Goal: Communication & Community: Participate in discussion

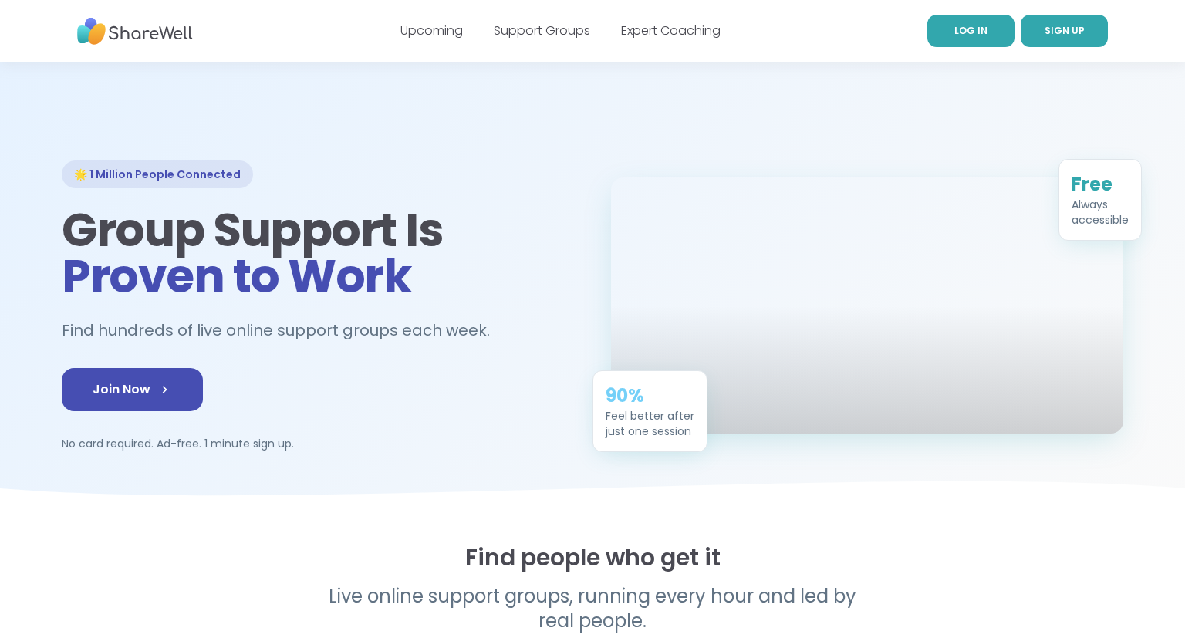
click at [970, 32] on span "LOG IN" at bounding box center [970, 30] width 33 height 13
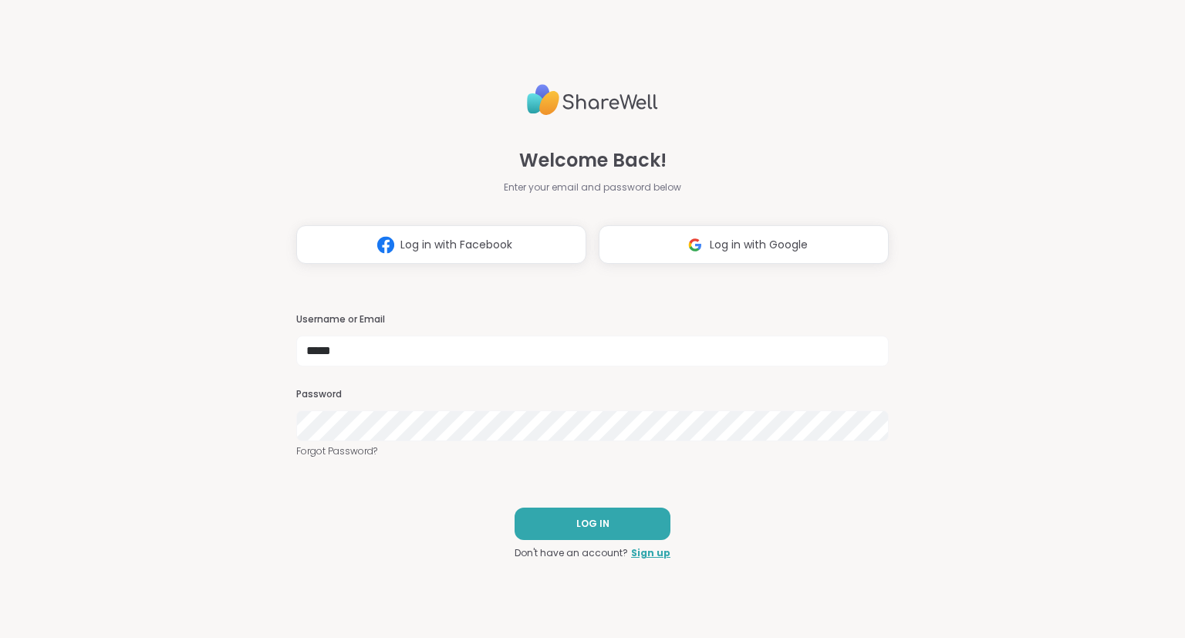
click at [1182, 319] on div "Welcome Back! Enter your email and password below Log in with Facebook Log in w…" at bounding box center [592, 319] width 1185 height 638
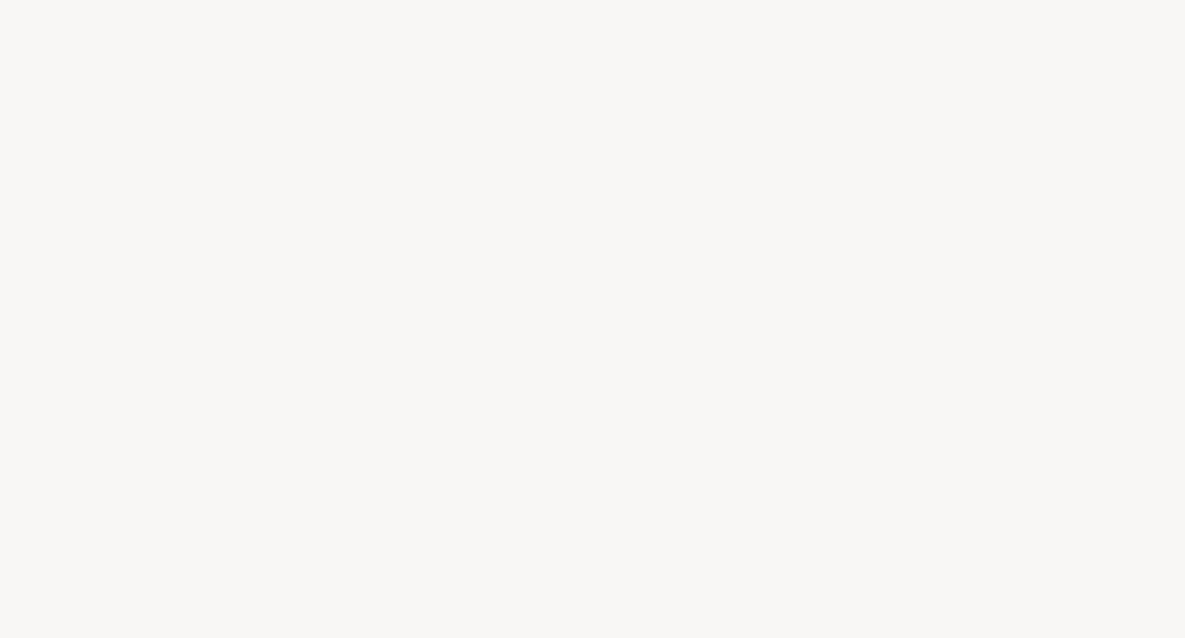
click at [868, 5] on div at bounding box center [592, 319] width 1185 height 638
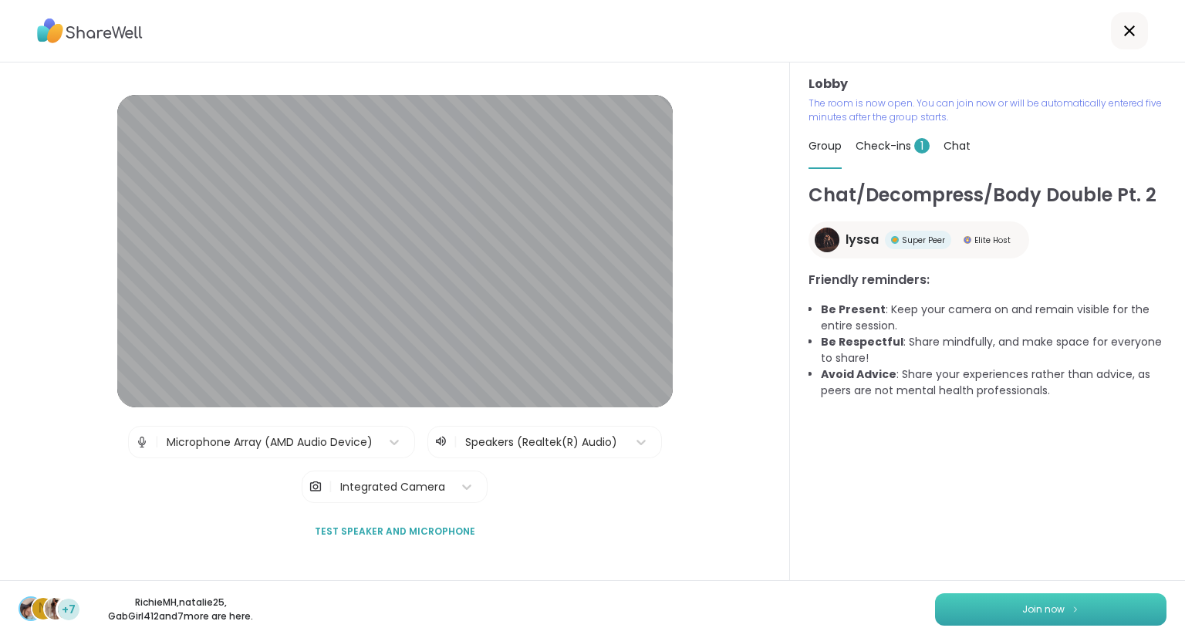
click at [1069, 602] on button "Join now" at bounding box center [1050, 609] width 231 height 32
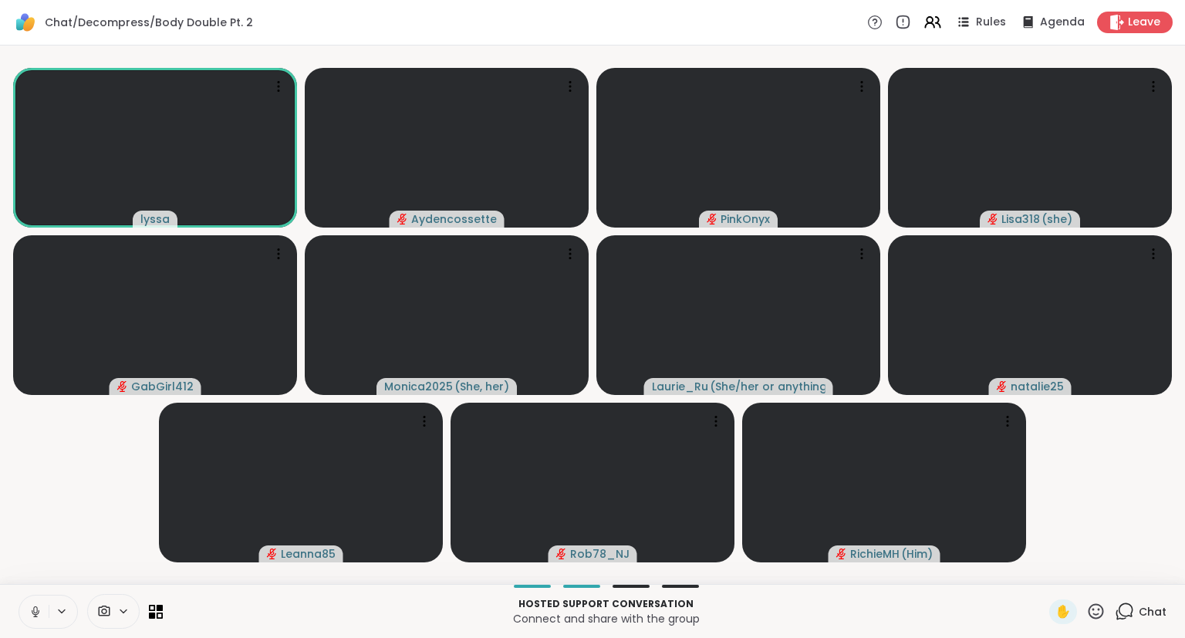
click at [1092, 614] on icon at bounding box center [1095, 611] width 19 height 19
click at [1122, 529] on video-player-container "lyssa Aydencossette PinkOnyx Lisa318 ( she ) GabGirl412 Monica2025 ( She, her )…" at bounding box center [592, 315] width 1166 height 526
click at [990, 31] on div "Rules" at bounding box center [980, 21] width 54 height 19
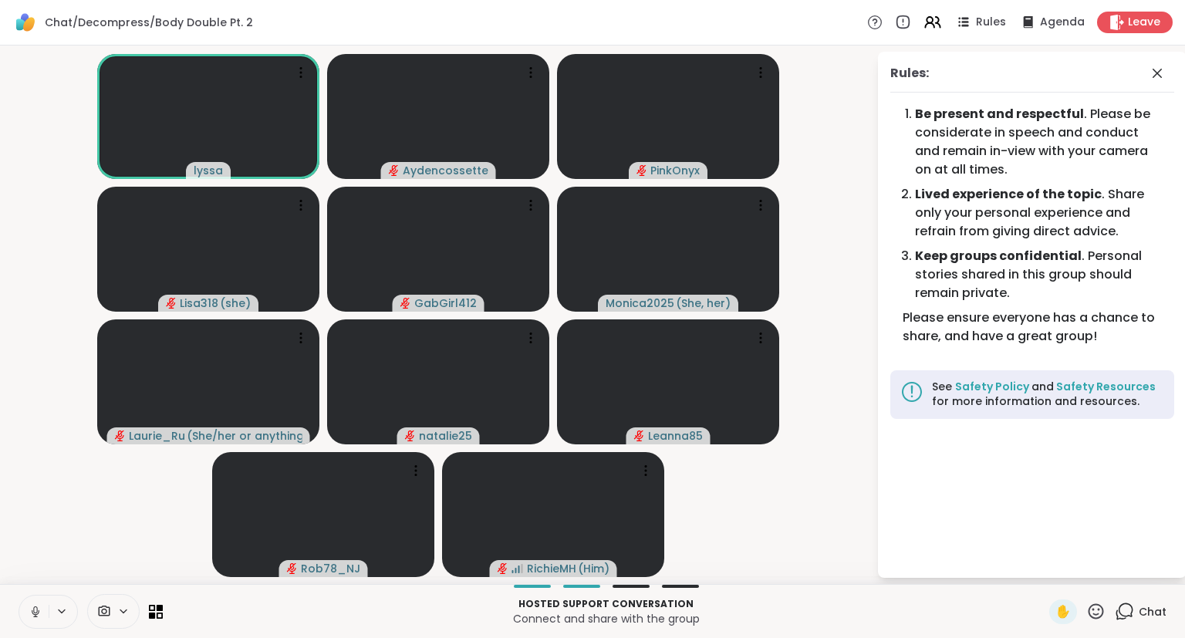
click at [1097, 624] on div "✋" at bounding box center [1077, 611] width 56 height 25
click at [1103, 622] on div "✋" at bounding box center [1077, 611] width 56 height 25
click at [1092, 619] on icon at bounding box center [1095, 611] width 19 height 19
click at [1044, 575] on span "❤️" at bounding box center [1050, 571] width 15 height 19
click at [1149, 85] on div "Rules:" at bounding box center [1032, 78] width 284 height 29
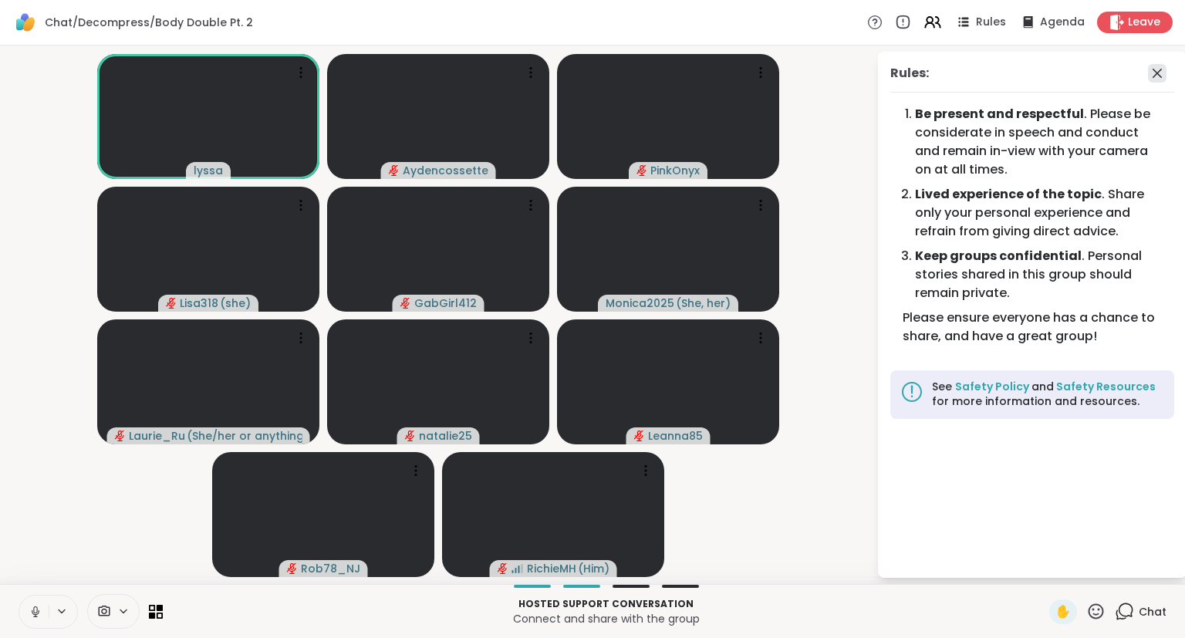
click at [1155, 76] on icon at bounding box center [1157, 73] width 19 height 19
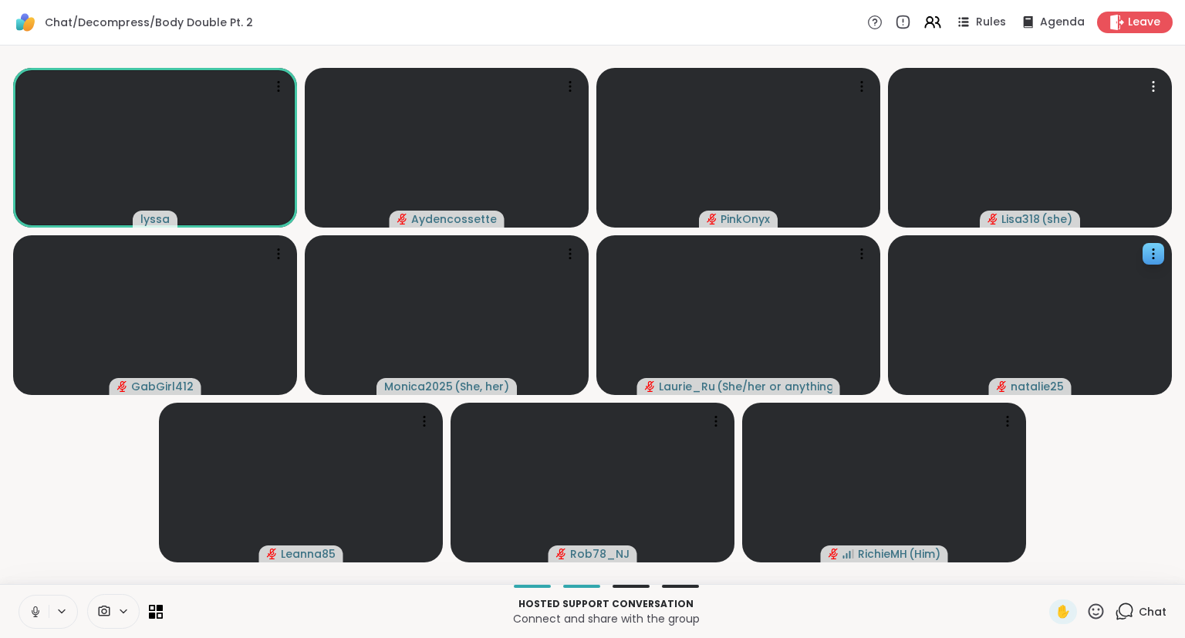
click at [1154, 256] on icon at bounding box center [1152, 253] width 15 height 15
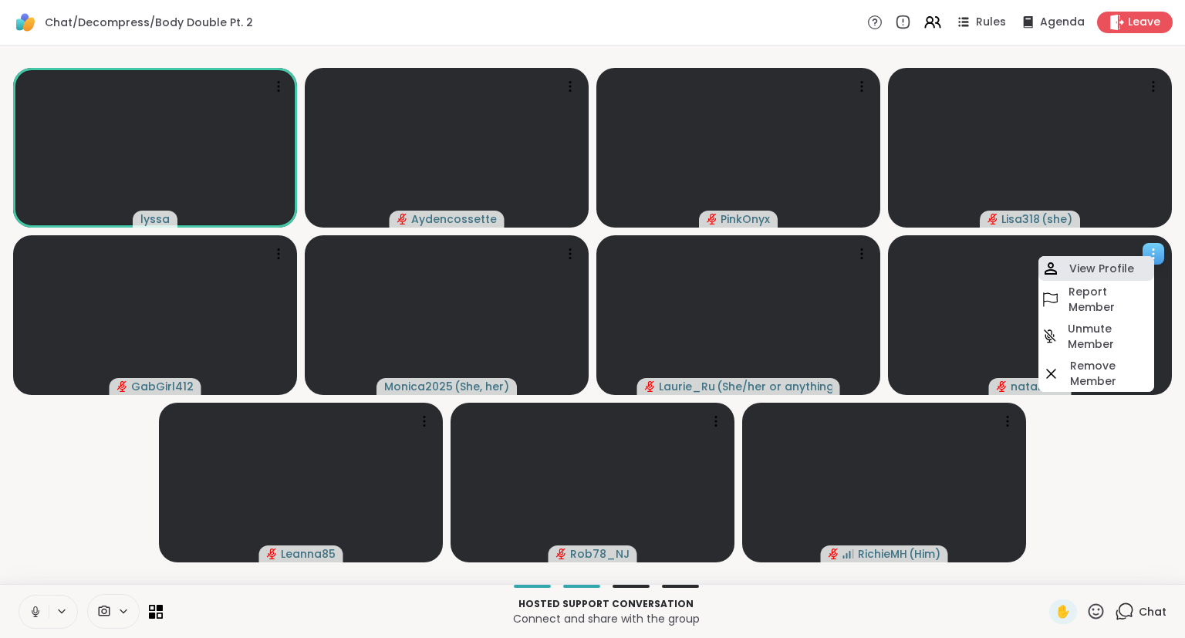
click at [1118, 277] on div "View Profile" at bounding box center [1096, 268] width 116 height 25
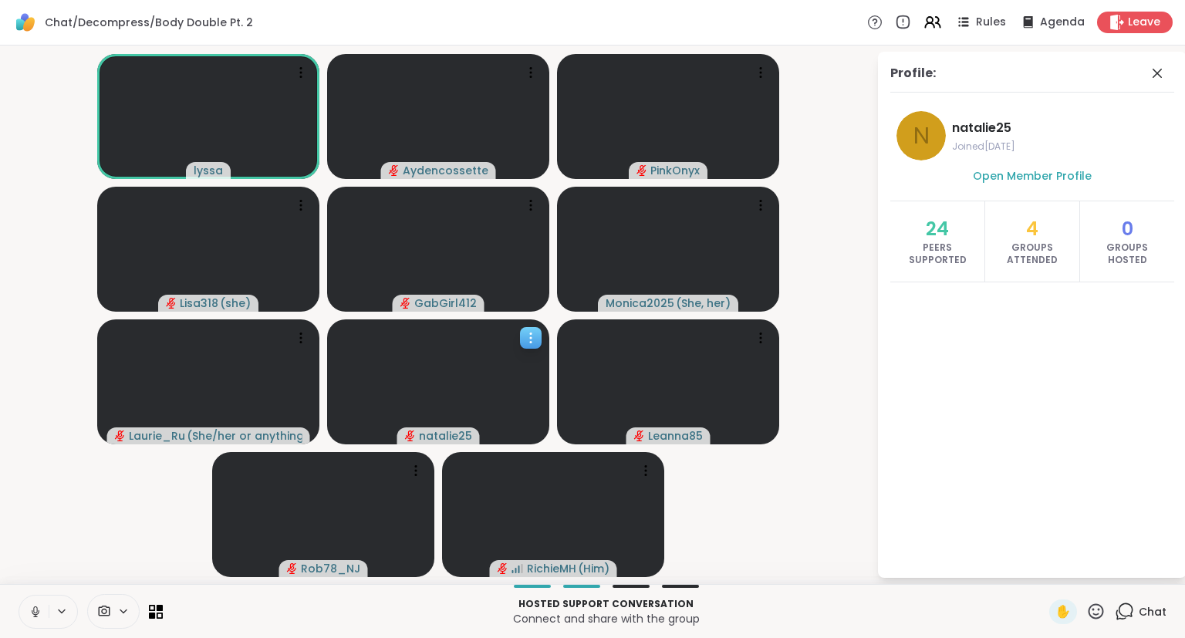
click at [1146, 79] on div "Profile:" at bounding box center [1032, 78] width 284 height 29
click at [1152, 74] on icon at bounding box center [1157, 73] width 19 height 19
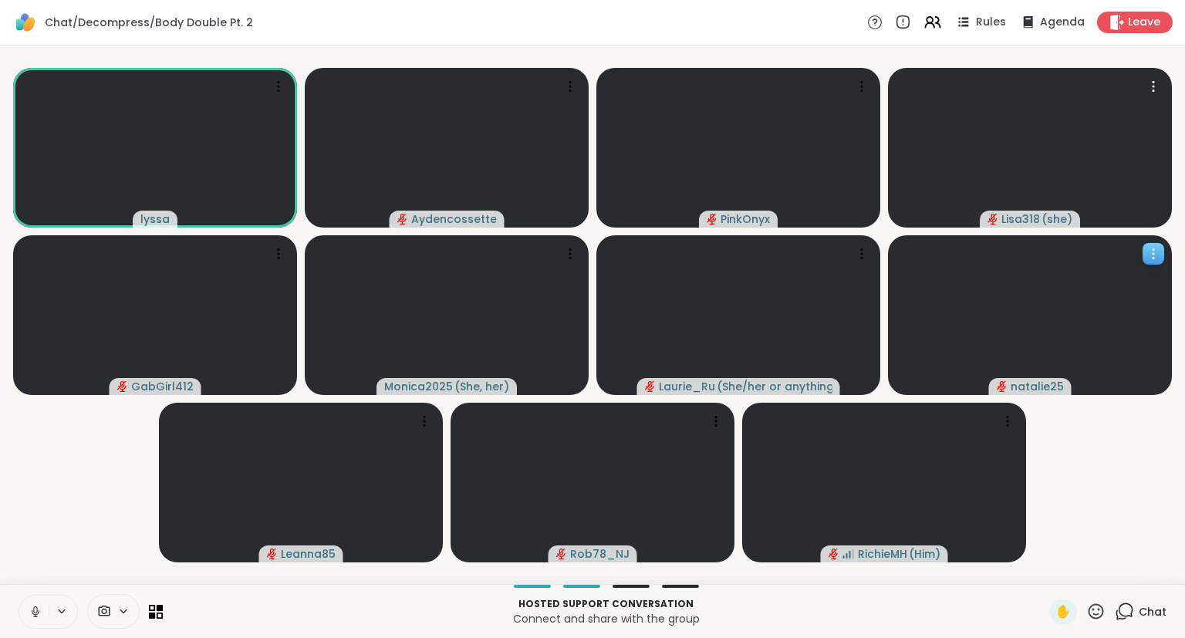
click at [1146, 616] on span "Chat" at bounding box center [1152, 611] width 28 height 15
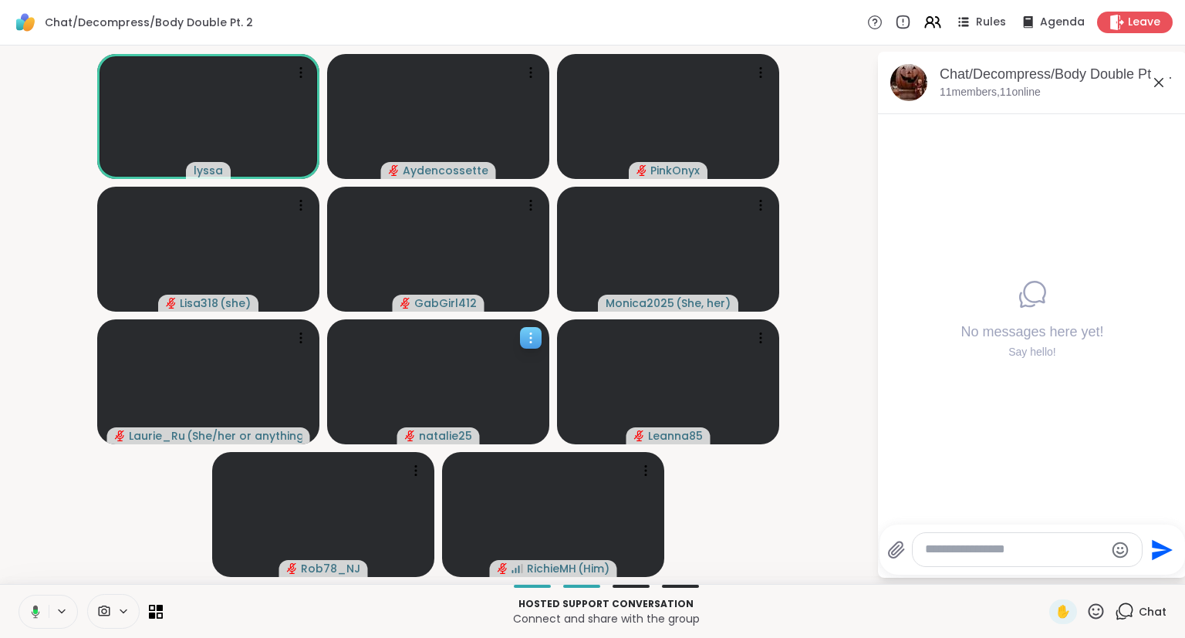
click at [1157, 82] on icon at bounding box center [1158, 82] width 19 height 19
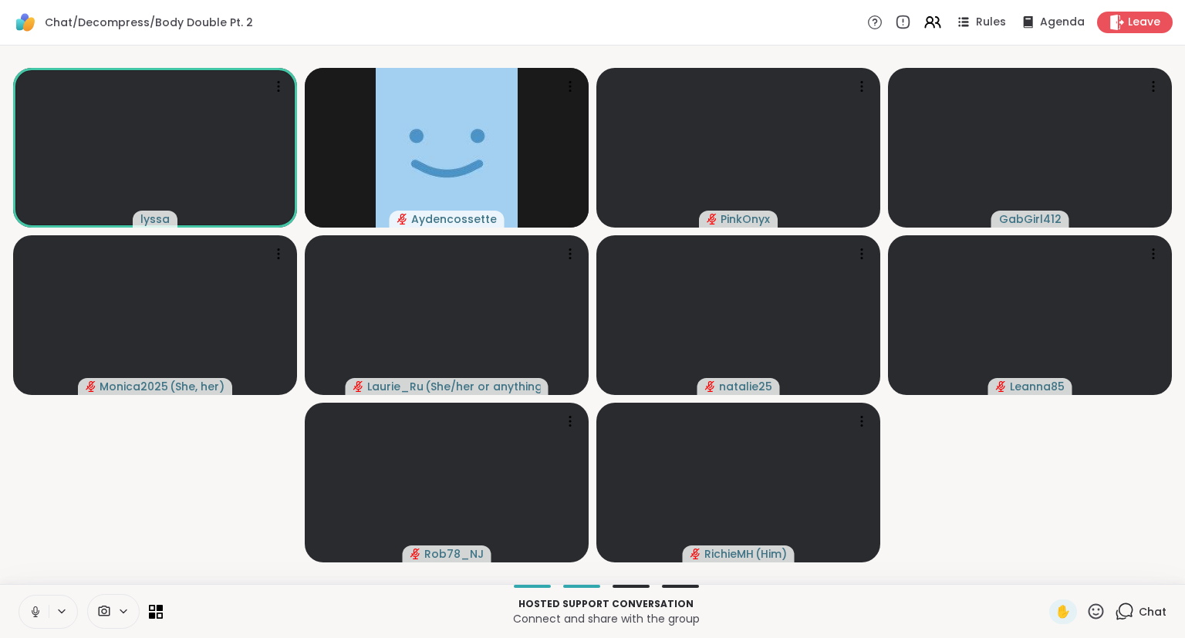
click at [37, 612] on icon at bounding box center [36, 612] width 14 height 14
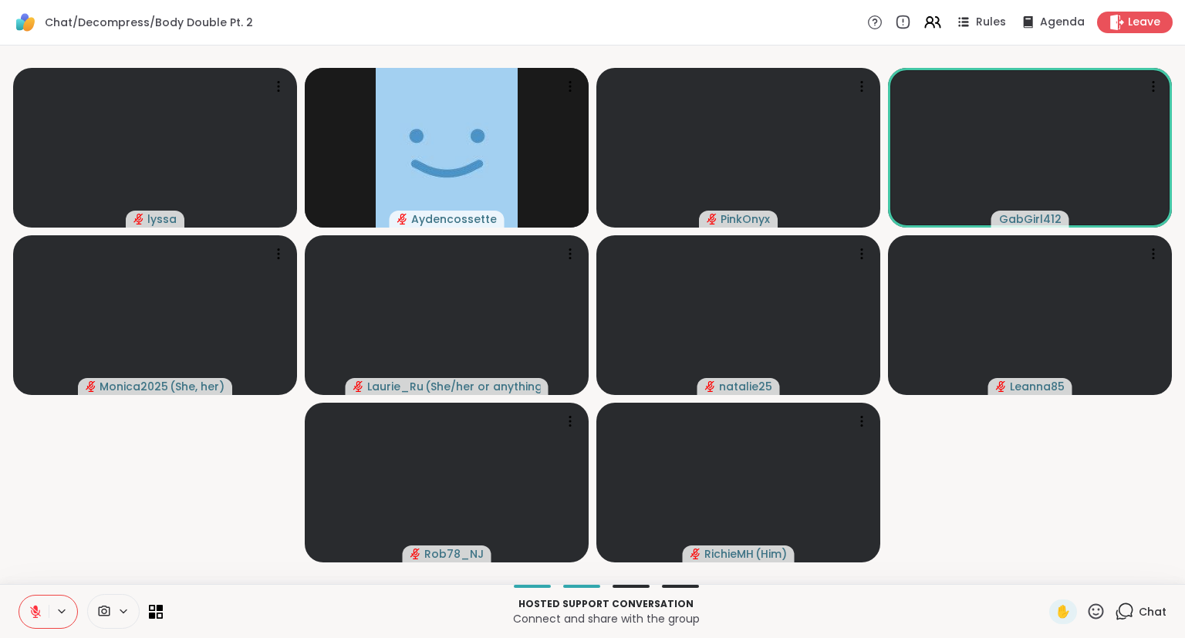
click at [1103, 615] on icon at bounding box center [1095, 610] width 15 height 15
click at [1047, 576] on span "❤️" at bounding box center [1050, 571] width 15 height 19
click at [1102, 619] on icon at bounding box center [1095, 611] width 19 height 19
click at [1047, 579] on span "❤️" at bounding box center [1050, 571] width 15 height 19
click at [1091, 622] on div "✋" at bounding box center [1077, 611] width 56 height 25
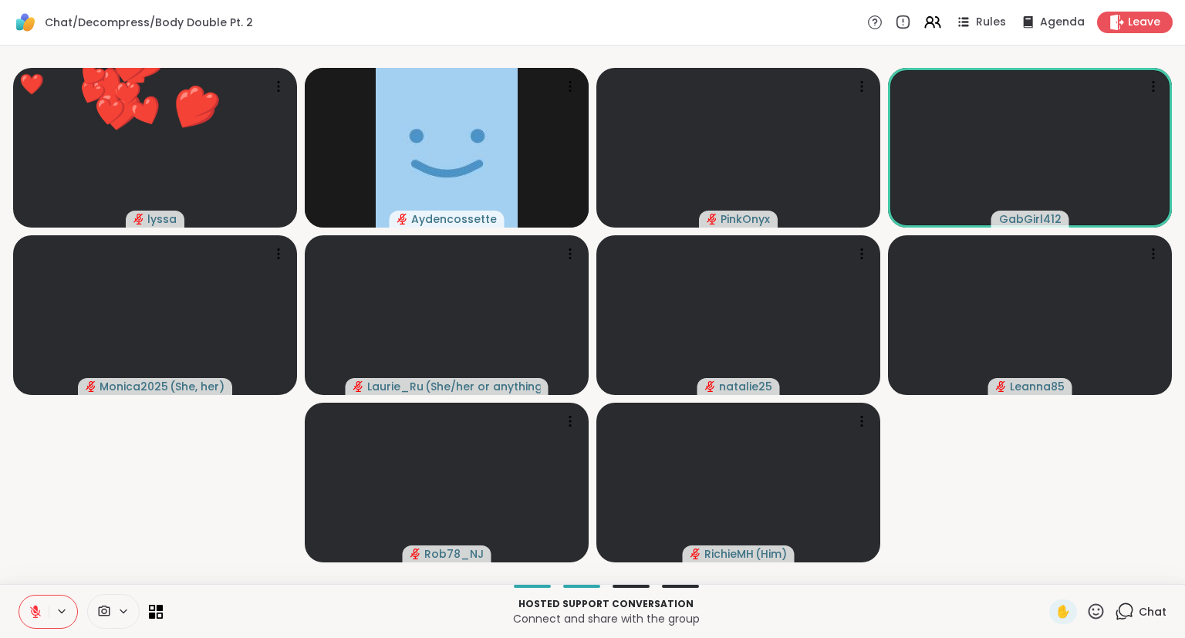
click at [1094, 622] on div "✋" at bounding box center [1077, 611] width 56 height 25
click at [1146, 620] on div "Chat" at bounding box center [1141, 611] width 52 height 25
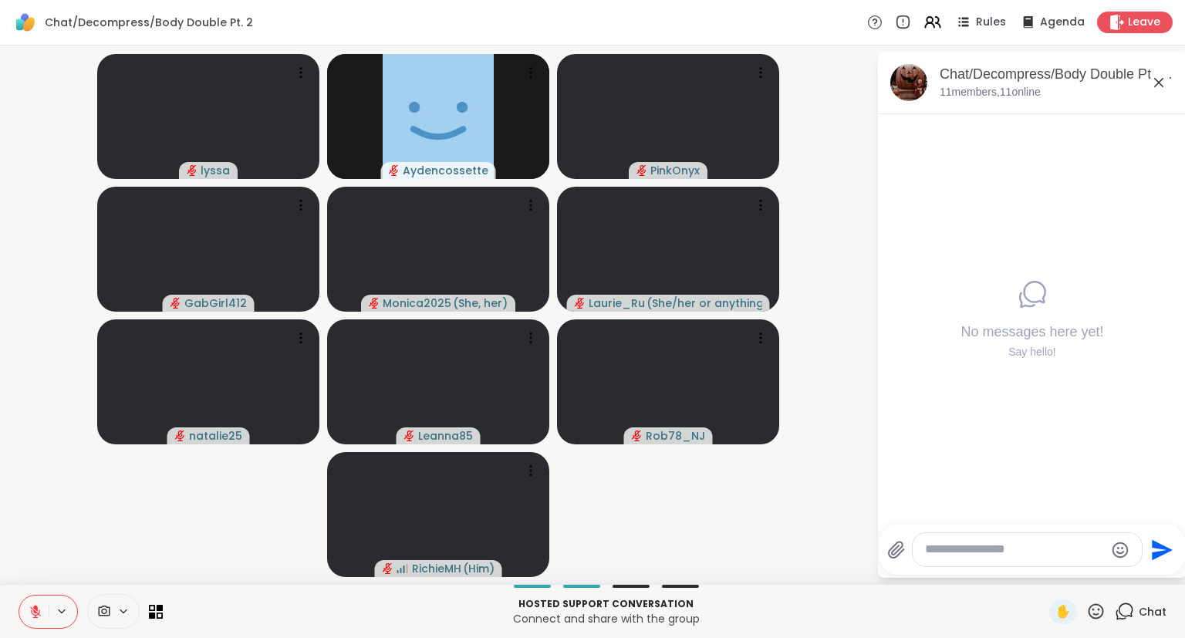
click at [1164, 80] on icon at bounding box center [1158, 82] width 19 height 19
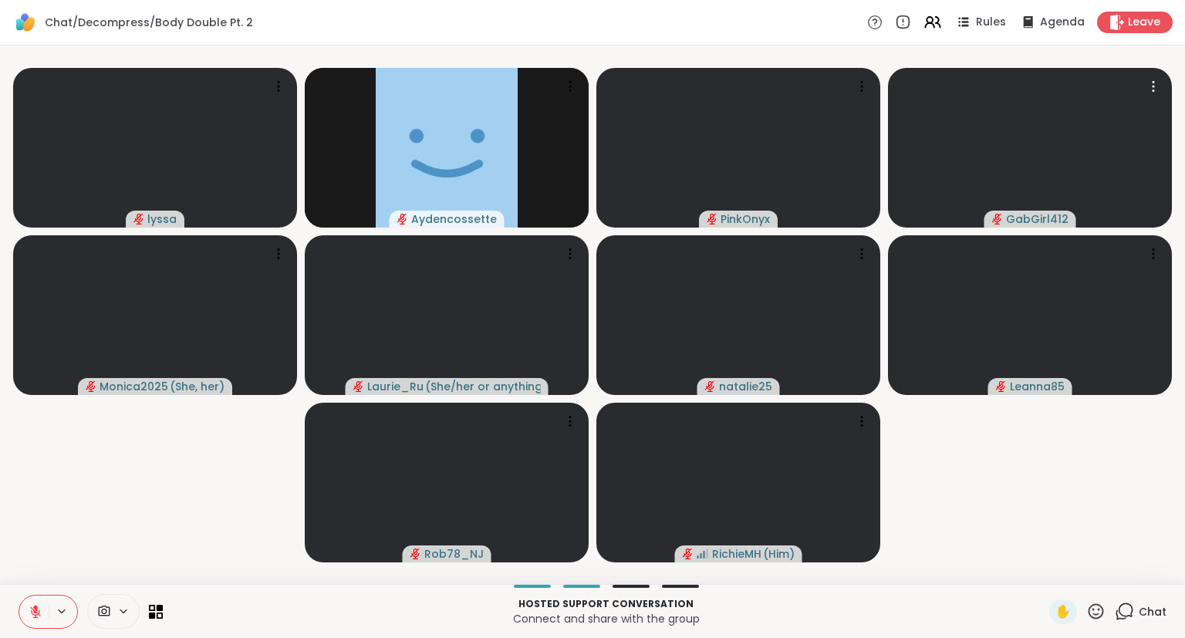
click at [35, 609] on icon at bounding box center [35, 608] width 5 height 6
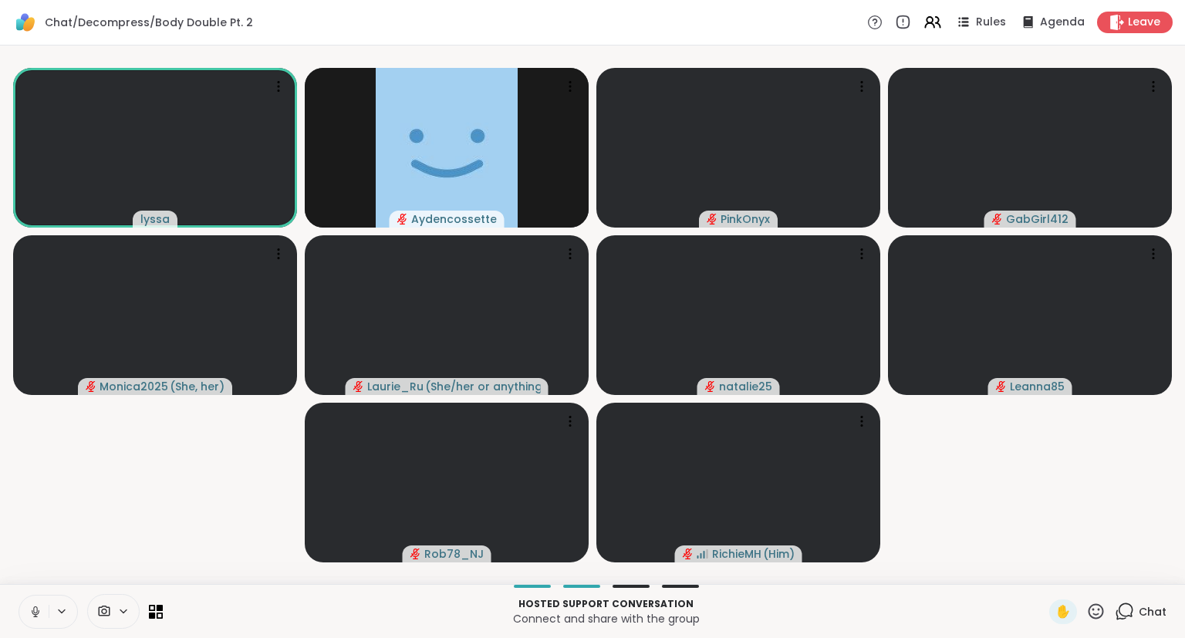
click at [35, 616] on icon at bounding box center [36, 612] width 14 height 14
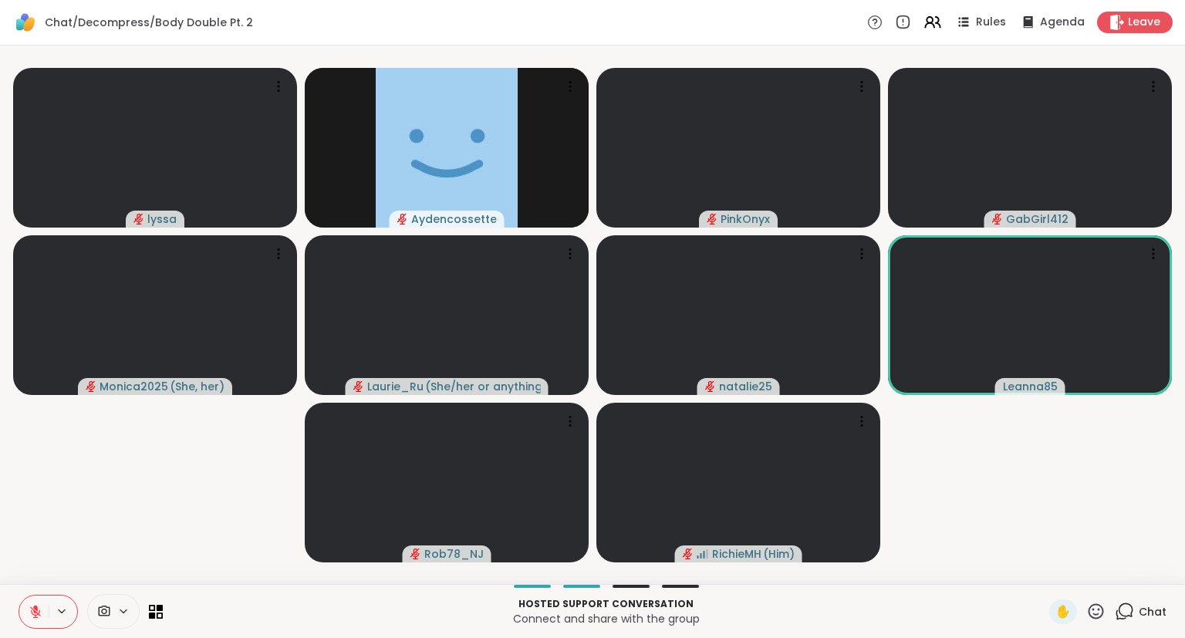
click at [1093, 625] on div "Hosted support conversation Connect and share with the group ✋ Chat" at bounding box center [592, 611] width 1185 height 54
click at [1095, 614] on icon at bounding box center [1095, 610] width 15 height 15
click at [1044, 575] on span "❤️" at bounding box center [1050, 571] width 15 height 19
click at [1094, 609] on icon at bounding box center [1095, 610] width 15 height 15
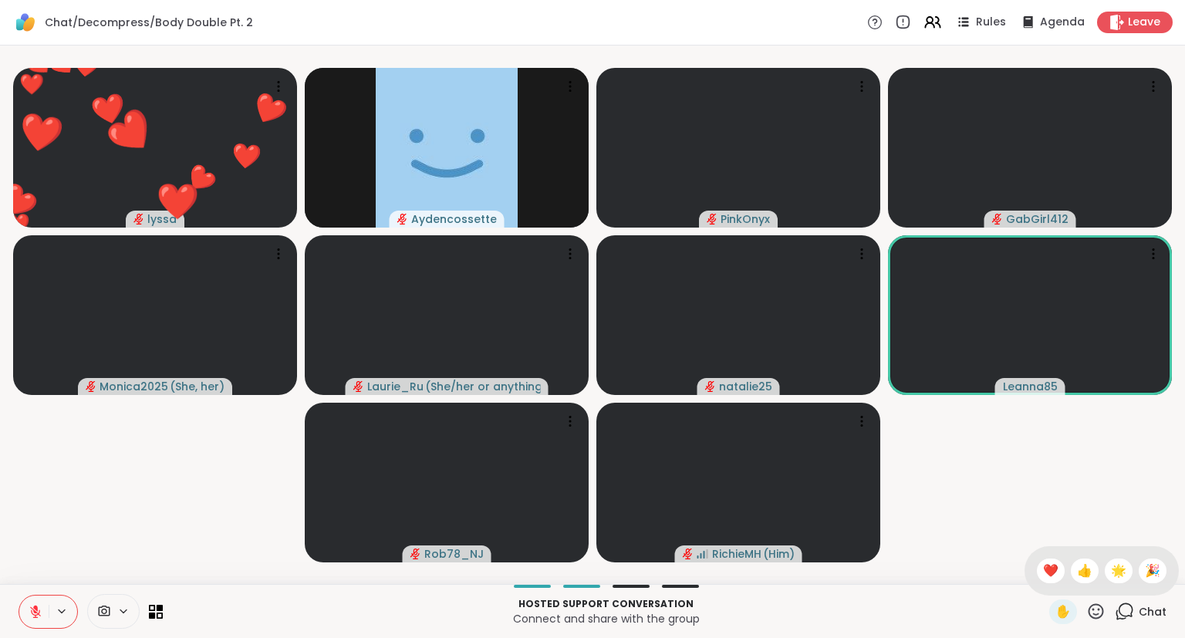
click at [1149, 505] on video-player-container "❤️ lyssa ❤️ ❤️ ❤️ ❤️ ❤️ ❤️ ❤️ ❤️ ❤️ ❤️ ❤️ ❤️ ❤️ ❤️ ❤️ ❤️ ❤️ ❤️ ❤️ Aydencossette…" at bounding box center [592, 315] width 1166 height 526
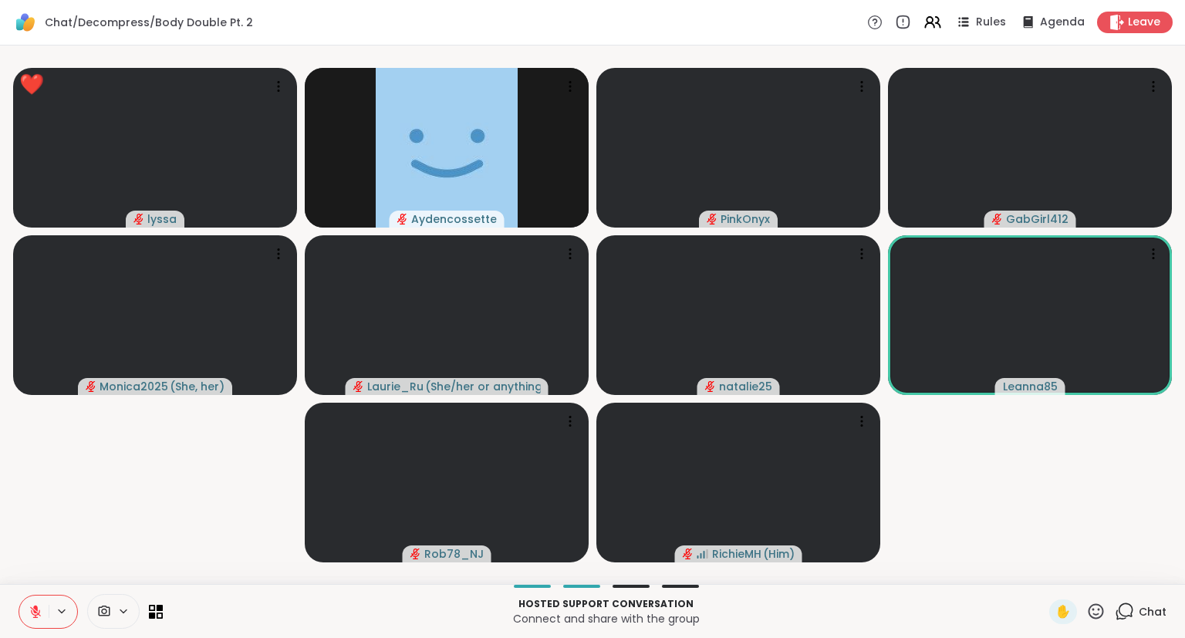
click at [1126, 612] on icon at bounding box center [1124, 611] width 19 height 19
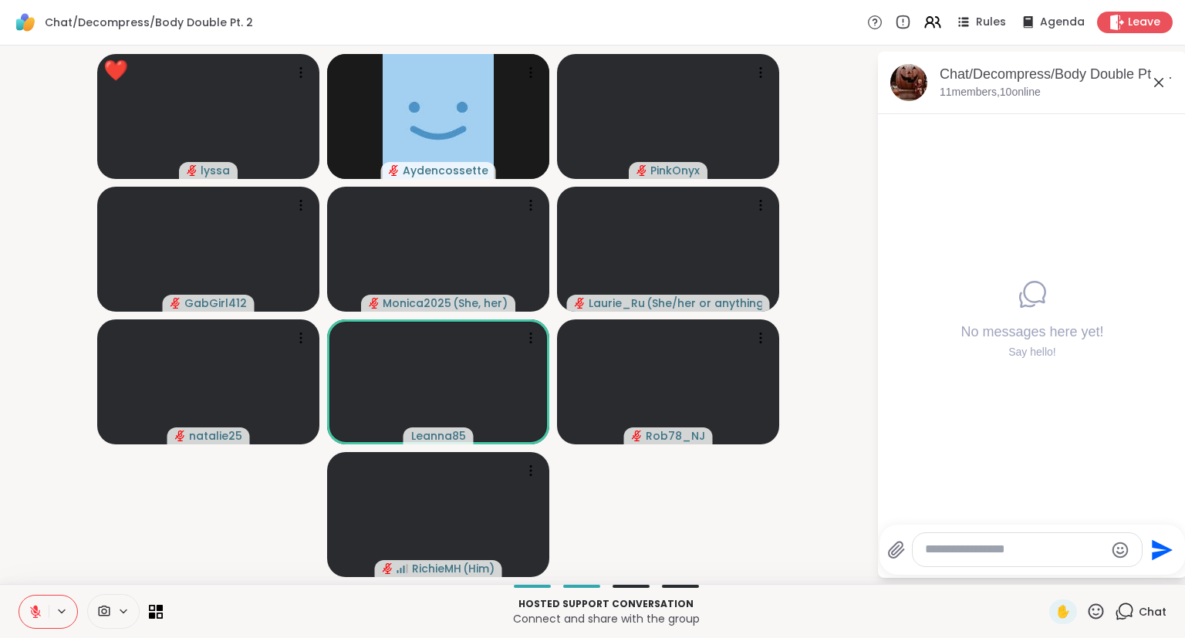
click at [1154, 79] on icon at bounding box center [1158, 82] width 19 height 19
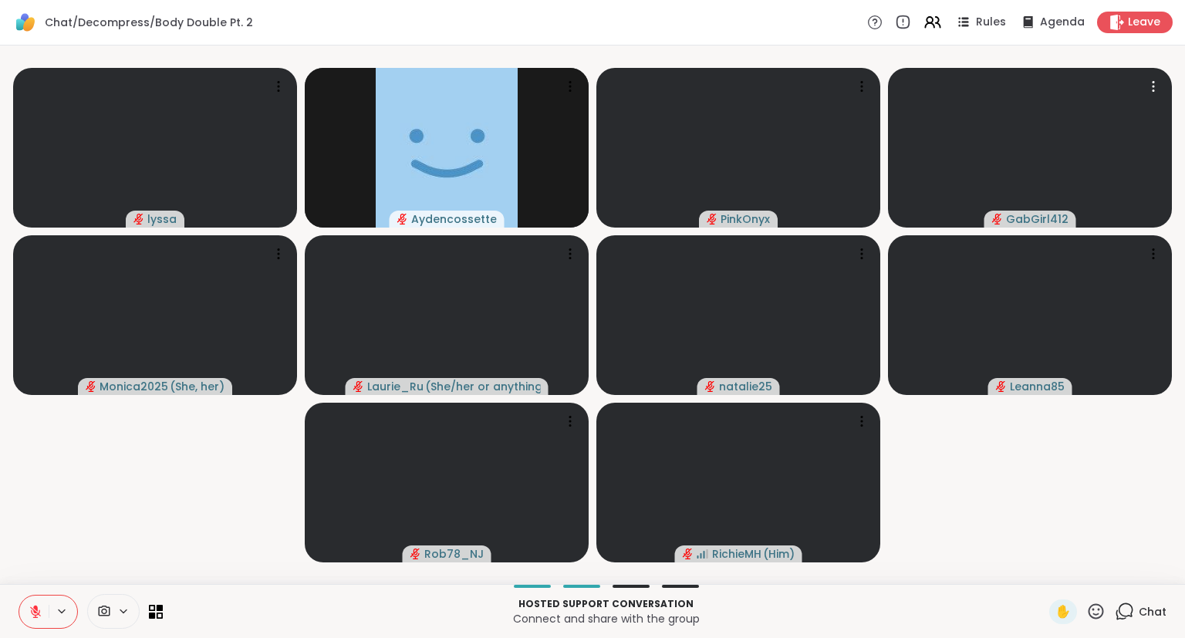
click at [35, 604] on button at bounding box center [33, 611] width 29 height 32
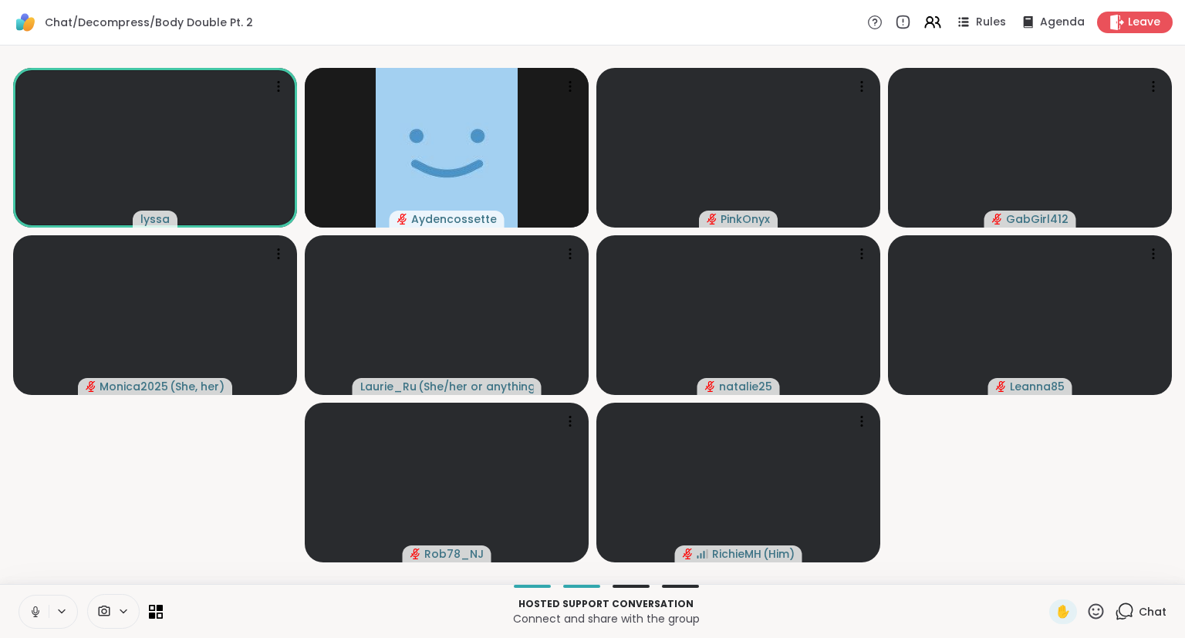
click at [32, 611] on icon at bounding box center [36, 611] width 8 height 5
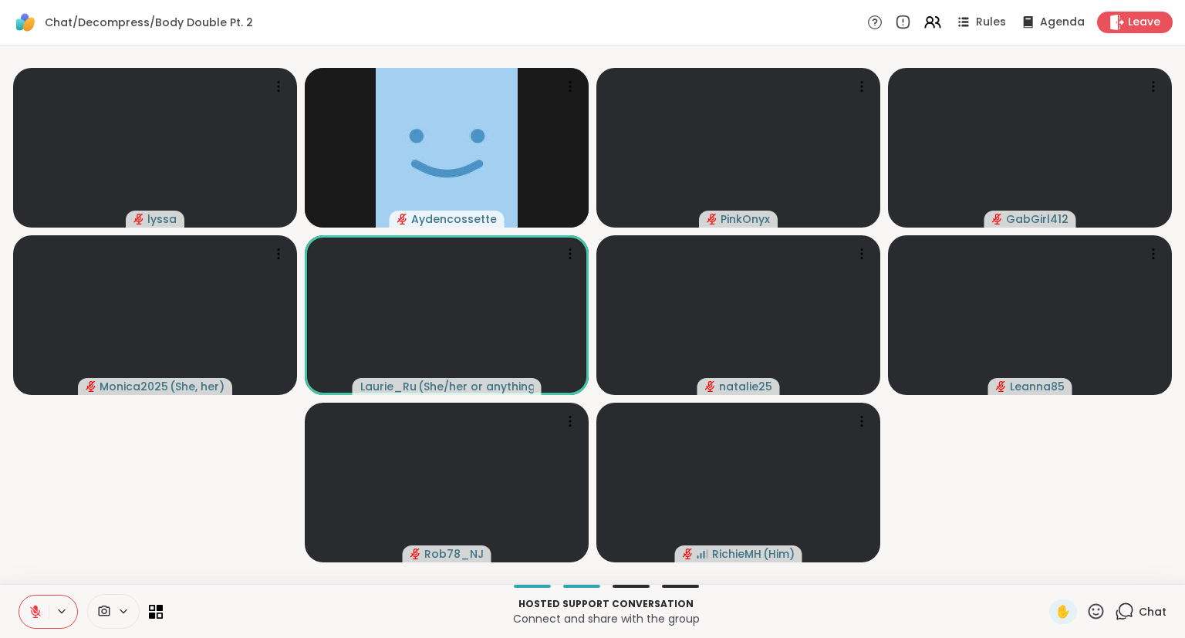
click at [1095, 618] on icon at bounding box center [1095, 610] width 15 height 15
click at [1056, 574] on div "❤️" at bounding box center [1051, 570] width 28 height 25
click at [29, 567] on video-player-container "❤️ lyssa ❤️ ❤️ ❤️ ❤️ ❤️ ❤️ ❤️ ❤️ ❤️ ❤️ ❤️ ❤️ ❤️ ❤️ ❤️ ❤️ ❤️ ❤️ ❤️ ❤️ ❤️ ❤️ ❤️ ❤…" at bounding box center [592, 315] width 1166 height 526
click at [30, 615] on icon at bounding box center [36, 612] width 14 height 14
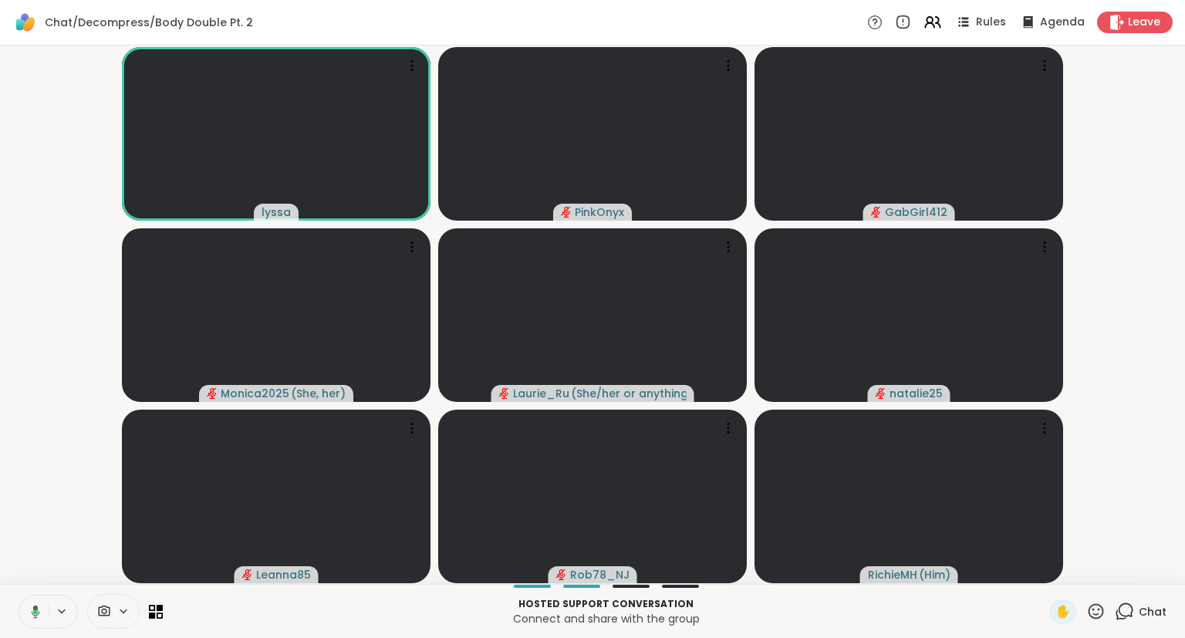
click at [1140, 613] on span "Chat" at bounding box center [1152, 611] width 28 height 15
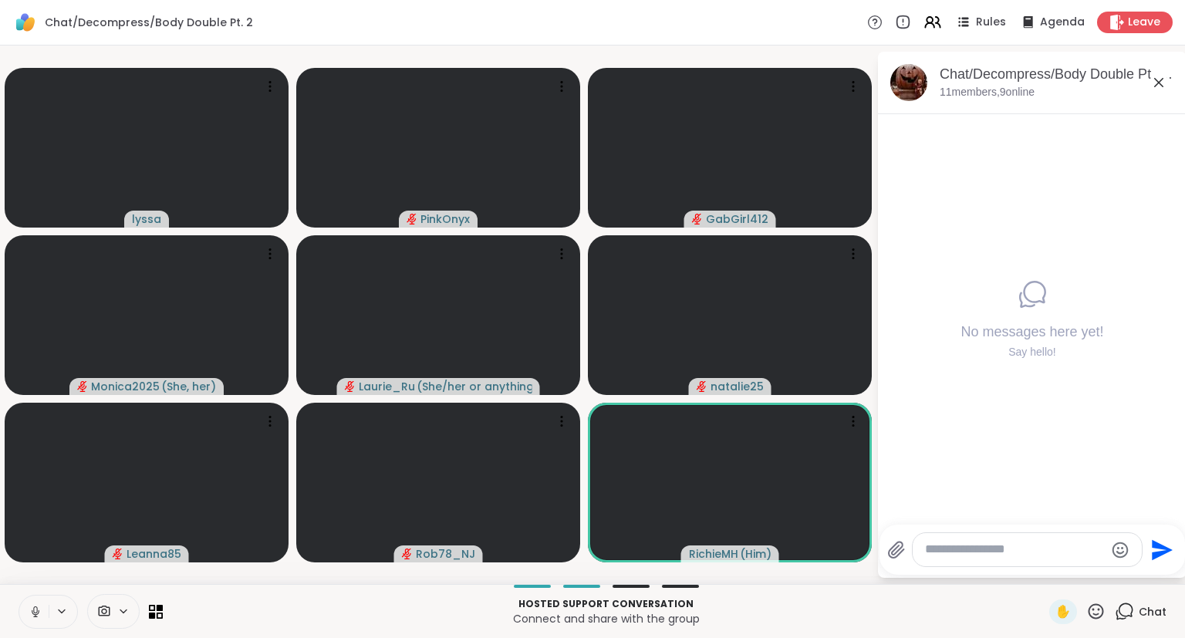
click at [1158, 87] on icon at bounding box center [1158, 82] width 19 height 19
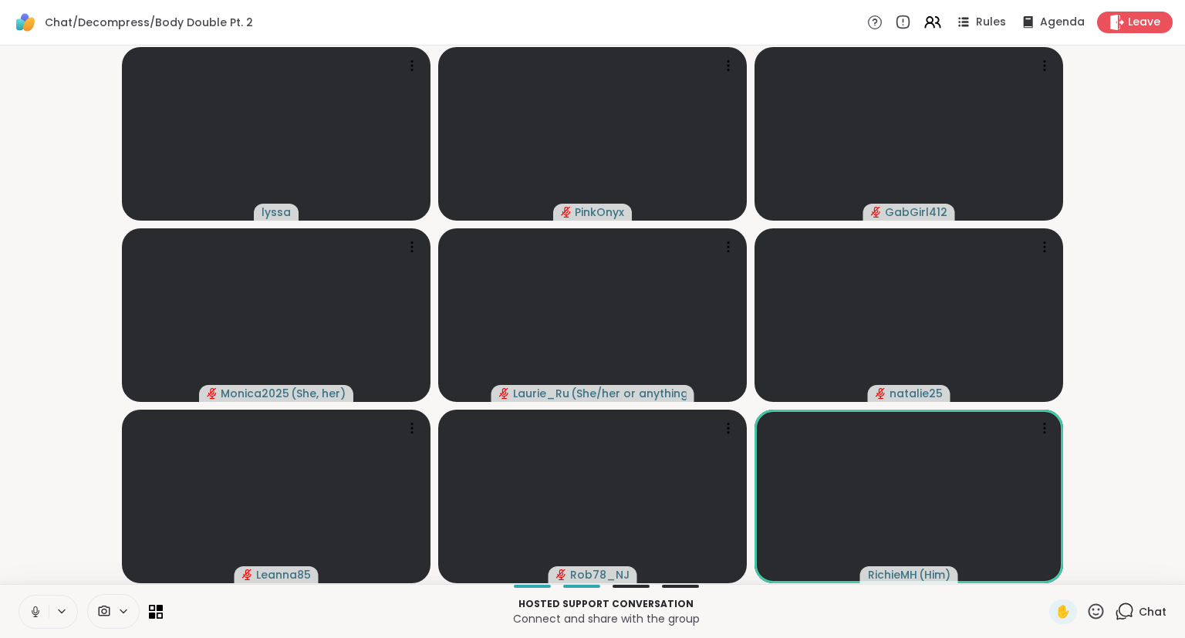
click at [36, 609] on icon at bounding box center [36, 612] width 14 height 14
click at [1044, 423] on icon at bounding box center [1045, 424] width 2 height 2
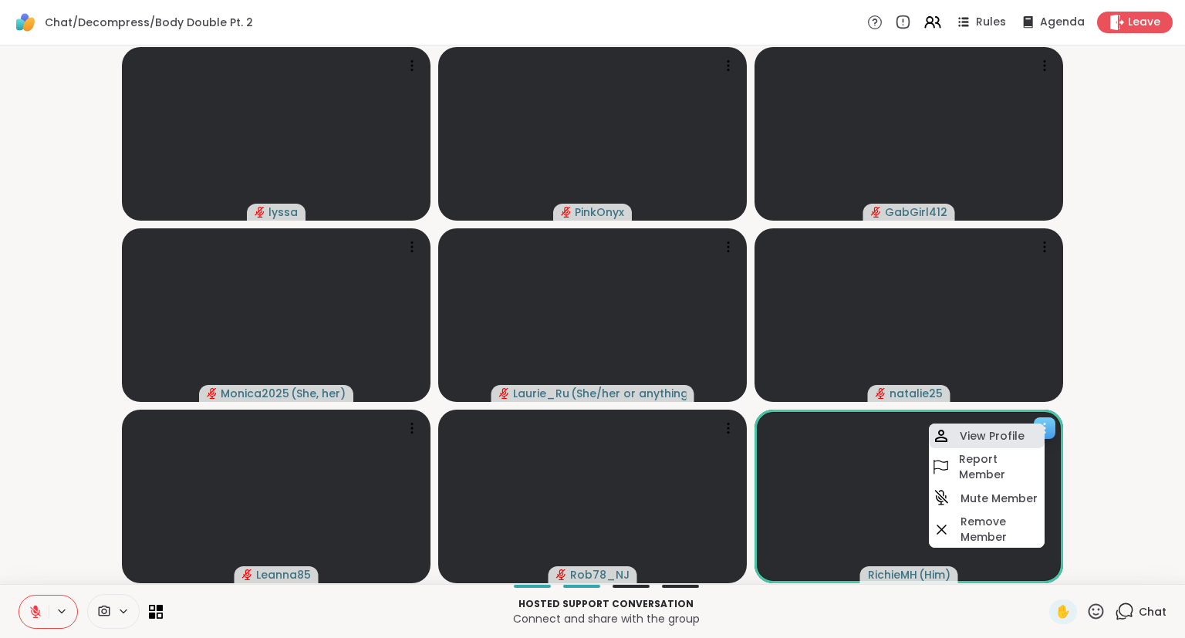
click at [995, 440] on h4 "View Profile" at bounding box center [992, 435] width 65 height 15
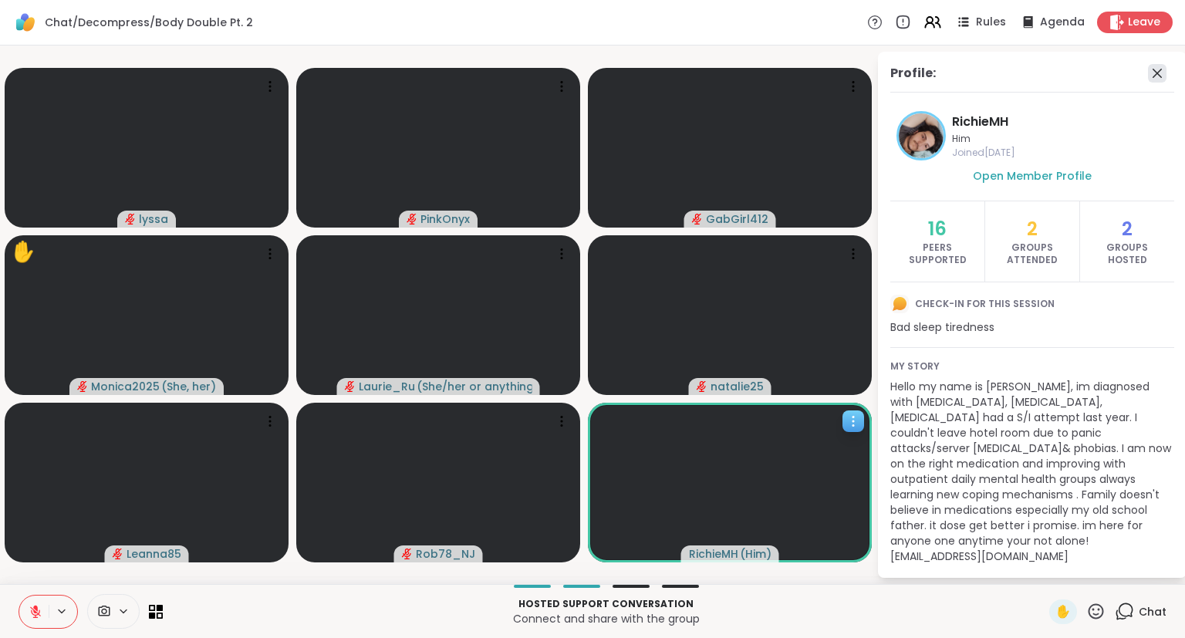
click at [1155, 76] on icon at bounding box center [1156, 73] width 9 height 9
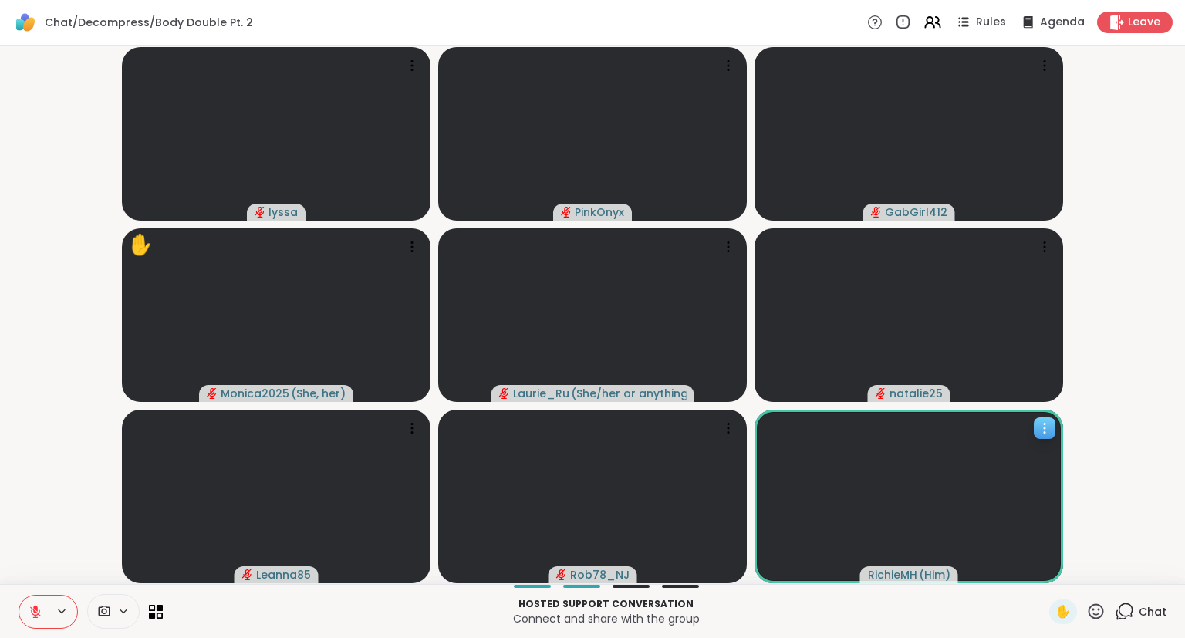
click at [1044, 432] on icon at bounding box center [1045, 433] width 2 height 2
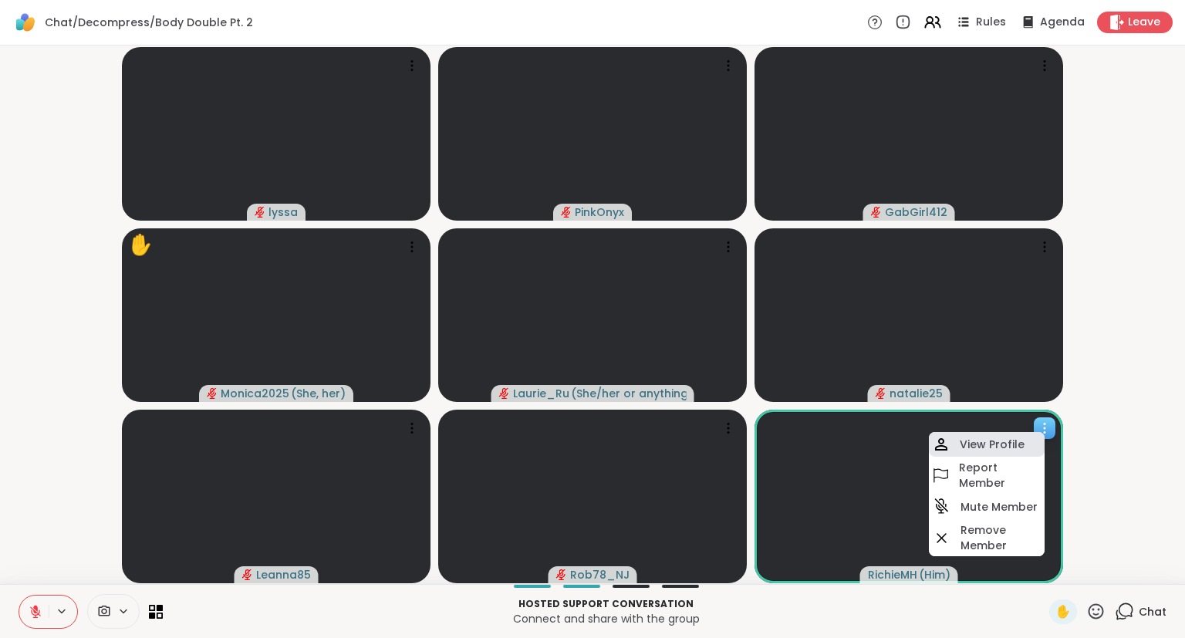
click at [1018, 452] on div "View Profile" at bounding box center [987, 444] width 116 height 25
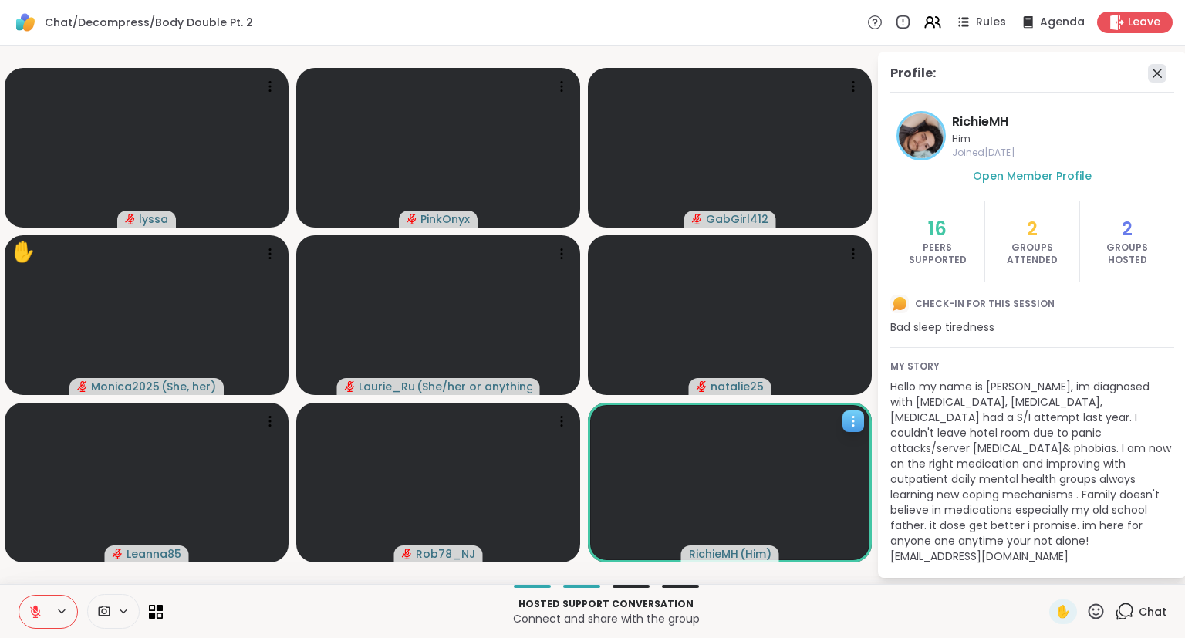
click at [1155, 69] on icon at bounding box center [1157, 73] width 19 height 19
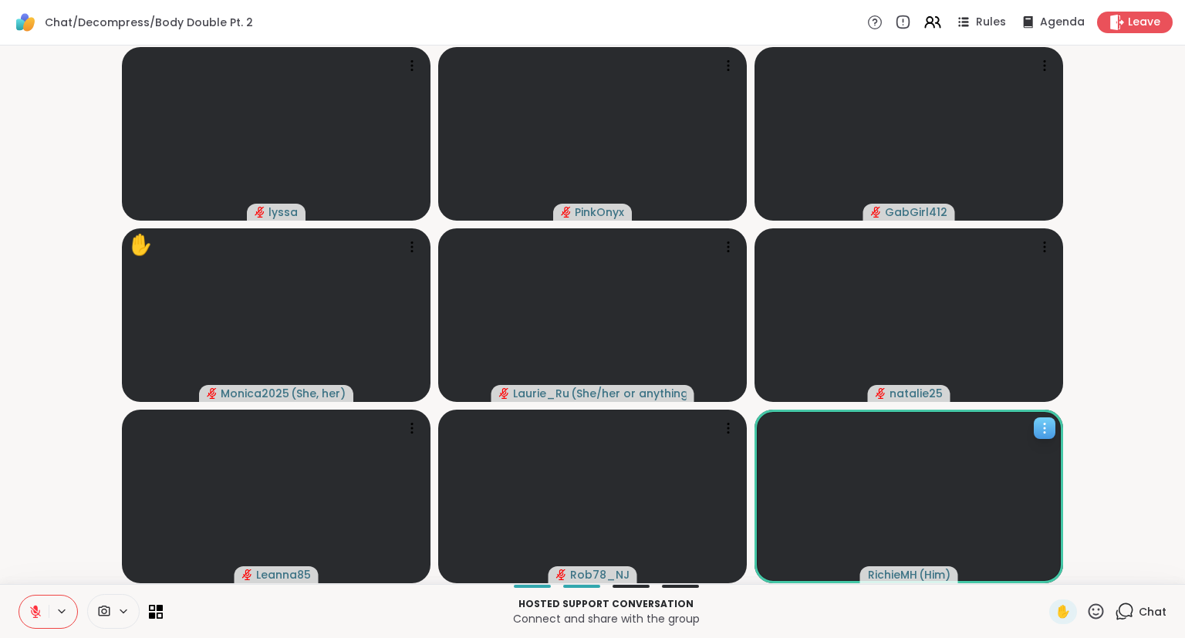
click at [1094, 617] on icon at bounding box center [1095, 610] width 15 height 15
click at [1051, 573] on span "❤️" at bounding box center [1050, 571] width 15 height 19
click at [1041, 431] on icon at bounding box center [1044, 427] width 15 height 15
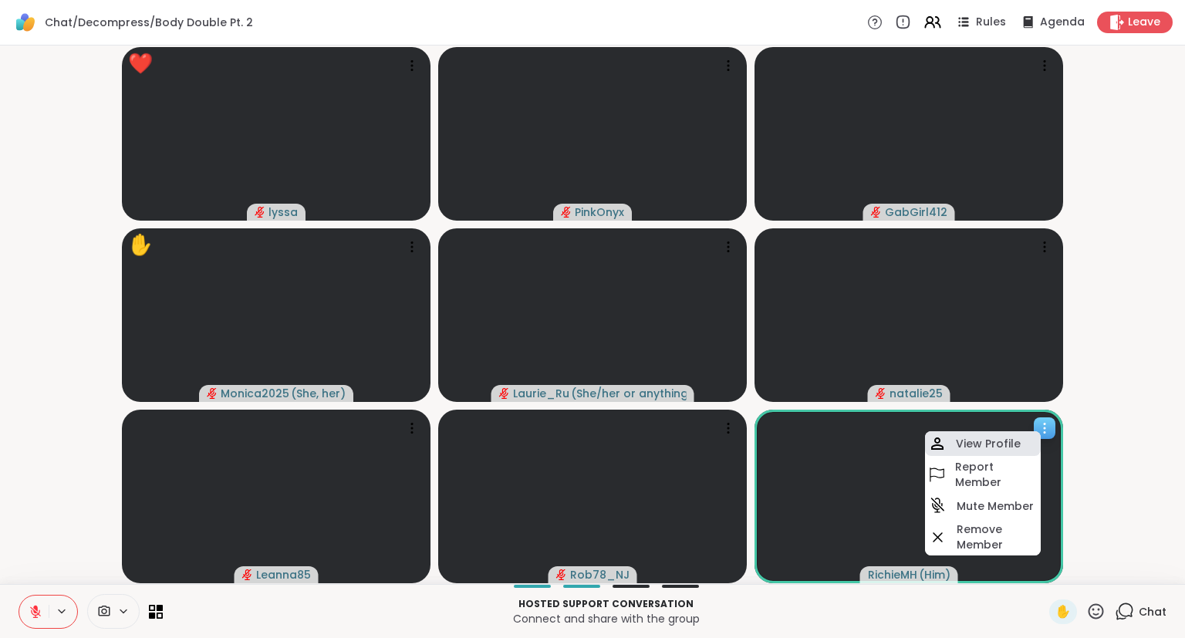
click at [992, 446] on h4 "View Profile" at bounding box center [988, 443] width 65 height 15
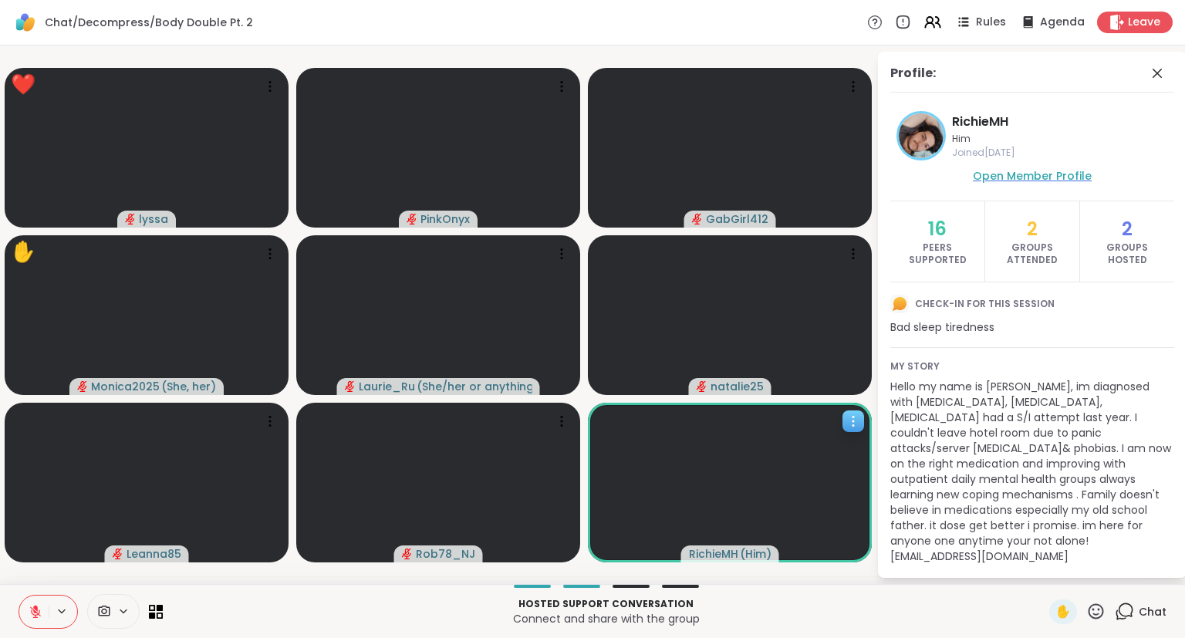
click at [1032, 177] on span "Open Member Profile" at bounding box center [1032, 175] width 119 height 15
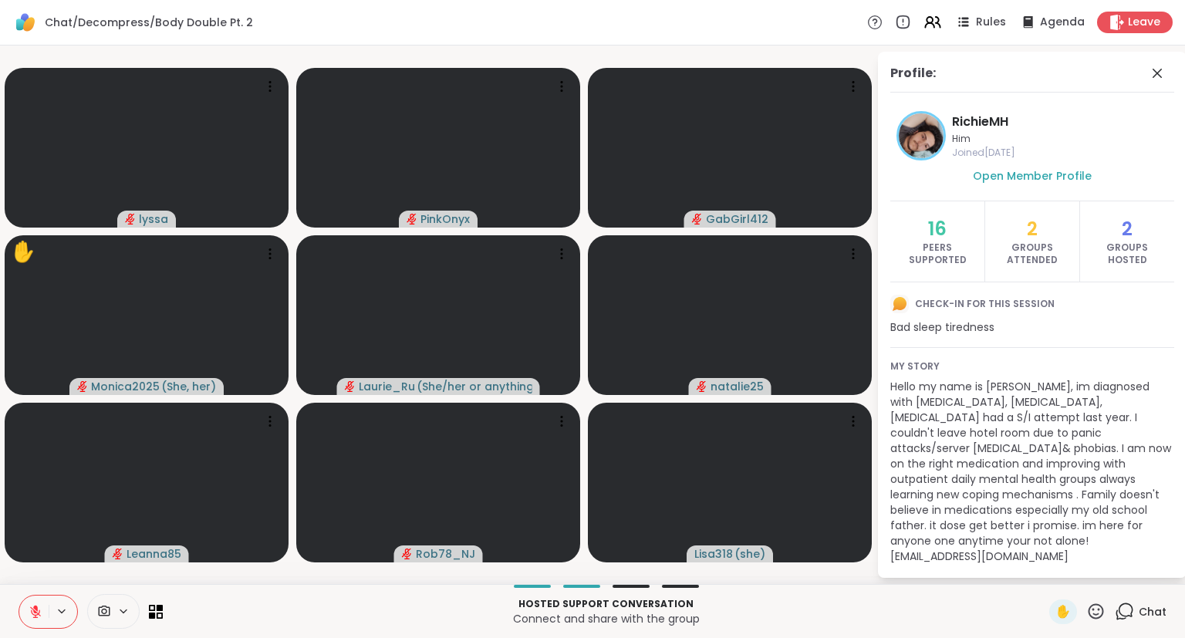
click at [36, 615] on icon at bounding box center [35, 611] width 11 height 11
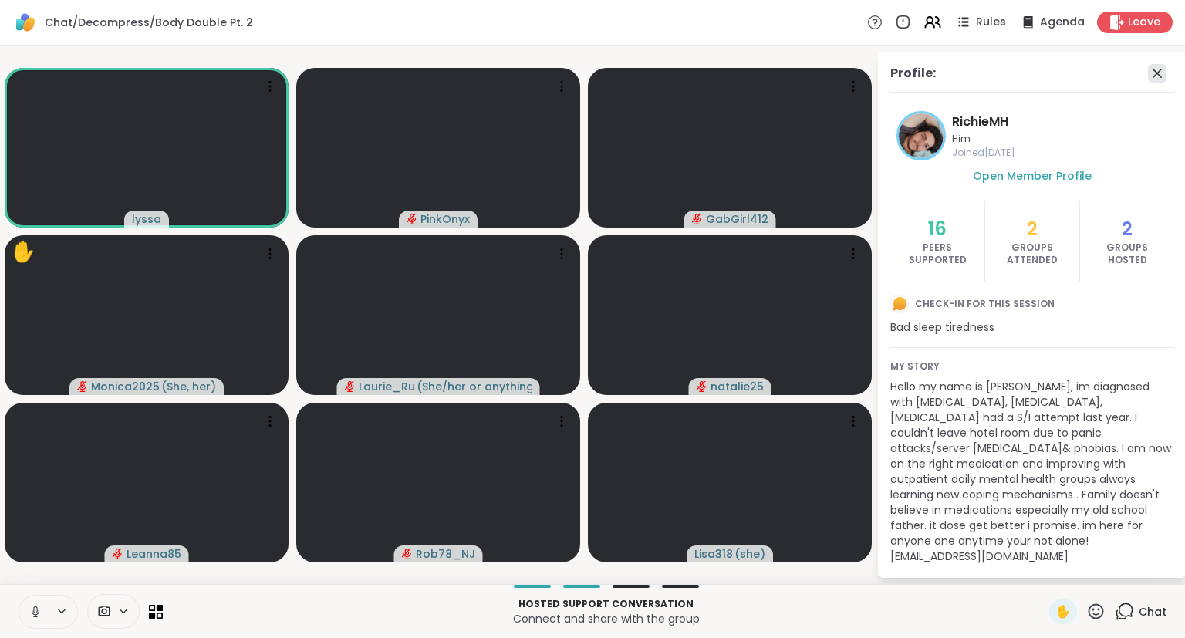
click at [1162, 72] on icon at bounding box center [1157, 73] width 19 height 19
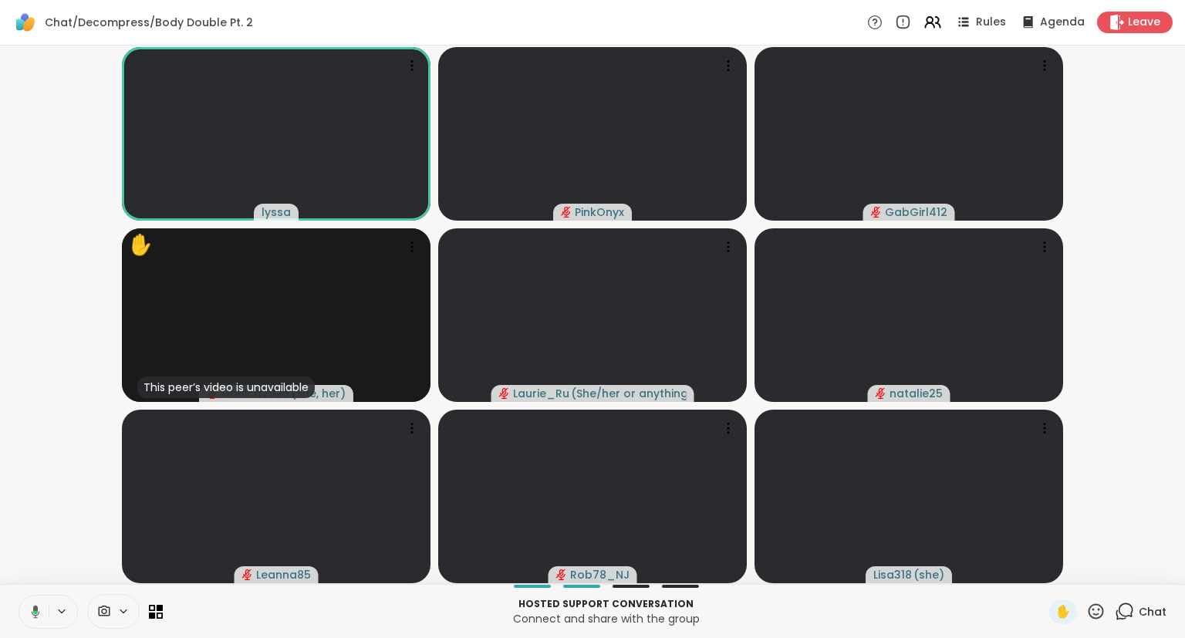
click at [1132, 613] on icon at bounding box center [1125, 610] width 15 height 14
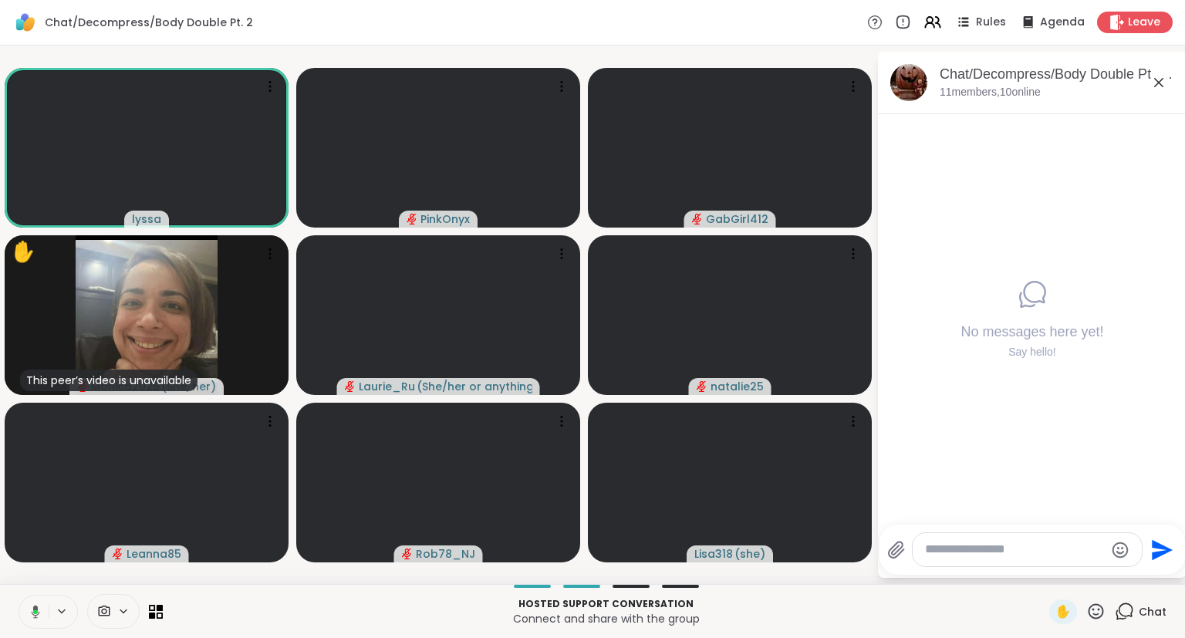
click at [1136, 615] on div "Chat" at bounding box center [1141, 611] width 52 height 25
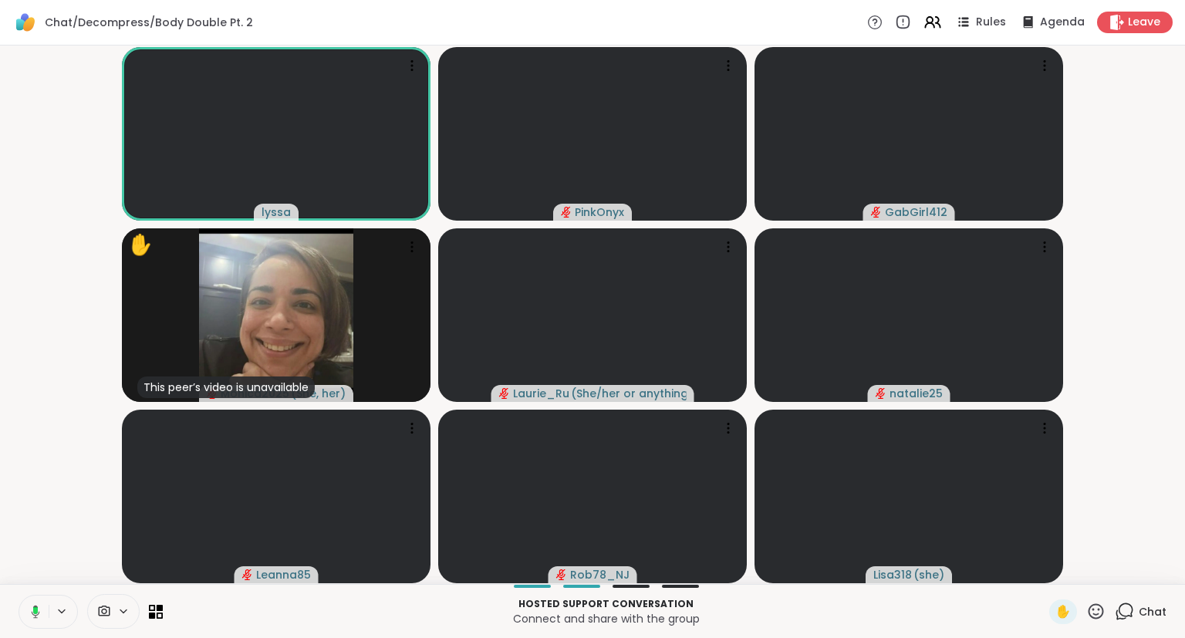
click at [1132, 622] on div "Chat" at bounding box center [1141, 611] width 52 height 25
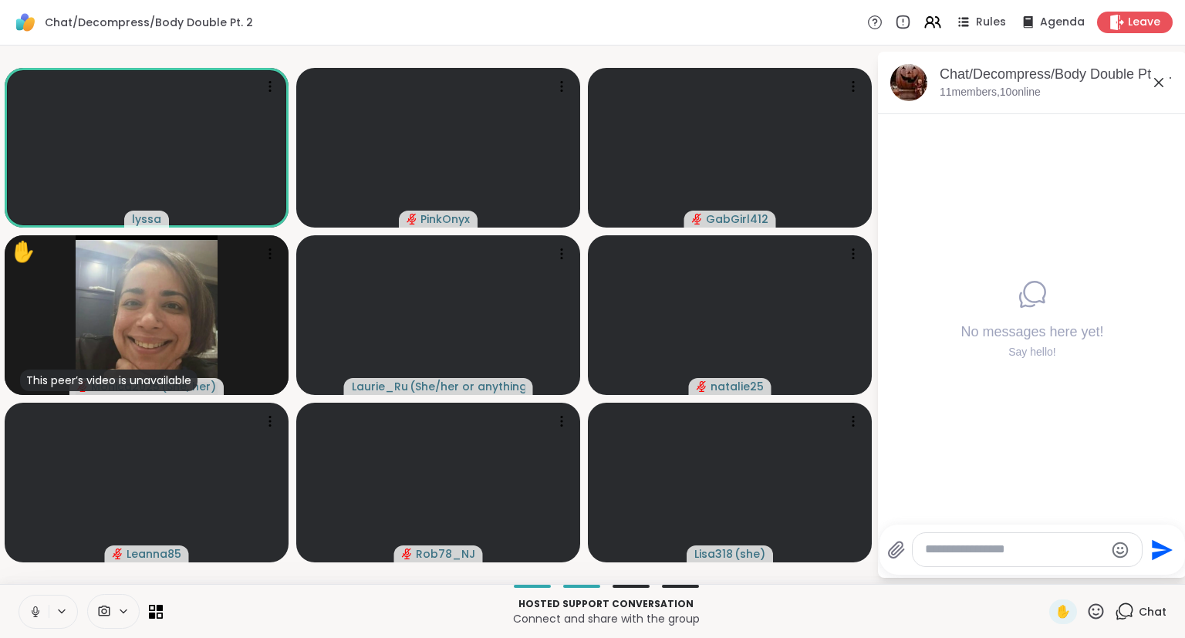
click at [1155, 86] on icon at bounding box center [1158, 82] width 9 height 9
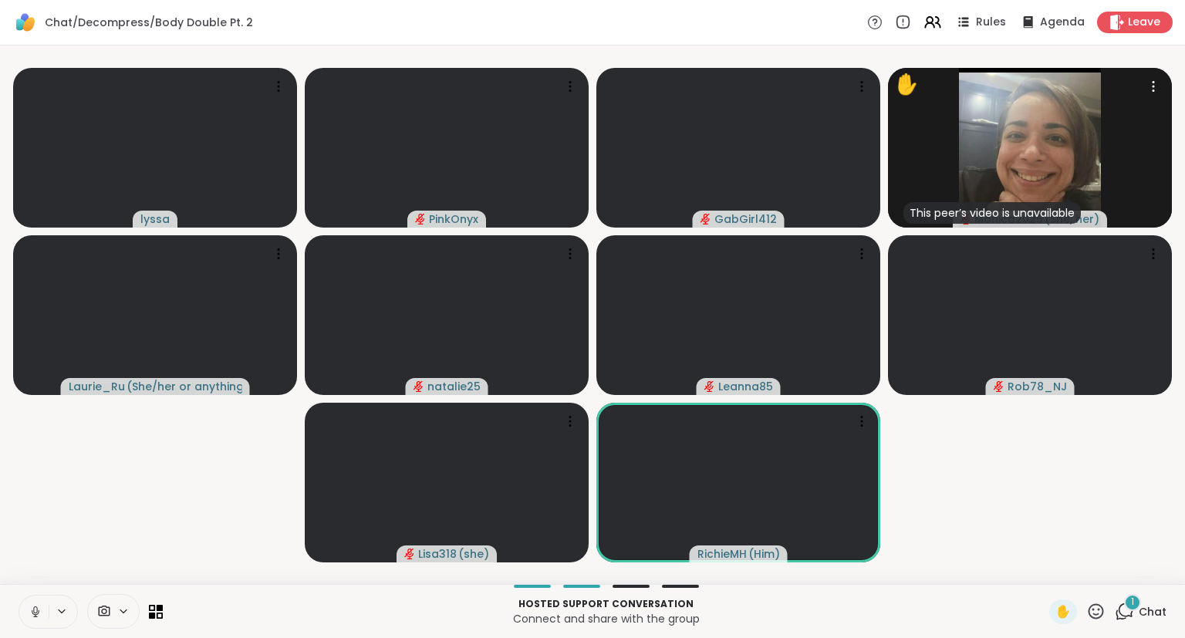
click at [1095, 619] on icon at bounding box center [1095, 610] width 15 height 15
click at [1047, 573] on span "❤️" at bounding box center [1050, 571] width 15 height 19
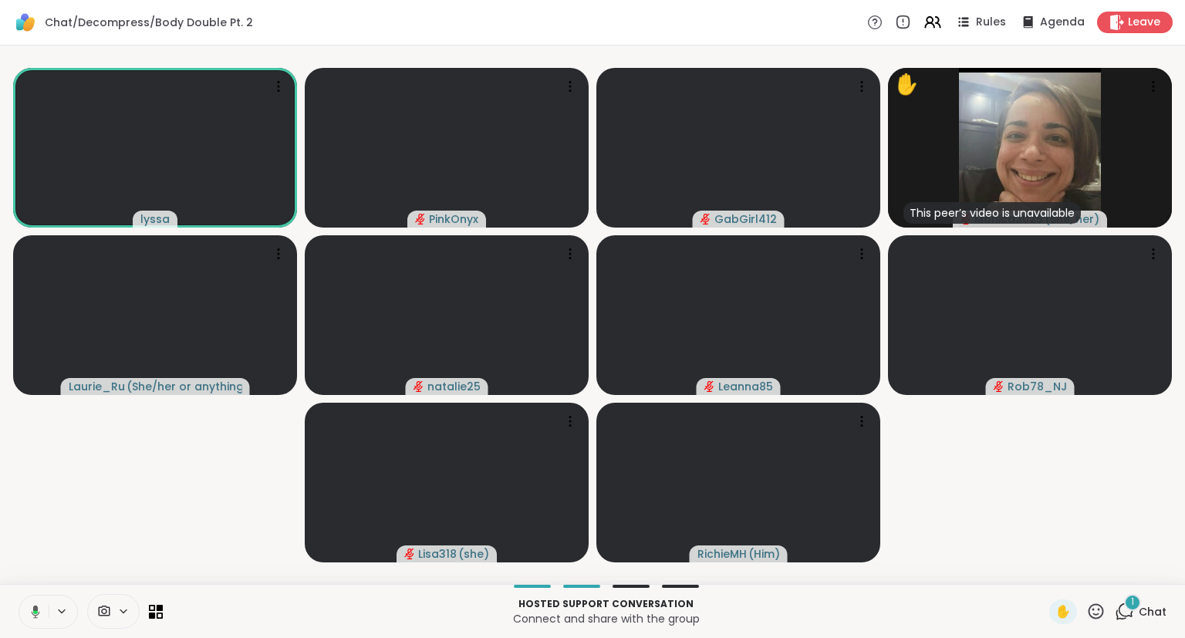
click at [1099, 612] on icon at bounding box center [1095, 611] width 19 height 19
click at [1116, 572] on span "🌟" at bounding box center [1118, 571] width 15 height 19
click at [1094, 612] on icon at bounding box center [1095, 611] width 19 height 19
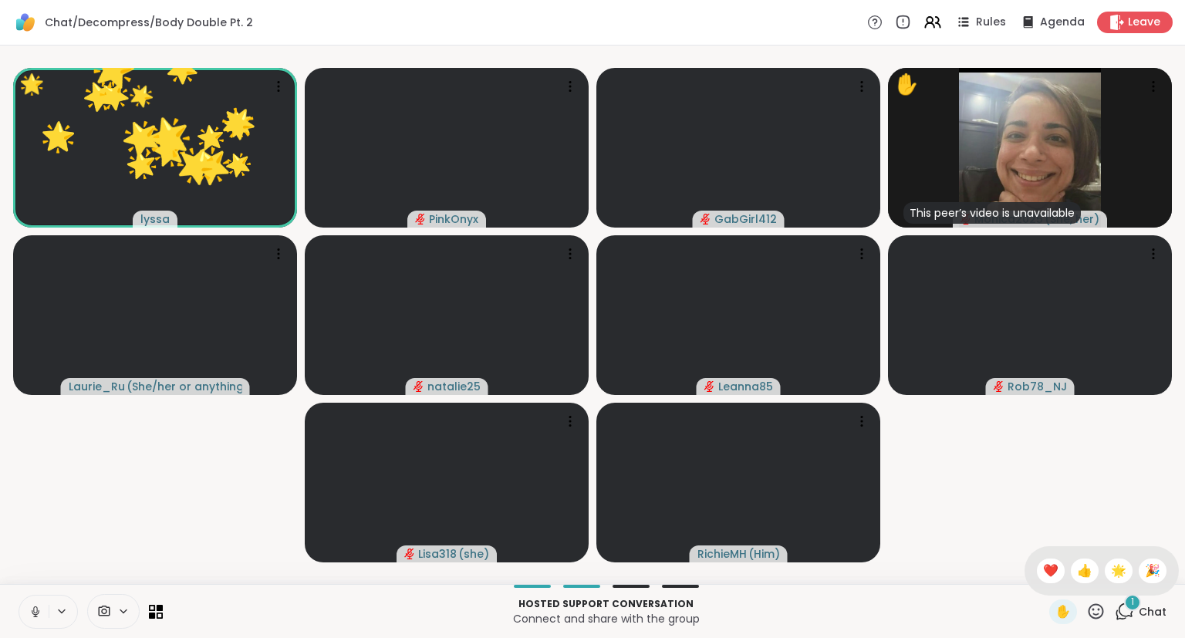
click at [1156, 532] on video-player-container "🌟 lyssa 🌟 🌟 🌟 🌟 🌟 🌟 🌟 🌟 🌟 🌟 🌟 🌟 🌟 🌟 🌟 🌟 🌟 🌟 🌟 🌟 🌟 🌟 🌟 🌟 PinkOnyx GabGirl412 ✋ T…" at bounding box center [592, 315] width 1166 height 526
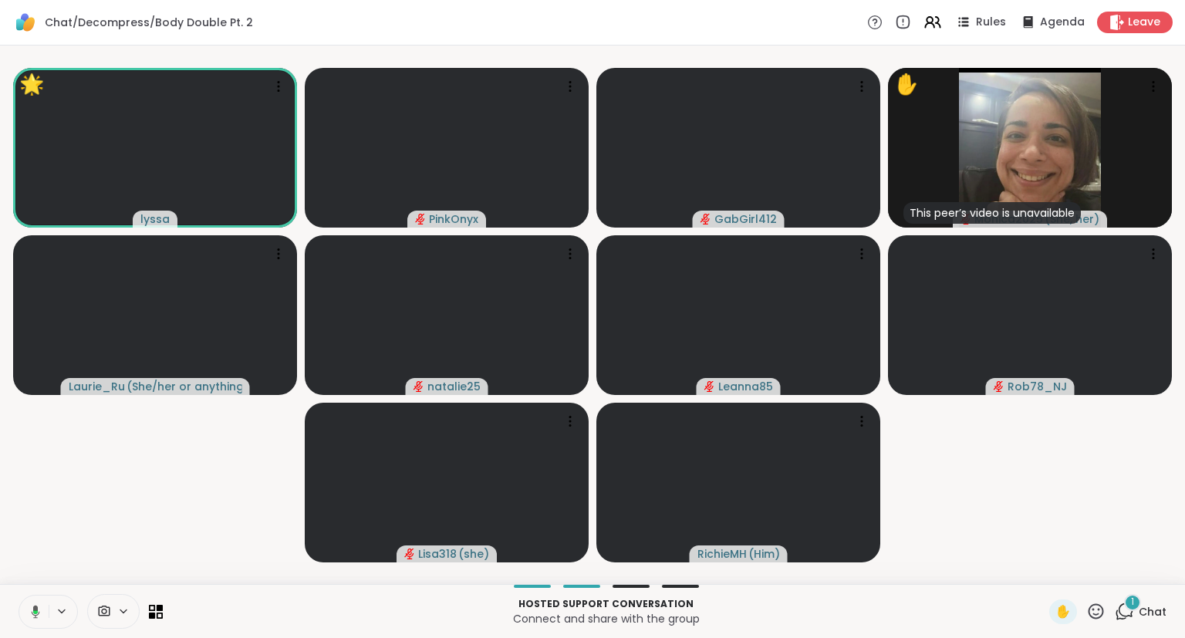
click at [1184, 512] on div "🌟 lyssa 🌟 🌟 🌟 🌟 🌟 🌟 🌟 🌟 🌟 🌟 🌟 🌟 🌟 🌟 🌟 🌟 🌟 🌟 🌟 🌟 🌟 🌟 🌟 🌟 PinkOnyx GabGirl412 ✋ T…" at bounding box center [592, 315] width 1185 height 538
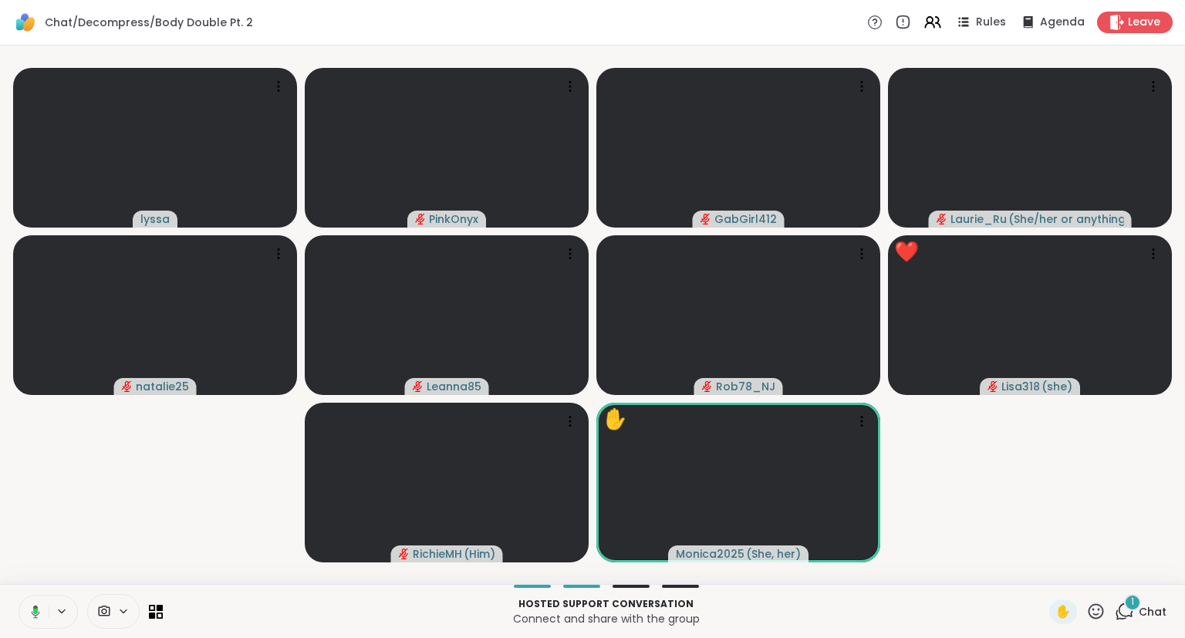
click at [38, 609] on icon at bounding box center [33, 612] width 14 height 14
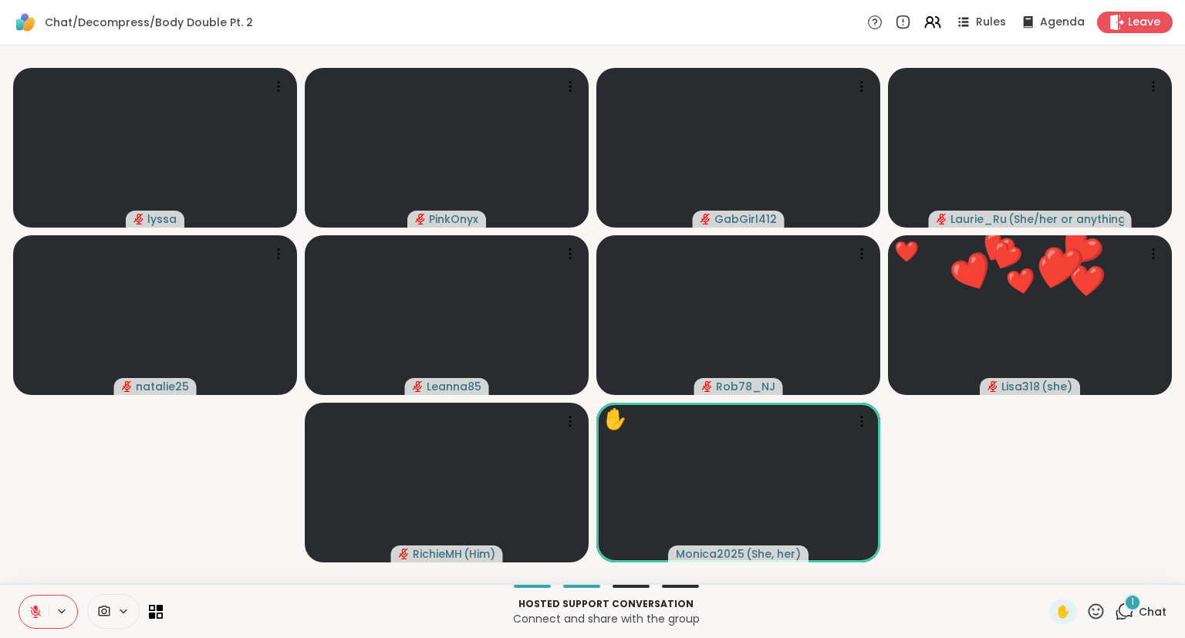
click at [42, 606] on icon at bounding box center [36, 612] width 14 height 14
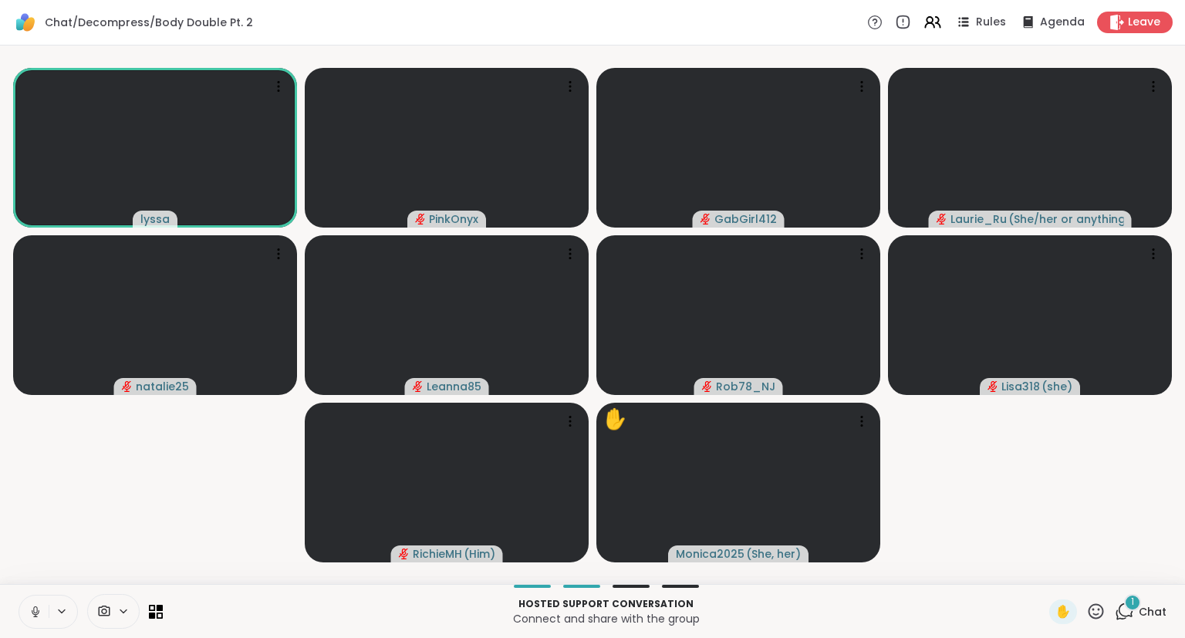
click at [39, 612] on icon at bounding box center [36, 611] width 8 height 5
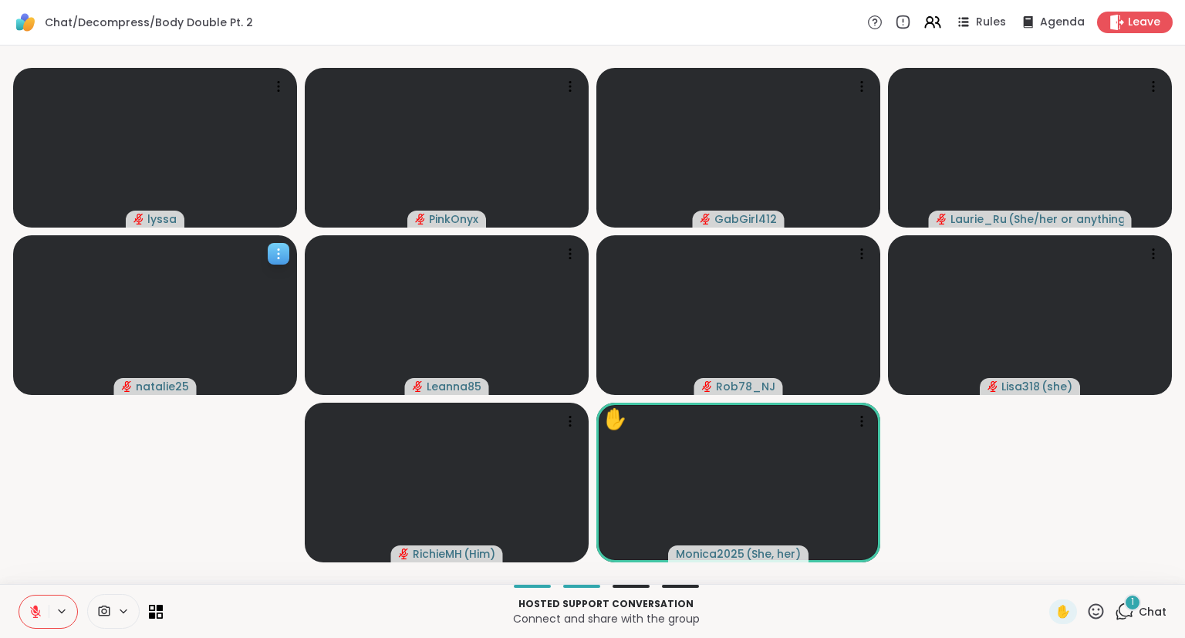
click at [275, 255] on icon at bounding box center [278, 253] width 15 height 15
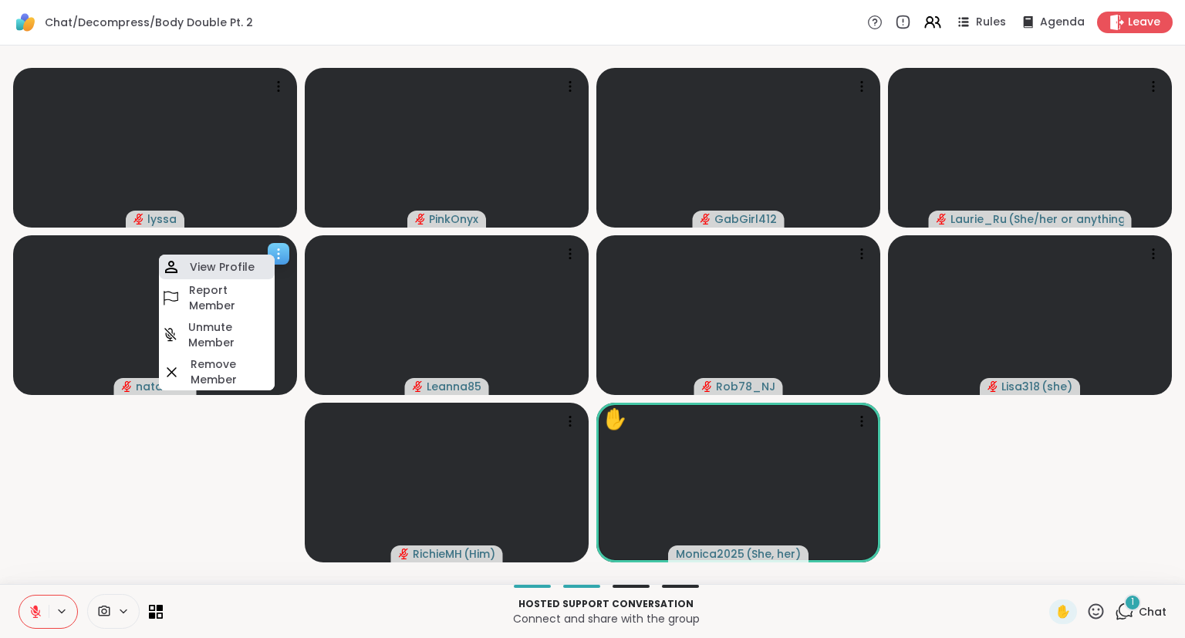
click at [254, 265] on div "View Profile" at bounding box center [217, 267] width 116 height 25
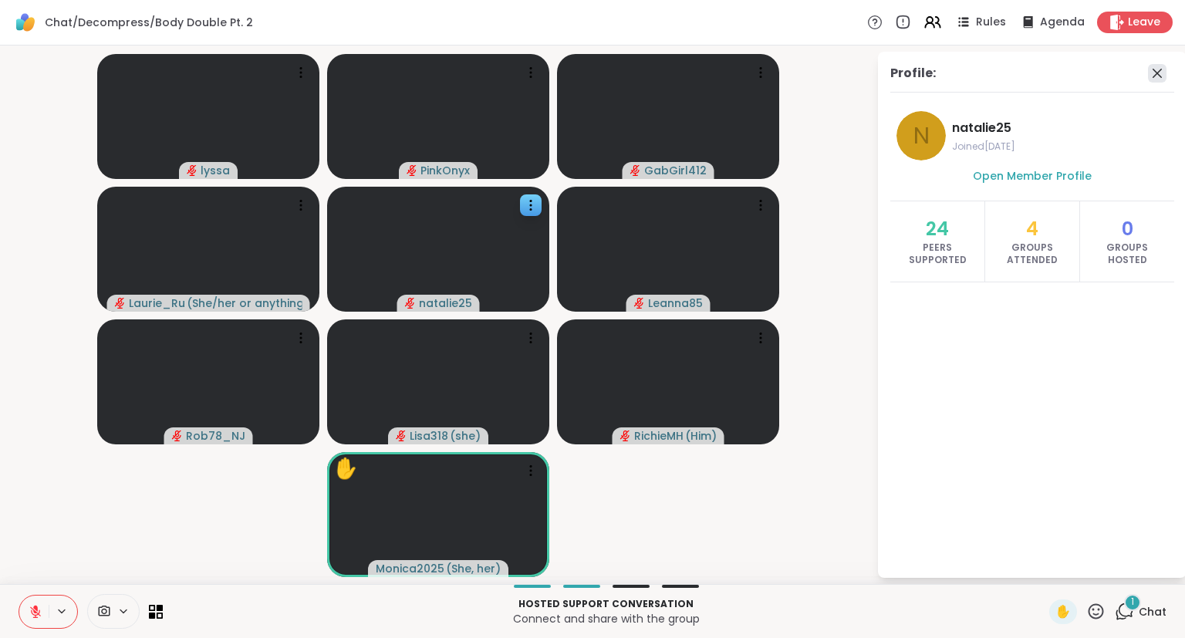
click at [1162, 69] on icon at bounding box center [1156, 73] width 9 height 9
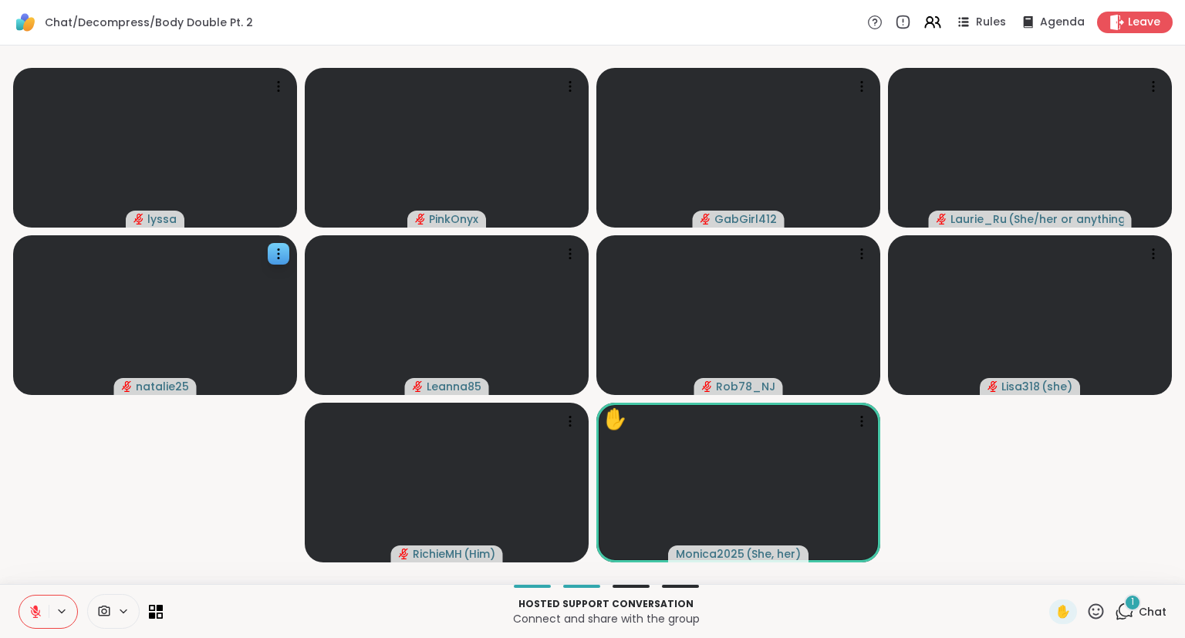
click at [1142, 610] on span "Chat" at bounding box center [1152, 611] width 28 height 15
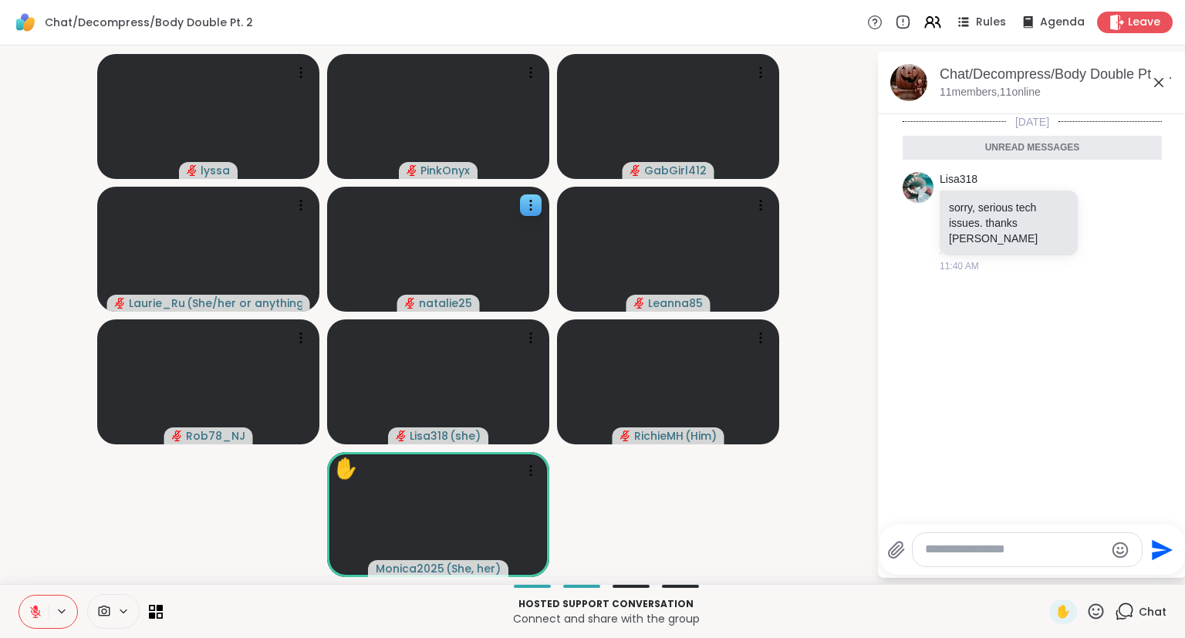
click at [1069, 541] on div at bounding box center [1026, 549] width 229 height 33
click at [1157, 80] on icon at bounding box center [1158, 82] width 9 height 9
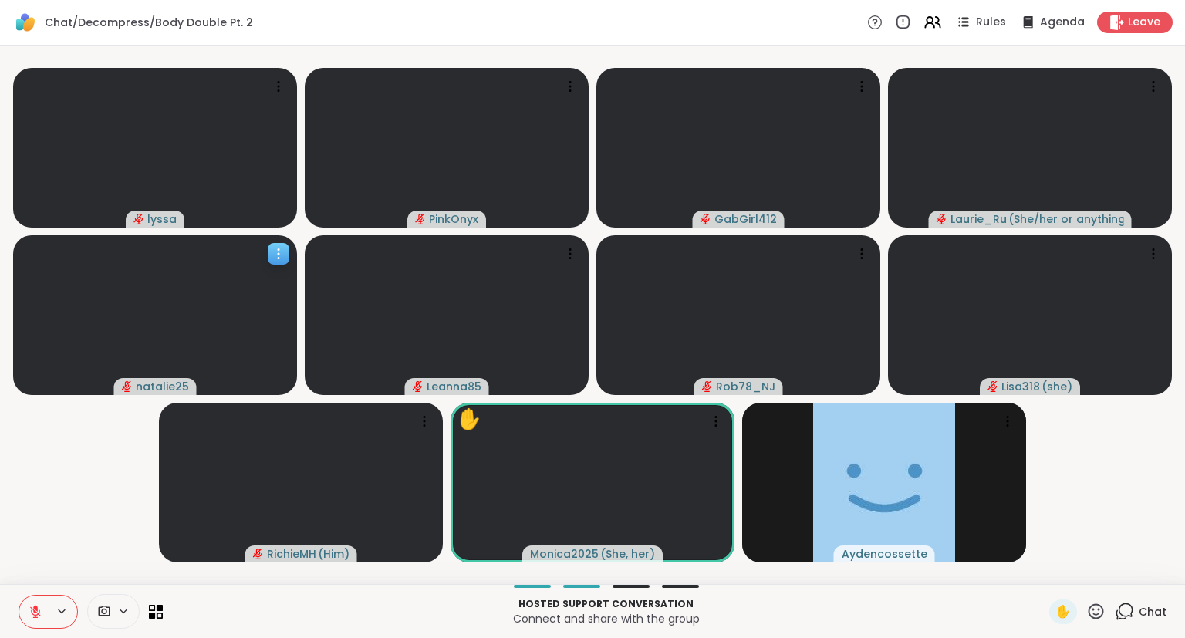
click at [282, 249] on icon at bounding box center [278, 253] width 15 height 15
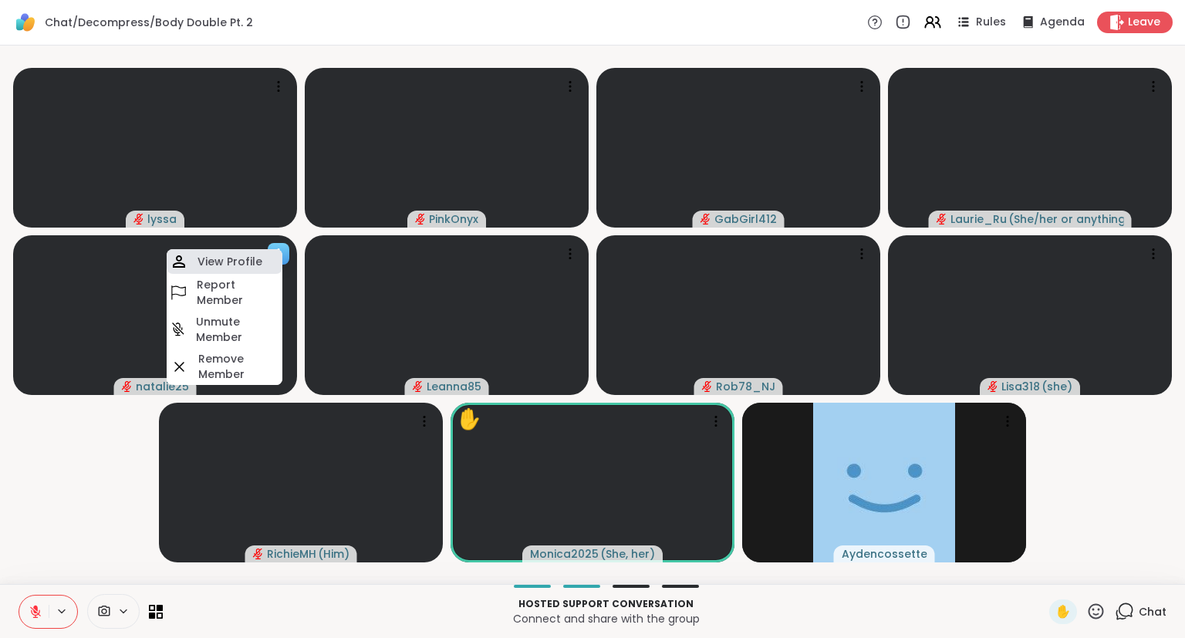
click at [248, 263] on h4 "View Profile" at bounding box center [229, 261] width 65 height 15
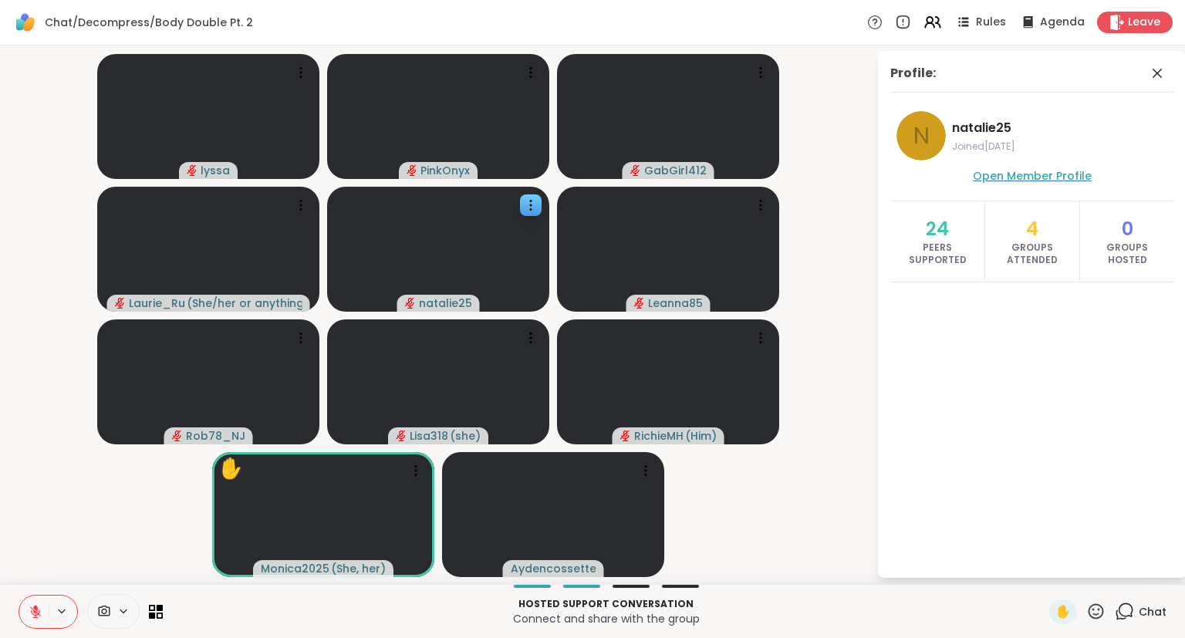
click at [1066, 179] on span "Open Member Profile" at bounding box center [1032, 175] width 119 height 15
click at [1162, 68] on icon at bounding box center [1157, 73] width 19 height 19
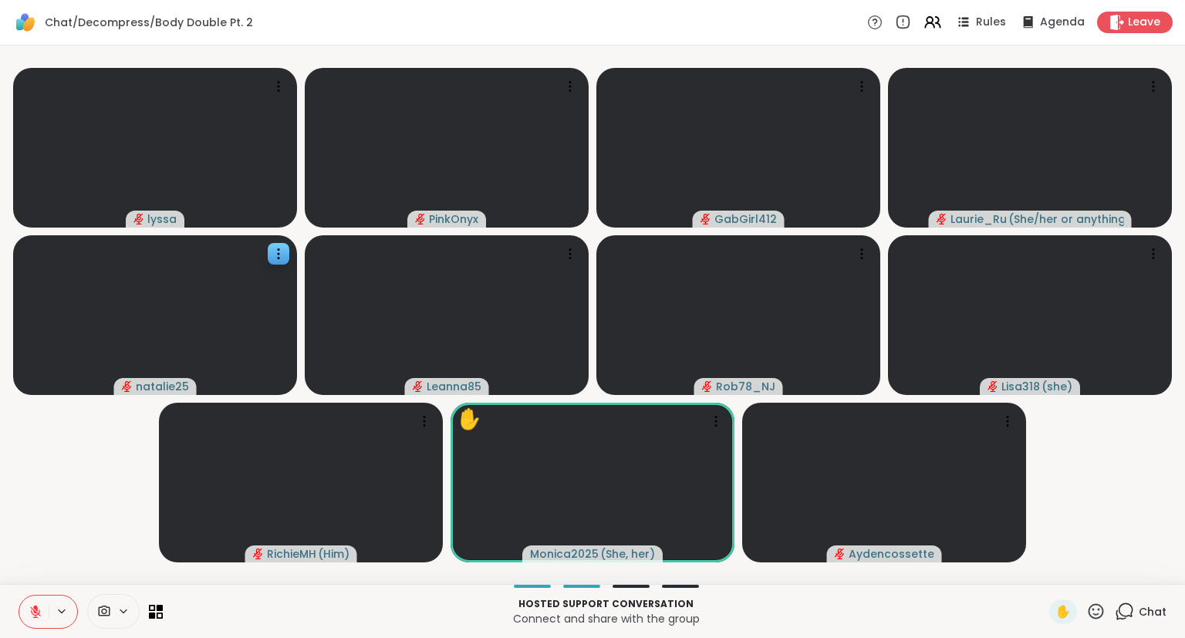
click at [1100, 603] on icon at bounding box center [1095, 611] width 19 height 19
click at [1093, 520] on video-player-container "lyssa PinkOnyx GabGirl412 Laurie_Ru ( She/her or anything else ) natalie25 Lean…" at bounding box center [592, 315] width 1166 height 526
click at [35, 609] on icon at bounding box center [35, 608] width 5 height 6
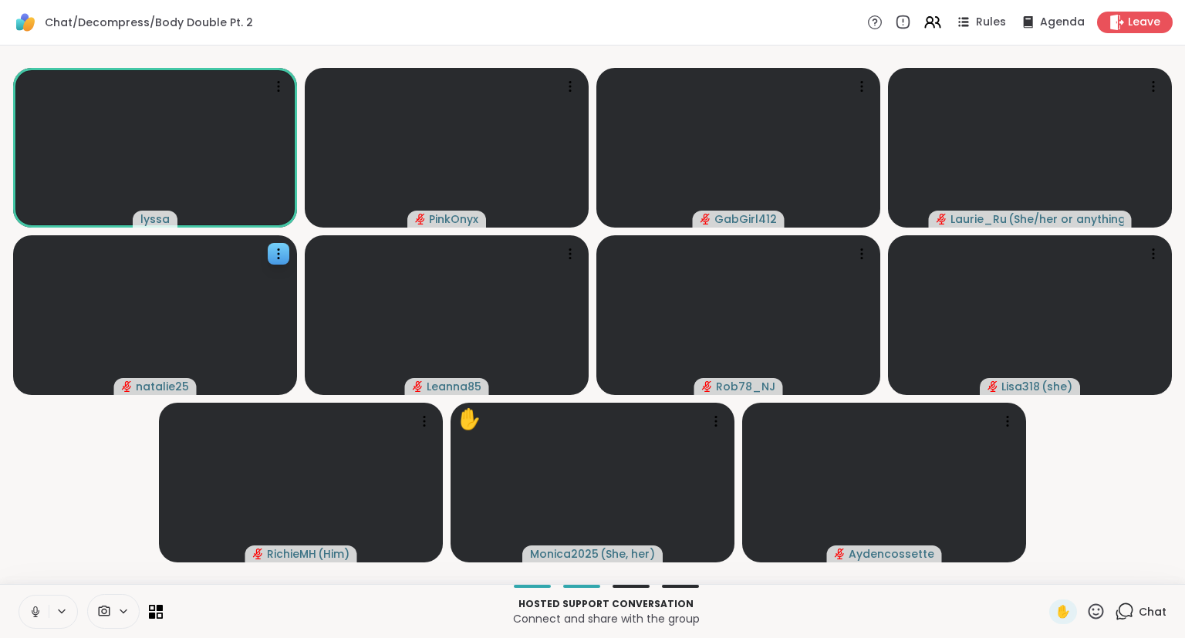
click at [1100, 603] on icon at bounding box center [1095, 611] width 19 height 19
click at [1047, 574] on span "❤️" at bounding box center [1050, 571] width 15 height 19
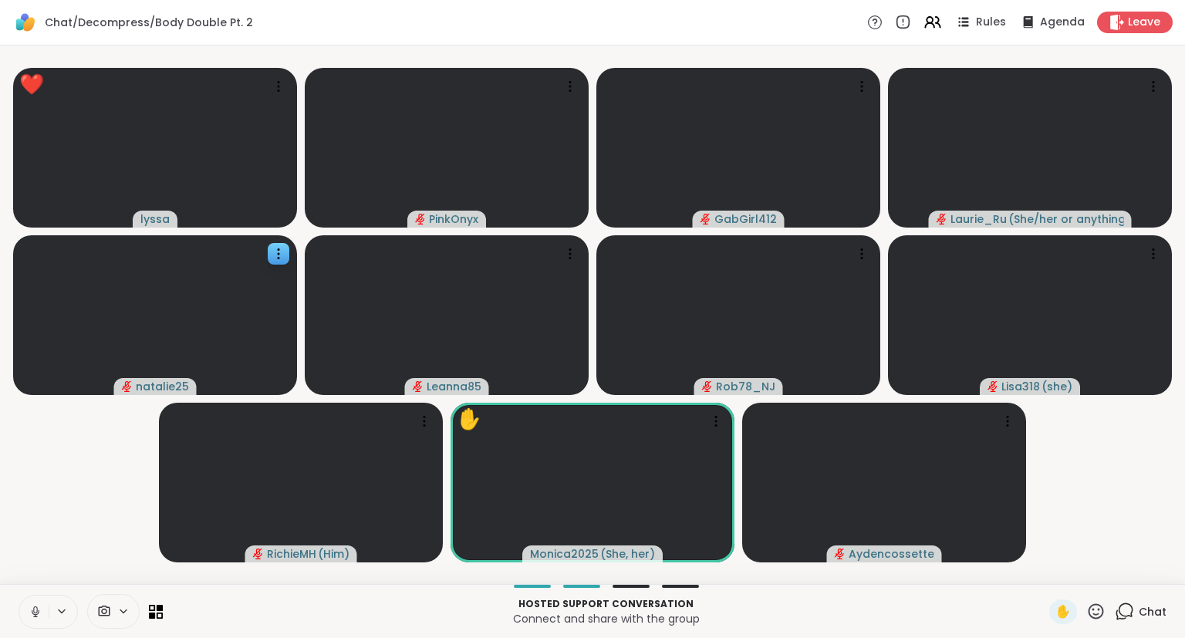
click at [1091, 616] on icon at bounding box center [1095, 610] width 15 height 15
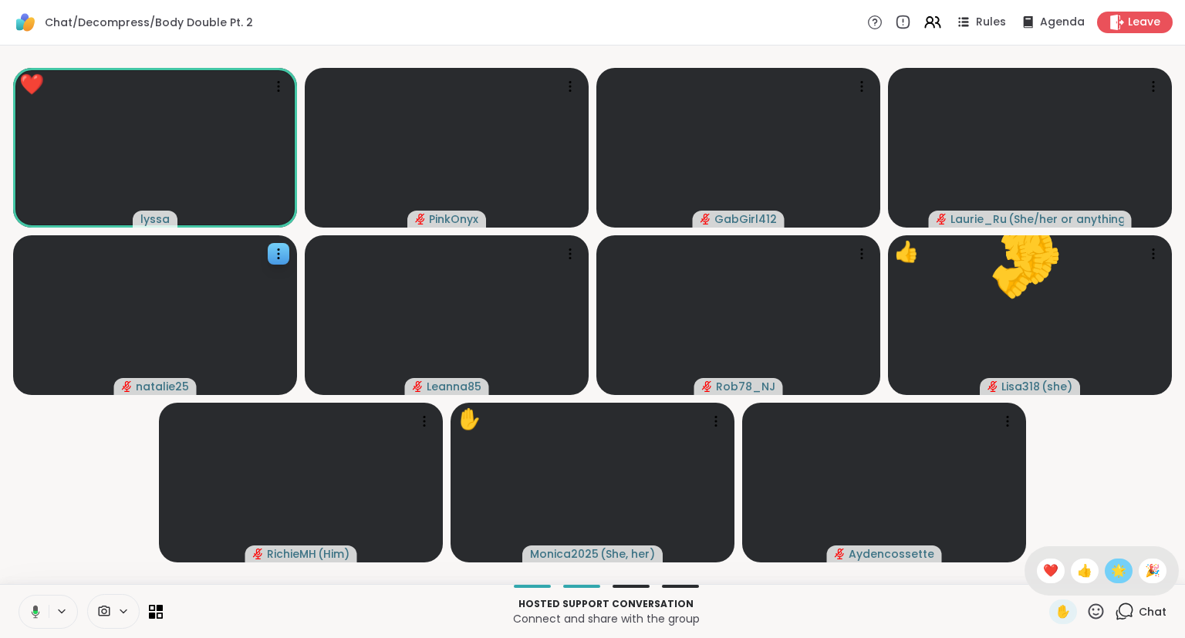
click at [1112, 578] on span "🌟" at bounding box center [1118, 571] width 15 height 19
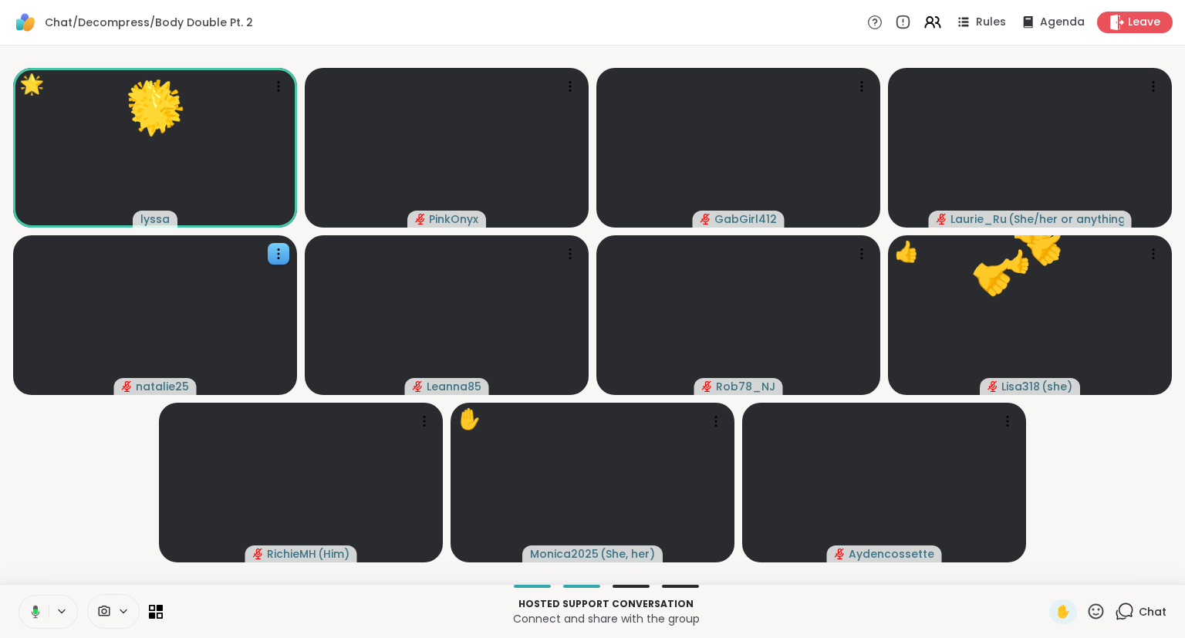
click at [1097, 619] on icon at bounding box center [1095, 610] width 15 height 15
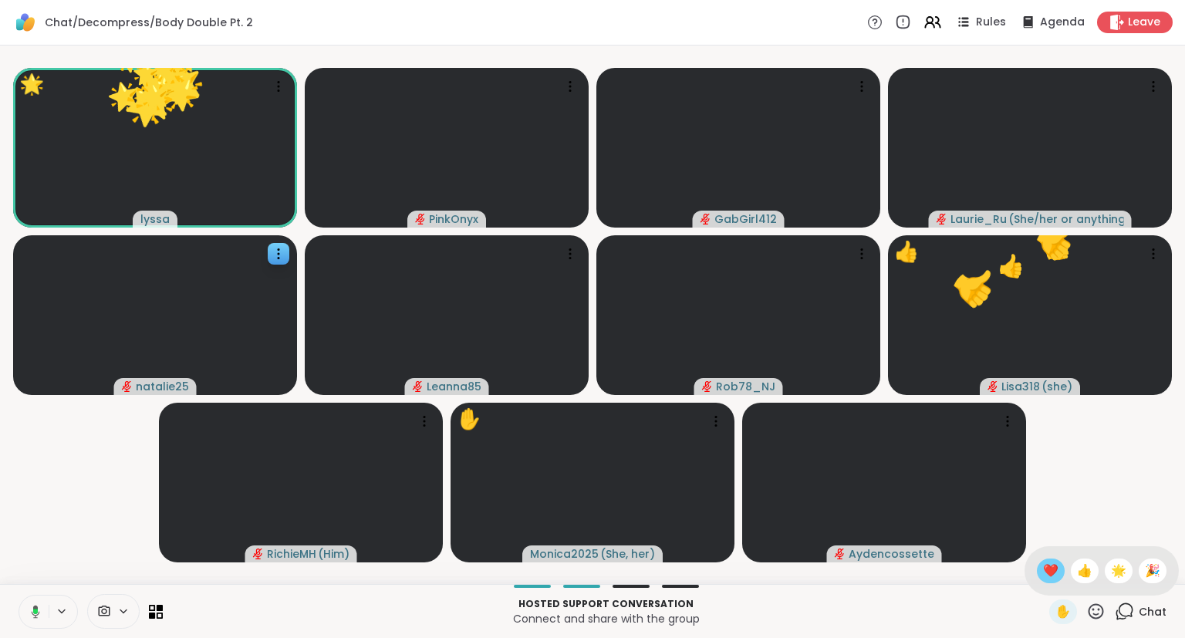
click at [1047, 575] on span "❤️" at bounding box center [1050, 571] width 15 height 19
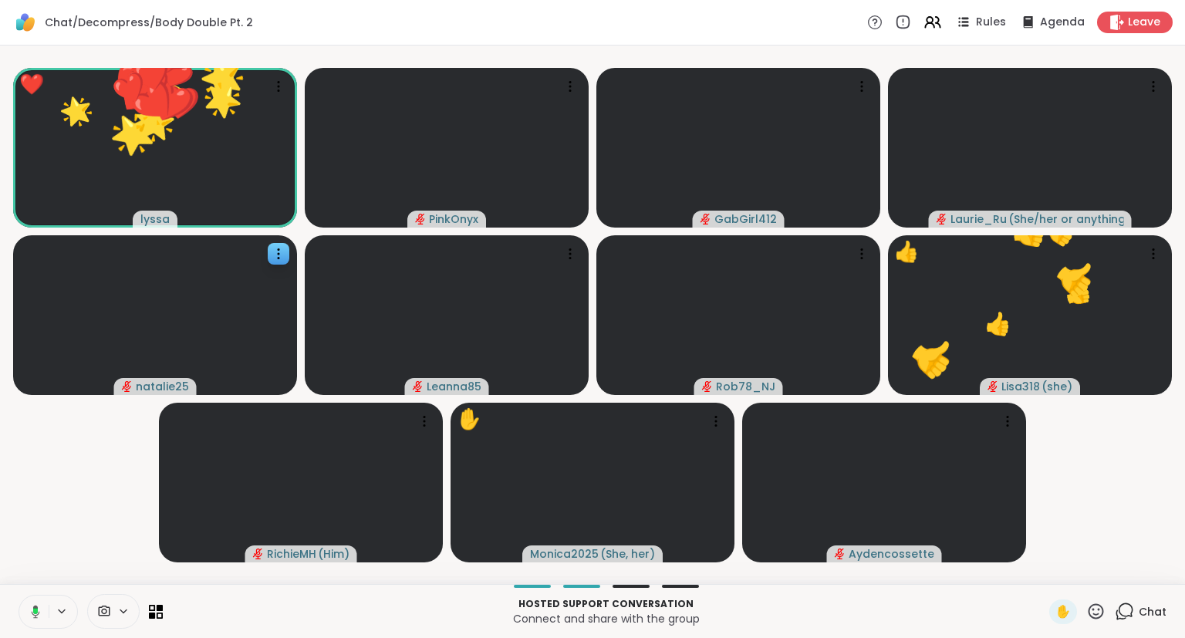
click at [1091, 603] on icon at bounding box center [1095, 611] width 19 height 19
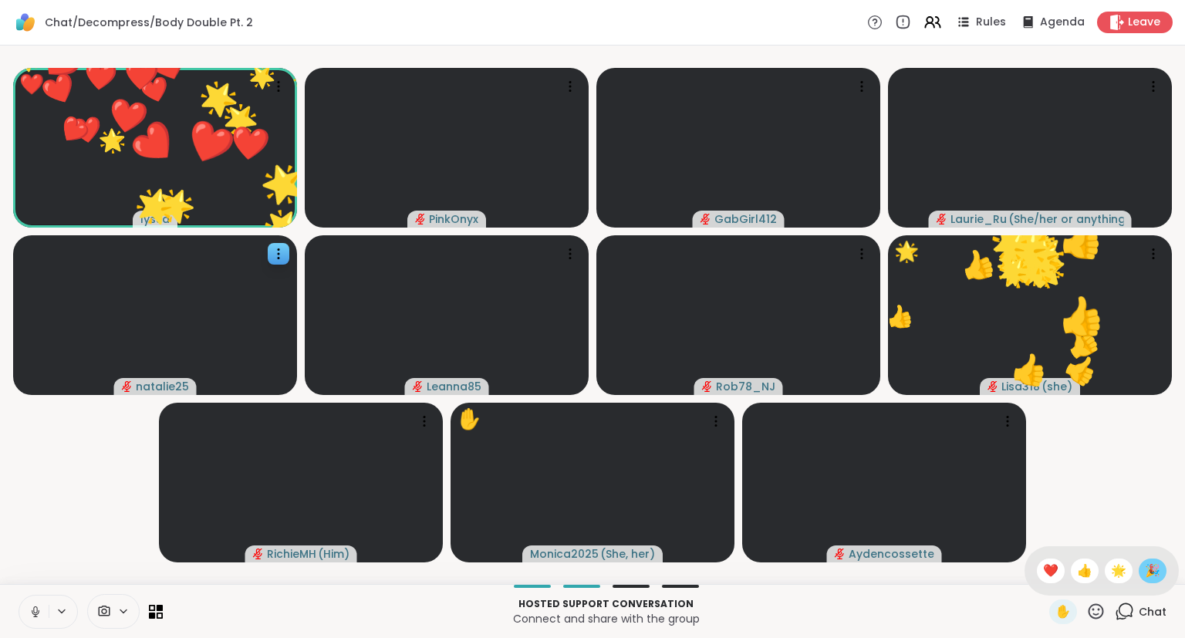
click at [1153, 577] on span "🎉" at bounding box center [1152, 571] width 15 height 19
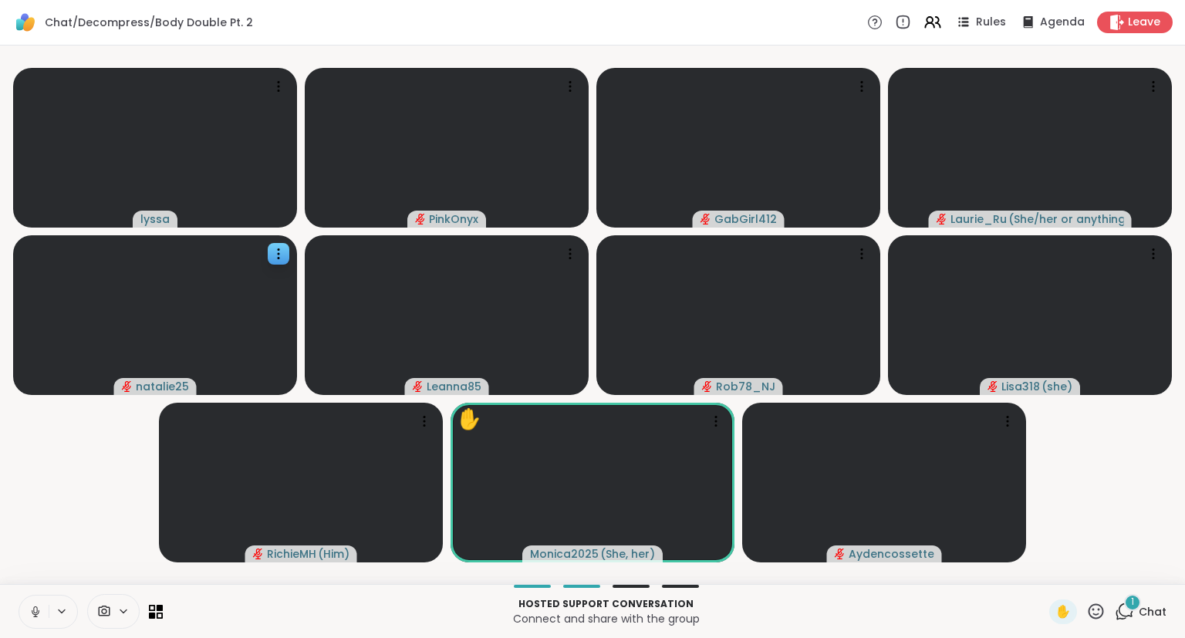
click at [1140, 622] on div "1 Chat" at bounding box center [1141, 611] width 52 height 25
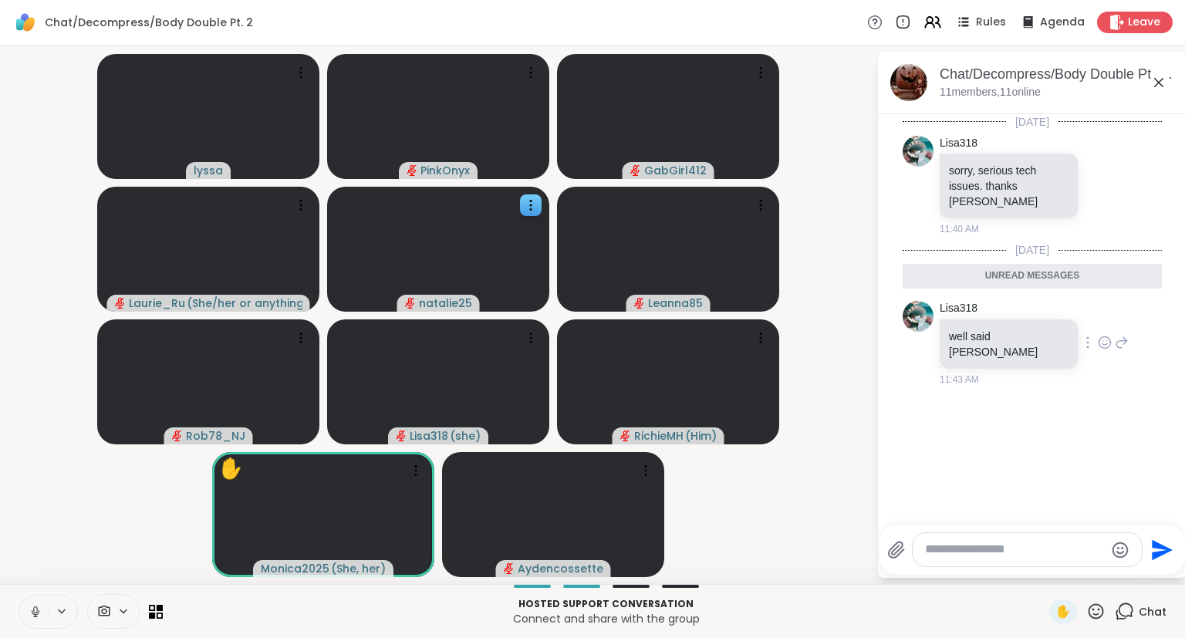
click at [1098, 335] on icon at bounding box center [1105, 342] width 14 height 15
click at [1089, 302] on button "Select Reaction: Heart" at bounding box center [1104, 317] width 31 height 31
click at [1159, 86] on icon at bounding box center [1158, 82] width 19 height 19
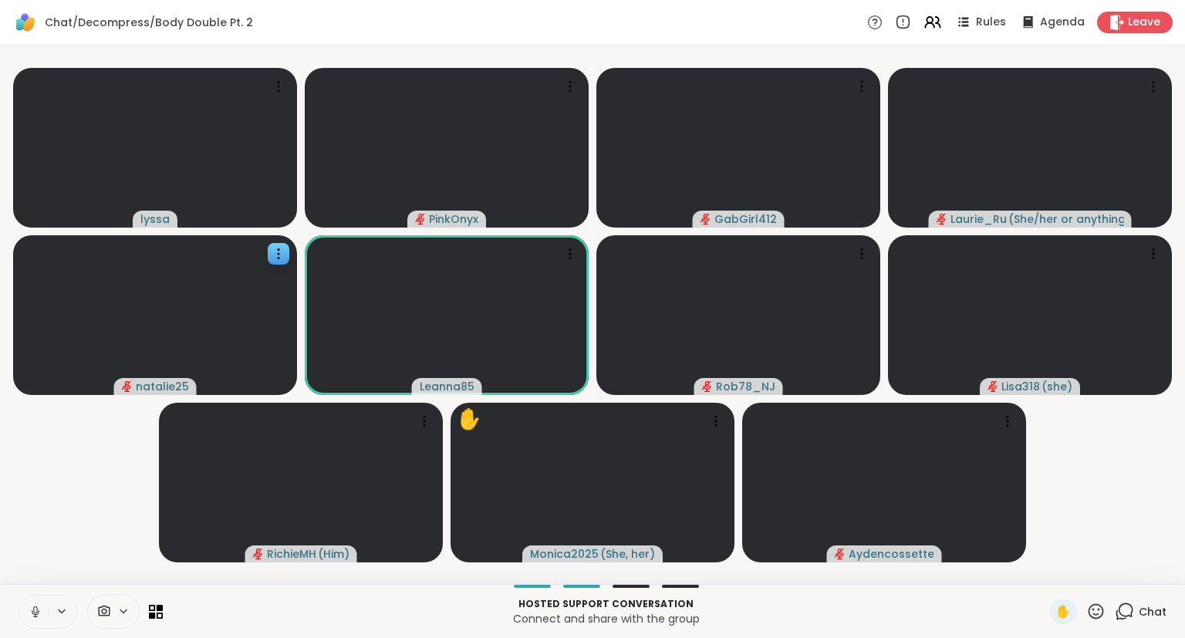
click at [1121, 599] on div "Hosted support conversation Connect and share with the group ✋ Chat" at bounding box center [592, 611] width 1185 height 54
click at [1142, 610] on span "Chat" at bounding box center [1152, 611] width 28 height 15
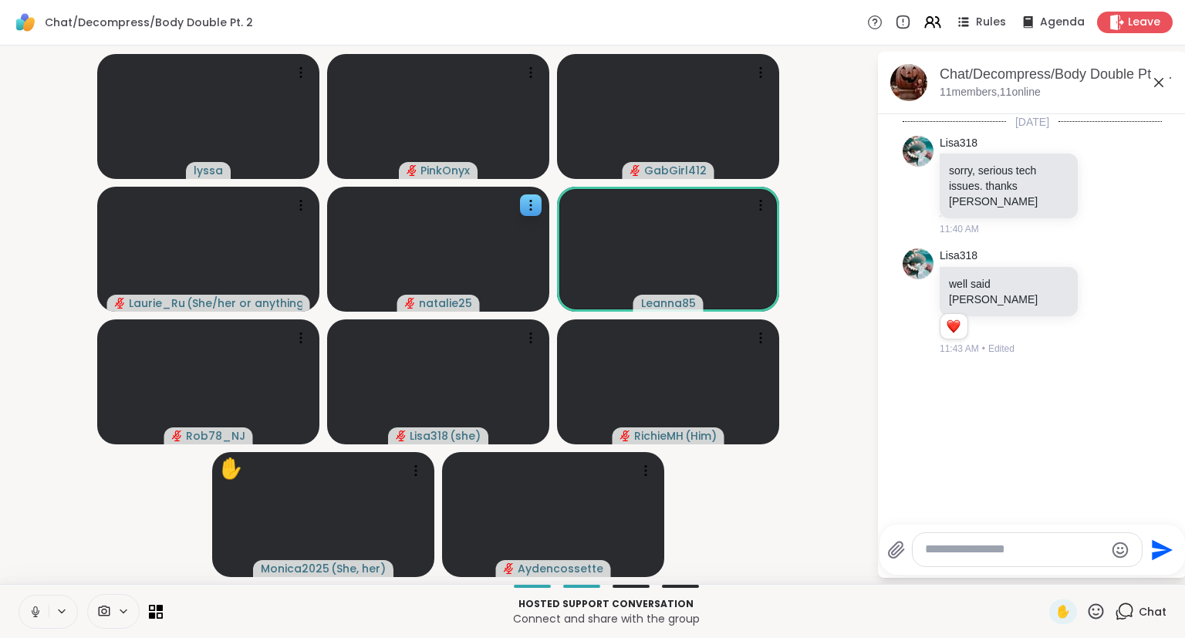
click at [1155, 86] on icon at bounding box center [1158, 82] width 9 height 9
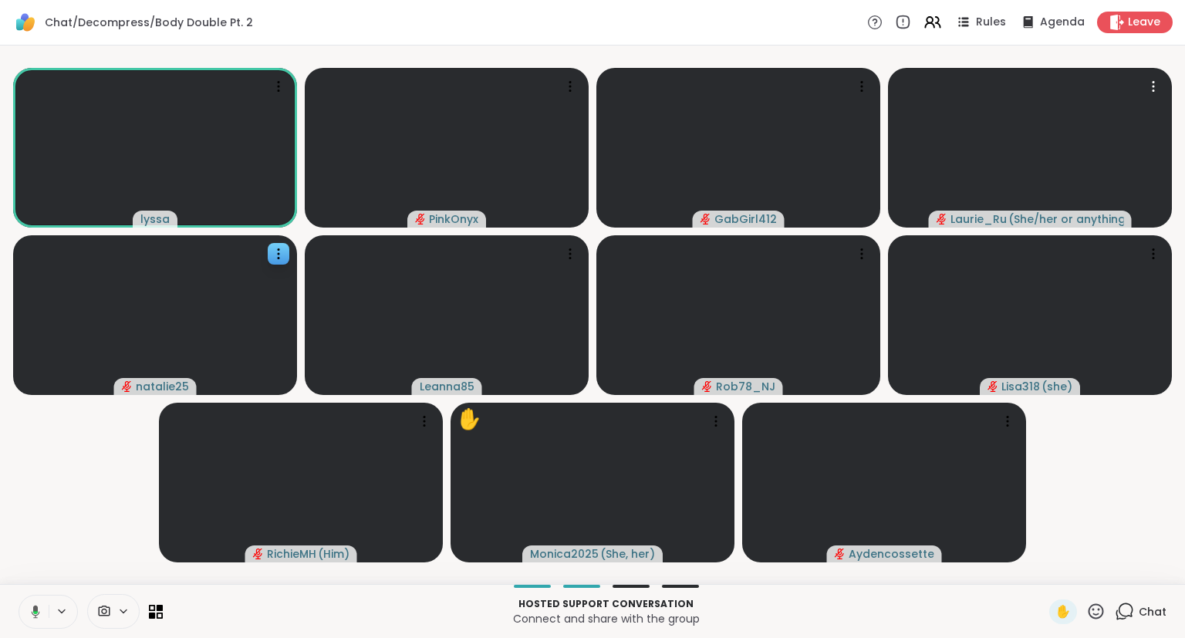
click at [1140, 605] on span "Chat" at bounding box center [1152, 611] width 28 height 15
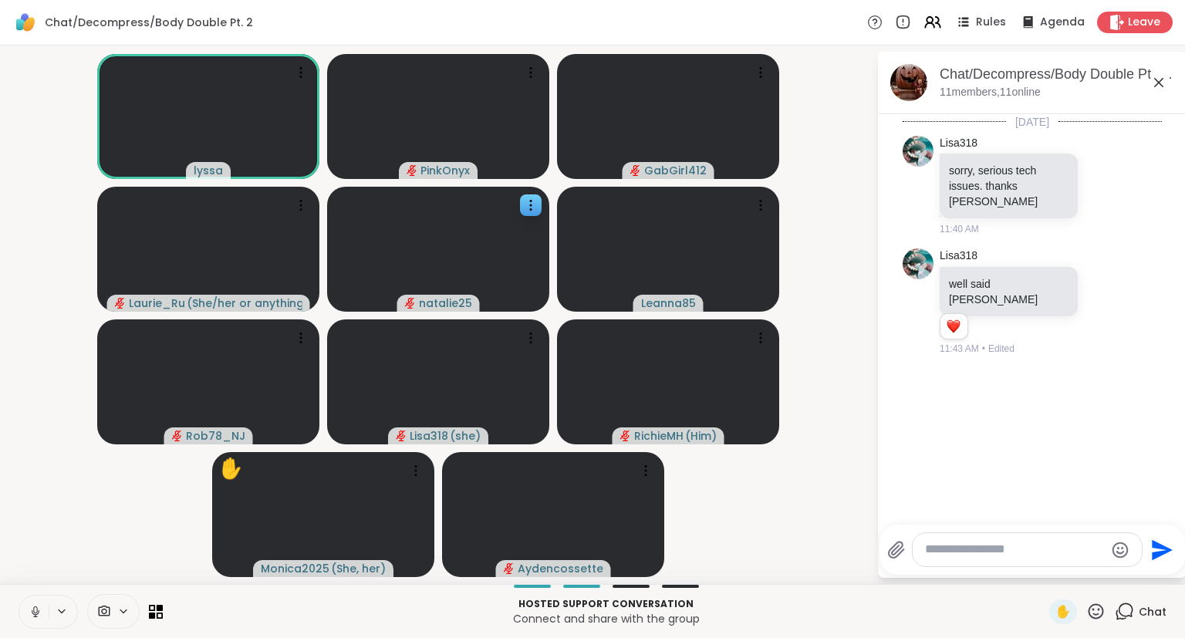
click at [1146, 76] on div "Chat/Decompress/Body Double Pt. 2, Oct 08" at bounding box center [1056, 74] width 234 height 19
click at [1153, 86] on icon at bounding box center [1158, 82] width 19 height 19
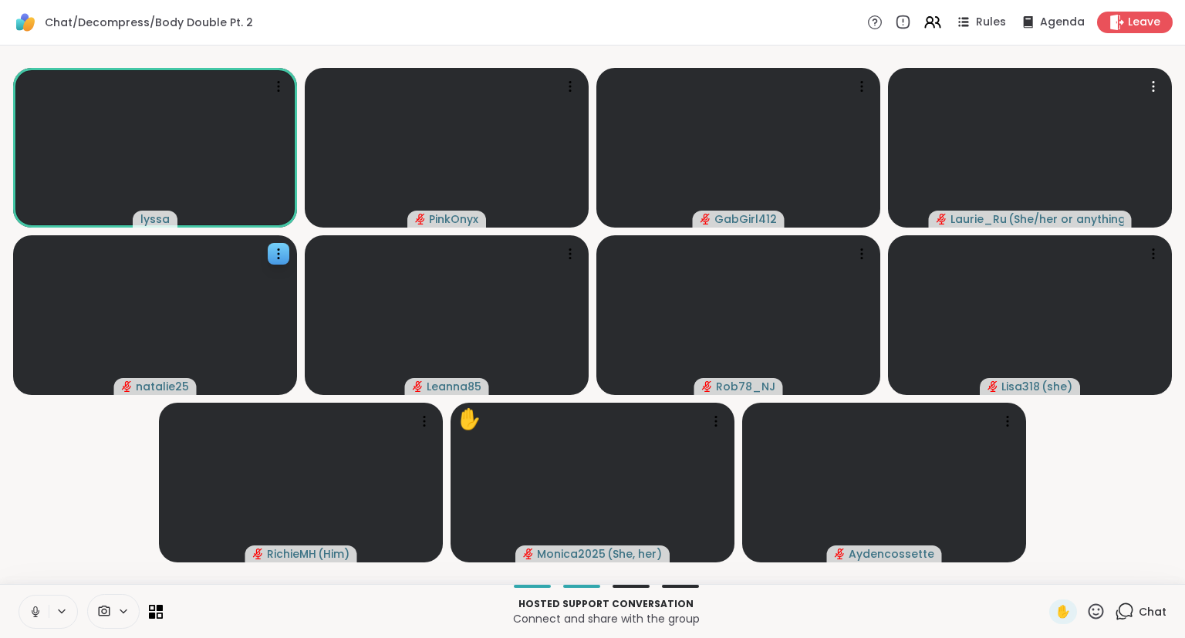
click at [1139, 616] on div "Chat" at bounding box center [1141, 611] width 52 height 25
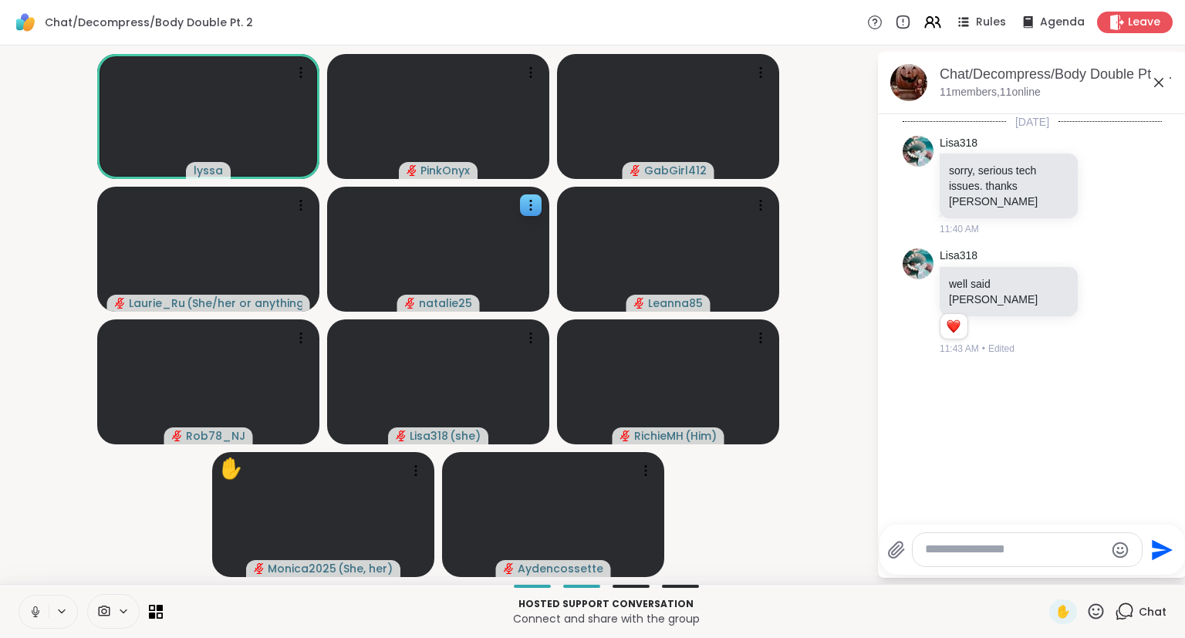
click at [1159, 83] on icon at bounding box center [1158, 82] width 9 height 9
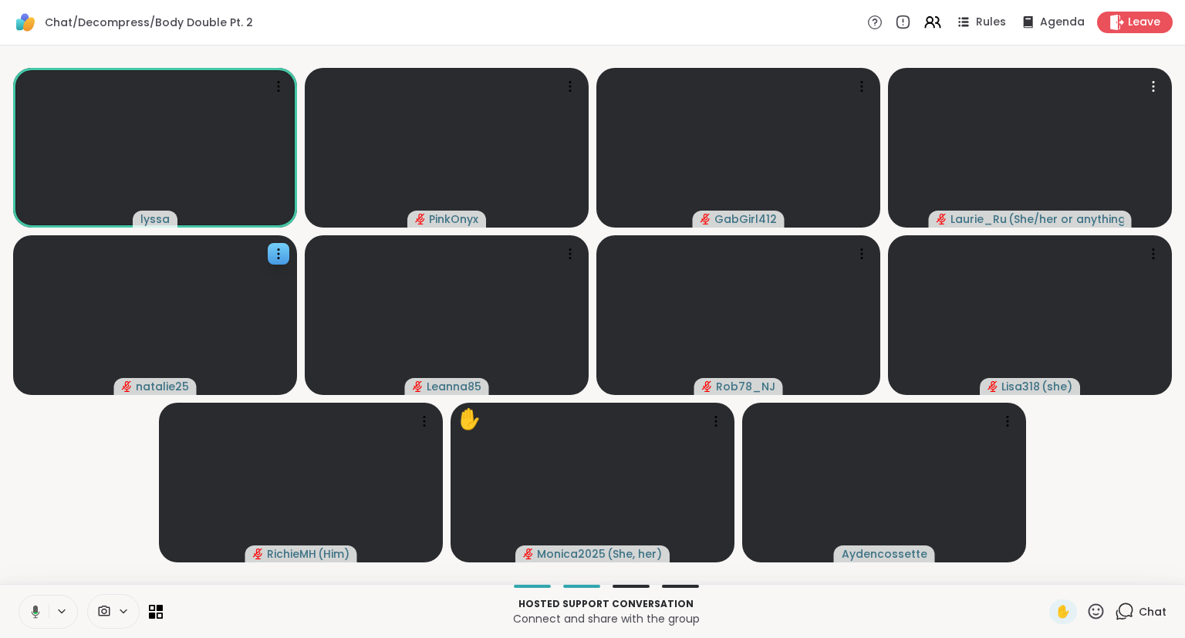
click at [36, 605] on icon at bounding box center [33, 612] width 14 height 14
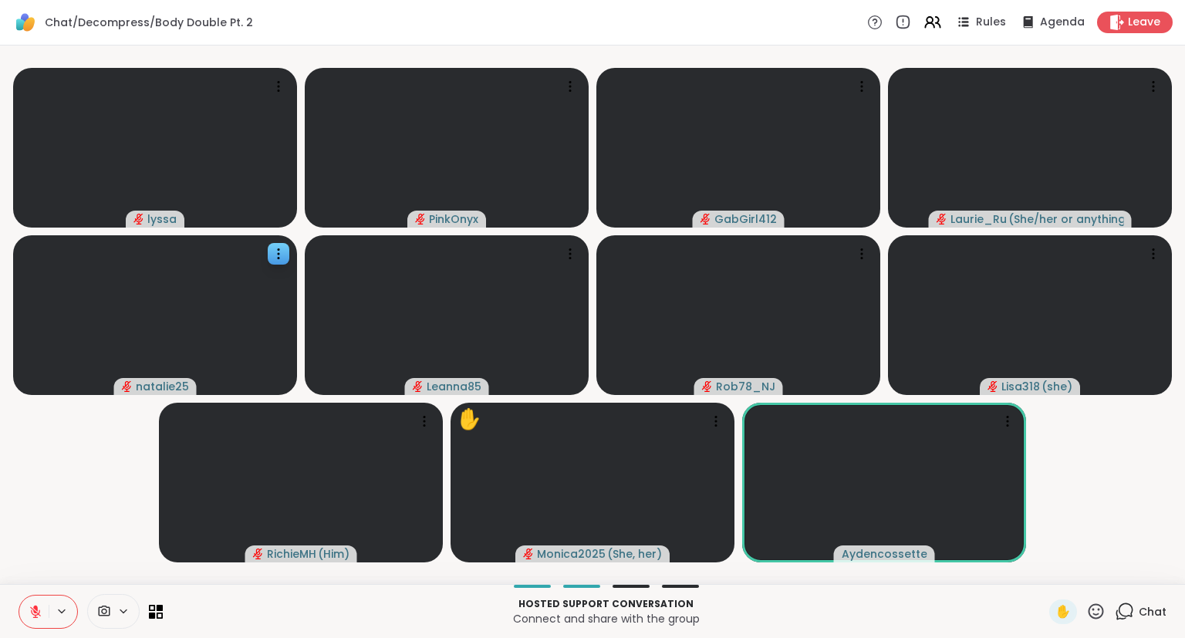
click at [1090, 615] on icon at bounding box center [1095, 610] width 15 height 15
click at [1049, 577] on span "❤️" at bounding box center [1050, 571] width 15 height 19
click at [1105, 622] on div "✋" at bounding box center [1077, 611] width 56 height 25
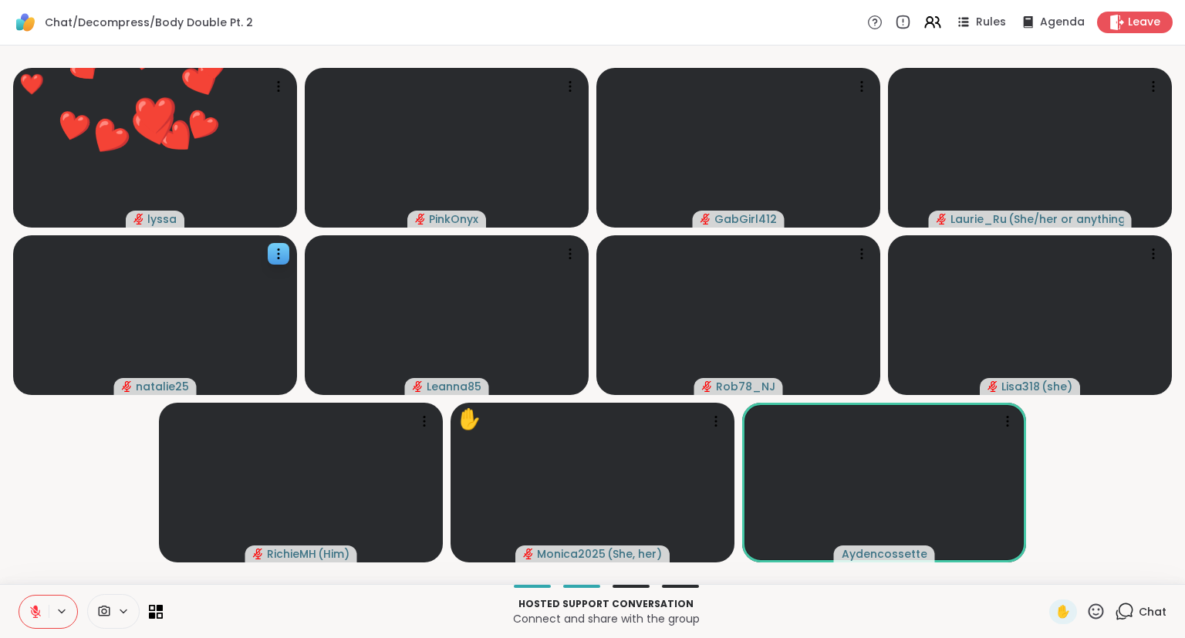
click at [1101, 619] on icon at bounding box center [1095, 611] width 19 height 19
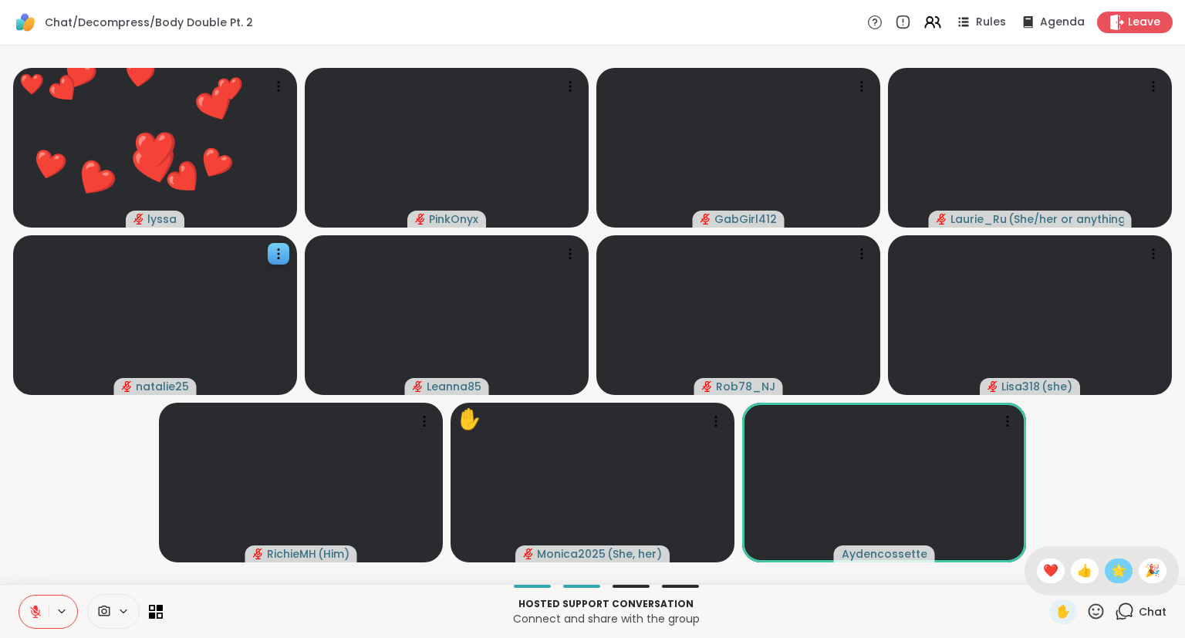
click at [1119, 574] on span "🌟" at bounding box center [1118, 571] width 15 height 19
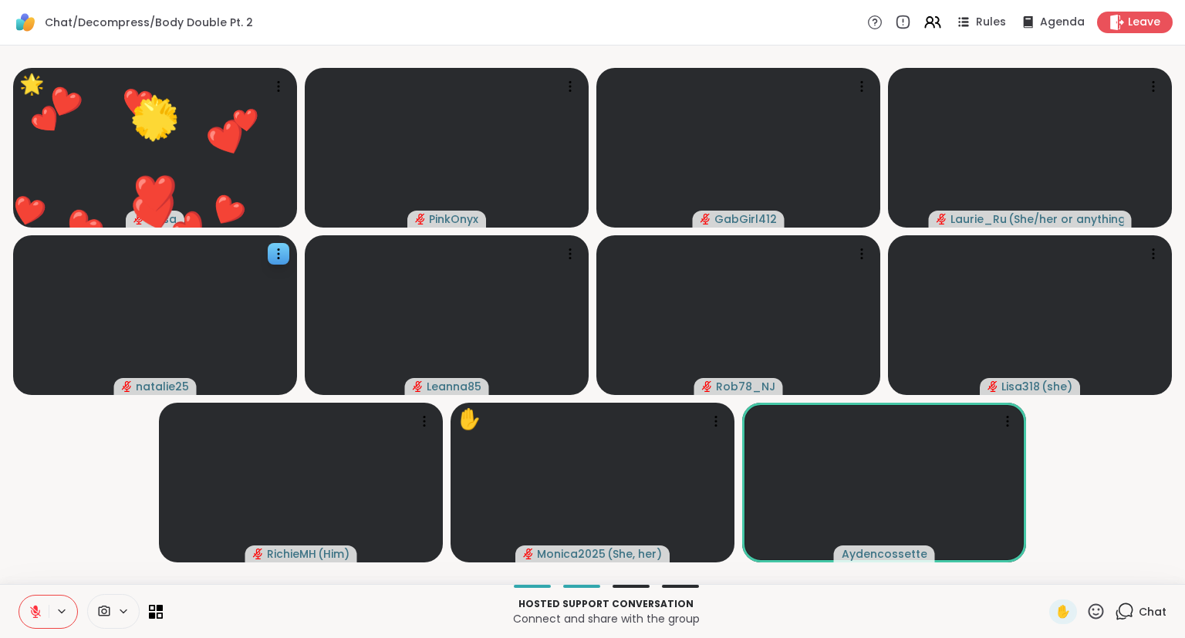
click at [1101, 622] on div "✋" at bounding box center [1077, 611] width 56 height 25
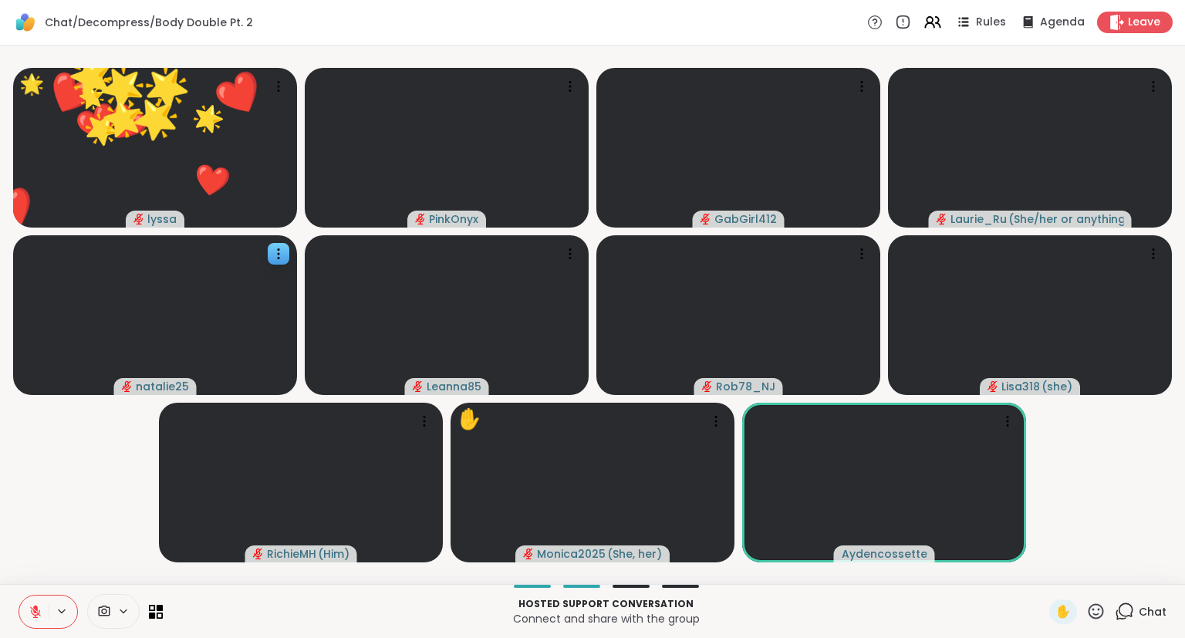
click at [1099, 619] on icon at bounding box center [1095, 610] width 15 height 15
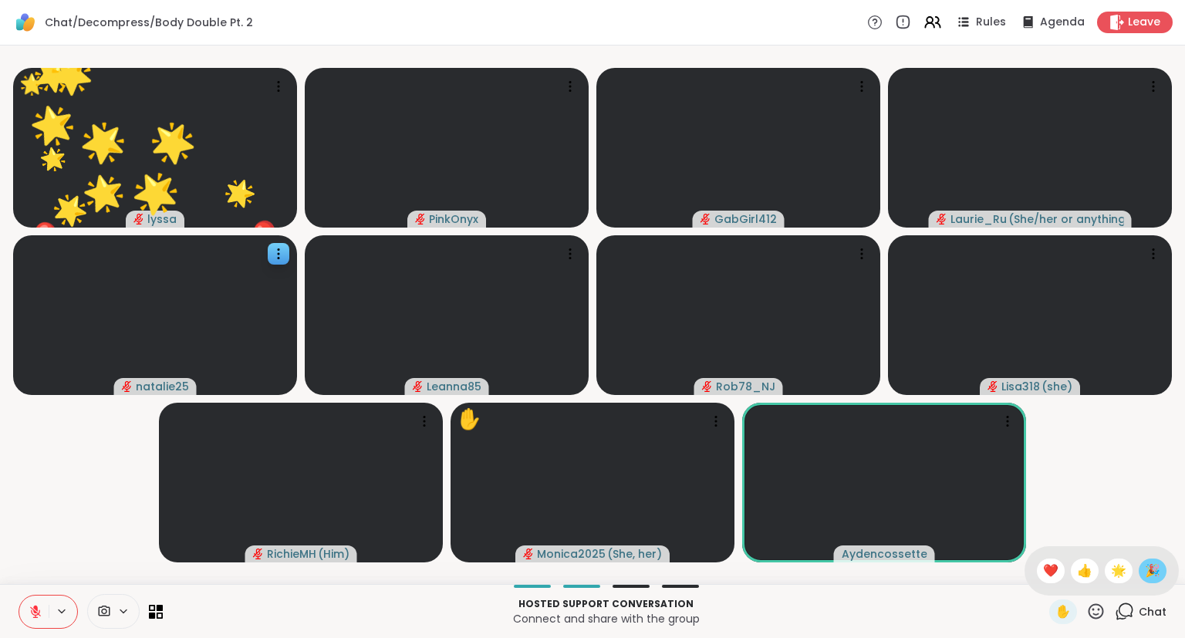
click at [1150, 572] on span "🎉" at bounding box center [1152, 571] width 15 height 19
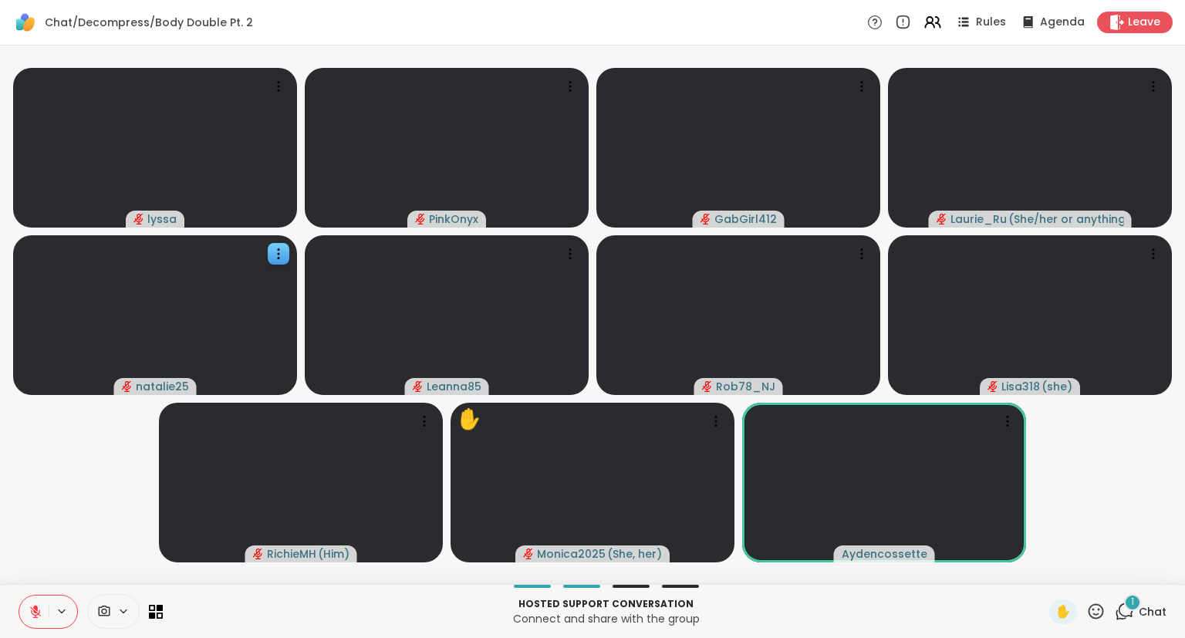
click at [1143, 623] on div "1 Chat" at bounding box center [1141, 611] width 52 height 25
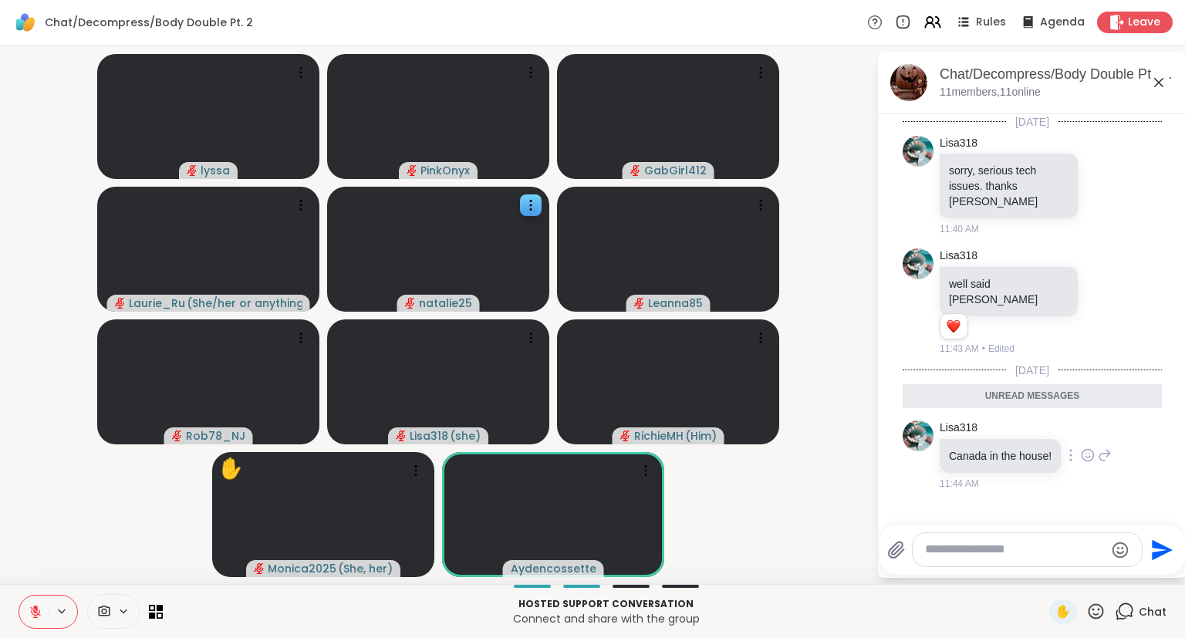
click at [1081, 433] on div "Lisa318 Canada in the house! 11:44 AM" at bounding box center [1025, 455] width 172 height 70
click at [1081, 447] on icon at bounding box center [1088, 454] width 14 height 15
click at [1015, 423] on div "Select Reaction: Joy" at bounding box center [1020, 430] width 14 height 14
click at [1150, 79] on icon at bounding box center [1158, 82] width 19 height 19
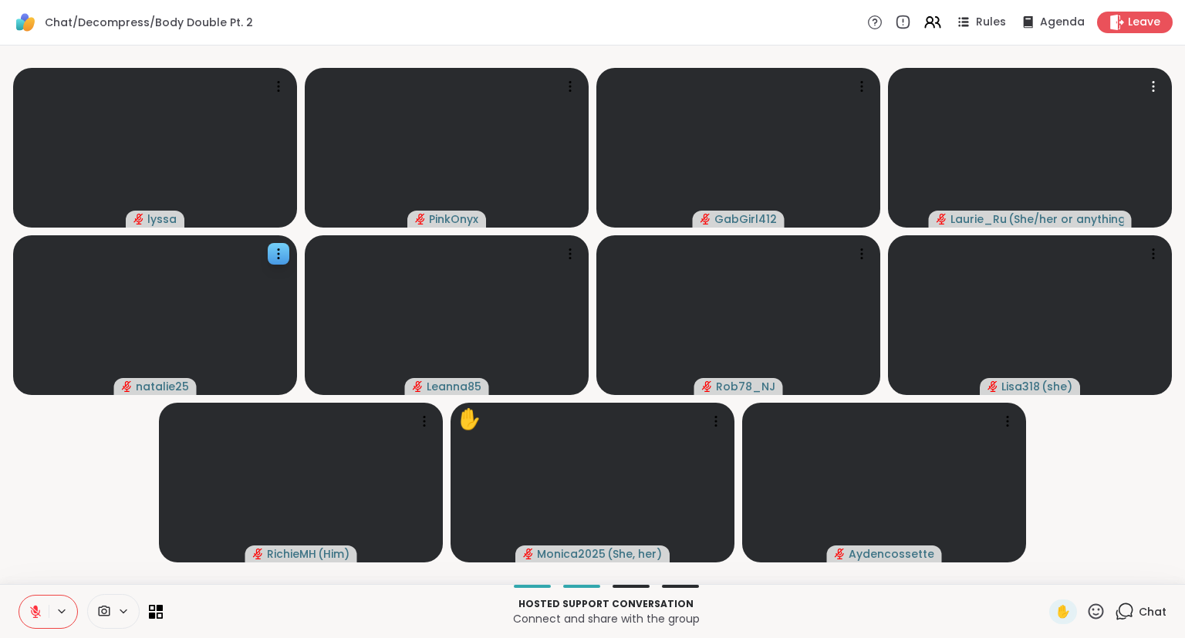
click at [35, 611] on icon at bounding box center [35, 611] width 11 height 11
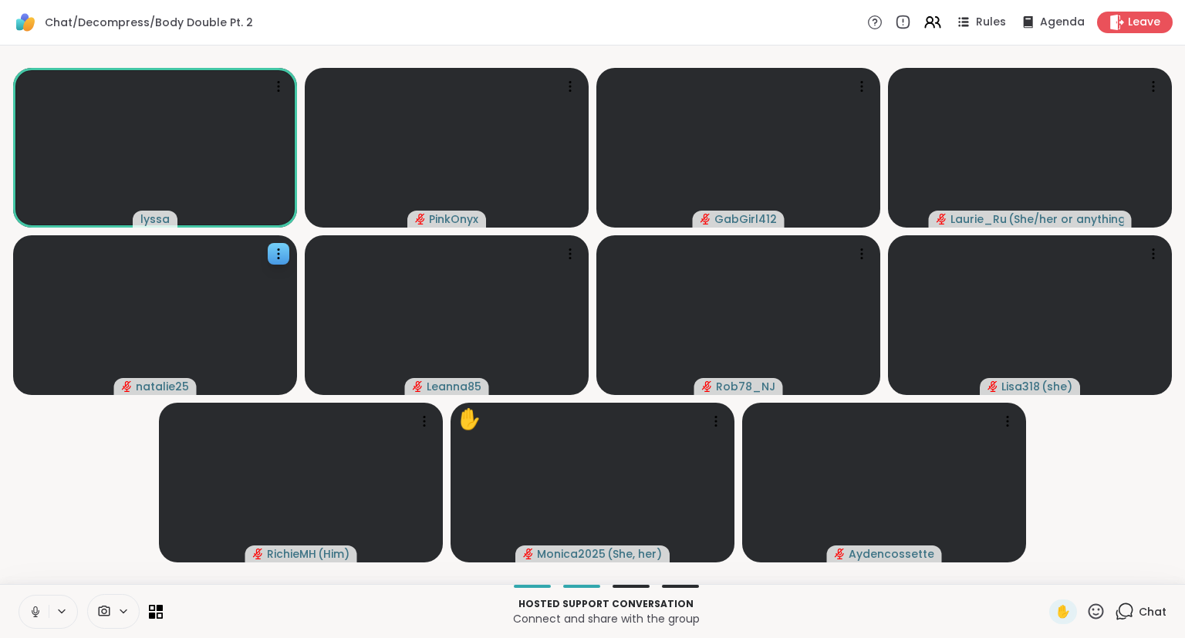
click at [1096, 616] on icon at bounding box center [1095, 611] width 19 height 19
click at [1051, 578] on span "❤️" at bounding box center [1050, 571] width 15 height 19
click at [1142, 611] on span "Chat" at bounding box center [1152, 611] width 28 height 15
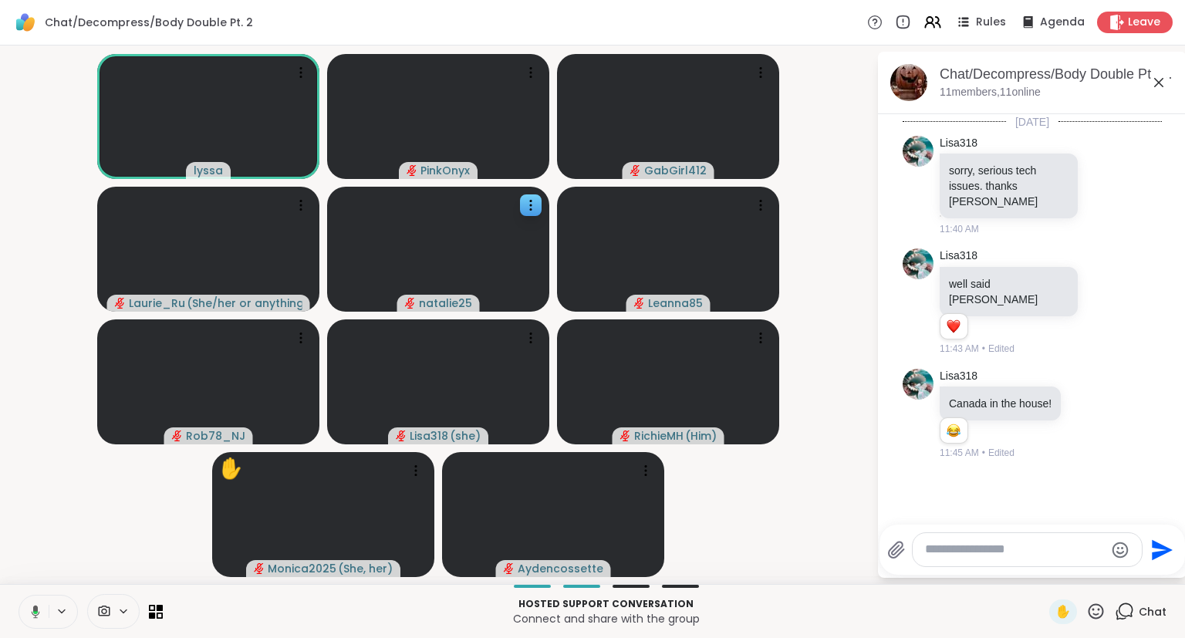
click at [1157, 83] on icon at bounding box center [1158, 82] width 9 height 9
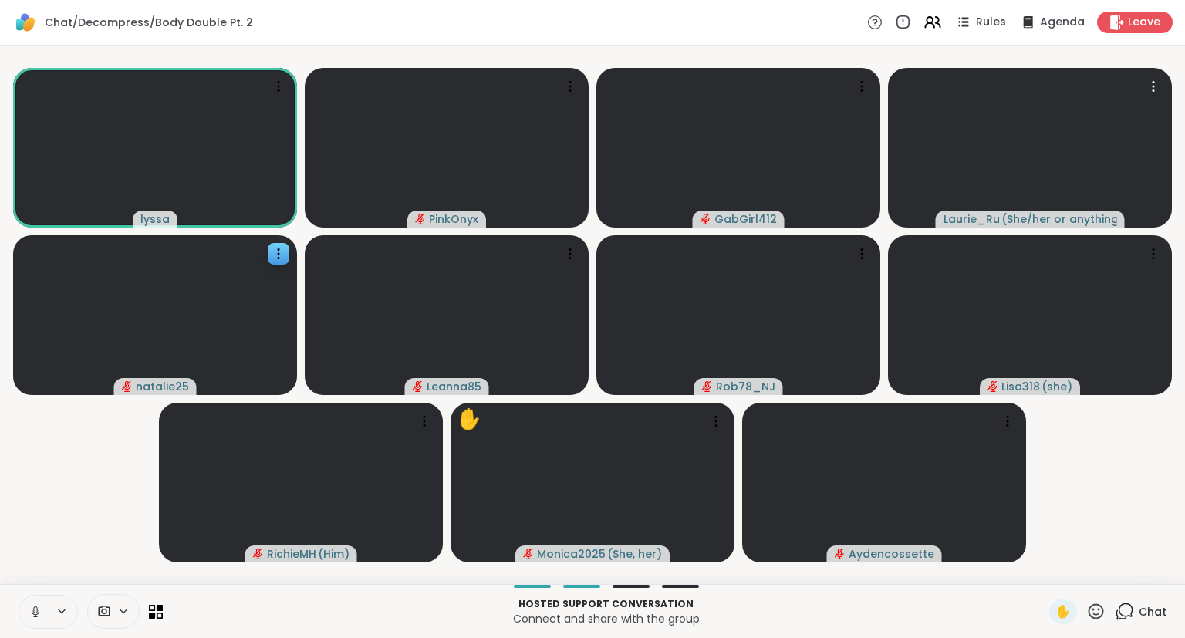
click at [1146, 617] on span "Chat" at bounding box center [1152, 611] width 28 height 15
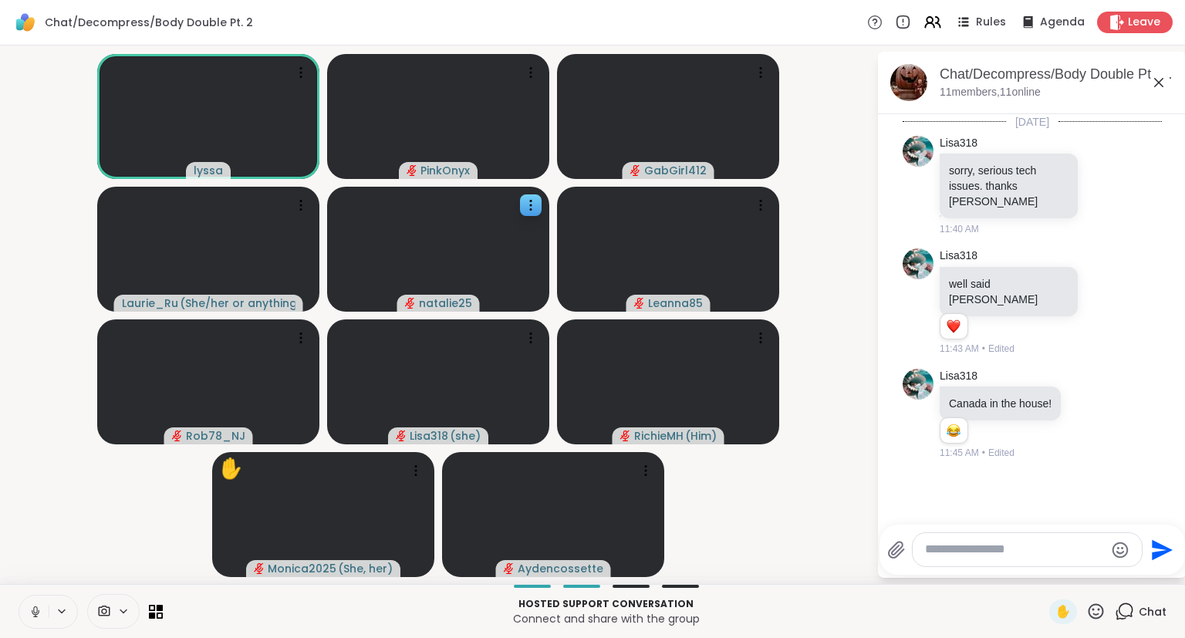
click at [1154, 84] on icon at bounding box center [1158, 82] width 19 height 19
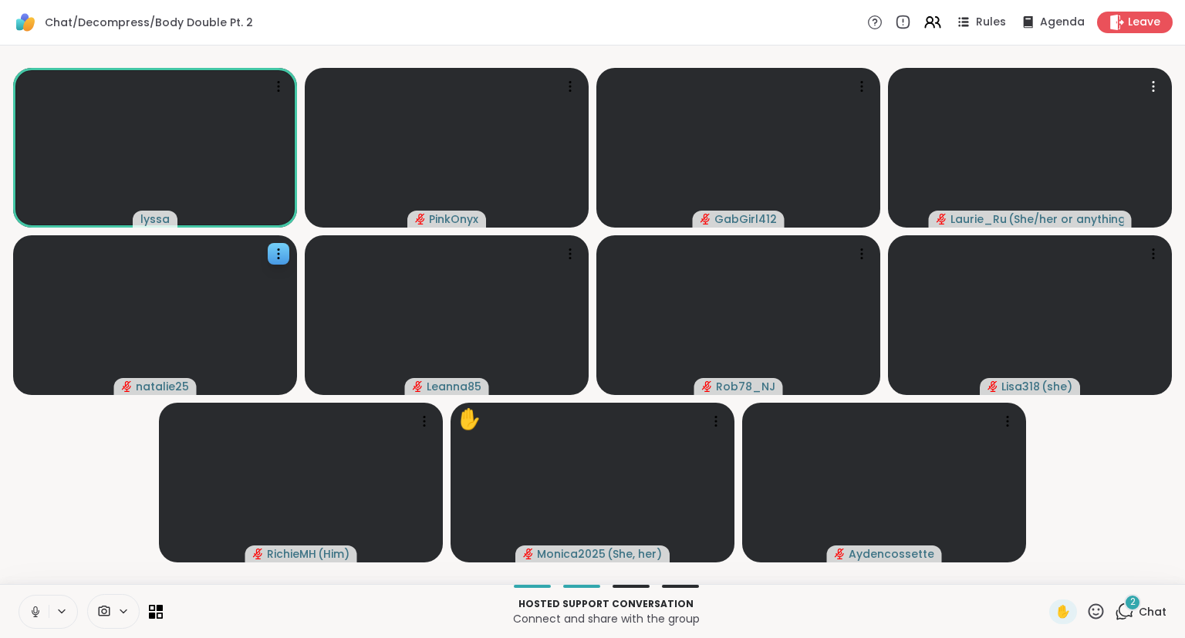
click at [1104, 582] on div "lyssa PinkOnyx GabGirl412 Laurie_Ru ( She/her or anything else ) natalie25 Lean…" at bounding box center [592, 315] width 1185 height 538
click at [1137, 613] on div "2 Chat" at bounding box center [1141, 611] width 52 height 25
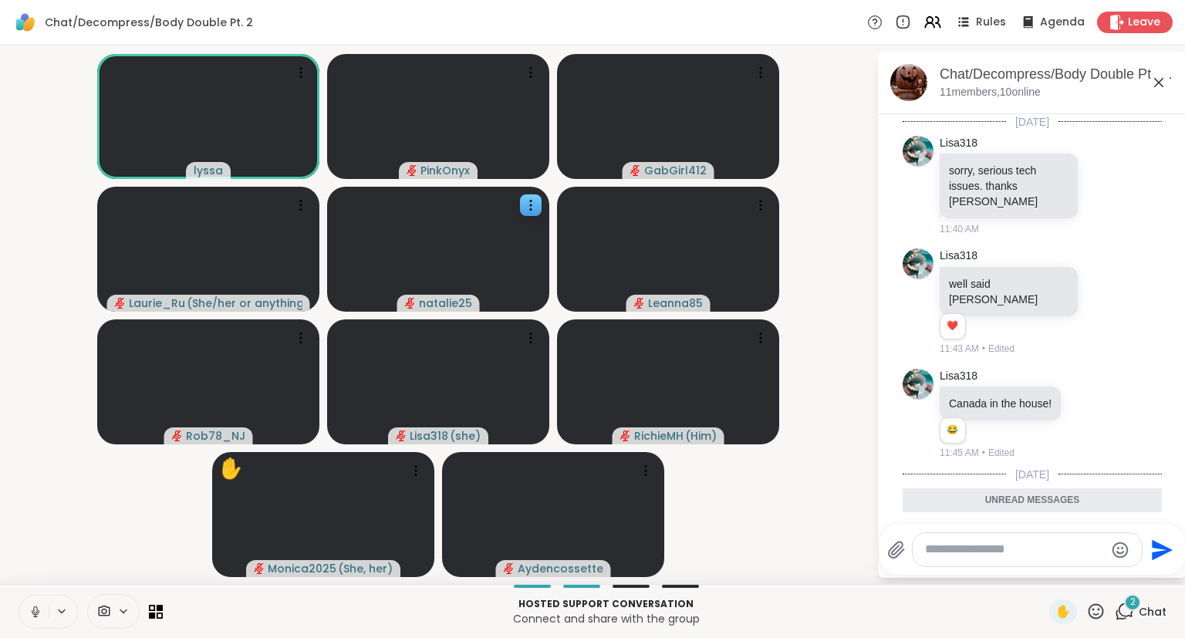
scroll to position [150, 0]
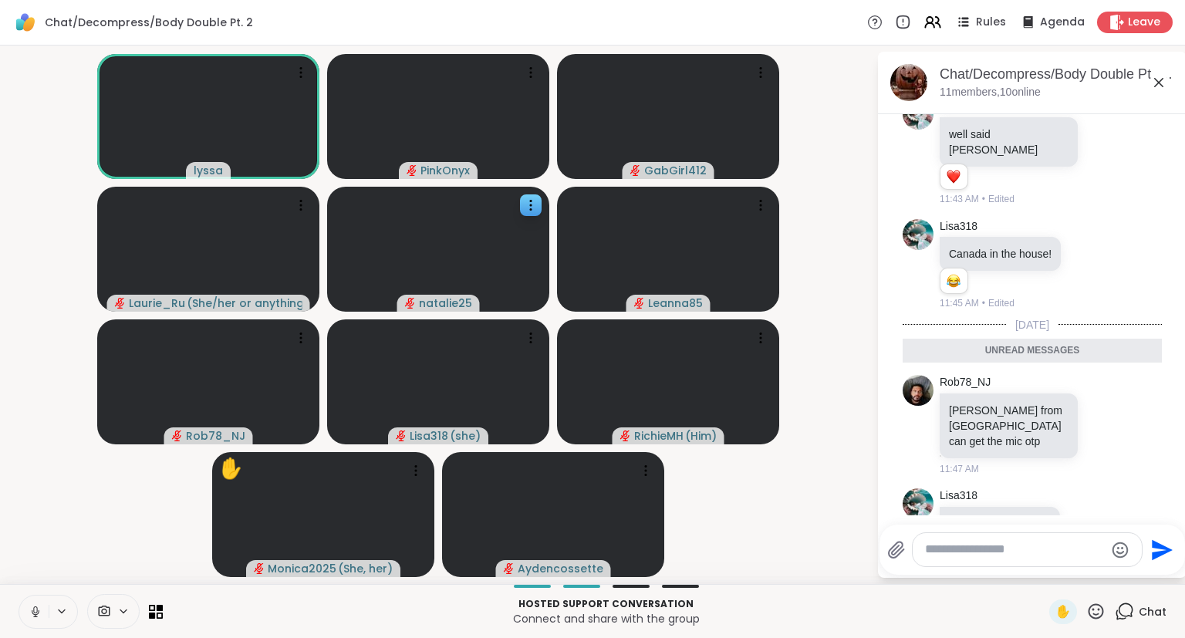
click at [1106, 529] on div "Send" at bounding box center [1031, 550] width 305 height 50
click at [1112, 409] on div "Rob78_NJ Rob from NJ can get the mic otp 11:47 AM" at bounding box center [1033, 425] width 189 height 101
click at [1104, 417] on icon at bounding box center [1105, 424] width 14 height 15
click at [979, 393] on div "Select Reaction: Heart" at bounding box center [982, 400] width 14 height 14
click at [1124, 427] on icon at bounding box center [1122, 436] width 14 height 19
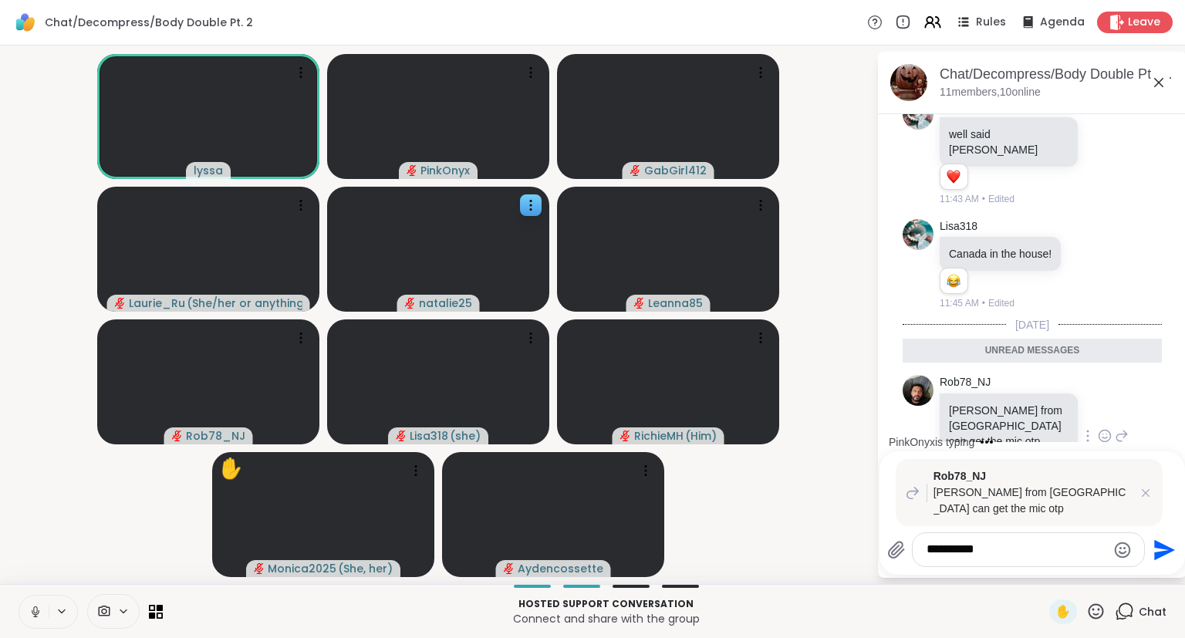
type textarea "**********"
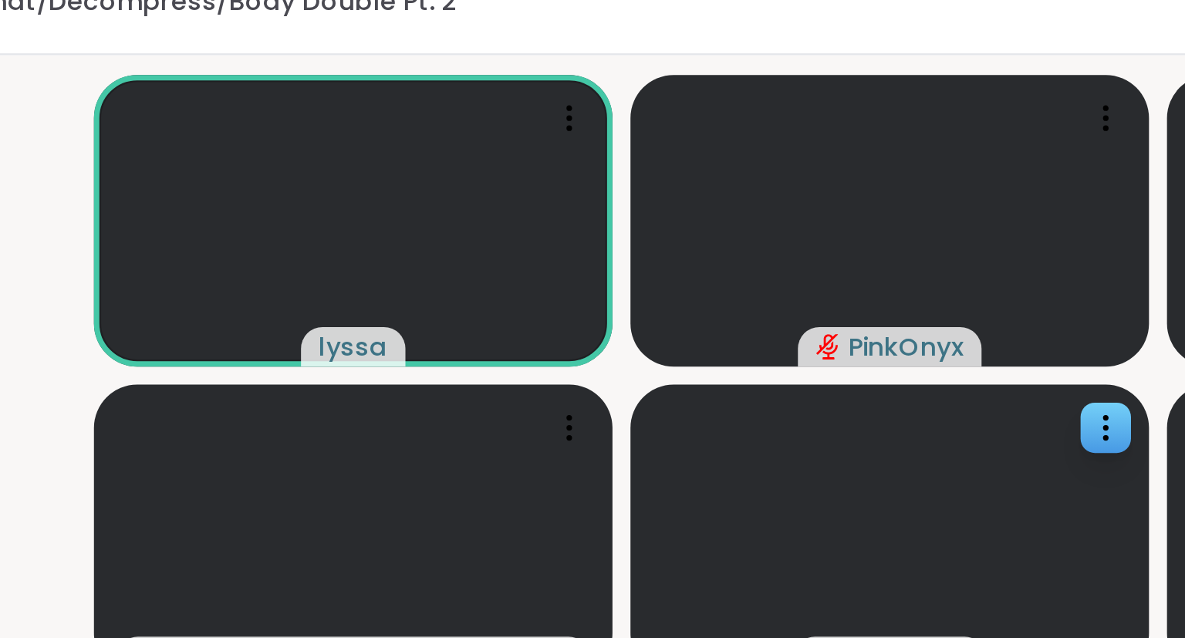
scroll to position [369, 0]
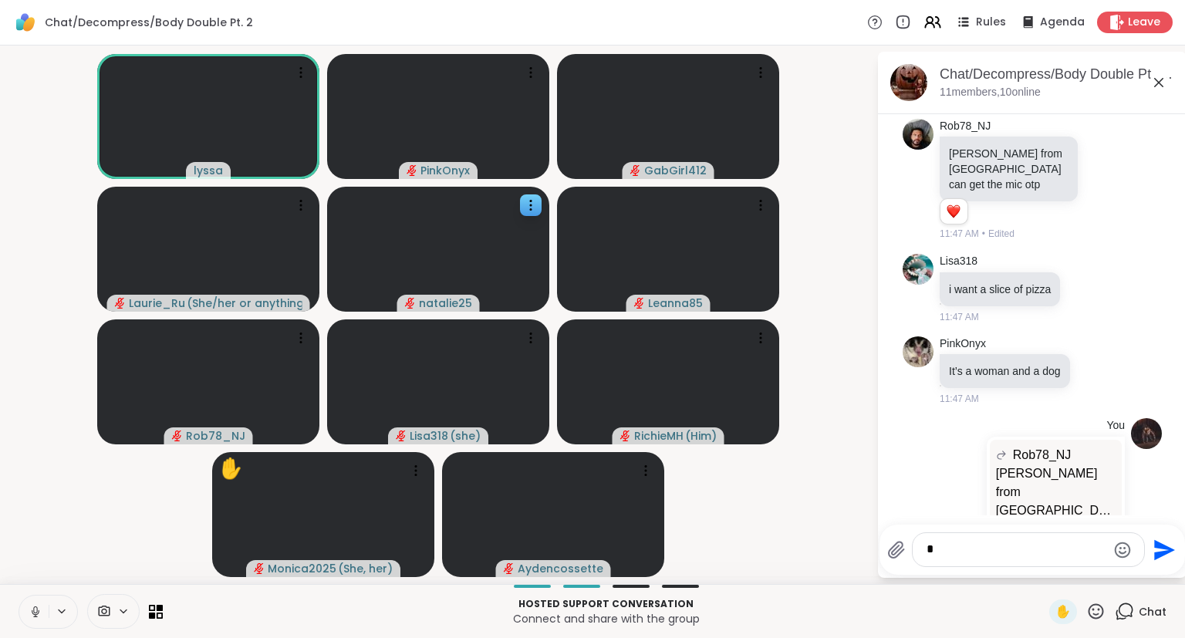
click at [1163, 90] on icon at bounding box center [1158, 82] width 19 height 19
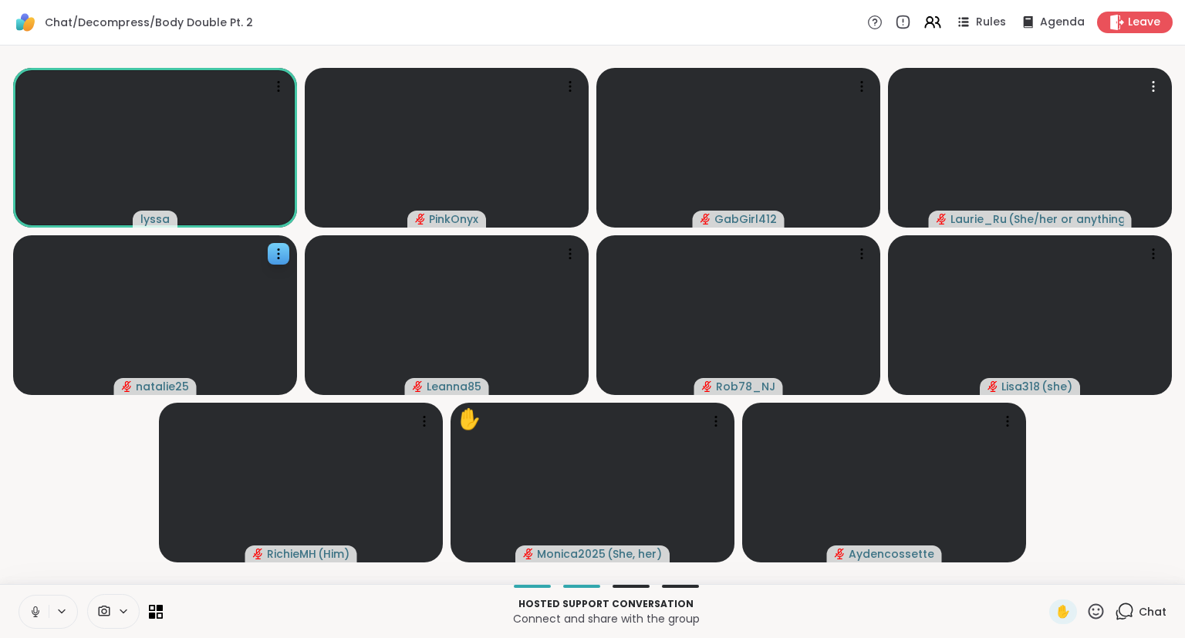
click at [38, 608] on icon at bounding box center [36, 612] width 14 height 14
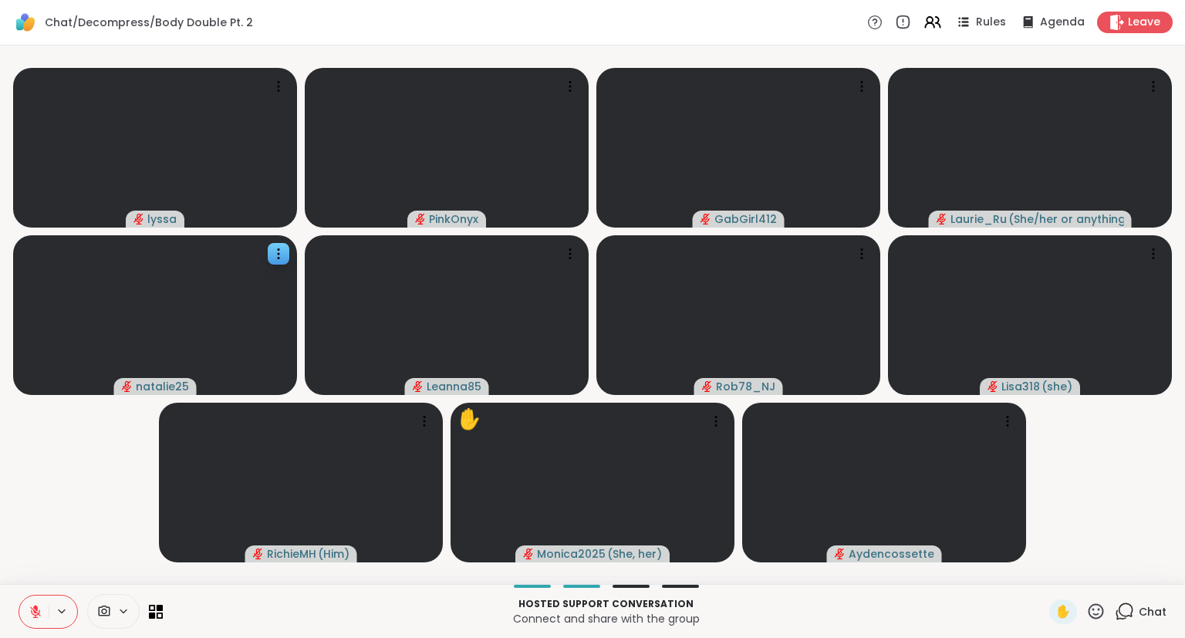
click at [1131, 599] on div "Hosted support conversation Connect and share with the group ✋ Chat" at bounding box center [592, 611] width 1185 height 54
click at [1129, 612] on icon at bounding box center [1124, 611] width 19 height 19
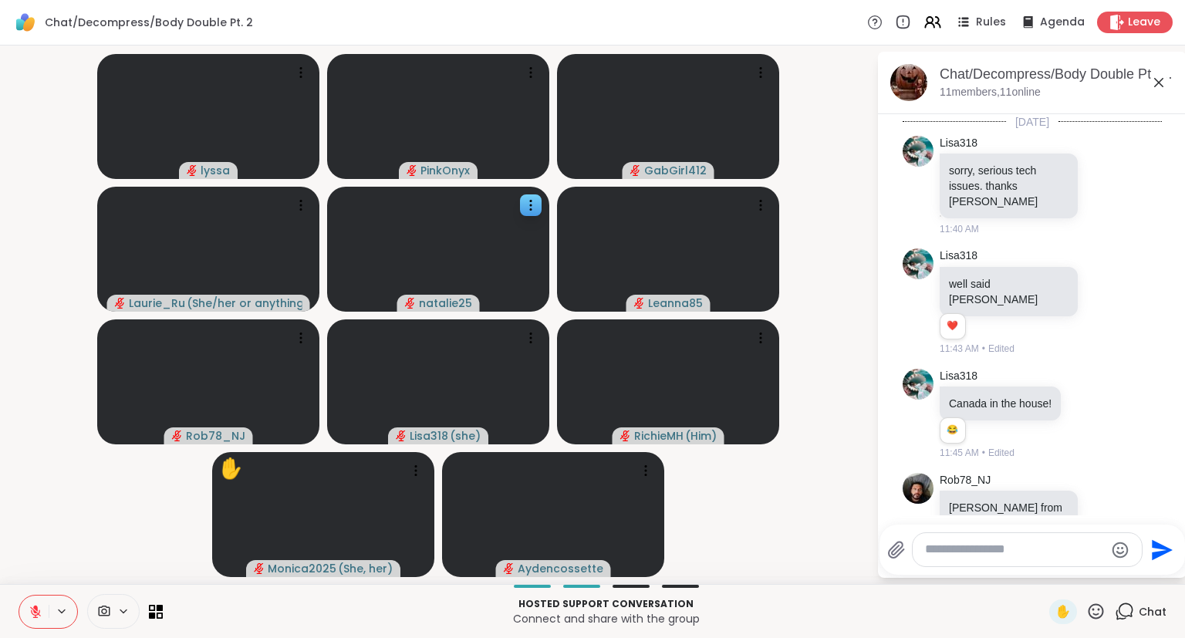
scroll to position [355, 0]
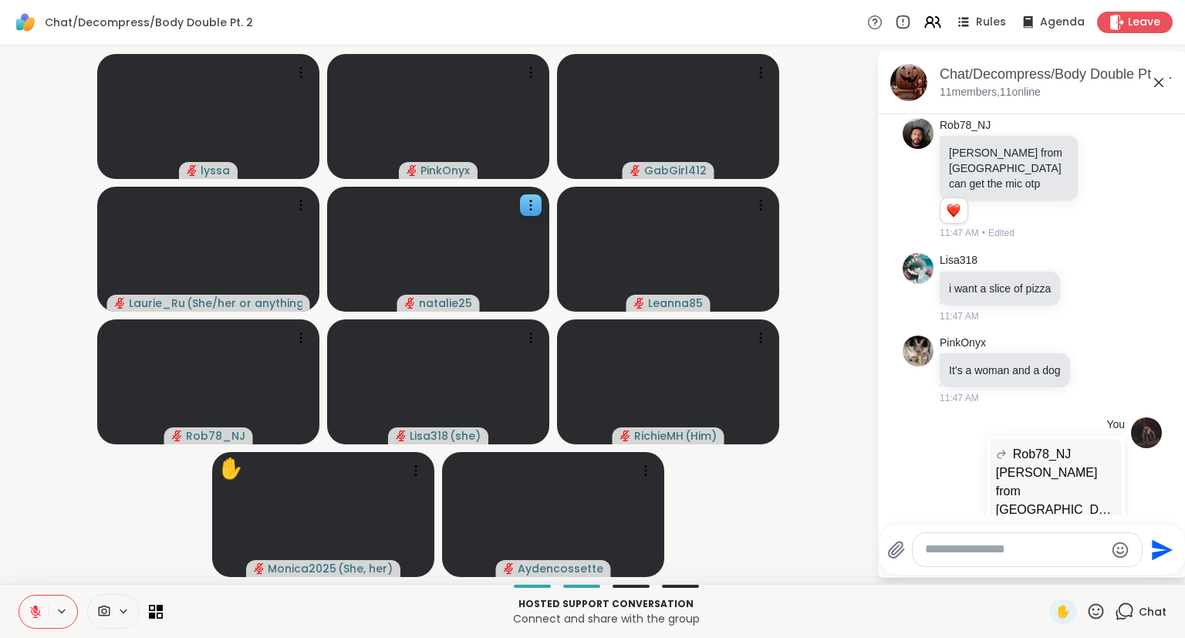
click at [1084, 551] on textarea "Type your message" at bounding box center [1015, 549] width 180 height 16
click at [1047, 504] on span "natalie25" at bounding box center [1020, 508] width 116 height 15
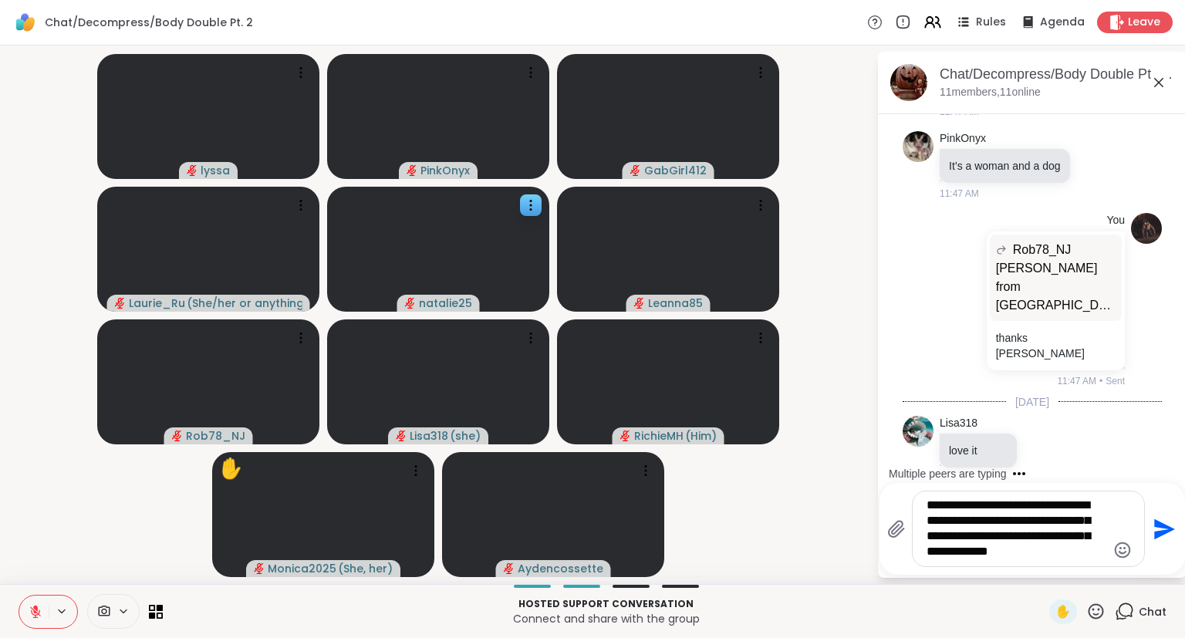
scroll to position [673, 0]
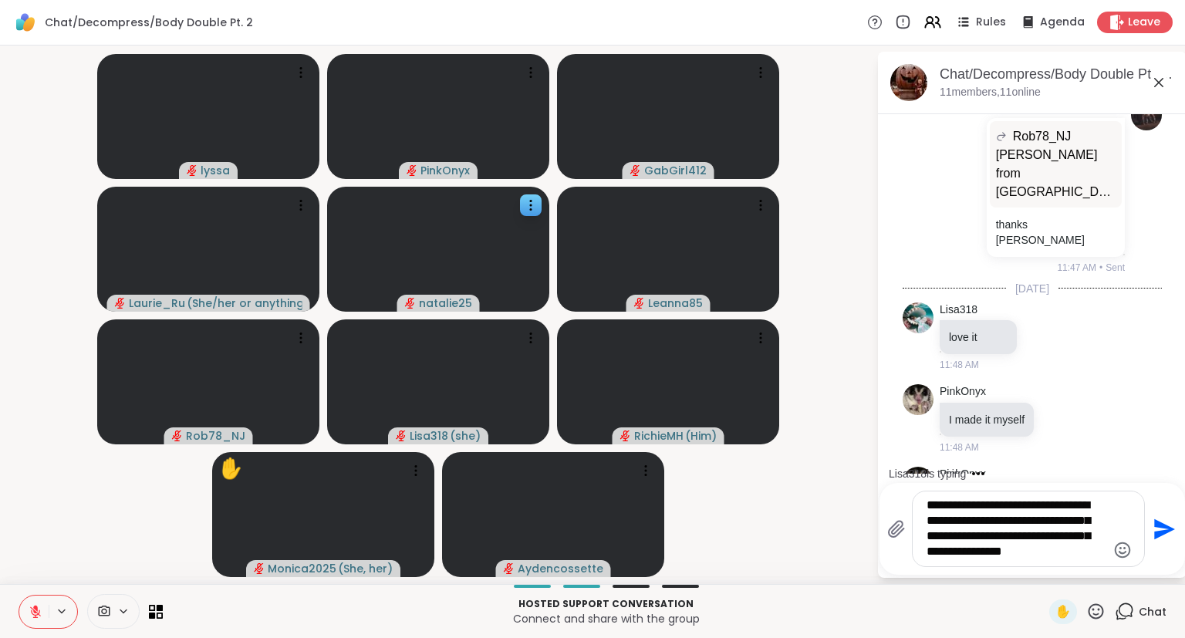
type textarea "**********"
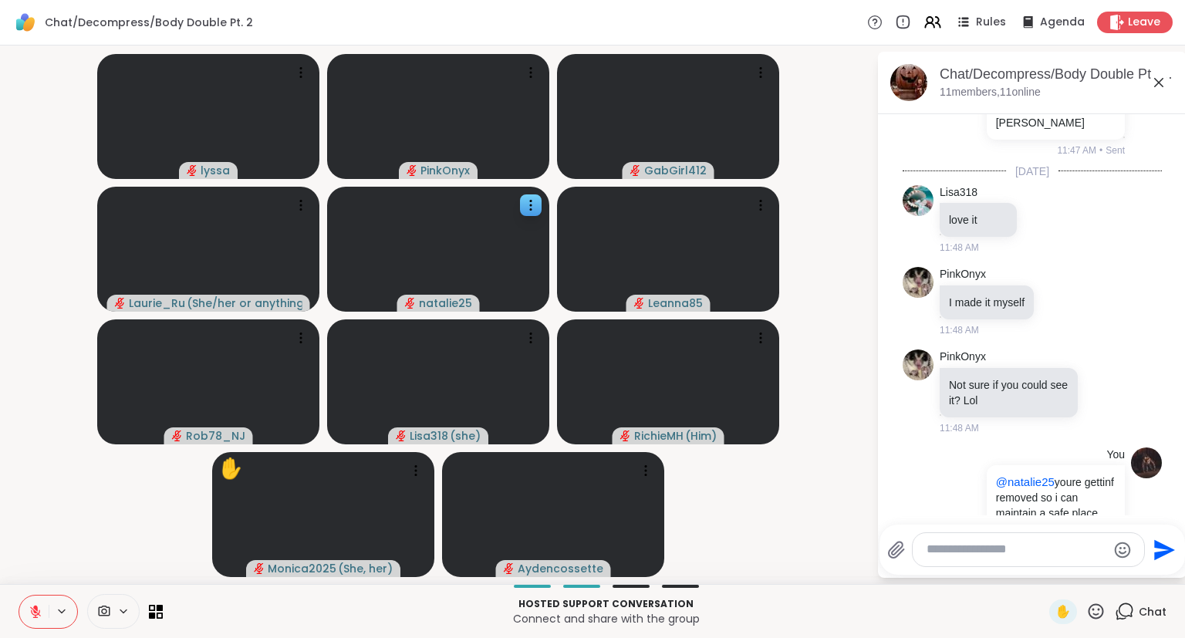
scroll to position [872, 0]
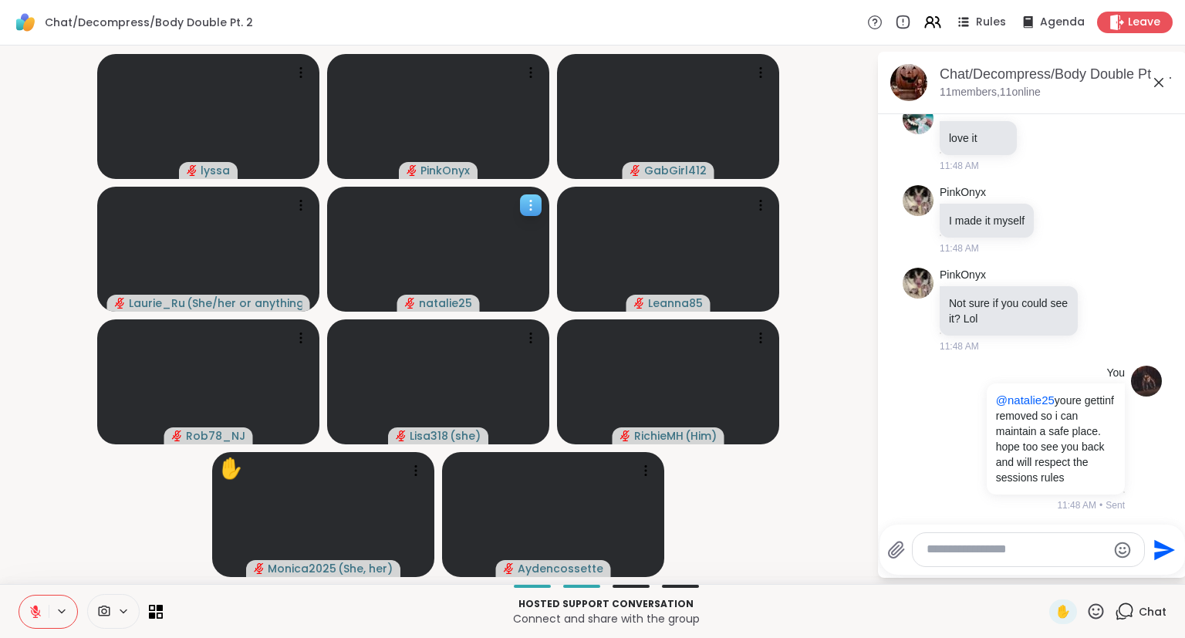
click at [538, 197] on div at bounding box center [531, 205] width 22 height 22
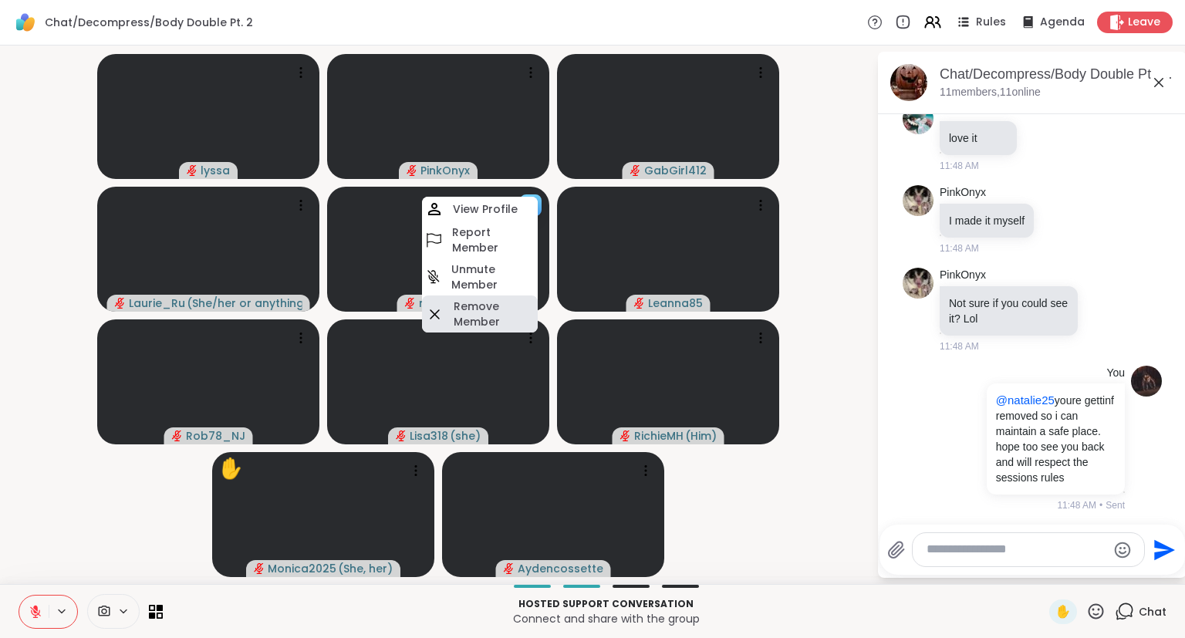
click at [481, 314] on h4 "Remove Member" at bounding box center [494, 314] width 81 height 31
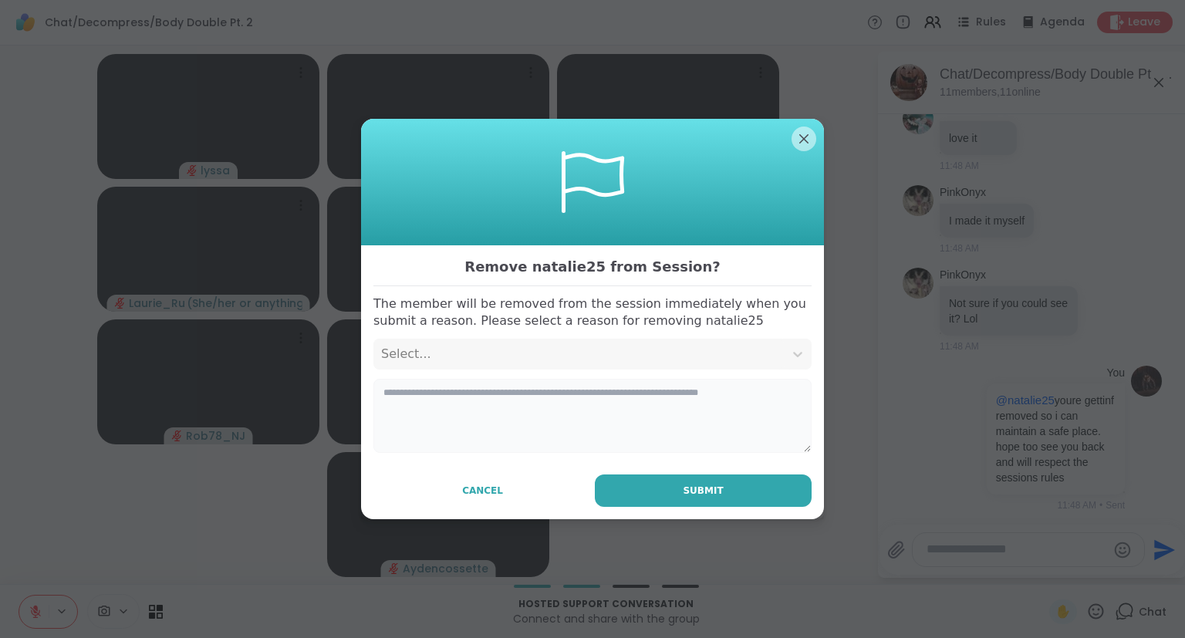
click at [536, 396] on textarea at bounding box center [592, 416] width 438 height 74
type textarea "**********"
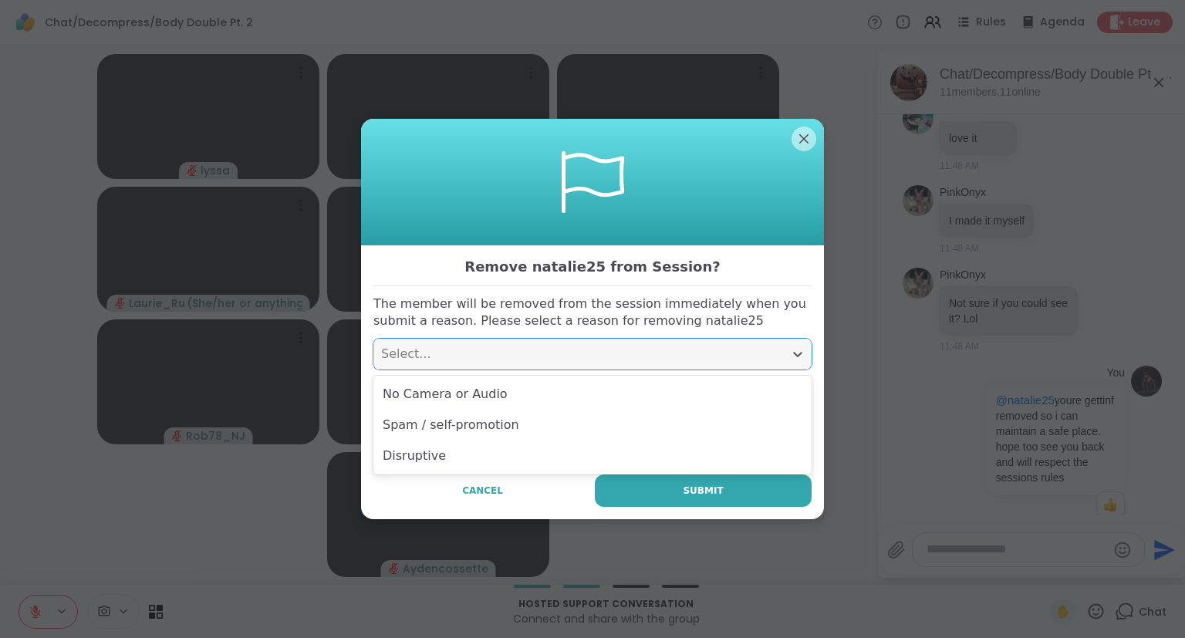
click at [424, 342] on div "Select..." at bounding box center [578, 354] width 410 height 31
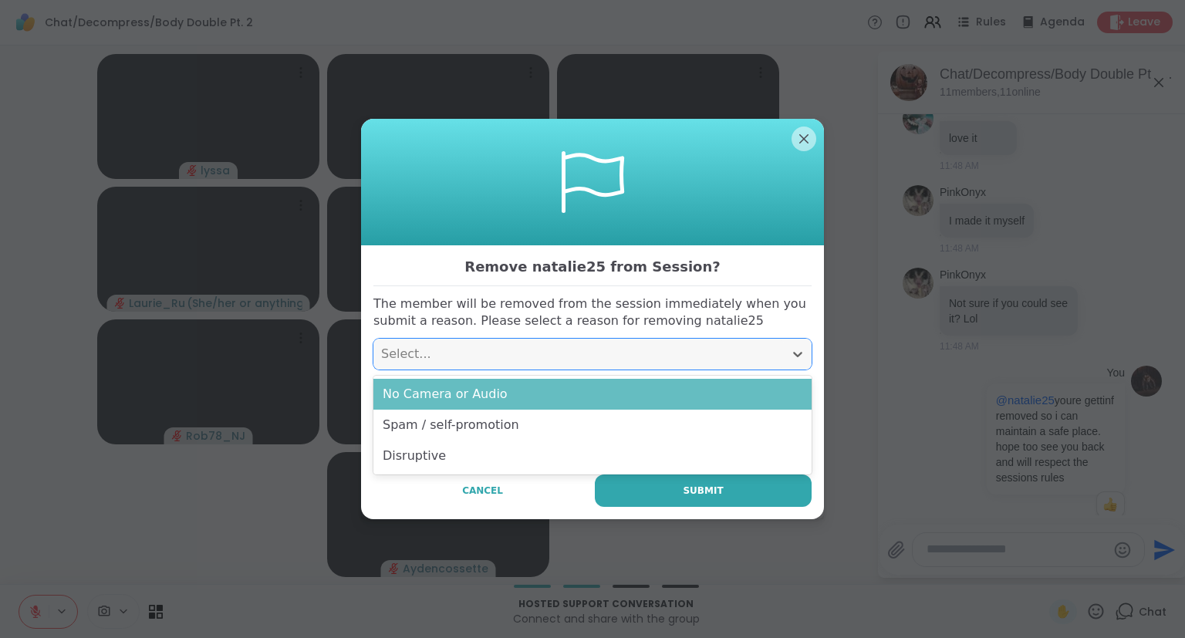
click at [475, 400] on div "No Camera or Audio" at bounding box center [592, 394] width 438 height 31
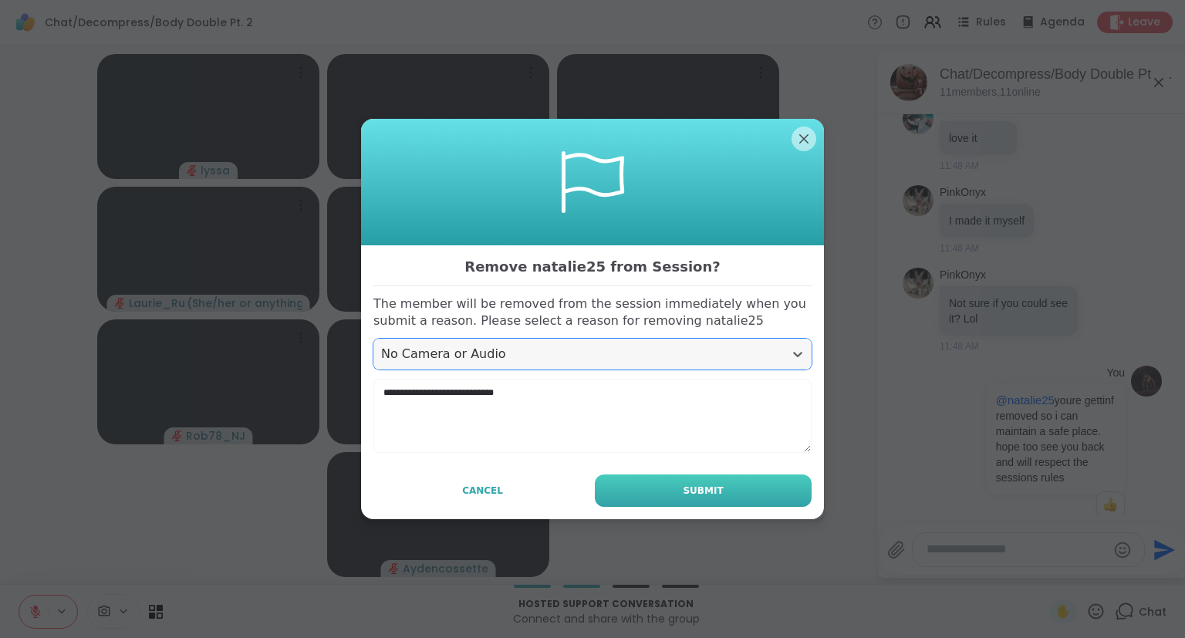
click at [686, 485] on button "Submit" at bounding box center [703, 490] width 217 height 32
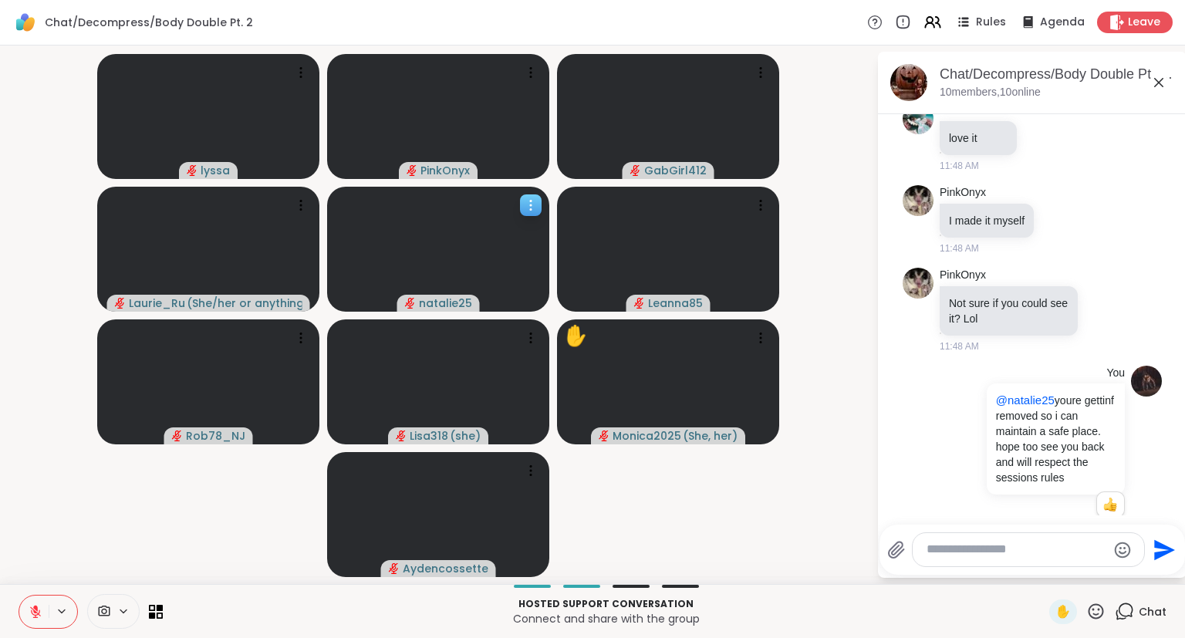
click at [533, 201] on icon at bounding box center [530, 204] width 15 height 15
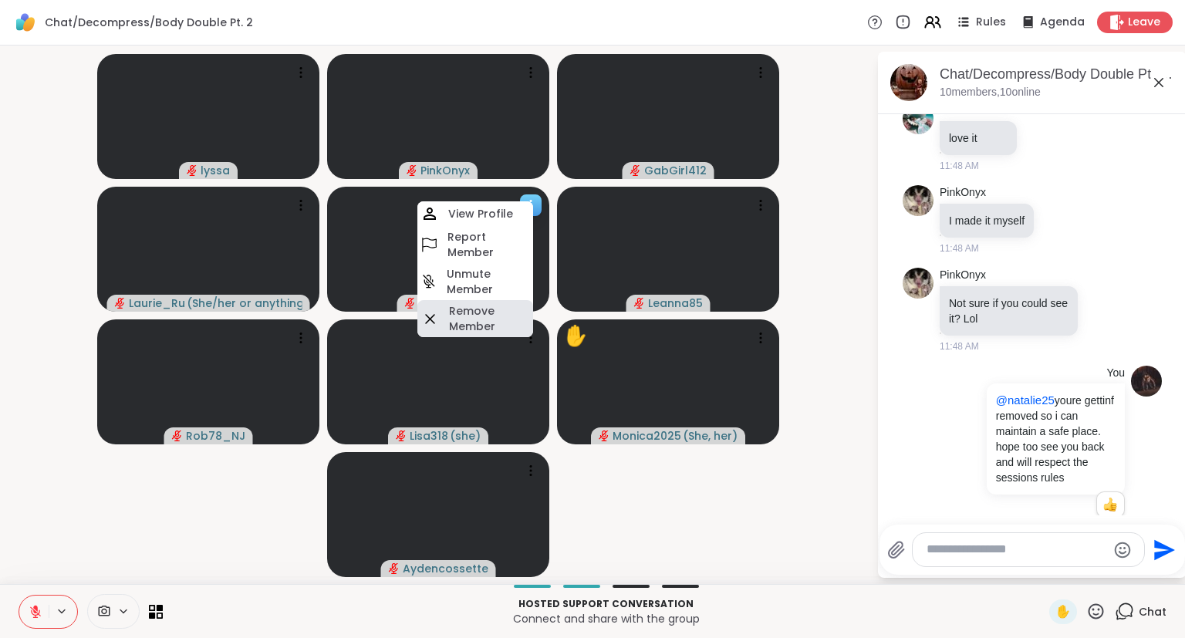
click at [474, 317] on h4 "Remove Member" at bounding box center [489, 318] width 81 height 31
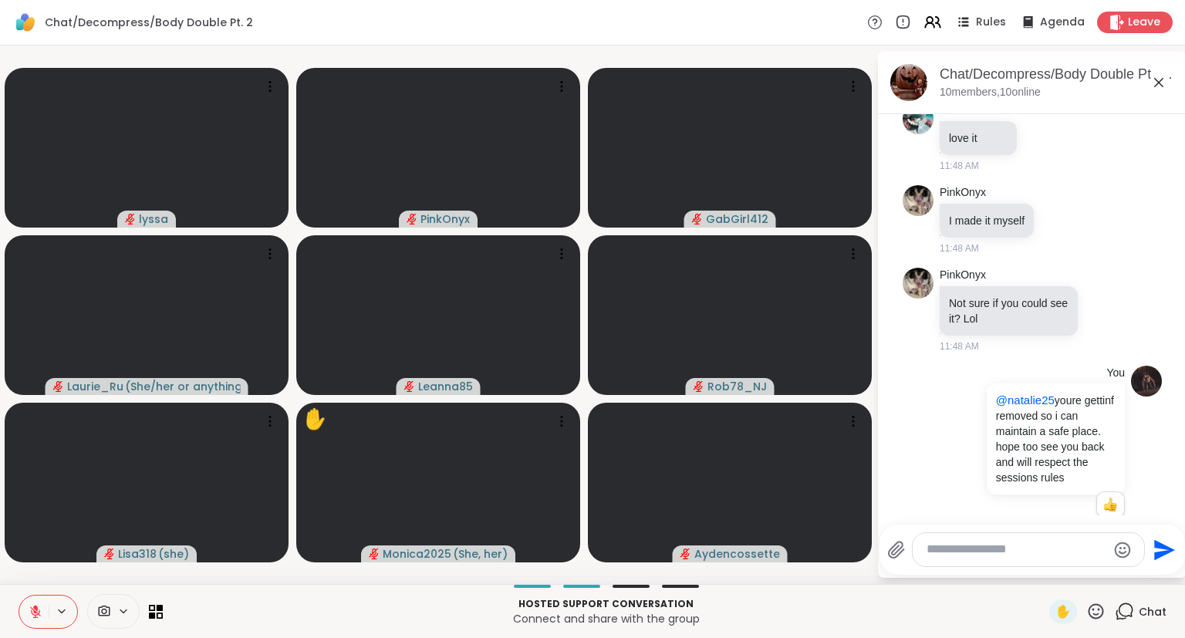
click at [21, 609] on button at bounding box center [33, 611] width 29 height 32
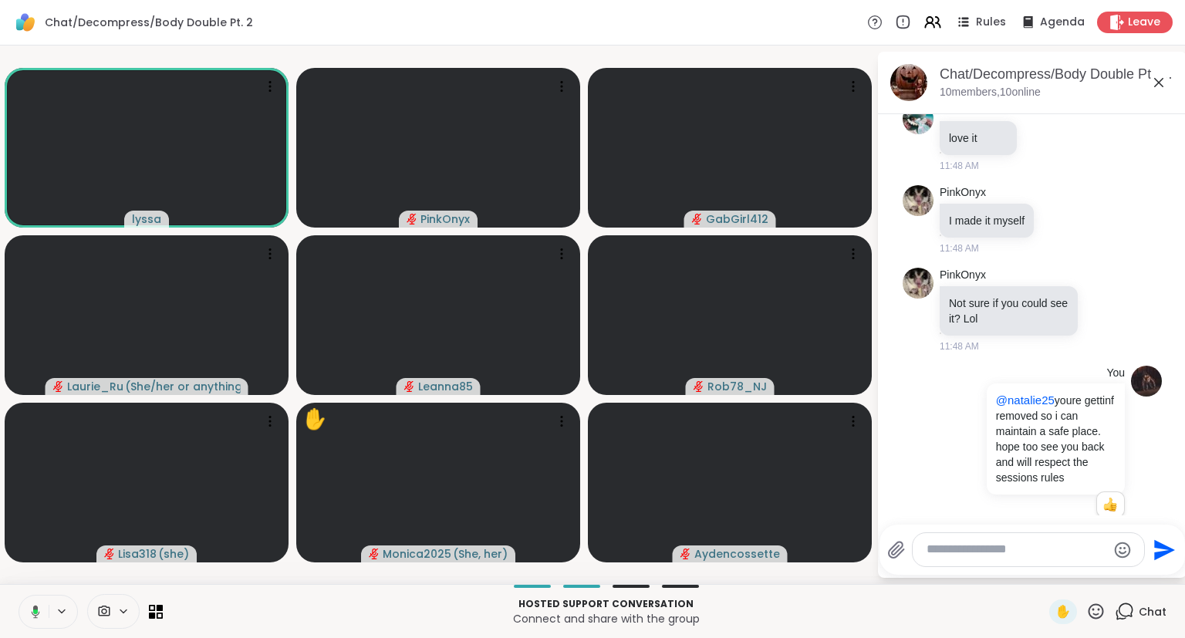
click at [1159, 77] on icon at bounding box center [1158, 82] width 19 height 19
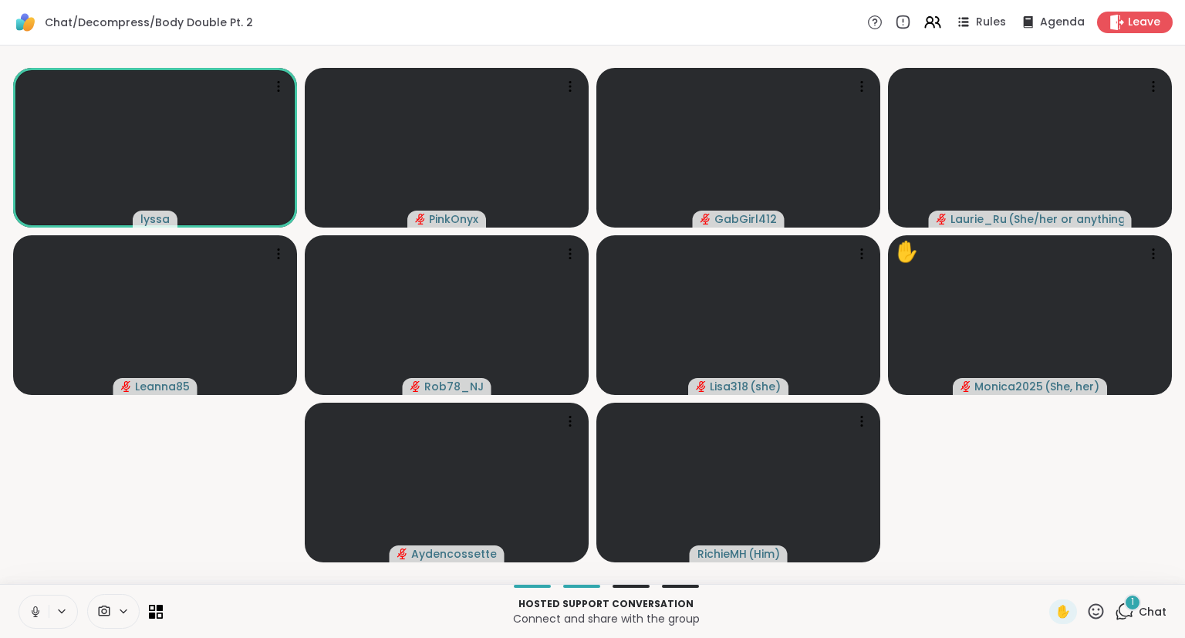
click at [1125, 612] on icon at bounding box center [1124, 611] width 19 height 19
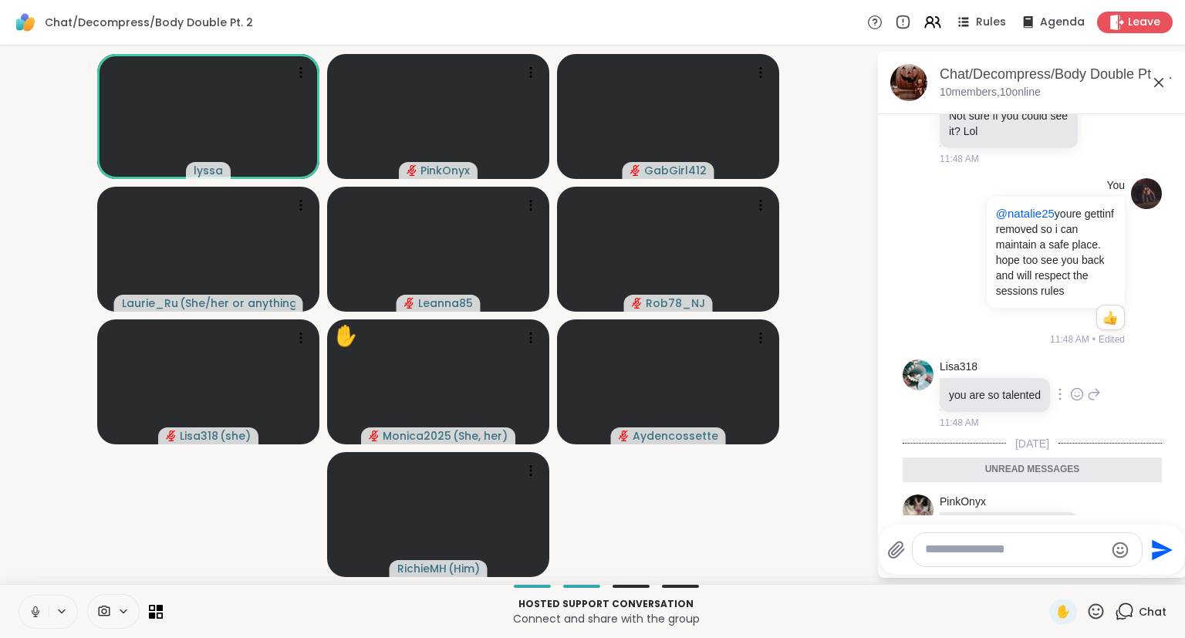
scroll to position [1126, 0]
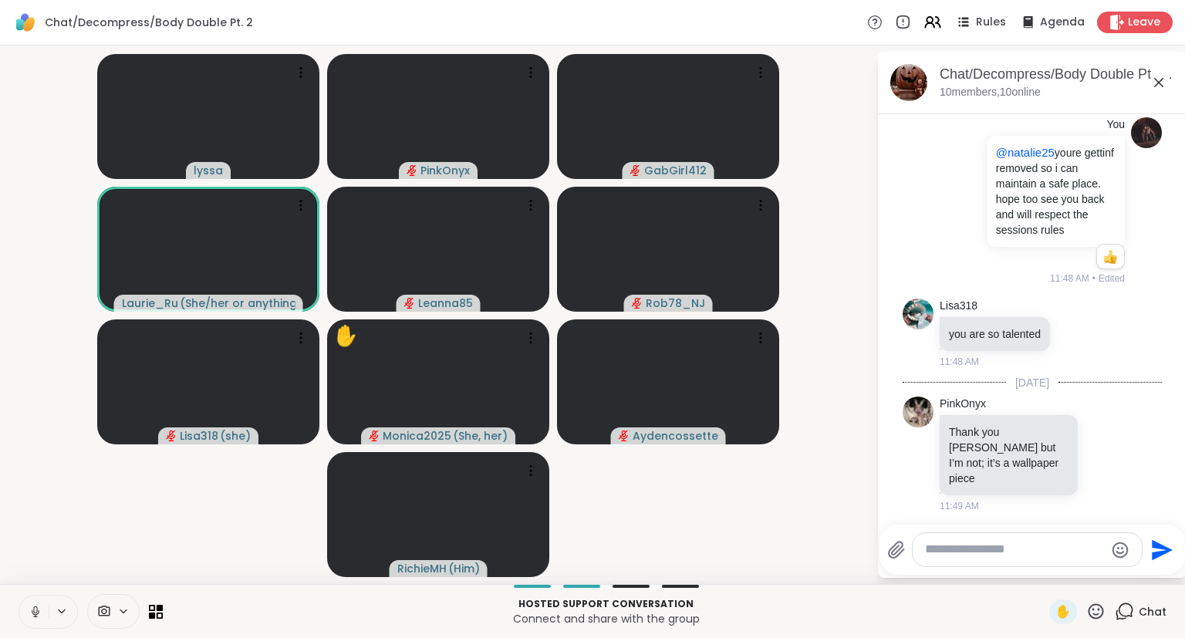
click at [1162, 79] on icon at bounding box center [1158, 82] width 9 height 9
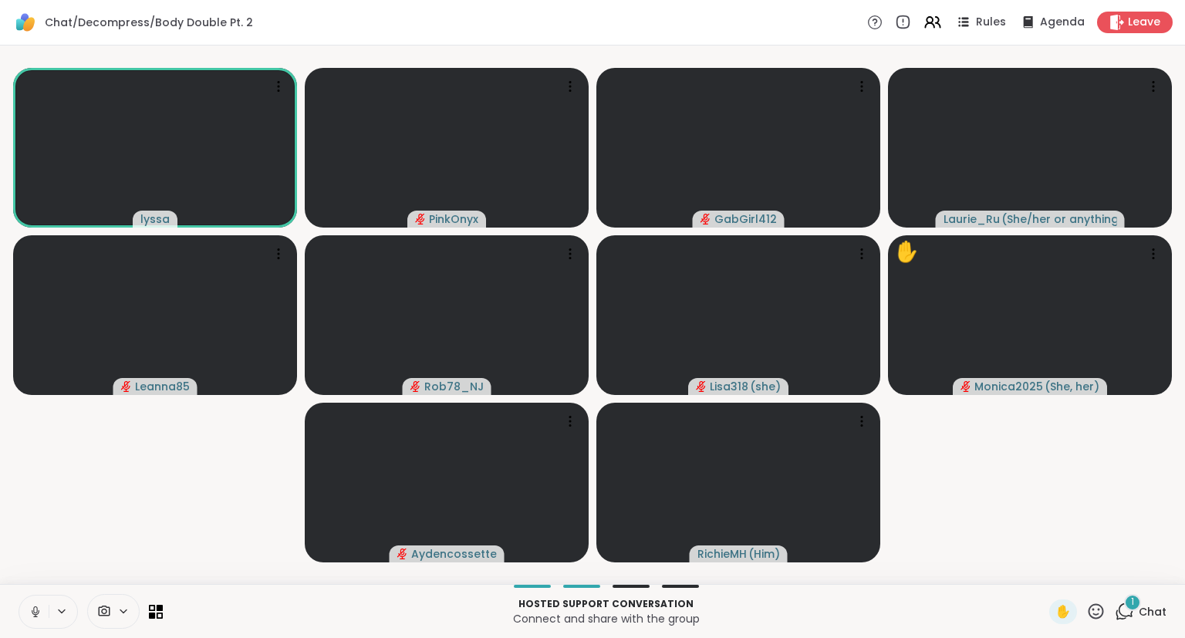
click at [1123, 612] on icon at bounding box center [1124, 611] width 19 height 19
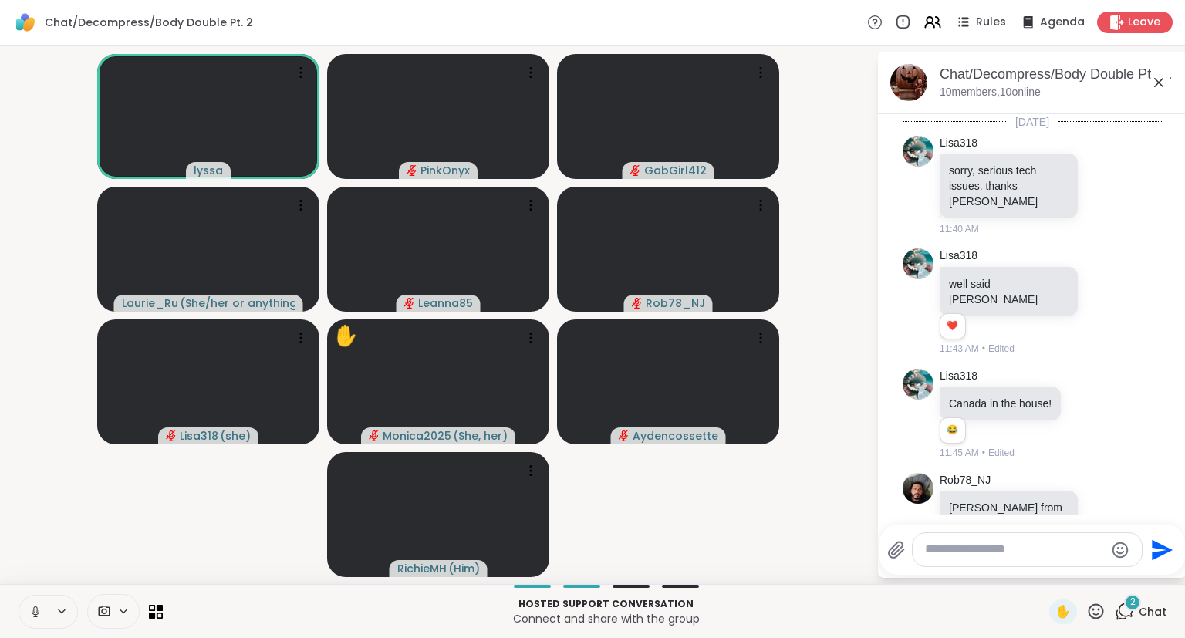
scroll to position [1342, 0]
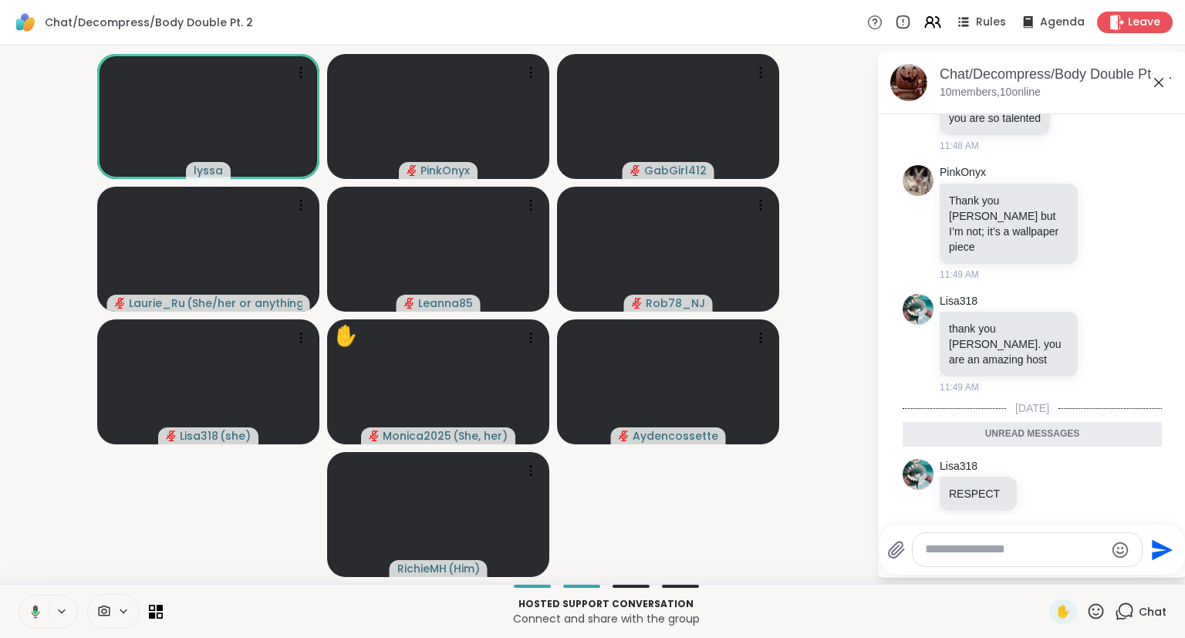
click at [1105, 575] on icon at bounding box center [1105, 582] width 14 height 15
click at [993, 543] on button "Select Reaction: Heart" at bounding box center [981, 558] width 31 height 31
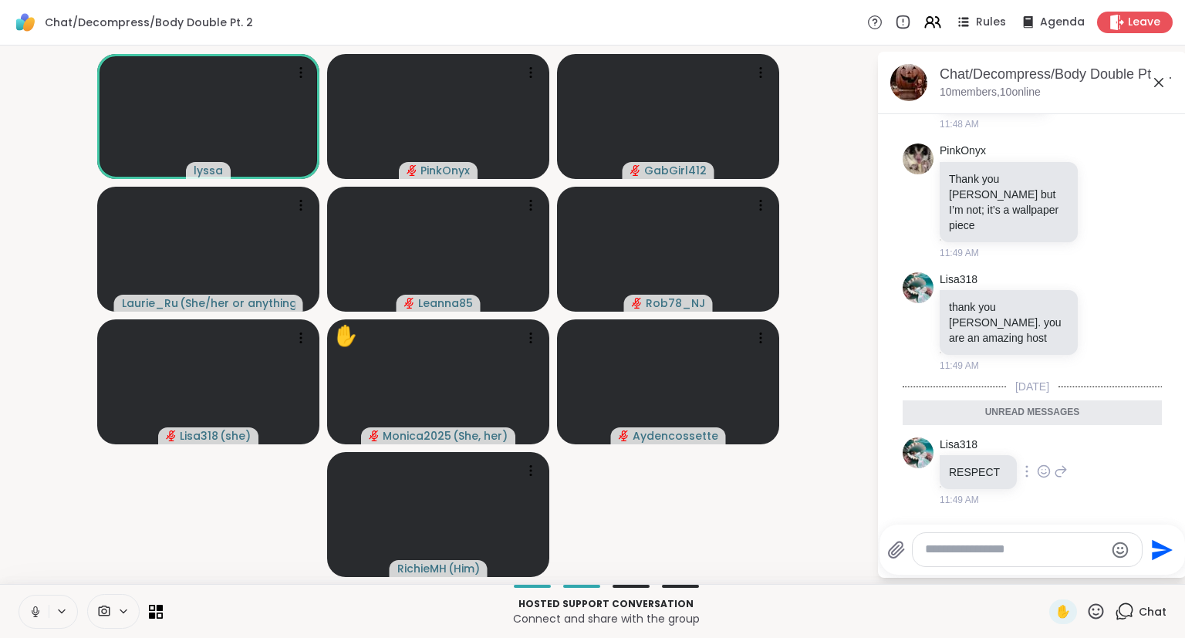
click at [1041, 464] on icon at bounding box center [1044, 471] width 14 height 15
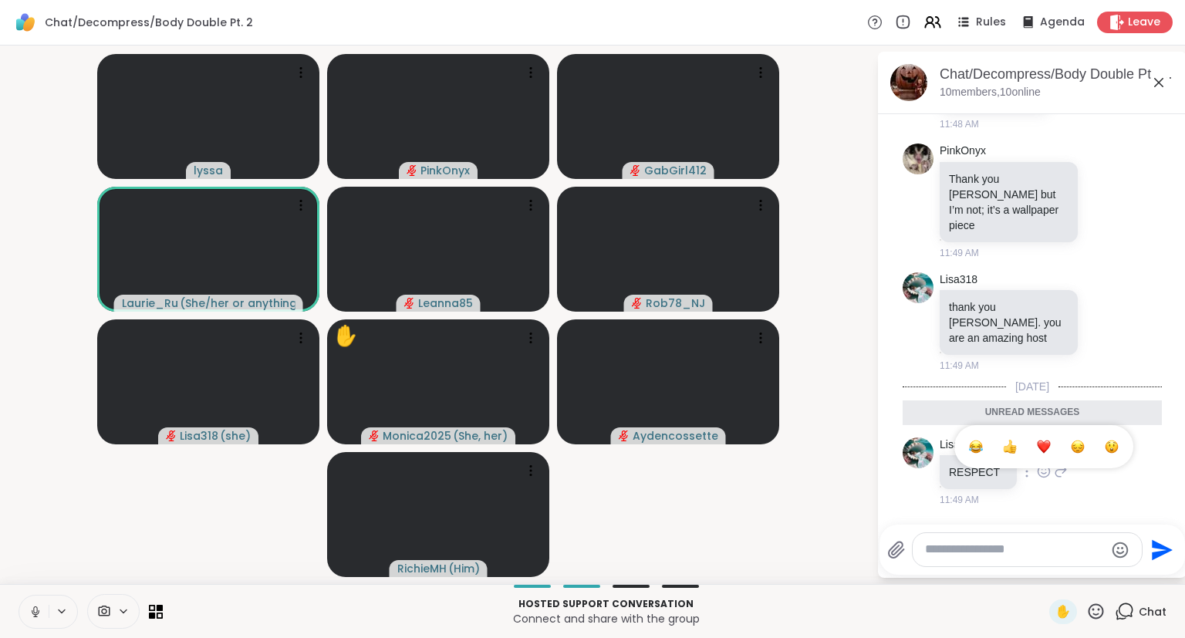
click at [1048, 440] on div "Select Reaction: Heart" at bounding box center [1044, 447] width 14 height 14
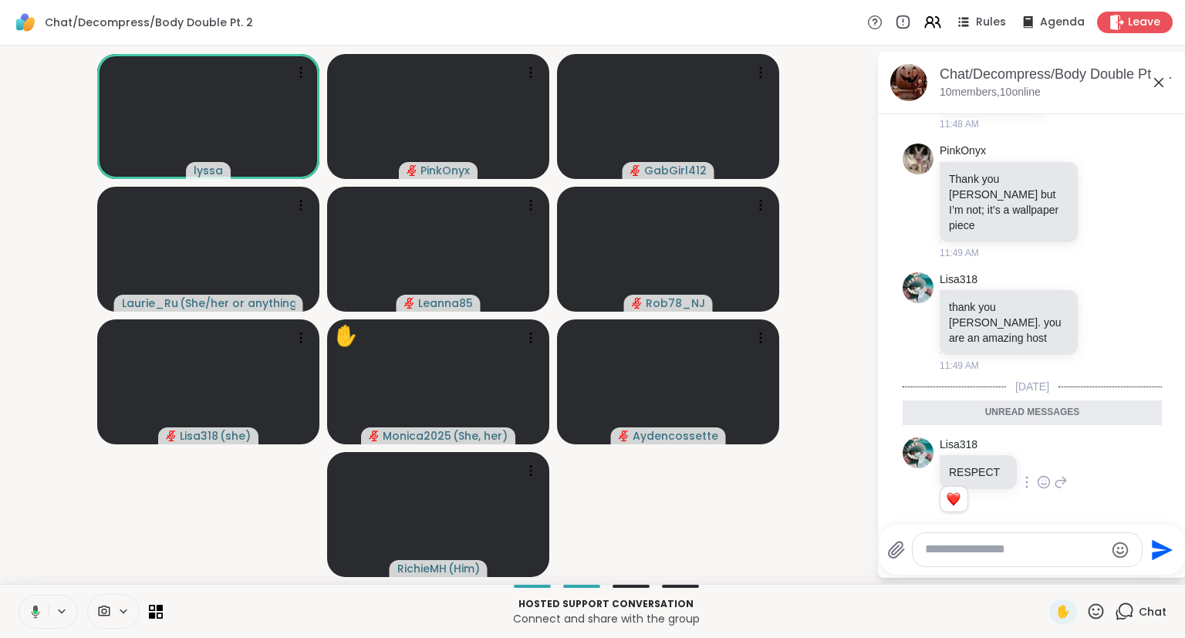
click at [1156, 85] on icon at bounding box center [1158, 82] width 9 height 9
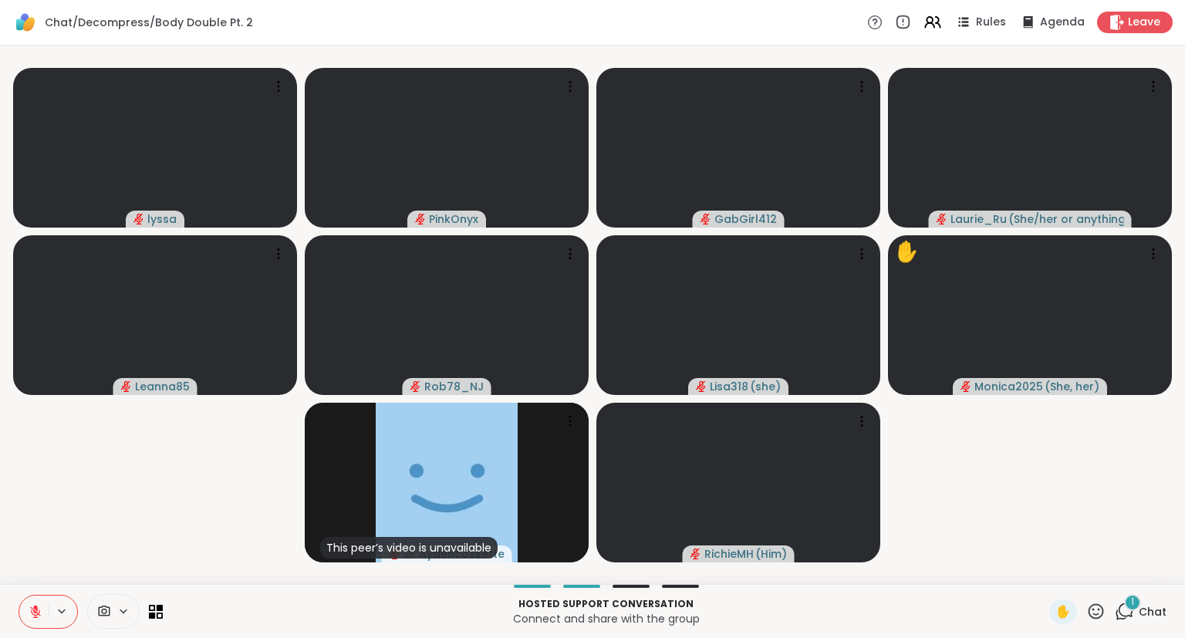
click at [30, 607] on icon at bounding box center [35, 611] width 11 height 11
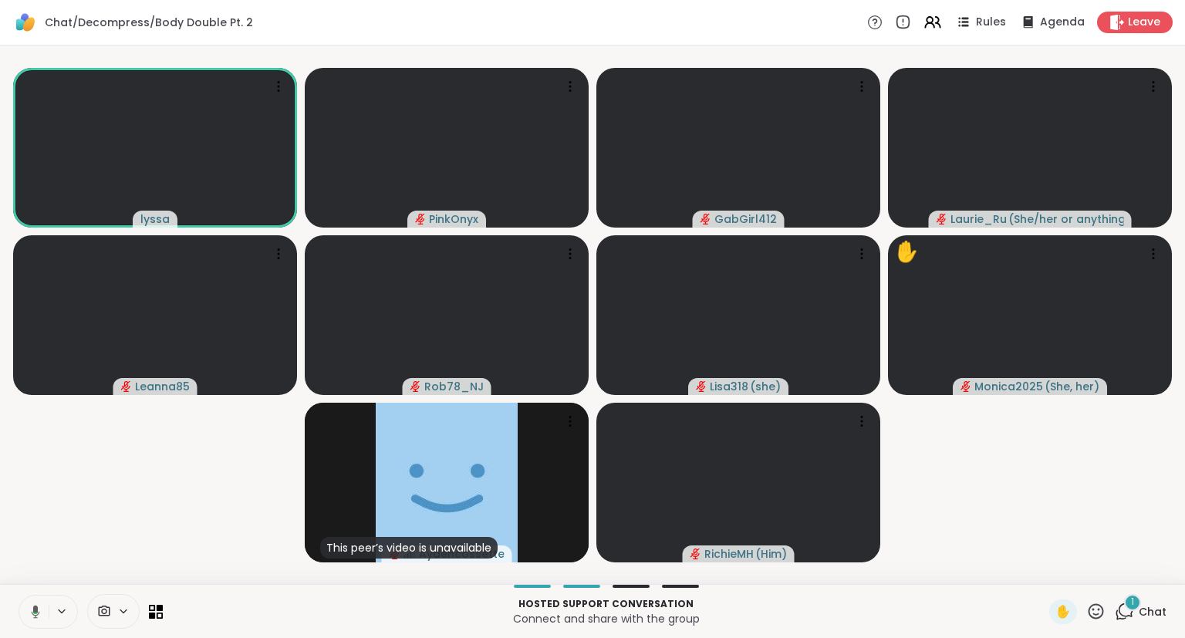
click at [27, 614] on icon at bounding box center [33, 612] width 14 height 14
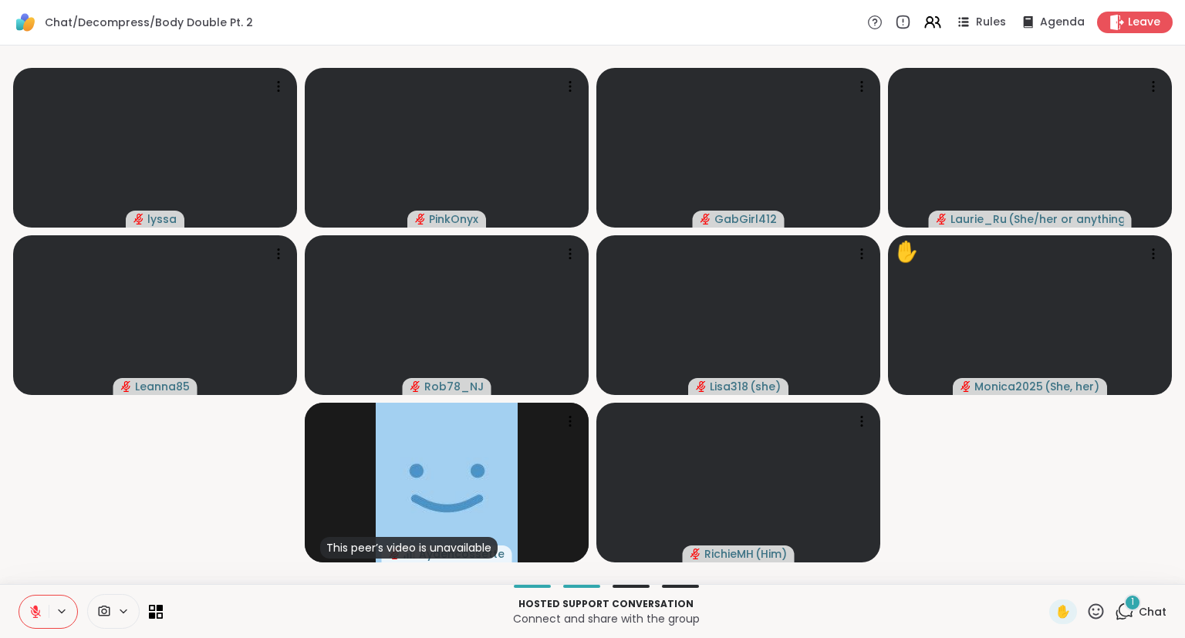
click at [27, 614] on button at bounding box center [33, 611] width 29 height 32
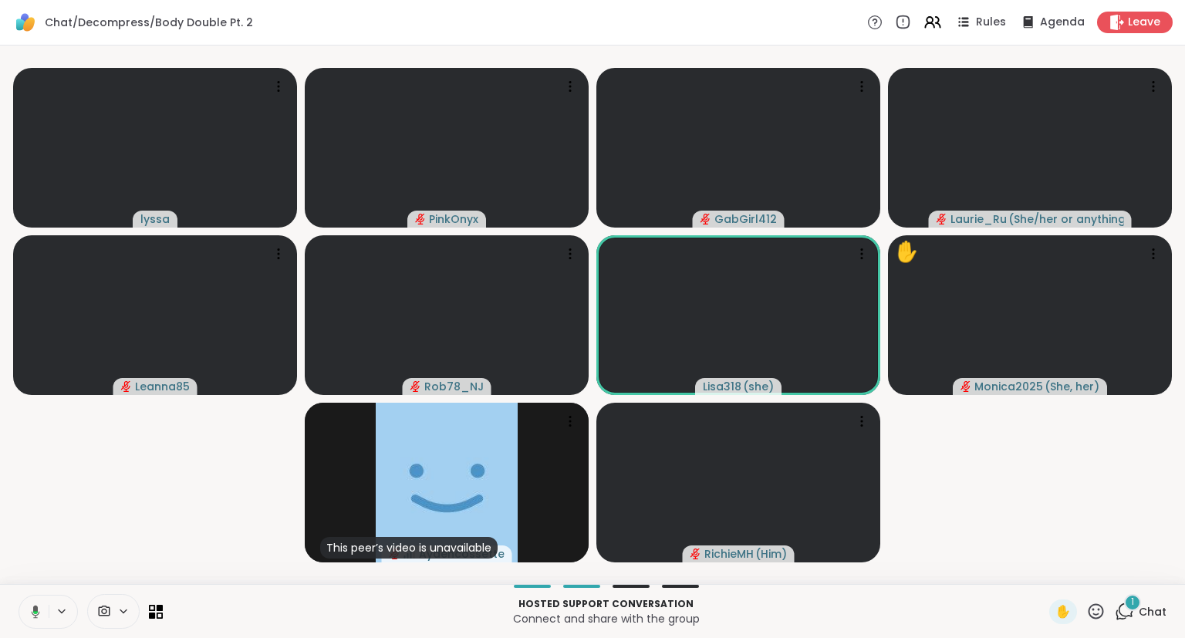
click at [39, 602] on button at bounding box center [33, 611] width 32 height 32
click at [19, 508] on video-player-container "lyssa PinkOnyx GabGirl412 Laurie_Ru ( She/her or anything else ) Leanna85 Rob78…" at bounding box center [592, 315] width 1166 height 526
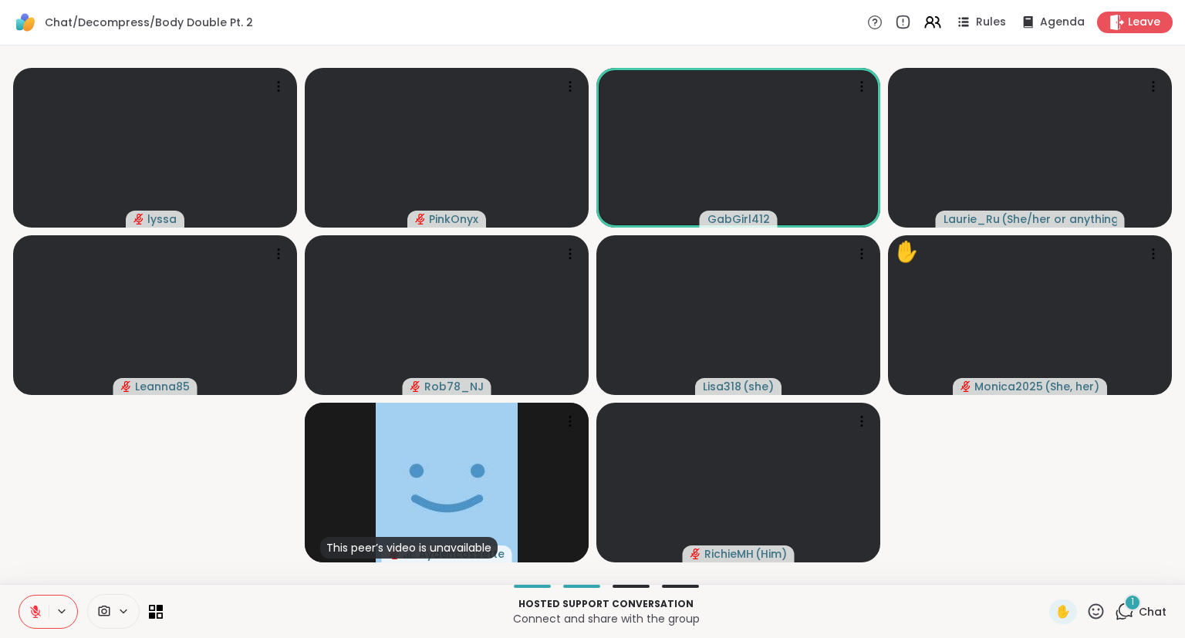
click at [1097, 609] on icon at bounding box center [1095, 611] width 19 height 19
click at [1043, 565] on span "❤️" at bounding box center [1050, 571] width 15 height 19
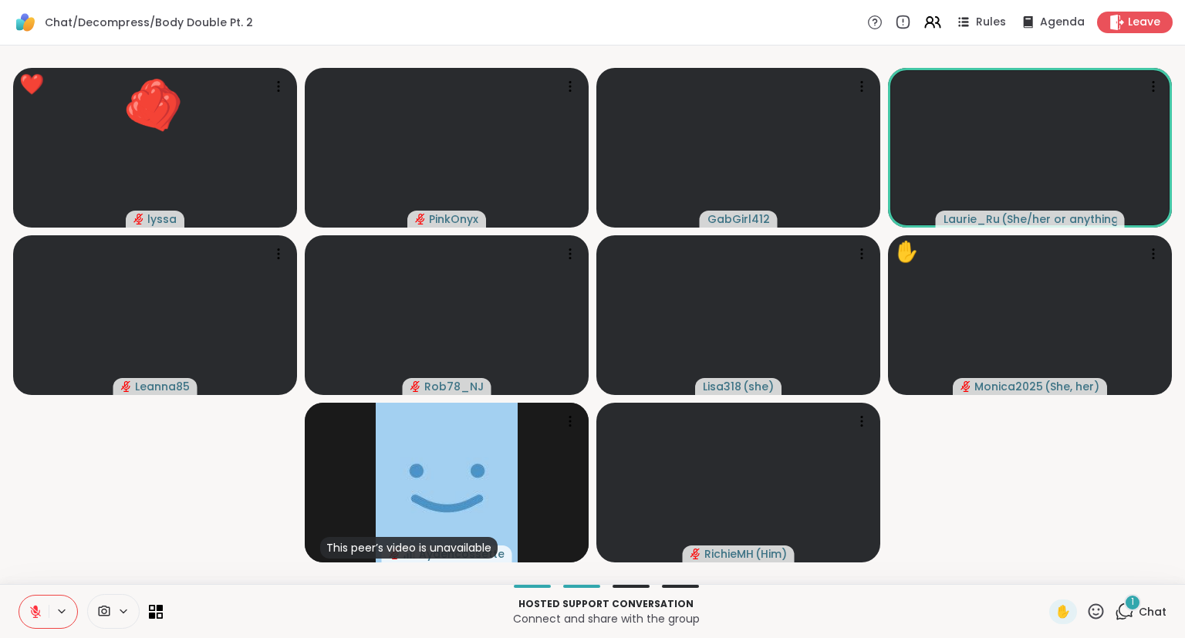
click at [1051, 562] on video-player-container "❤️ lyssa ❤️ ❤️ ❤️ ❤️ ❤️ ❤️ ❤️ ❤️ ❤️ ❤️ ❤️ ❤️ ❤️ ❤️ ❤️ ❤️ ❤️ ❤️ ❤️ ❤️ ❤️ ❤️ Pink…" at bounding box center [592, 315] width 1166 height 526
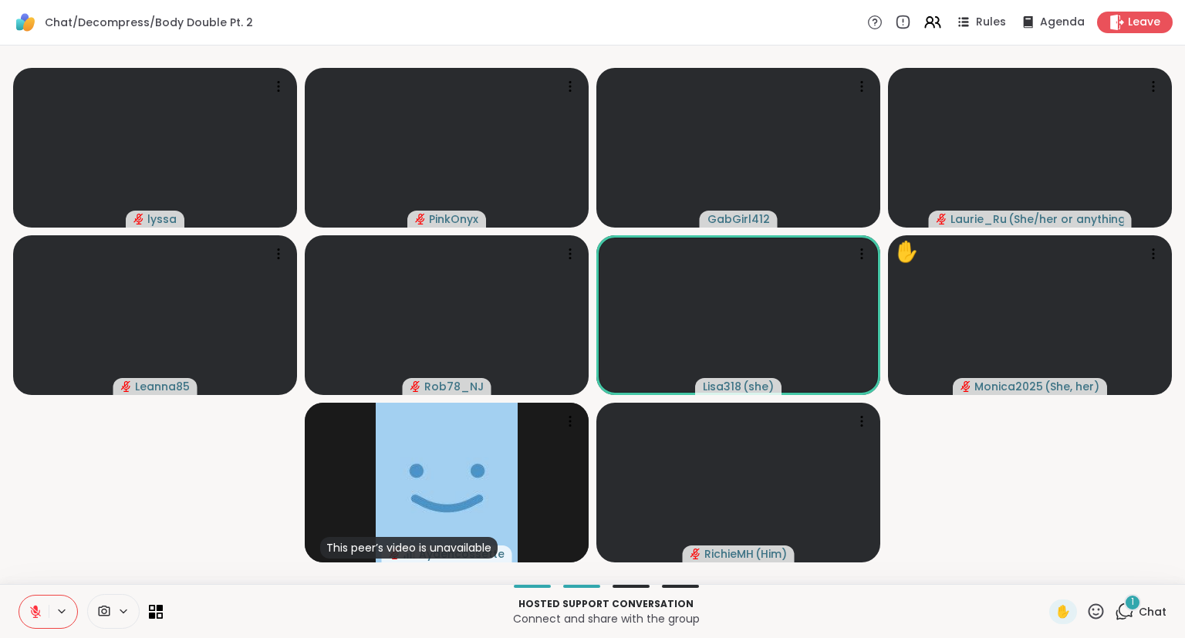
click at [1140, 605] on div "1" at bounding box center [1132, 602] width 17 height 17
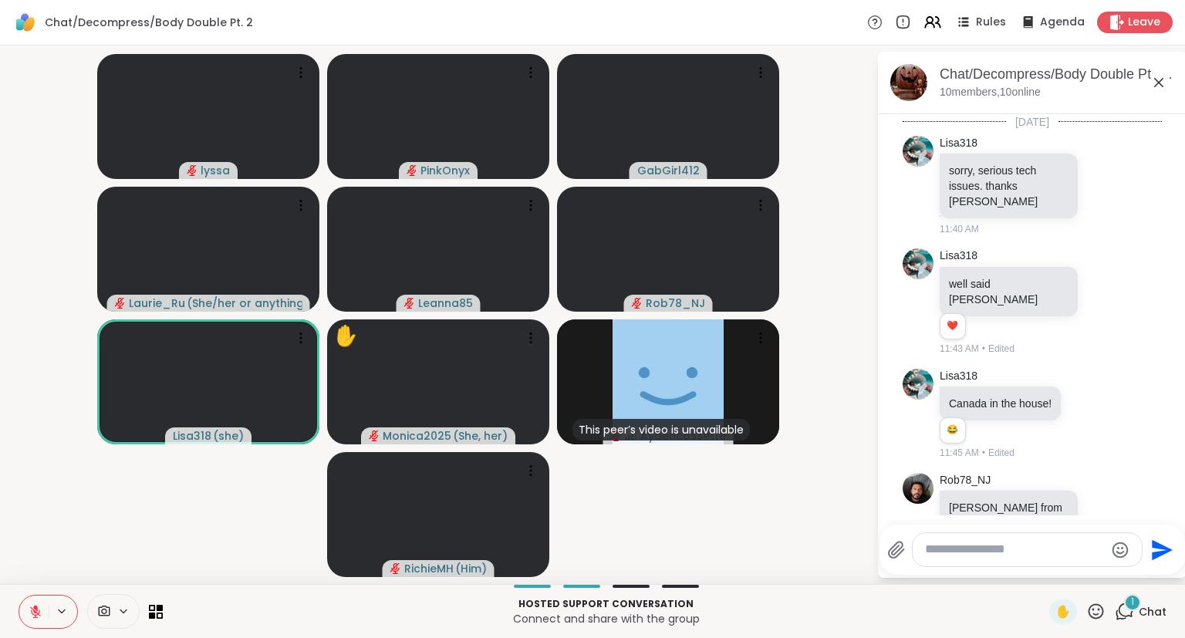
scroll to position [1534, 0]
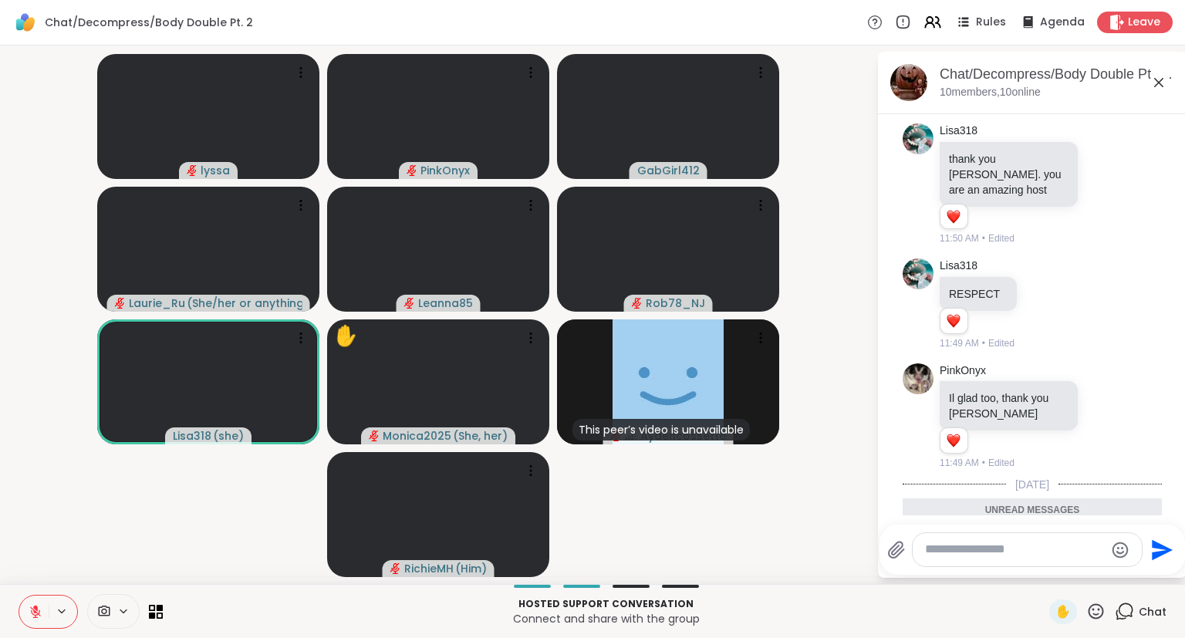
click at [1102, 582] on icon at bounding box center [1105, 588] width 12 height 12
click at [983, 556] on div "Select Reaction: Heart" at bounding box center [982, 563] width 14 height 14
click at [1155, 84] on icon at bounding box center [1158, 82] width 19 height 19
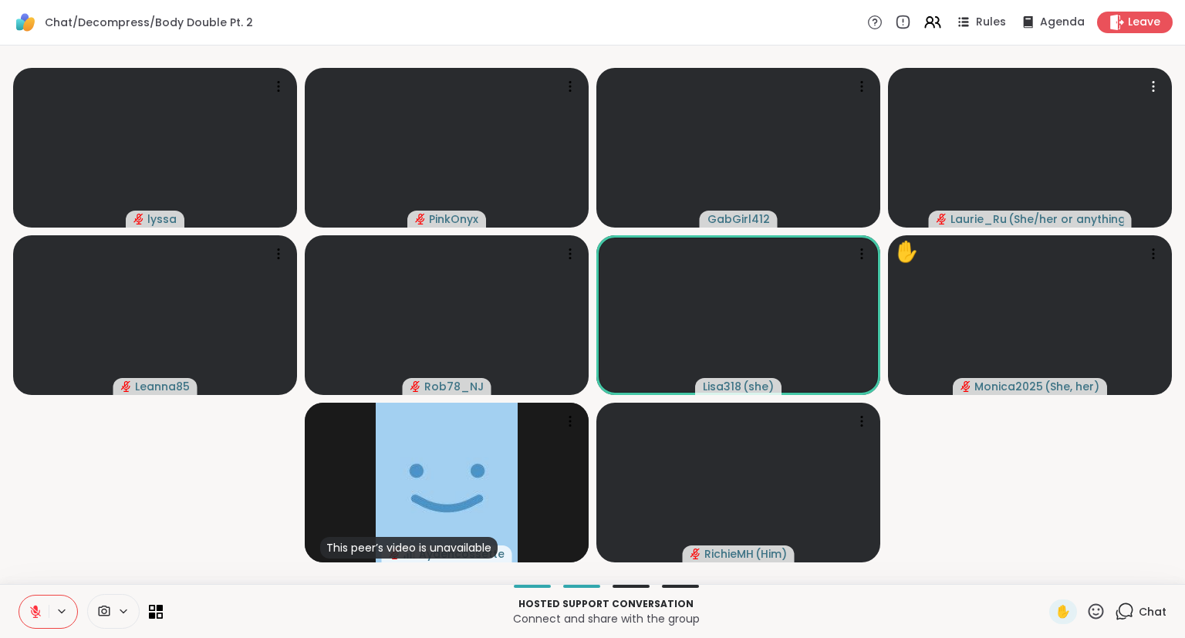
click at [1143, 616] on span "Chat" at bounding box center [1152, 611] width 28 height 15
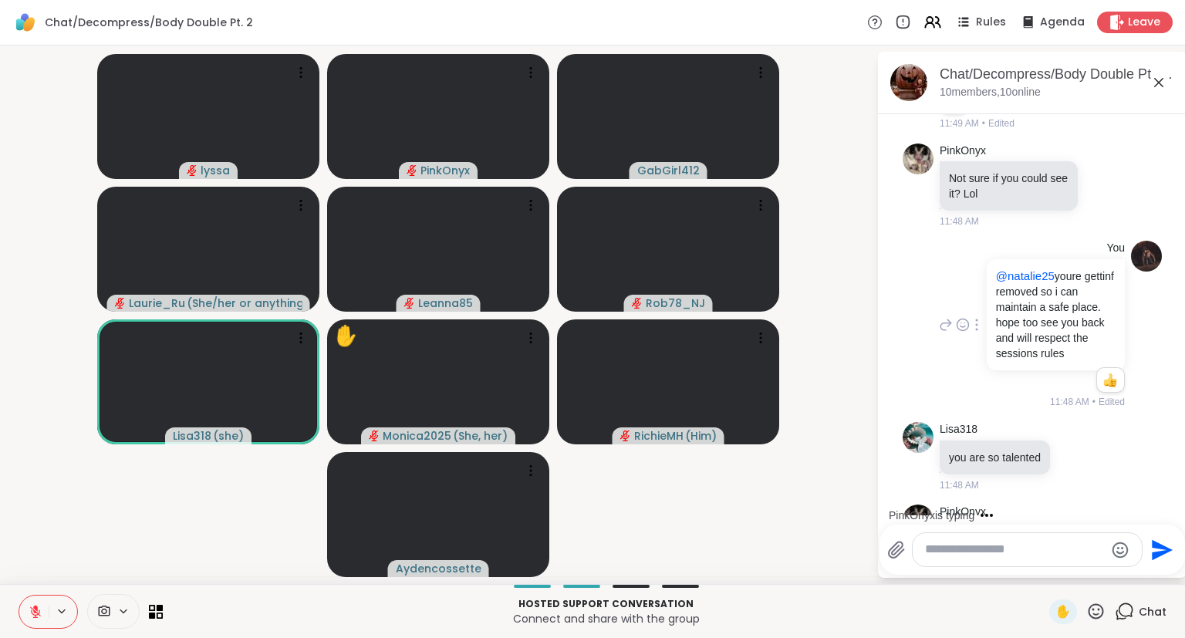
scroll to position [1482, 0]
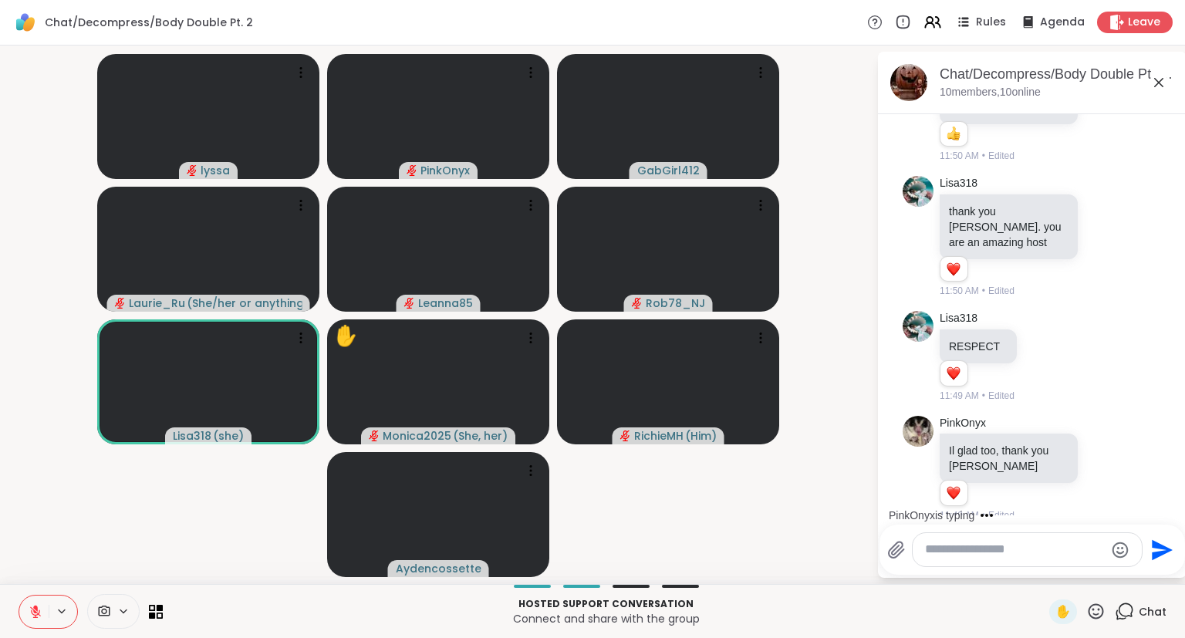
click at [1159, 78] on icon at bounding box center [1158, 82] width 19 height 19
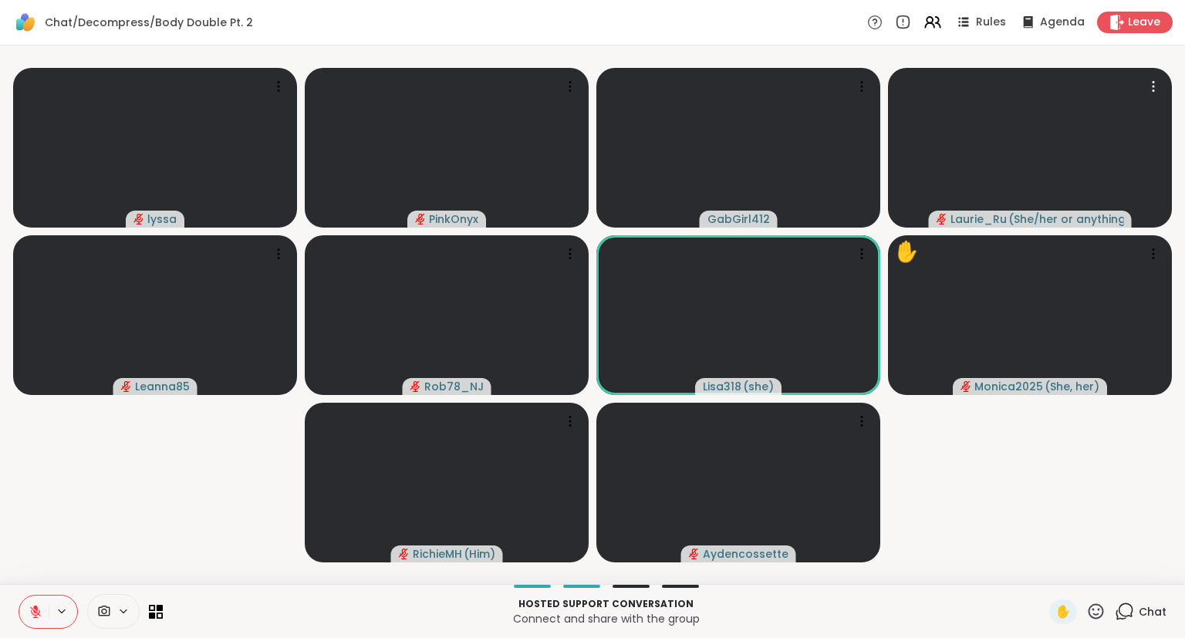
click at [1090, 605] on icon at bounding box center [1095, 611] width 19 height 19
click at [1045, 578] on span "❤️" at bounding box center [1050, 571] width 15 height 19
click at [39, 602] on button at bounding box center [33, 611] width 29 height 32
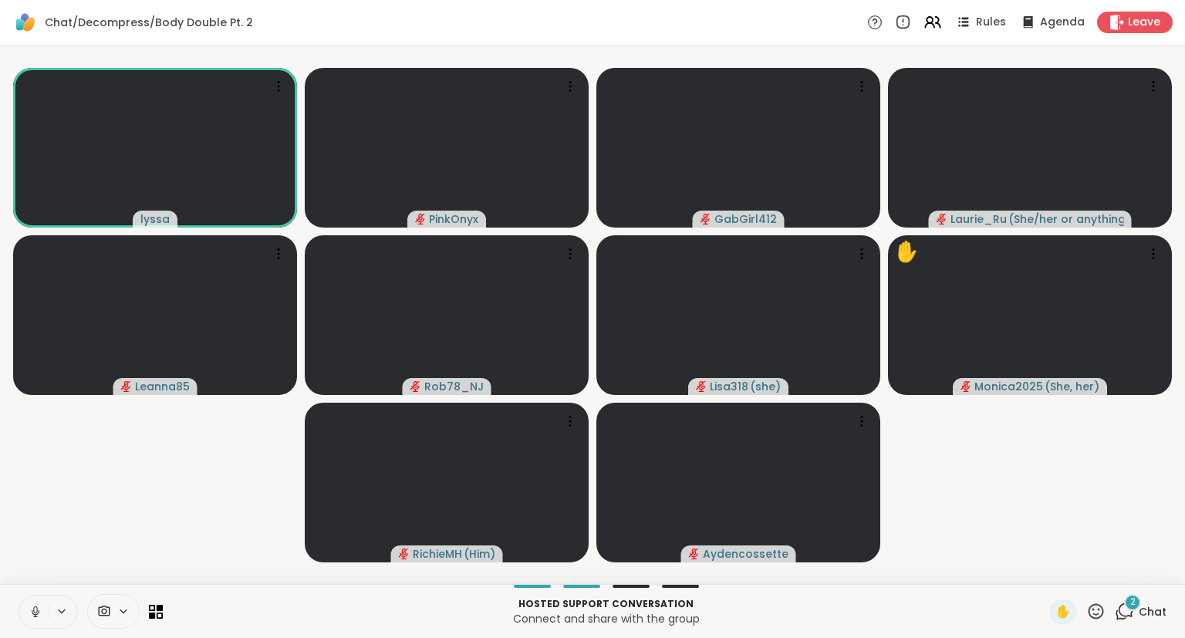
click at [32, 621] on button at bounding box center [33, 611] width 29 height 32
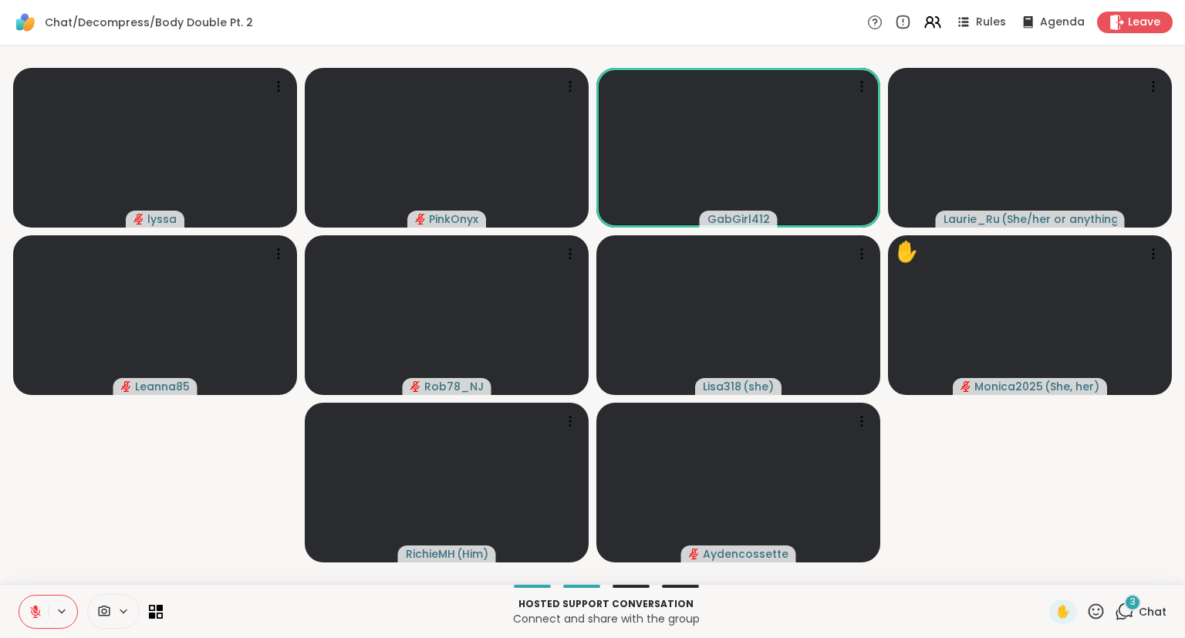
click at [38, 603] on button at bounding box center [33, 611] width 29 height 32
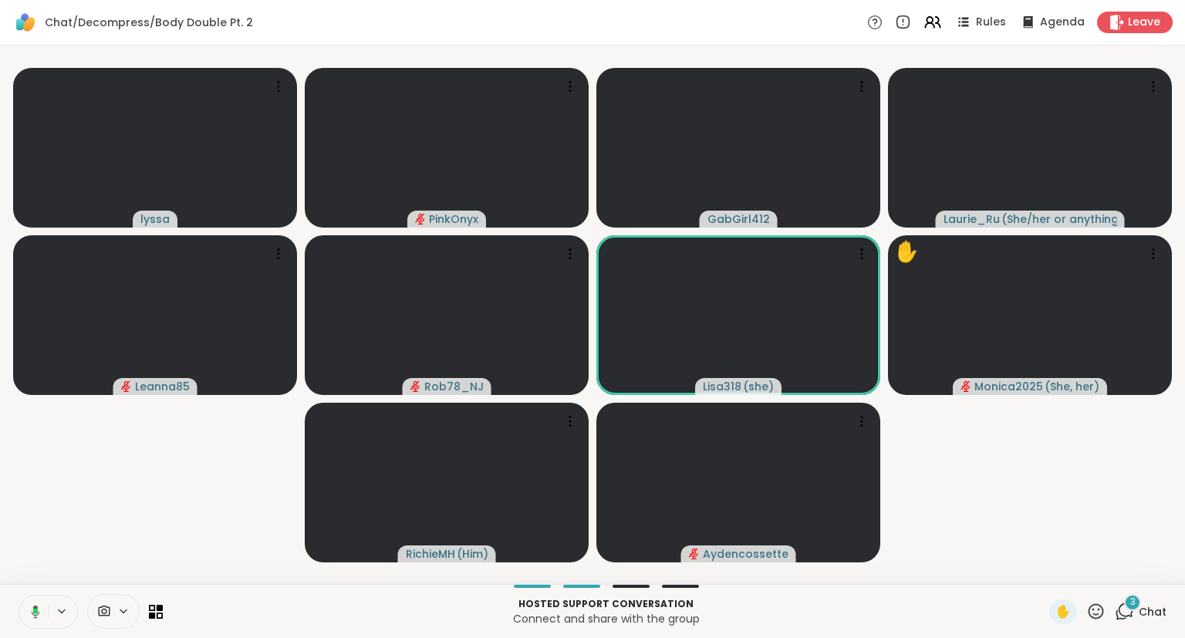
click at [27, 599] on button at bounding box center [33, 611] width 32 height 32
click at [1125, 618] on icon at bounding box center [1124, 611] width 19 height 19
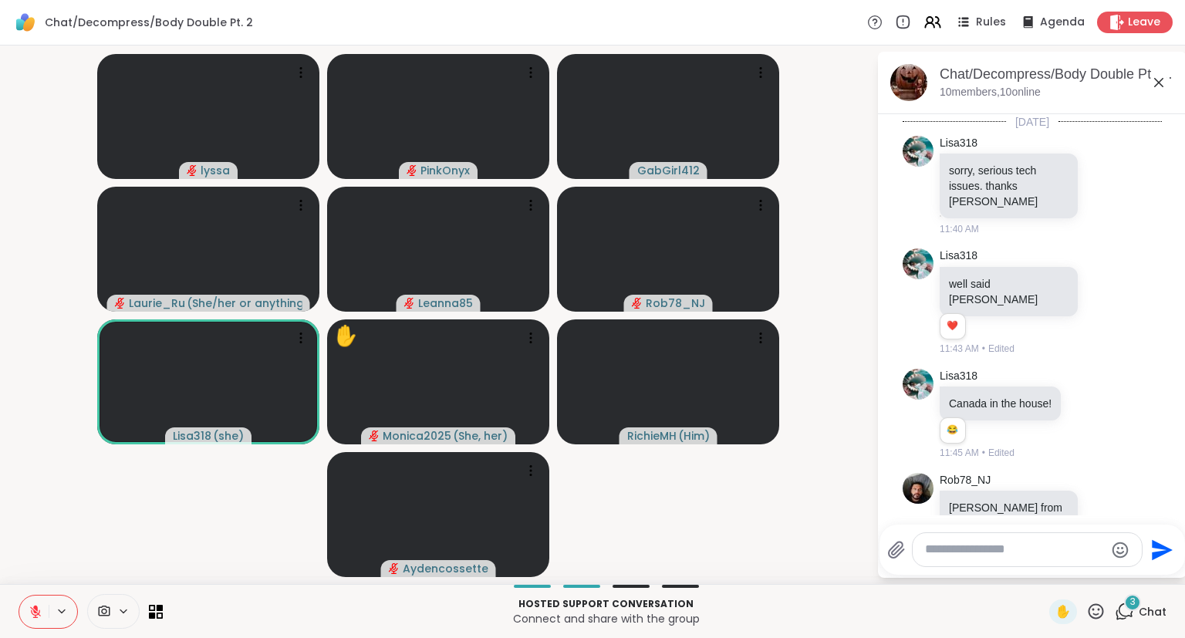
scroll to position [1917, 0]
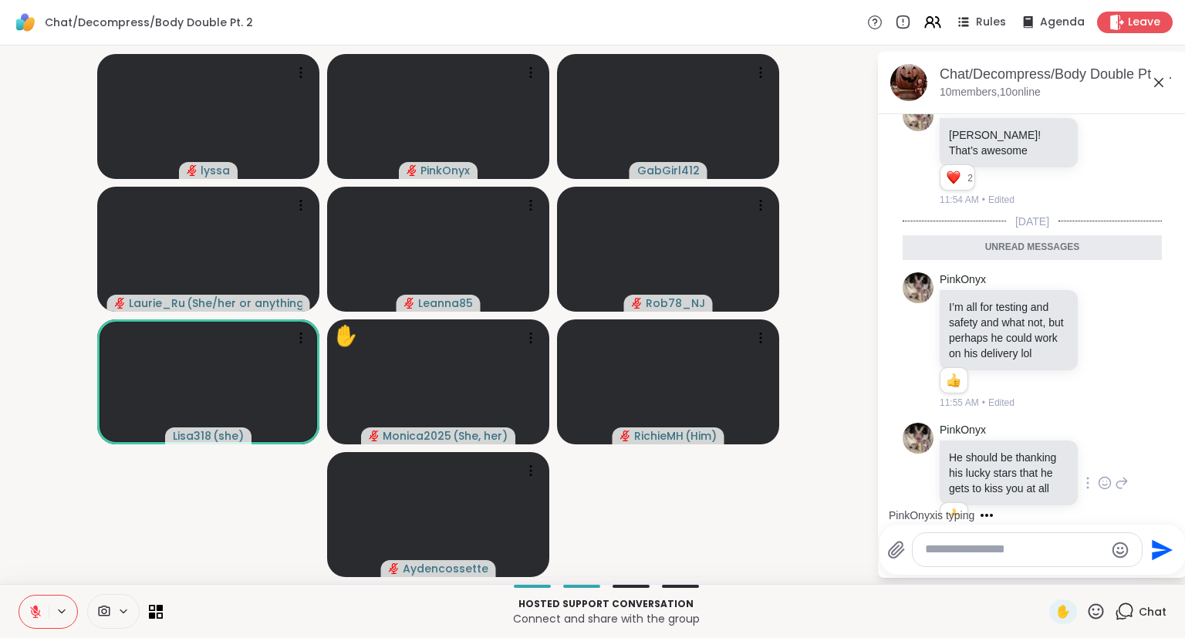
click at [1112, 423] on div "PinkOnyx He should be thanking his lucky stars that he gets to kiss you at all …" at bounding box center [1033, 484] width 189 height 123
click at [1099, 477] on icon at bounding box center [1105, 483] width 12 height 12
click at [982, 450] on span "Select Reaction: Heart" at bounding box center [982, 457] width 14 height 15
click at [1118, 474] on icon at bounding box center [1122, 483] width 14 height 19
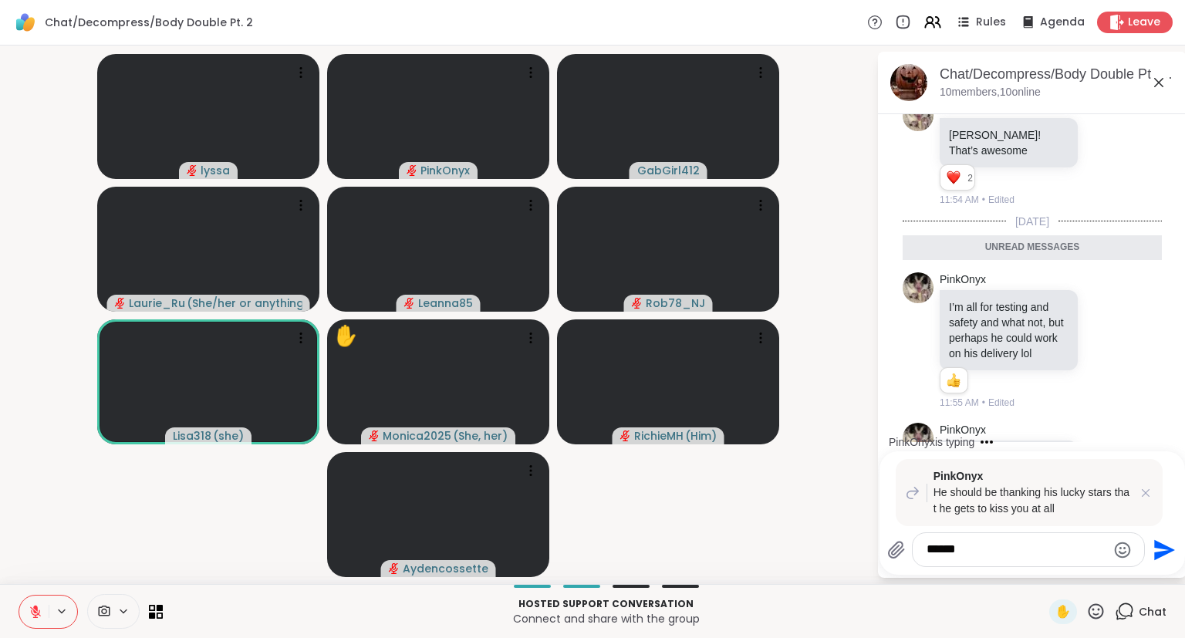
type textarea "*******"
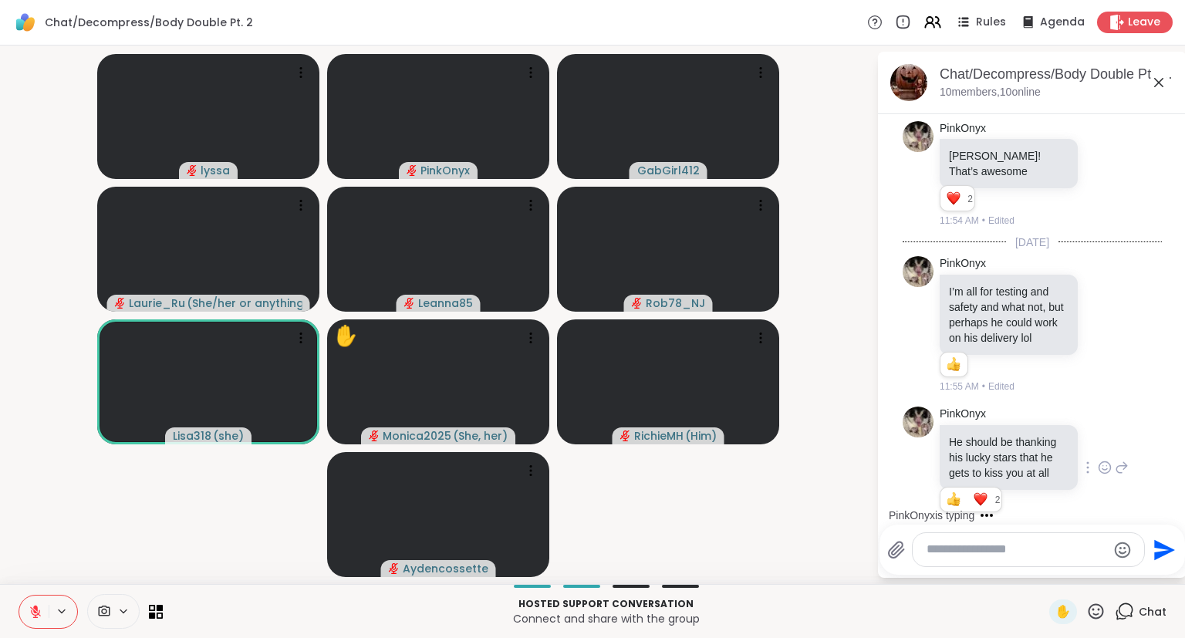
scroll to position [1897, 0]
click at [32, 609] on icon at bounding box center [36, 612] width 14 height 14
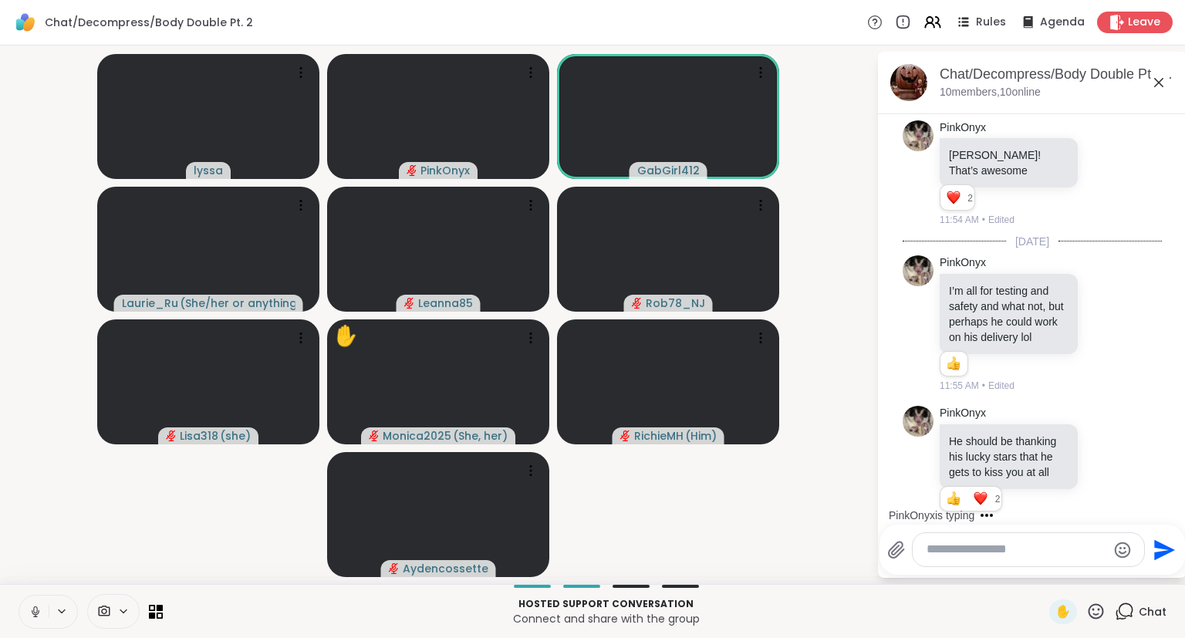
click at [1155, 79] on icon at bounding box center [1158, 82] width 19 height 19
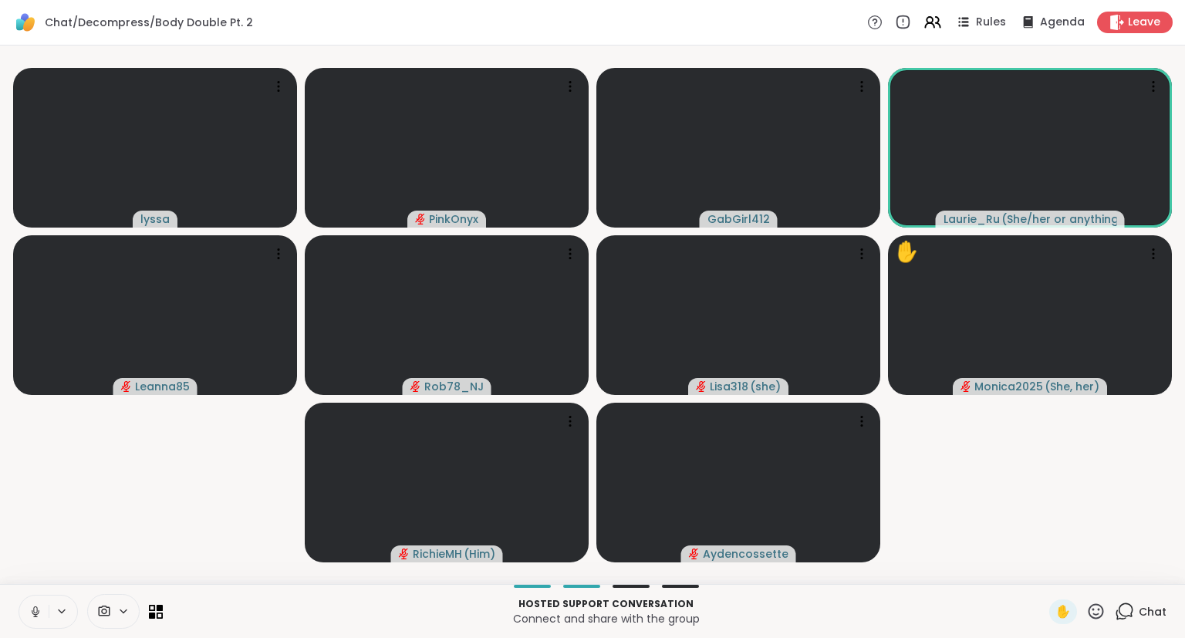
click at [27, 607] on button at bounding box center [33, 611] width 29 height 32
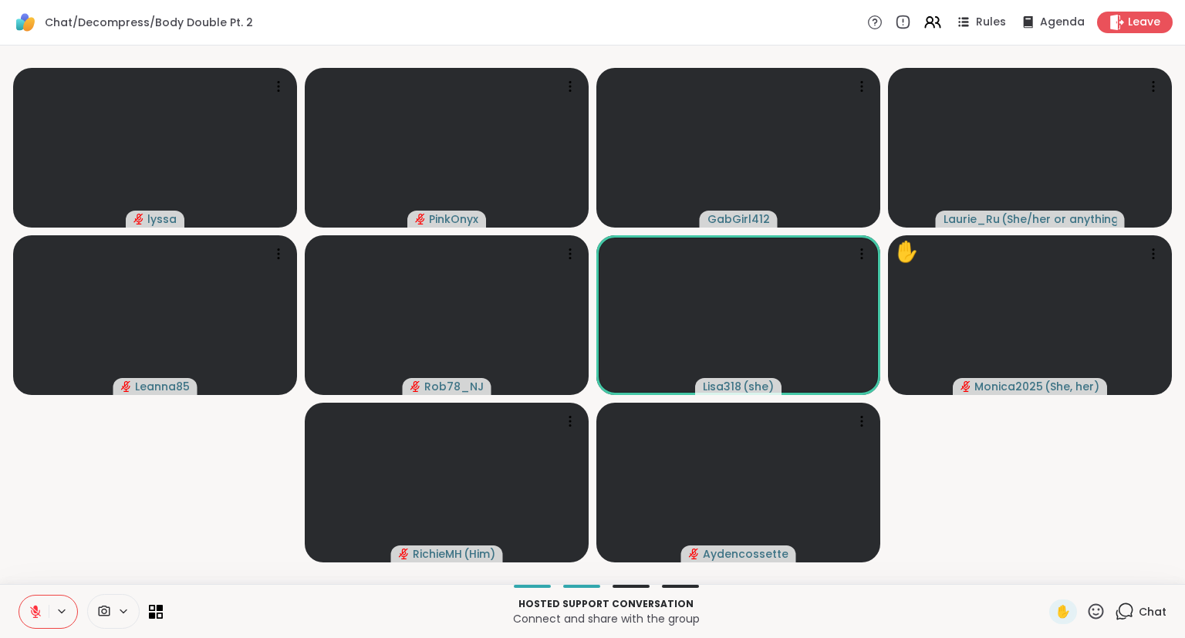
click at [0, 493] on div "lyssa PinkOnyx GabGirl412 Laurie_Ru ( She/her or anything else ) Leanna85 Rob78…" at bounding box center [592, 315] width 1185 height 538
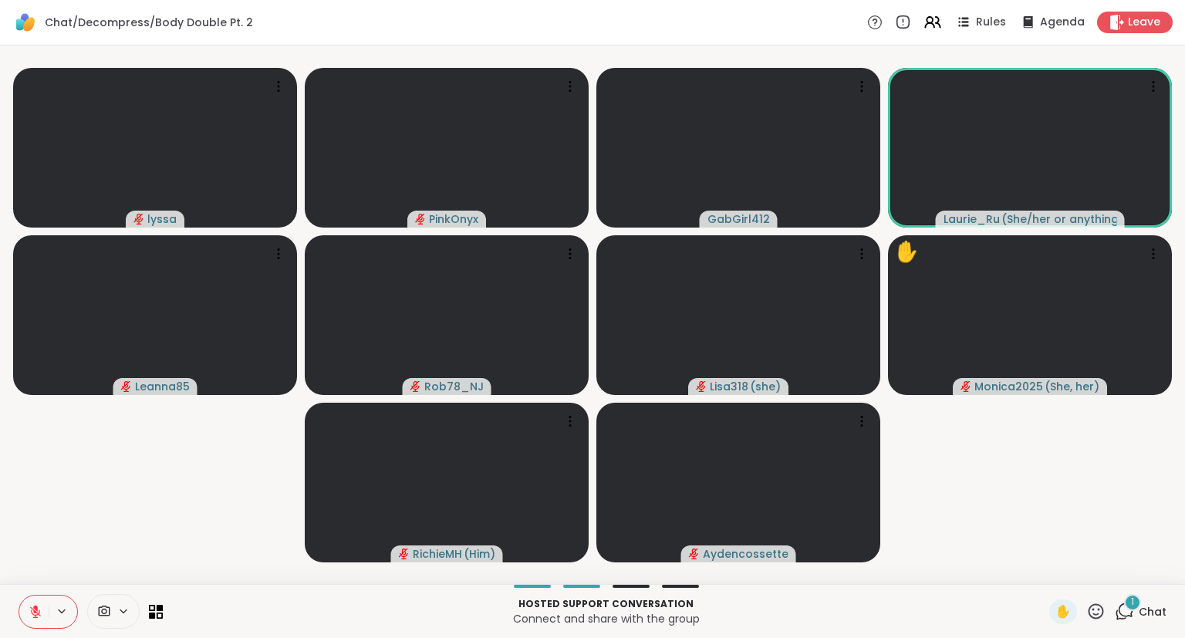
click at [1132, 609] on div "1" at bounding box center [1132, 602] width 17 height 17
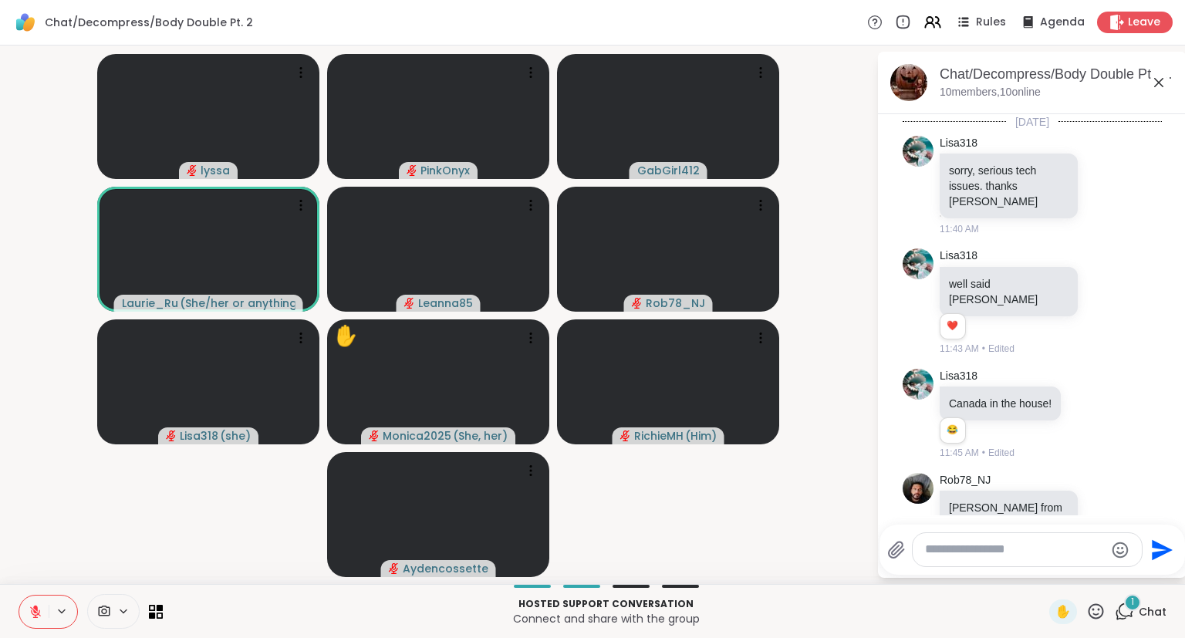
scroll to position [2170, 0]
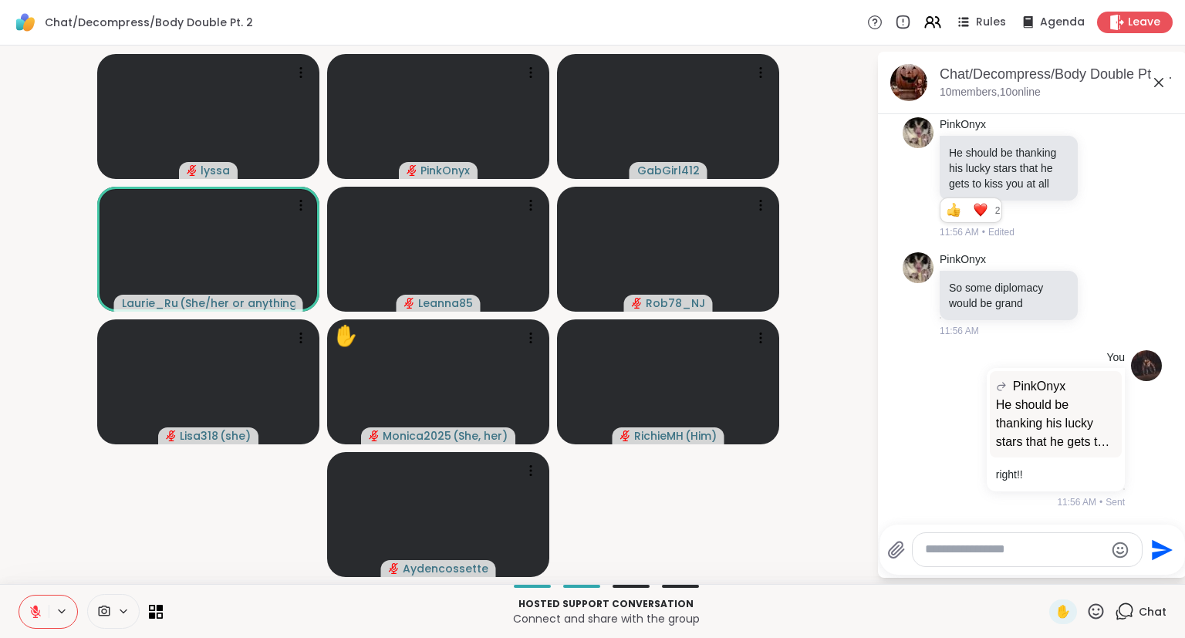
click at [954, 562] on div at bounding box center [1026, 549] width 229 height 33
click at [969, 542] on textarea "Type your message" at bounding box center [1015, 549] width 180 height 16
type textarea "***"
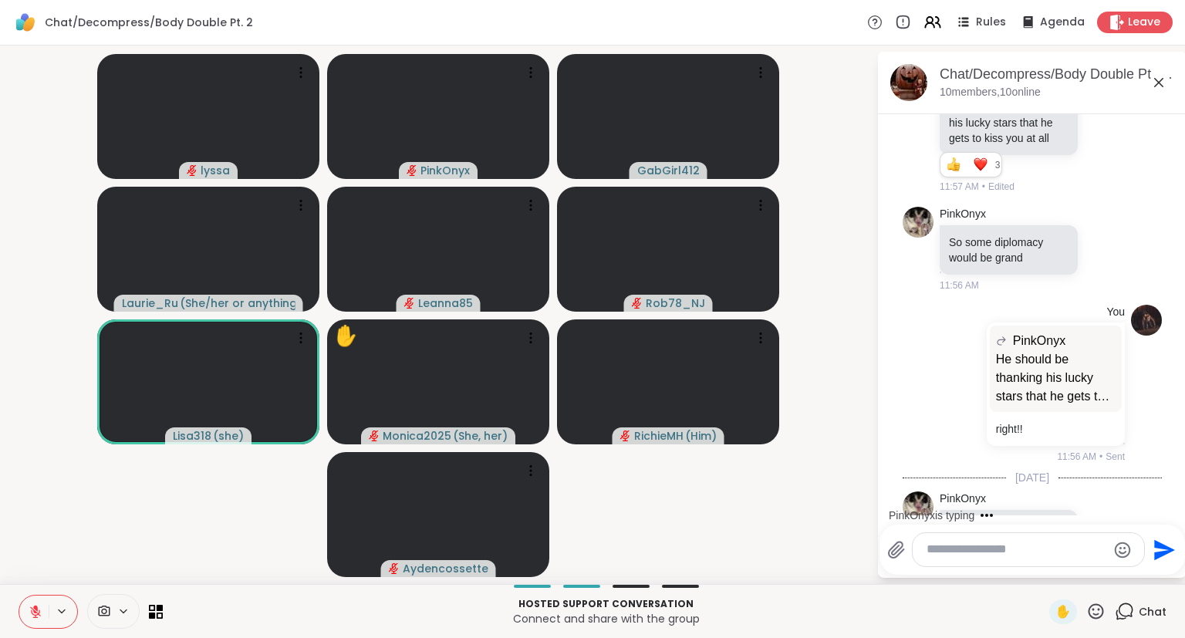
scroll to position [2312, 0]
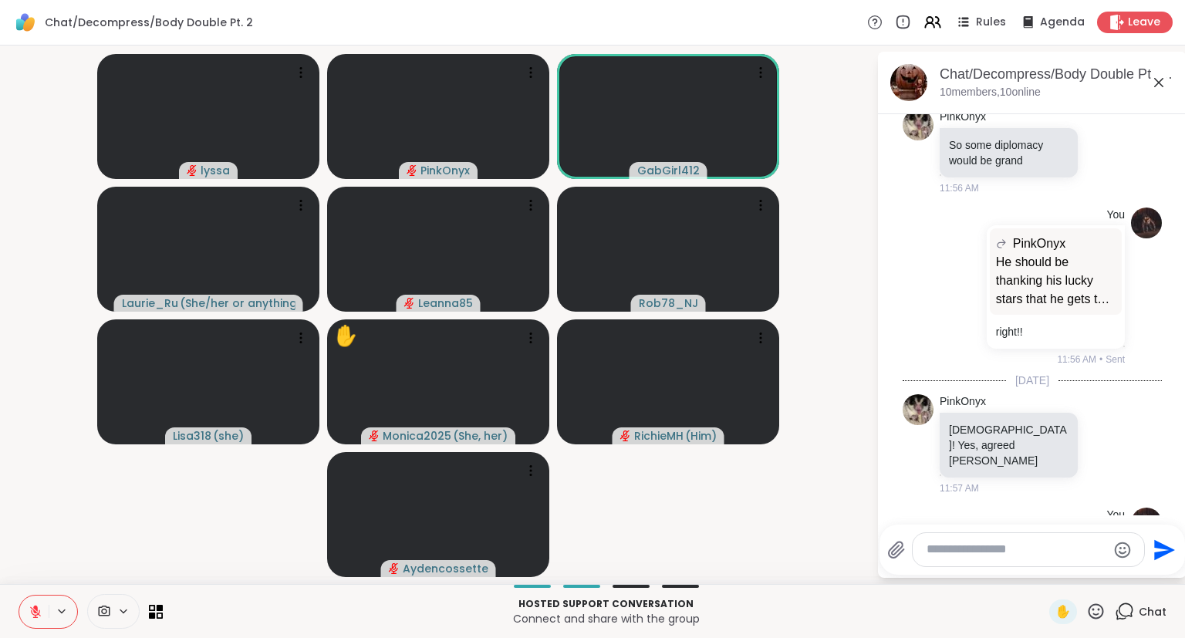
click at [35, 605] on icon at bounding box center [36, 612] width 14 height 14
click at [1153, 89] on icon at bounding box center [1158, 82] width 19 height 19
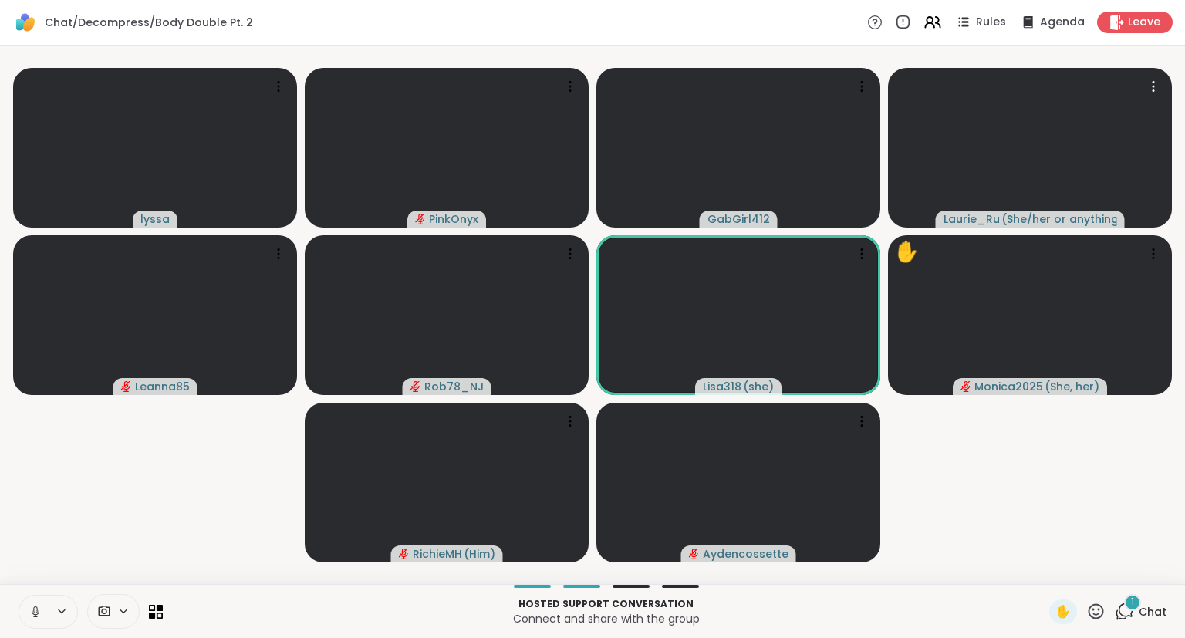
click at [1142, 612] on span "Chat" at bounding box center [1152, 611] width 28 height 15
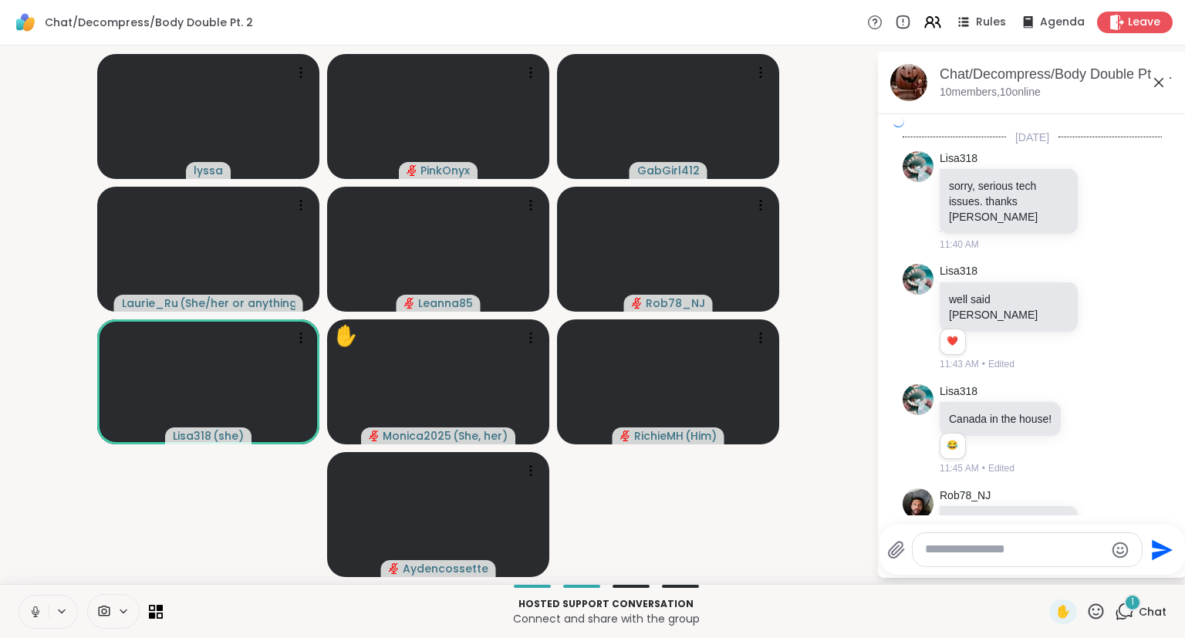
scroll to position [2453, 0]
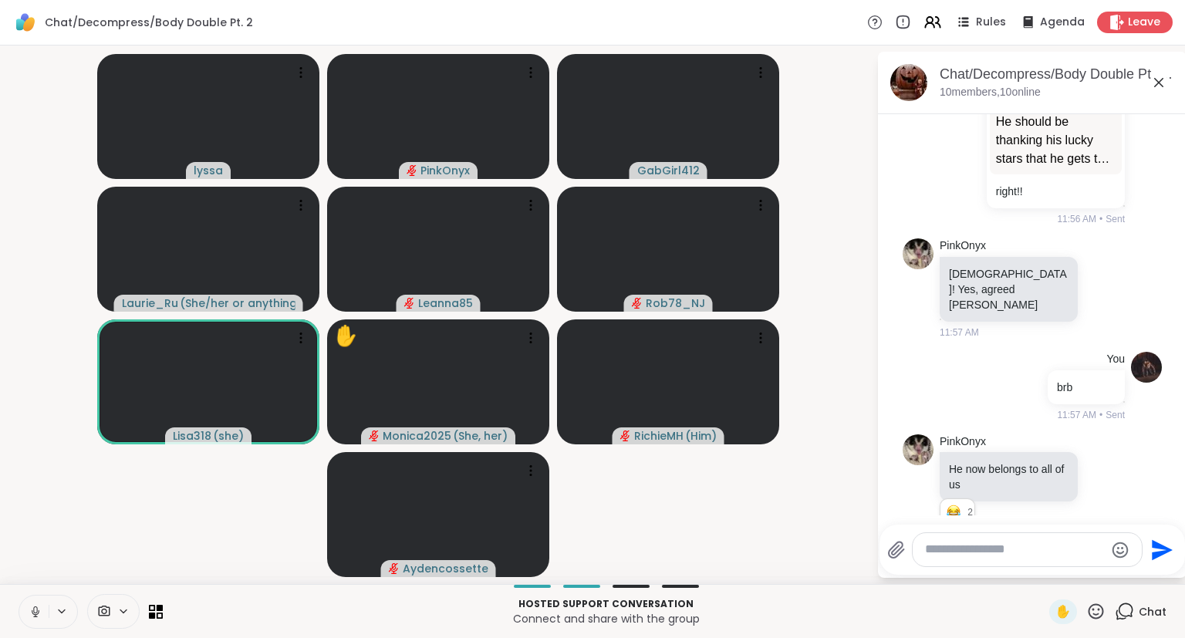
click at [1115, 599] on div "PinkOnyx What did Rob say? 11:57 AM" at bounding box center [1031, 648] width 259 height 98
click at [1099, 637] on icon at bounding box center [1105, 648] width 12 height 12
click at [1098, 616] on div "Select Reaction: Heart" at bounding box center [1105, 623] width 14 height 14
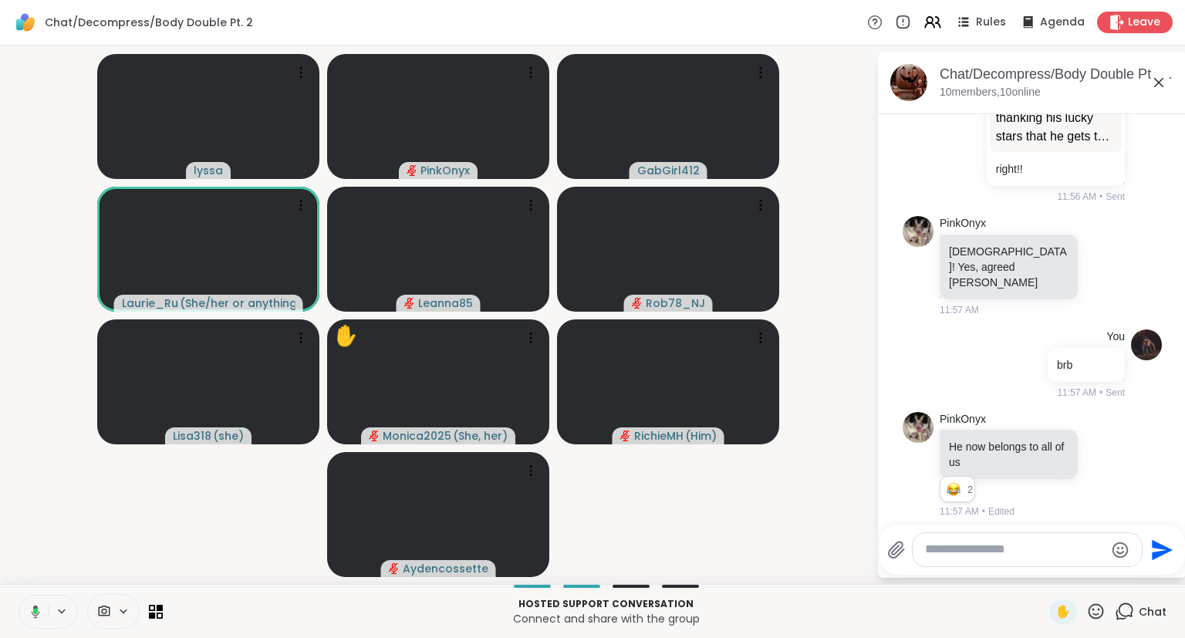
click at [1149, 87] on icon at bounding box center [1158, 82] width 19 height 19
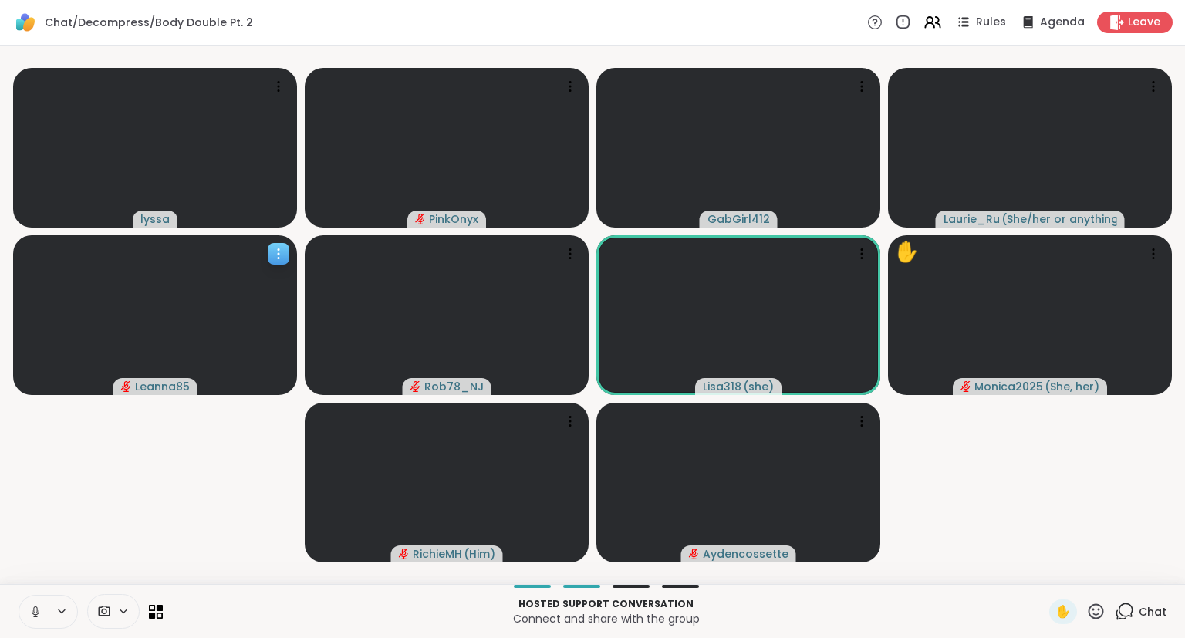
click at [105, 279] on div at bounding box center [155, 315] width 284 height 160
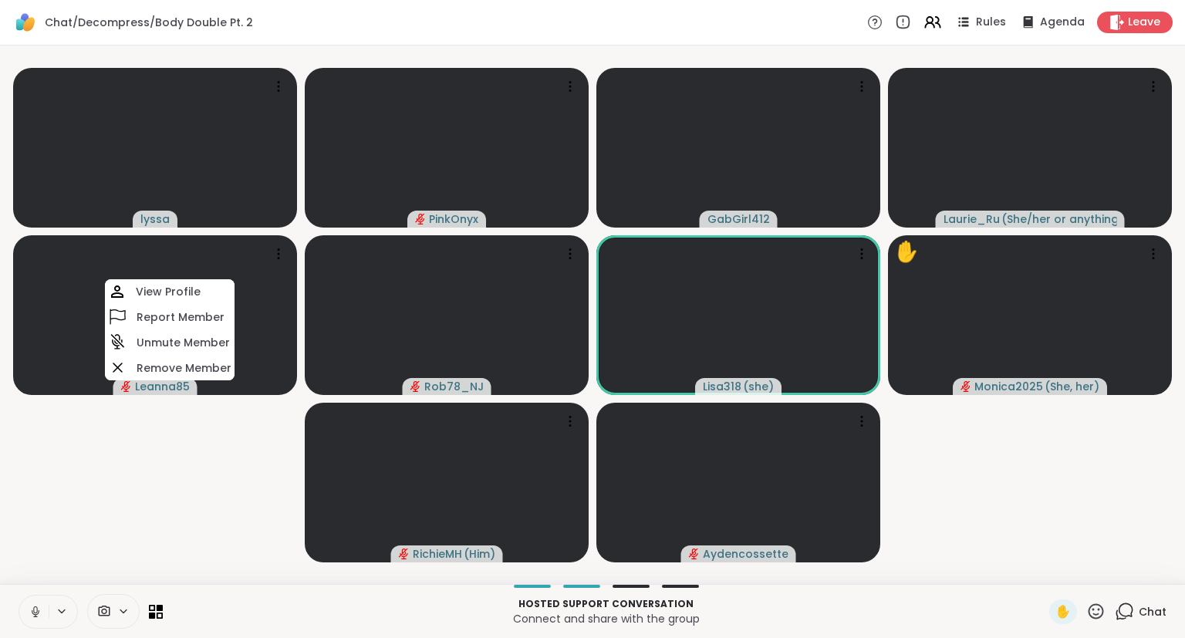
click at [61, 481] on video-player-container "lyssa PinkOnyx GabGirl412 Laurie_Ru ( She/her or anything else ) Leanna85 View …" at bounding box center [592, 315] width 1166 height 526
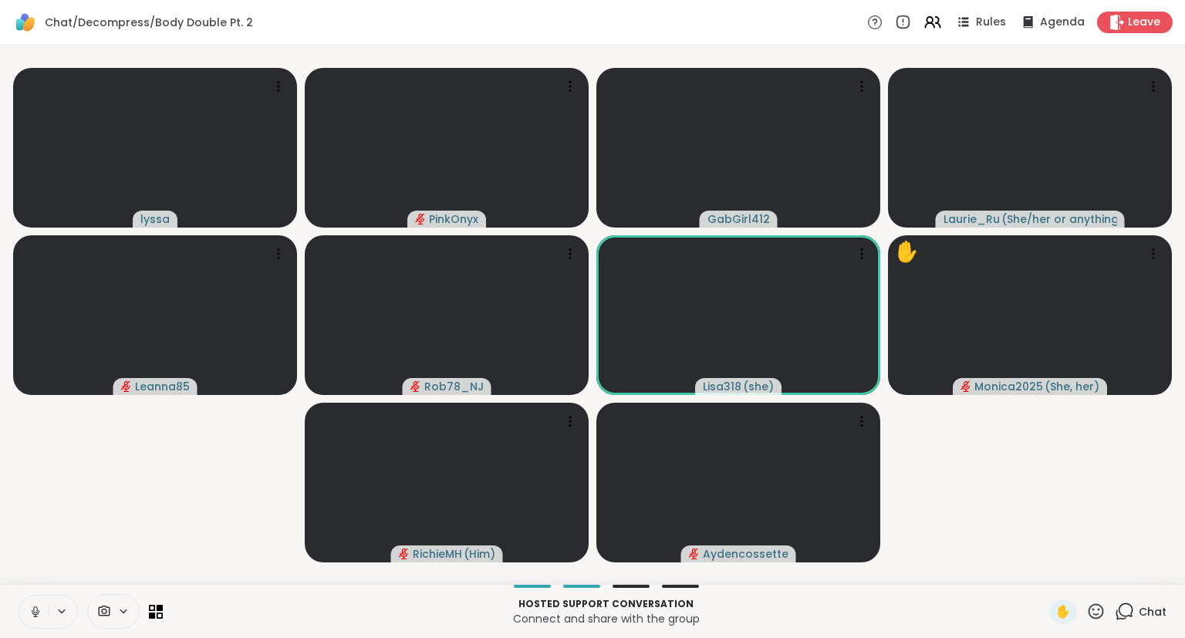
click at [42, 635] on div "Hosted support conversation Connect and share with the group ✋ Chat" at bounding box center [592, 611] width 1185 height 54
click at [37, 614] on icon at bounding box center [36, 611] width 8 height 5
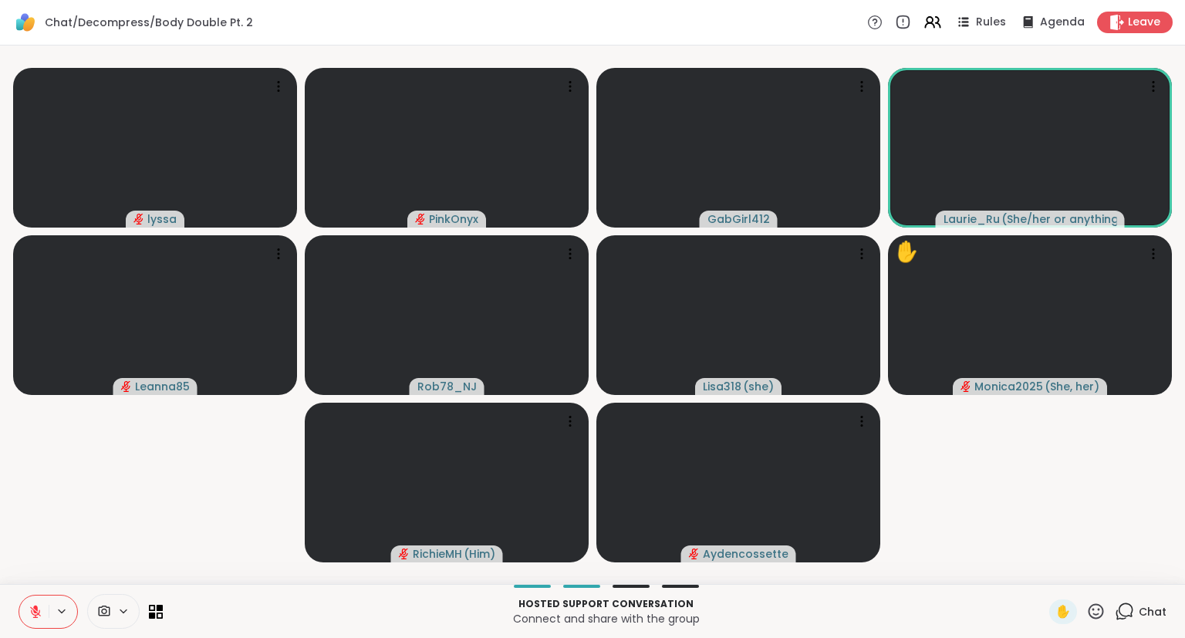
click at [35, 608] on icon at bounding box center [35, 608] width 5 height 6
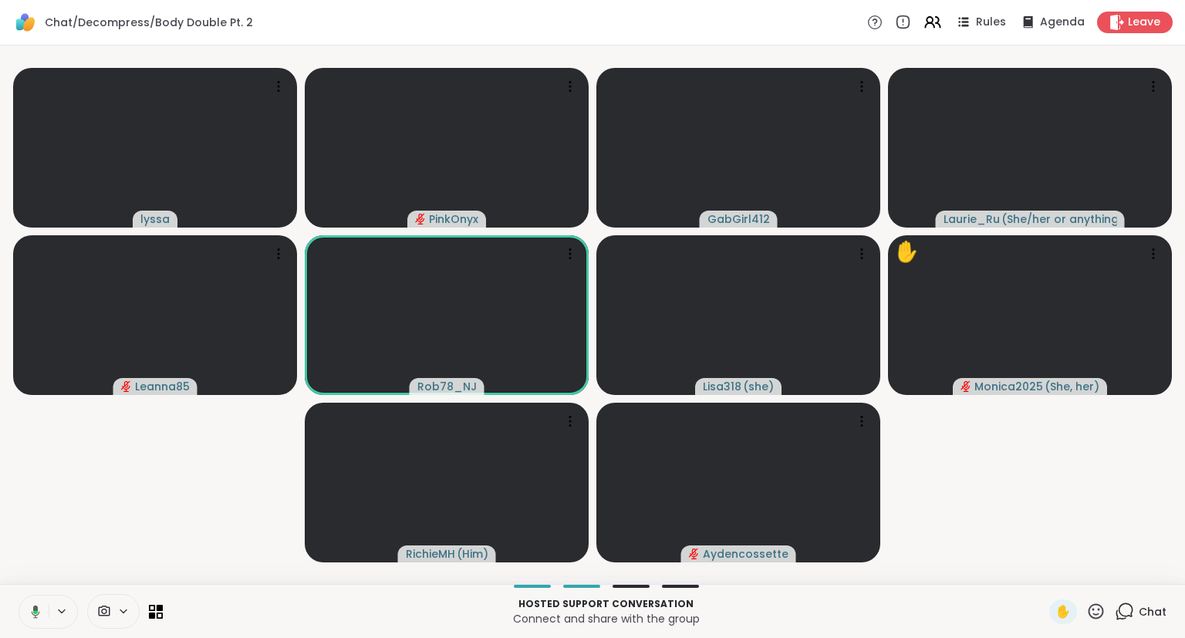
click at [27, 604] on button at bounding box center [33, 611] width 32 height 32
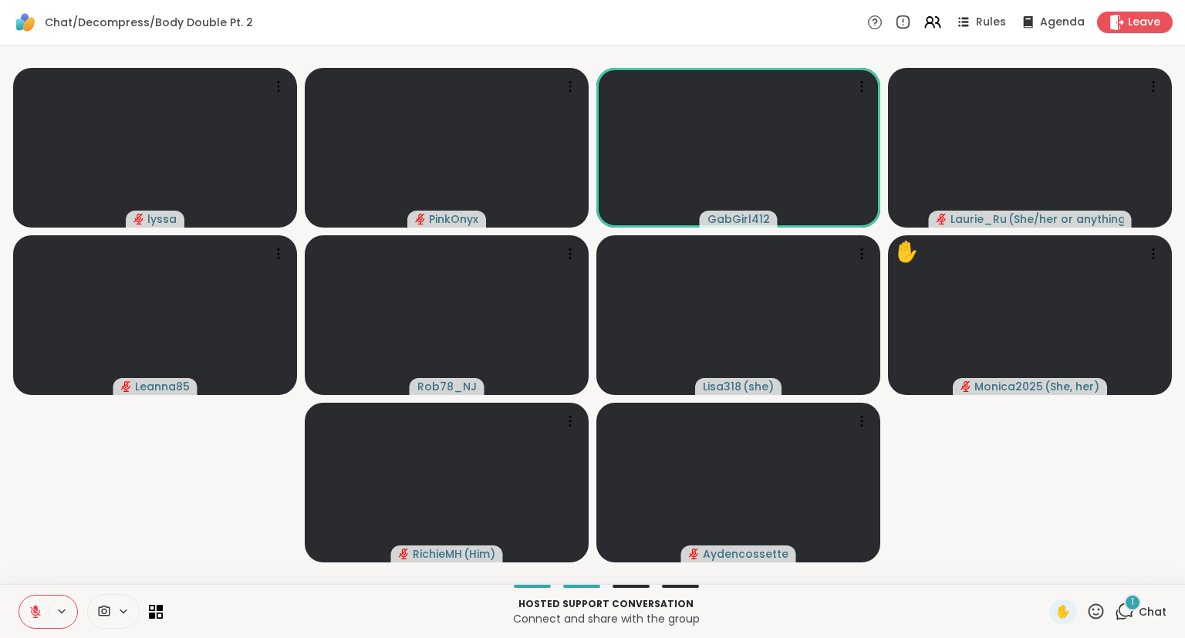
click at [1135, 612] on div "1 Chat" at bounding box center [1141, 611] width 52 height 25
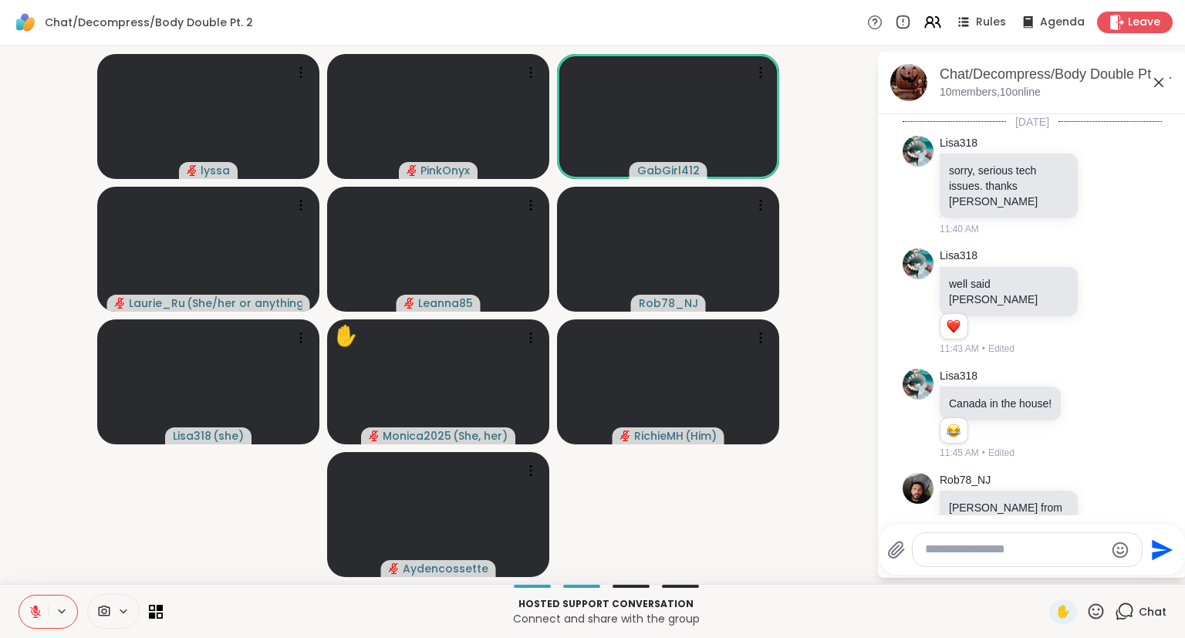
scroll to position [2558, 0]
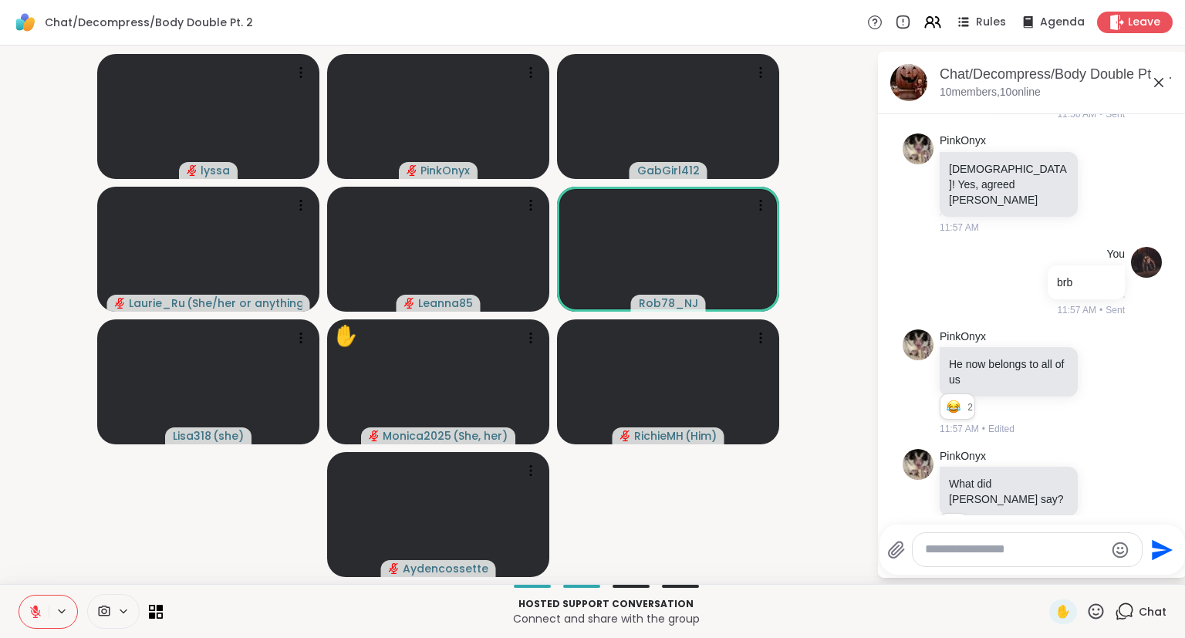
click at [1159, 79] on icon at bounding box center [1158, 82] width 19 height 19
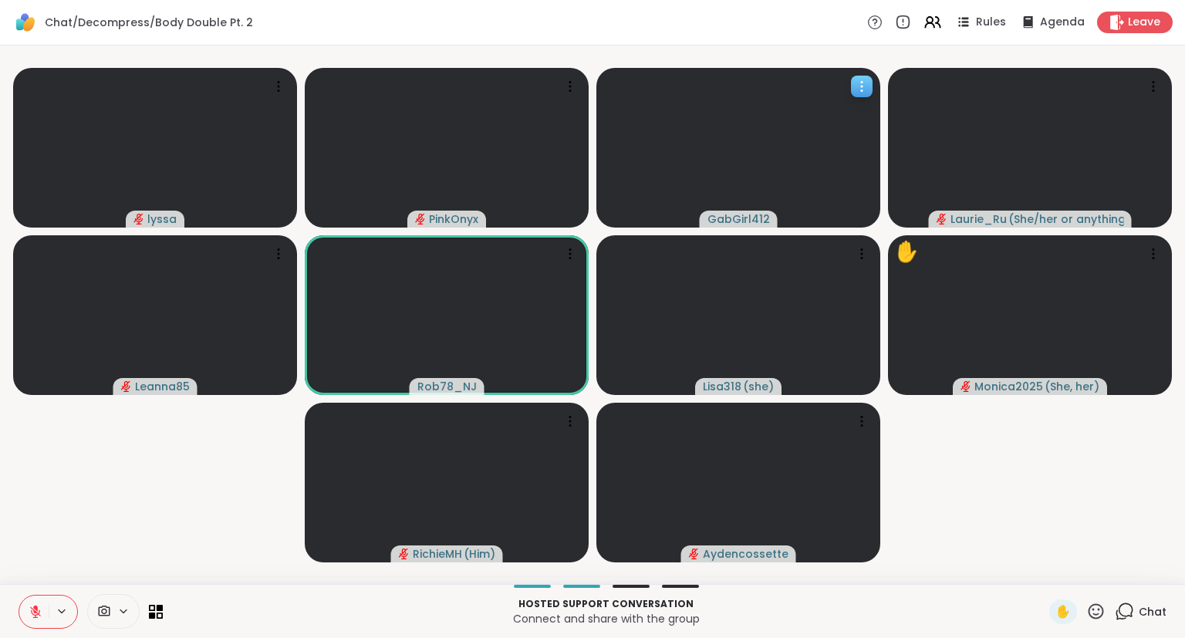
click at [859, 83] on icon at bounding box center [861, 86] width 15 height 15
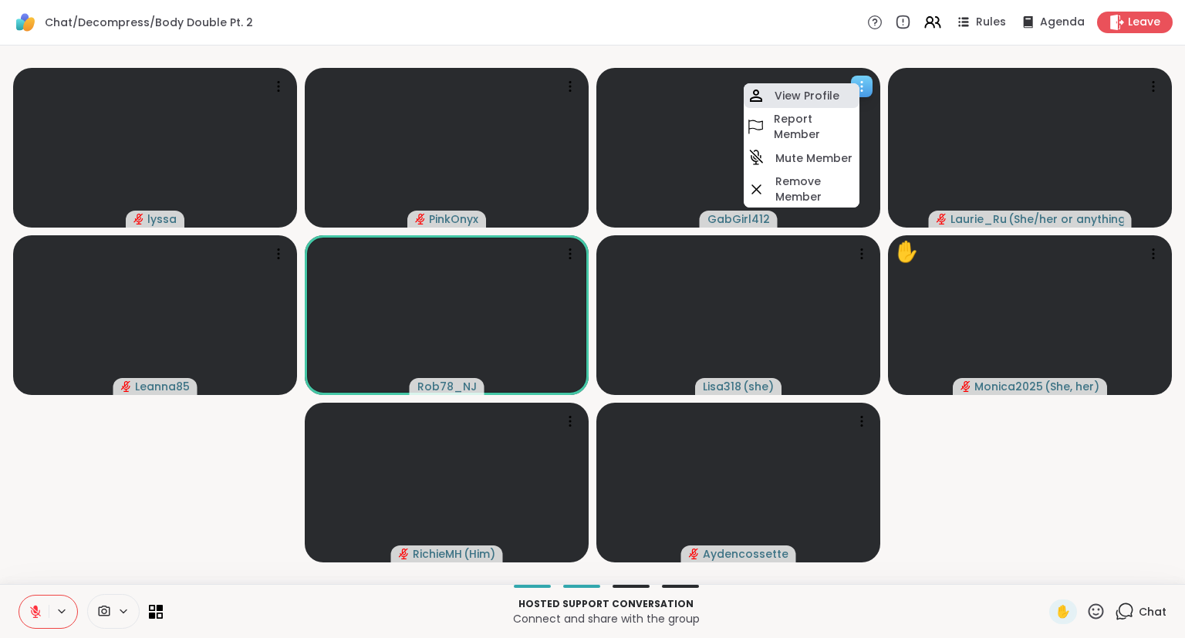
click at [826, 86] on div "View Profile" at bounding box center [802, 95] width 116 height 25
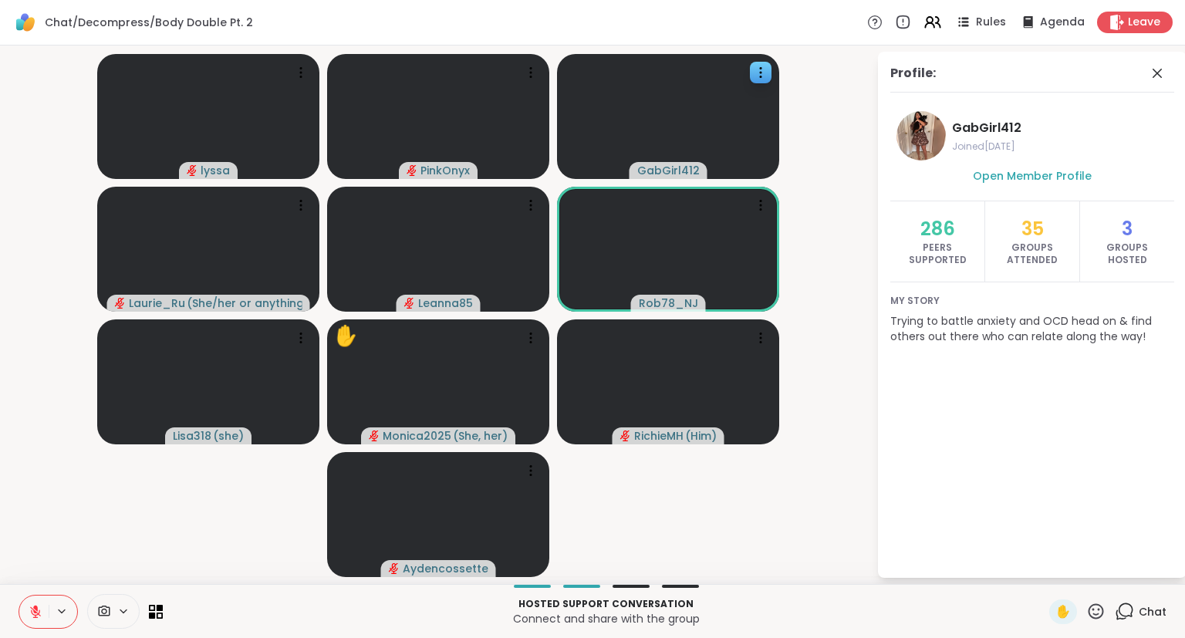
click at [1150, 59] on div "Profile: GabGirl412 Joined Sep 2025 Open Member Profile 286 Peers Supported 35 …" at bounding box center [1032, 315] width 309 height 526
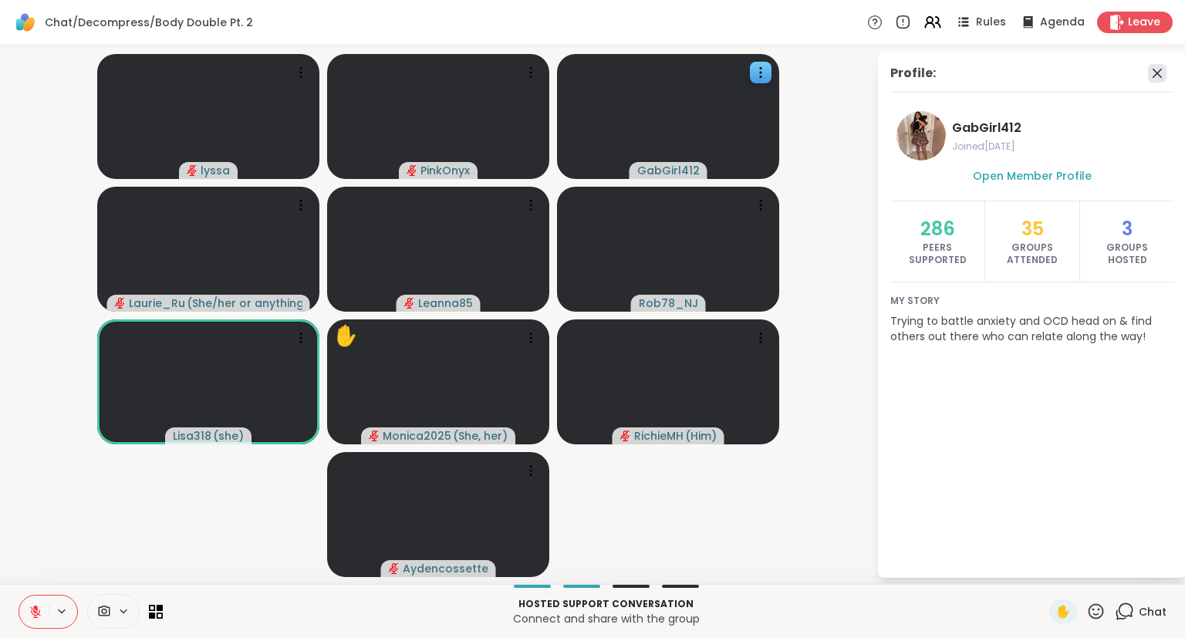
click at [1160, 69] on icon at bounding box center [1157, 73] width 19 height 19
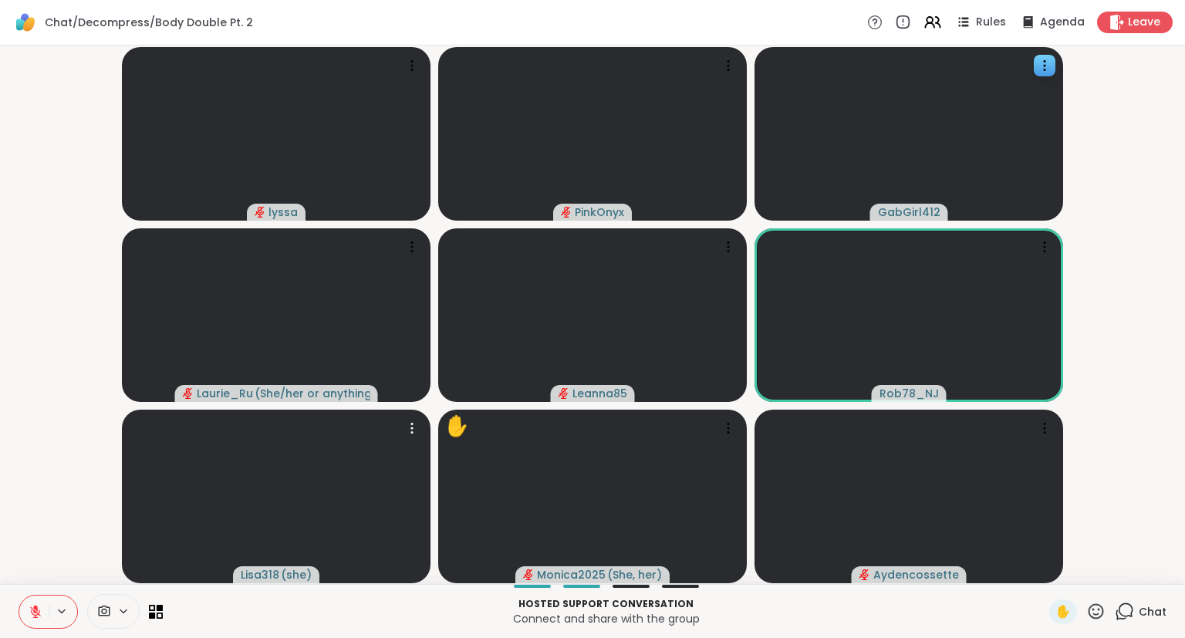
click at [32, 599] on button at bounding box center [33, 611] width 29 height 32
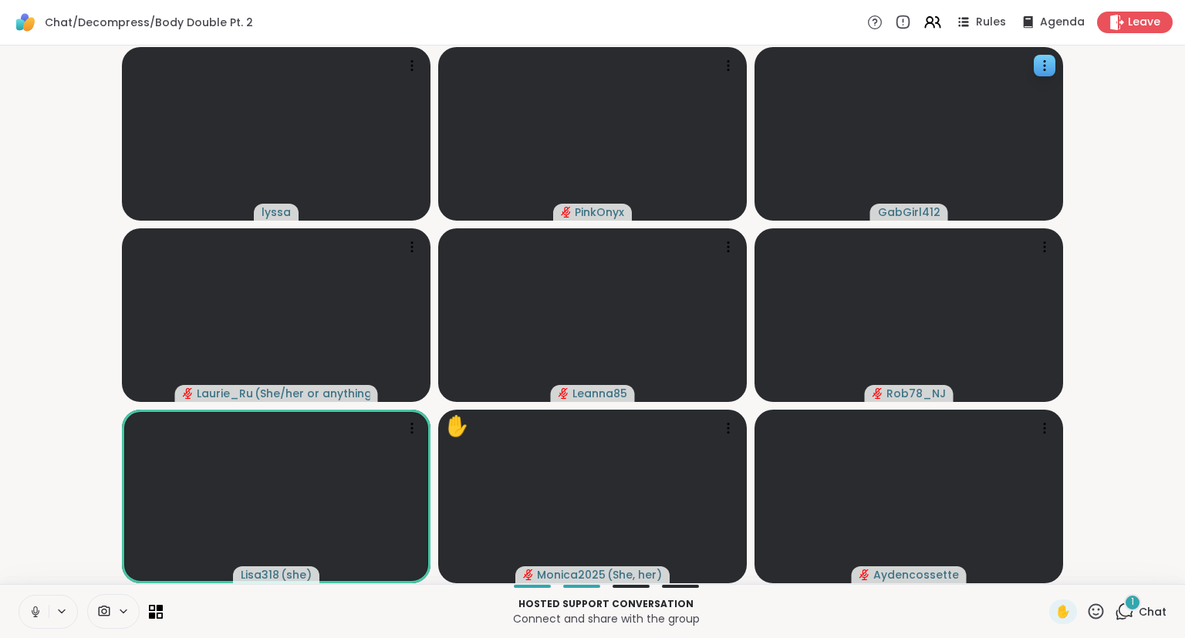
click at [26, 618] on button at bounding box center [33, 611] width 29 height 32
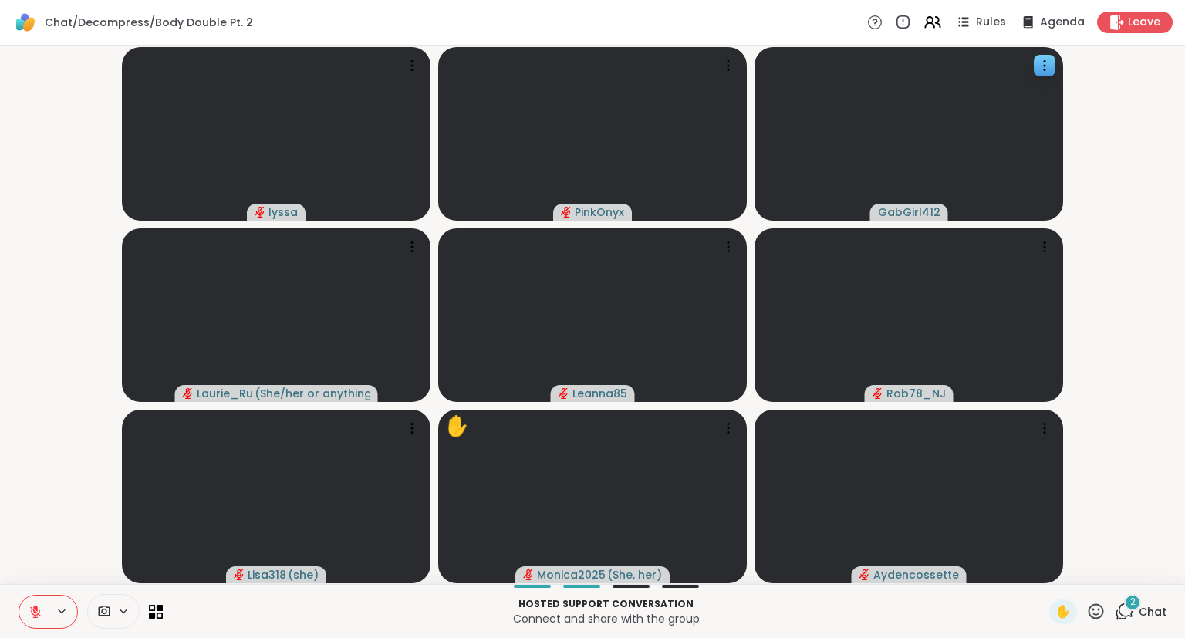
click at [33, 612] on icon at bounding box center [36, 612] width 14 height 14
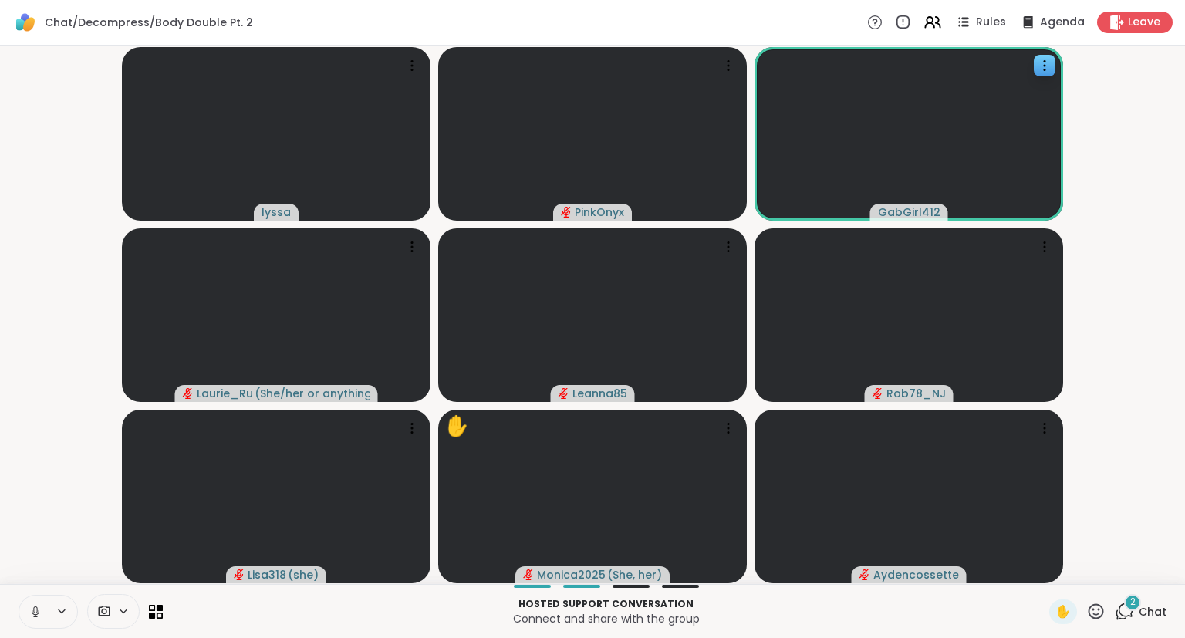
click at [1183, 628] on div "Hosted support conversation Connect and share with the group ✋ 2 Chat" at bounding box center [592, 611] width 1185 height 54
click at [32, 604] on button at bounding box center [33, 611] width 29 height 32
click at [35, 620] on button at bounding box center [33, 611] width 29 height 32
click at [1097, 619] on icon at bounding box center [1095, 610] width 15 height 15
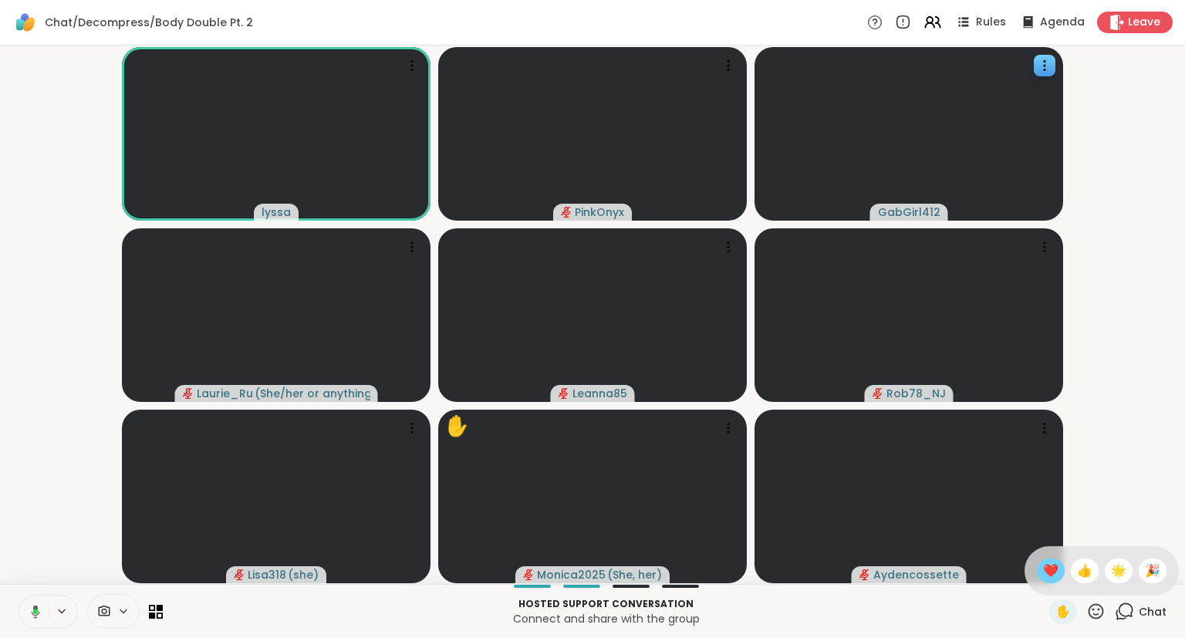
click at [1043, 572] on span "❤️" at bounding box center [1050, 571] width 15 height 19
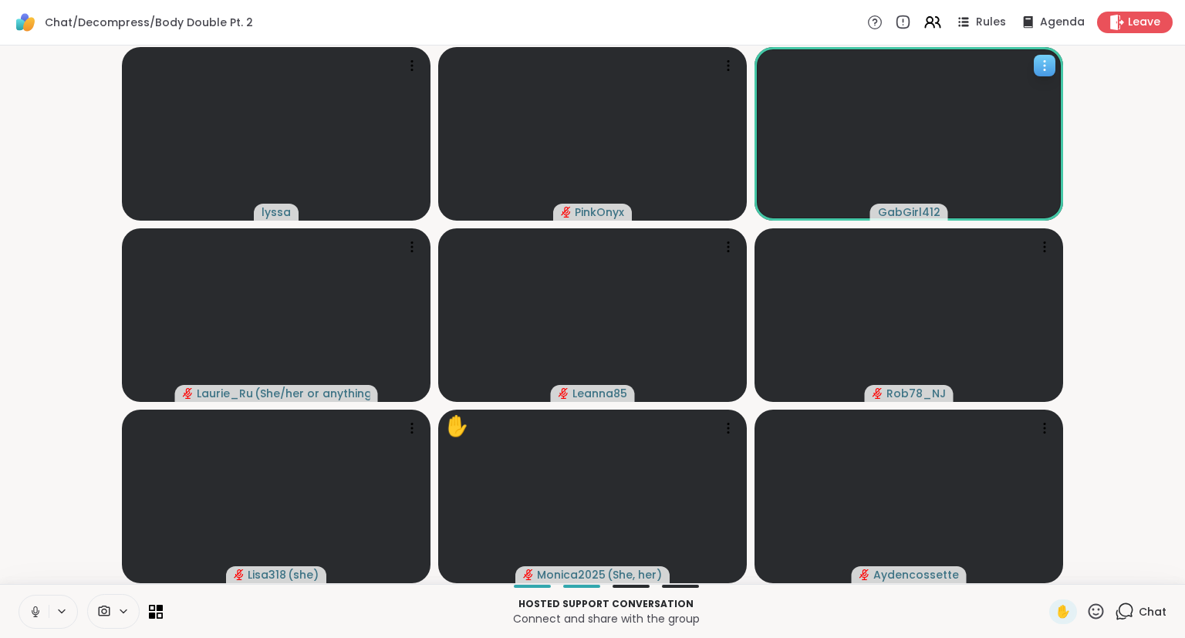
click at [1041, 62] on icon at bounding box center [1044, 65] width 15 height 15
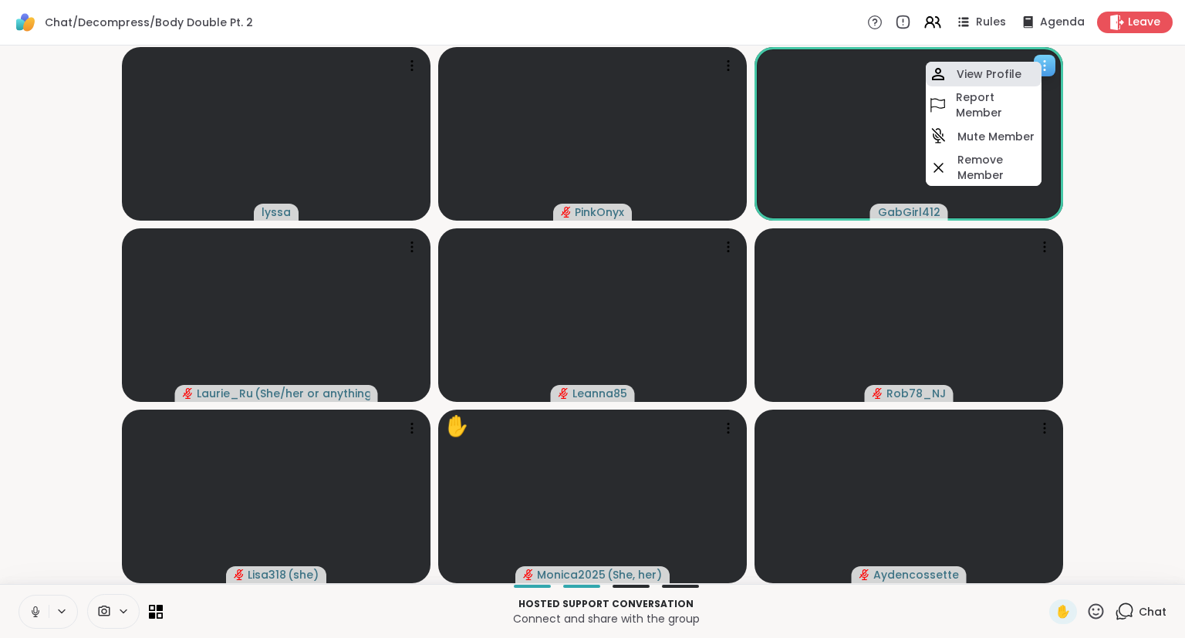
click at [997, 80] on h4 "View Profile" at bounding box center [988, 73] width 65 height 15
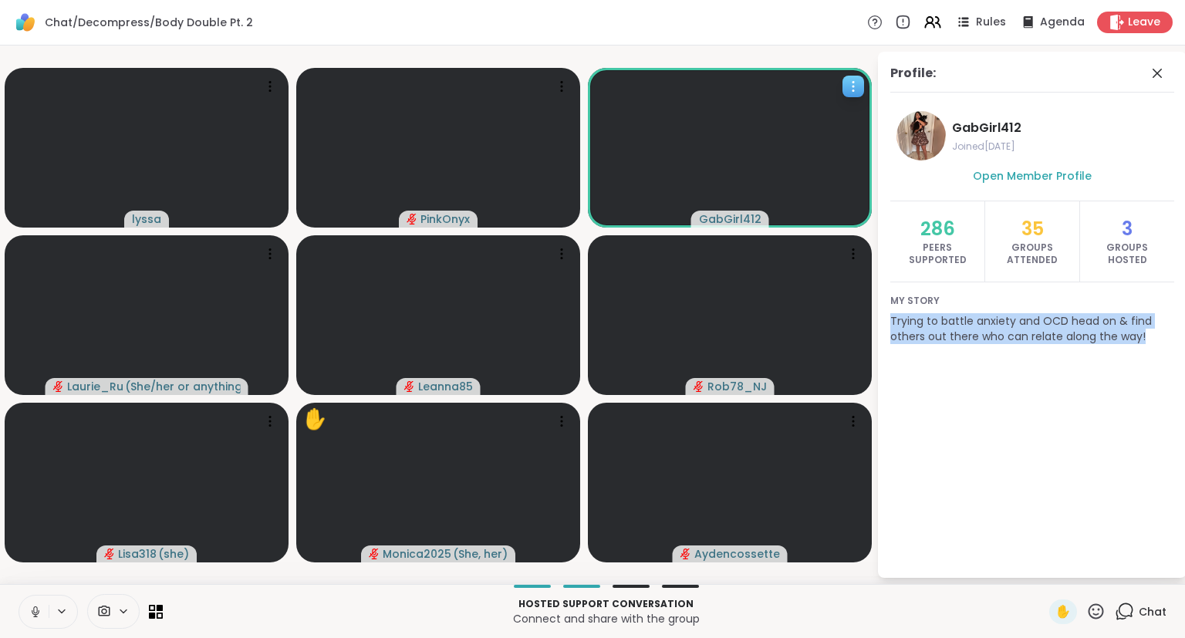
drag, startPoint x: 1145, startPoint y: 338, endPoint x: 879, endPoint y: 314, distance: 266.4
click at [879, 314] on div "Profile: GabGirl412 Joined Sep 2025 Open Member Profile 286 Peers Supported 35 …" at bounding box center [1032, 315] width 309 height 526
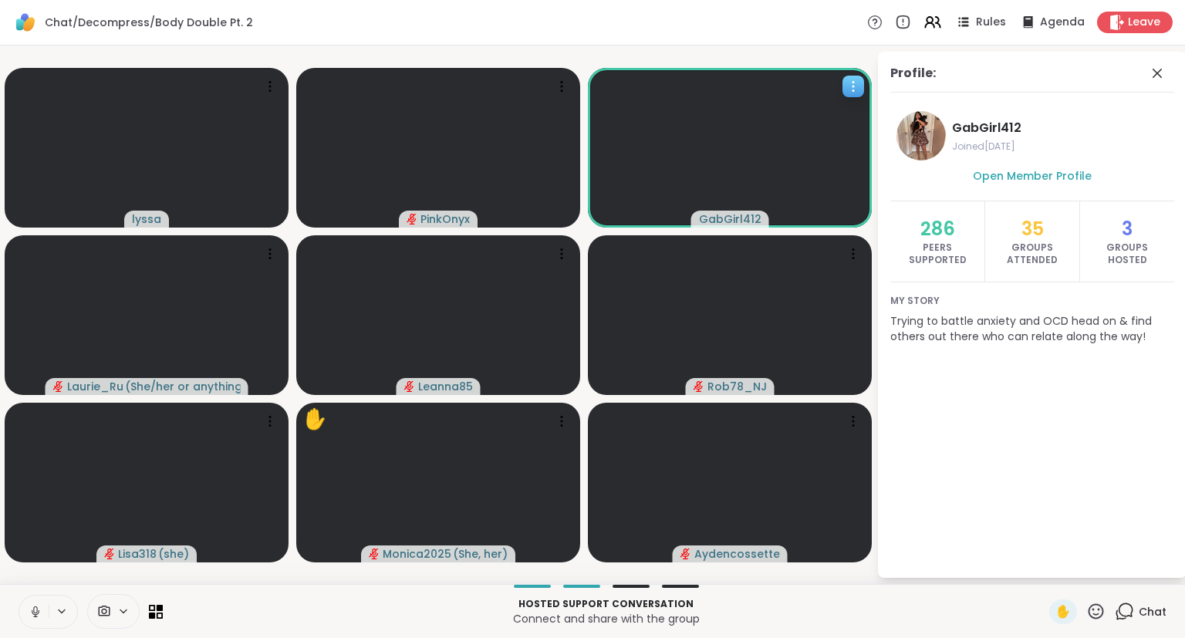
click at [962, 365] on div "Profile: GabGirl412 Joined Sep 2025 Open Member Profile 286 Peers Supported 35 …" at bounding box center [1032, 315] width 309 height 526
click at [1152, 69] on icon at bounding box center [1157, 73] width 19 height 19
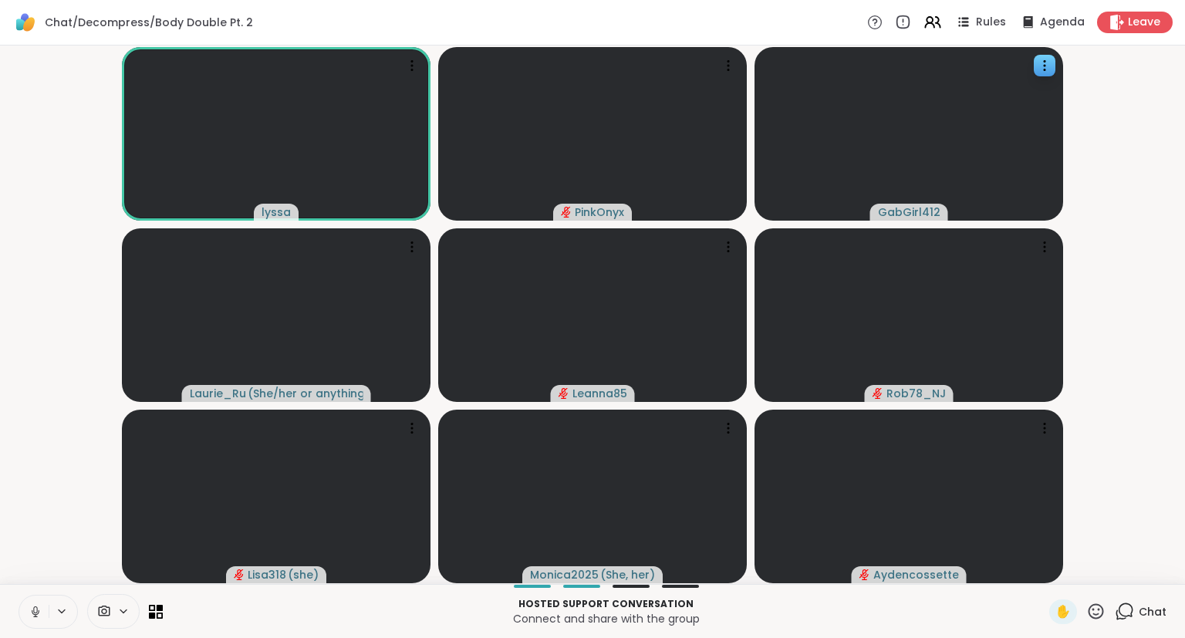
click at [35, 596] on button at bounding box center [33, 611] width 29 height 32
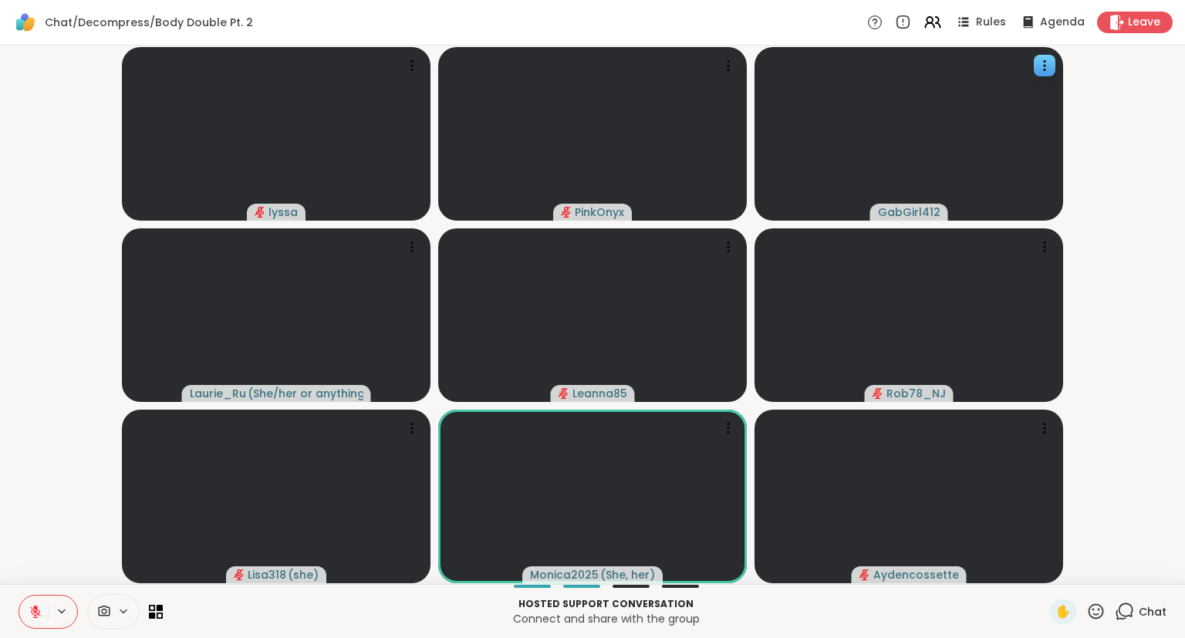
click at [35, 606] on icon at bounding box center [35, 608] width 5 height 6
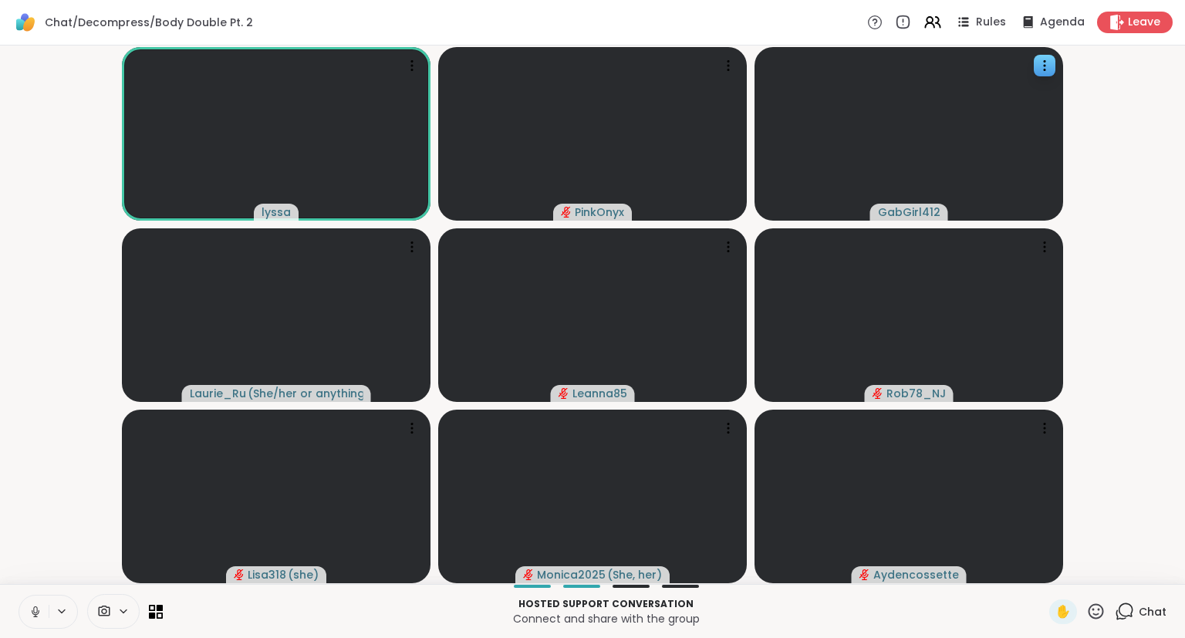
click at [1091, 607] on icon at bounding box center [1095, 610] width 15 height 15
click at [1044, 572] on span "❤️" at bounding box center [1050, 571] width 15 height 19
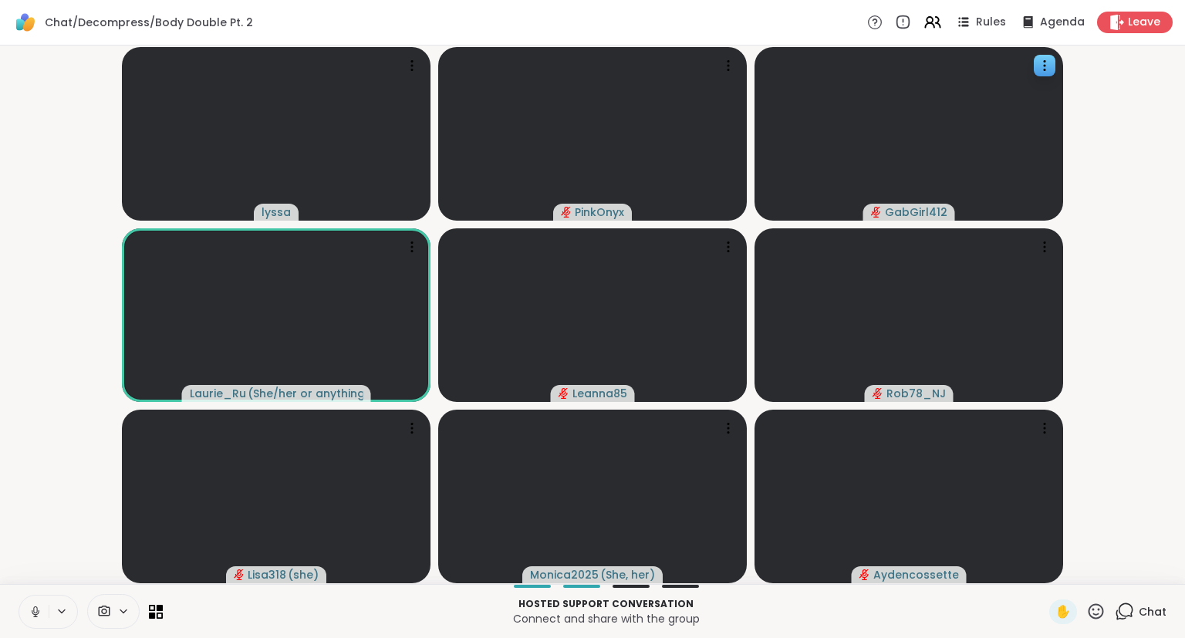
click at [35, 609] on icon at bounding box center [36, 612] width 14 height 14
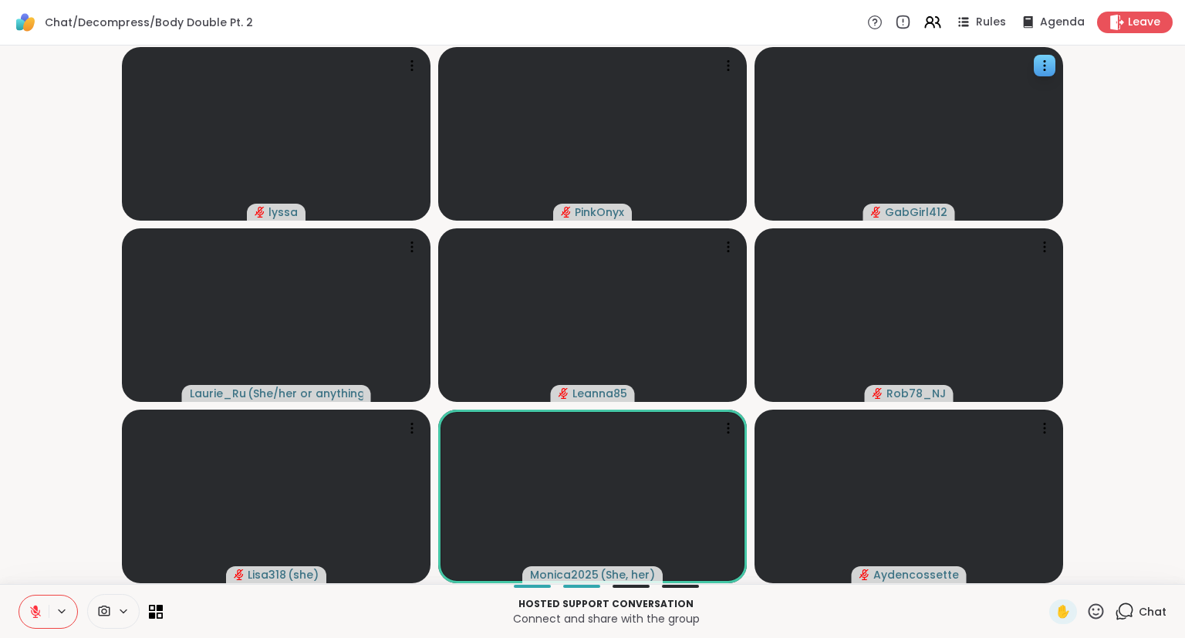
click at [40, 616] on icon at bounding box center [35, 611] width 11 height 11
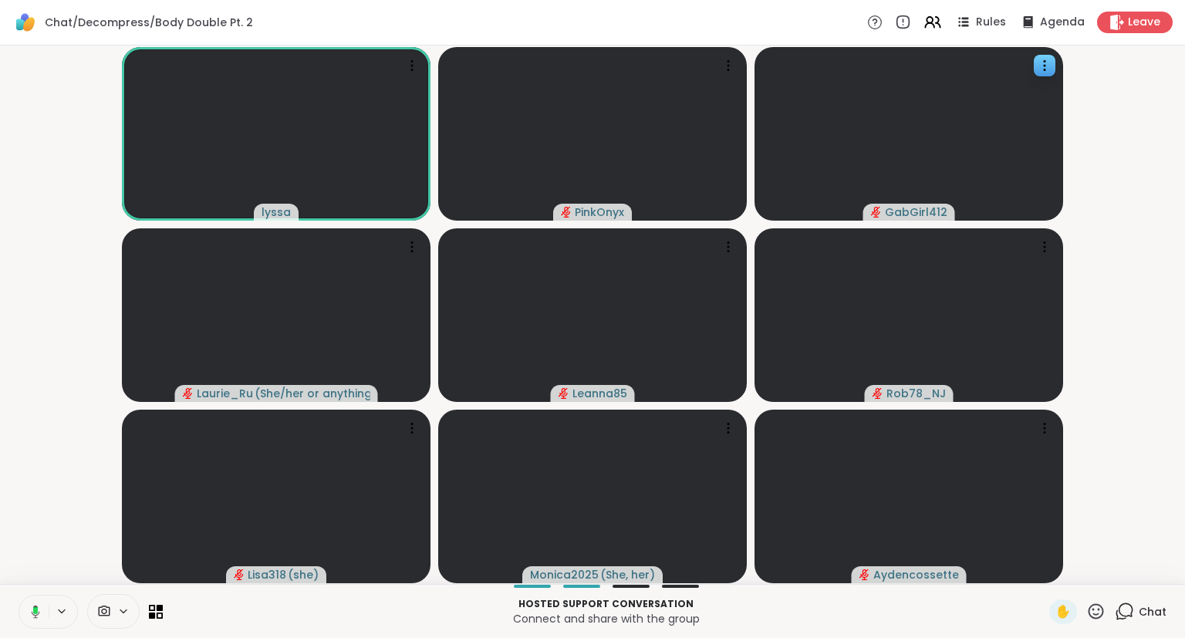
click at [1124, 524] on video-player-container "lyssa PinkOnyx GabGirl412 Laurie_Ru ( She/her or anything else ) Leanna85 Rob78…" at bounding box center [592, 315] width 1166 height 526
click at [2, 634] on div "Hosted support conversation Connect and share with the group ✋ Chat" at bounding box center [592, 611] width 1185 height 54
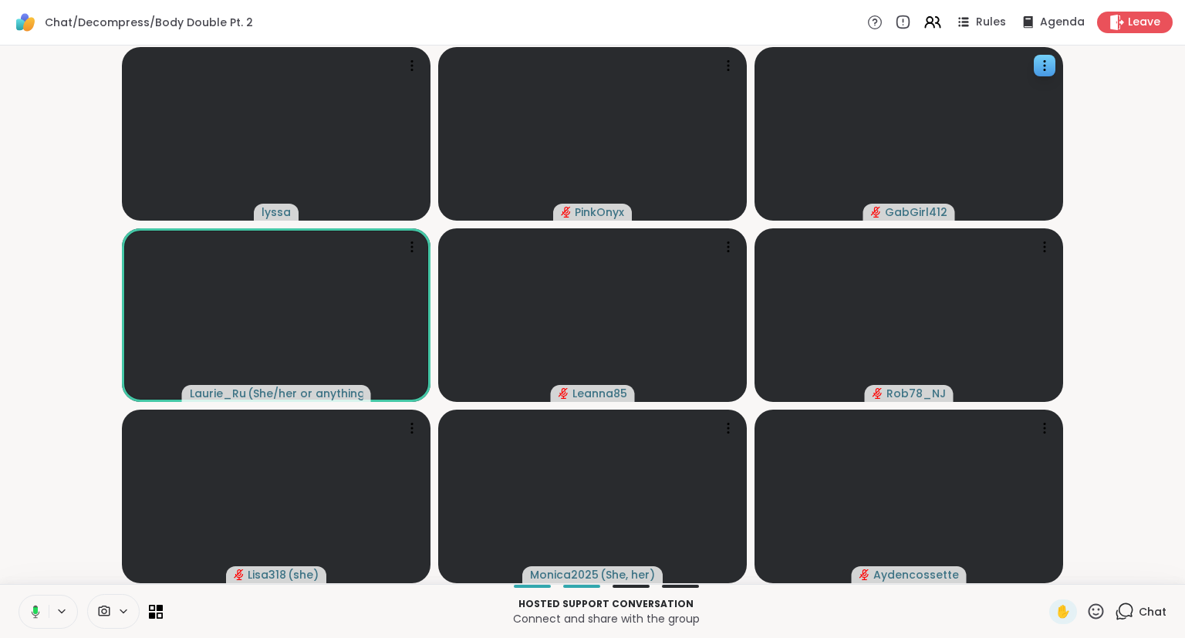
click at [32, 614] on icon at bounding box center [36, 611] width 8 height 13
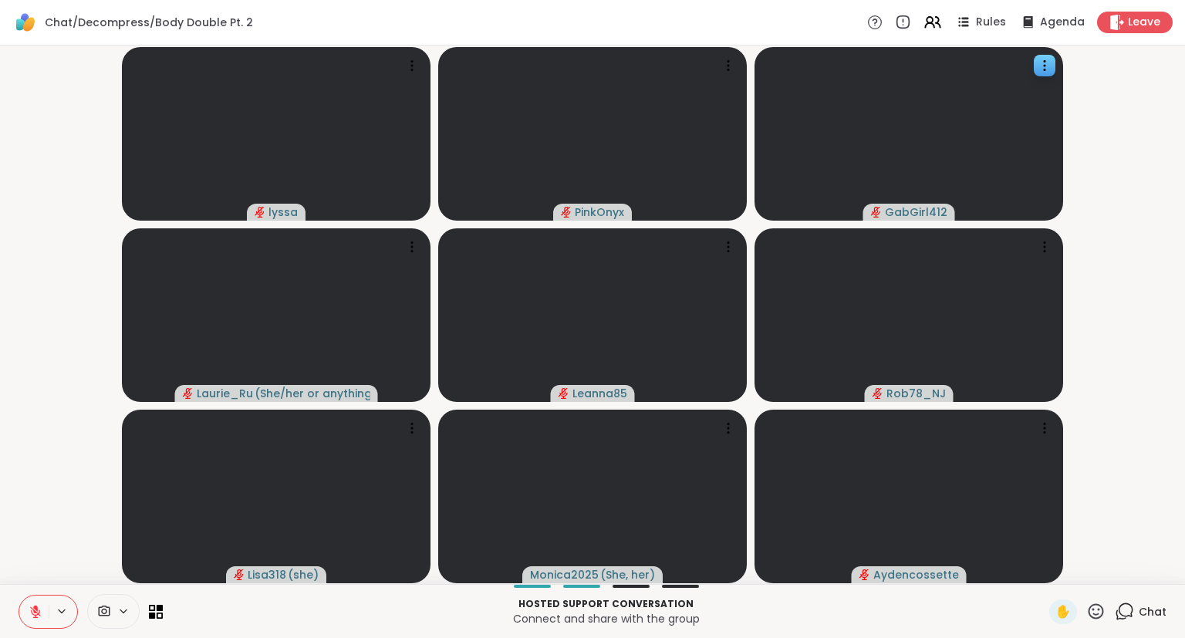
click at [60, 393] on video-player-container "lyssa PinkOnyx GabGirl412 Laurie_Ru ( She/her or anything else ) Leanna85 Rob78…" at bounding box center [592, 315] width 1166 height 526
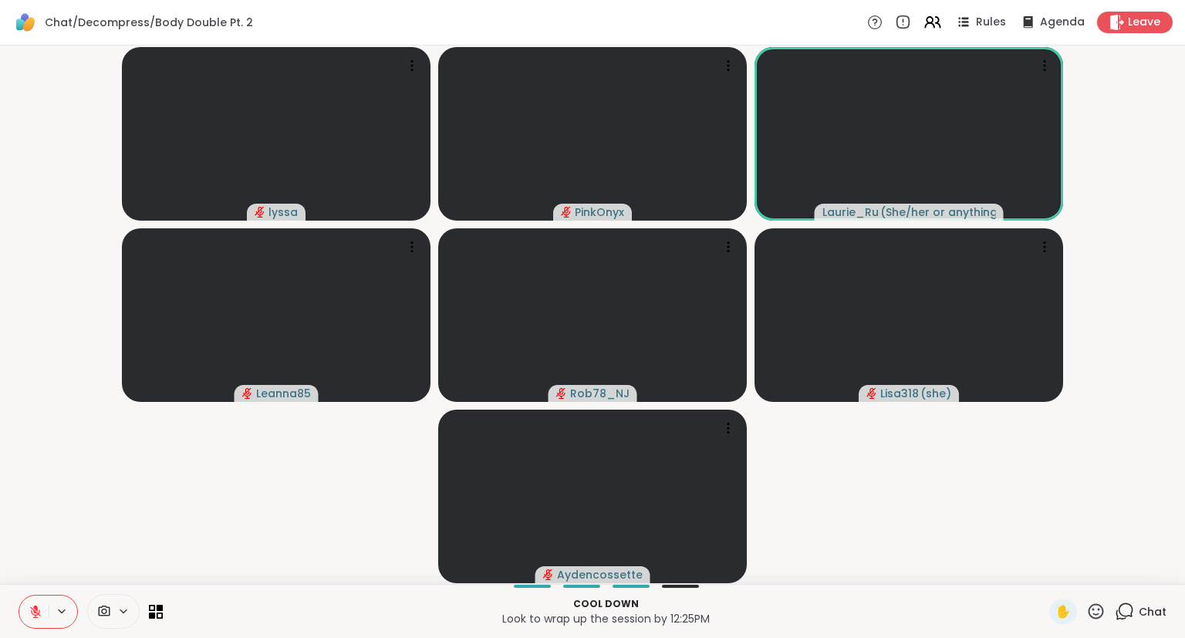
click at [35, 609] on icon at bounding box center [35, 608] width 5 height 6
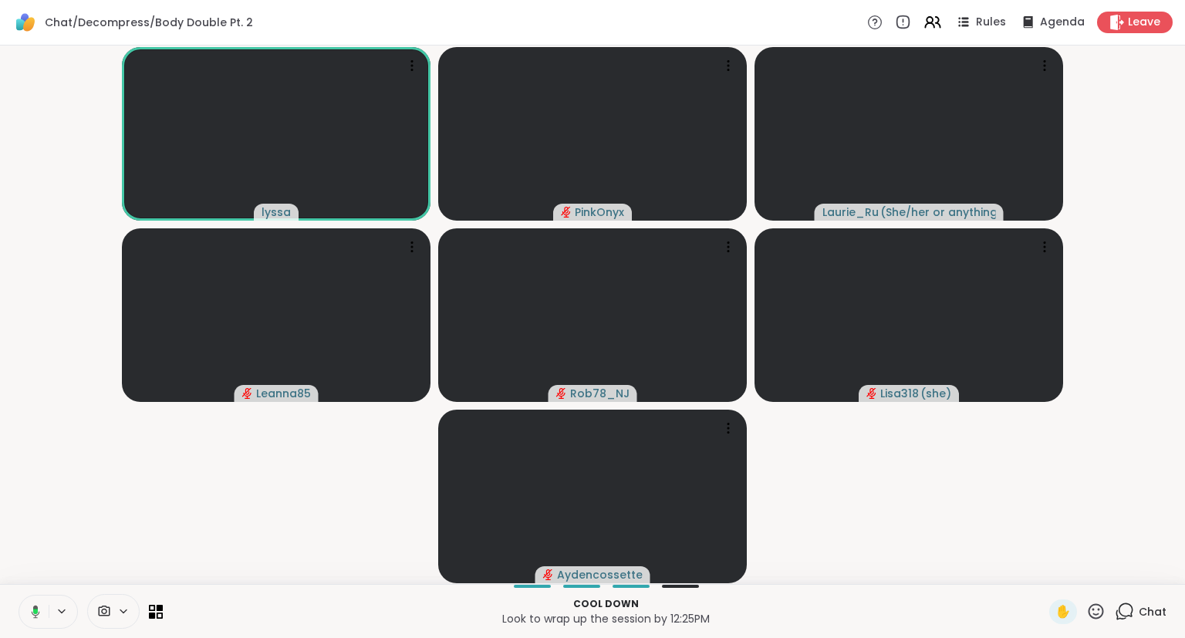
click at [35, 616] on icon at bounding box center [36, 611] width 8 height 13
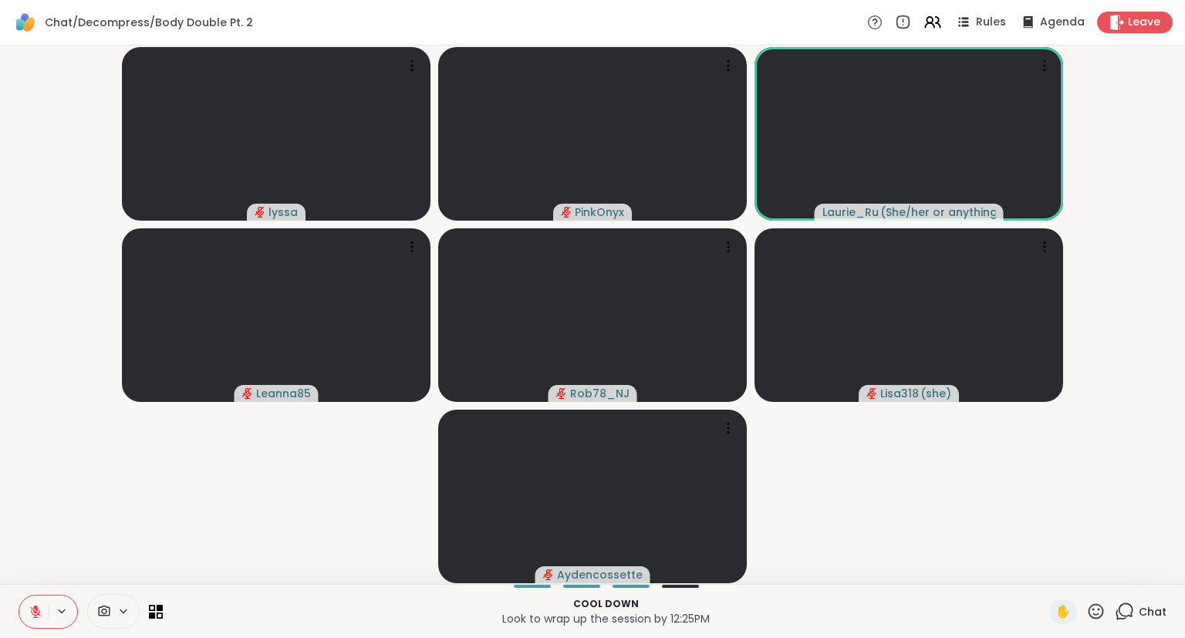
click at [36, 605] on icon at bounding box center [36, 612] width 14 height 14
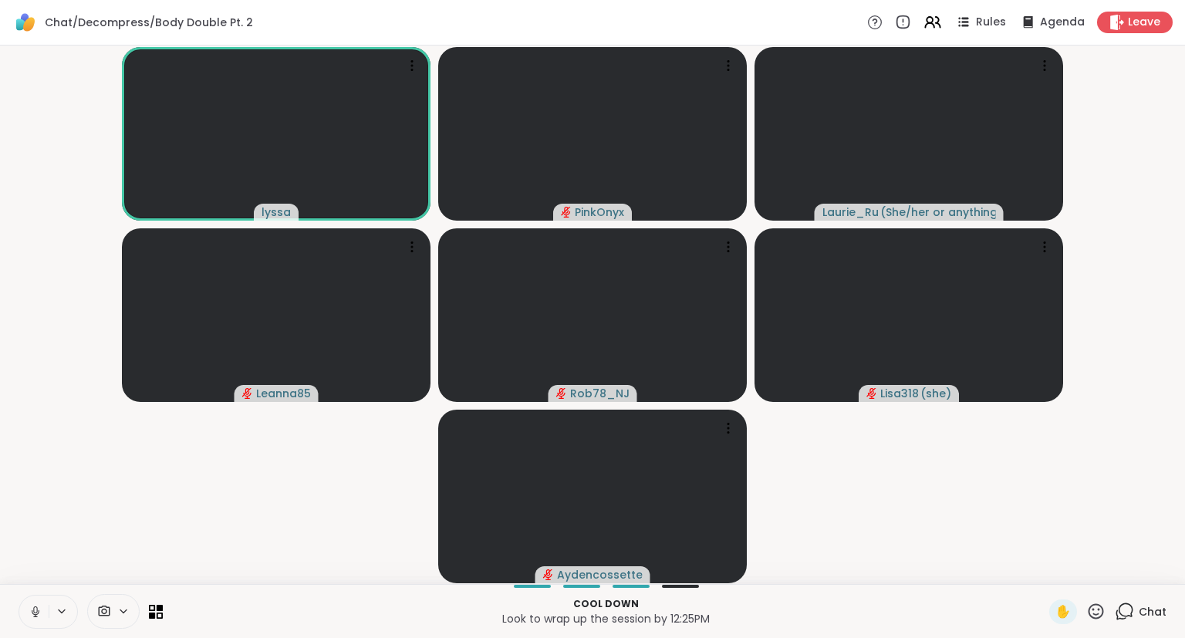
click at [32, 607] on icon at bounding box center [36, 612] width 14 height 14
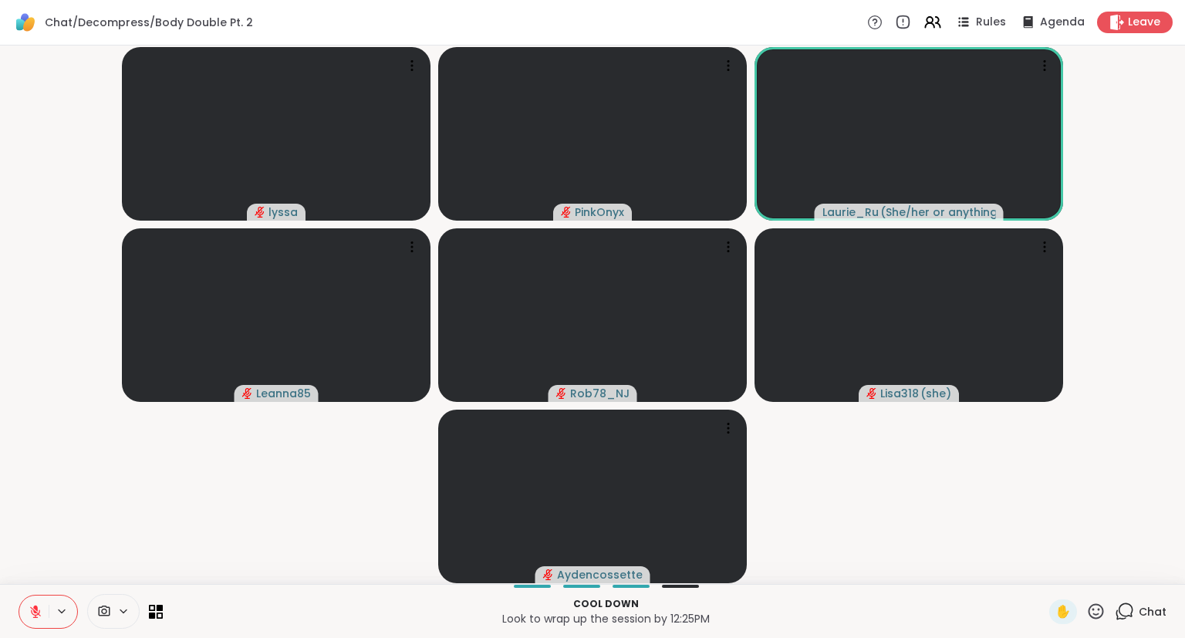
click at [20, 605] on button at bounding box center [33, 611] width 29 height 32
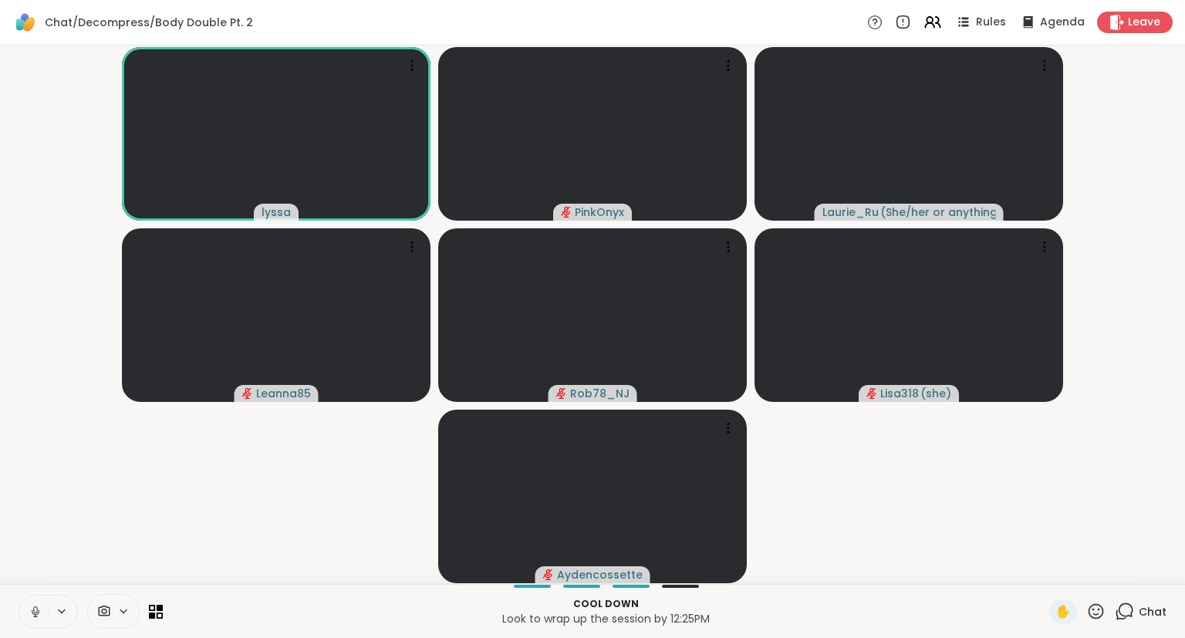
click at [29, 605] on icon at bounding box center [36, 612] width 14 height 14
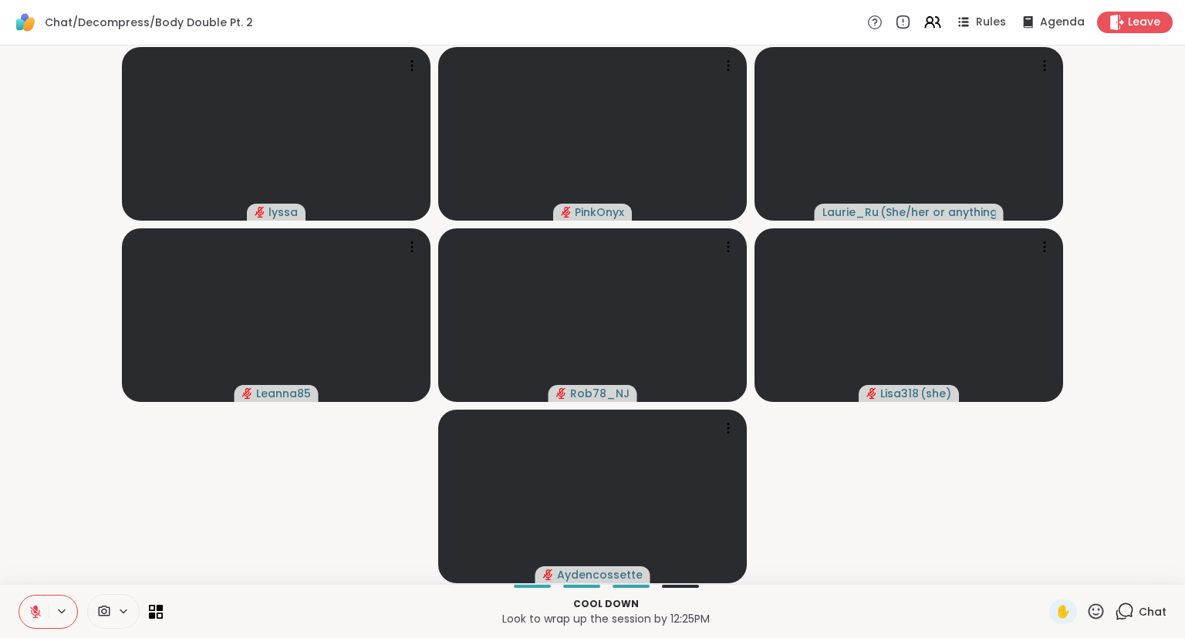
click at [29, 605] on icon at bounding box center [36, 612] width 14 height 14
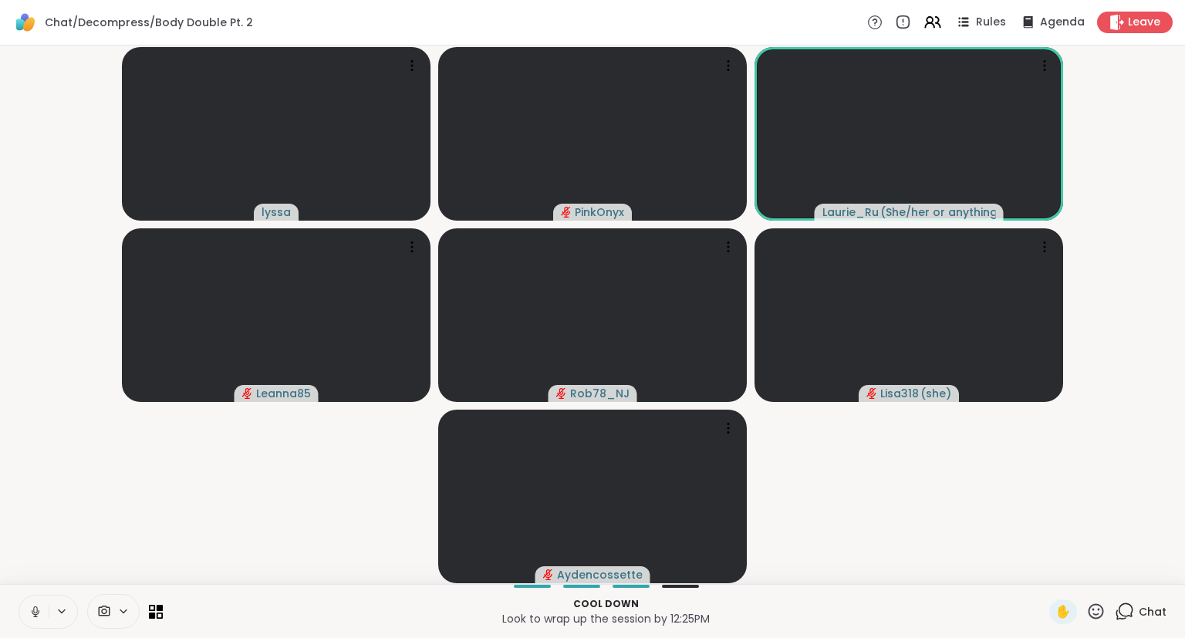
click at [1183, 424] on div "lyssa PinkOnyx Laurie_Ru ( She/her or anything else ) Leanna85 Rob78_NJ Lisa318…" at bounding box center [592, 315] width 1185 height 538
click at [1183, 153] on div "lyssa PinkOnyx Laurie_Ru ( She/her or anything else ) Leanna85 Rob78_NJ Lisa318…" at bounding box center [592, 315] width 1185 height 538
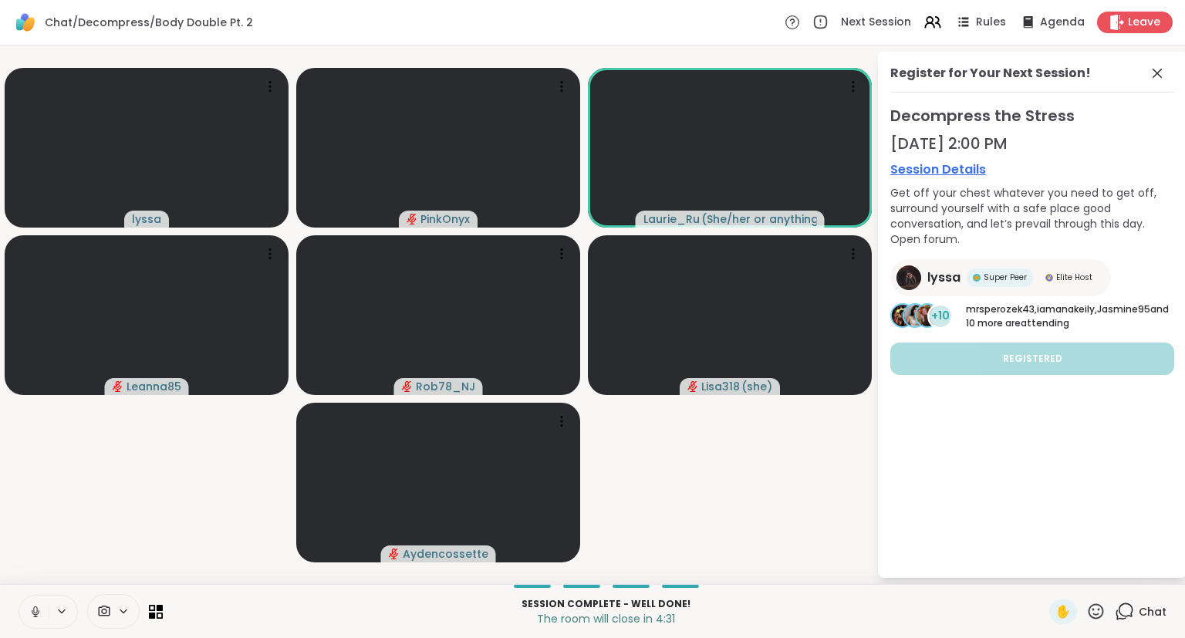
click at [1146, 74] on div "Register for Your Next Session!" at bounding box center [1032, 78] width 284 height 29
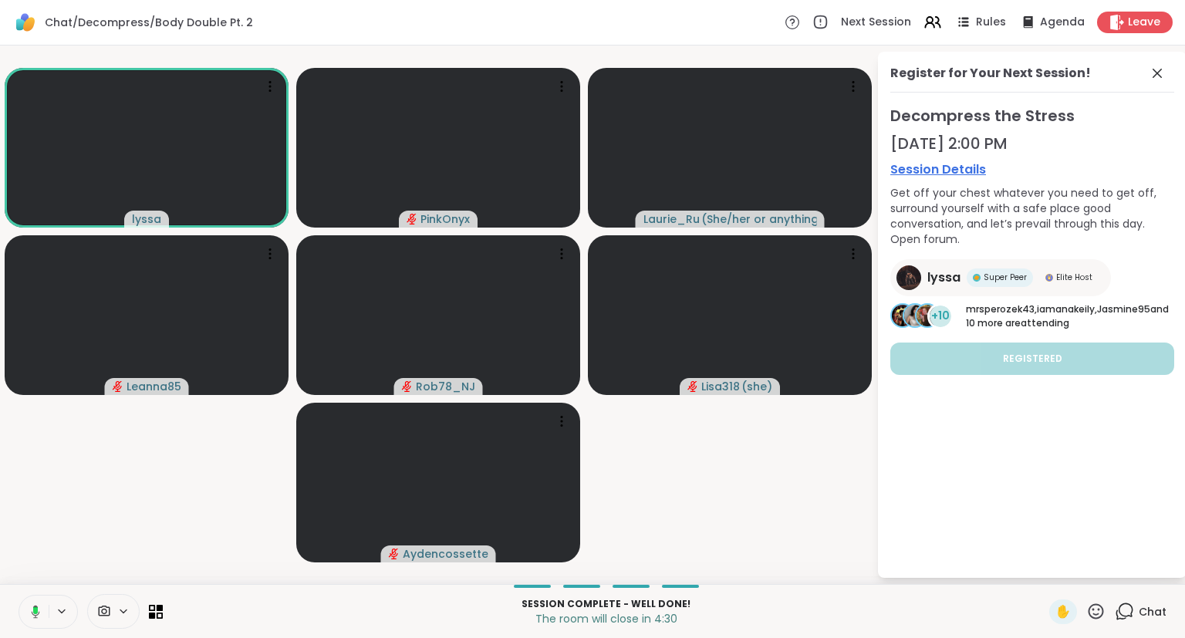
click at [1155, 84] on div "Register for Your Next Session!" at bounding box center [1032, 78] width 284 height 29
click at [1155, 77] on icon at bounding box center [1157, 73] width 19 height 19
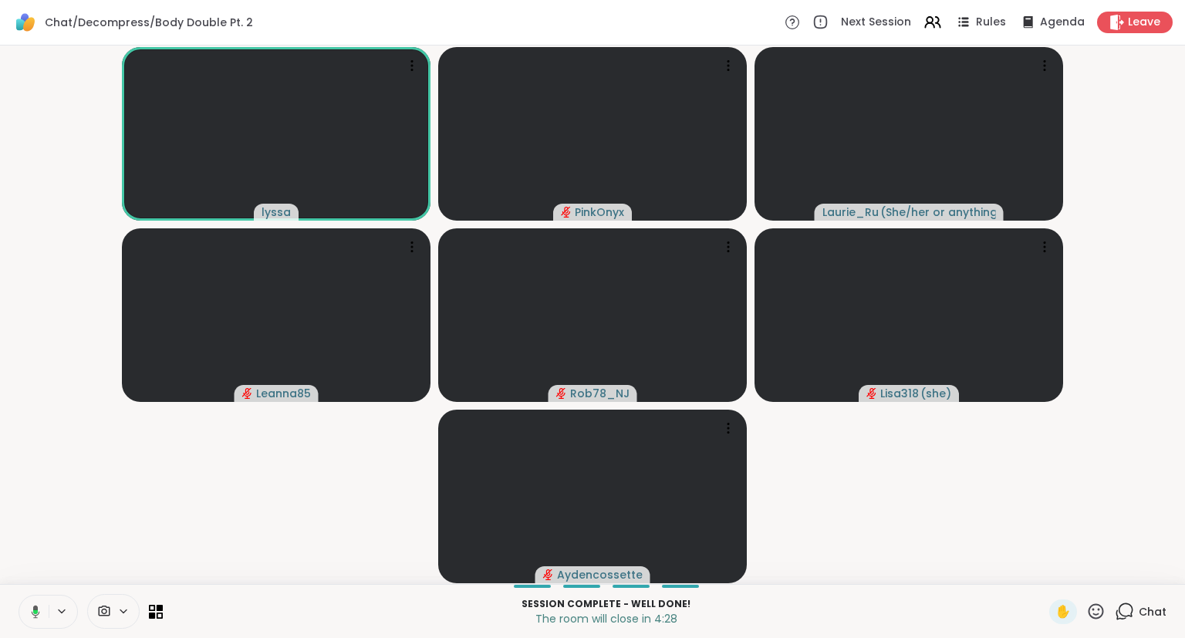
click at [1152, 615] on span "Chat" at bounding box center [1152, 611] width 28 height 15
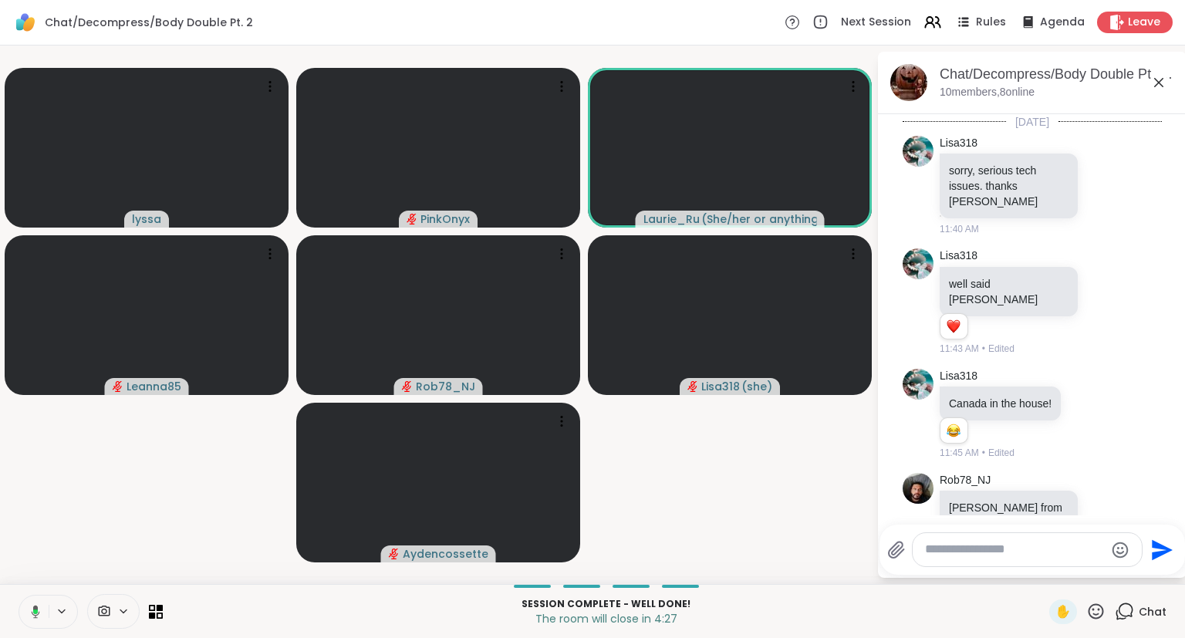
scroll to position [3264, 0]
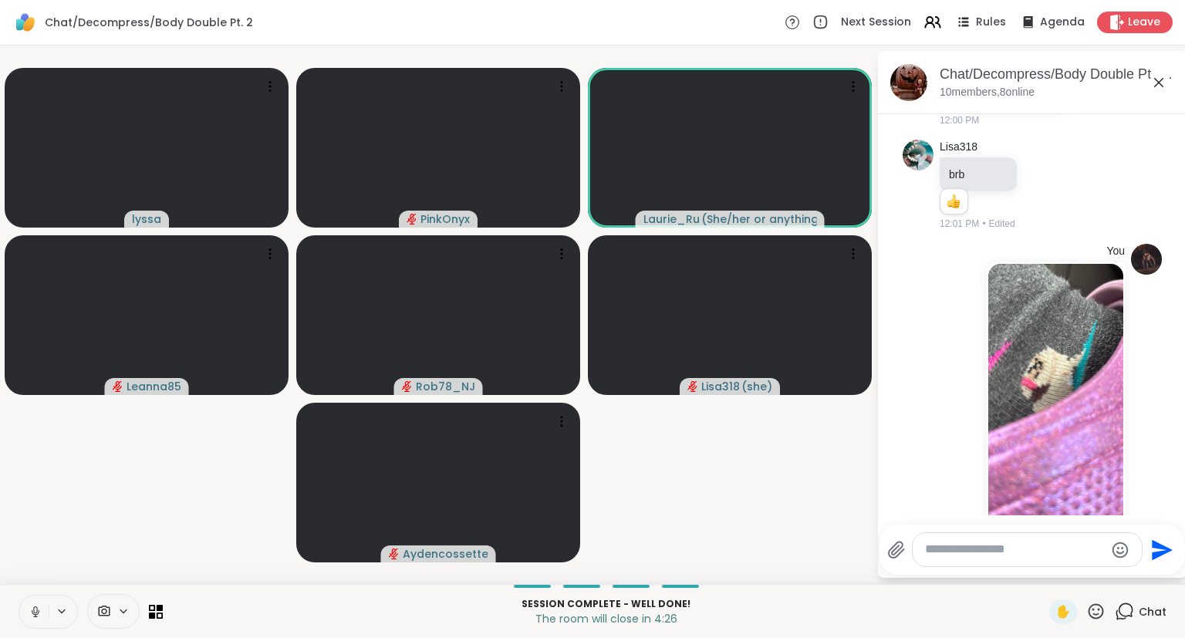
click at [1151, 98] on div "Chat/Decompress/Body Double Pt. 2, Oct 08 10 members, 8 online" at bounding box center [1056, 82] width 234 height 35
click at [1149, 86] on icon at bounding box center [1158, 82] width 19 height 19
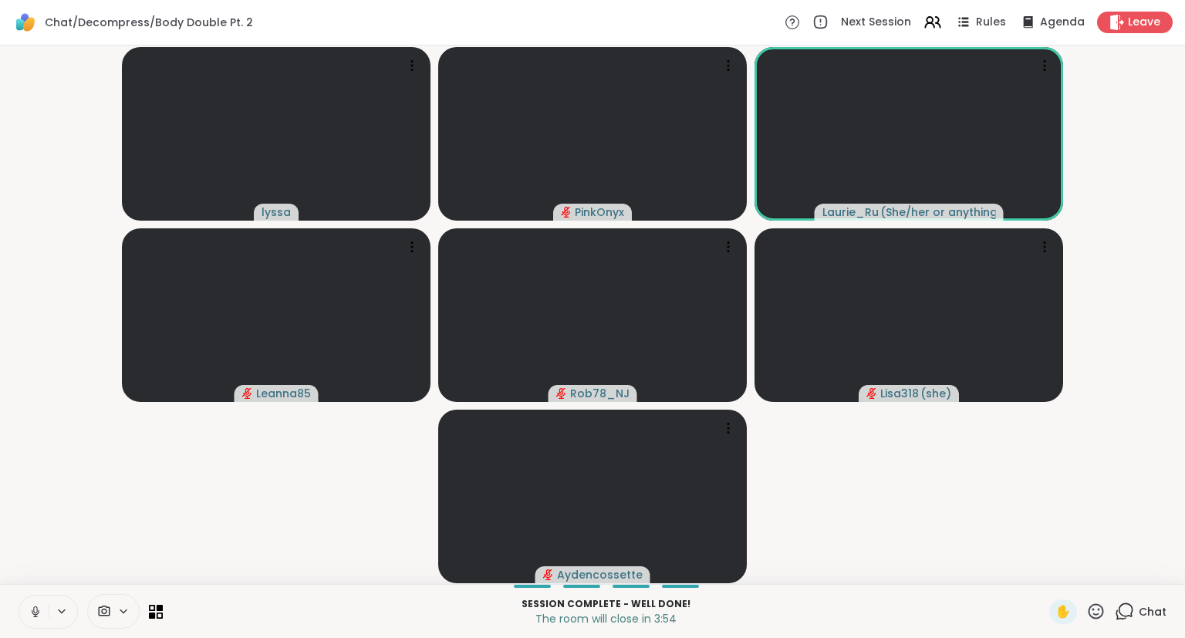
click at [1137, 624] on div "Chat" at bounding box center [1141, 611] width 52 height 25
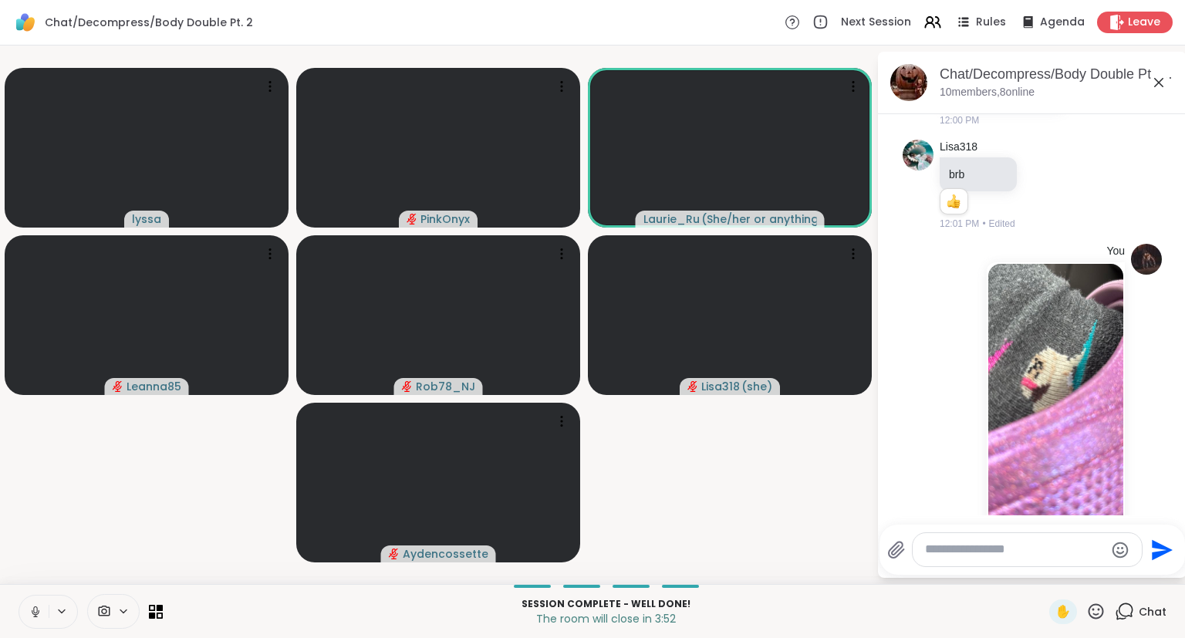
click at [1159, 85] on icon at bounding box center [1158, 82] width 19 height 19
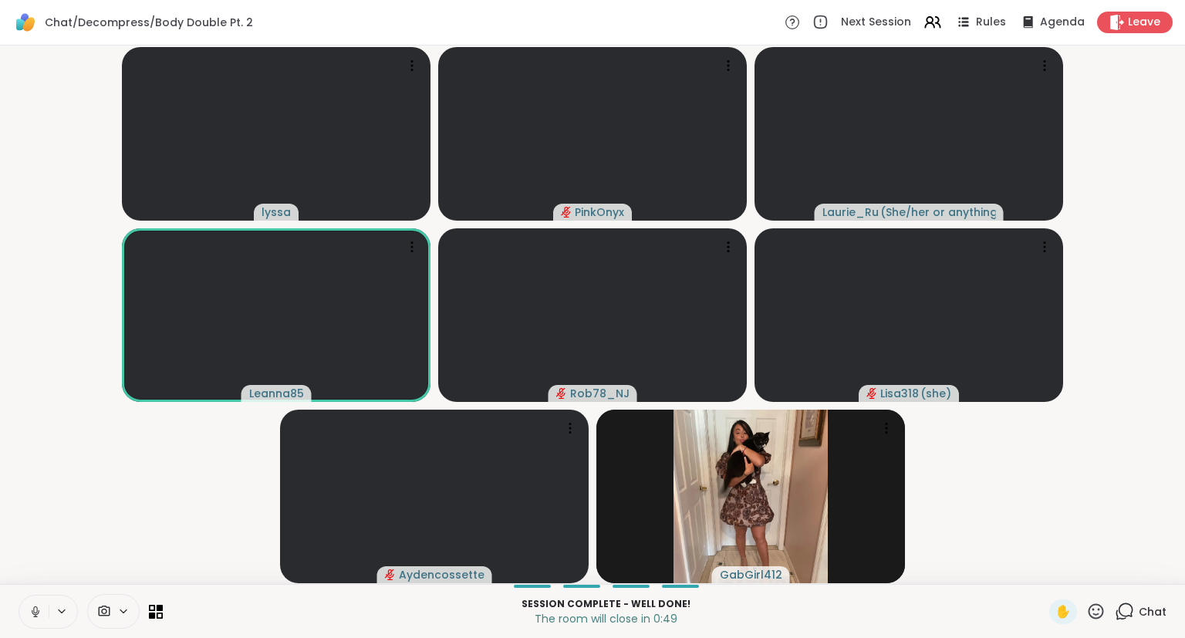
click at [1100, 617] on icon at bounding box center [1095, 611] width 19 height 19
click at [1053, 571] on span "❤️" at bounding box center [1050, 571] width 15 height 19
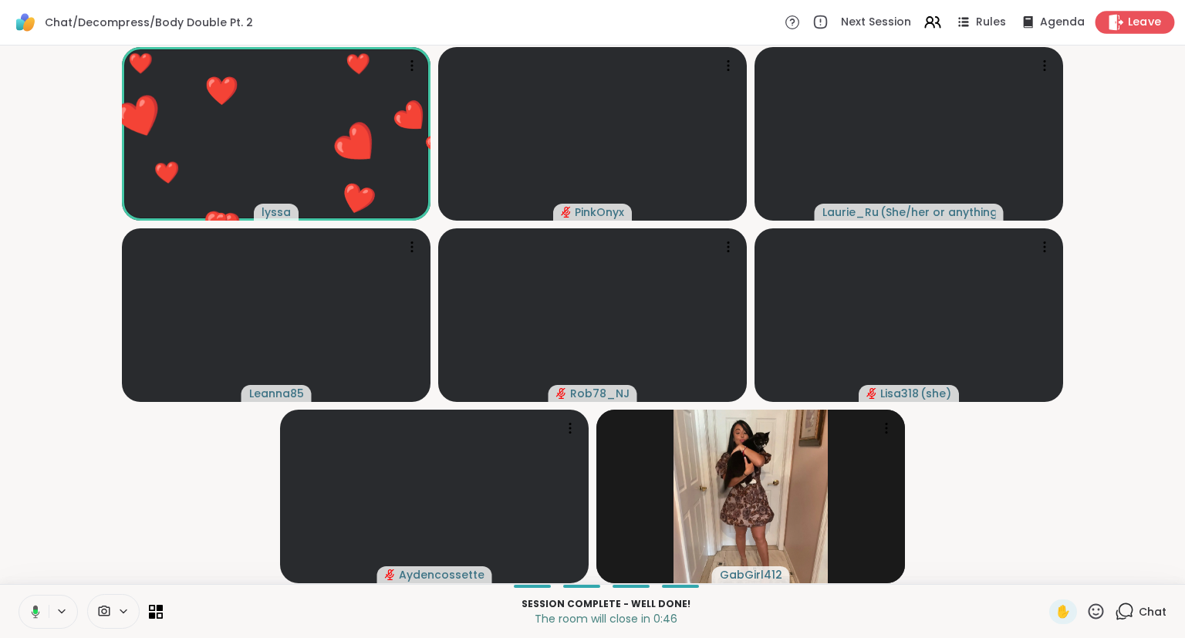
click at [1125, 23] on div "Leave" at bounding box center [1134, 22] width 79 height 22
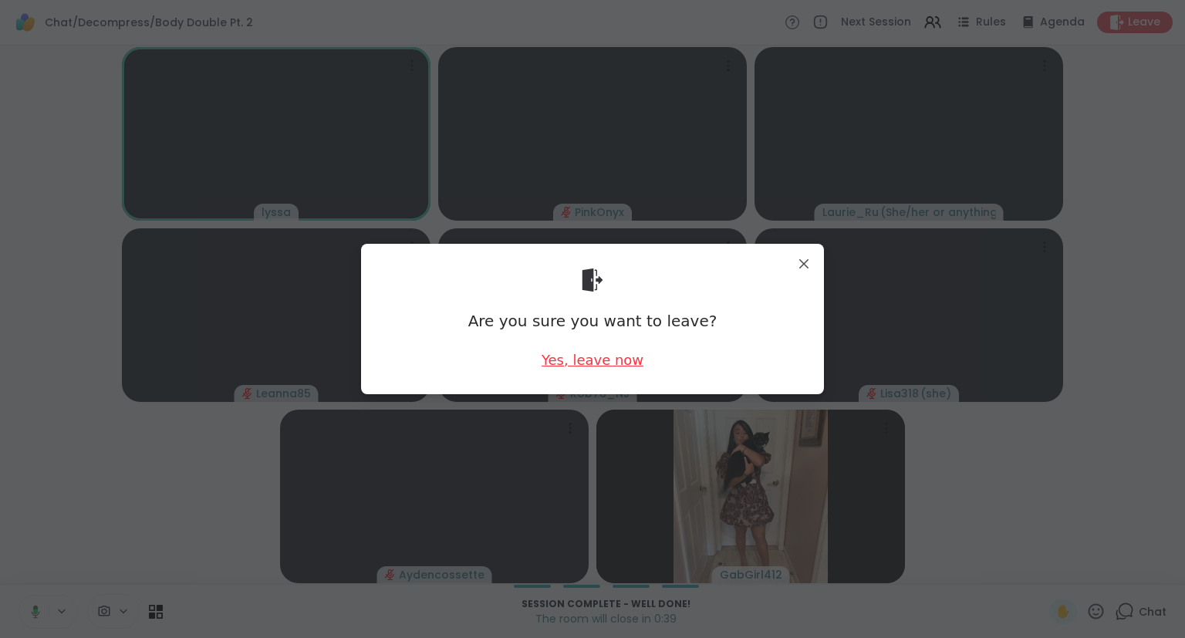
click at [608, 359] on div "Yes, leave now" at bounding box center [592, 359] width 102 height 19
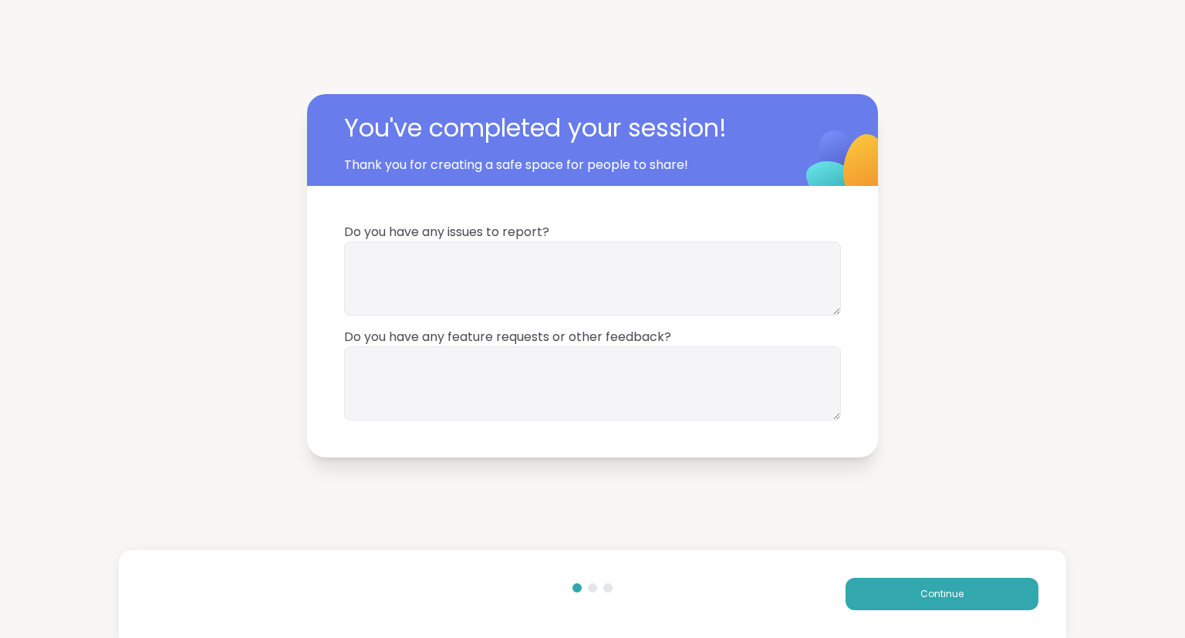
click at [868, 577] on div "Continue" at bounding box center [593, 594] width 948 height 88
click at [855, 592] on button "Continue" at bounding box center [941, 594] width 193 height 32
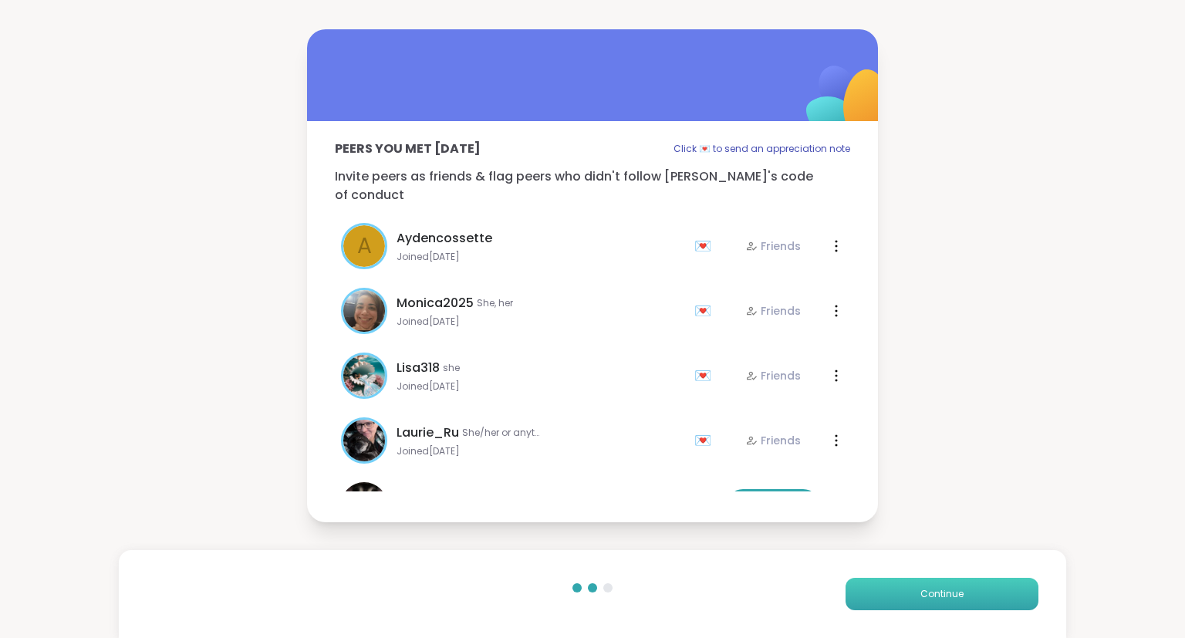
click at [855, 592] on button "Continue" at bounding box center [941, 594] width 193 height 32
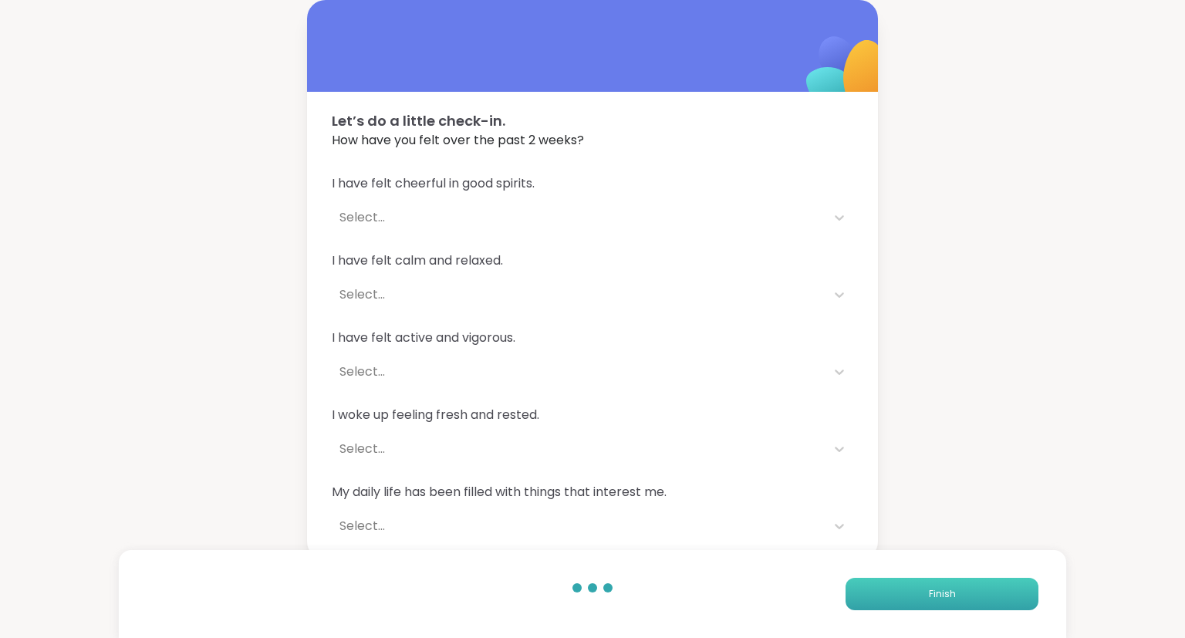
click at [855, 592] on button "Finish" at bounding box center [941, 594] width 193 height 32
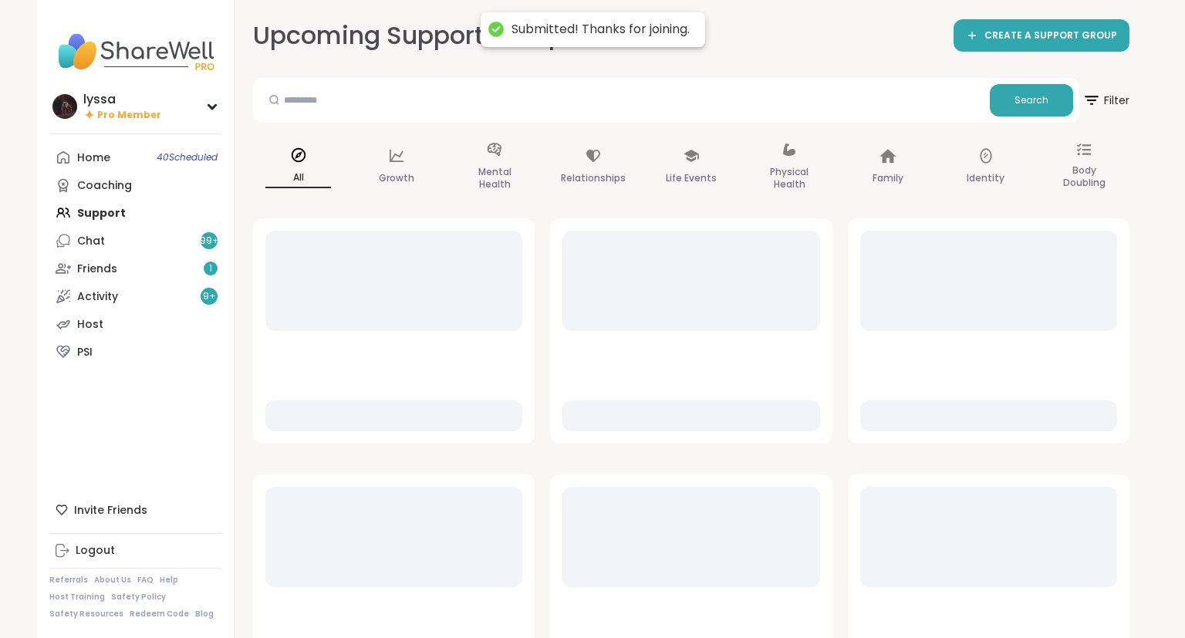
click at [196, 227] on div "Home 40 Scheduled Coaching Support Chat 99 + Friends 1 Activity 9 + Host PSI" at bounding box center [135, 254] width 172 height 222
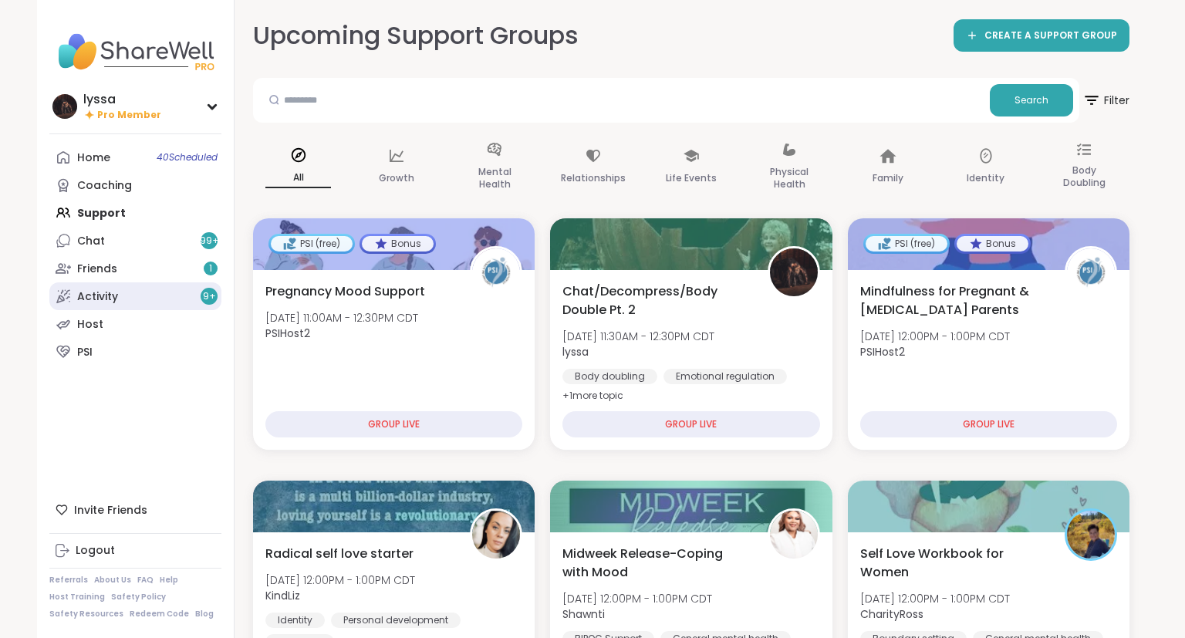
click at [128, 290] on link "Activity 9 +" at bounding box center [135, 296] width 172 height 28
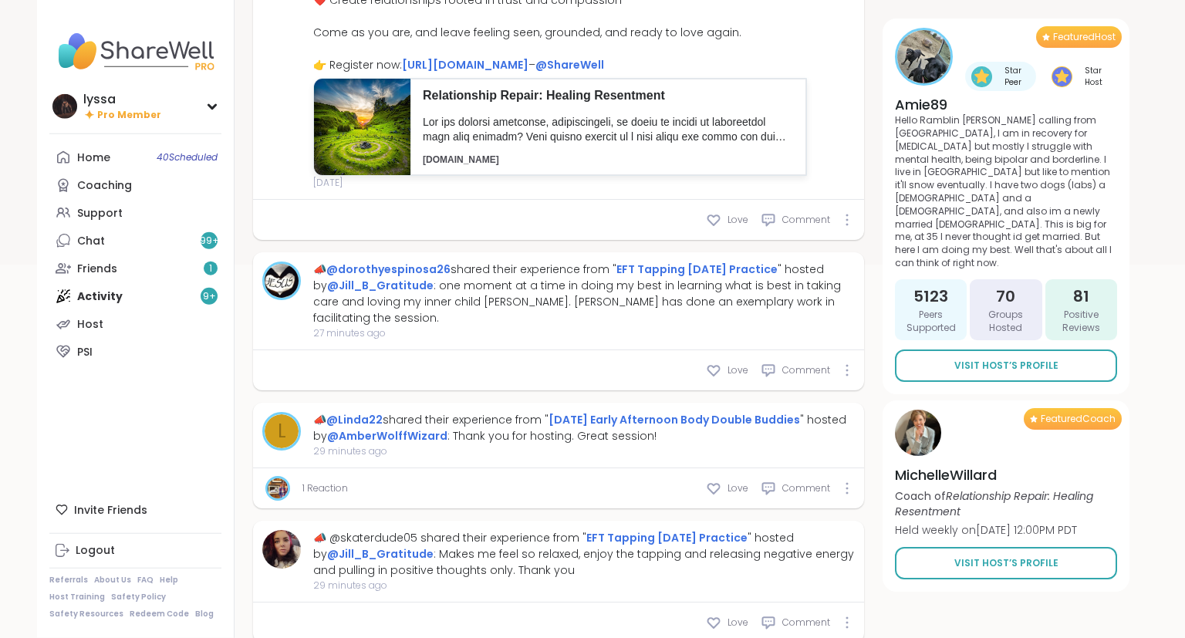
scroll to position [398, 0]
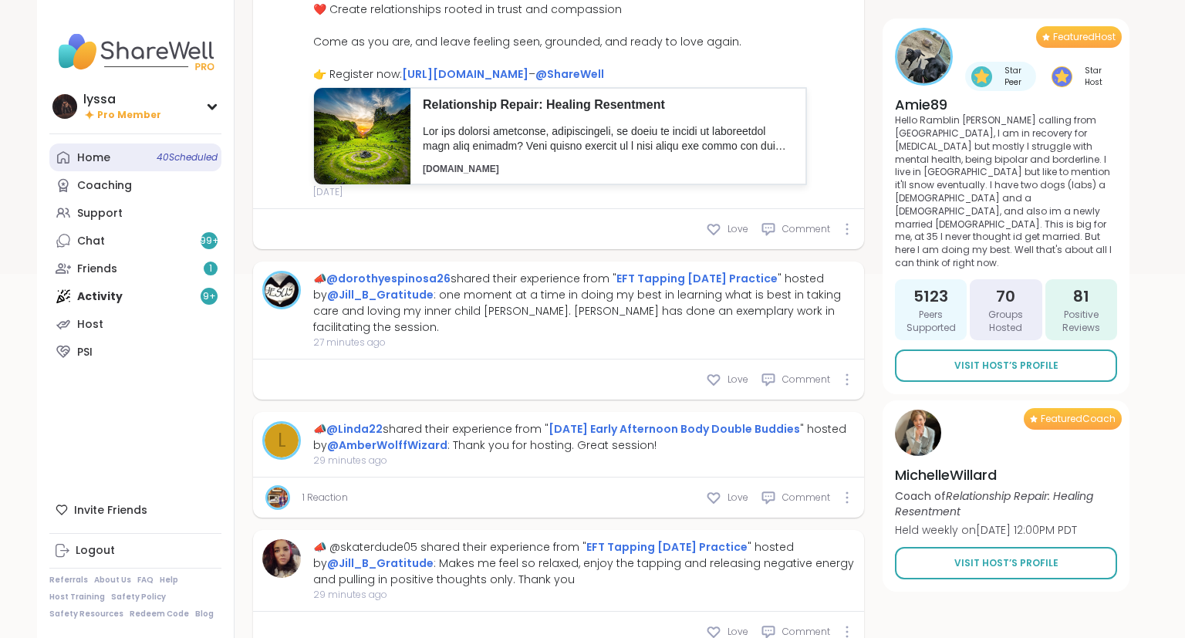
click at [95, 162] on div "Home 40 Scheduled" at bounding box center [93, 157] width 33 height 15
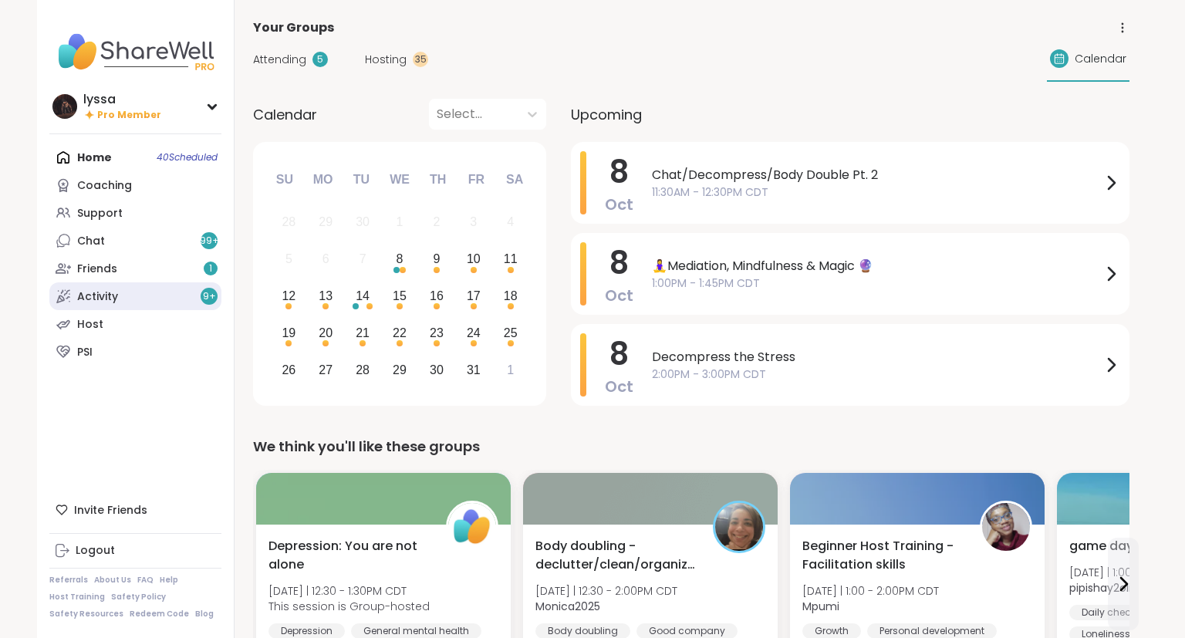
click at [103, 288] on link "Activity 9 +" at bounding box center [135, 296] width 172 height 28
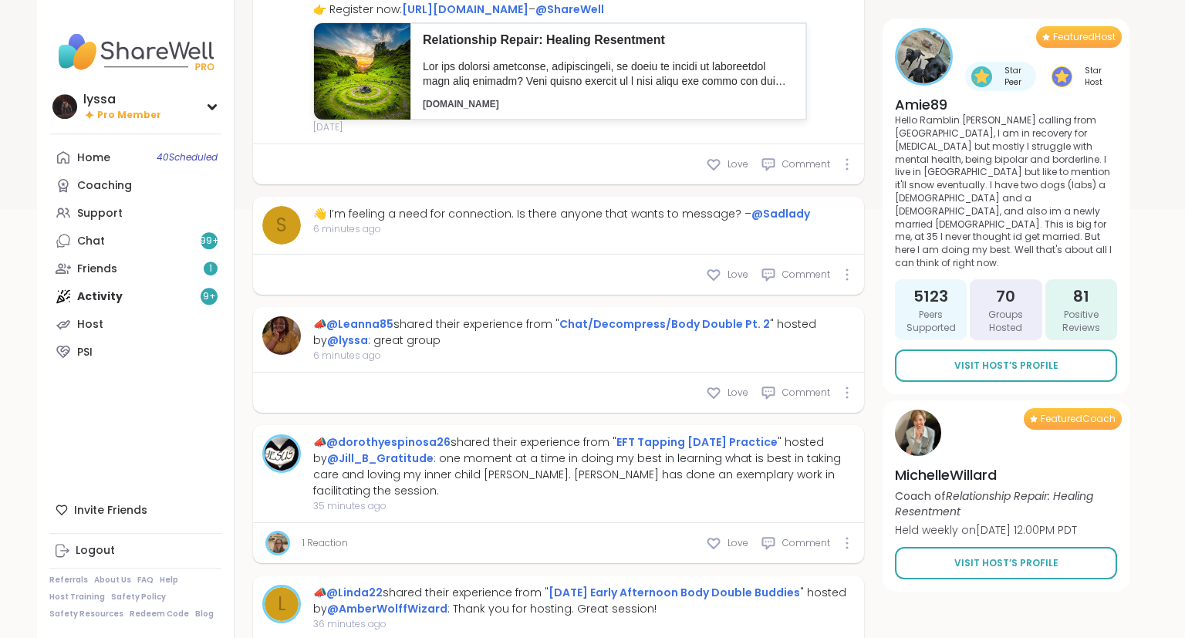
scroll to position [463, 0]
click at [737, 400] on span "Love" at bounding box center [737, 393] width 21 height 14
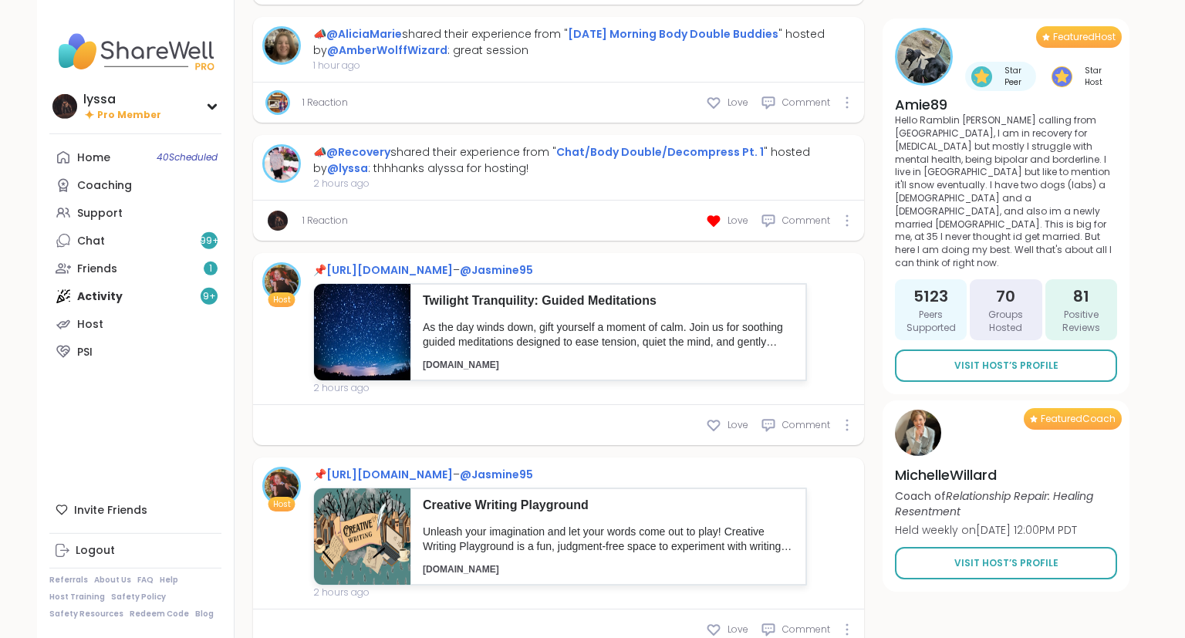
scroll to position [2186, 0]
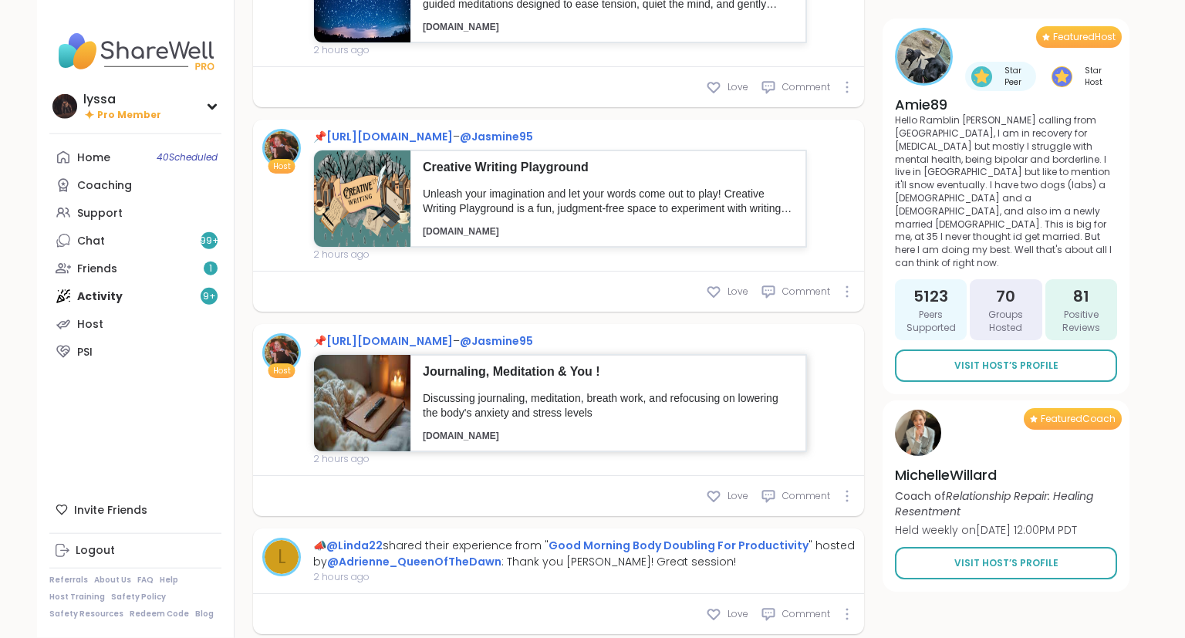
click at [391, 373] on img at bounding box center [362, 403] width 96 height 96
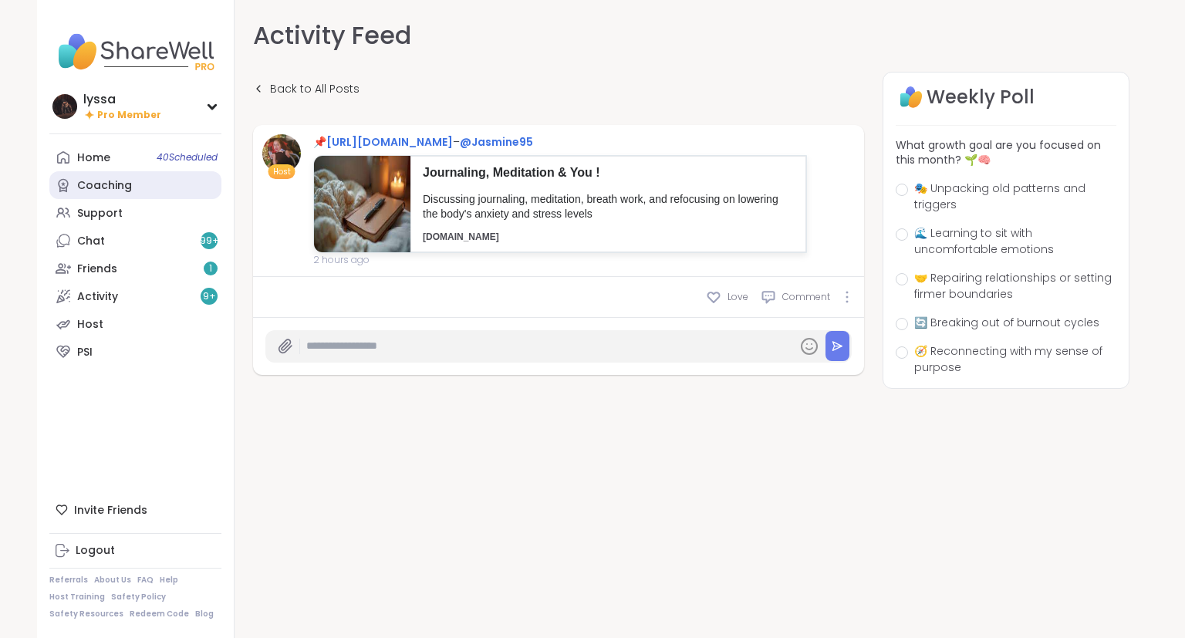
click at [148, 198] on link "Coaching" at bounding box center [135, 185] width 172 height 28
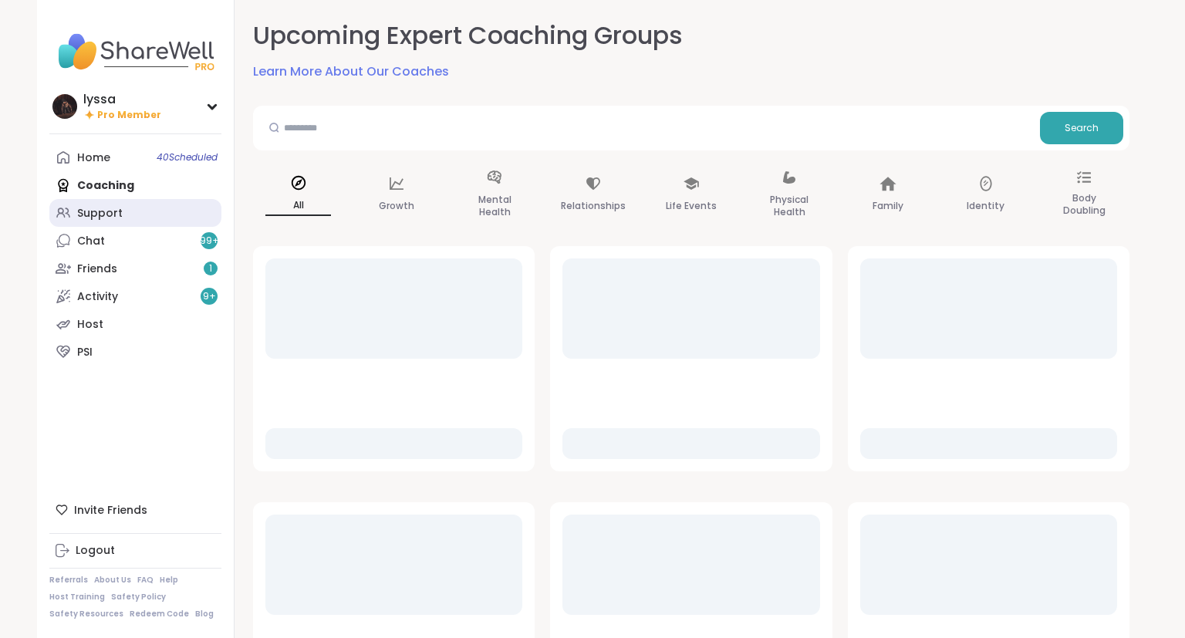
click at [124, 218] on link "Support" at bounding box center [135, 213] width 172 height 28
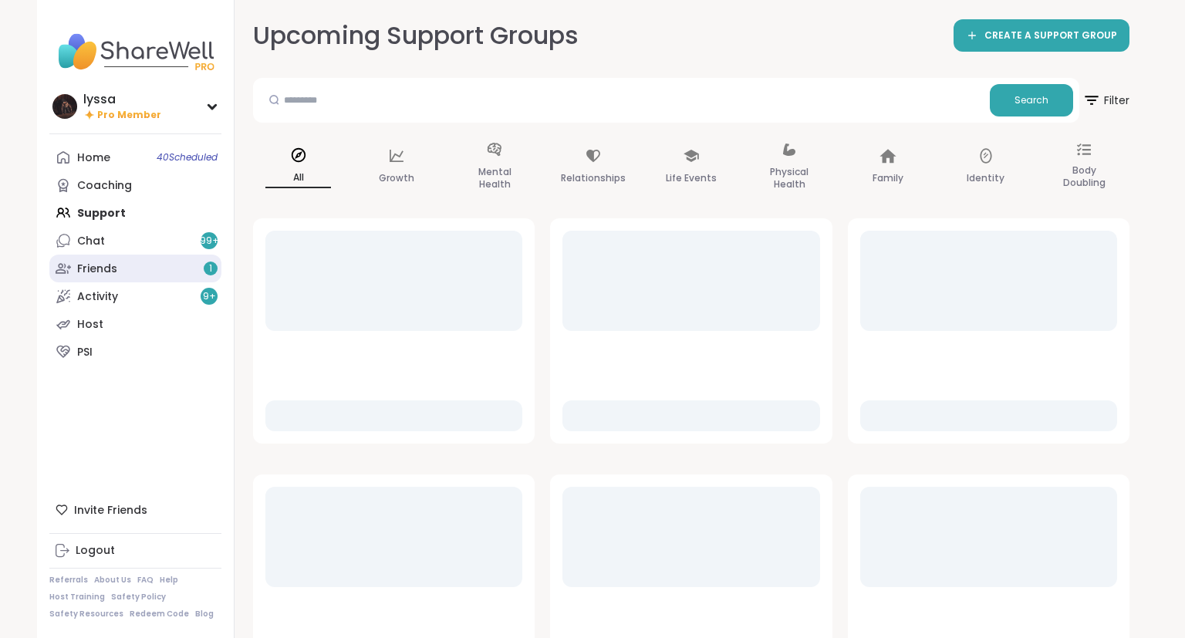
click at [177, 258] on link "Friends 1" at bounding box center [135, 269] width 172 height 28
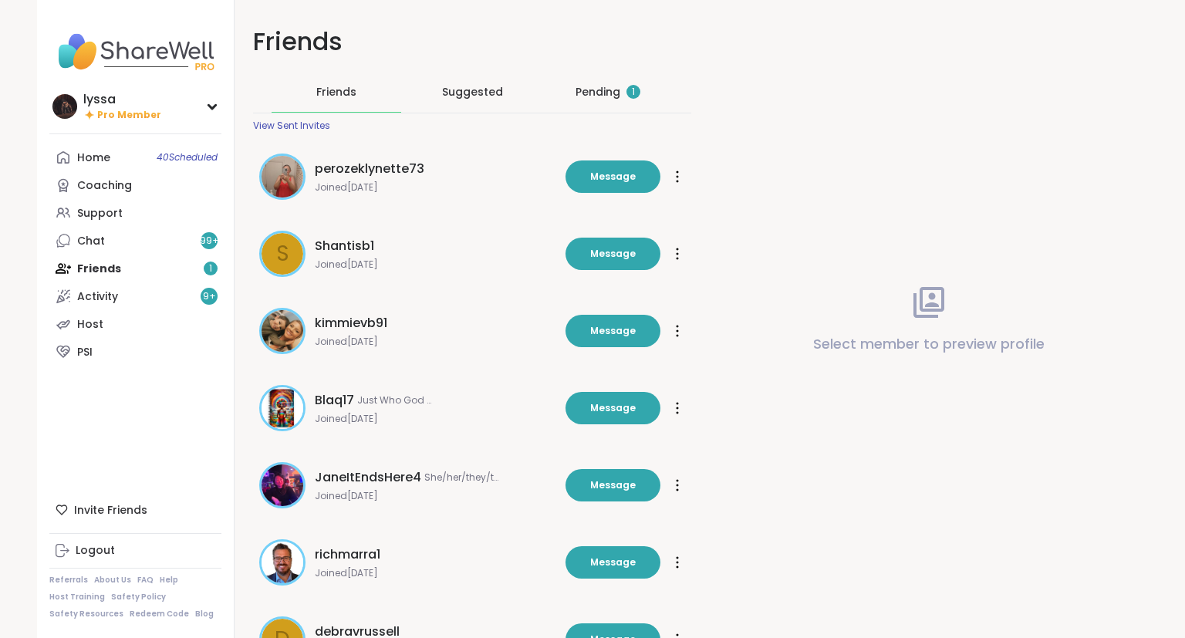
click at [600, 77] on div "Pending 1" at bounding box center [608, 92] width 130 height 40
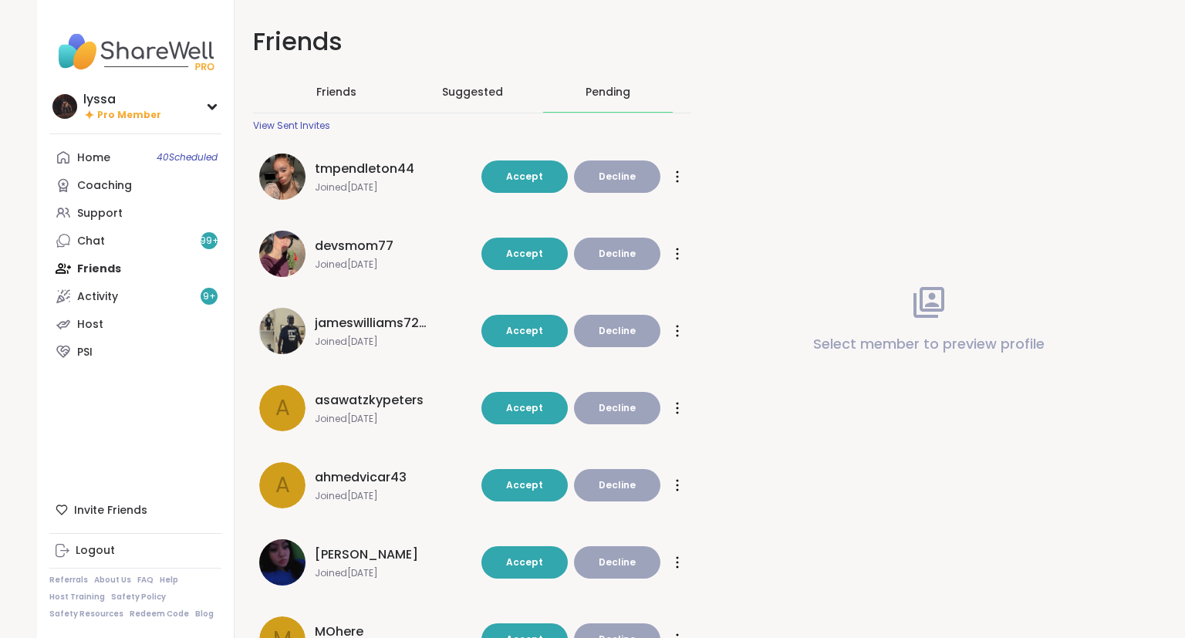
scroll to position [352, 0]
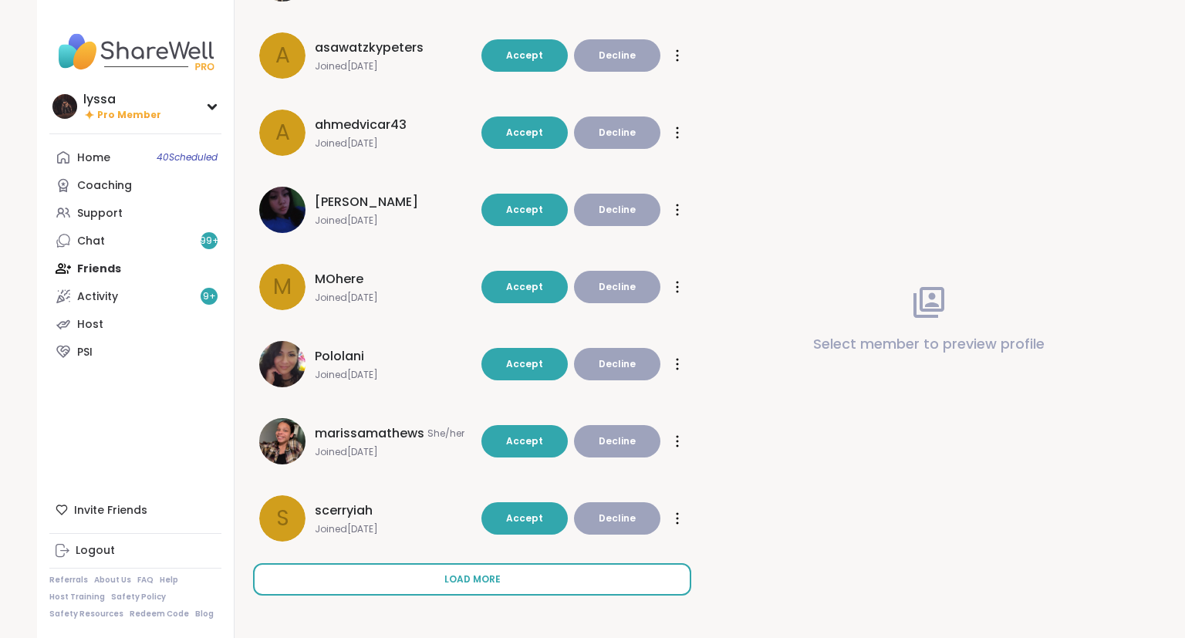
click at [391, 578] on button "Load more" at bounding box center [472, 579] width 438 height 32
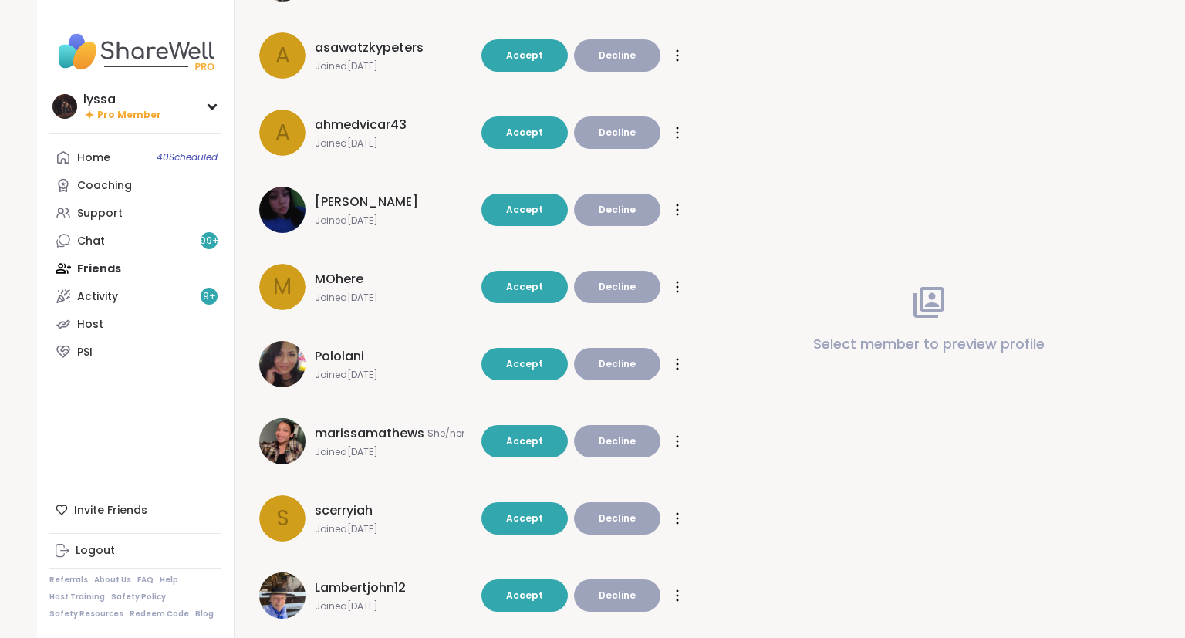
scroll to position [693, 0]
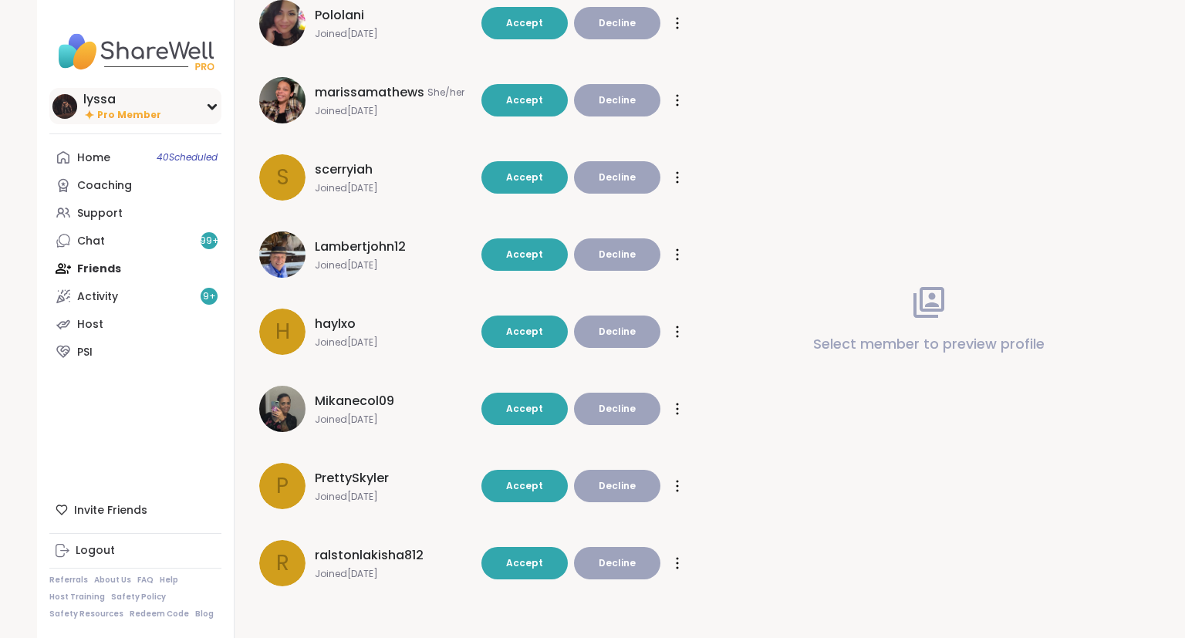
click at [69, 118] on img at bounding box center [64, 106] width 25 height 25
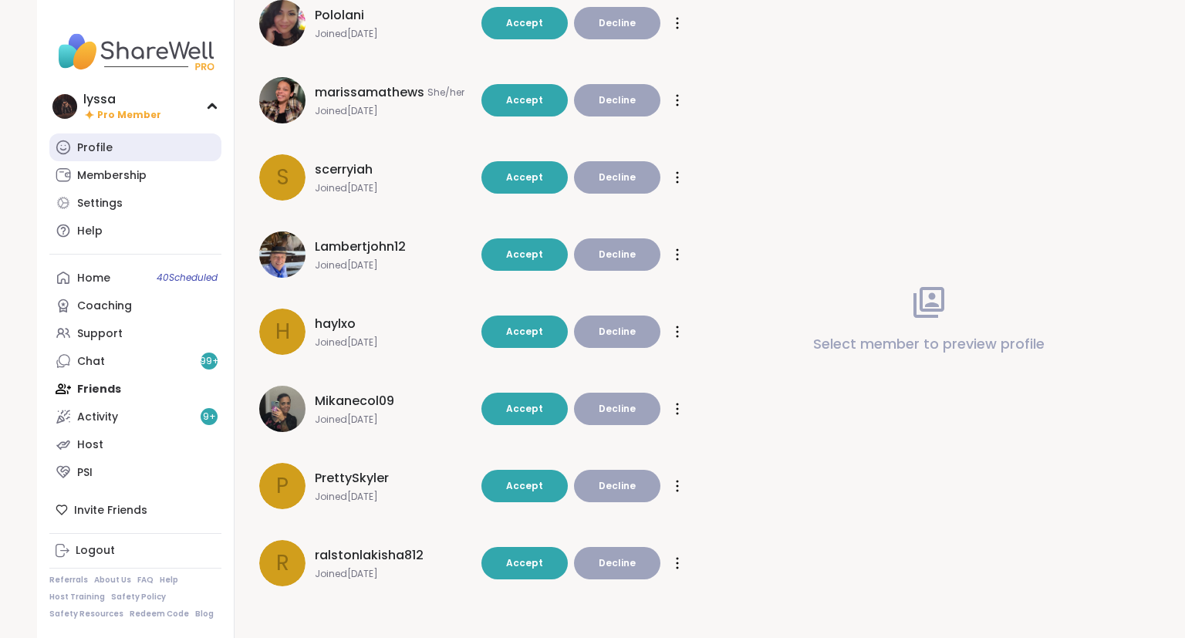
click at [95, 144] on div "Profile" at bounding box center [94, 147] width 35 height 15
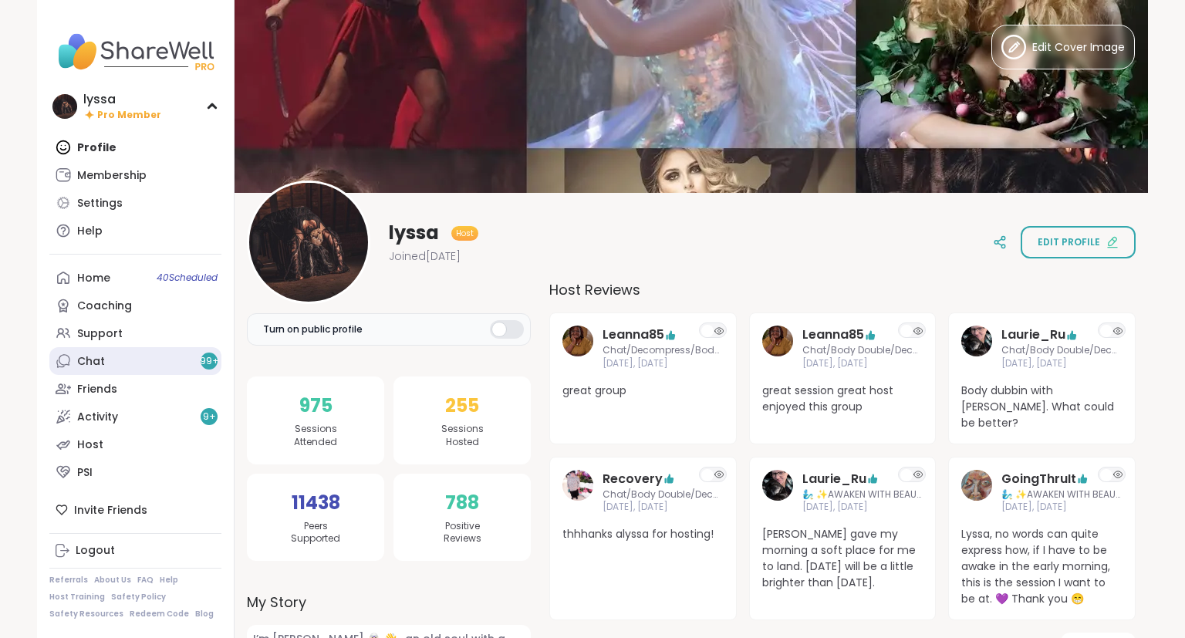
click at [105, 356] on link "Chat 99 +" at bounding box center [135, 361] width 172 height 28
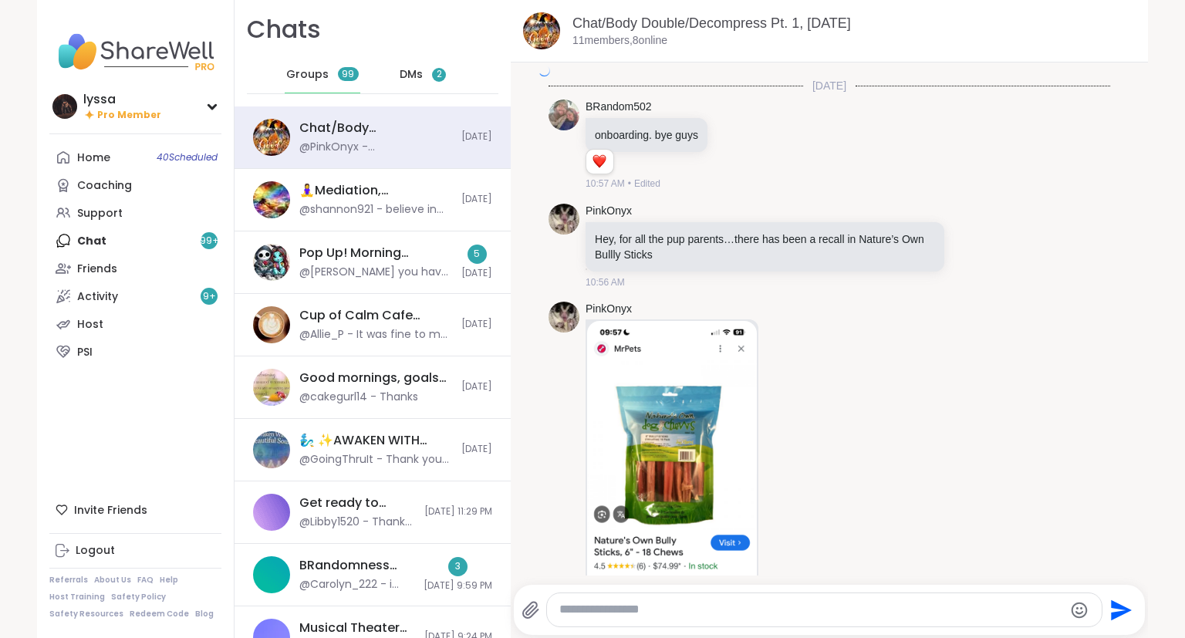
scroll to position [5735, 0]
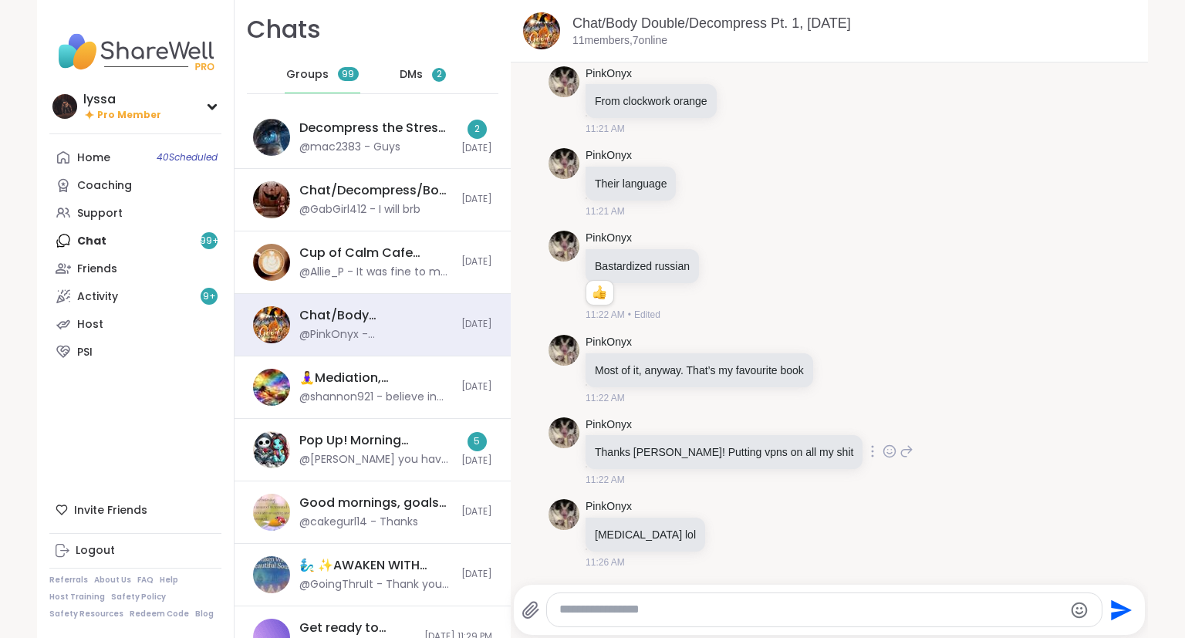
click at [882, 452] on icon at bounding box center [889, 451] width 14 height 15
click at [760, 421] on div "Select Reaction: Heart" at bounding box center [767, 427] width 14 height 14
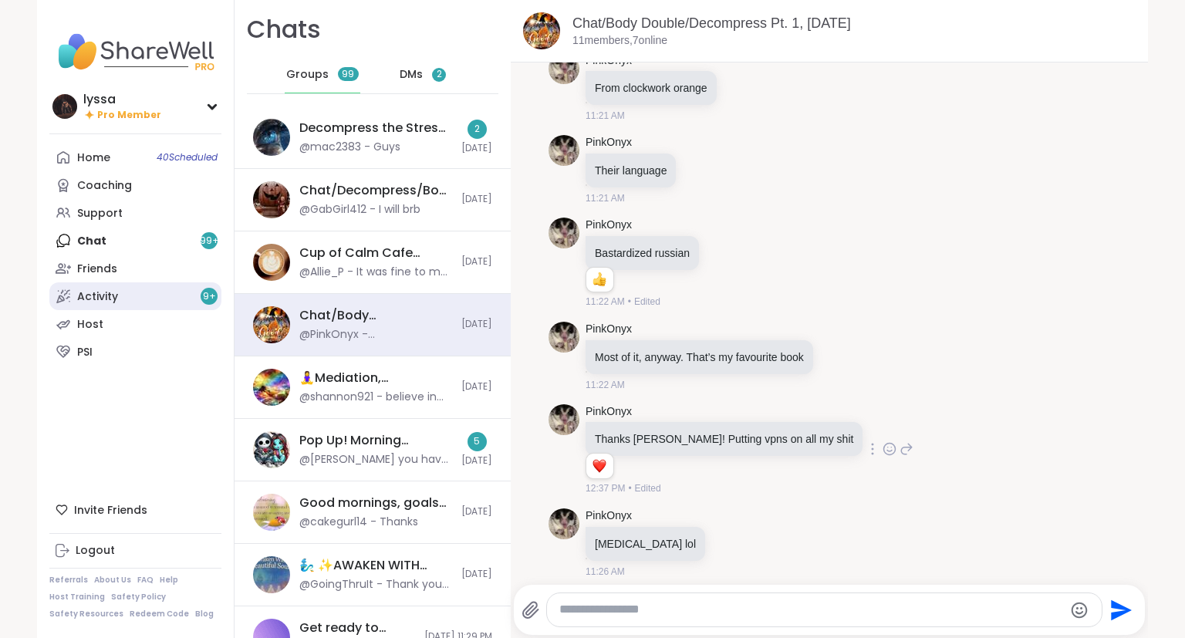
click at [100, 304] on link "Activity 9 +" at bounding box center [135, 296] width 172 height 28
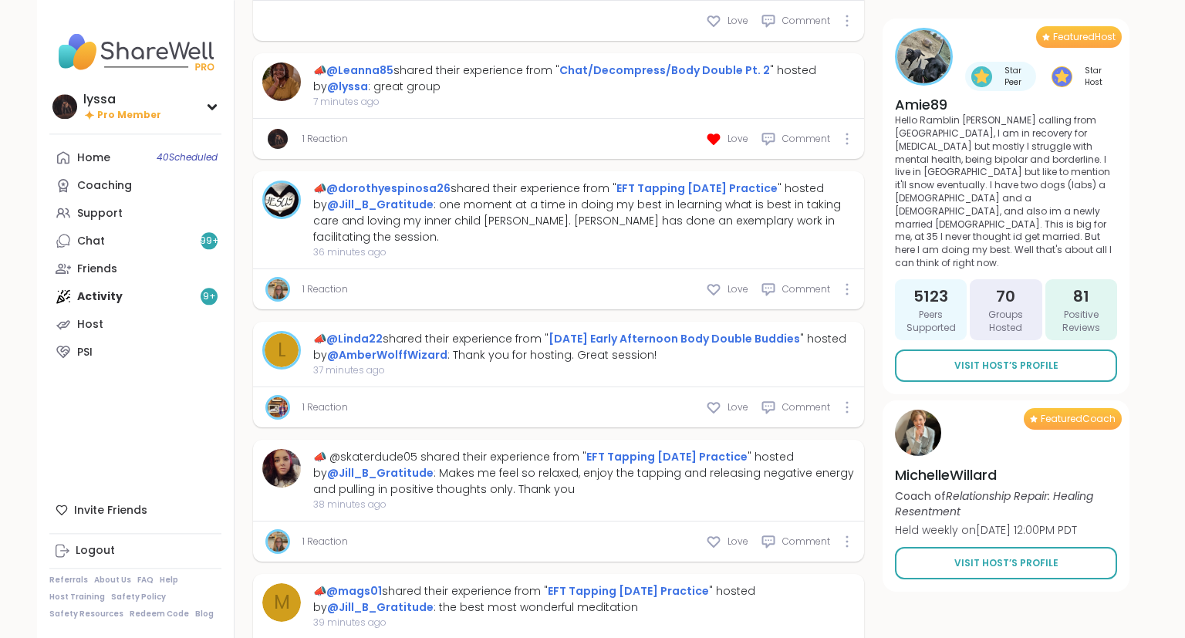
scroll to position [717, 0]
click at [81, 157] on div "Home 40 Scheduled" at bounding box center [93, 157] width 33 height 15
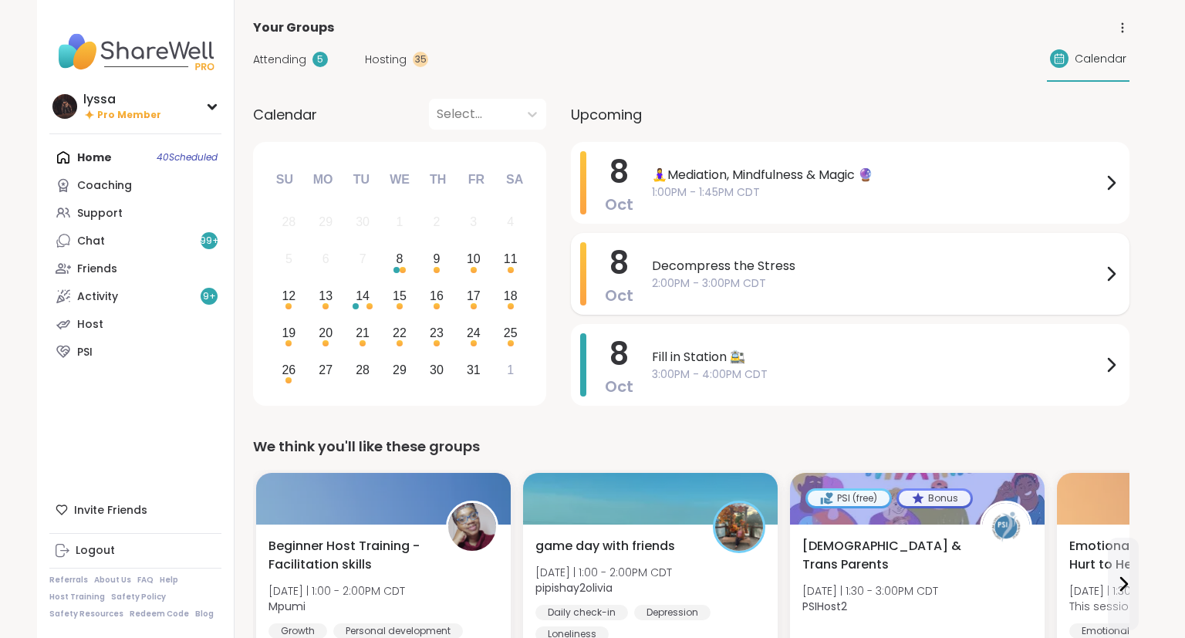
click at [688, 273] on span "Decompress the Stress" at bounding box center [877, 266] width 450 height 19
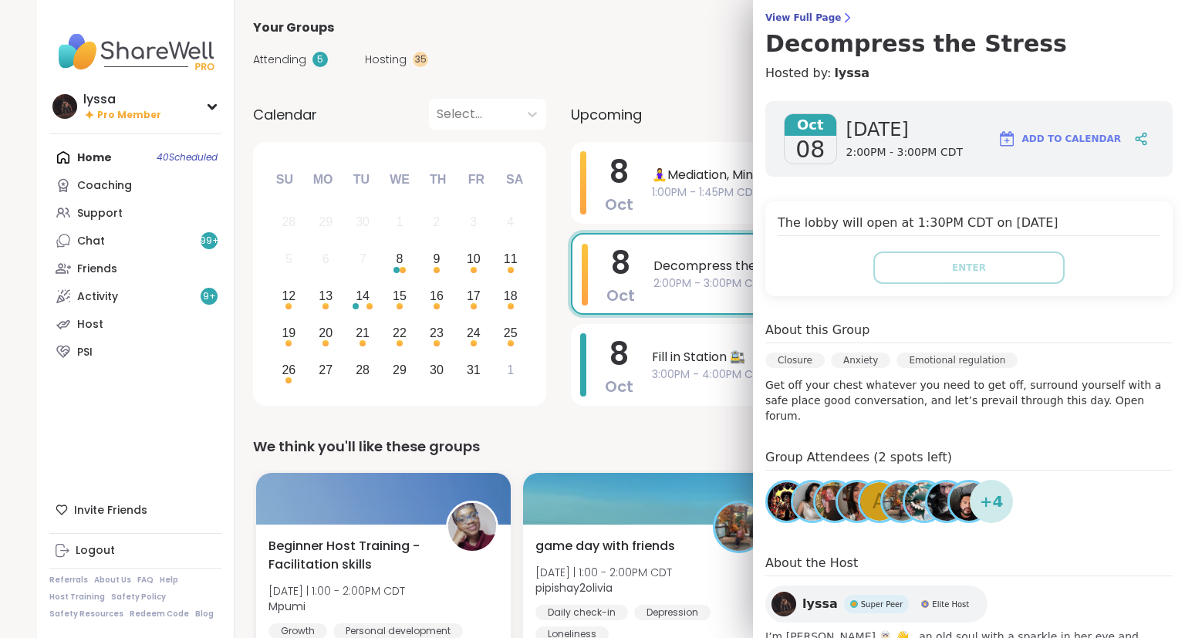
scroll to position [127, 0]
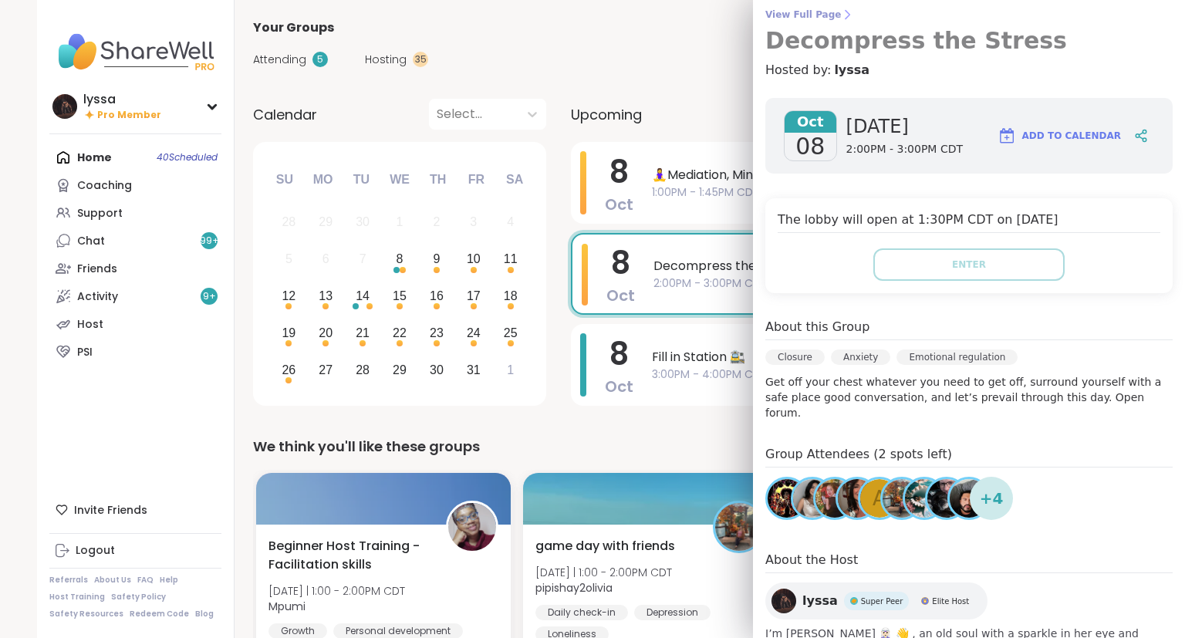
click at [808, 11] on span "View Full Page" at bounding box center [968, 14] width 407 height 12
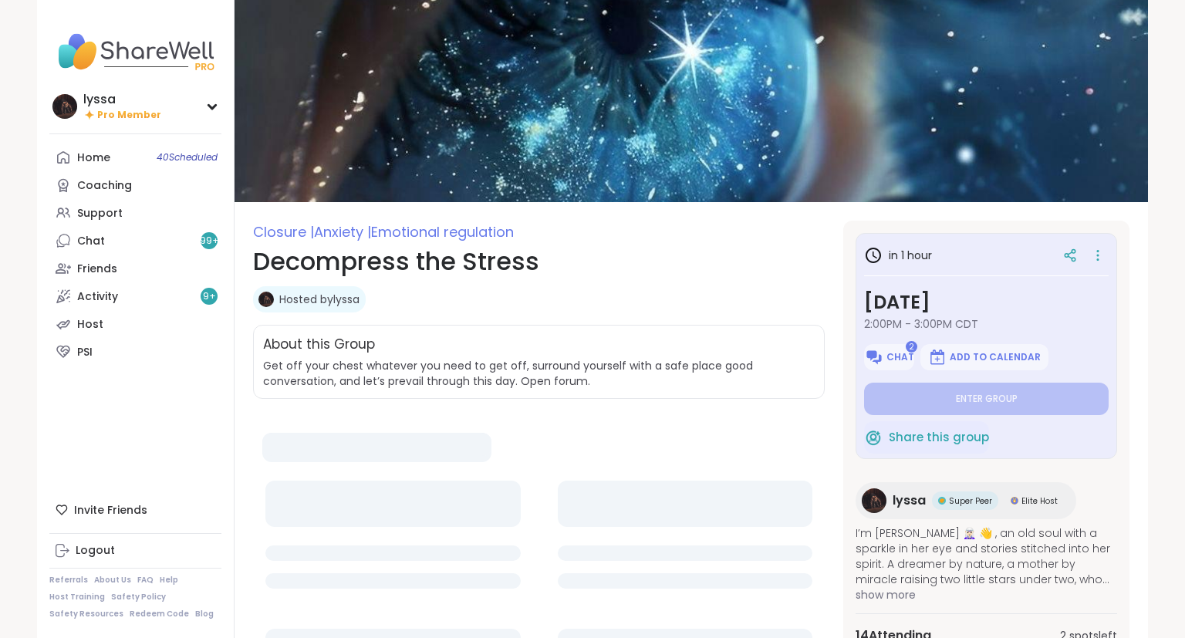
type textarea "*"
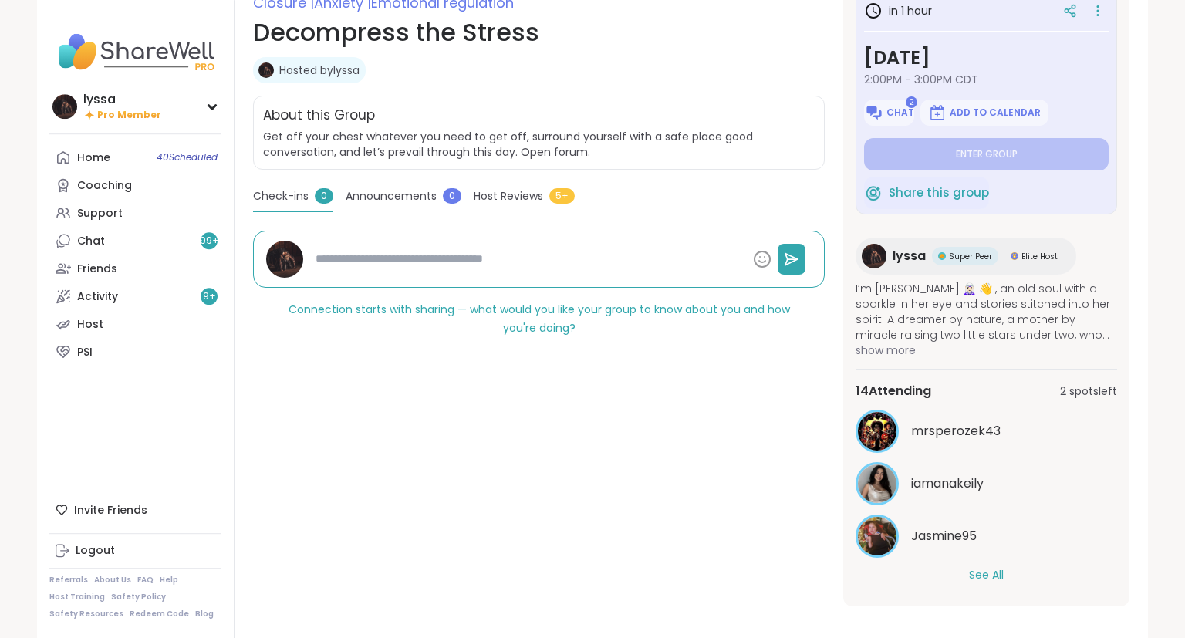
scroll to position [230, 0]
click at [985, 575] on button "See All" at bounding box center [986, 574] width 35 height 16
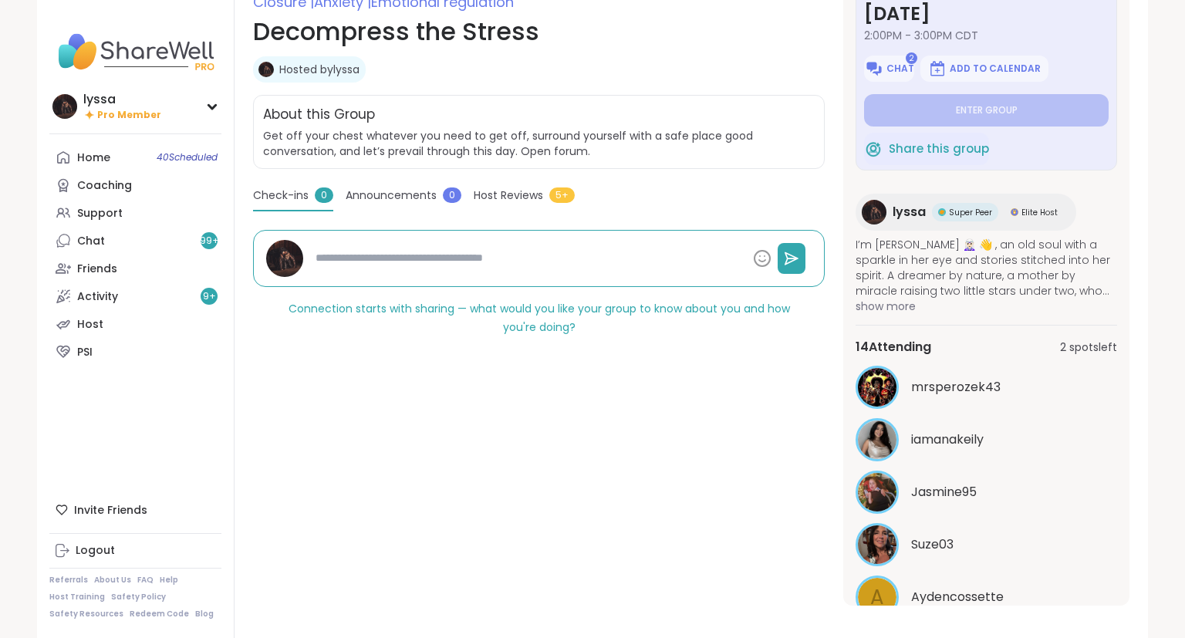
scroll to position [0, 0]
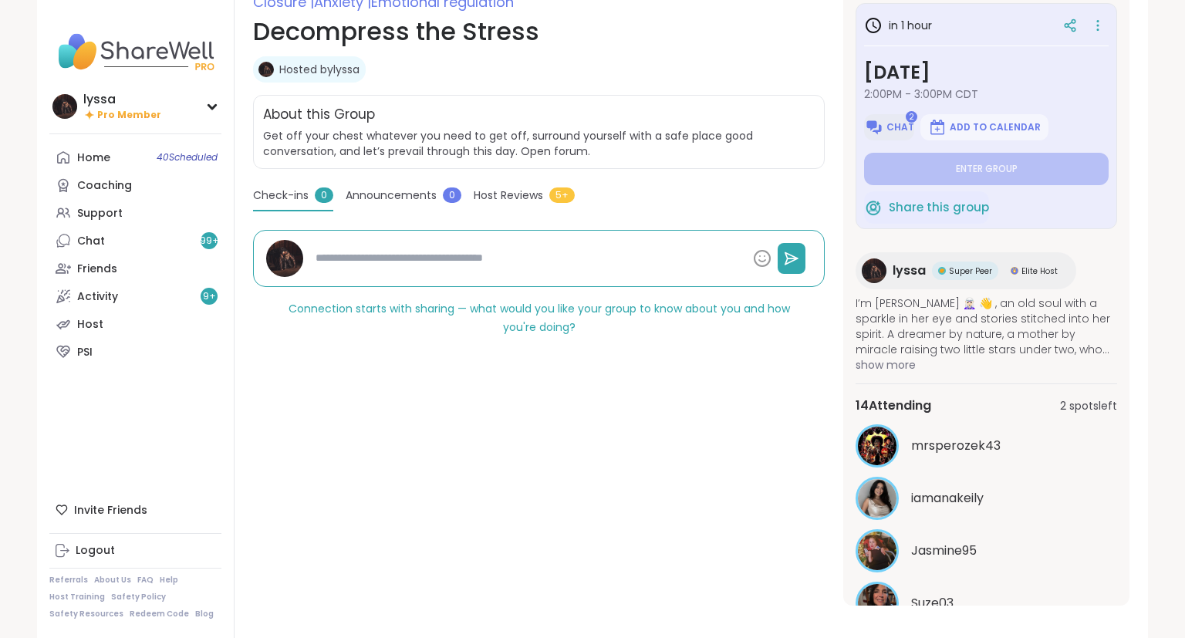
click at [909, 128] on span "Chat" at bounding box center [900, 127] width 28 height 12
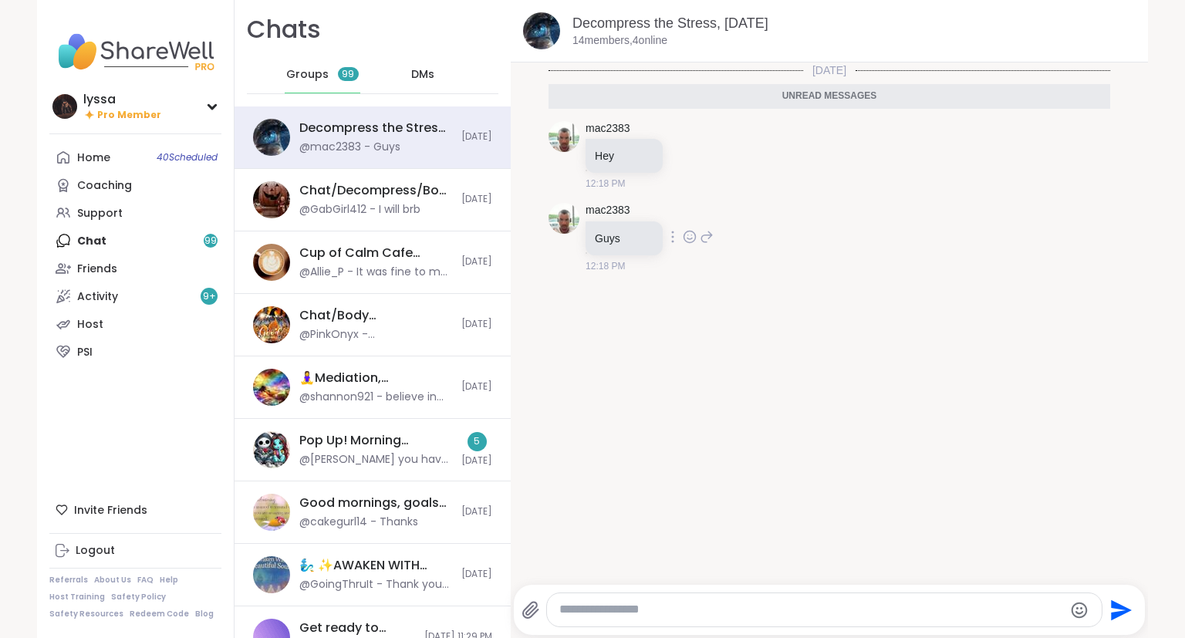
click at [690, 237] on icon at bounding box center [690, 236] width 14 height 15
click at [656, 203] on button "Select Reaction: Thumbs up" at bounding box center [655, 212] width 31 height 31
click at [603, 203] on link "mac2383" at bounding box center [607, 210] width 45 height 15
click at [87, 214] on div "Support" at bounding box center [100, 213] width 46 height 15
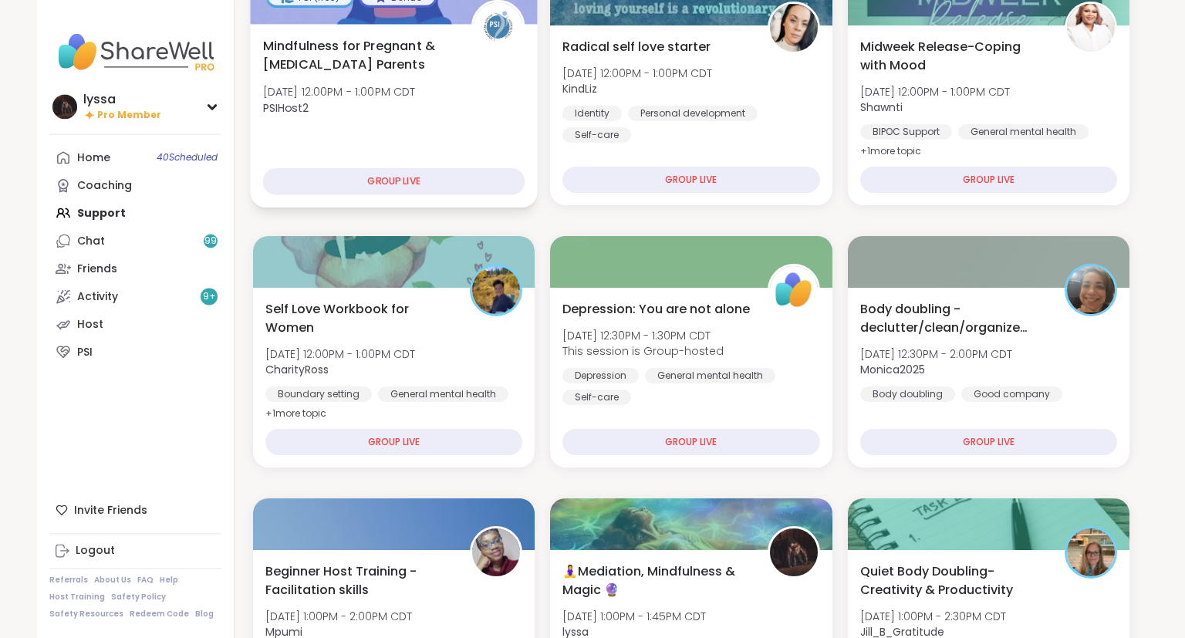
scroll to position [245, 0]
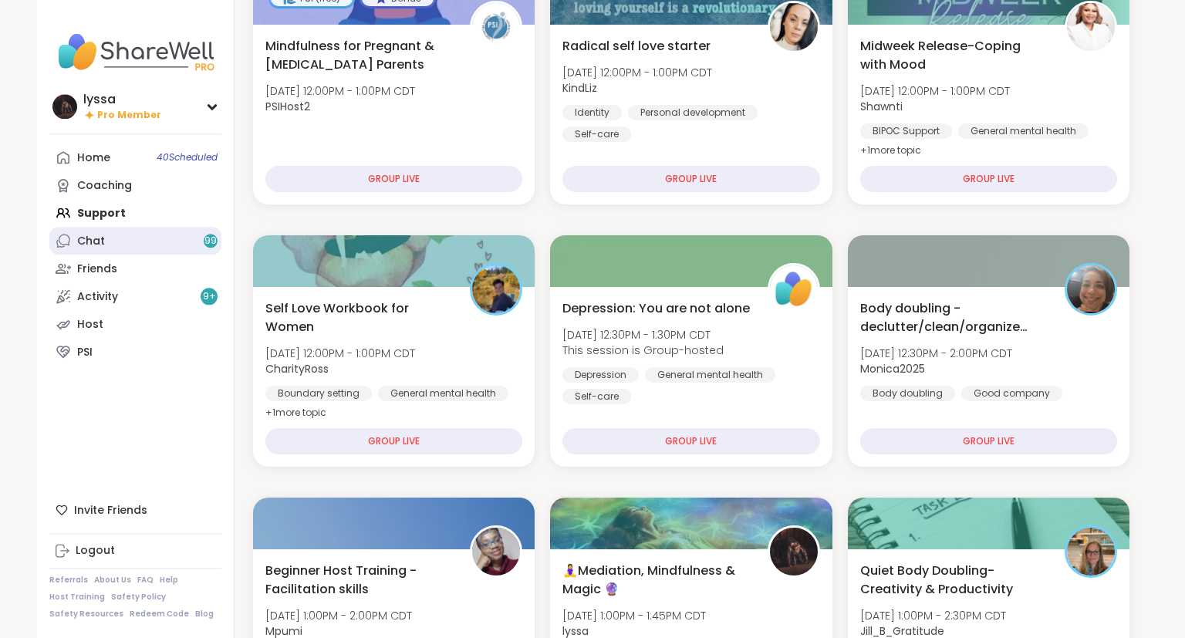
click at [66, 234] on icon at bounding box center [63, 240] width 15 height 15
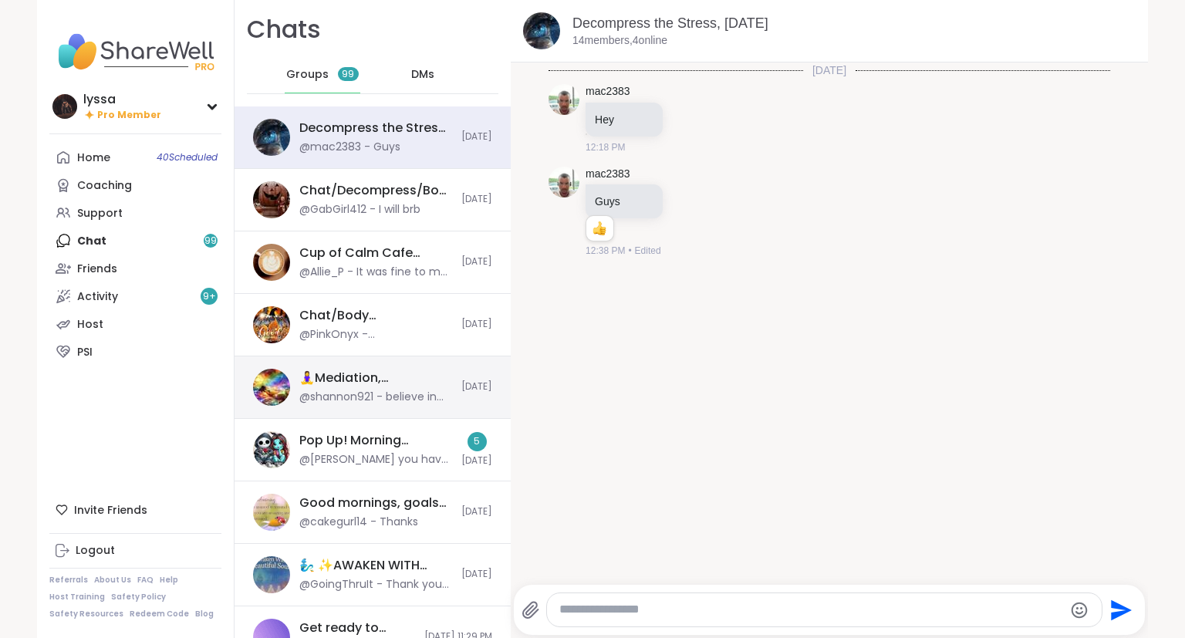
click at [319, 378] on div "🧘‍♀️Mediation, Mindfulness & Magic 🔮 , Oct 08" at bounding box center [375, 377] width 153 height 17
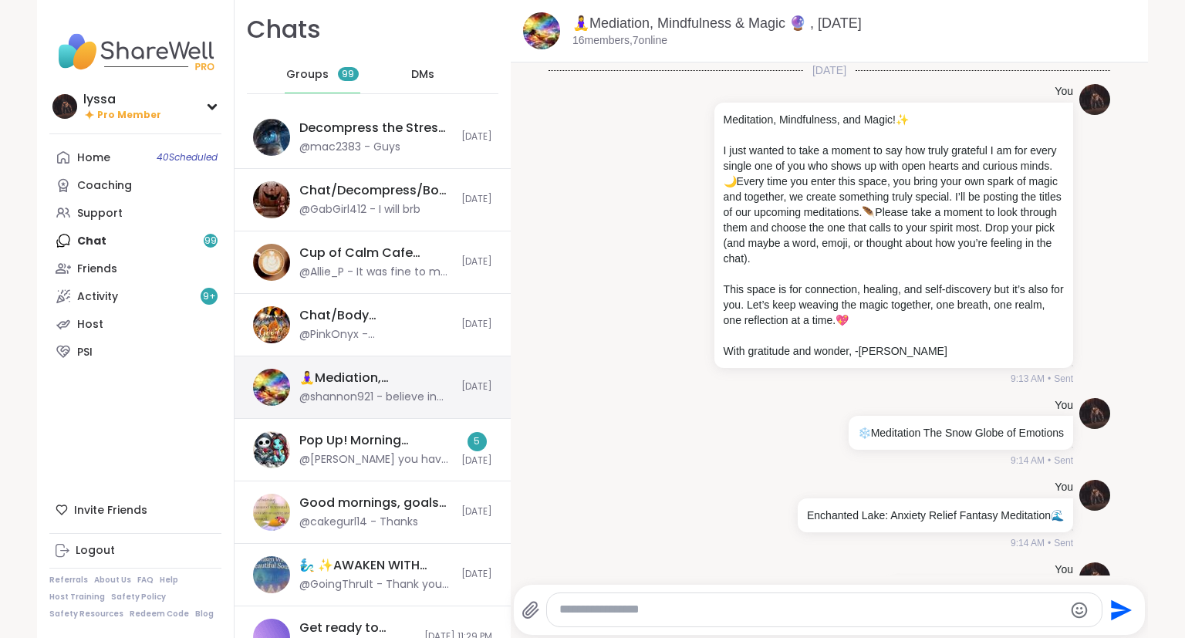
scroll to position [426, 0]
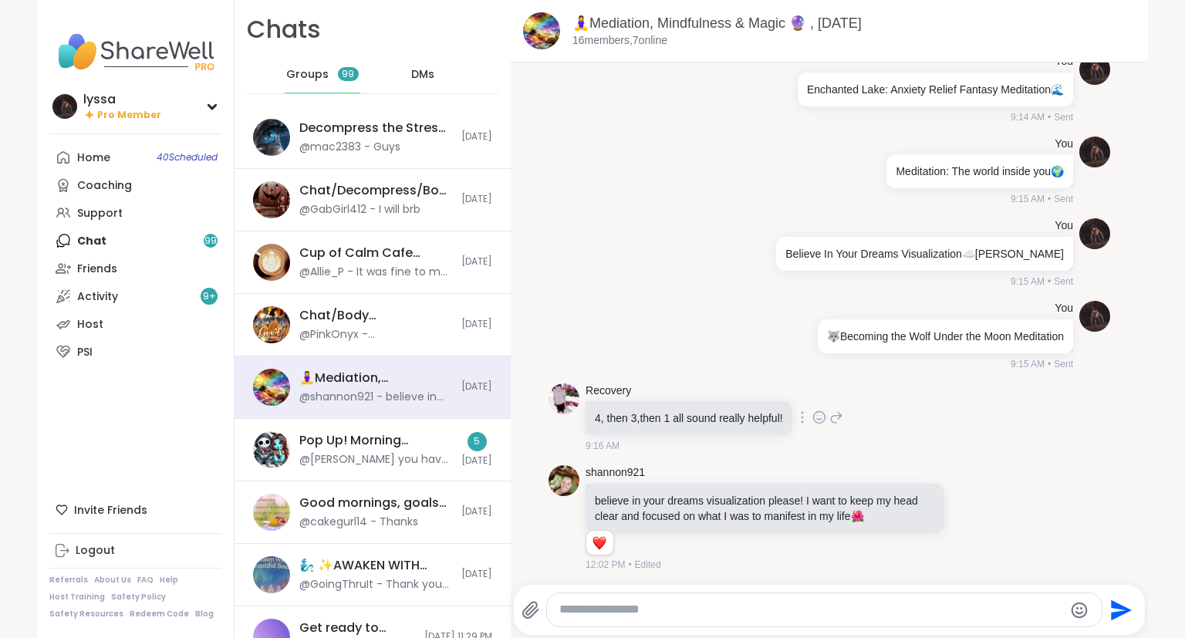
click at [814, 410] on icon at bounding box center [819, 417] width 14 height 15
click at [702, 390] on div "Select Reaction: Heart" at bounding box center [697, 393] width 14 height 14
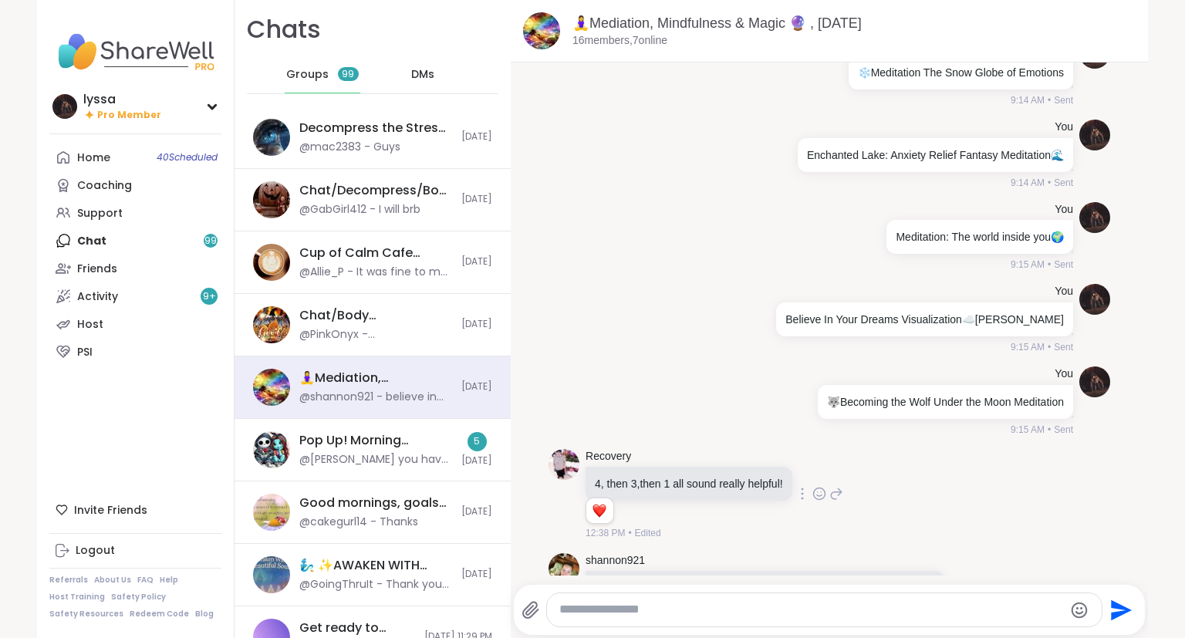
scroll to position [448, 0]
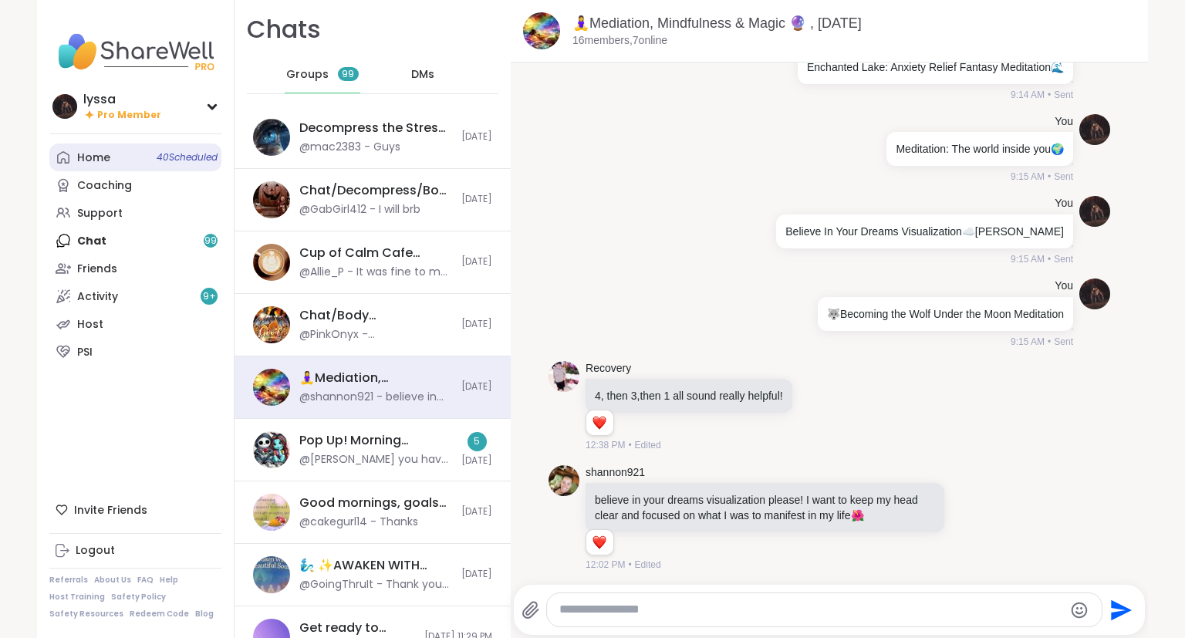
click at [106, 158] on div "Home 40 Scheduled" at bounding box center [93, 157] width 33 height 15
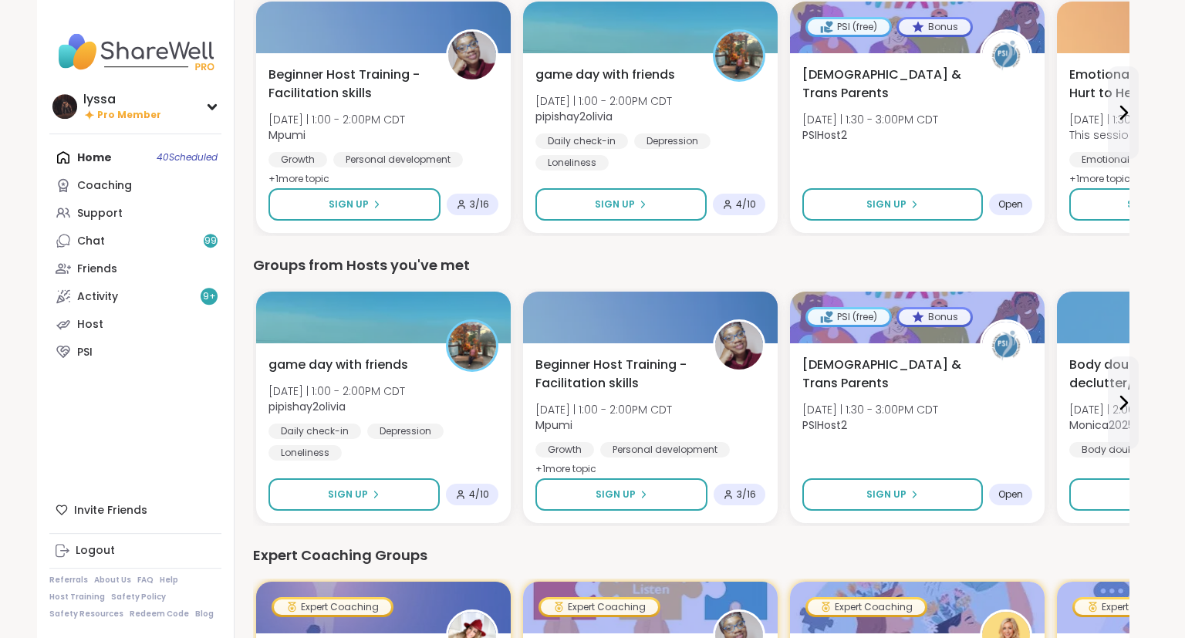
scroll to position [611, 0]
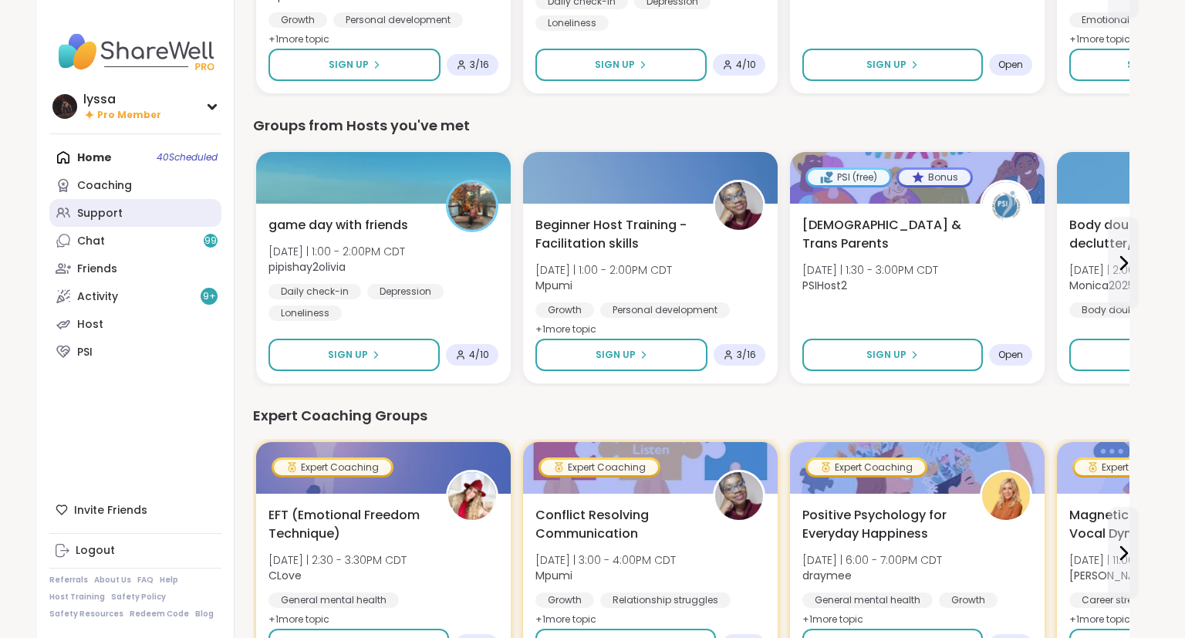
click at [128, 218] on link "Support" at bounding box center [135, 213] width 172 height 28
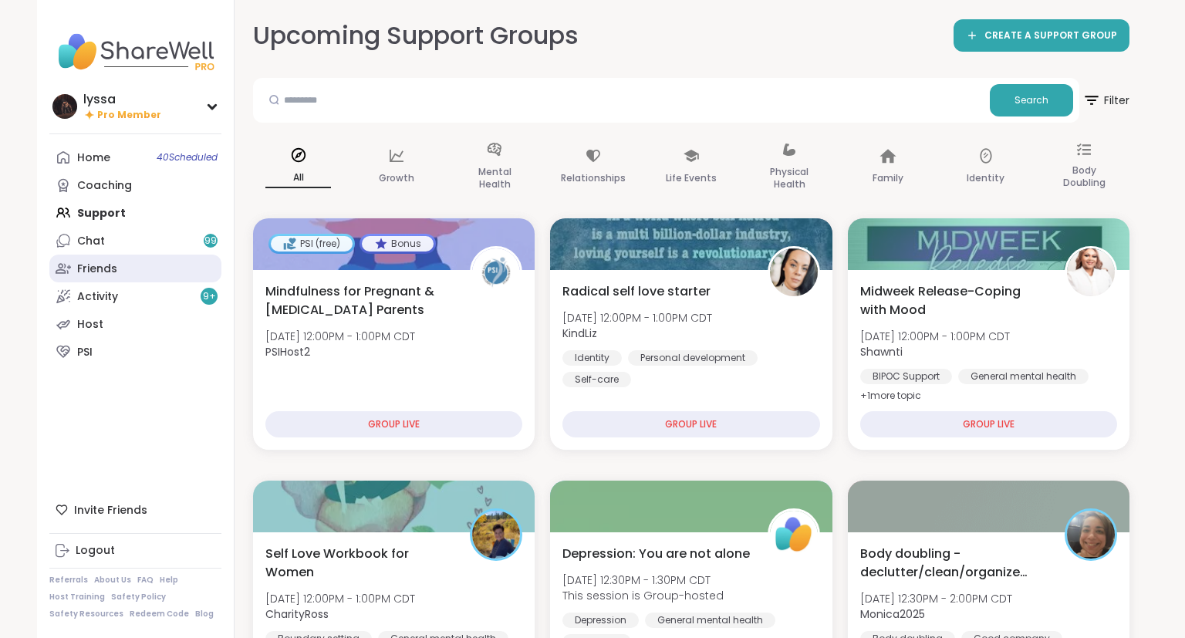
click at [97, 259] on link "Friends" at bounding box center [135, 269] width 172 height 28
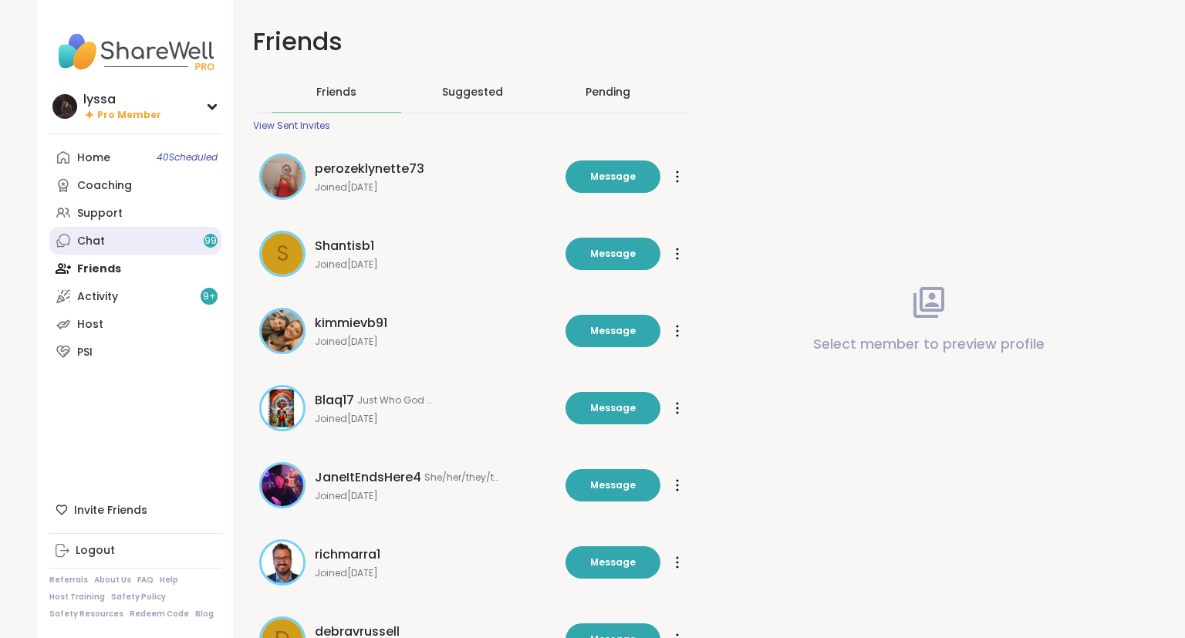
click at [94, 237] on div "Chat 99" at bounding box center [91, 241] width 28 height 15
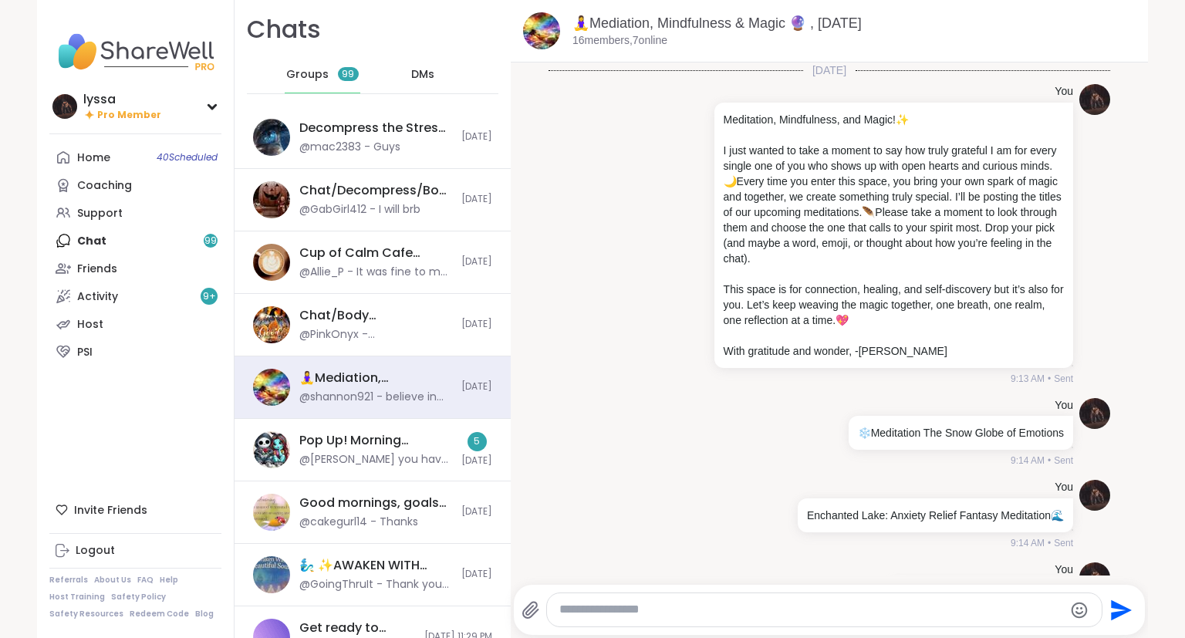
scroll to position [448, 0]
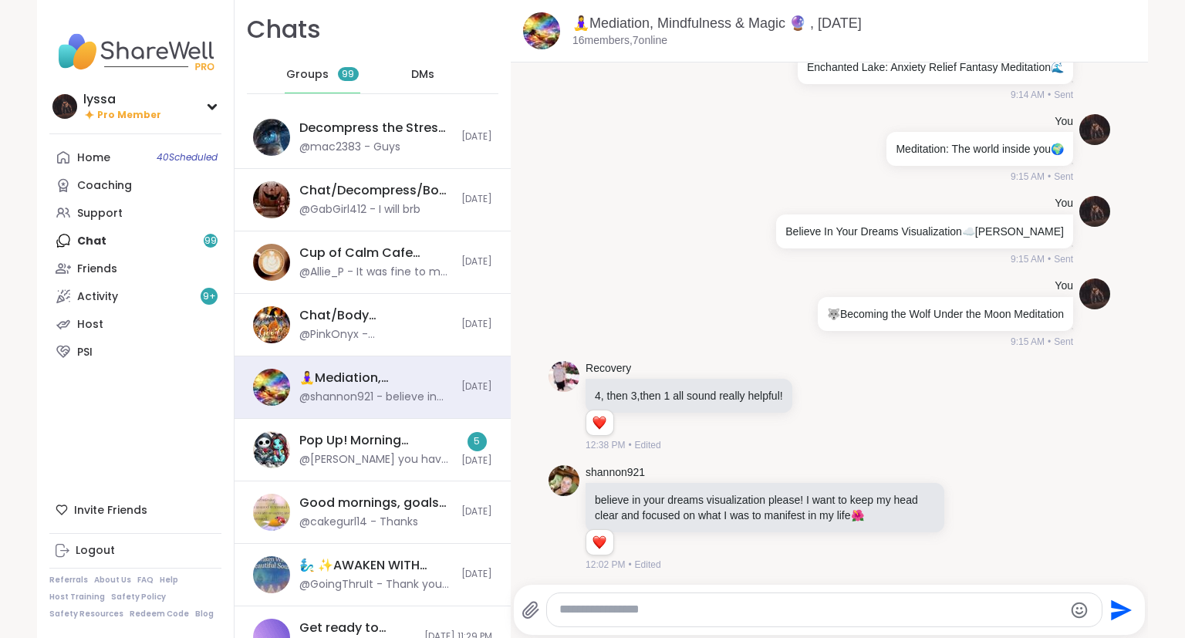
click at [628, 606] on textarea "Type your message" at bounding box center [811, 610] width 504 height 16
drag, startPoint x: 626, startPoint y: 609, endPoint x: 528, endPoint y: 589, distance: 99.8
click at [560, 602] on textarea "**********" at bounding box center [812, 610] width 504 height 16
click at [752, 609] on textarea "**********" at bounding box center [812, 610] width 504 height 16
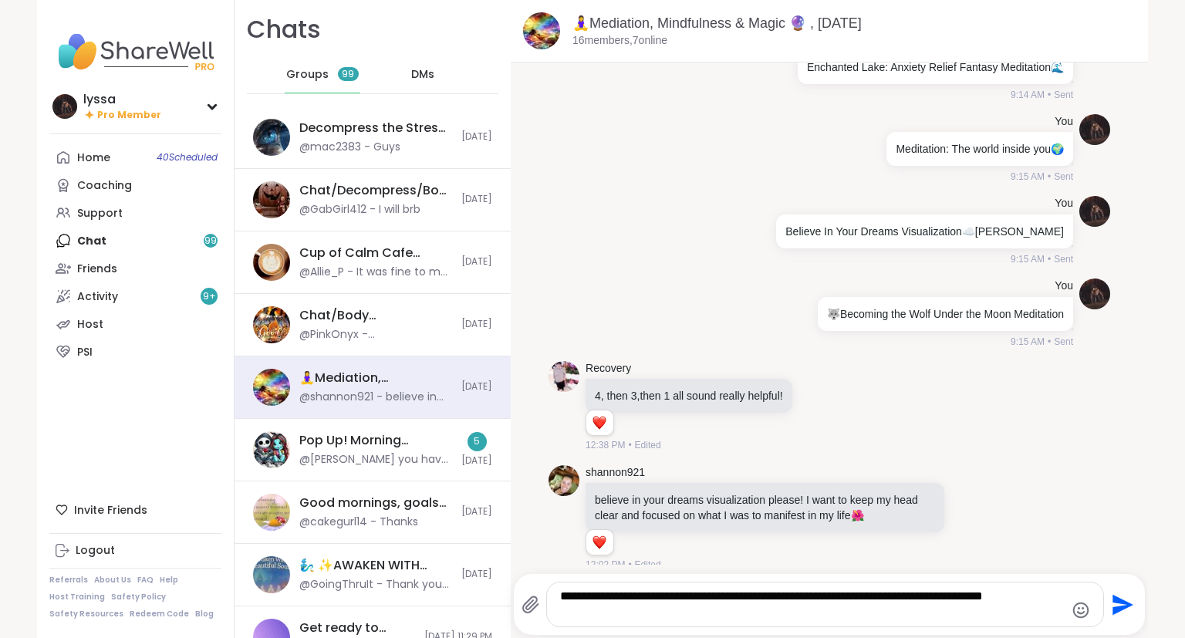
click at [771, 596] on textarea "**********" at bounding box center [812, 605] width 504 height 32
click at [768, 599] on textarea "**********" at bounding box center [812, 605] width 504 height 32
click at [850, 599] on textarea "**********" at bounding box center [812, 605] width 504 height 32
click at [710, 611] on textarea "**********" at bounding box center [812, 605] width 504 height 32
click at [651, 597] on textarea "**********" at bounding box center [812, 605] width 504 height 32
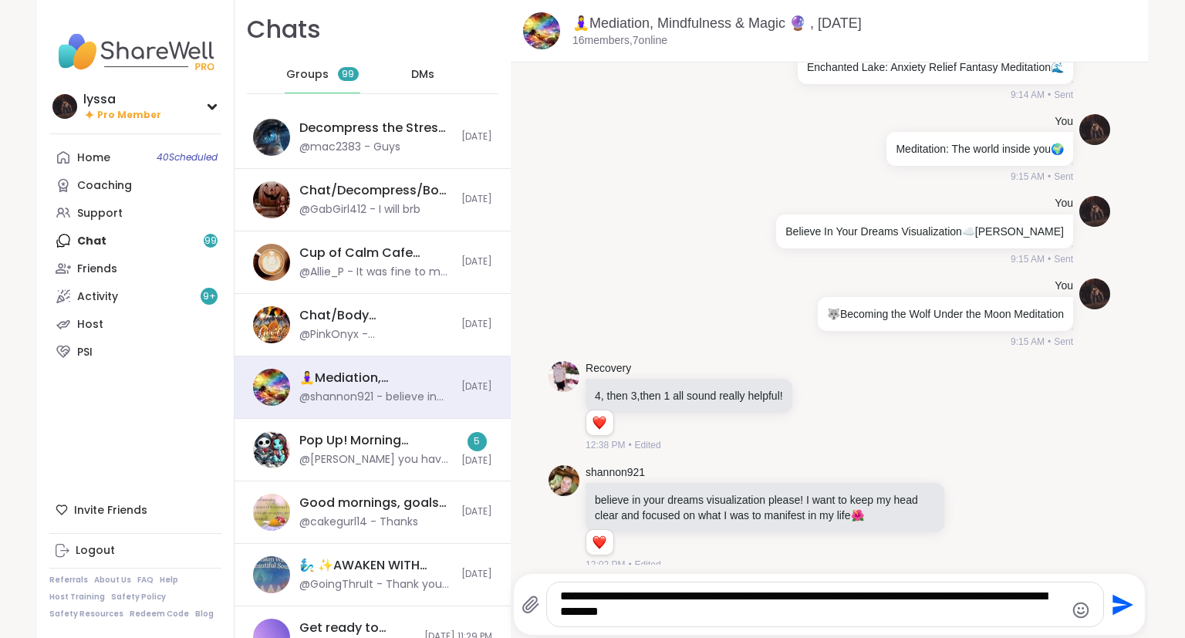
click at [653, 599] on textarea "**********" at bounding box center [812, 605] width 504 height 32
type textarea "**********"
click at [1084, 605] on icon "Emoji picker" at bounding box center [1080, 610] width 16 height 16
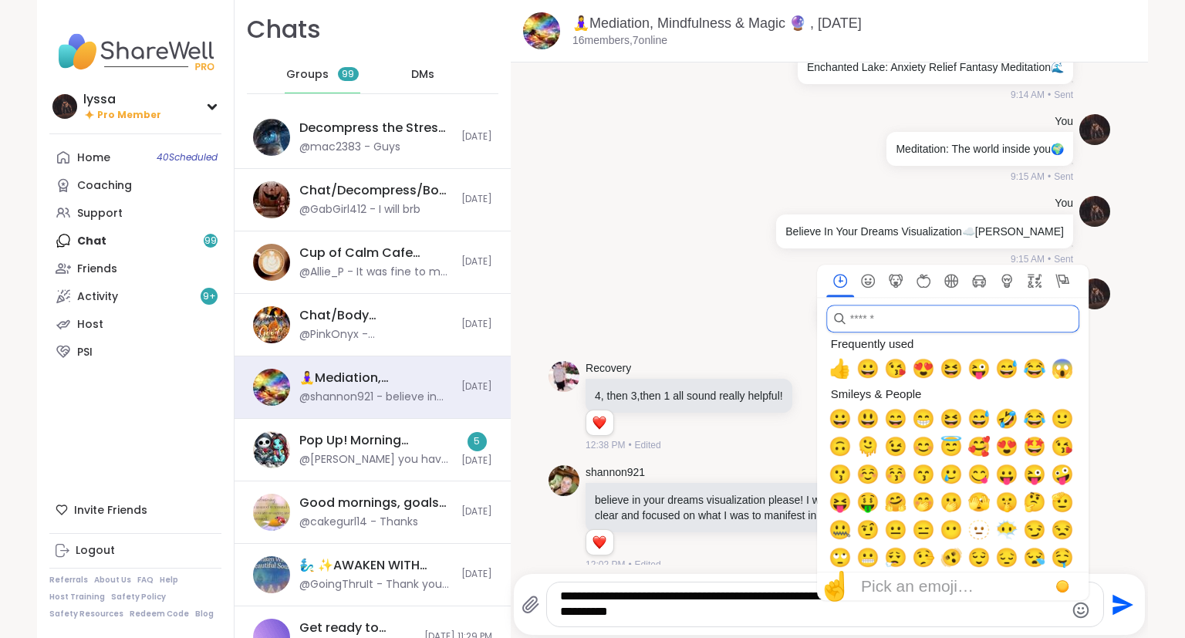
click at [963, 314] on input "search" at bounding box center [952, 319] width 253 height 28
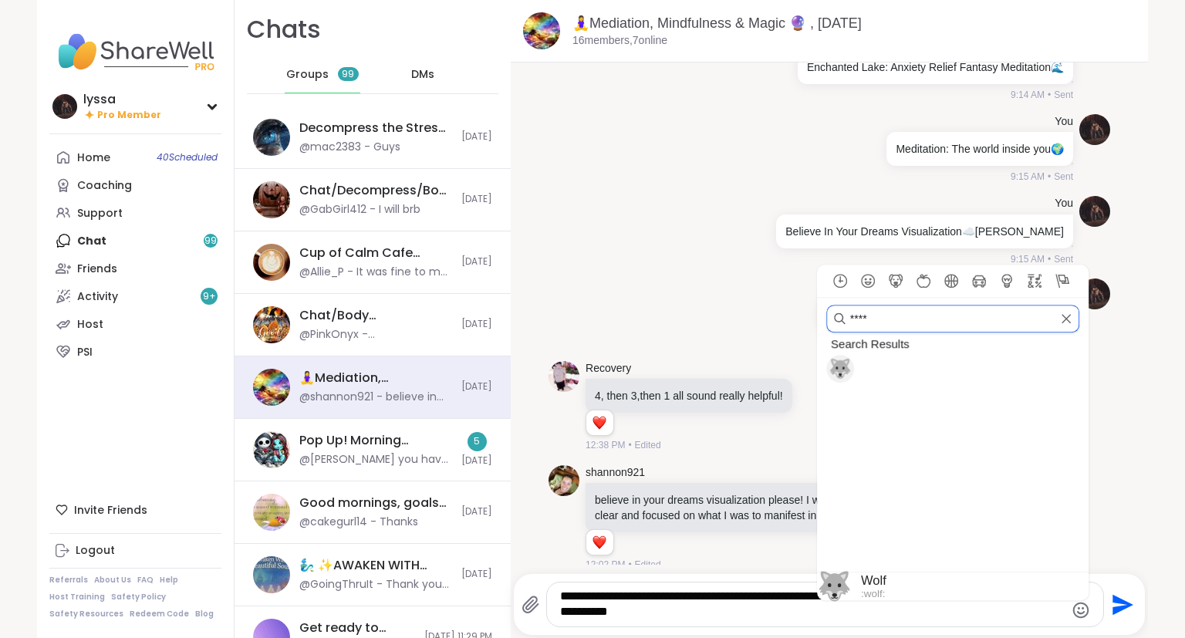
type input "****"
click at [841, 369] on span "🐺" at bounding box center [839, 369] width 23 height 22
click at [841, 370] on span "🐺" at bounding box center [839, 369] width 23 height 22
click at [666, 594] on textarea "**********" at bounding box center [812, 605] width 504 height 32
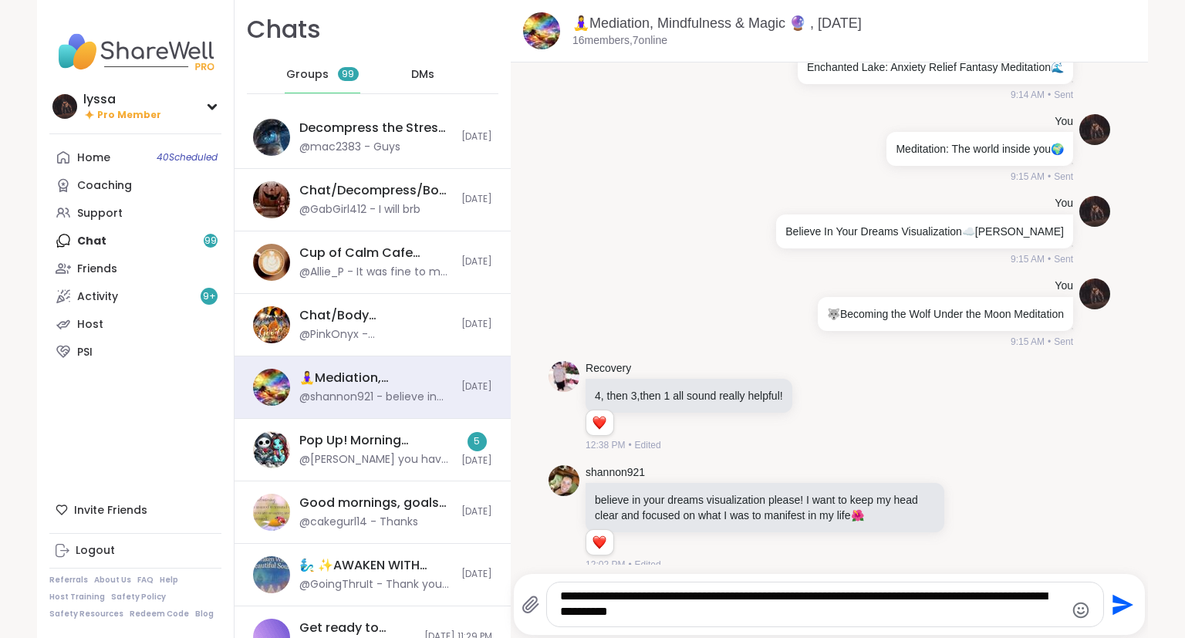
click at [753, 612] on textarea "**********" at bounding box center [812, 605] width 504 height 32
click at [431, 143] on div "Decompress the Stress, Oct 08 @mac2383 - Guys" at bounding box center [375, 137] width 153 height 35
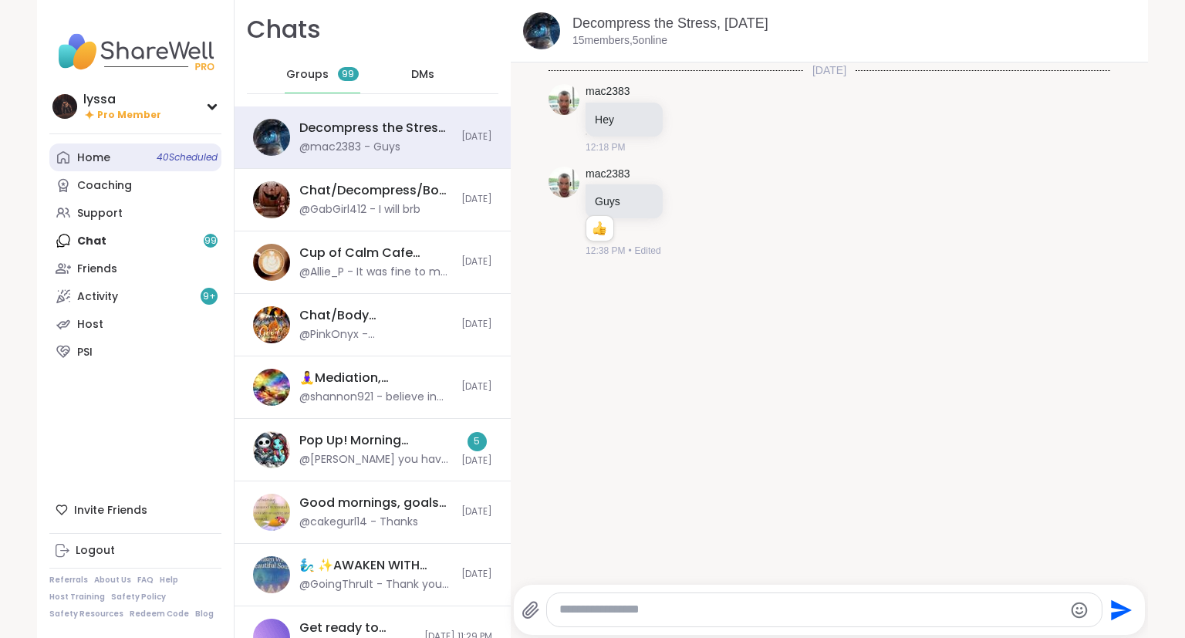
click at [103, 161] on div "Home 40 Scheduled" at bounding box center [93, 157] width 33 height 15
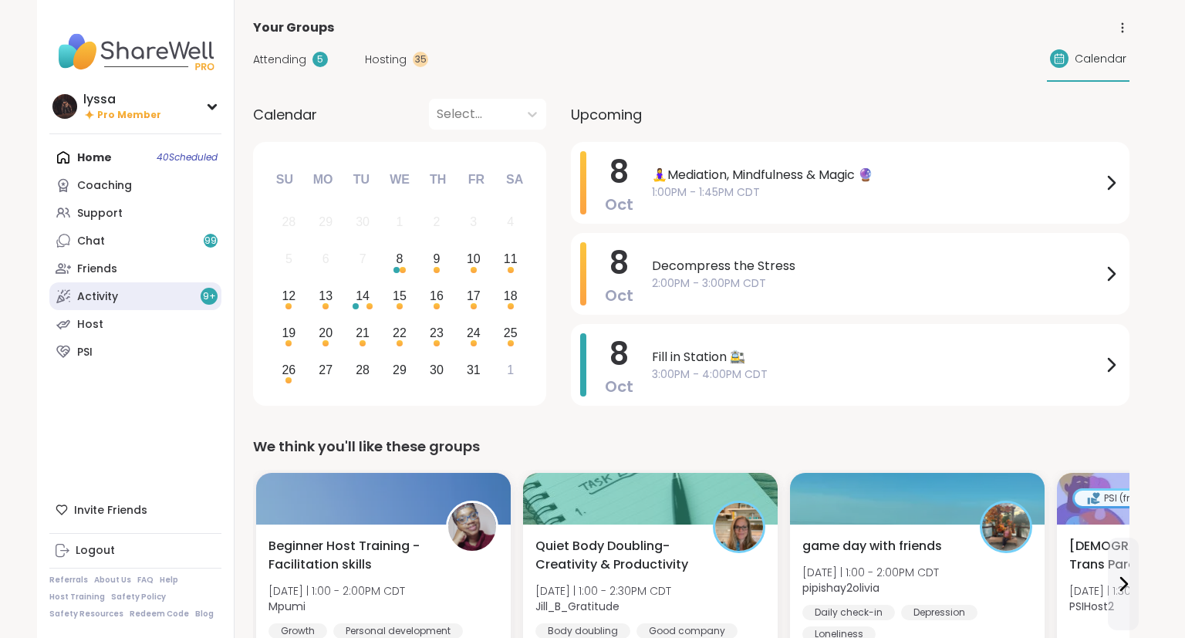
click at [89, 296] on div "Activity 9 +" at bounding box center [97, 296] width 41 height 15
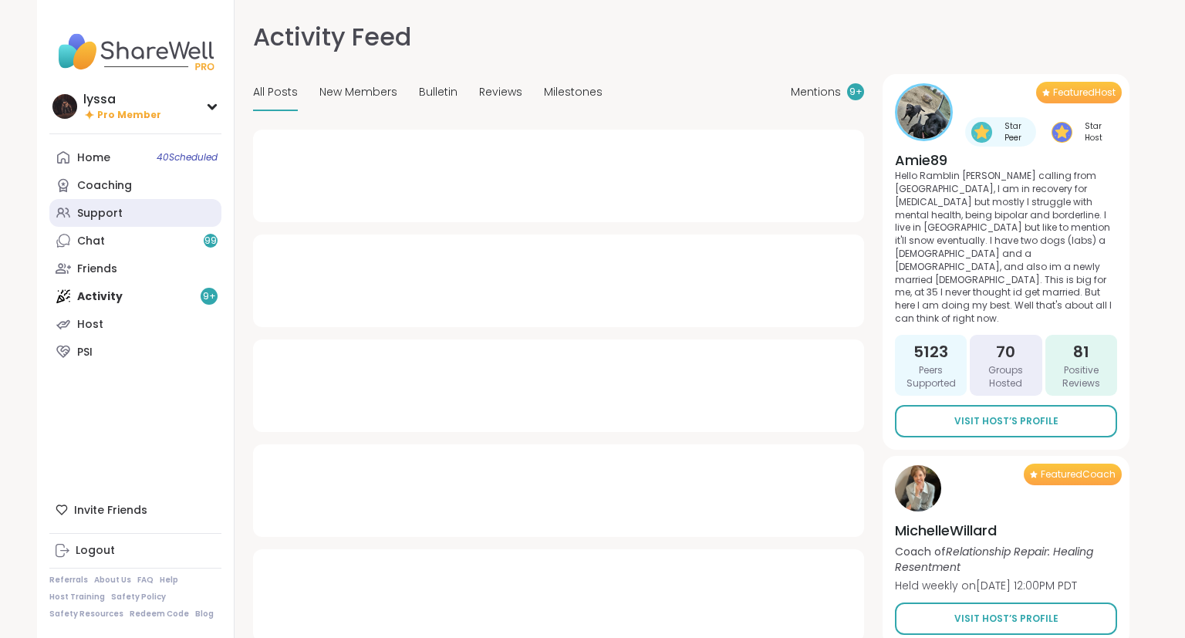
type textarea "*"
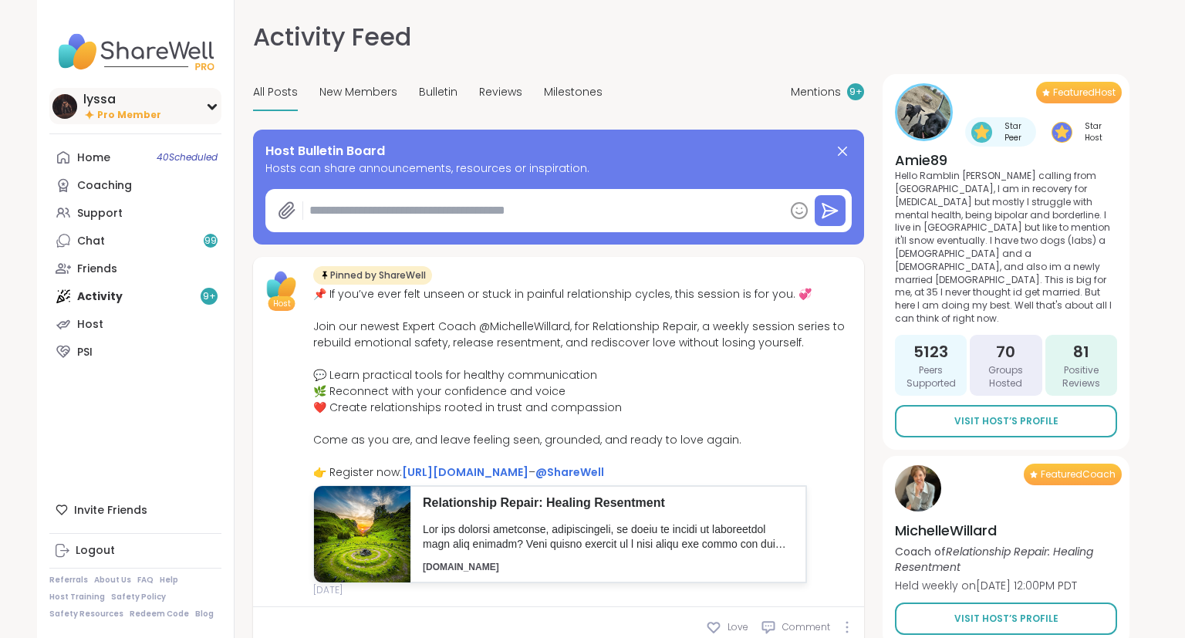
click at [60, 103] on img at bounding box center [64, 106] width 25 height 25
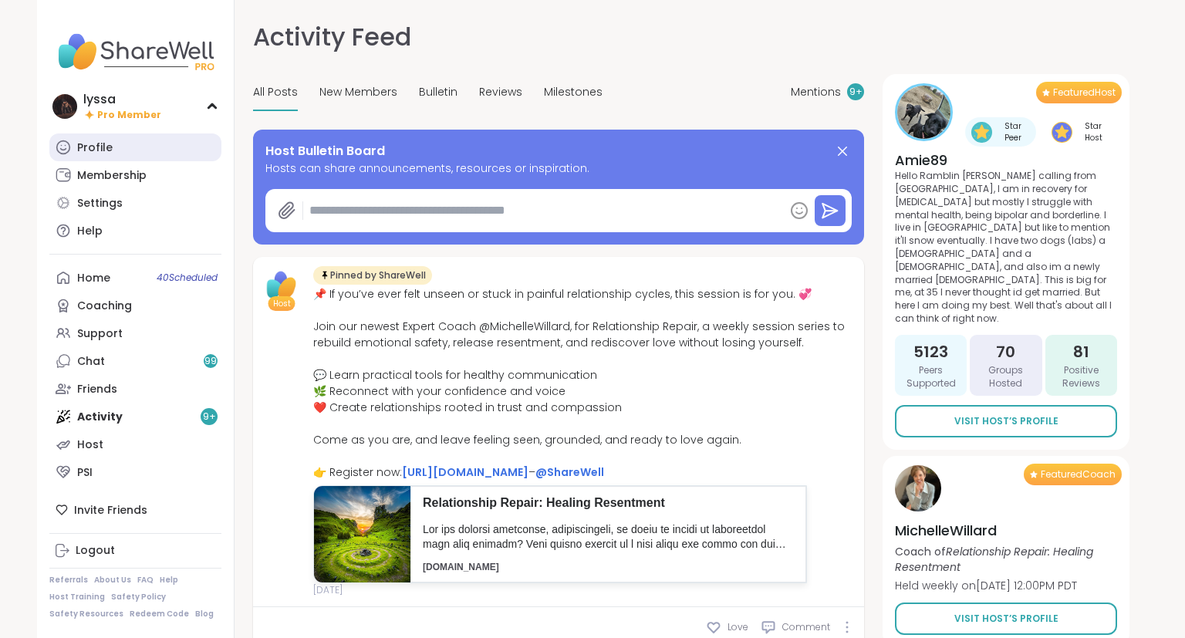
click at [110, 151] on div "Profile" at bounding box center [94, 147] width 35 height 15
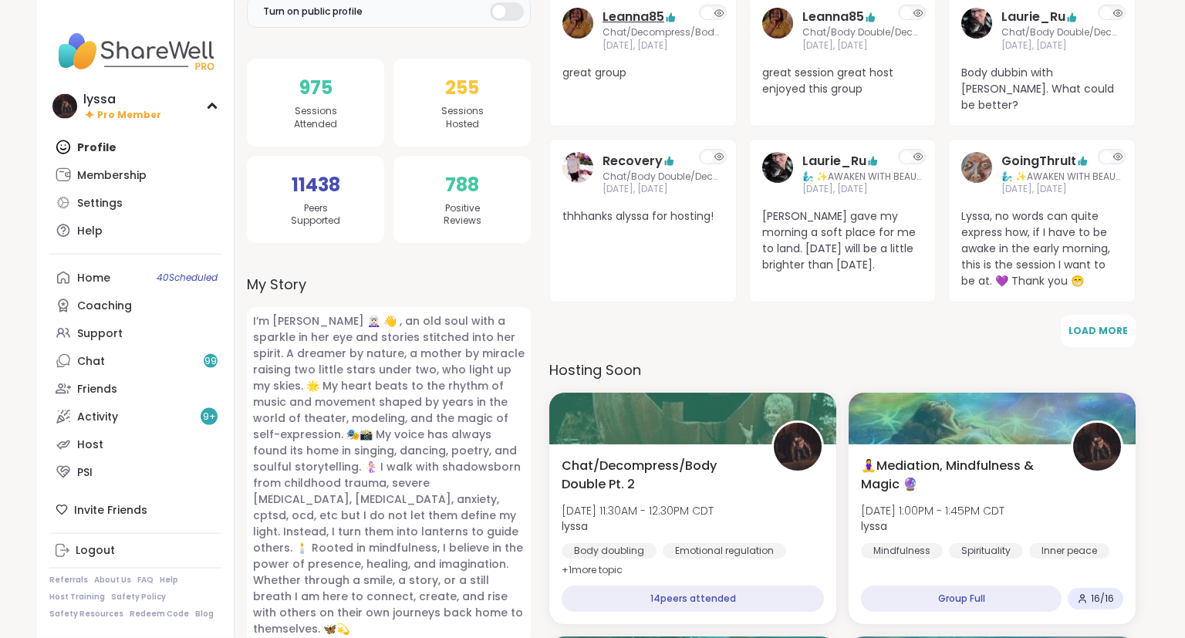
scroll to position [329, 0]
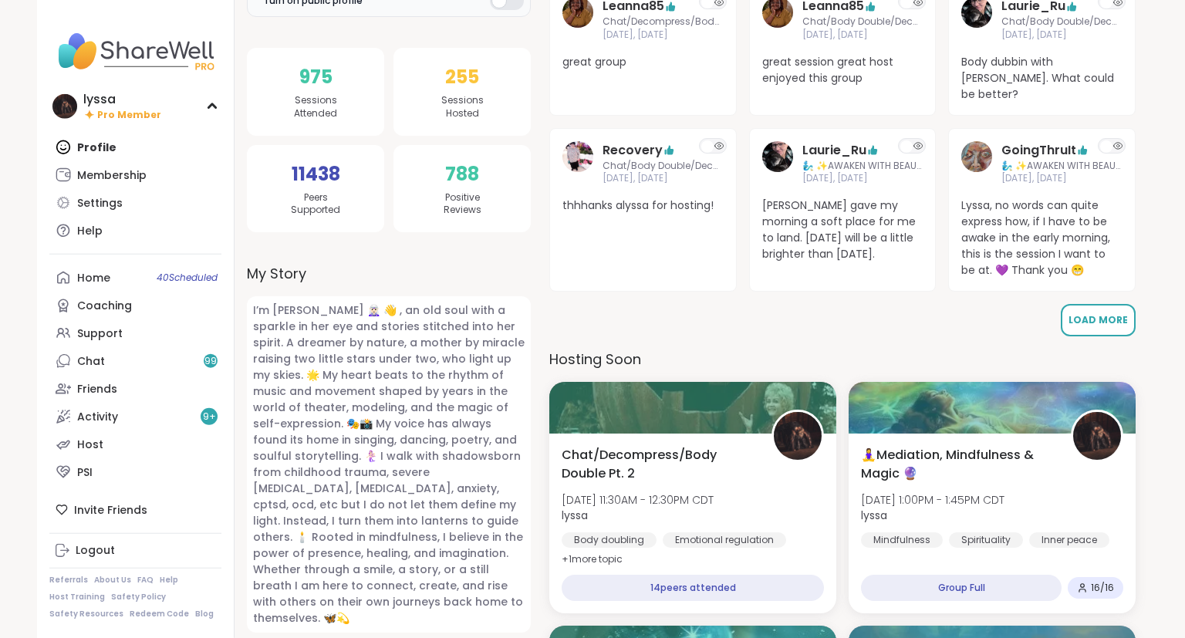
click at [1094, 313] on span "Load More" at bounding box center [1097, 319] width 59 height 13
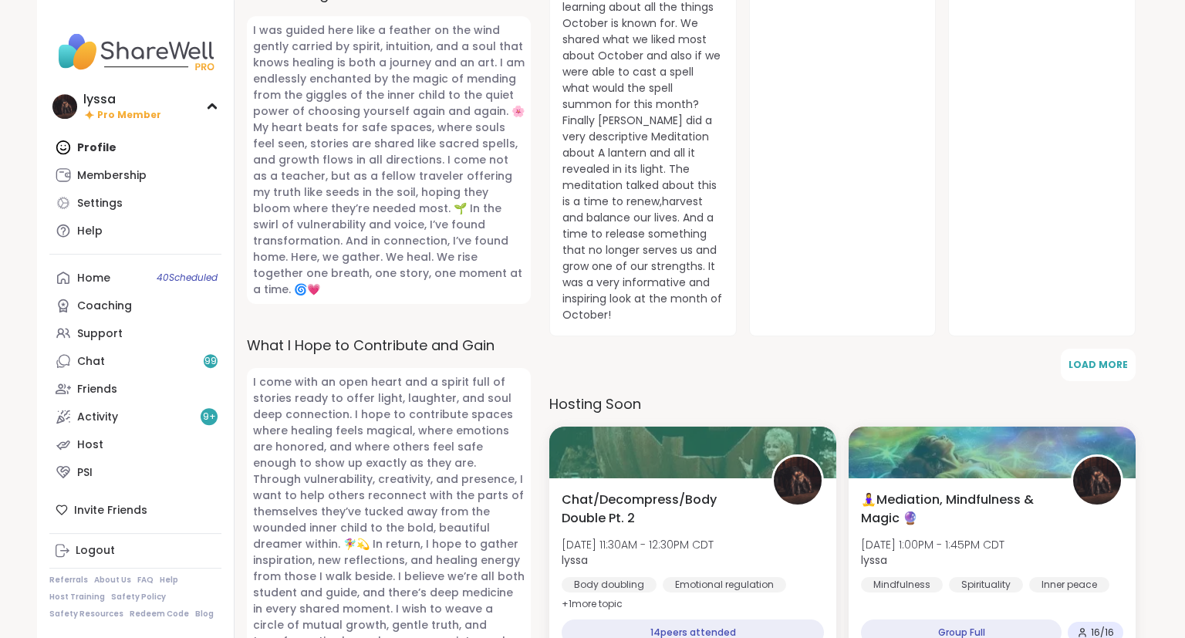
scroll to position [1011, 0]
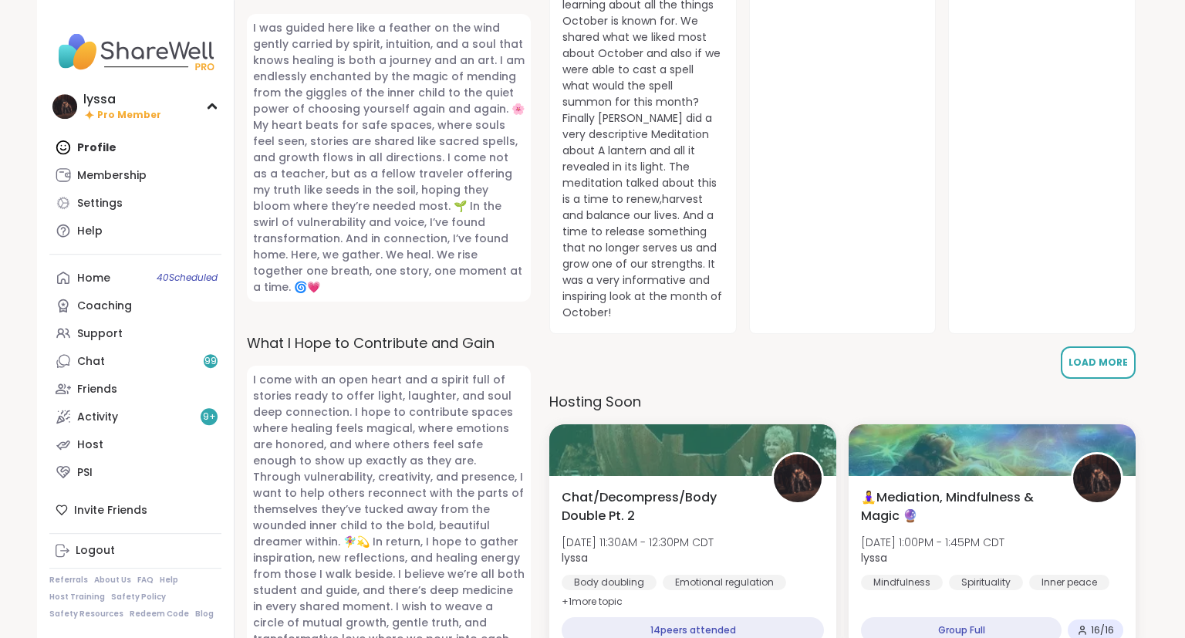
click at [1112, 346] on button "Load More" at bounding box center [1098, 362] width 75 height 32
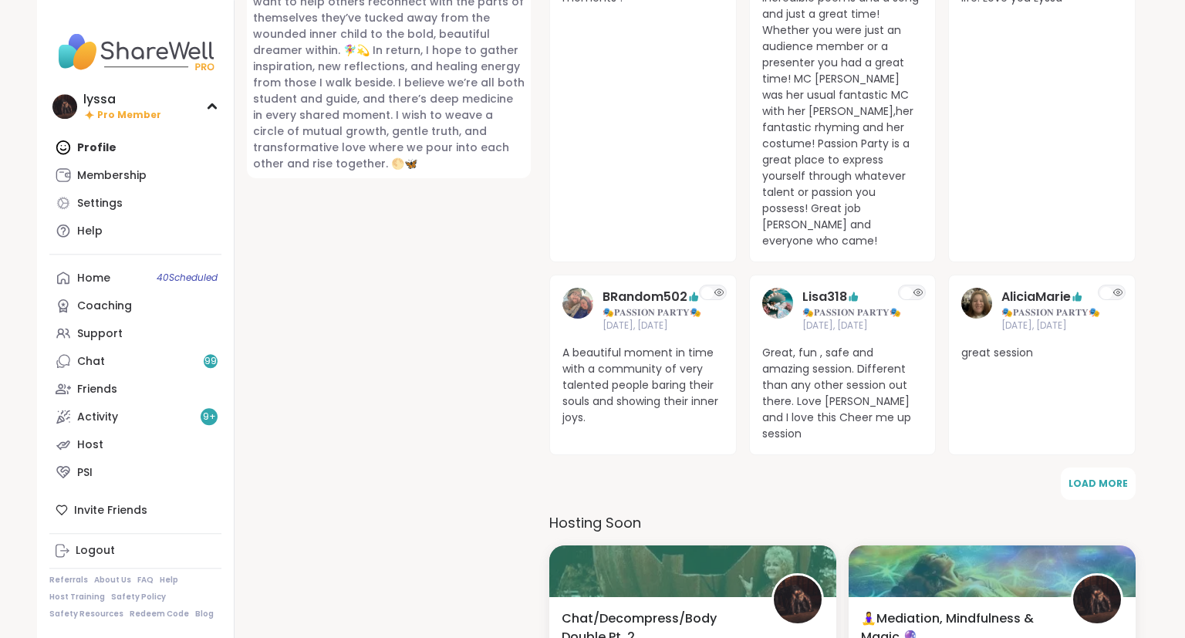
scroll to position [1521, 0]
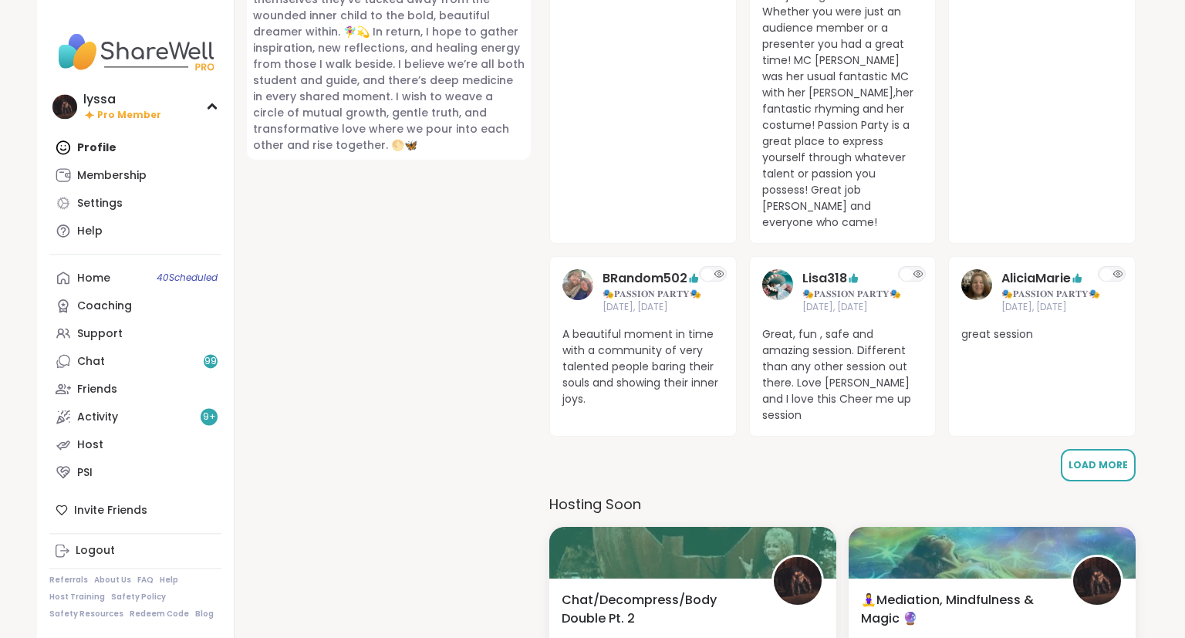
click at [1102, 458] on span "Load More" at bounding box center [1097, 464] width 59 height 13
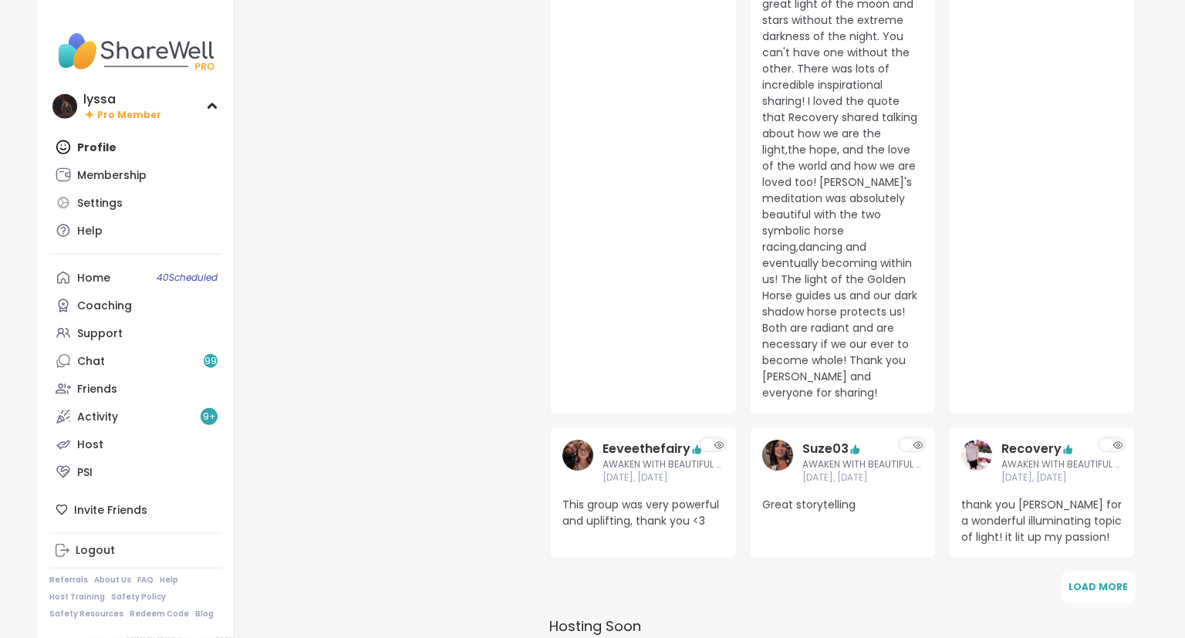
scroll to position [2280, 0]
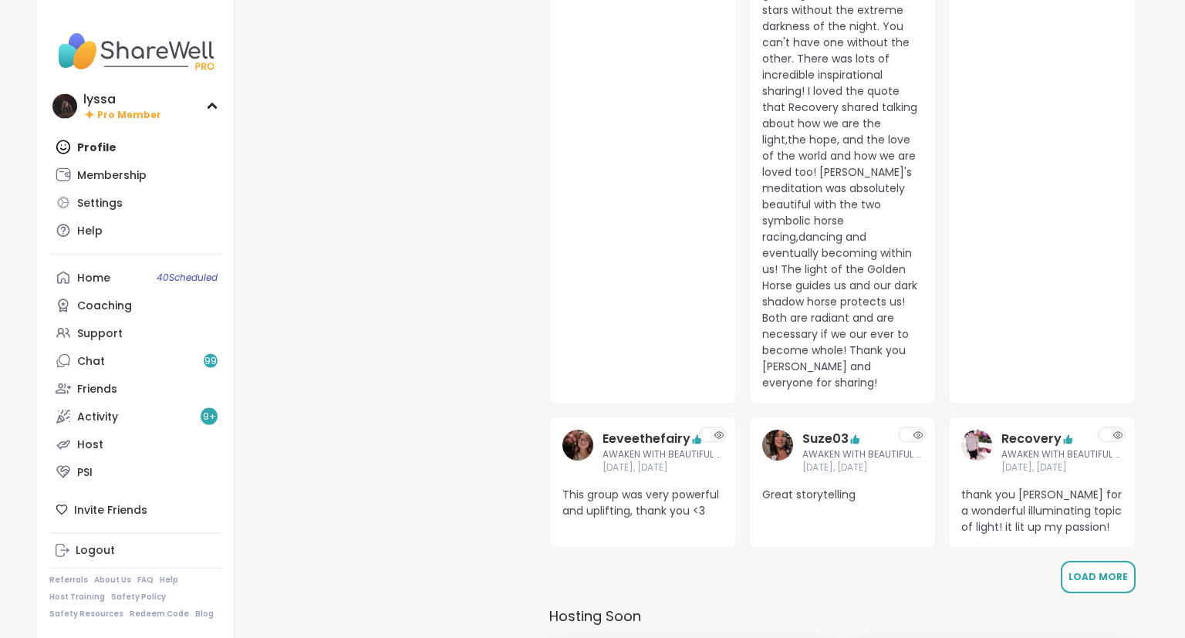
click at [1112, 561] on button "Load More" at bounding box center [1098, 577] width 75 height 32
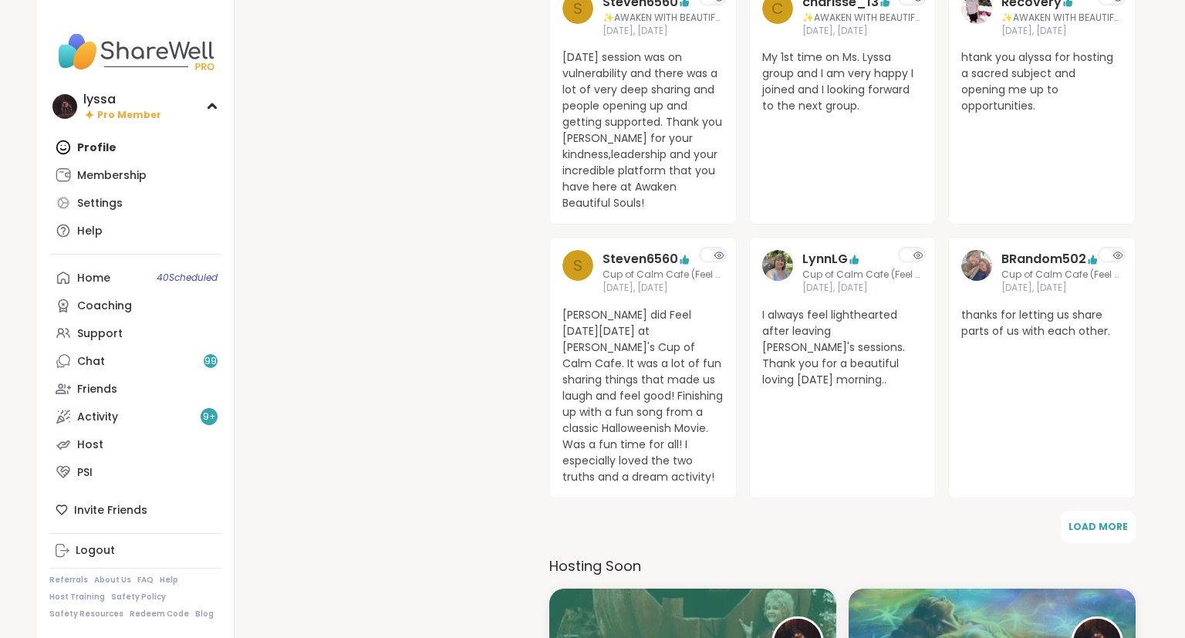
scroll to position [2865, 0]
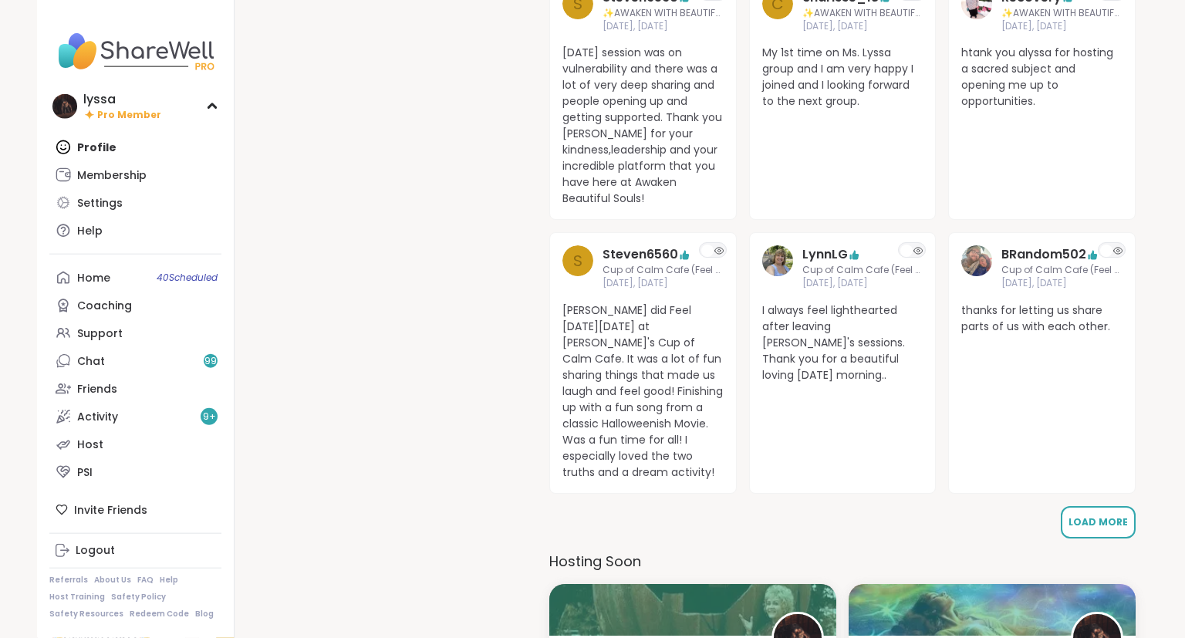
click at [1106, 506] on button "Load More" at bounding box center [1098, 522] width 75 height 32
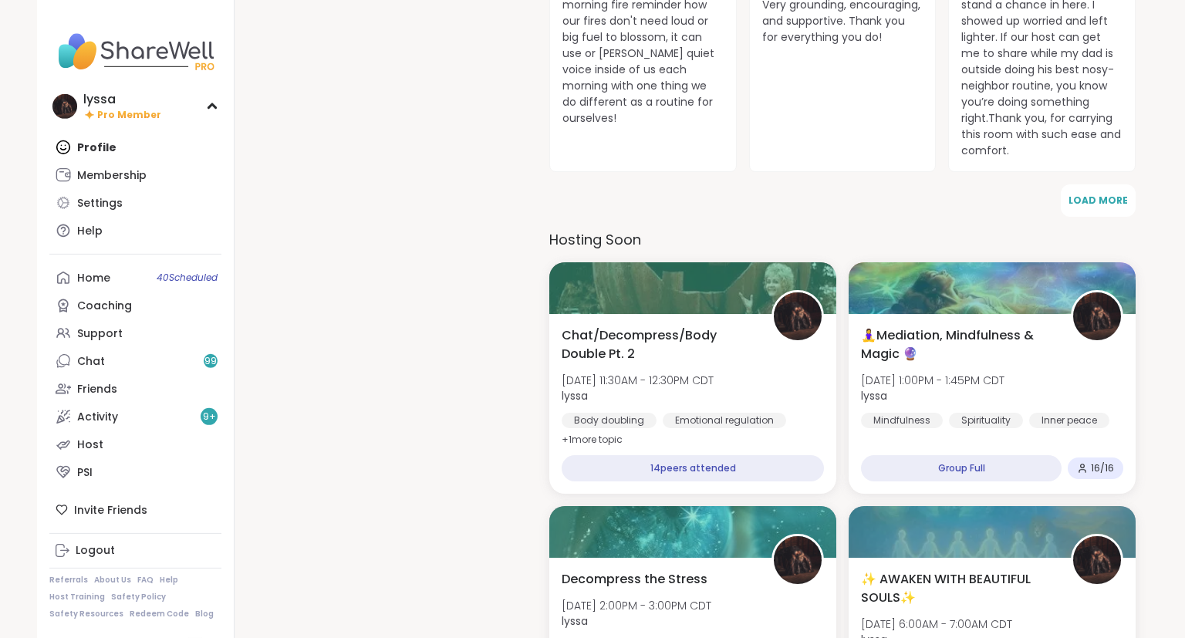
scroll to position [3751, 0]
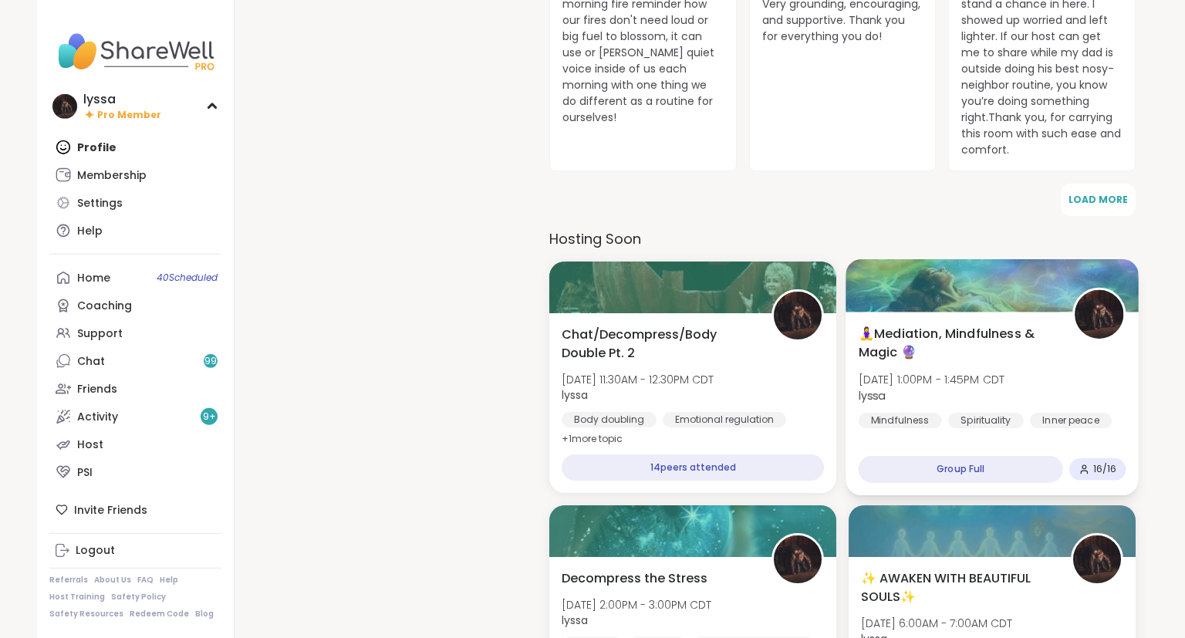
click at [1087, 325] on div "🧘‍♀️Mediation, Mindfulness & Magic 🔮 Wed, Oct 08 | 1:00PM - 1:45PM CDT lyssa Mi…" at bounding box center [992, 377] width 268 height 104
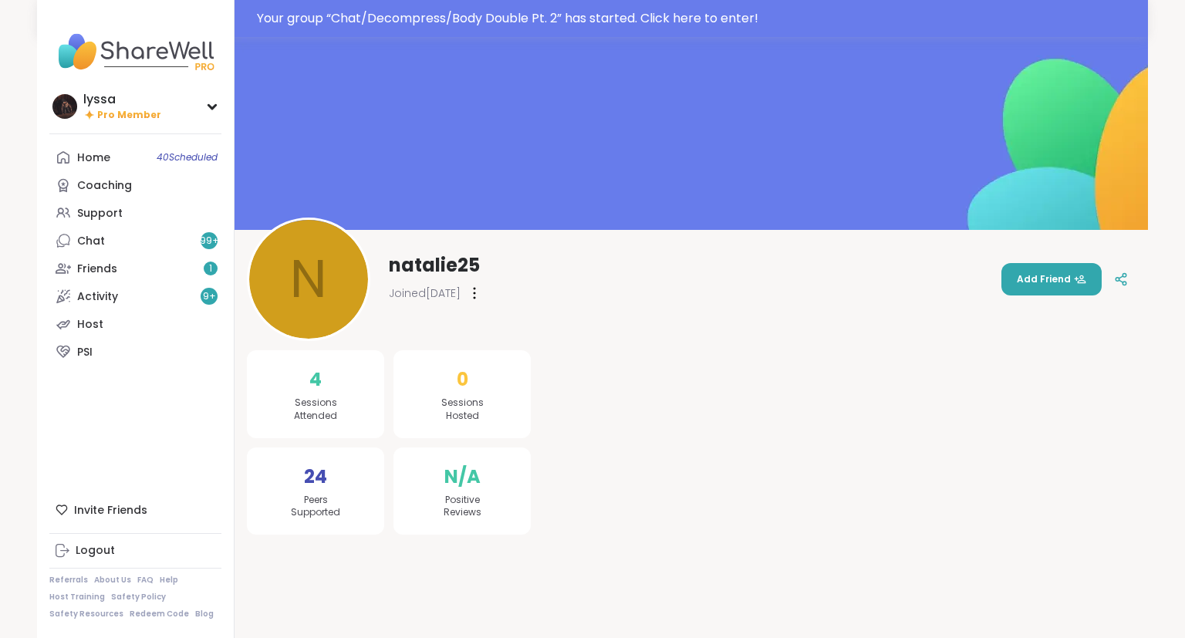
scroll to position [37, 0]
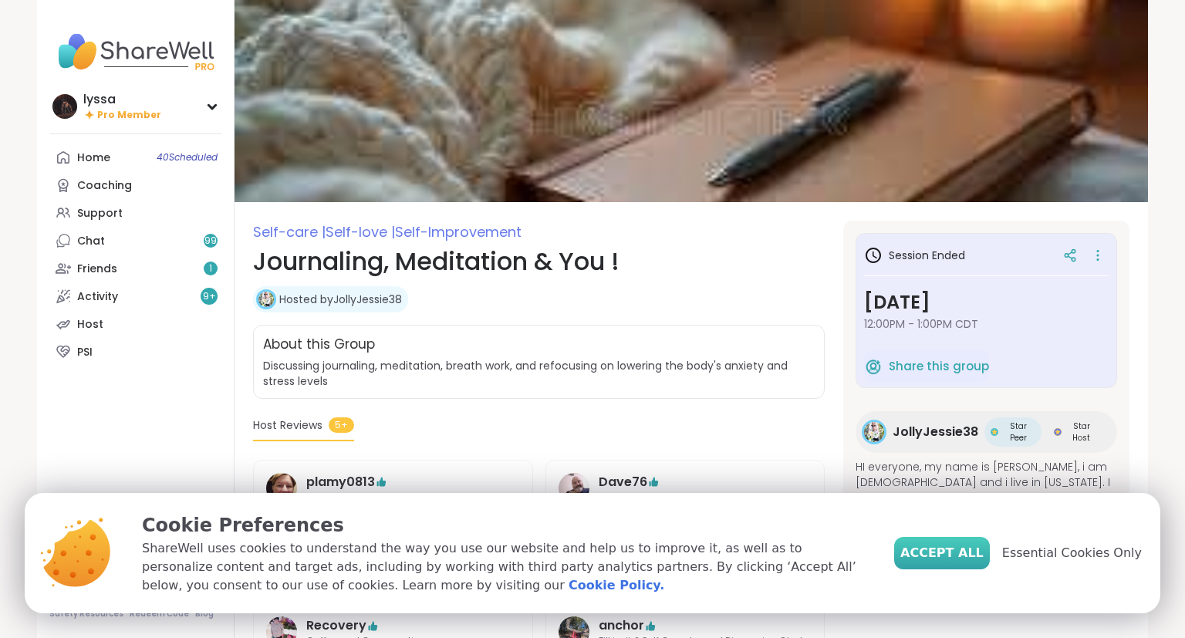
click at [964, 548] on span "Accept All" at bounding box center [941, 553] width 83 height 19
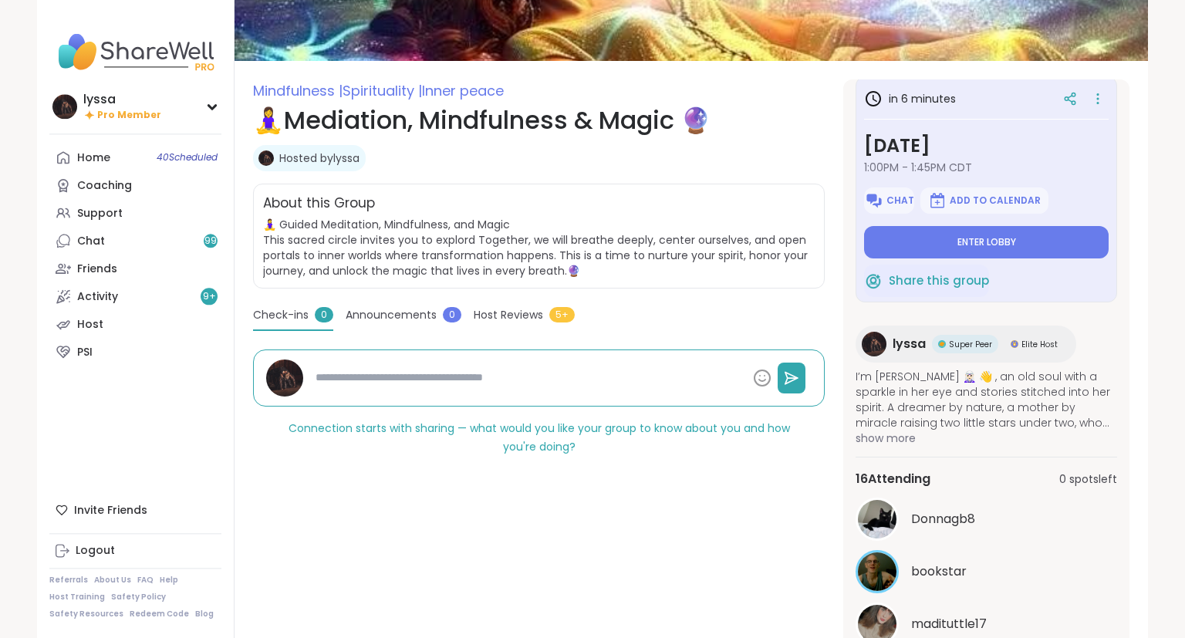
scroll to position [141, 0]
click at [508, 320] on span "Host Reviews" at bounding box center [508, 315] width 69 height 16
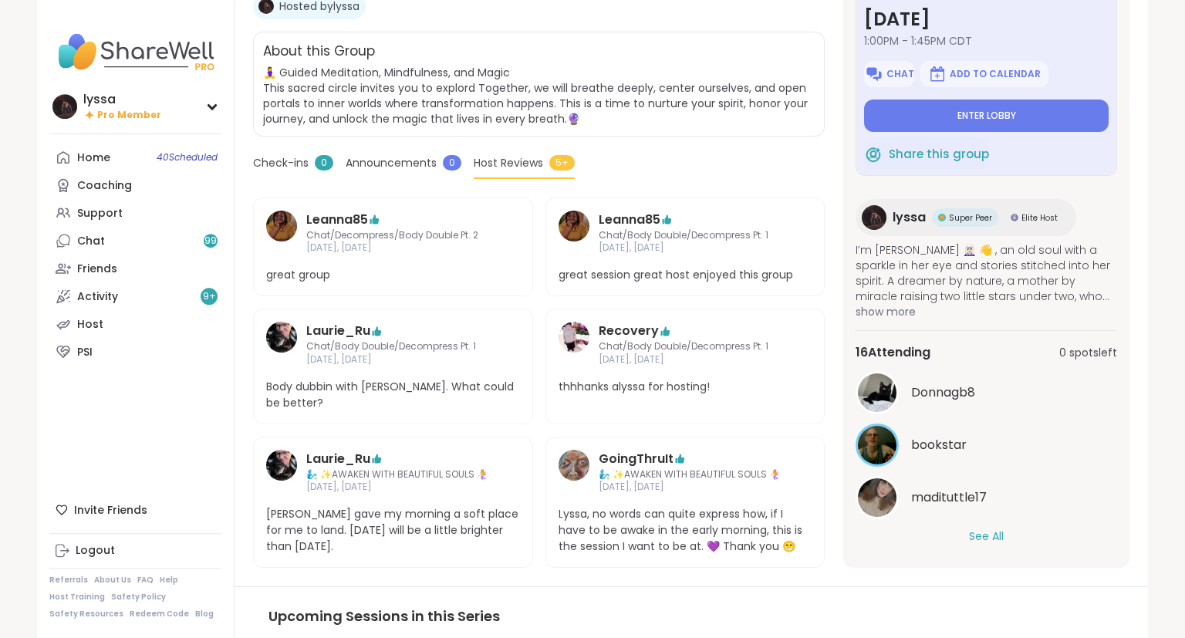
scroll to position [292, 0]
click at [985, 537] on button "See All" at bounding box center [986, 537] width 35 height 16
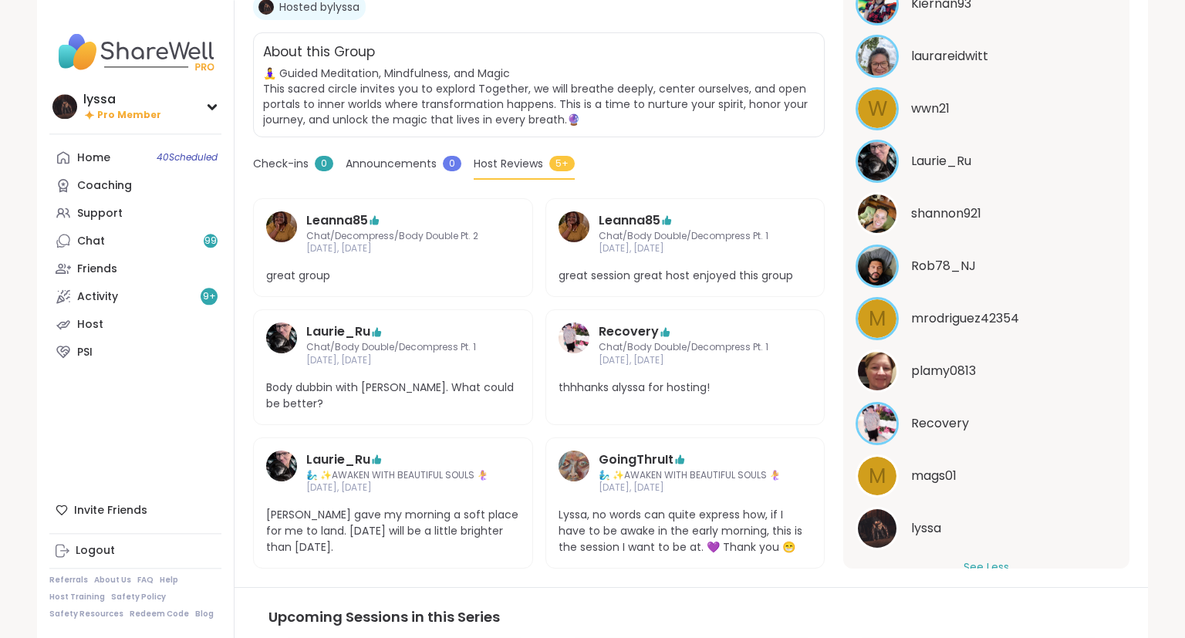
scroll to position [697, 0]
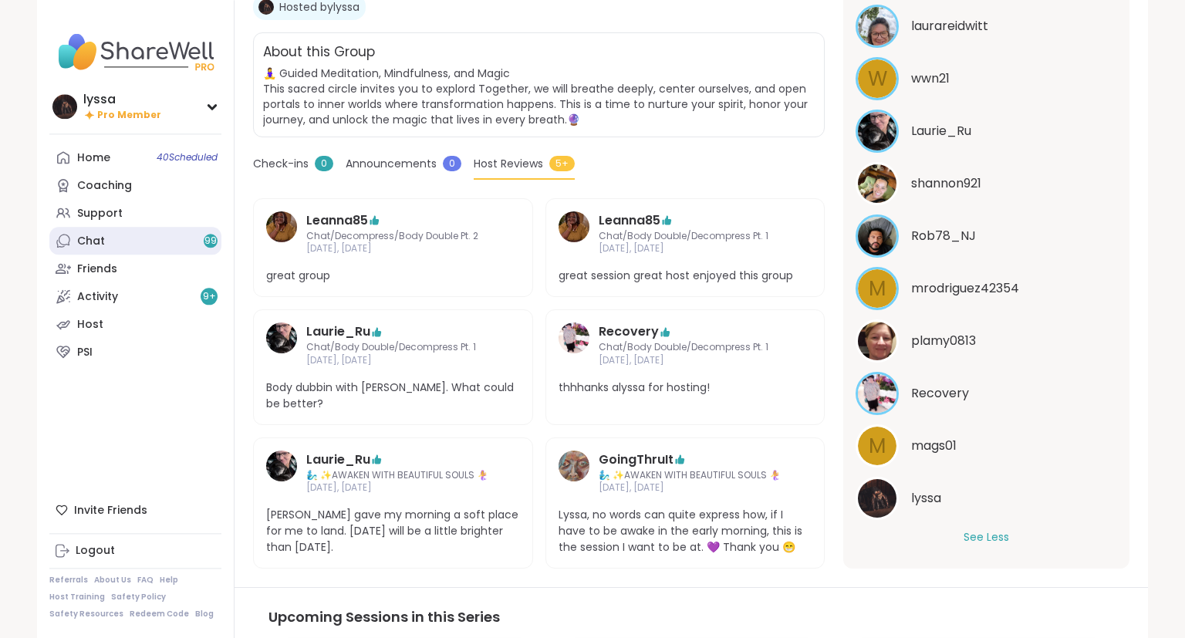
click at [103, 251] on link "Chat 99" at bounding box center [135, 241] width 172 height 28
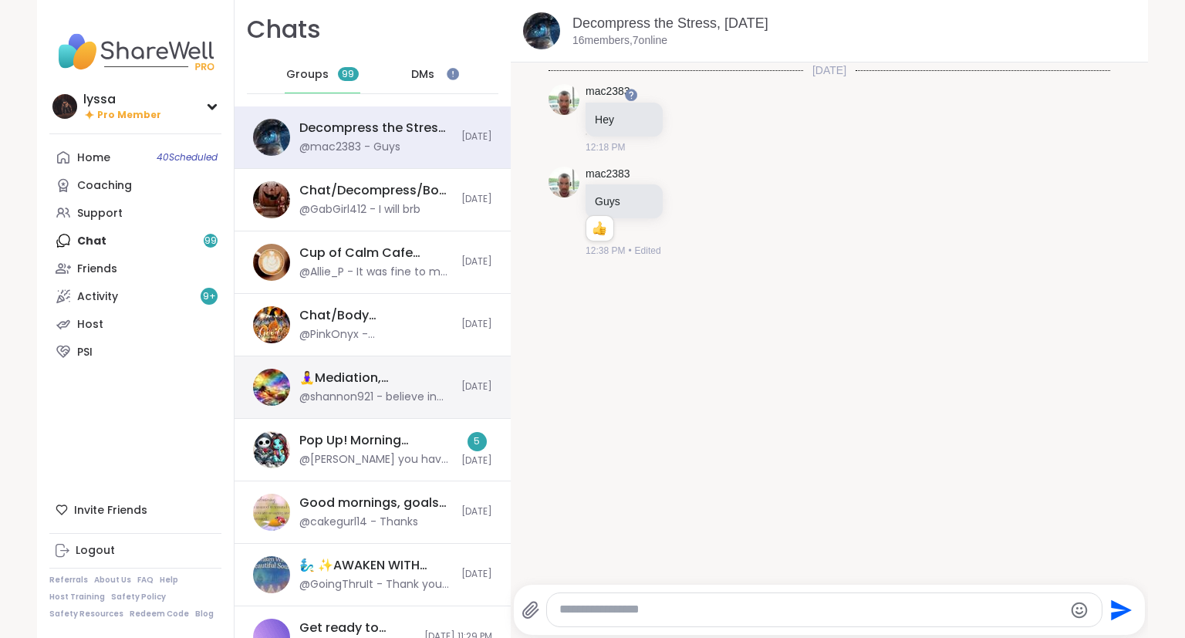
click at [322, 376] on div "🧘‍♀️Mediation, Mindfulness & Magic 🔮 , Oct 08" at bounding box center [375, 377] width 153 height 17
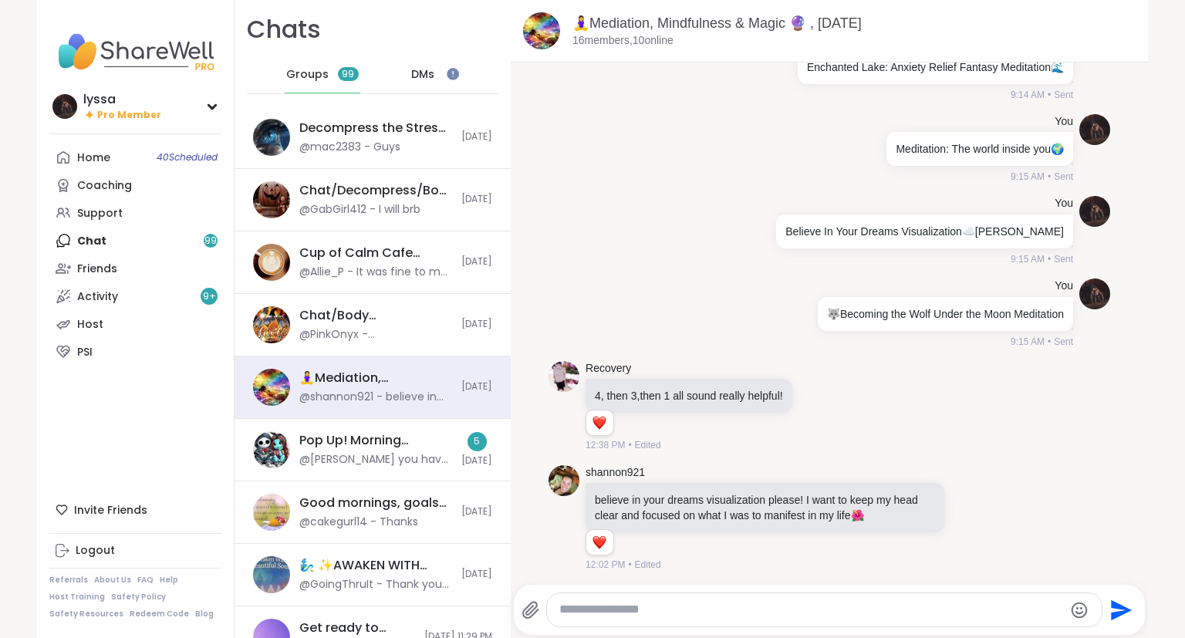
click at [622, 608] on textarea "Type your message" at bounding box center [811, 610] width 504 height 16
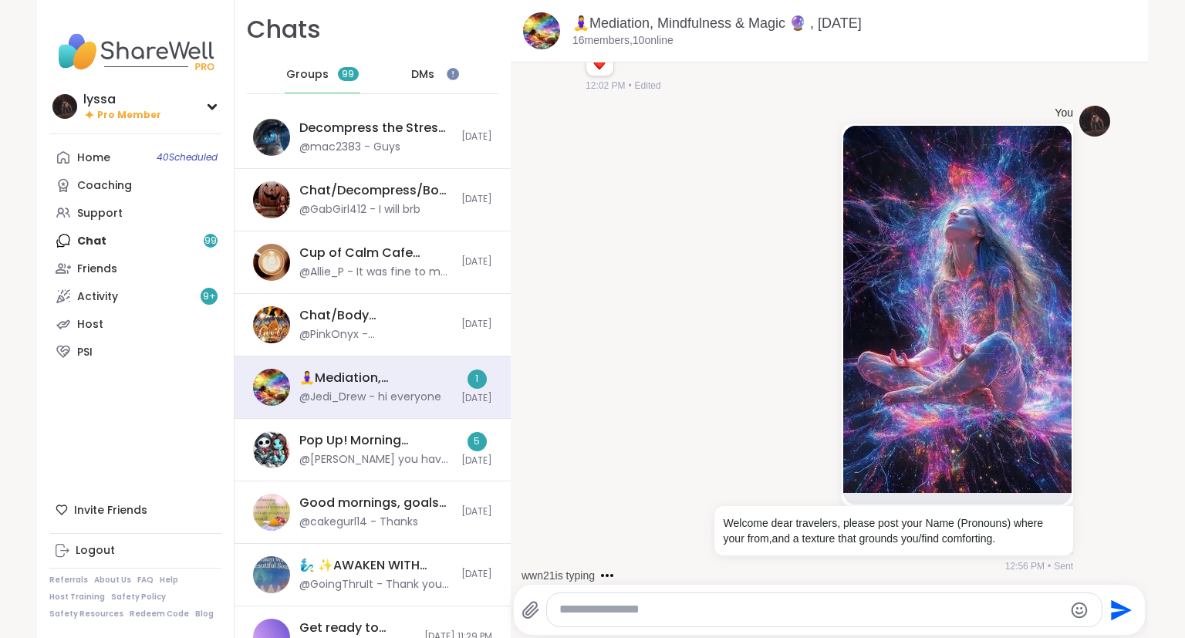
scroll to position [1009, 0]
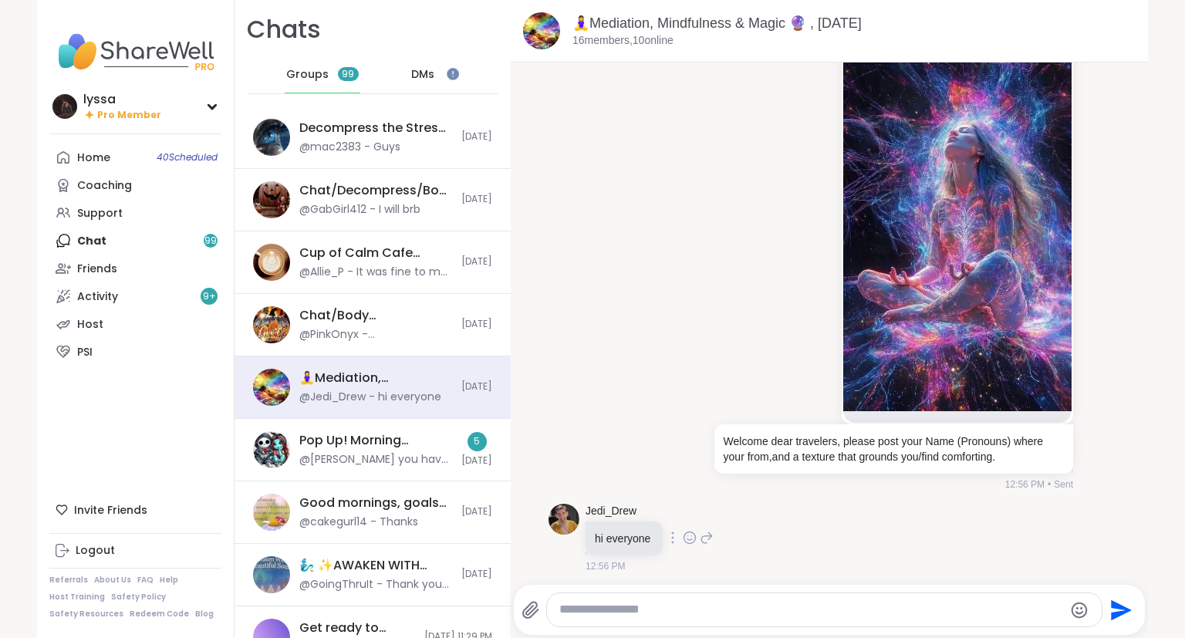
click at [712, 535] on icon at bounding box center [707, 537] width 14 height 19
type textarea "**********"
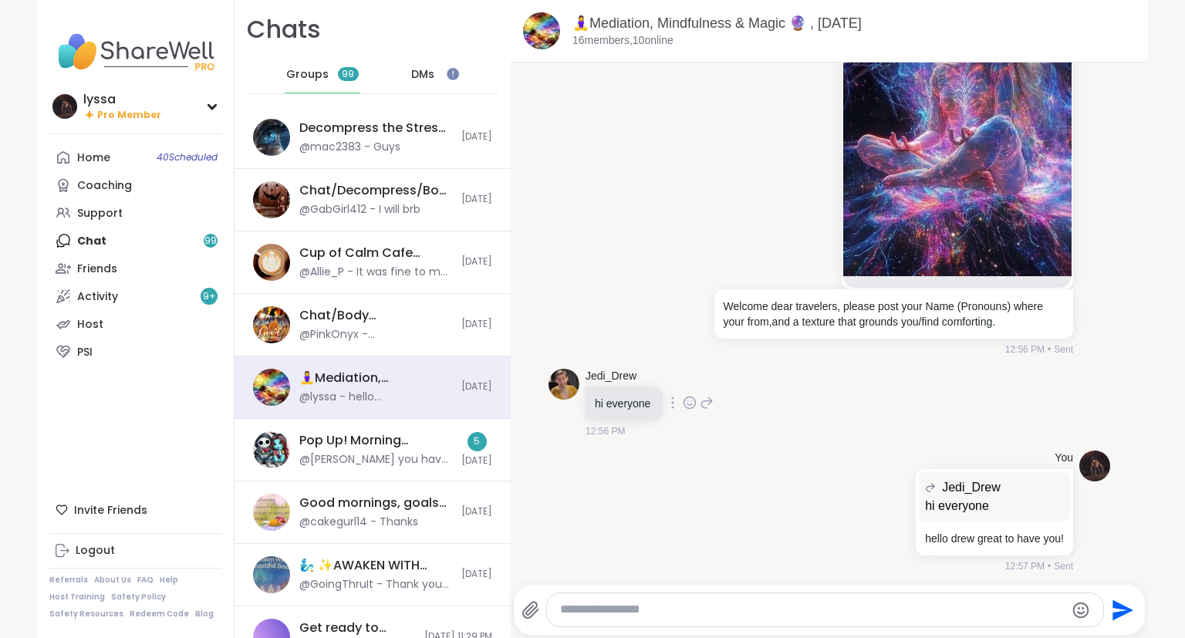
click at [689, 396] on icon at bounding box center [690, 402] width 14 height 15
click at [690, 380] on div "Select Reaction: Heart" at bounding box center [690, 378] width 14 height 14
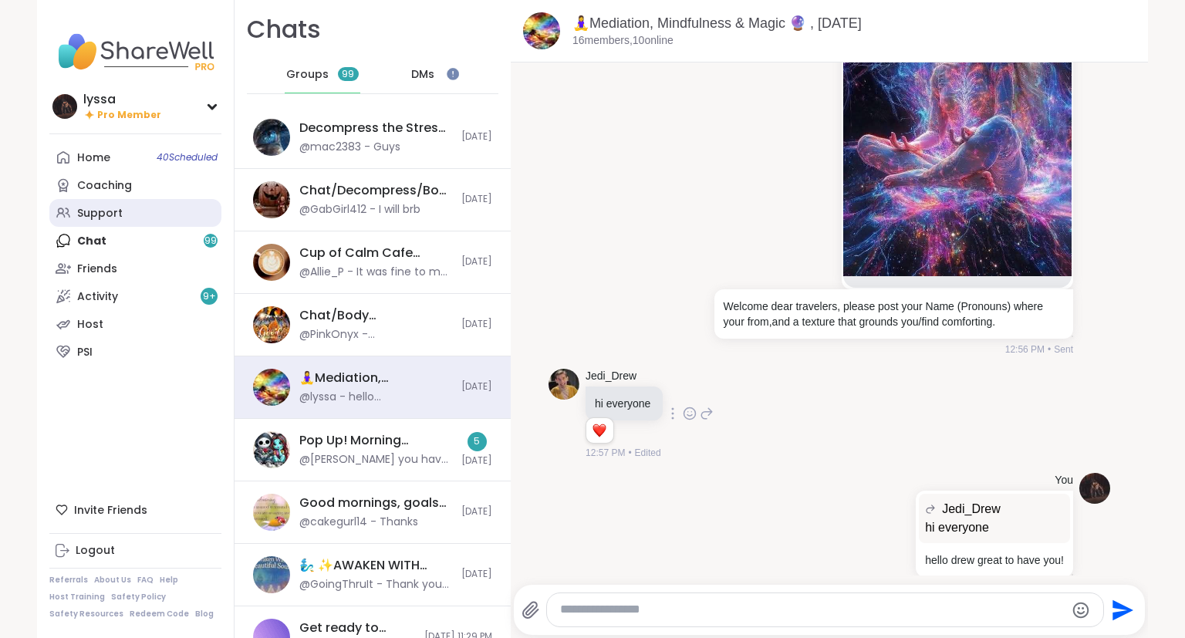
click at [150, 212] on link "Support" at bounding box center [135, 213] width 172 height 28
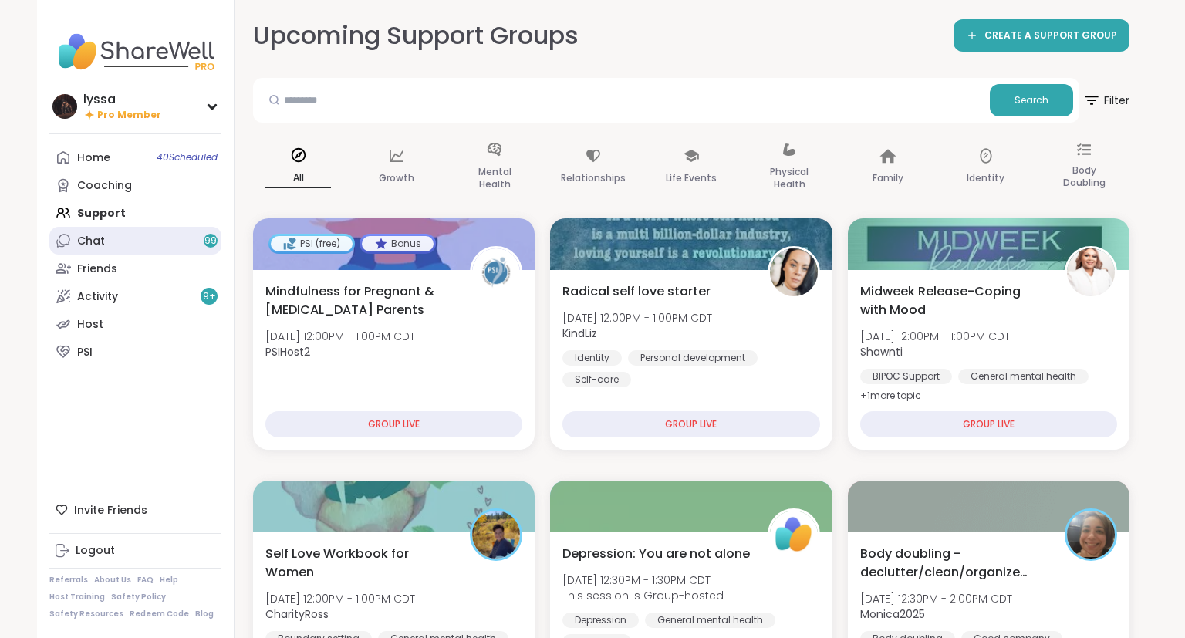
click at [89, 230] on link "Chat 99" at bounding box center [135, 241] width 172 height 28
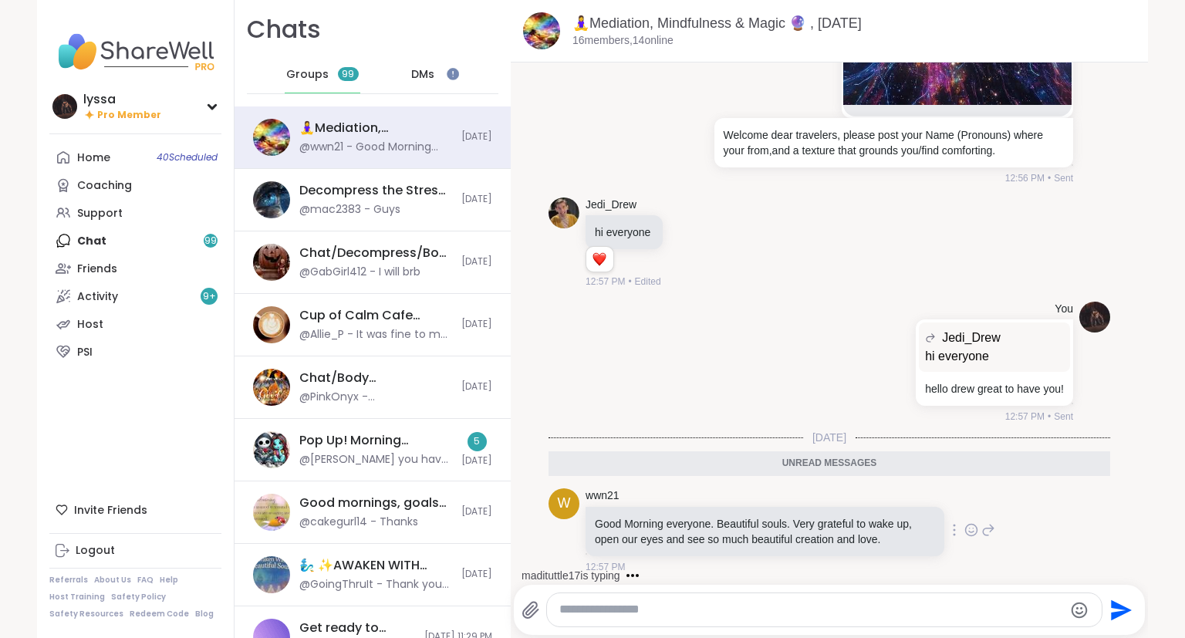
click at [993, 548] on div "wwn21 Good Morning everyone. Beautiful souls. Very grateful to wake up, open ou…" at bounding box center [790, 531] width 410 height 86
click at [973, 531] on icon at bounding box center [971, 532] width 5 height 2
click at [850, 498] on div "Select Reaction: Heart" at bounding box center [849, 505] width 14 height 14
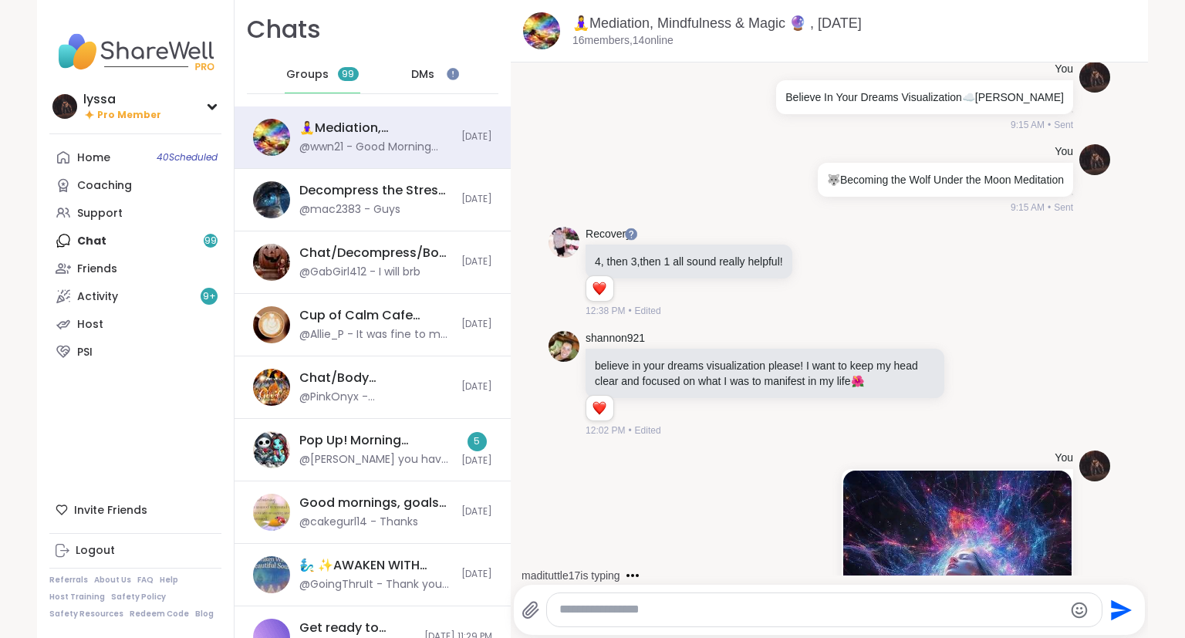
scroll to position [583, 0]
click at [967, 379] on icon at bounding box center [971, 382] width 14 height 15
click at [1034, 332] on div "shannon921 believe in your dreams visualization please! I want to keep my head …" at bounding box center [829, 384] width 562 height 120
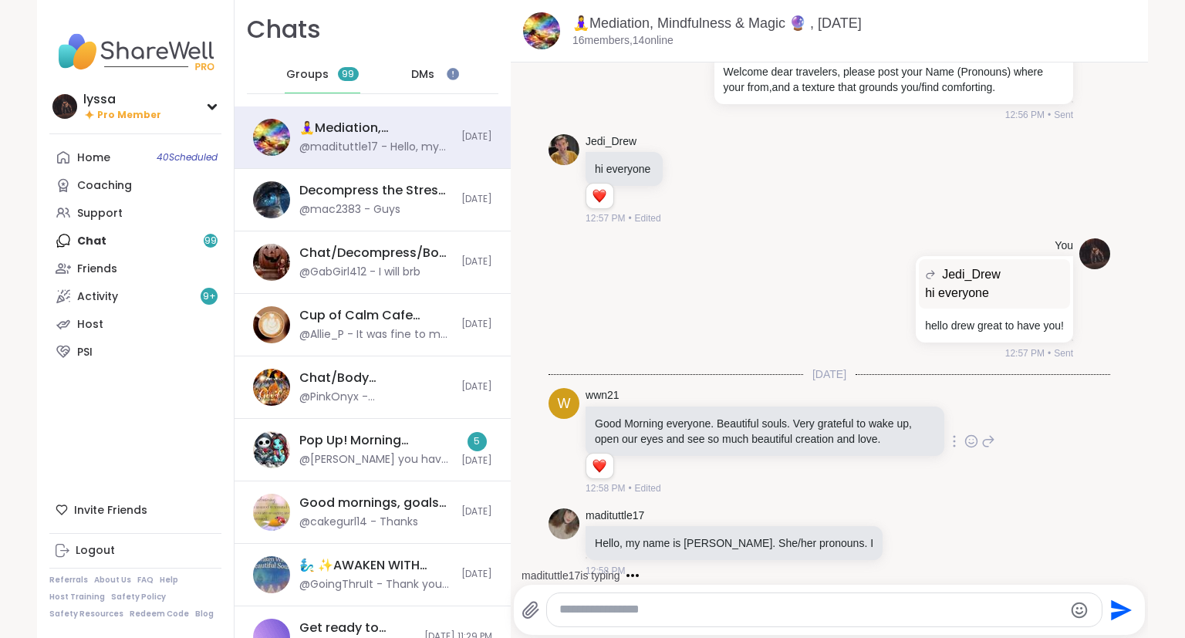
scroll to position [1382, 0]
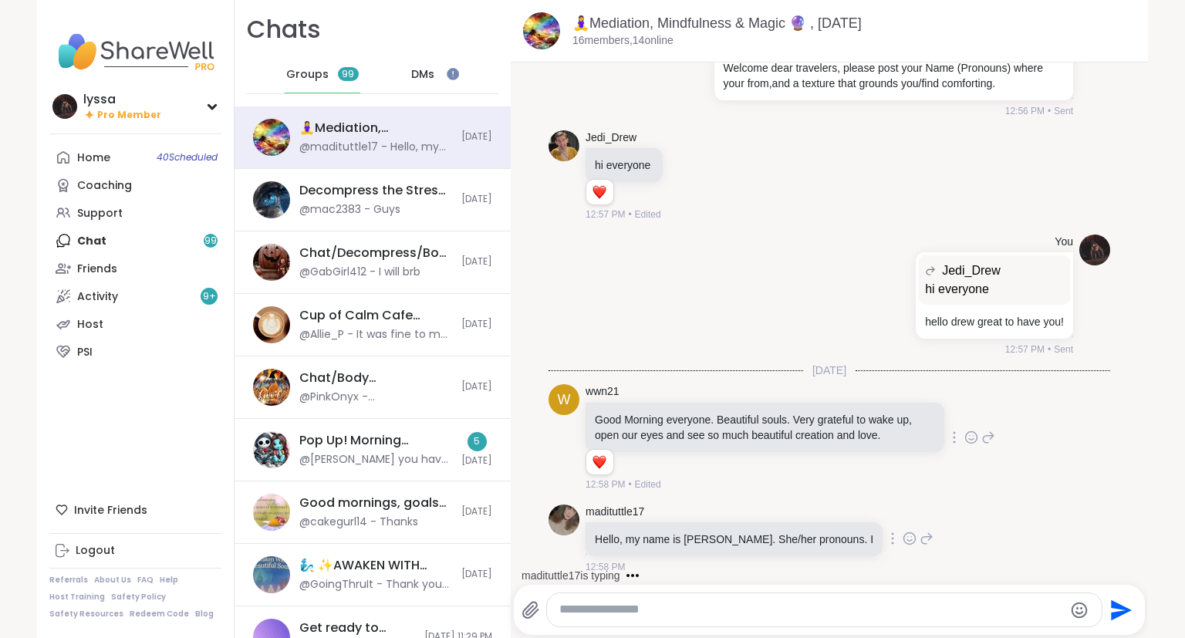
click at [902, 532] on icon at bounding box center [909, 538] width 14 height 15
click at [780, 507] on div "Select Reaction: Heart" at bounding box center [787, 514] width 14 height 14
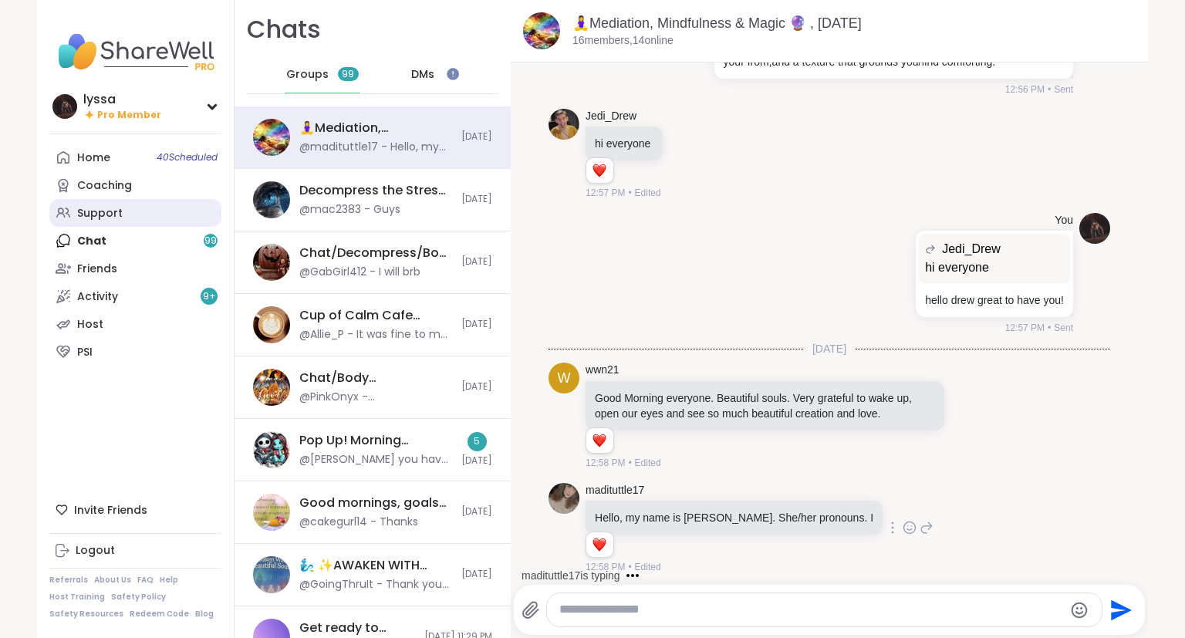
click at [108, 220] on div "Support" at bounding box center [100, 213] width 46 height 15
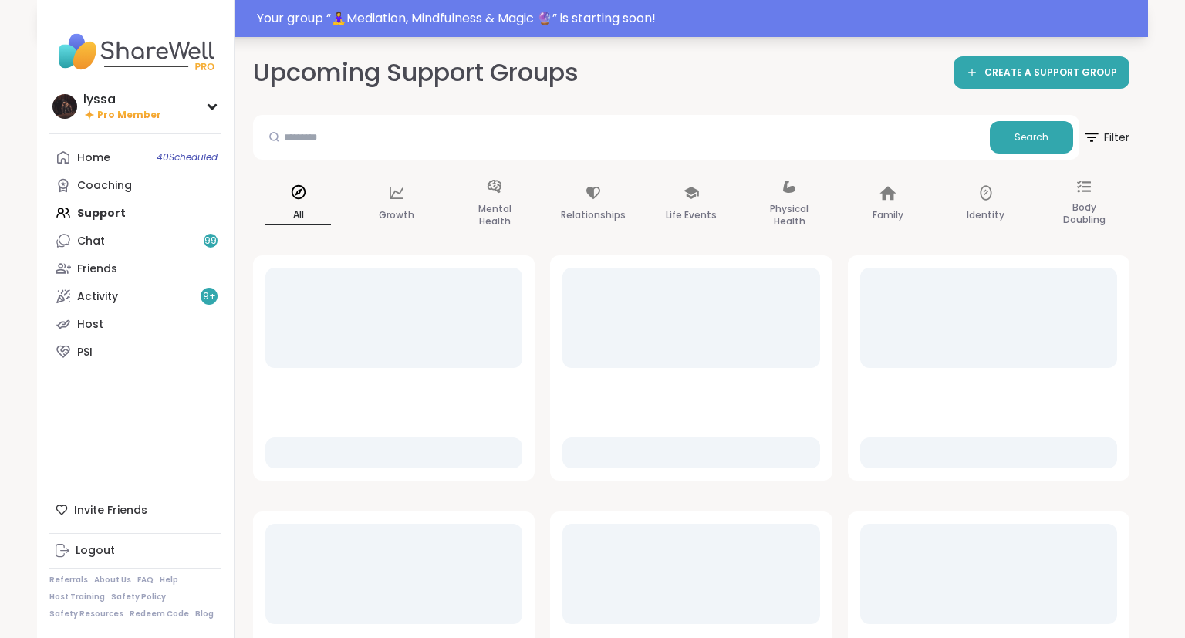
click at [414, 12] on div "Your group “ 🧘‍♀️Mediation, Mindfulness & Magic 🔮 ” is starting soon!" at bounding box center [698, 18] width 882 height 19
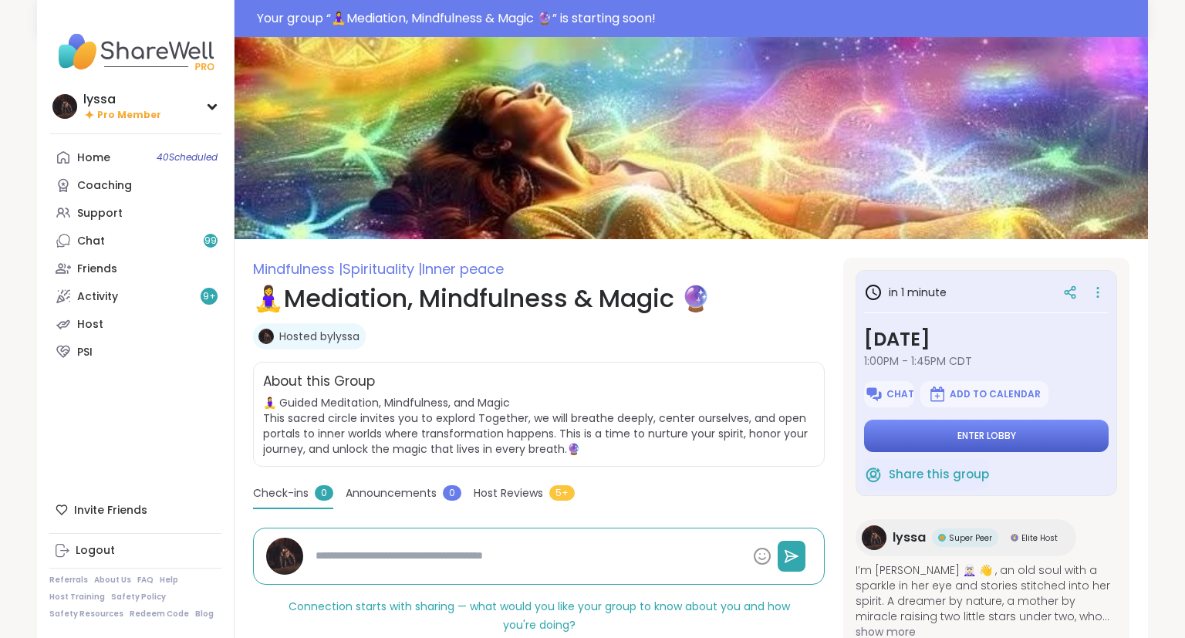
click at [897, 425] on button "Enter lobby" at bounding box center [986, 436] width 245 height 32
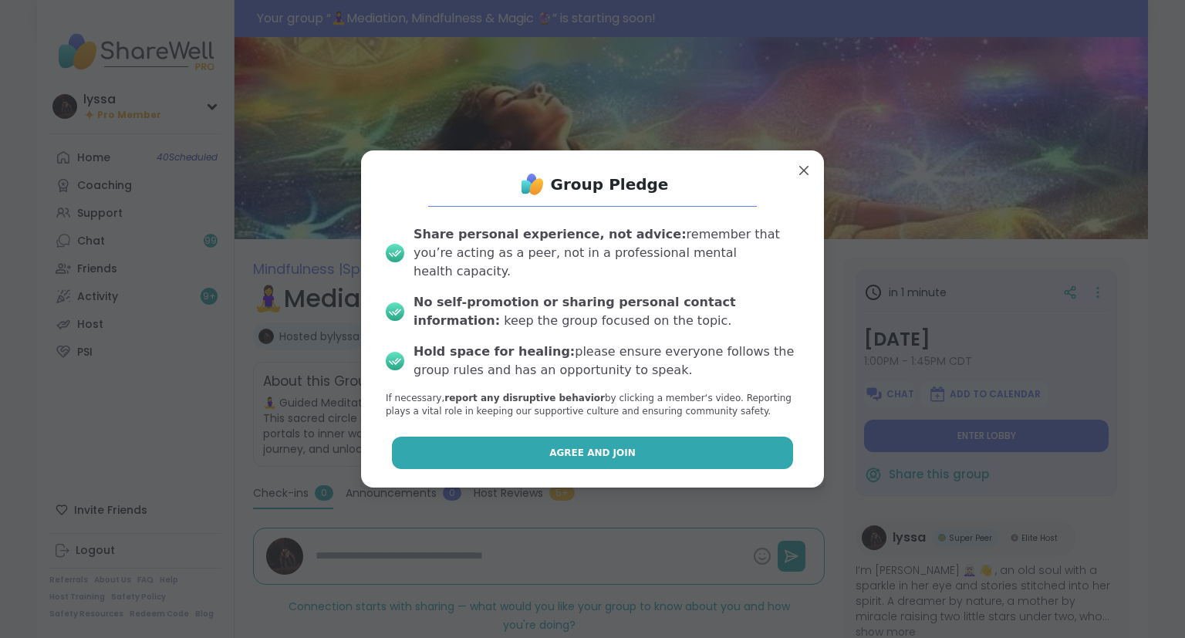
click at [747, 445] on button "Agree and Join" at bounding box center [593, 453] width 402 height 32
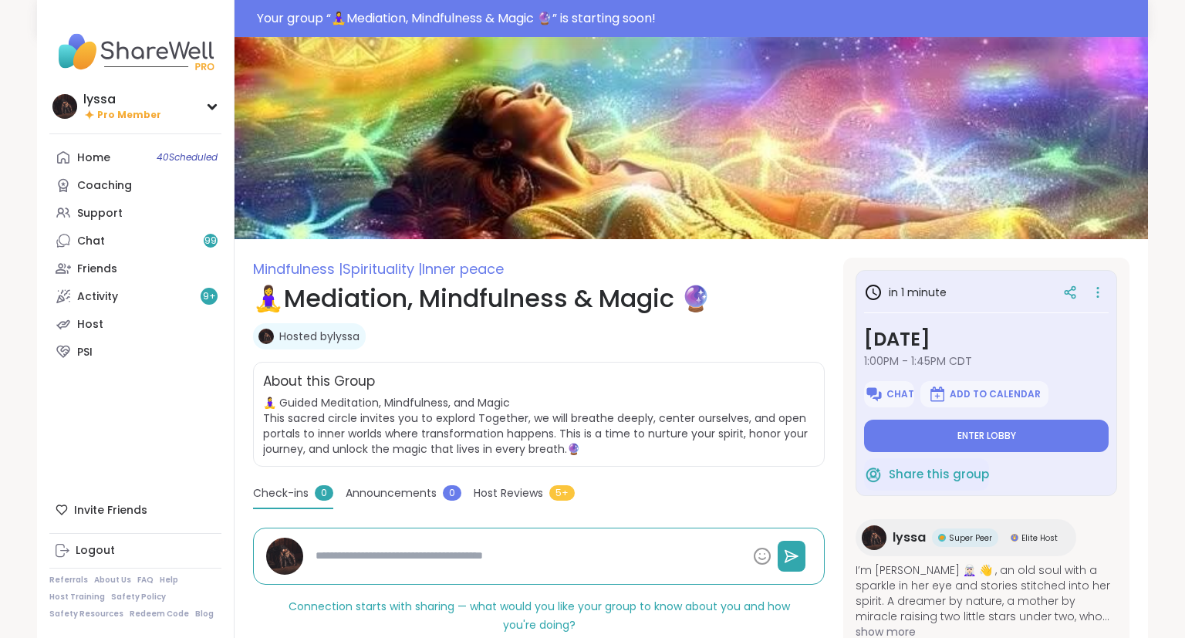
type textarea "*"
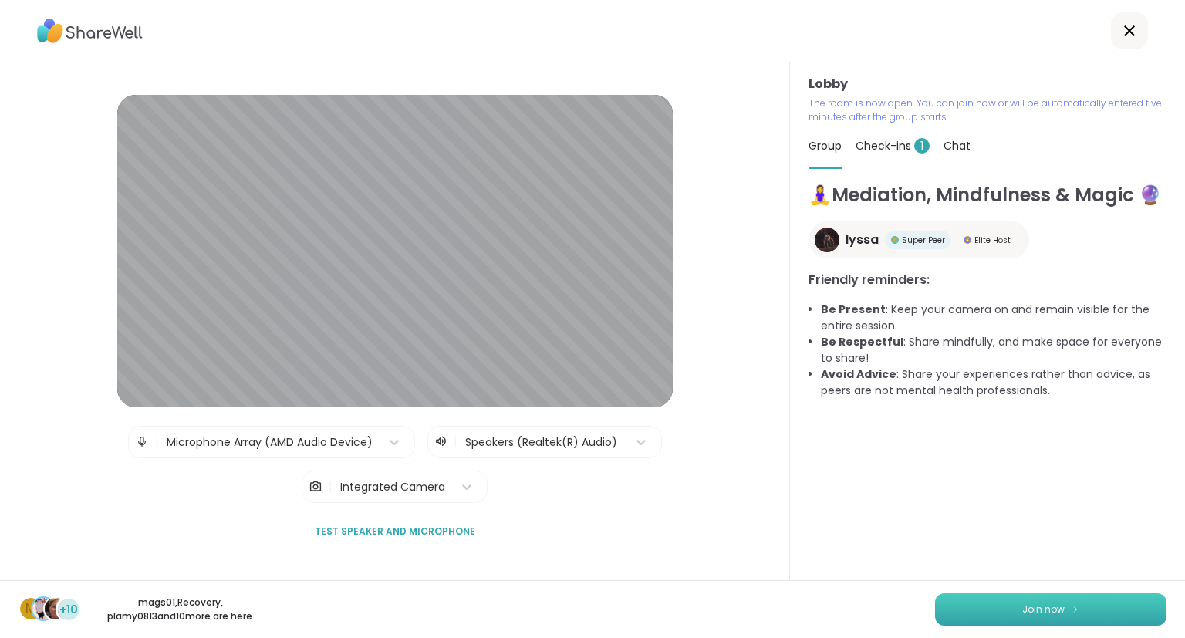
click at [1118, 608] on button "Join now" at bounding box center [1050, 609] width 231 height 32
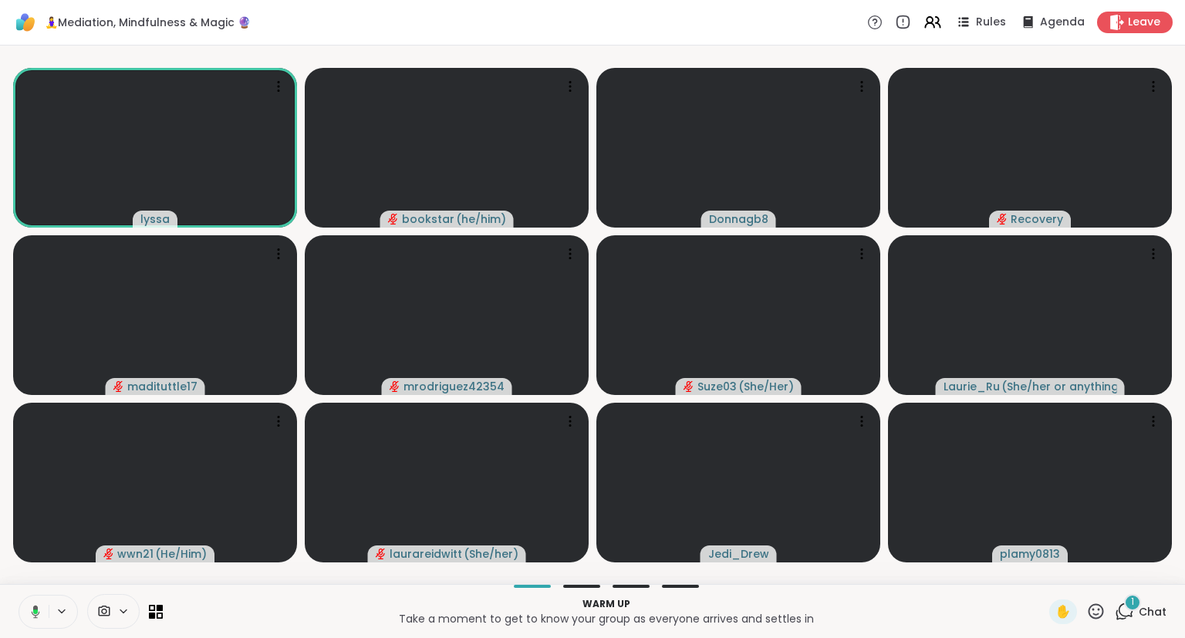
click at [1097, 615] on icon at bounding box center [1095, 610] width 15 height 15
click at [1043, 569] on span "❤️" at bounding box center [1050, 571] width 15 height 19
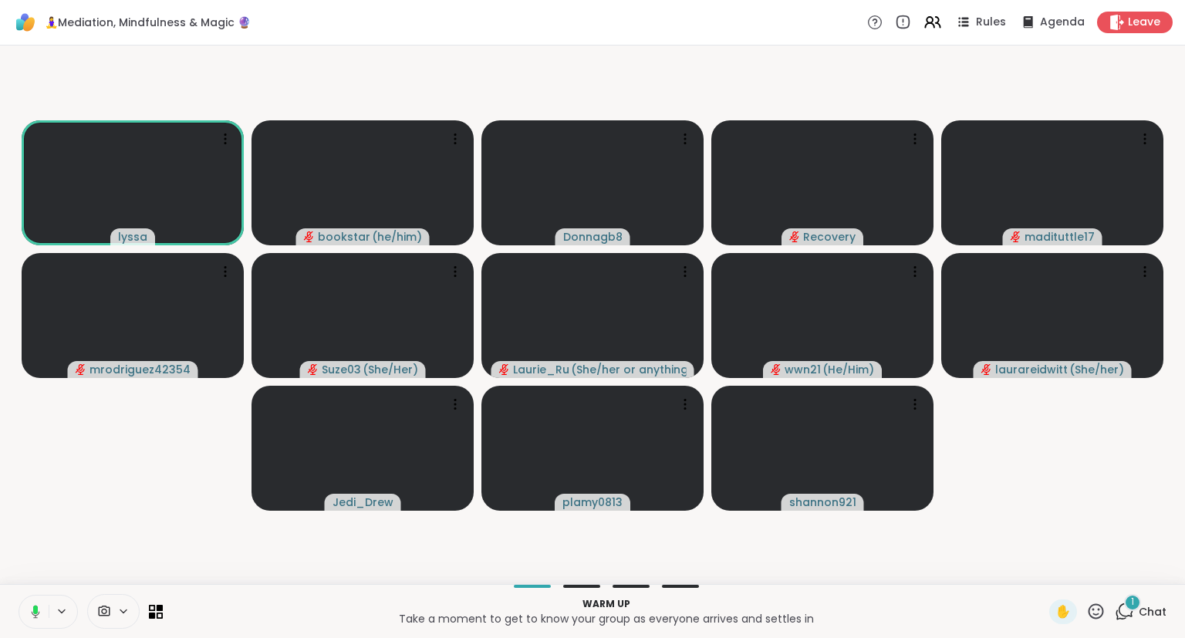
click at [1128, 609] on icon at bounding box center [1124, 611] width 19 height 19
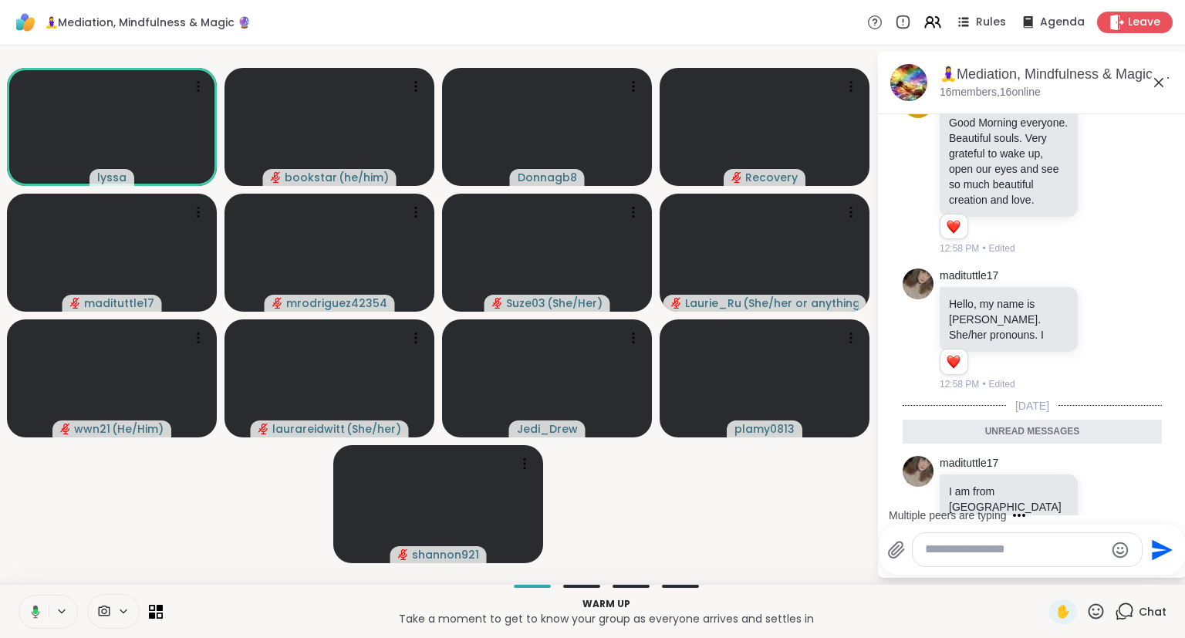
scroll to position [2360, 0]
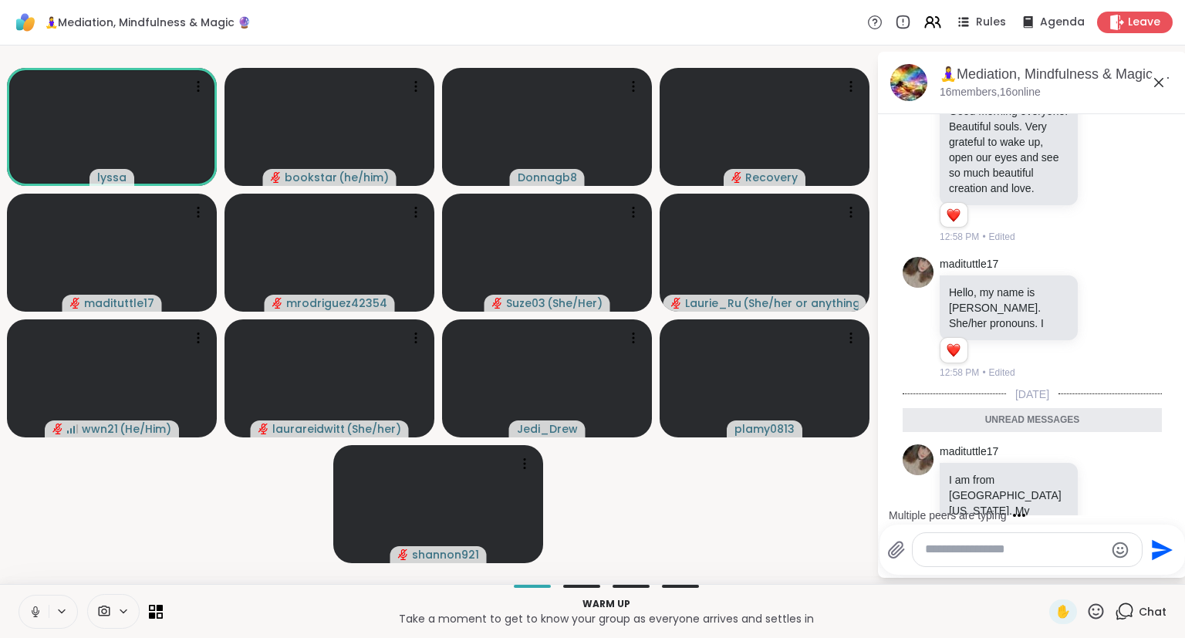
click at [1155, 85] on icon at bounding box center [1158, 82] width 9 height 9
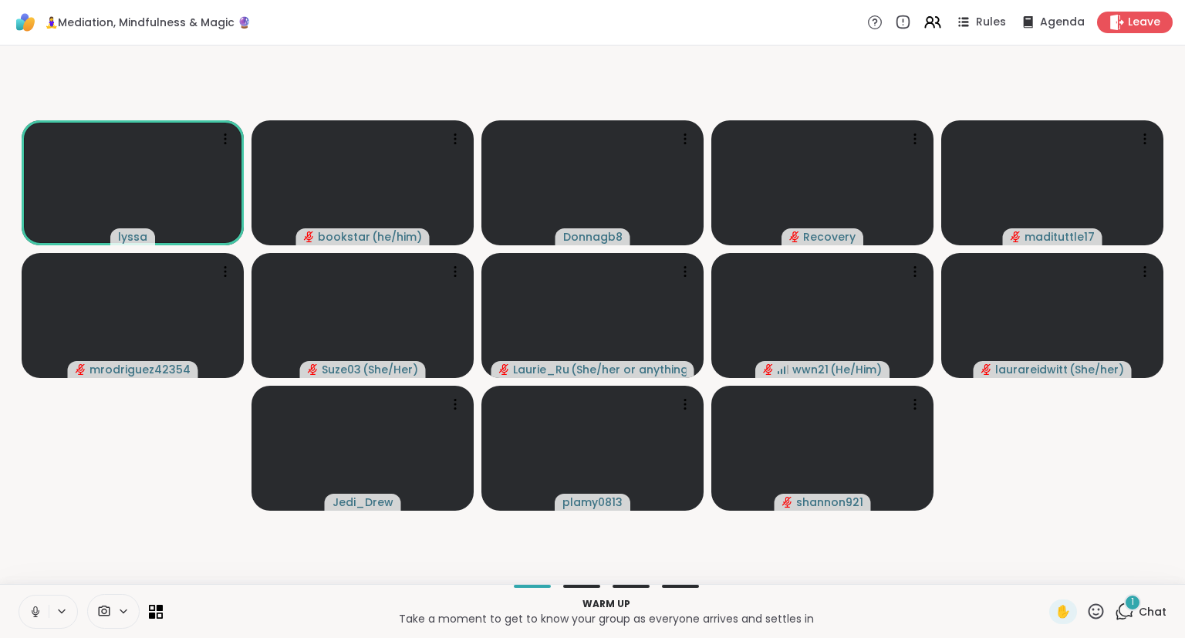
click at [1146, 614] on span "Chat" at bounding box center [1152, 611] width 28 height 15
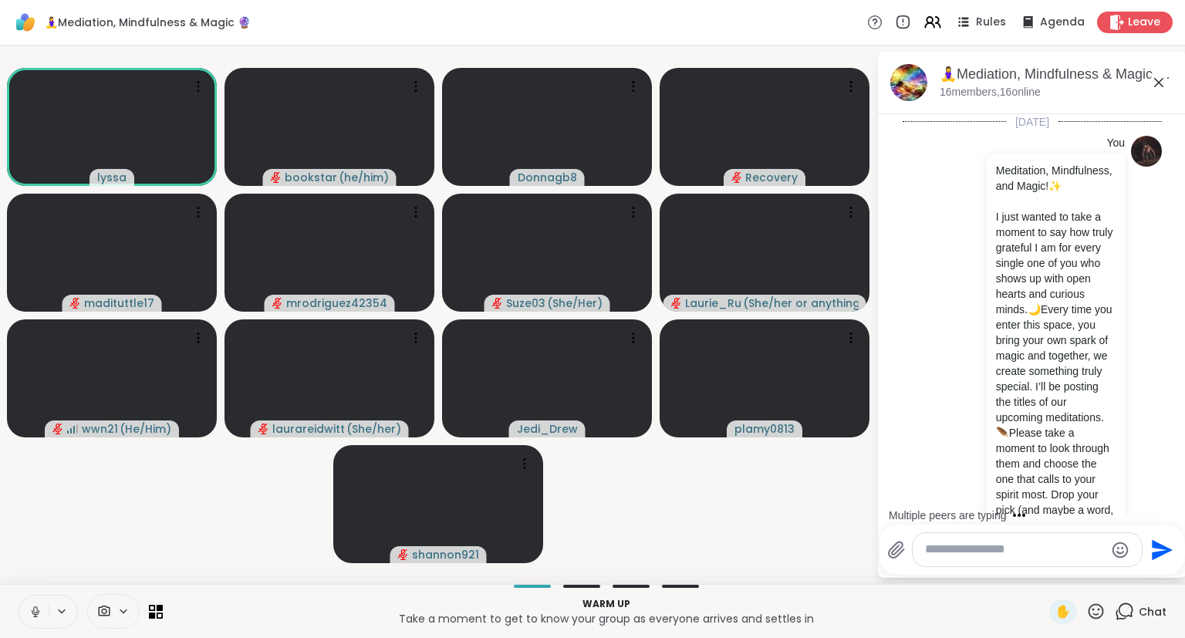
scroll to position [2440, 0]
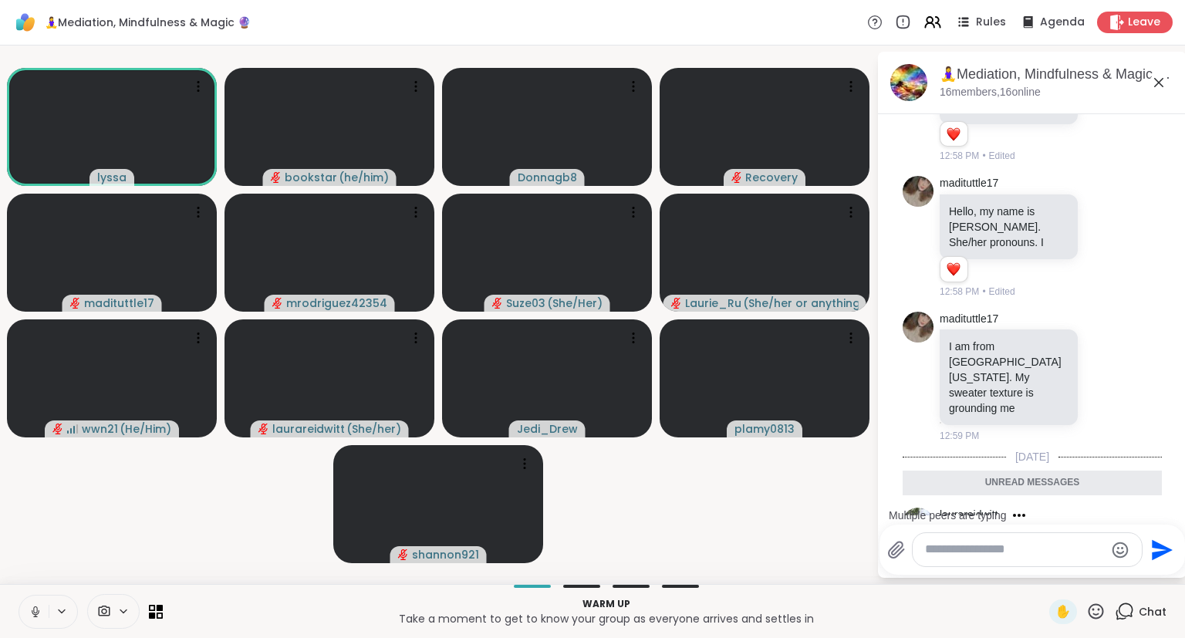
click at [1158, 70] on div "🧘‍♀️Mediation, Mindfulness & Magic 🔮 , Oct 08" at bounding box center [1056, 74] width 234 height 19
click at [1159, 82] on icon at bounding box center [1158, 82] width 9 height 9
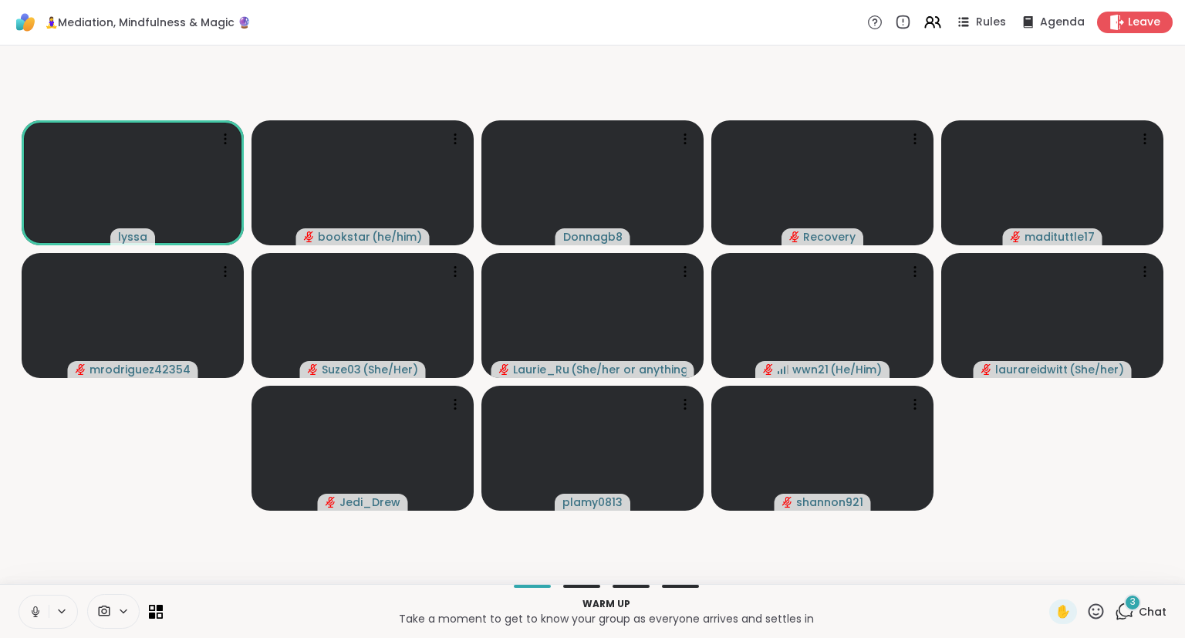
click at [1131, 608] on span "3" at bounding box center [1132, 601] width 5 height 13
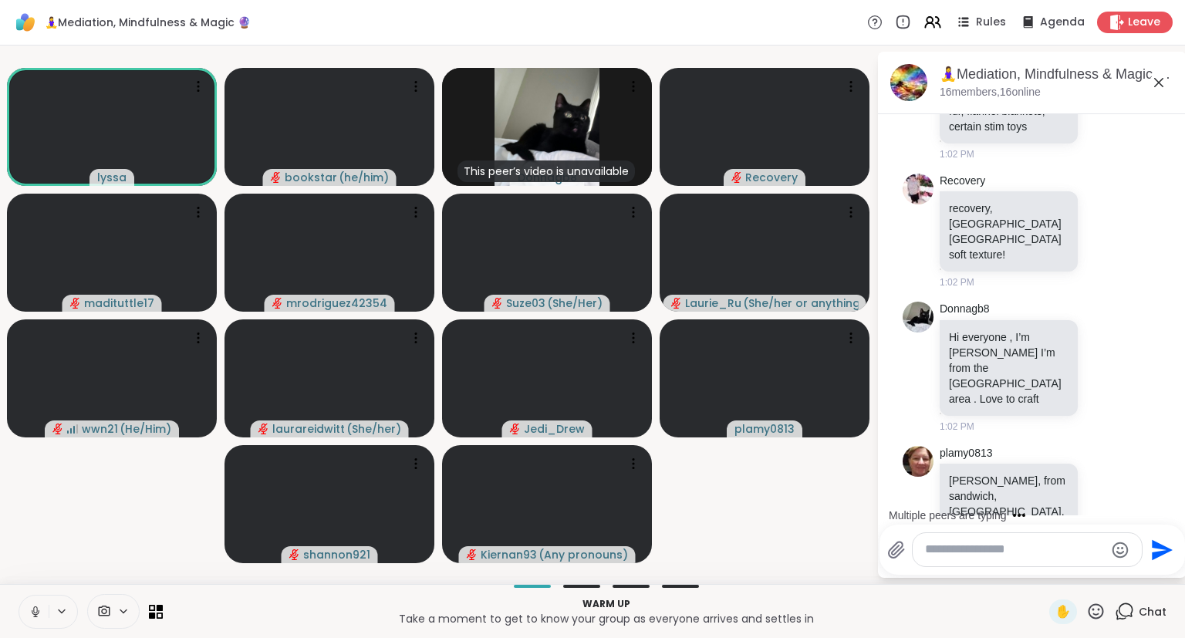
scroll to position [3134, 0]
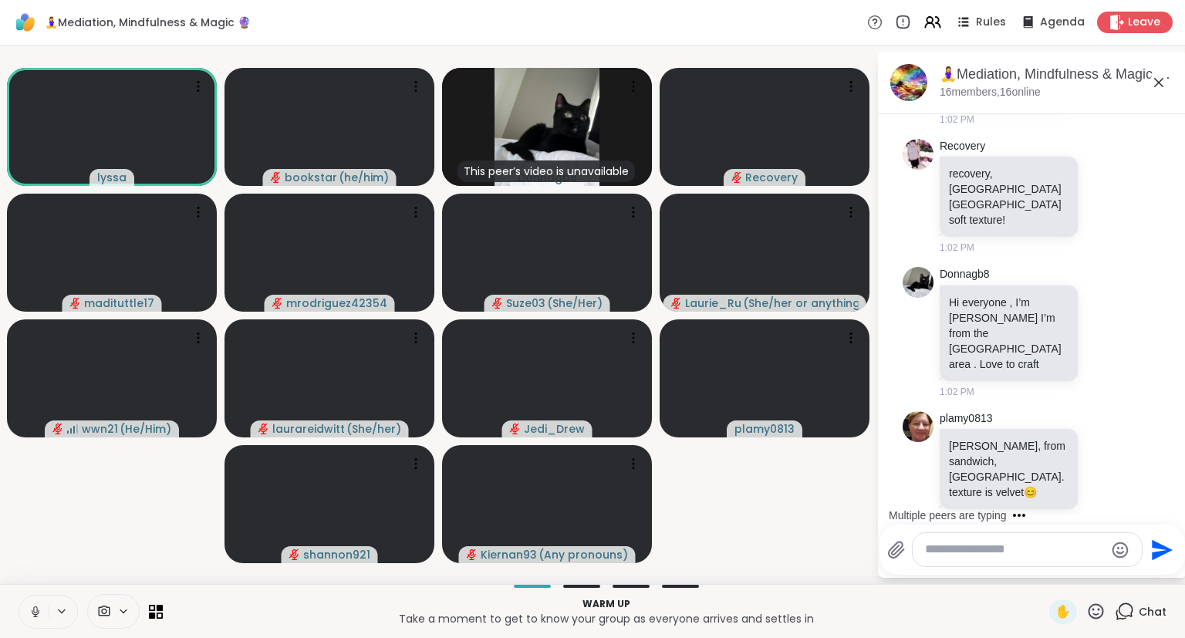
click at [41, 599] on button at bounding box center [33, 611] width 29 height 32
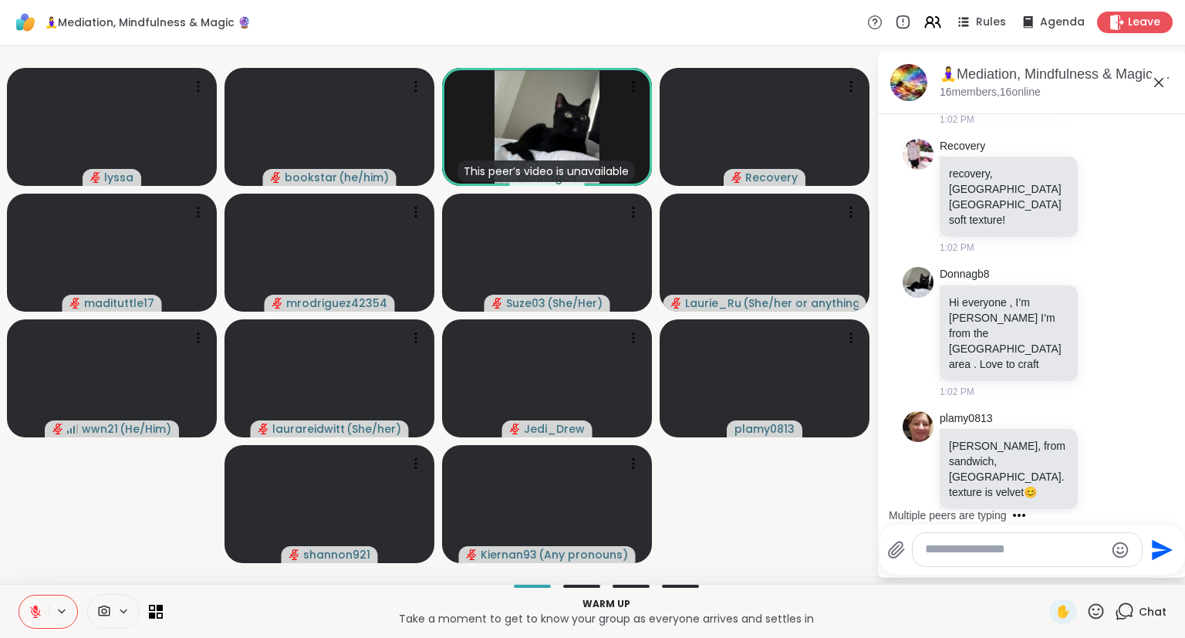
click at [43, 603] on button at bounding box center [33, 611] width 29 height 32
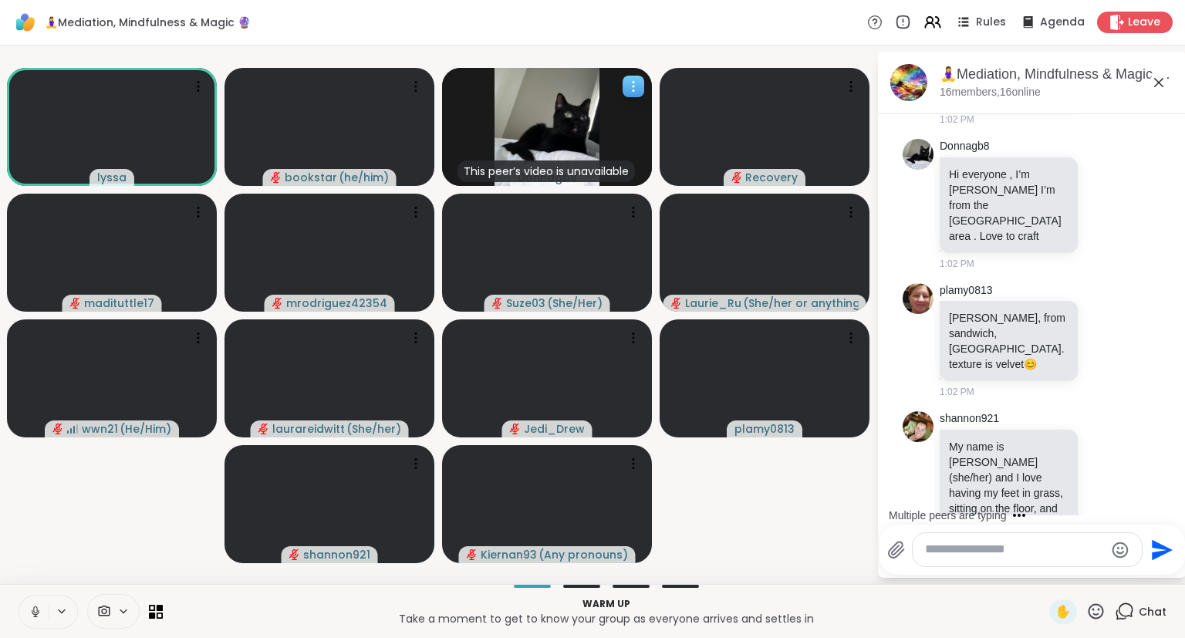
click at [632, 92] on icon at bounding box center [633, 86] width 15 height 15
click at [934, 28] on icon at bounding box center [929, 25] width 9 height 5
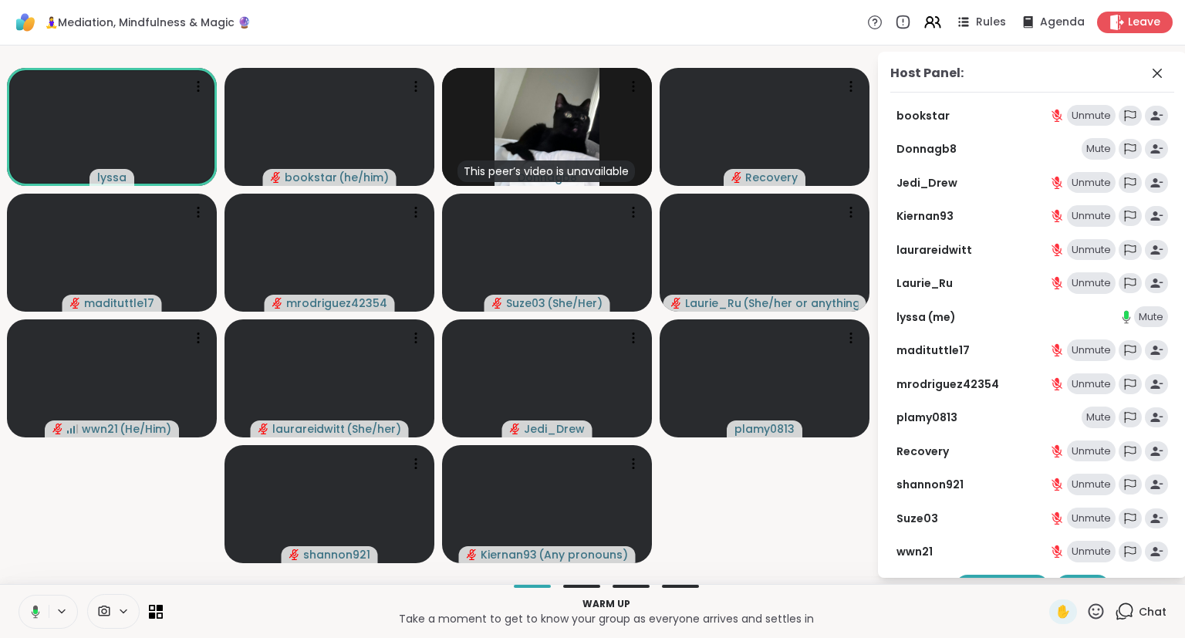
click at [1101, 147] on div "Mute" at bounding box center [1098, 149] width 34 height 22
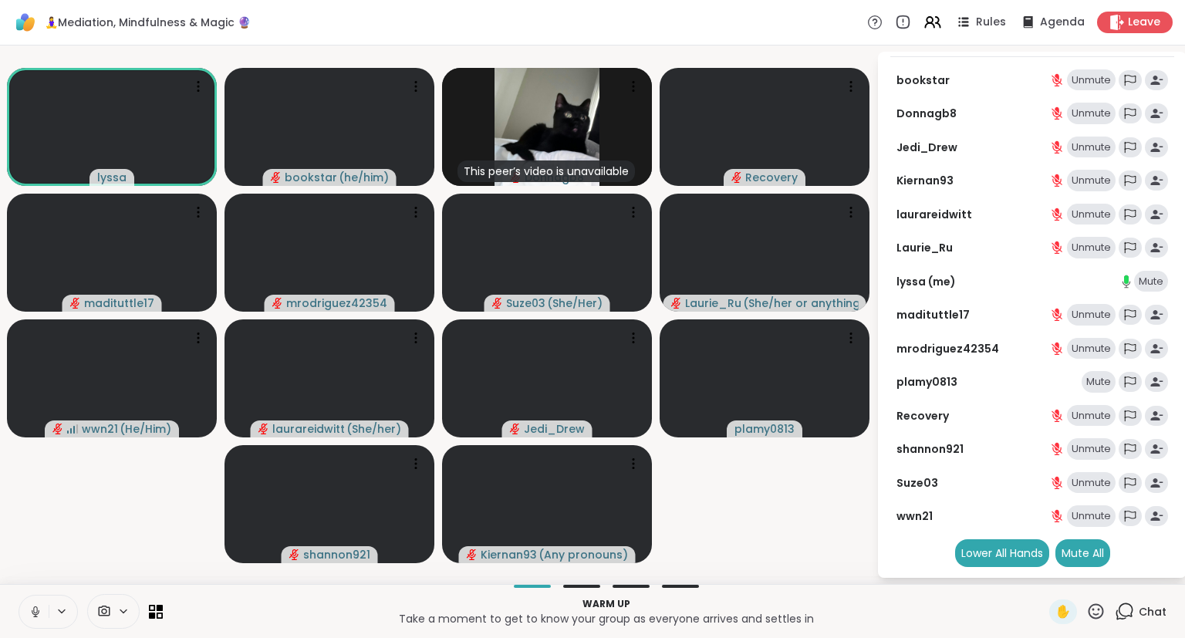
click at [1104, 384] on div "Mute" at bounding box center [1098, 382] width 34 height 22
click at [937, 22] on icon at bounding box center [932, 21] width 19 height 19
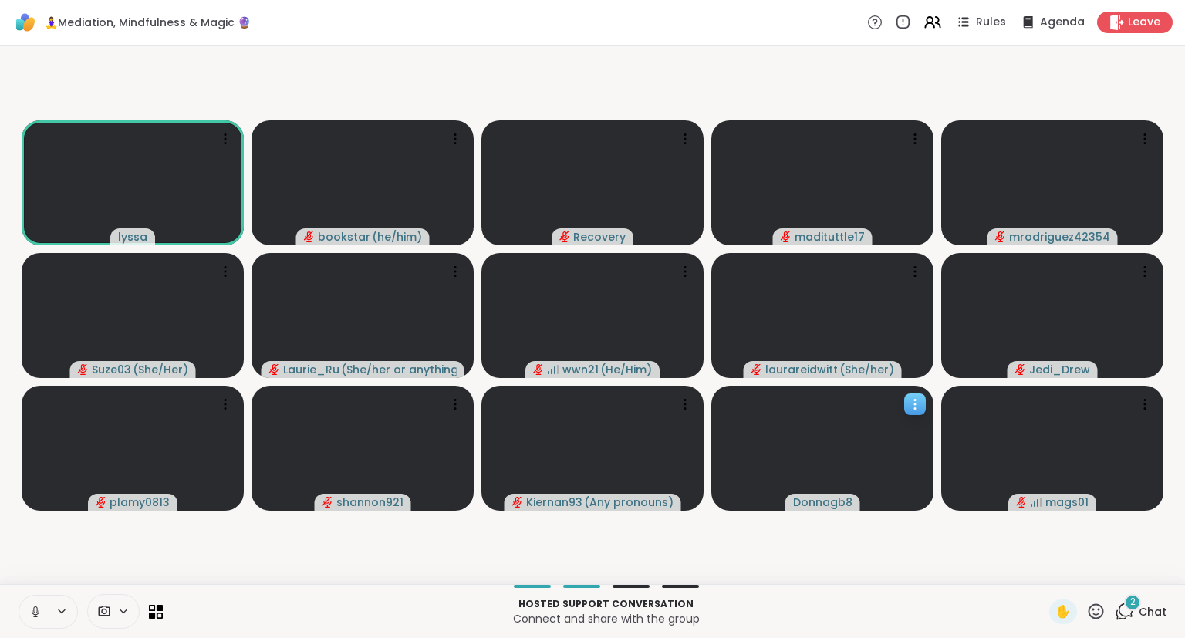
click at [908, 409] on icon at bounding box center [914, 403] width 15 height 15
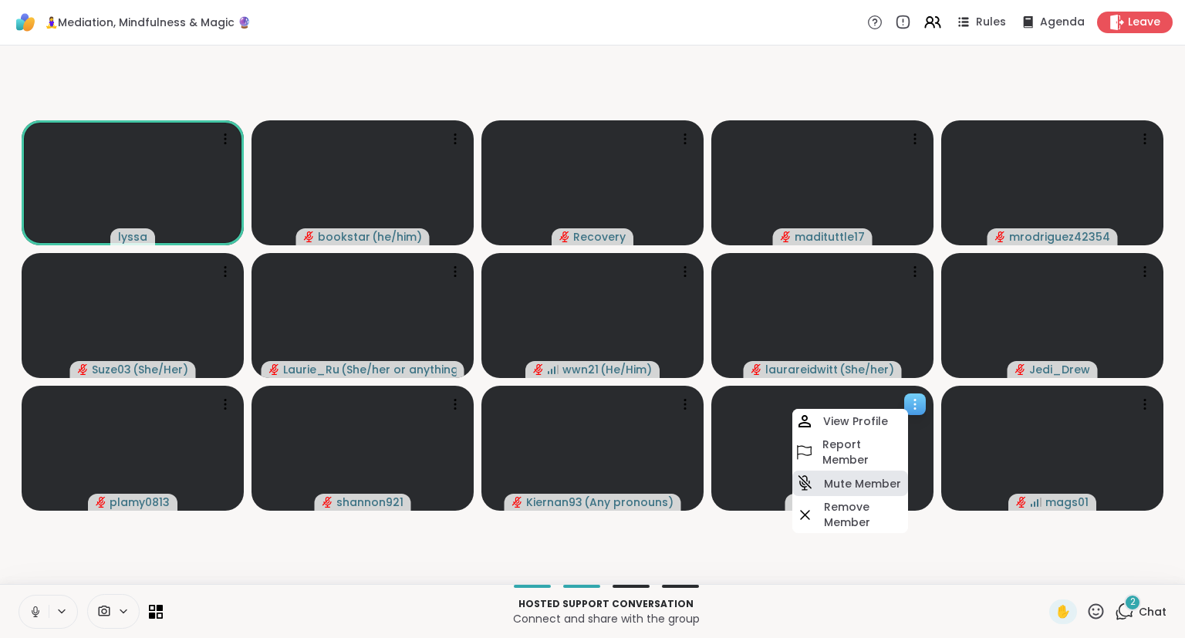
click at [856, 475] on div "Mute Member" at bounding box center [850, 483] width 116 height 25
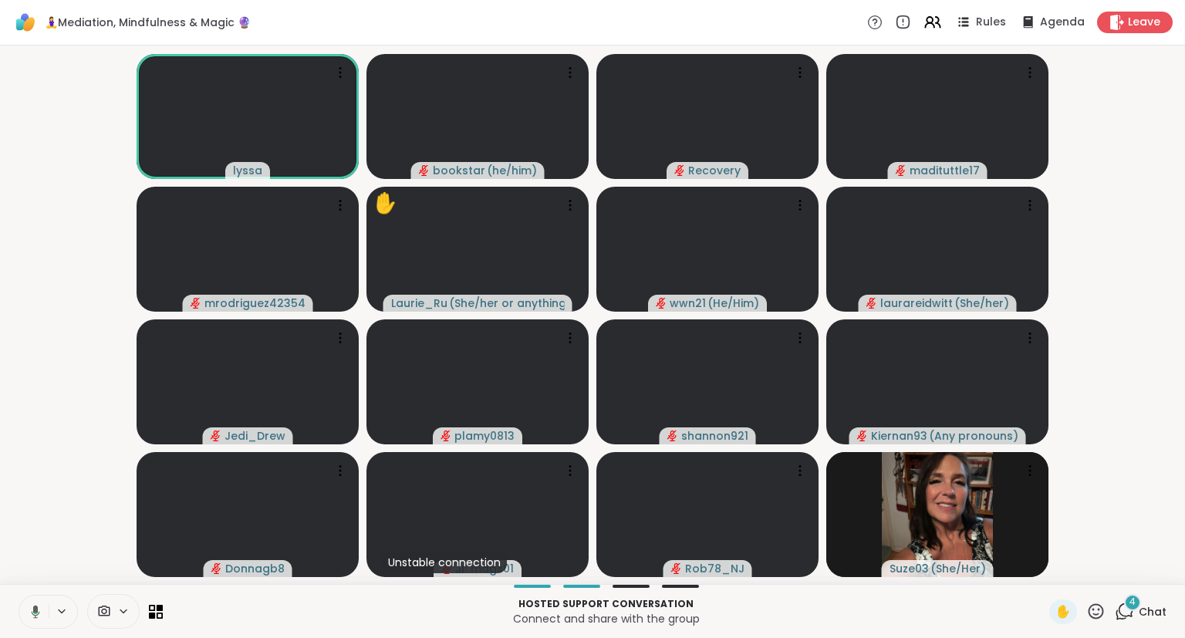
click at [33, 608] on icon at bounding box center [36, 611] width 8 height 13
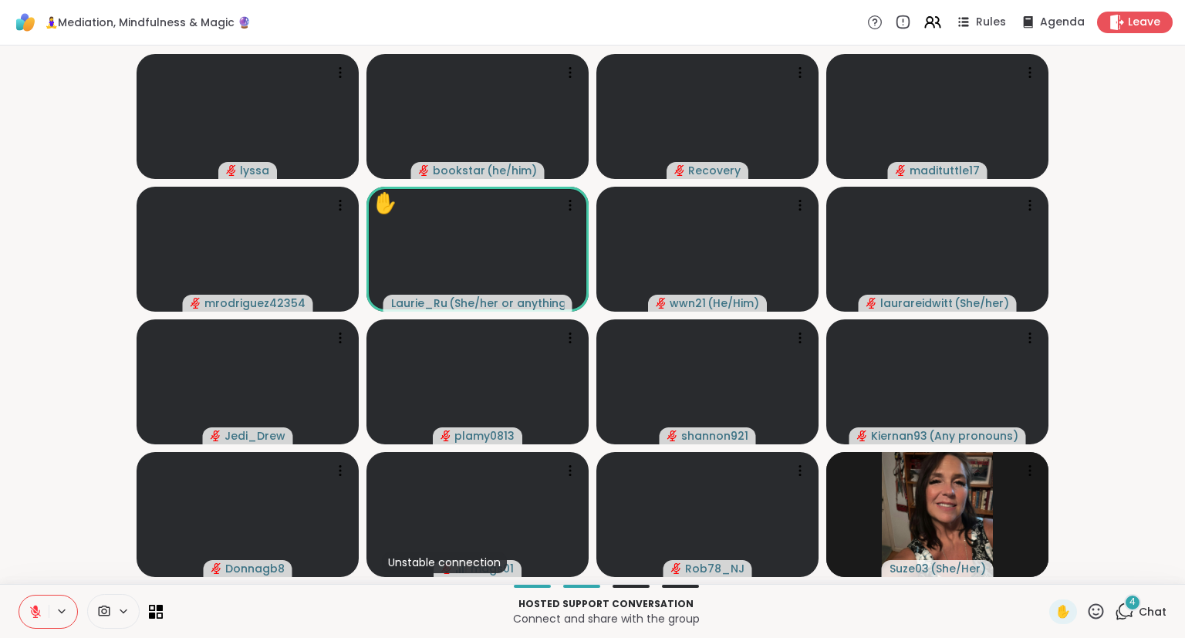
click at [1101, 618] on icon at bounding box center [1095, 610] width 15 height 15
click at [1048, 572] on span "❤️" at bounding box center [1050, 571] width 15 height 19
click at [36, 603] on button at bounding box center [33, 611] width 29 height 32
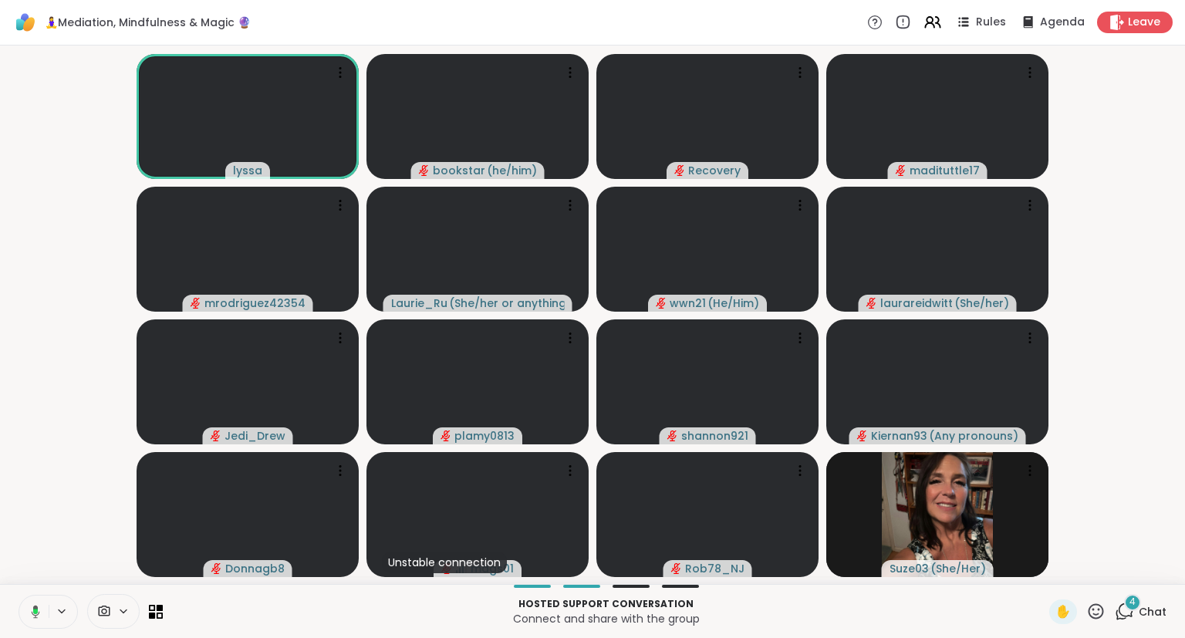
click at [1099, 622] on div "✋" at bounding box center [1077, 611] width 56 height 25
click at [1091, 614] on icon at bounding box center [1095, 611] width 19 height 19
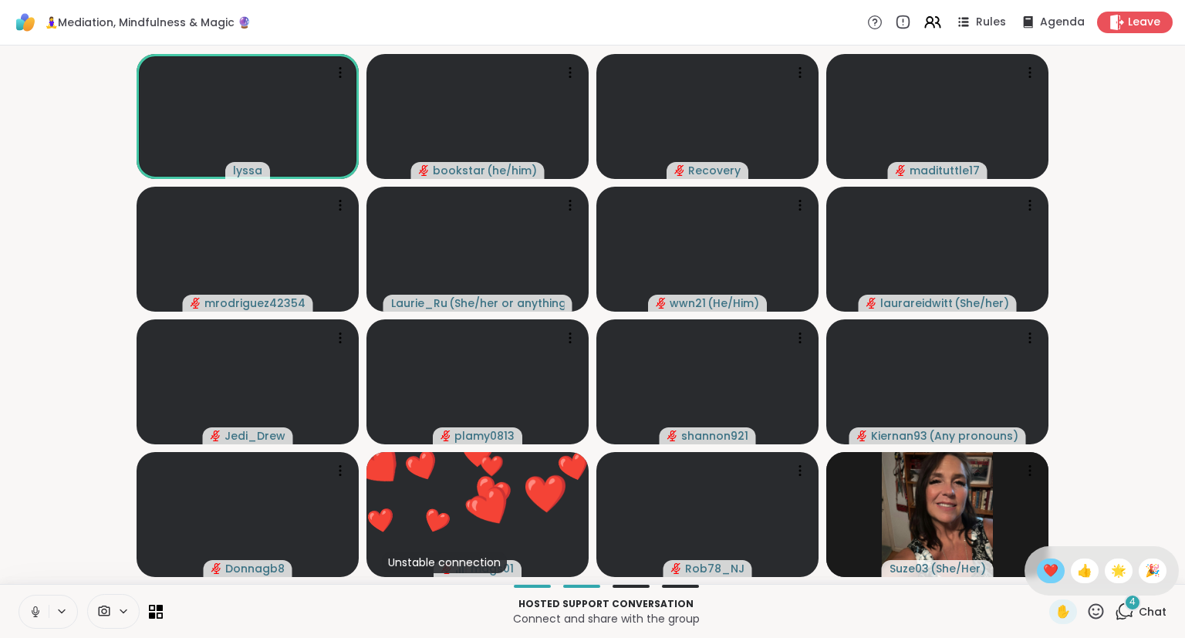
click at [1054, 580] on div "❤️" at bounding box center [1051, 570] width 28 height 25
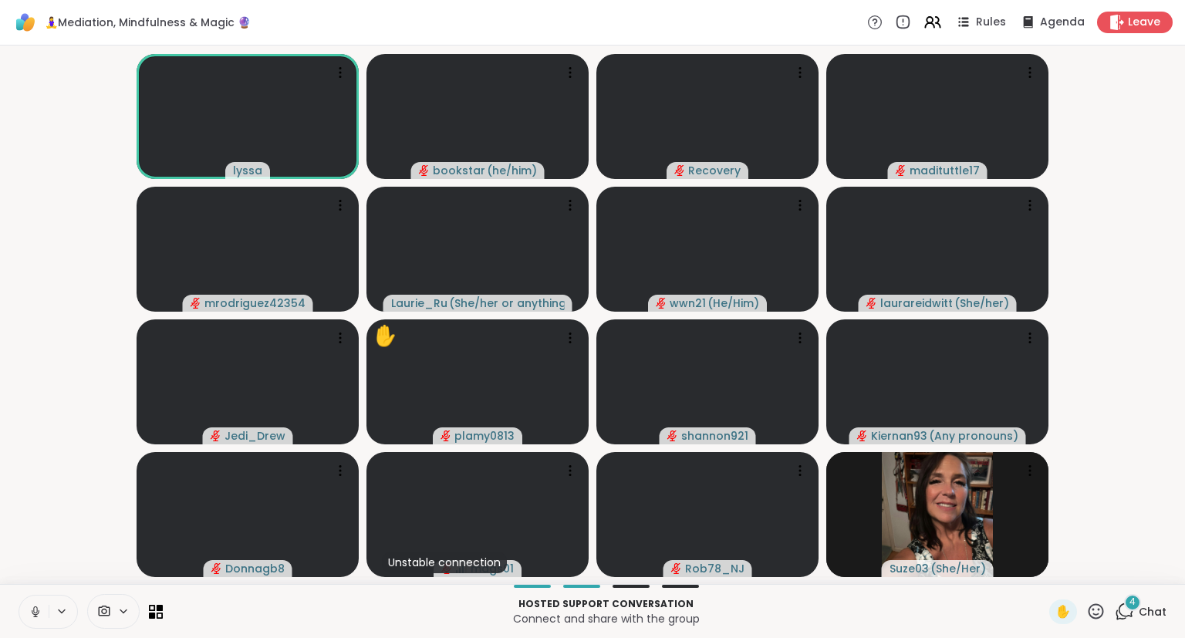
click at [1150, 611] on span "Chat" at bounding box center [1152, 611] width 28 height 15
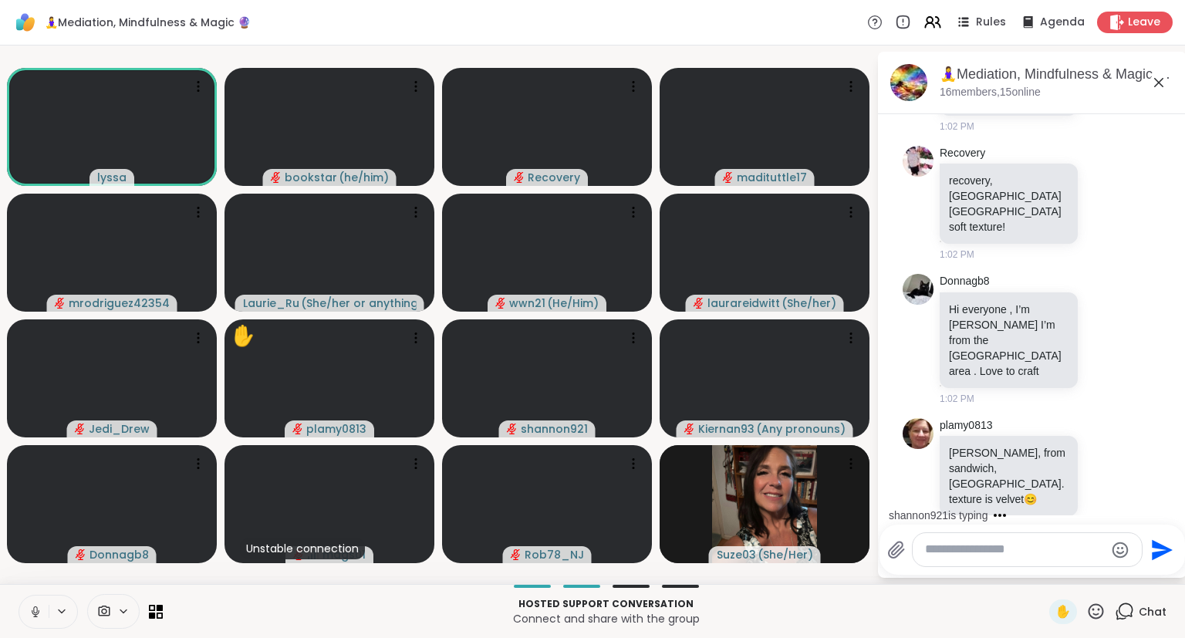
scroll to position [3116, 0]
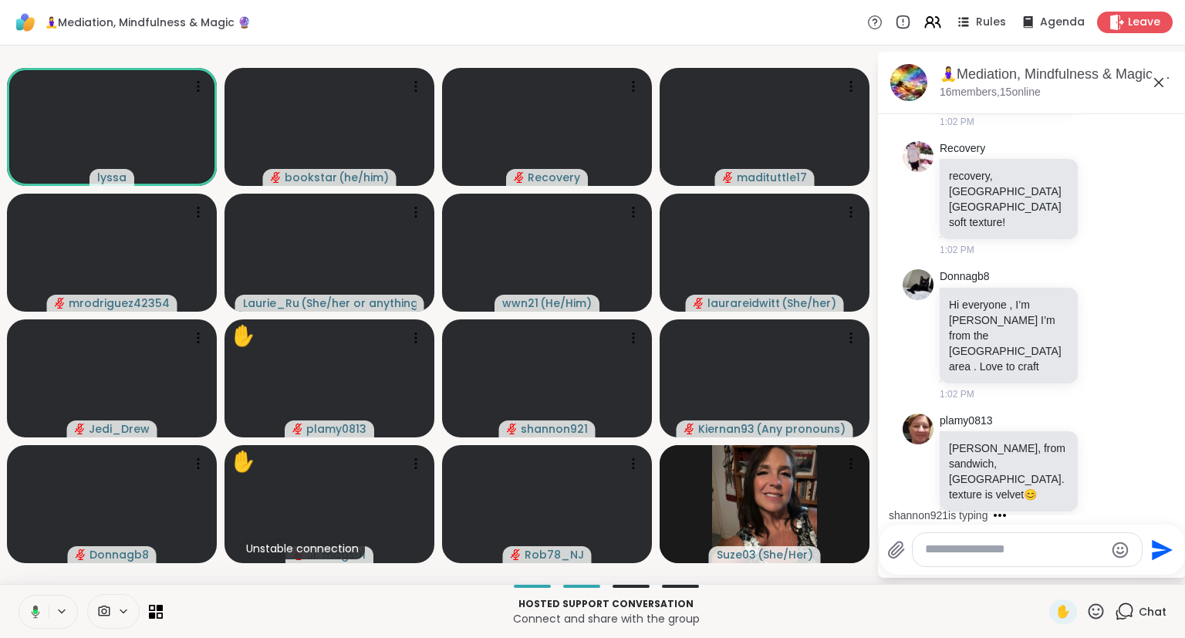
click at [28, 609] on icon at bounding box center [33, 612] width 14 height 14
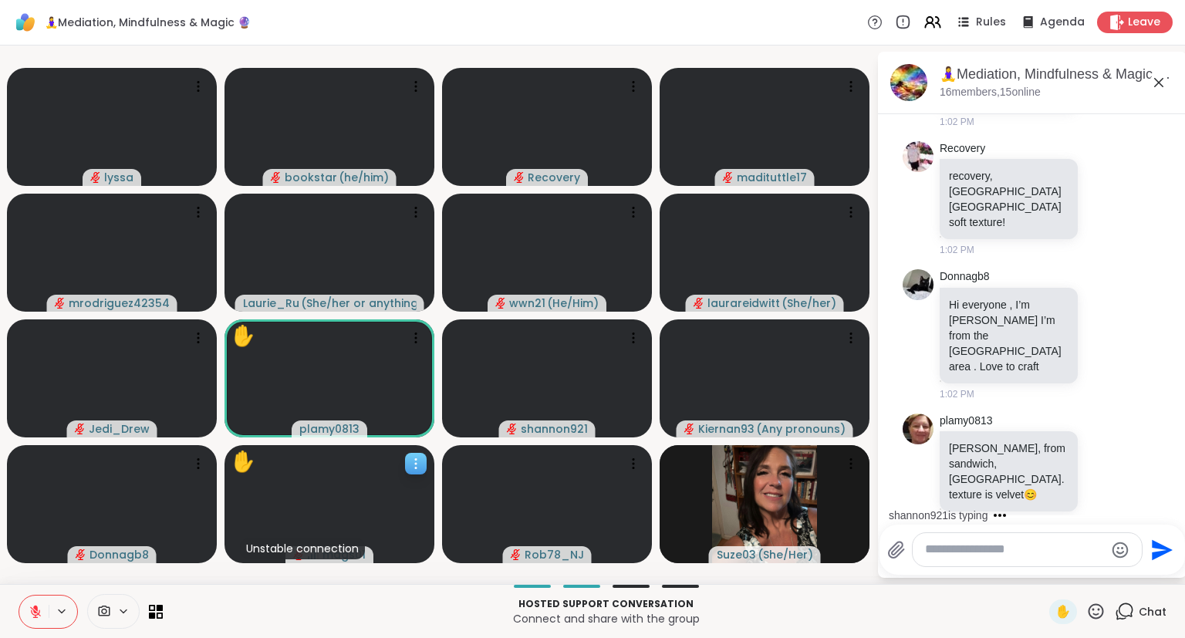
click at [413, 461] on icon at bounding box center [415, 463] width 15 height 15
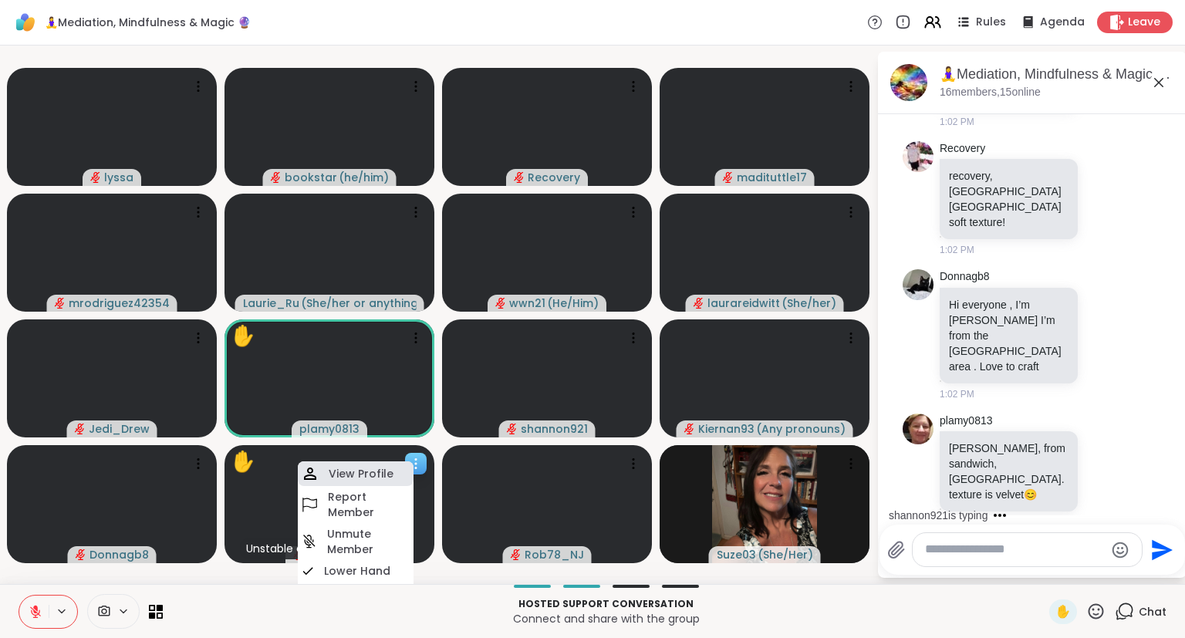
click at [392, 465] on div "View Profile" at bounding box center [356, 473] width 116 height 25
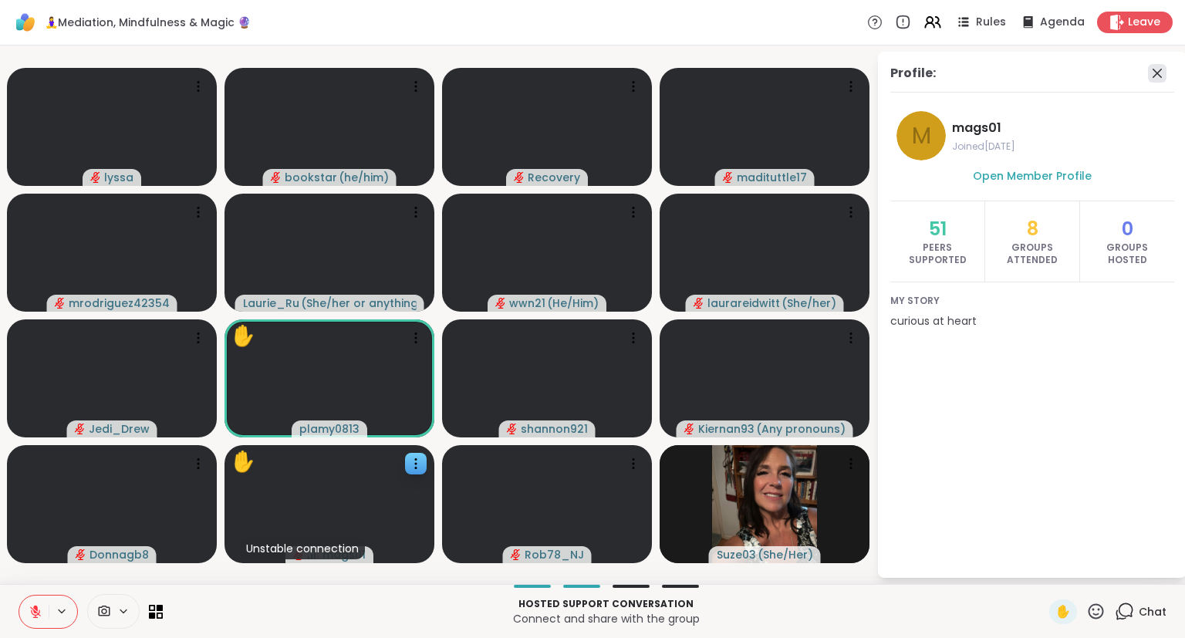
click at [1156, 72] on icon at bounding box center [1156, 73] width 9 height 9
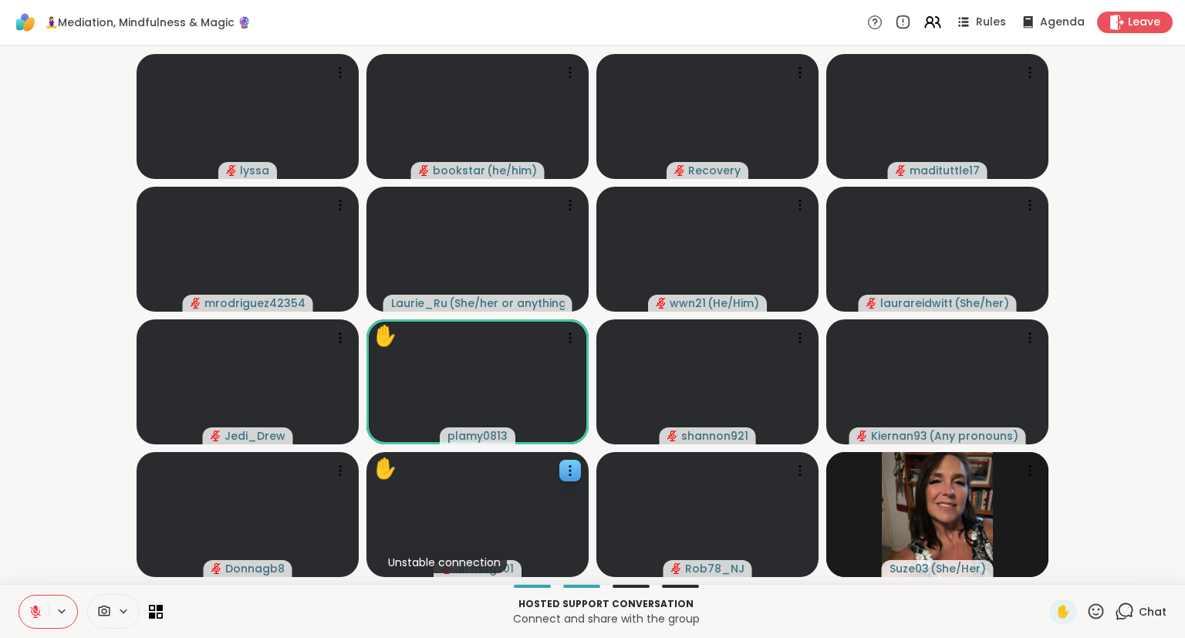
click at [1095, 604] on icon at bounding box center [1095, 611] width 19 height 19
click at [1051, 571] on span "❤️" at bounding box center [1050, 571] width 15 height 19
click at [1128, 612] on icon at bounding box center [1124, 611] width 19 height 19
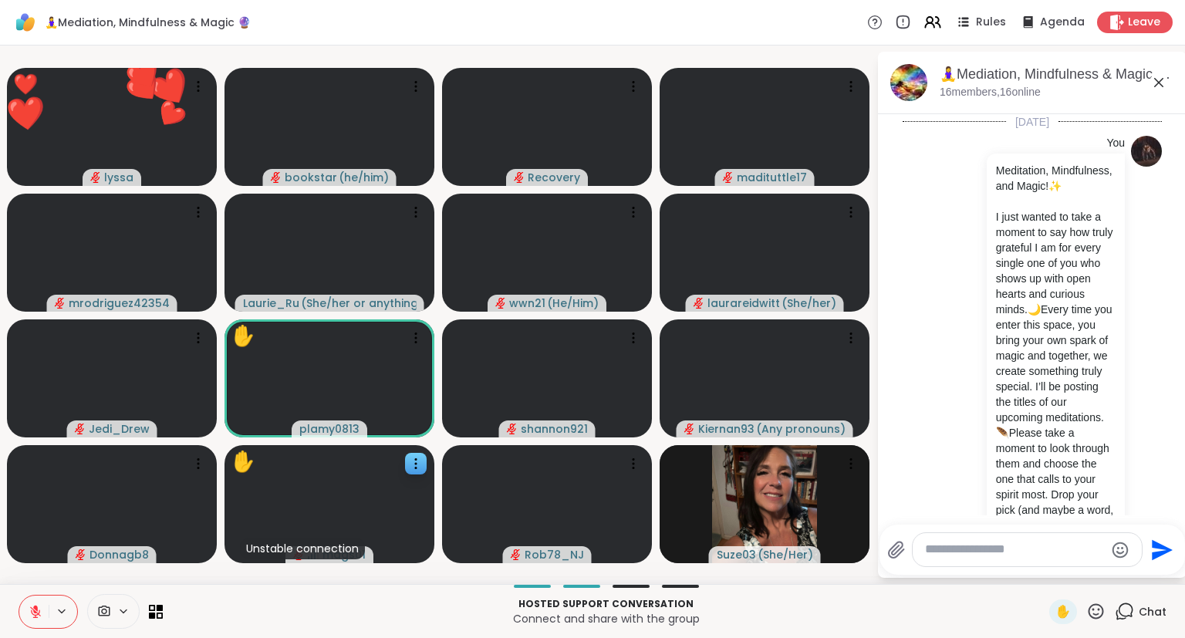
scroll to position [3698, 0]
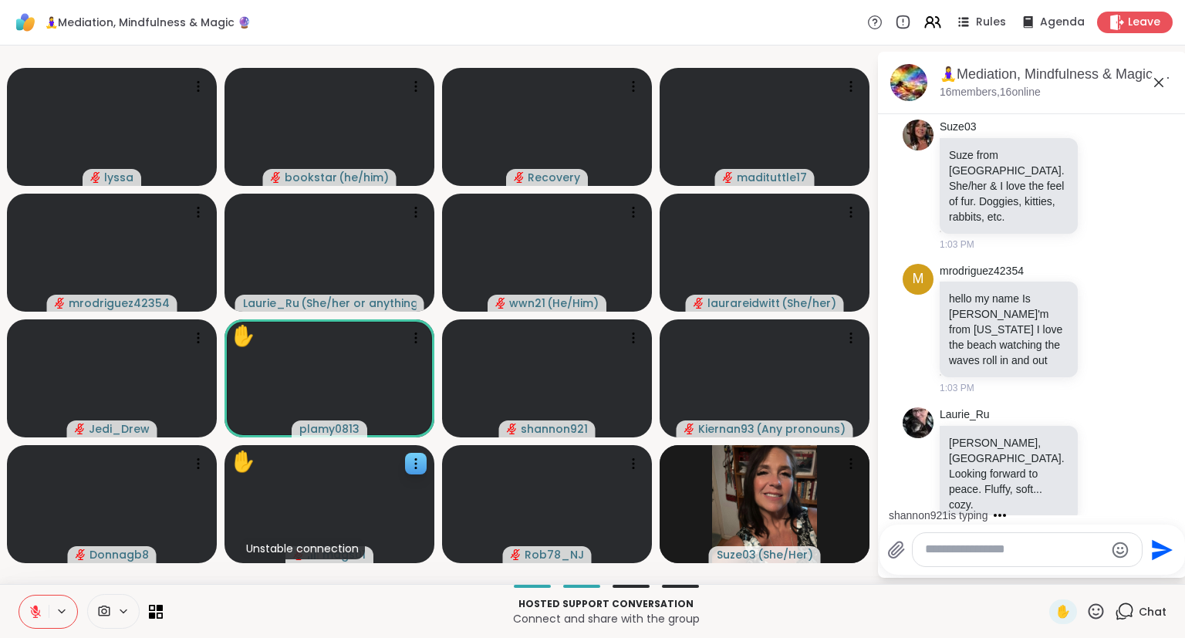
click at [36, 603] on button at bounding box center [33, 611] width 29 height 32
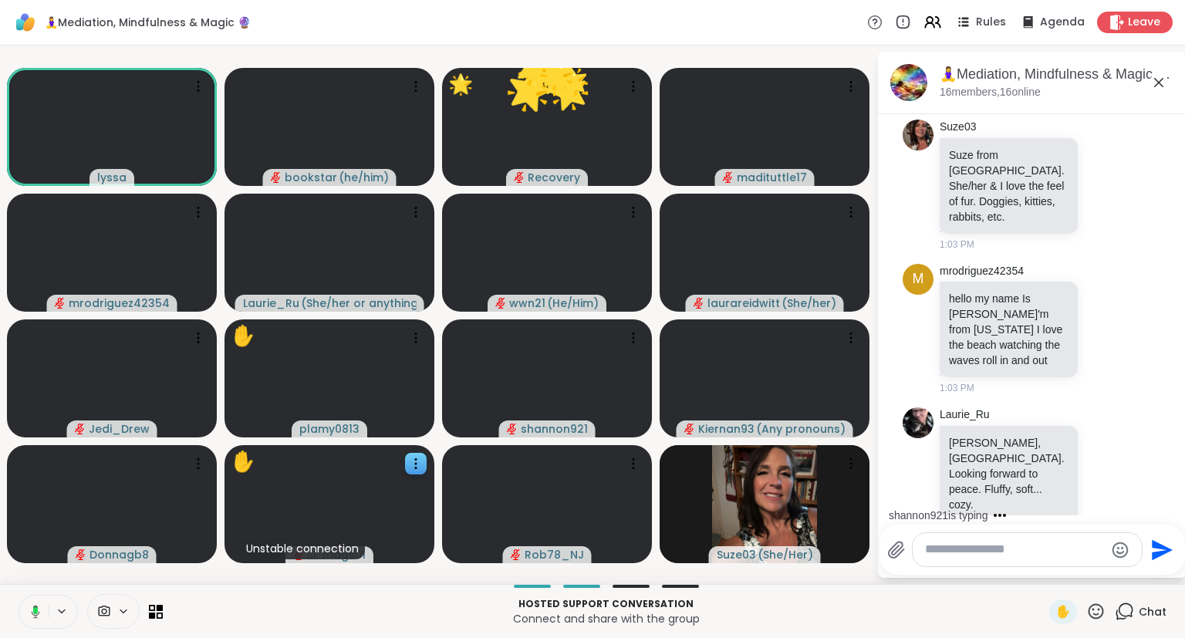
click at [1098, 605] on icon at bounding box center [1095, 610] width 15 height 15
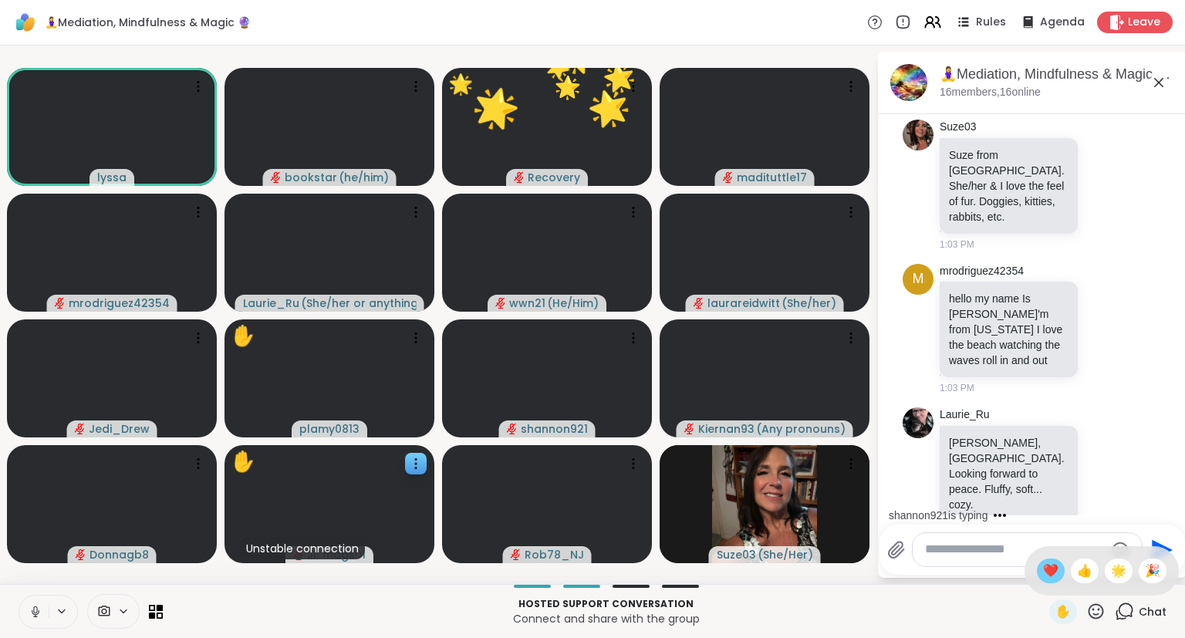
click at [1047, 565] on span "❤️" at bounding box center [1050, 571] width 15 height 19
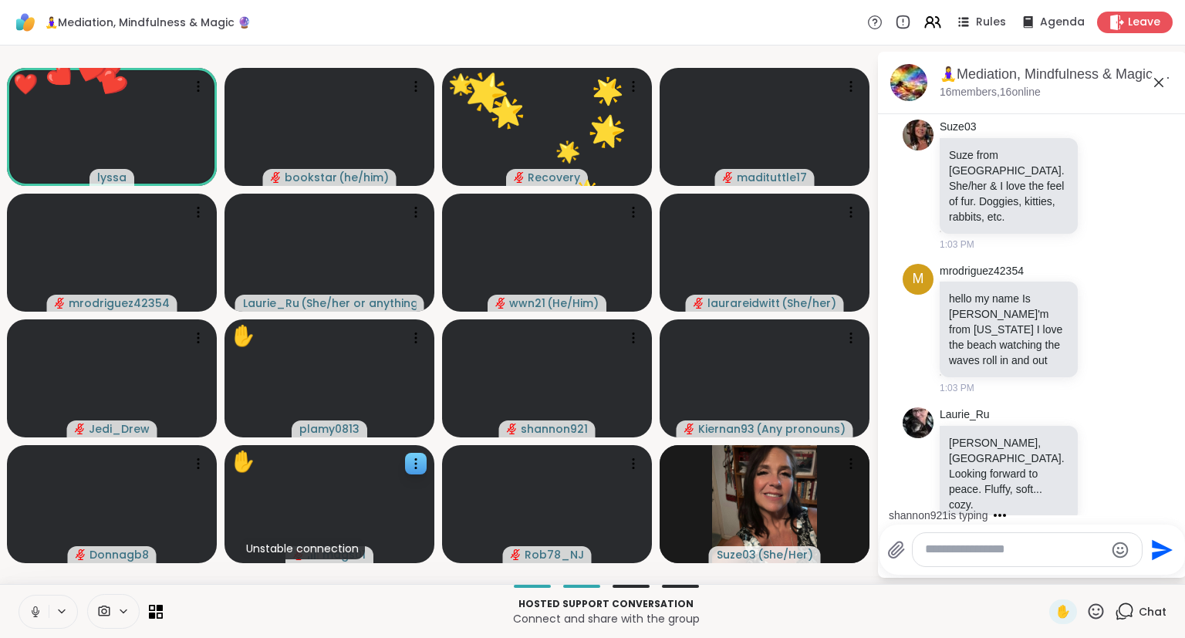
click at [1097, 609] on icon at bounding box center [1095, 611] width 19 height 19
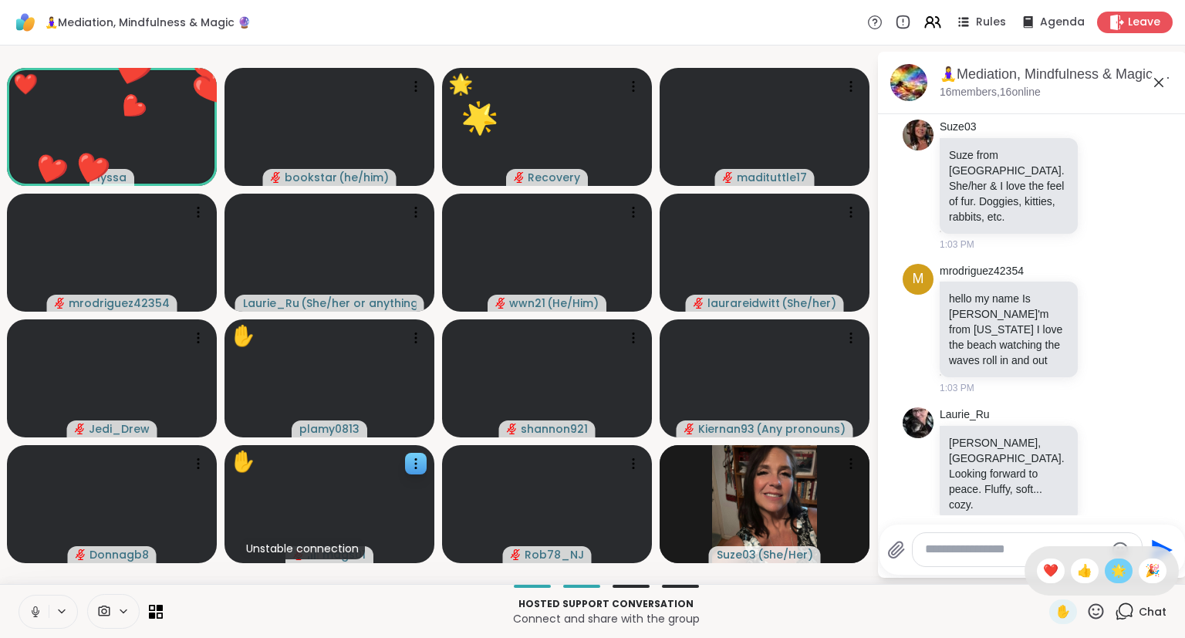
click at [1111, 575] on span "🌟" at bounding box center [1118, 571] width 15 height 19
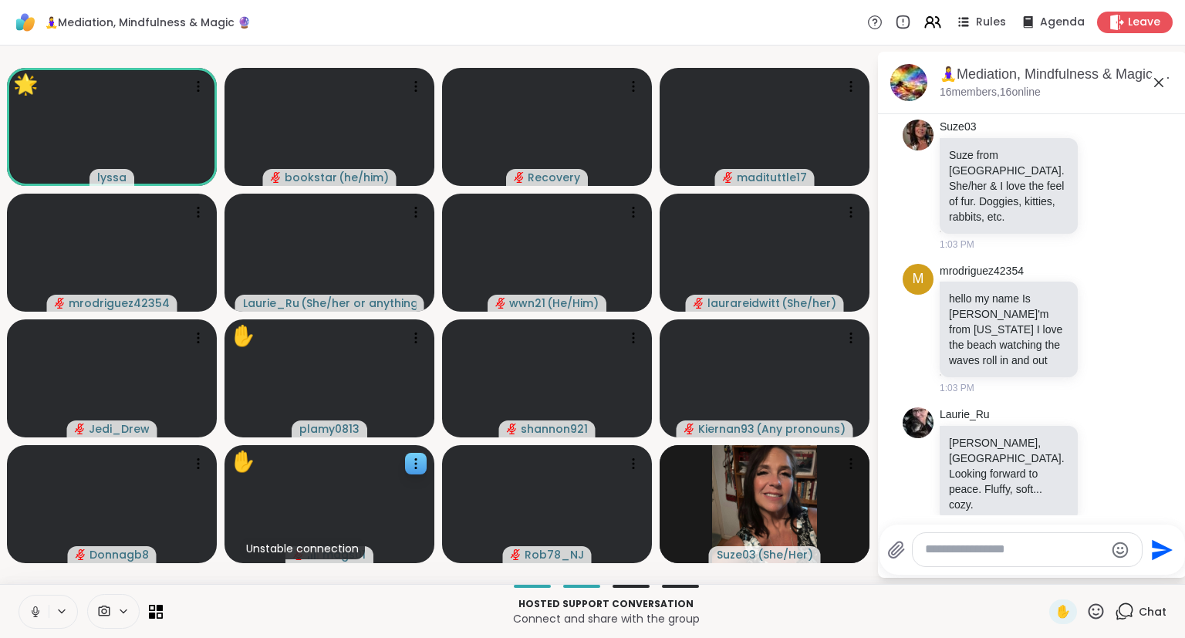
scroll to position [3857, 0]
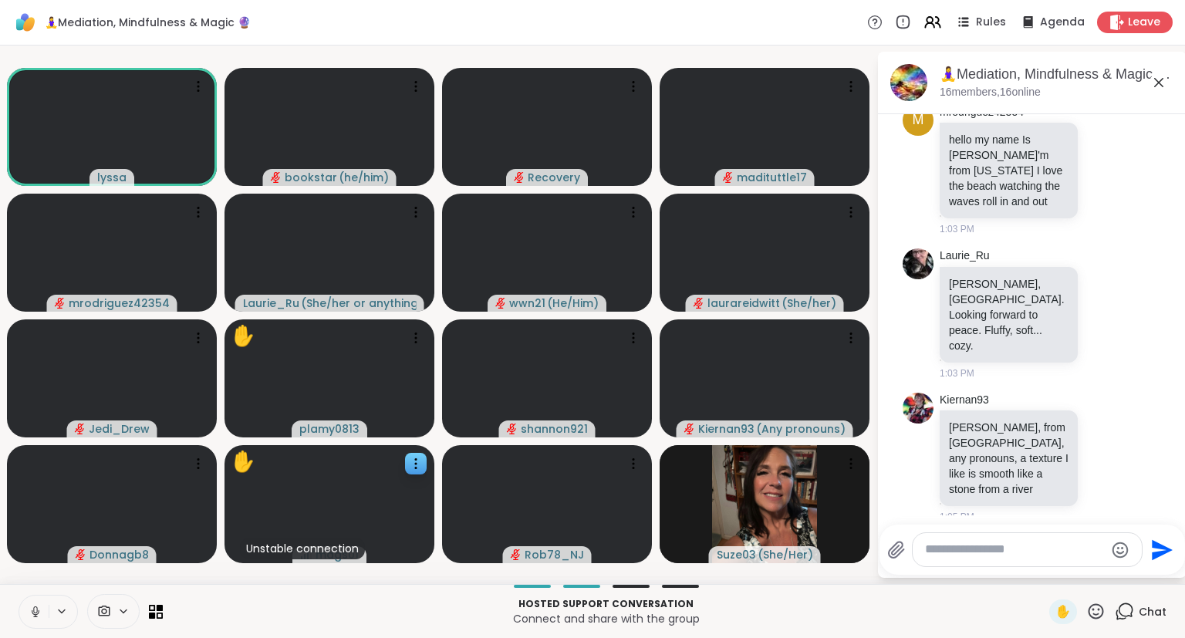
click at [35, 609] on icon at bounding box center [36, 612] width 14 height 14
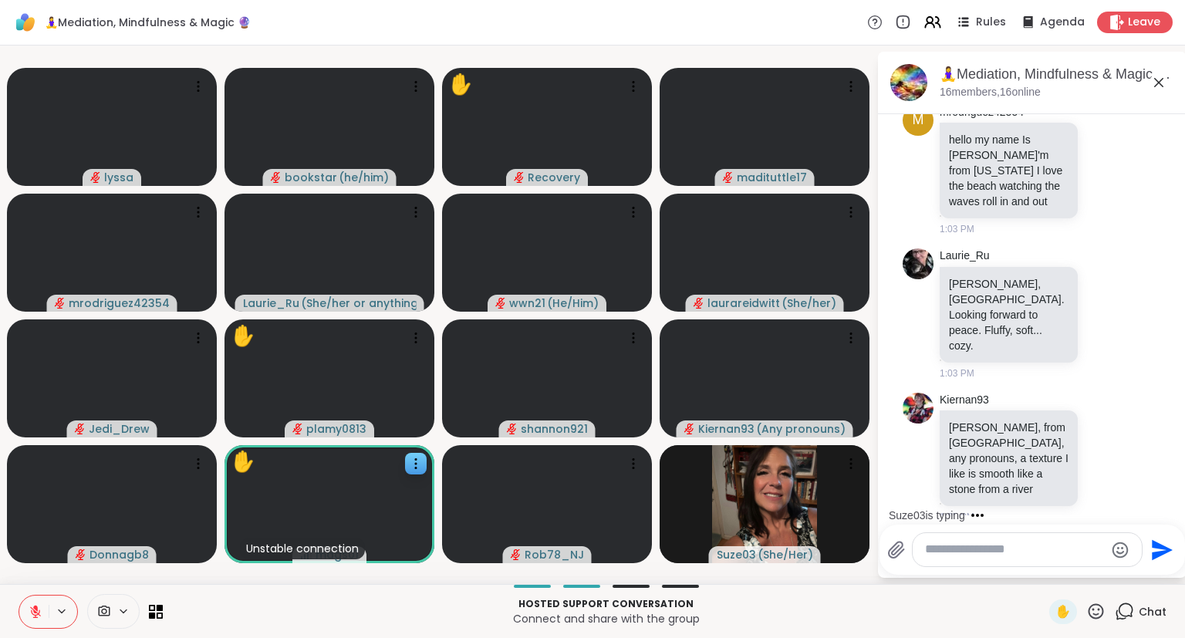
click at [1098, 615] on icon at bounding box center [1095, 610] width 15 height 15
click at [1050, 568] on span "❤️" at bounding box center [1050, 571] width 15 height 19
click at [1094, 607] on icon at bounding box center [1095, 611] width 19 height 19
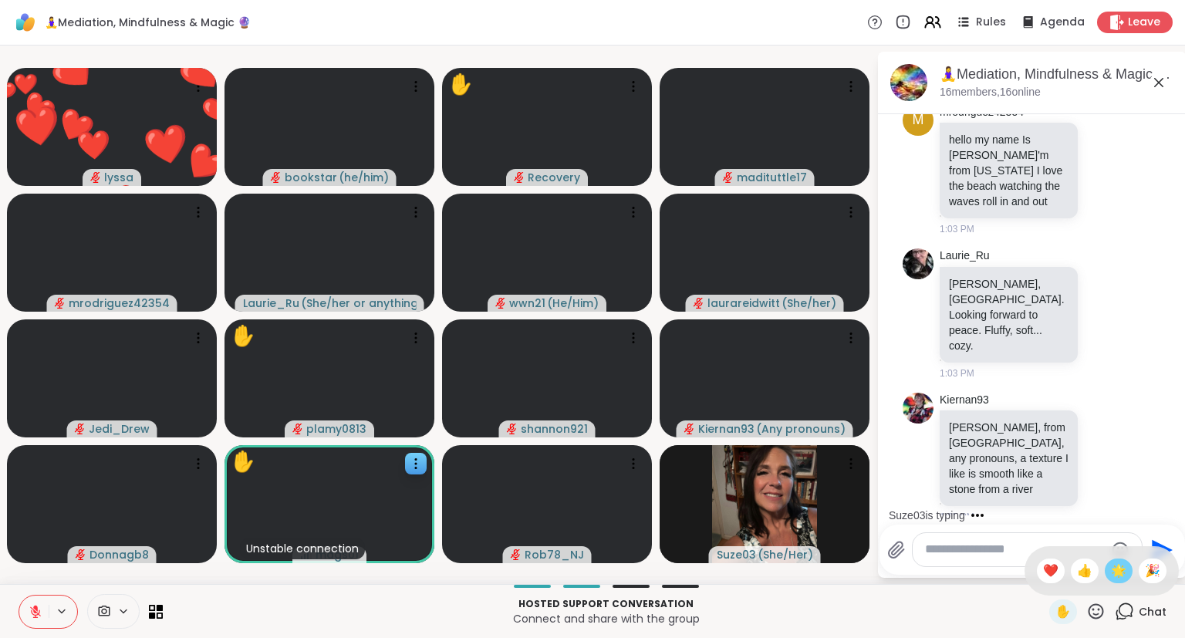
click at [1111, 575] on span "🌟" at bounding box center [1118, 571] width 15 height 19
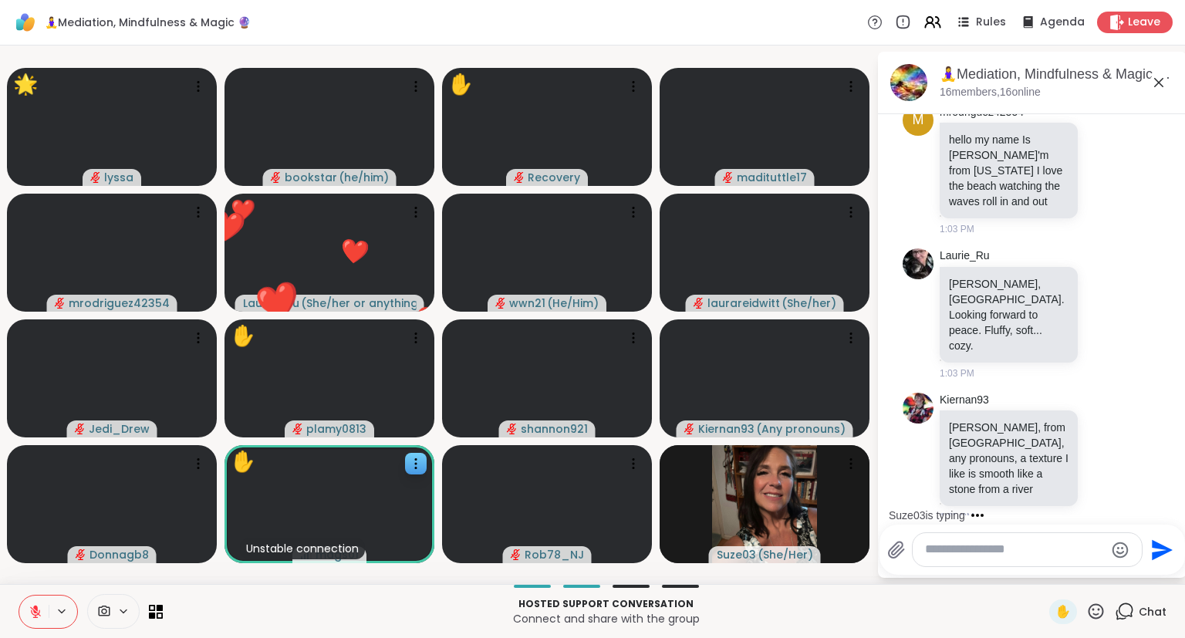
click at [32, 606] on icon at bounding box center [36, 612] width 14 height 14
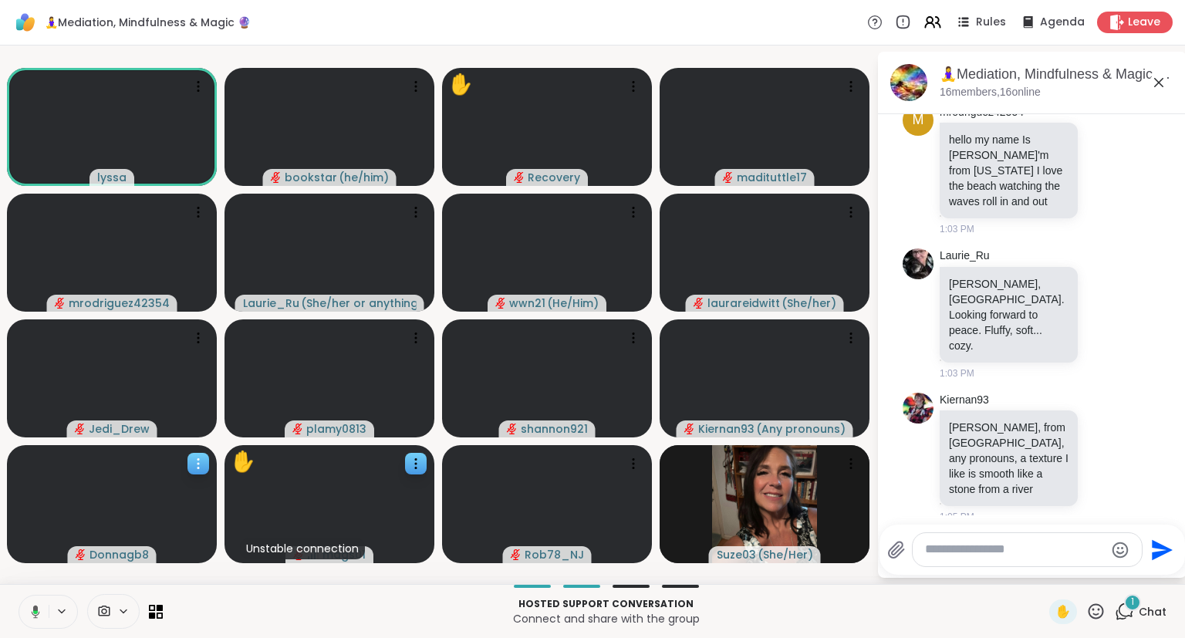
scroll to position [3954, 0]
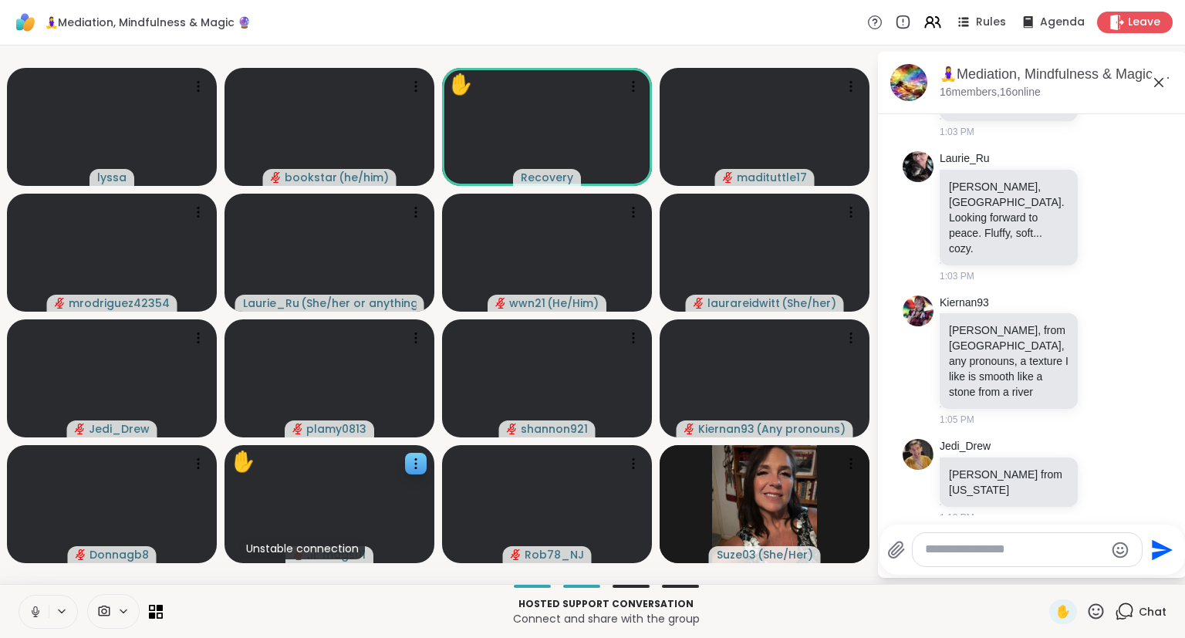
click at [25, 618] on button at bounding box center [33, 611] width 29 height 32
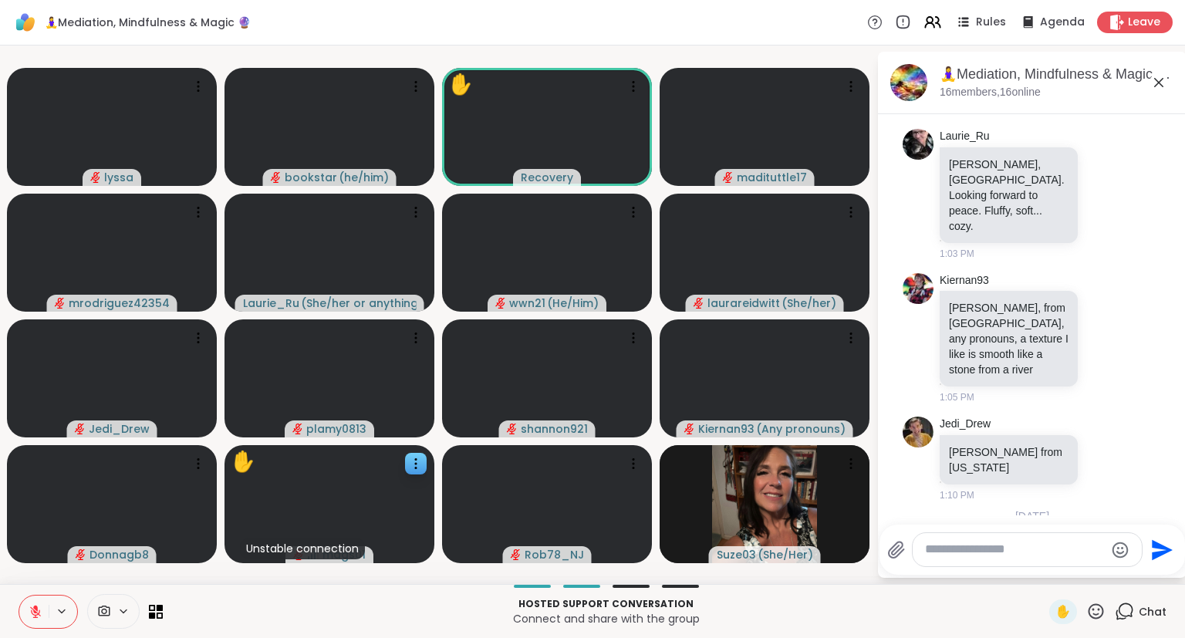
click at [1098, 595] on icon at bounding box center [1105, 602] width 14 height 15
click at [983, 562] on button "Select Reaction: Heart" at bounding box center [981, 577] width 31 height 31
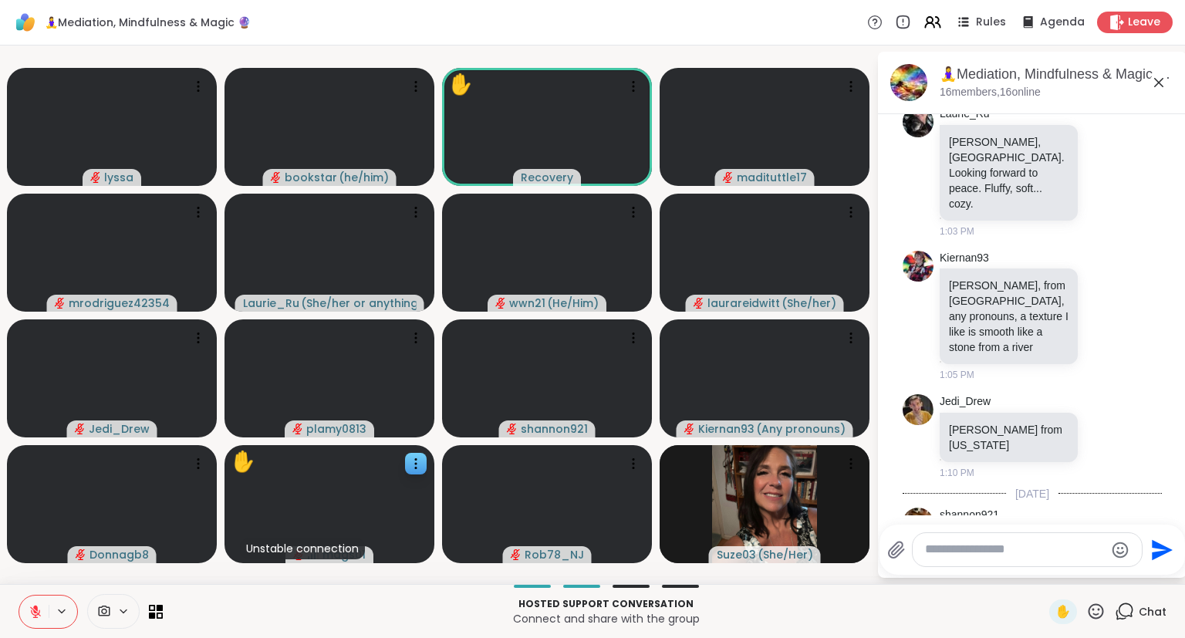
scroll to position [3891, 0]
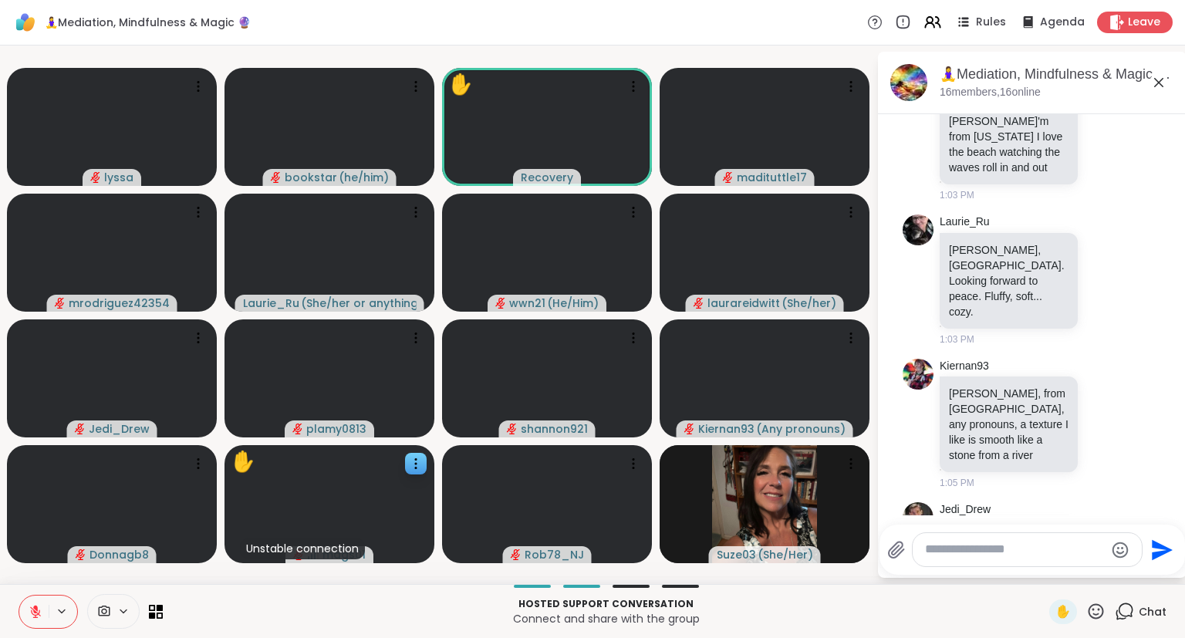
click at [30, 611] on icon at bounding box center [36, 612] width 14 height 14
click at [1096, 611] on icon at bounding box center [1095, 611] width 19 height 19
click at [1051, 572] on span "❤️" at bounding box center [1050, 571] width 15 height 19
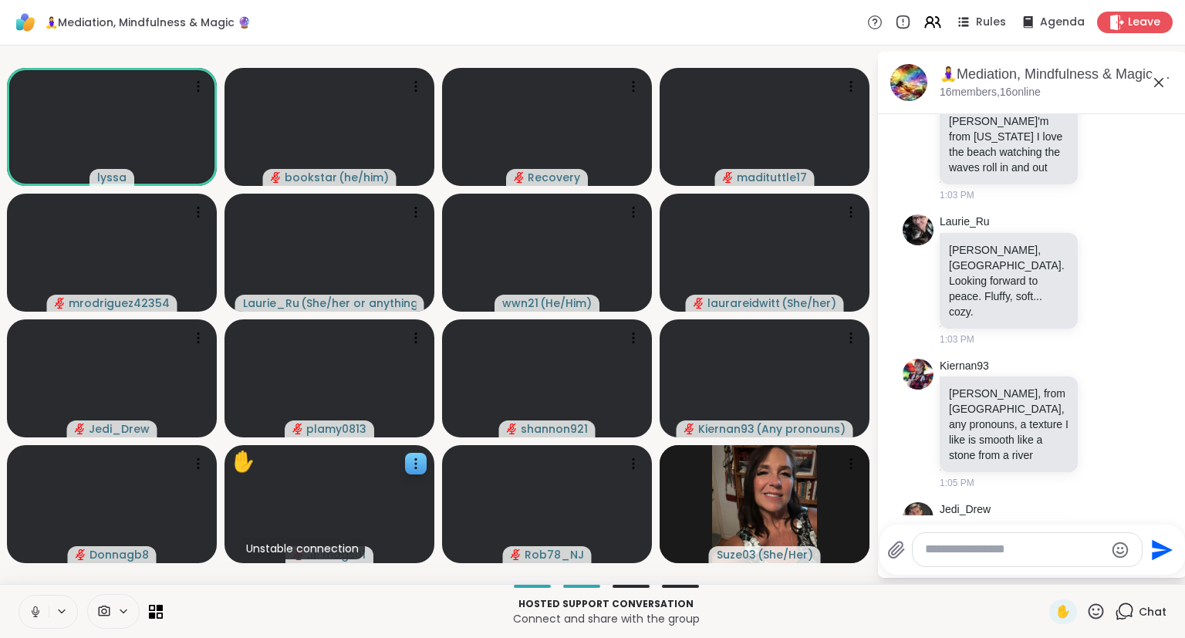
click at [33, 612] on icon at bounding box center [36, 612] width 14 height 14
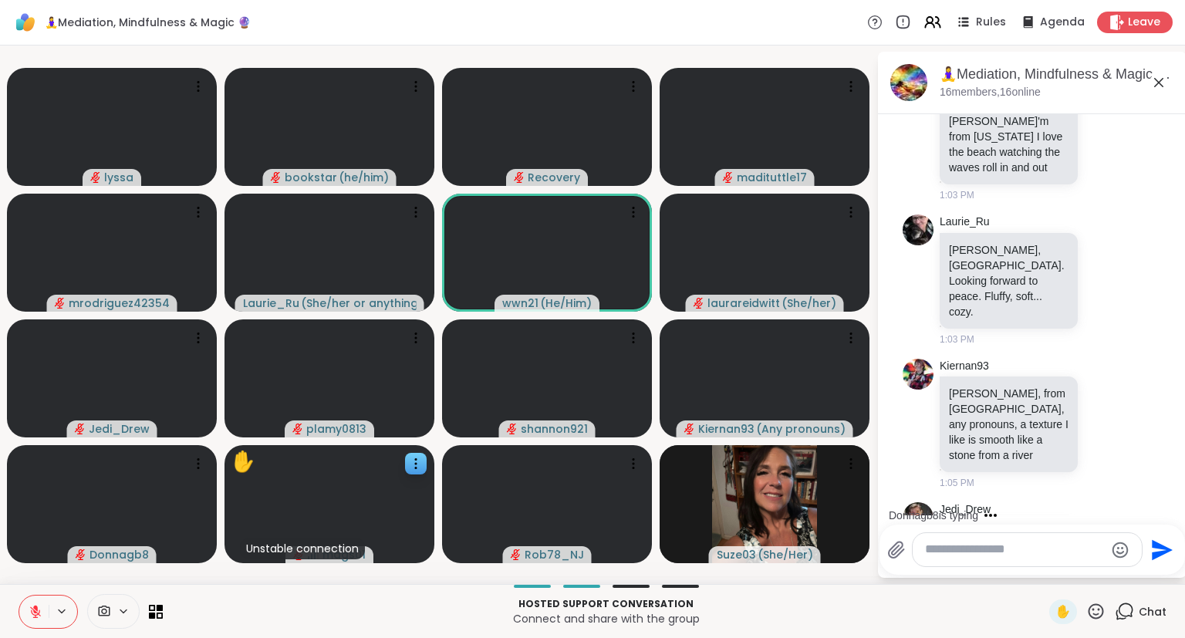
click at [1102, 612] on icon at bounding box center [1095, 611] width 19 height 19
click at [1051, 577] on span "❤️" at bounding box center [1050, 571] width 15 height 19
click at [1097, 605] on icon at bounding box center [1095, 610] width 15 height 15
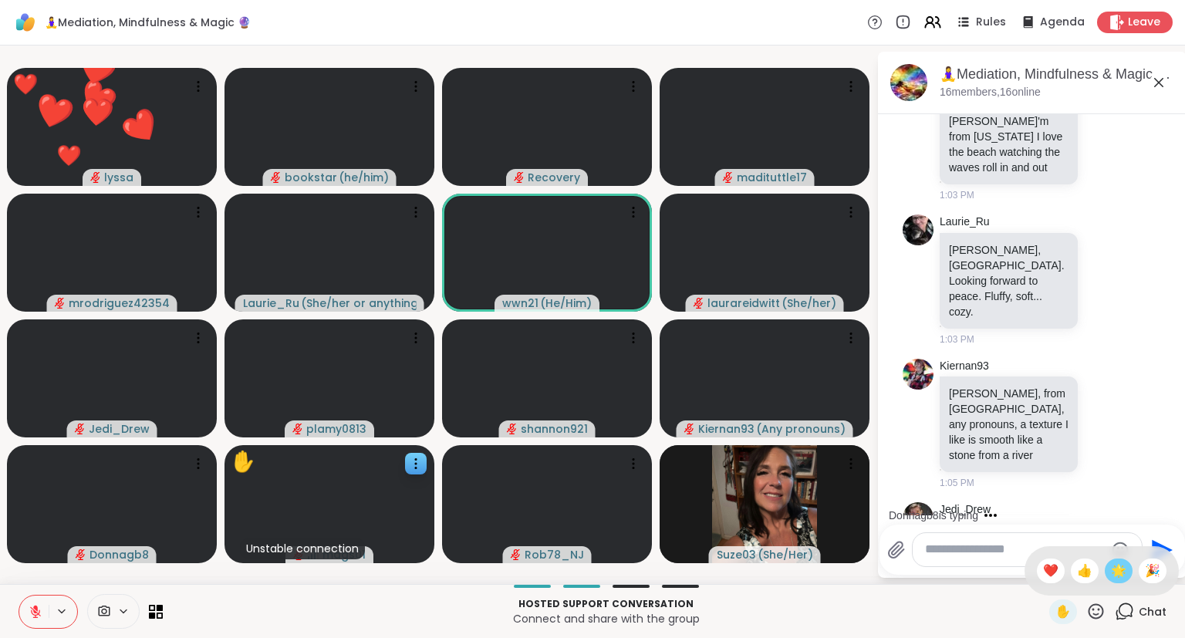
click at [1108, 572] on div "🌟" at bounding box center [1119, 570] width 28 height 25
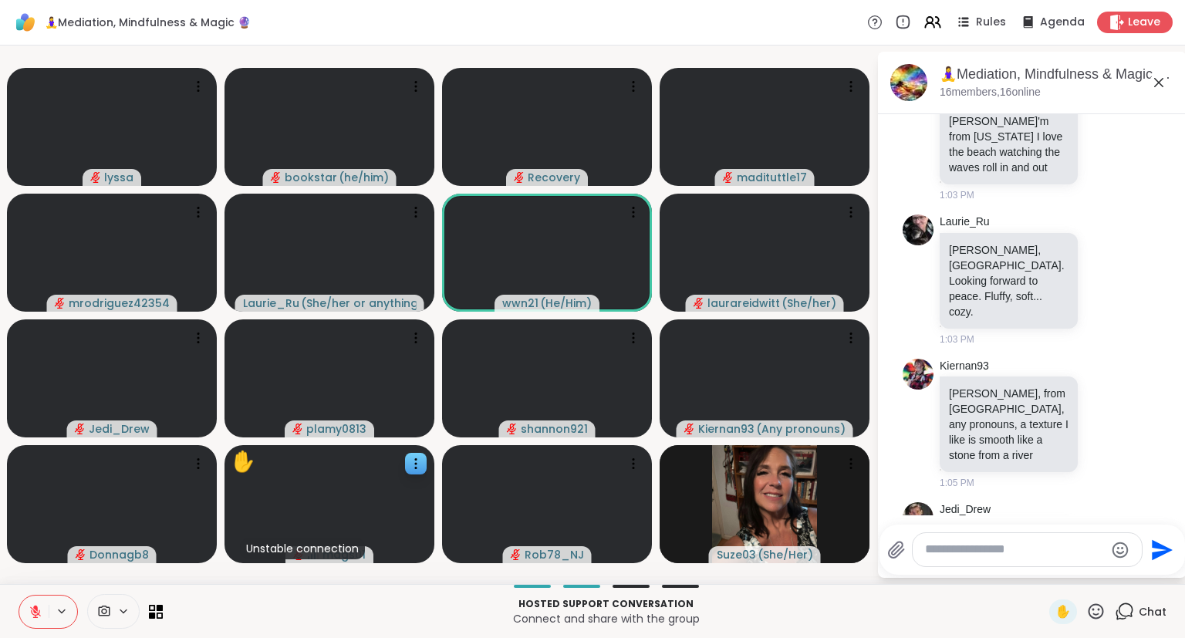
click at [1103, 622] on div "✋" at bounding box center [1077, 611] width 56 height 25
click at [1103, 616] on icon at bounding box center [1095, 610] width 15 height 15
click at [1044, 572] on span "❤️" at bounding box center [1050, 571] width 15 height 19
click at [1094, 616] on icon at bounding box center [1095, 611] width 19 height 19
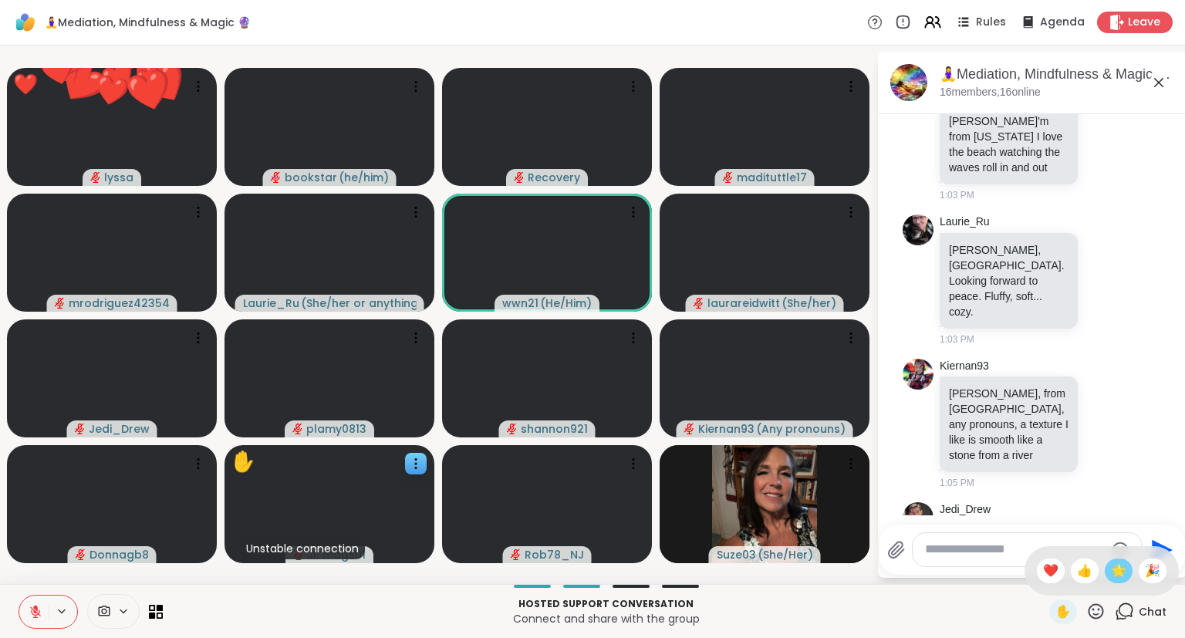
click at [1118, 569] on span "🌟" at bounding box center [1118, 571] width 15 height 19
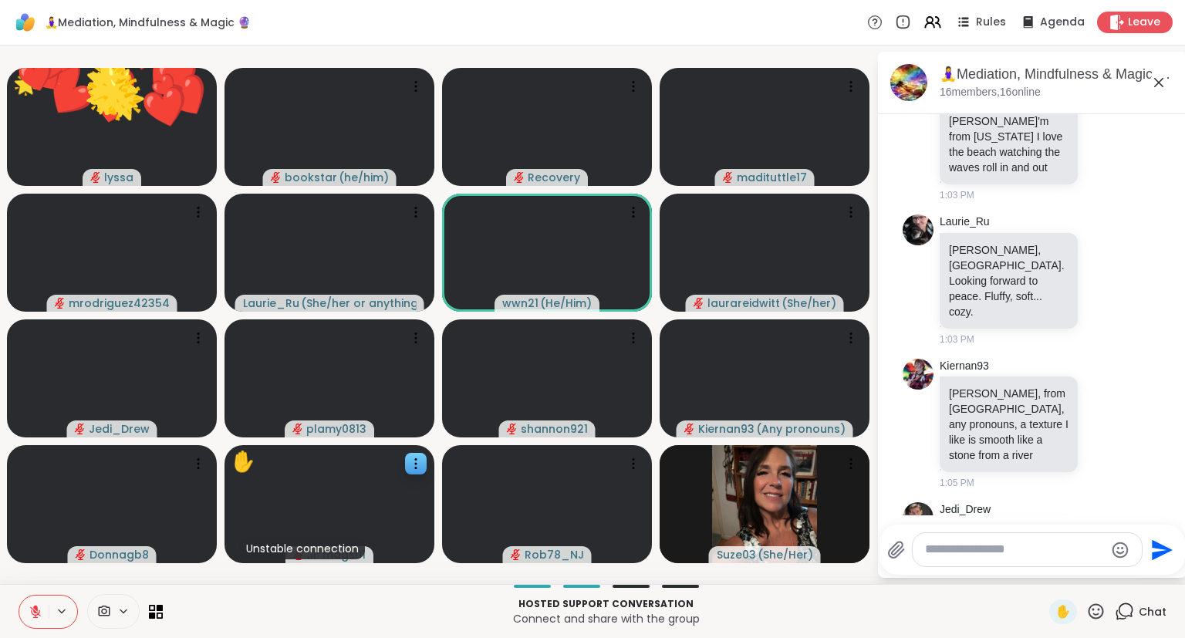
click at [1089, 612] on icon at bounding box center [1095, 611] width 19 height 19
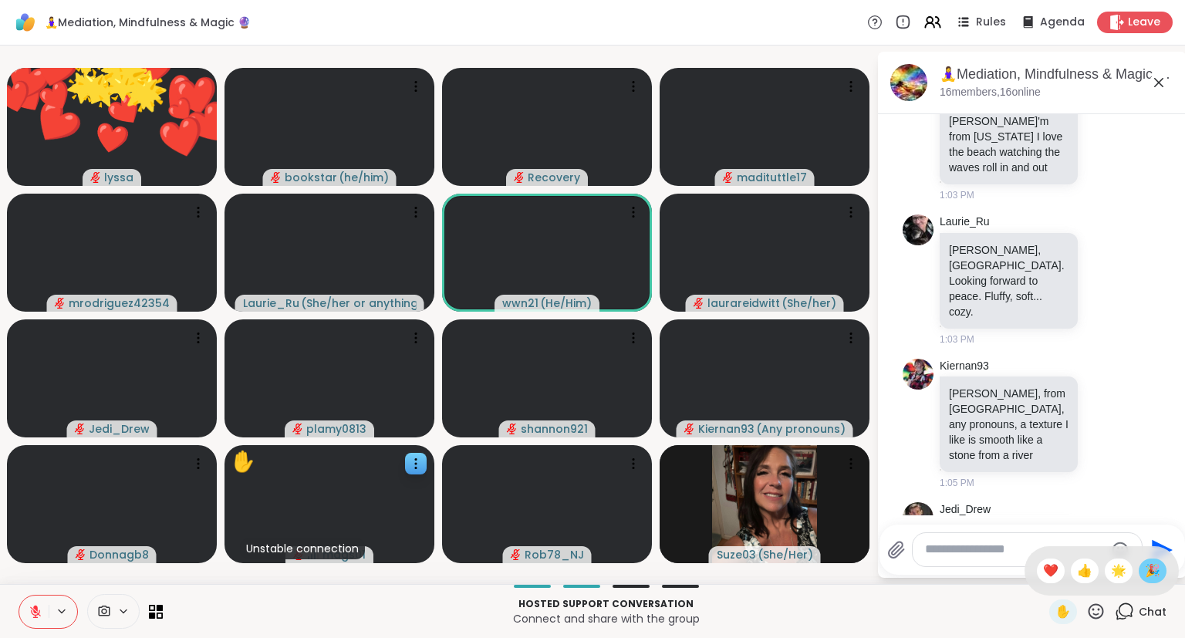
click at [1152, 571] on span "🎉" at bounding box center [1152, 571] width 15 height 19
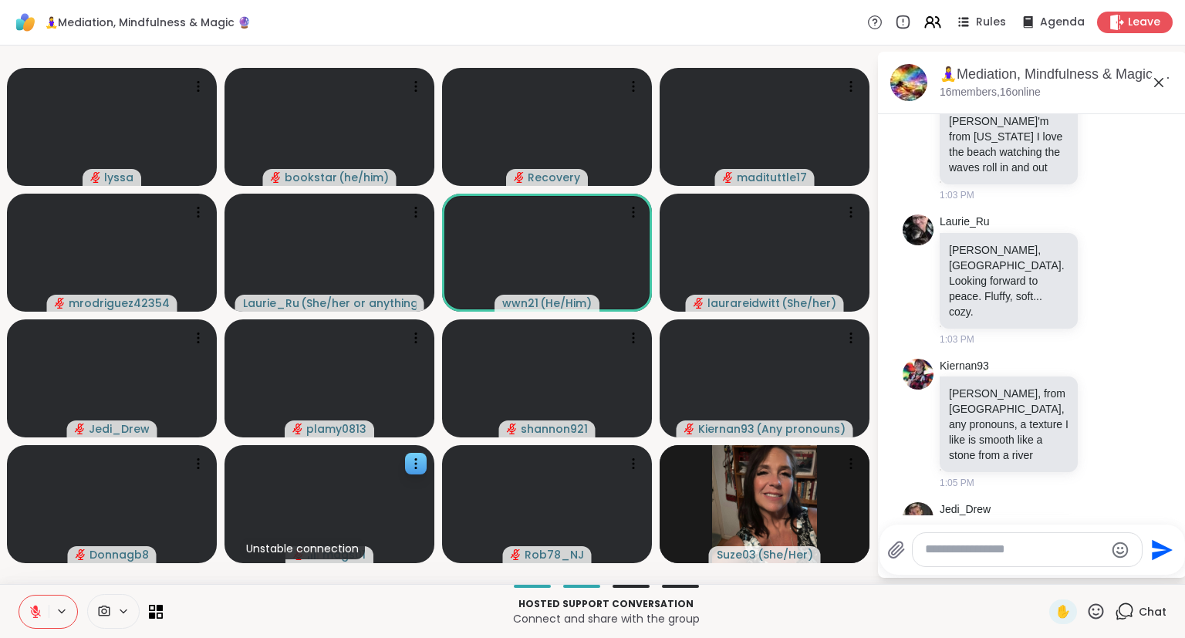
scroll to position [3999, 0]
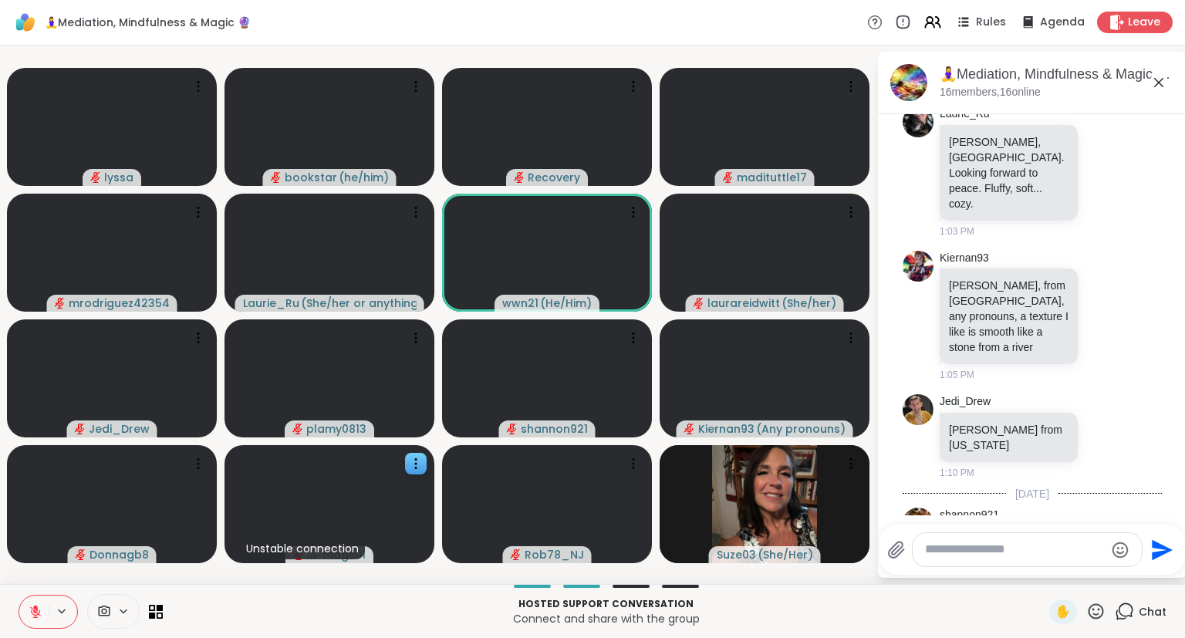
click at [19, 616] on div at bounding box center [48, 612] width 59 height 34
click at [28, 612] on button at bounding box center [33, 611] width 29 height 32
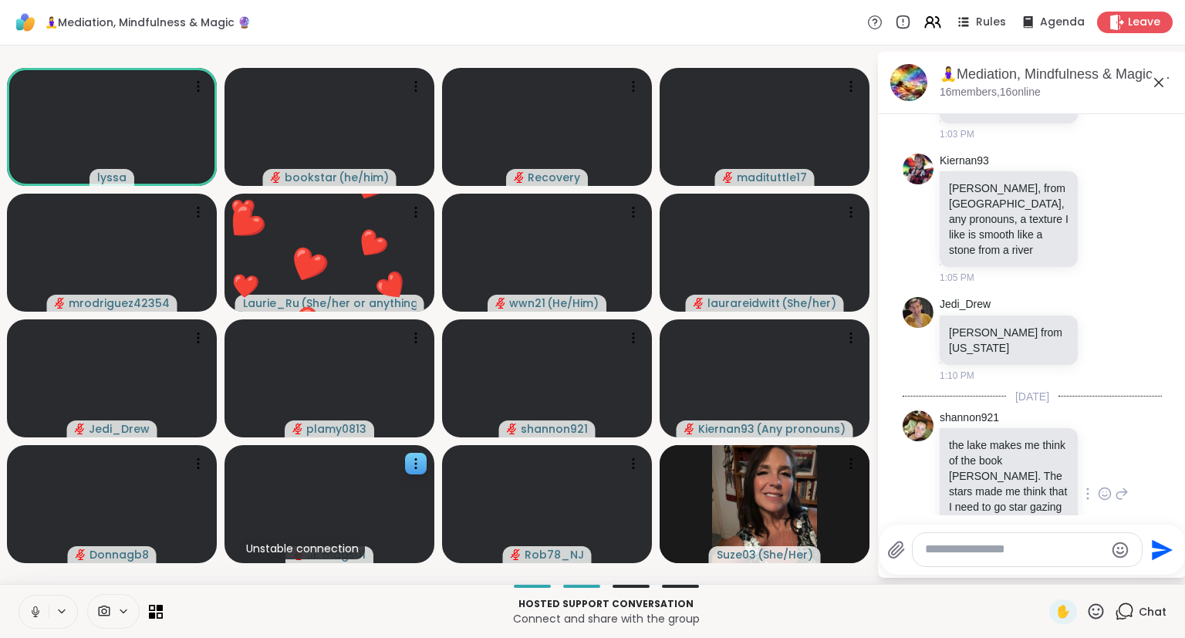
click at [1105, 620] on icon at bounding box center [1095, 611] width 19 height 19
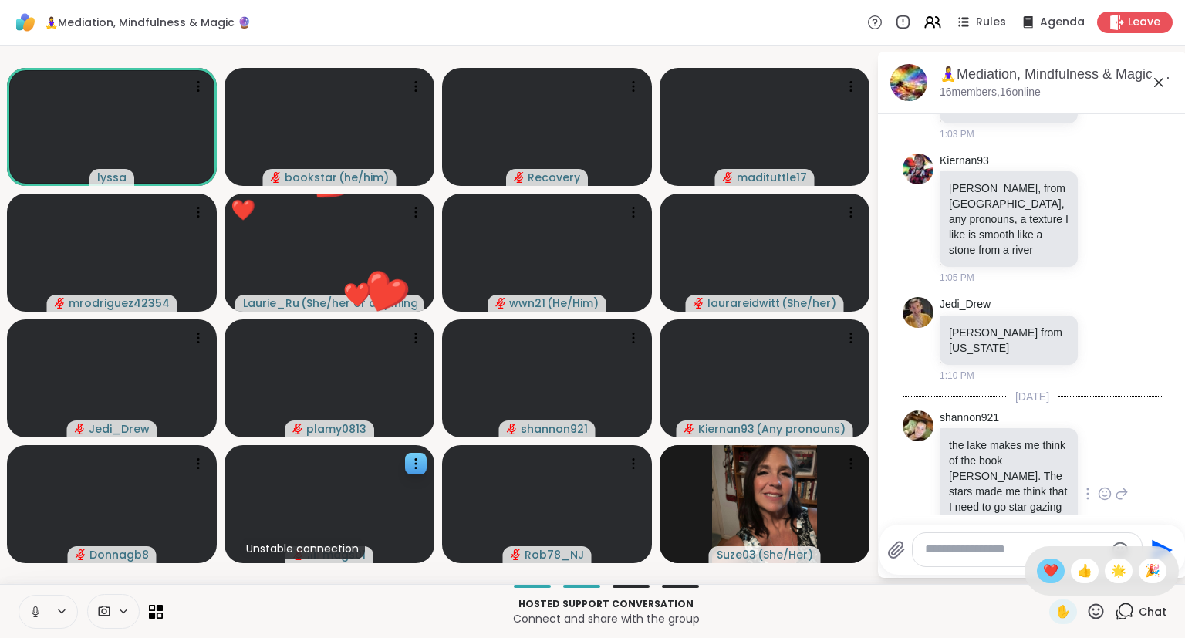
click at [1044, 572] on span "❤️" at bounding box center [1050, 571] width 15 height 19
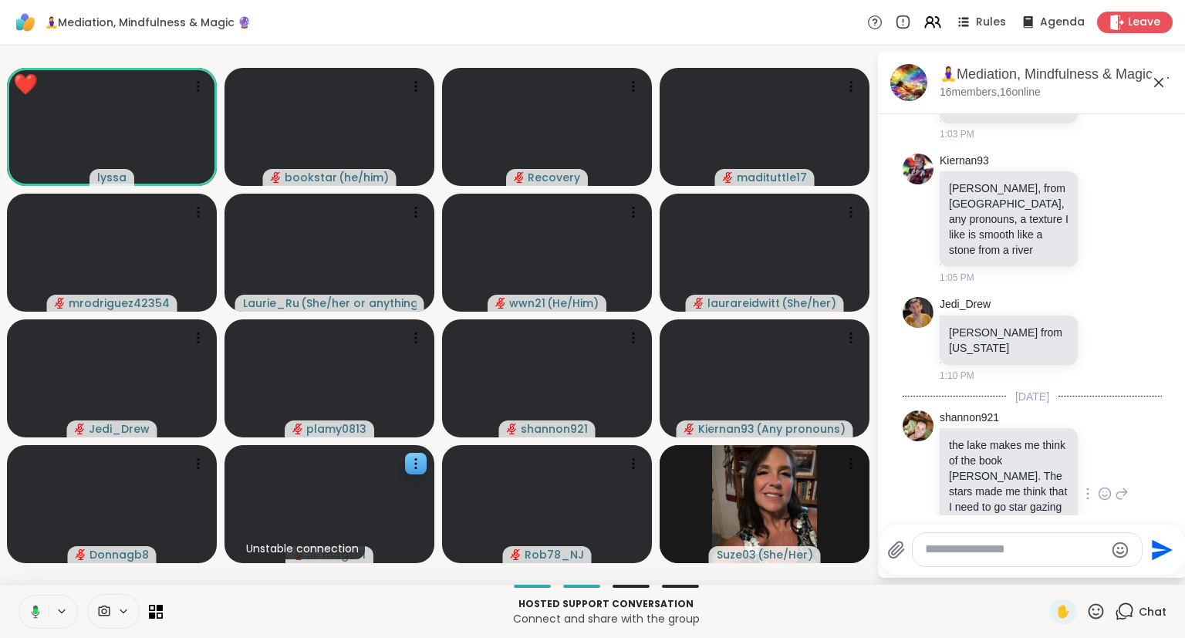
click at [1105, 616] on icon at bounding box center [1095, 611] width 19 height 19
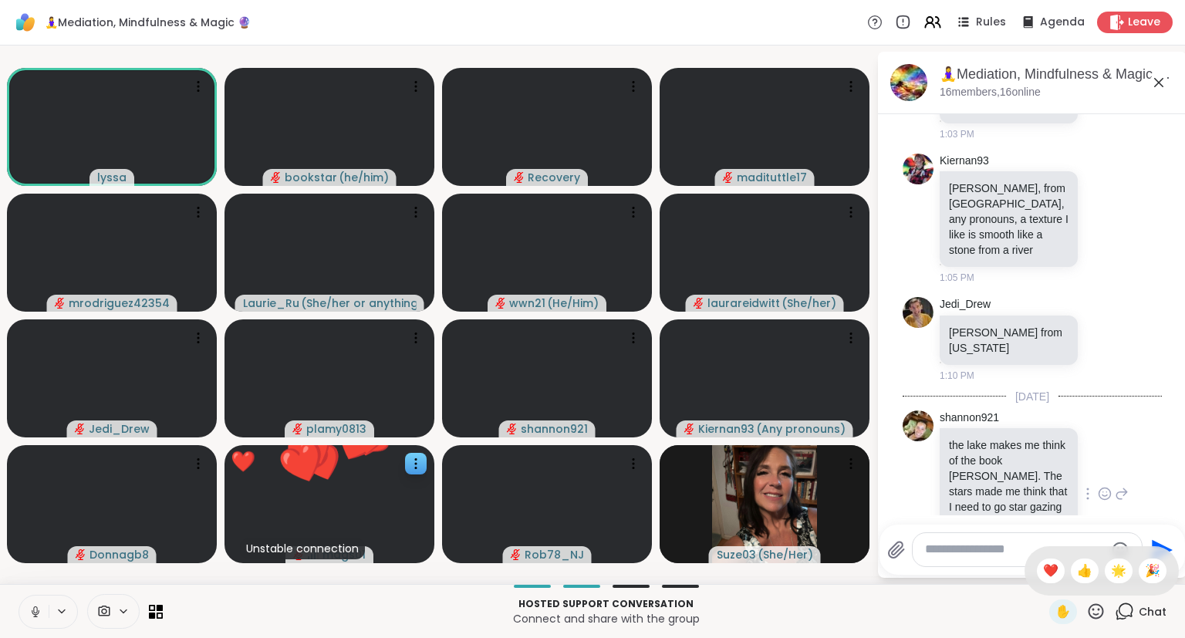
click at [14, 582] on div "lyssa bookstar ( he/him ) Recovery madituttle17 mrodriguez42354 Laurie_Ru ( She…" at bounding box center [592, 315] width 1185 height 538
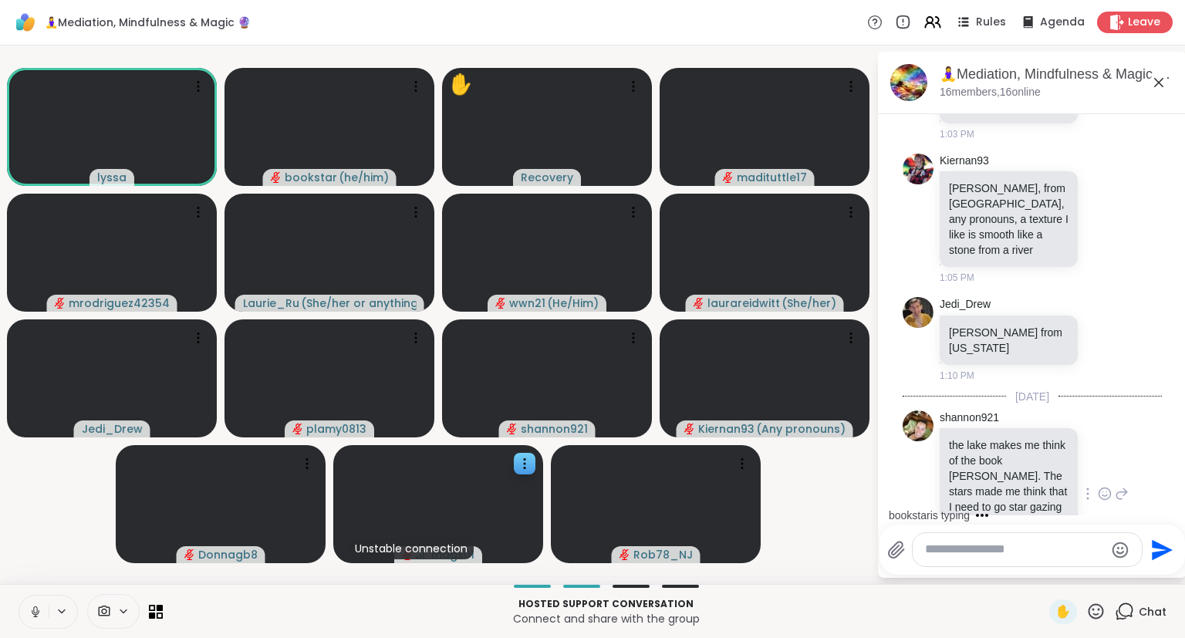
click at [23, 619] on button at bounding box center [33, 611] width 29 height 32
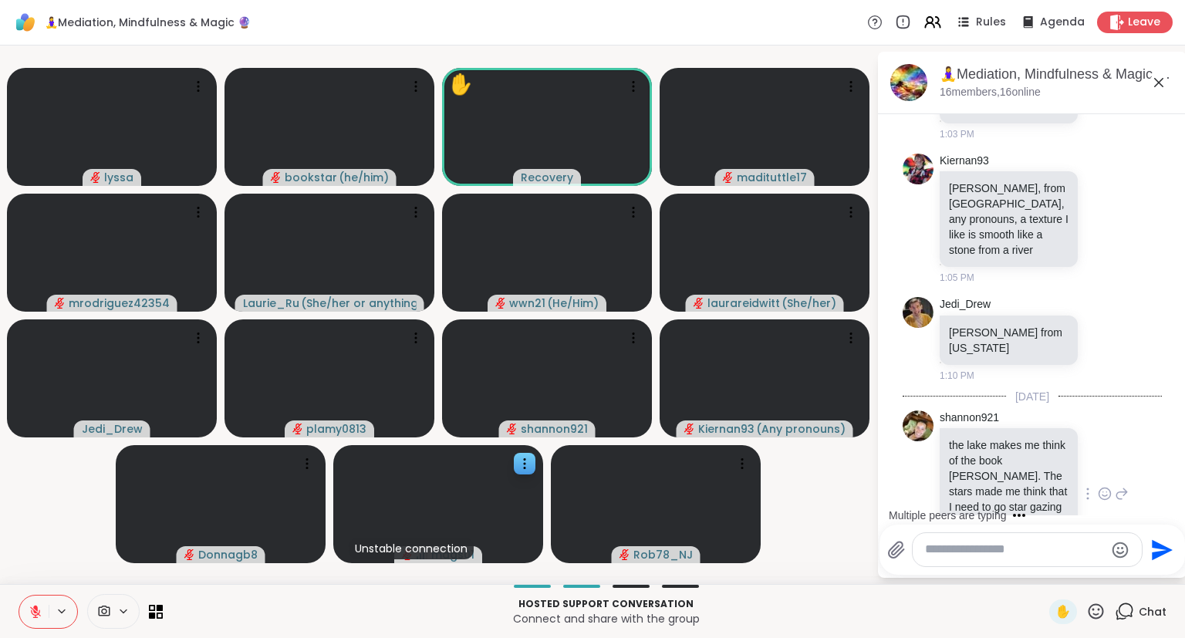
click at [40, 581] on div "lyssa bookstar ( he/him ) ✋ Recovery madituttle17 mrodriguez42354 Laurie_Ru ( S…" at bounding box center [592, 315] width 1185 height 538
click at [39, 611] on icon at bounding box center [36, 612] width 14 height 14
click at [1105, 616] on icon at bounding box center [1095, 611] width 19 height 19
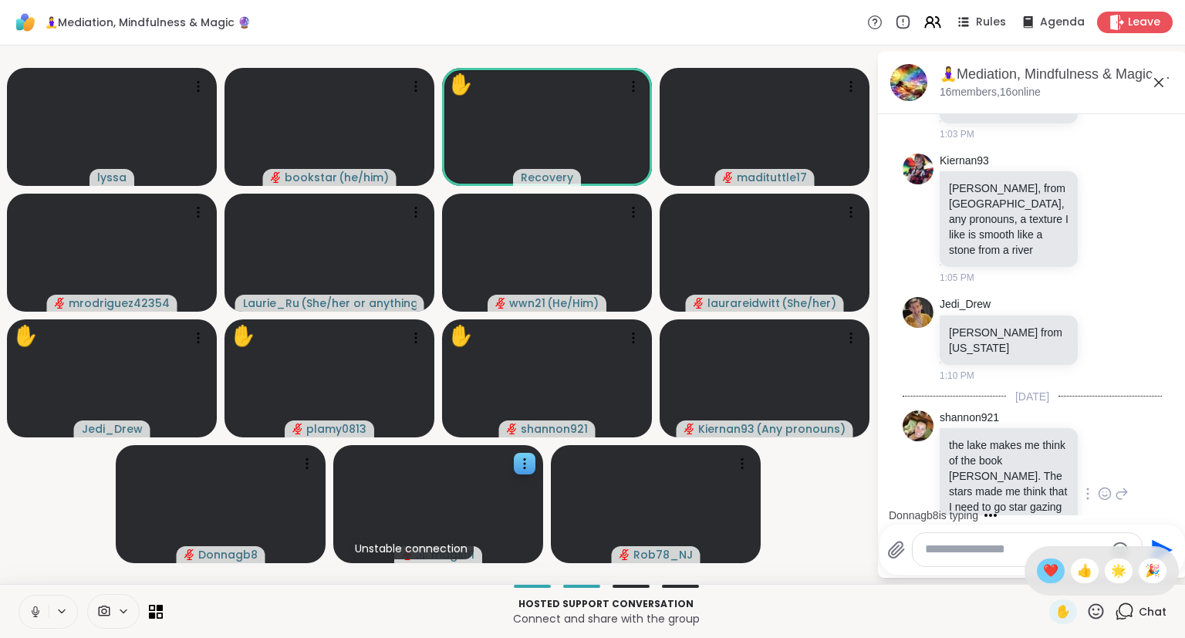
click at [1054, 565] on span "❤️" at bounding box center [1050, 571] width 15 height 19
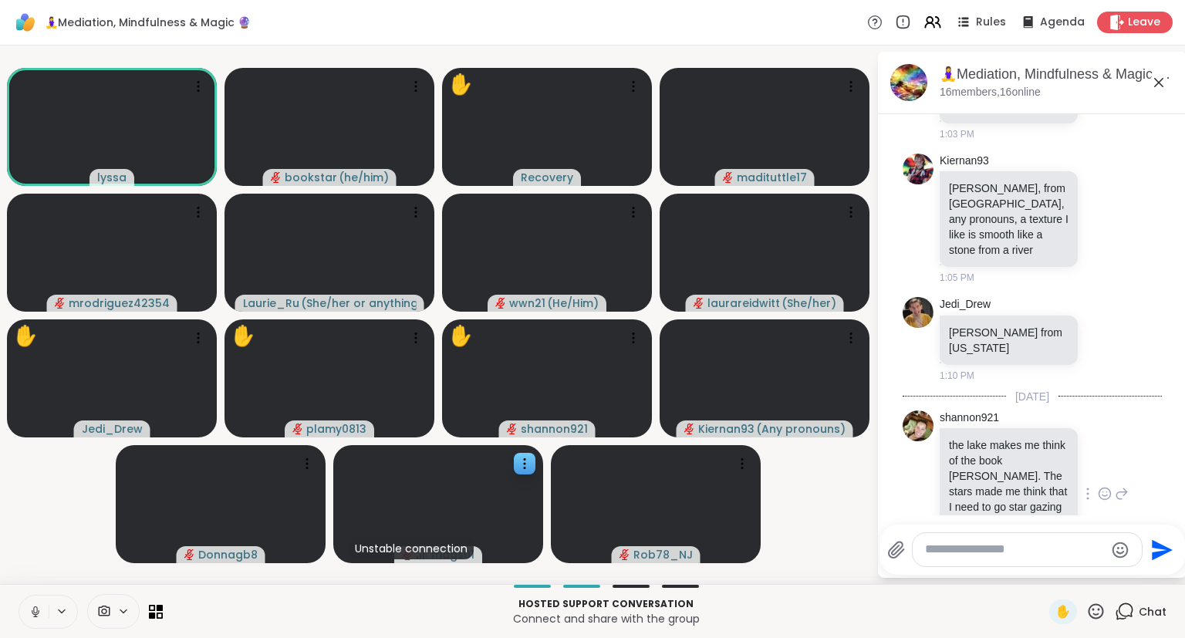
scroll to position [4193, 0]
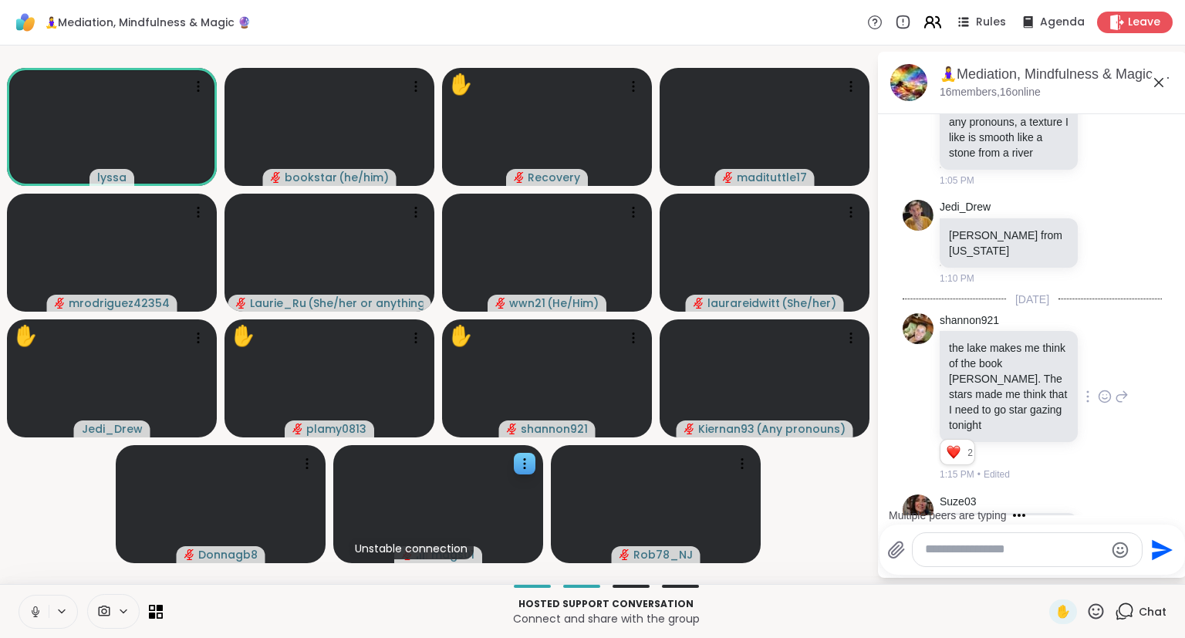
click at [933, 26] on icon at bounding box center [932, 21] width 19 height 19
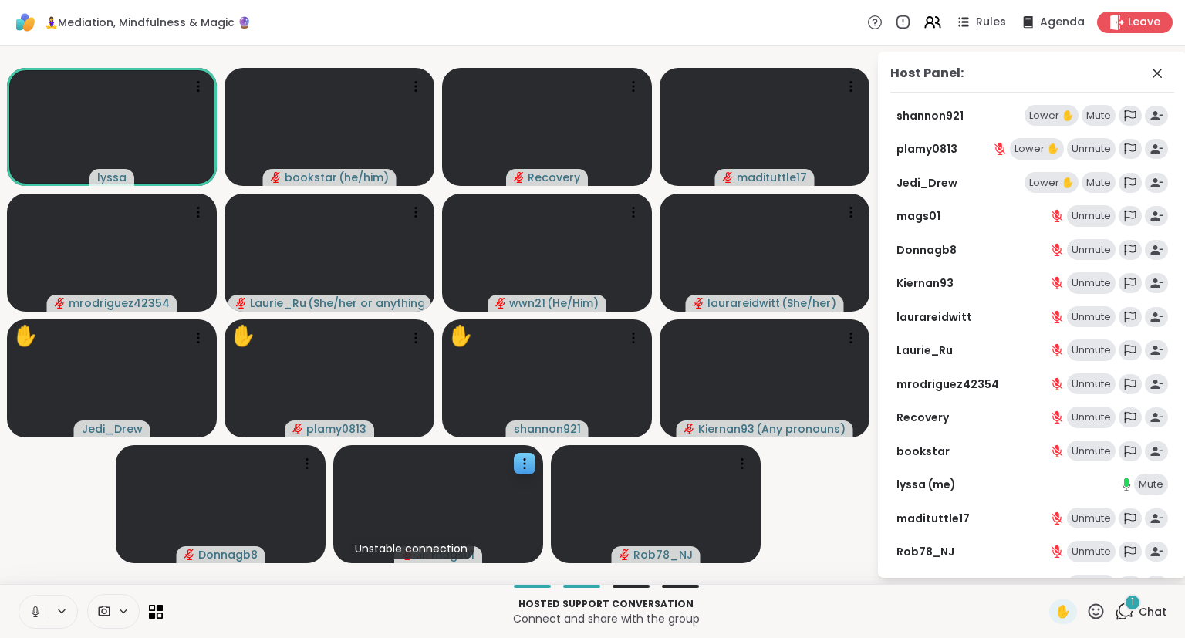
click at [23, 600] on button at bounding box center [33, 611] width 29 height 32
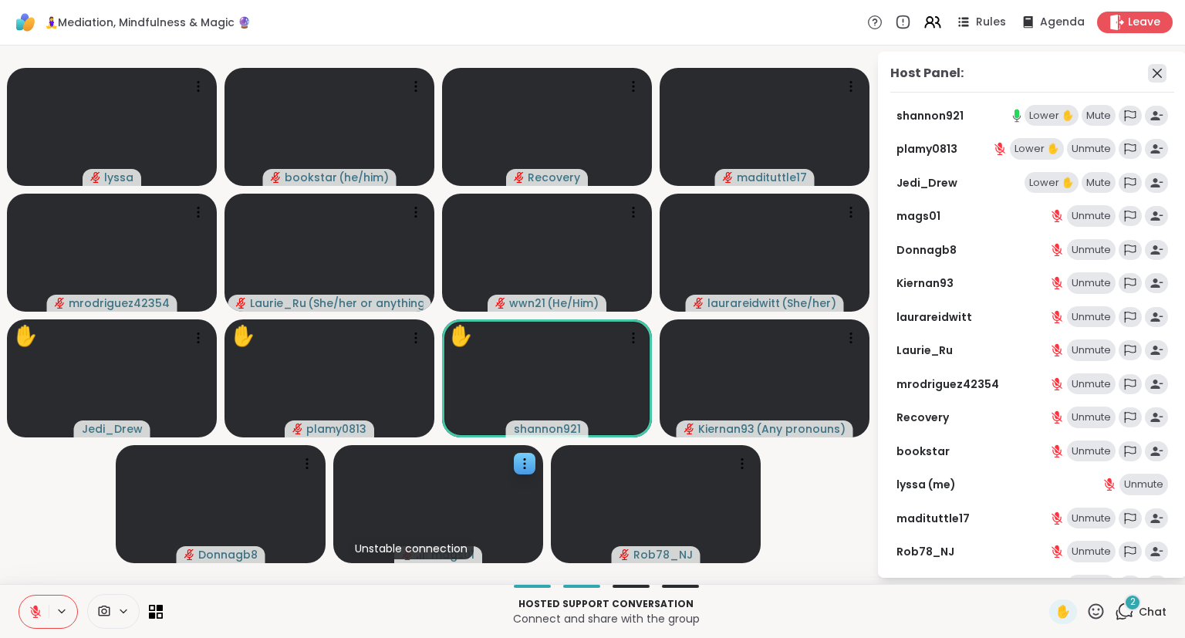
click at [1158, 76] on icon at bounding box center [1157, 73] width 19 height 19
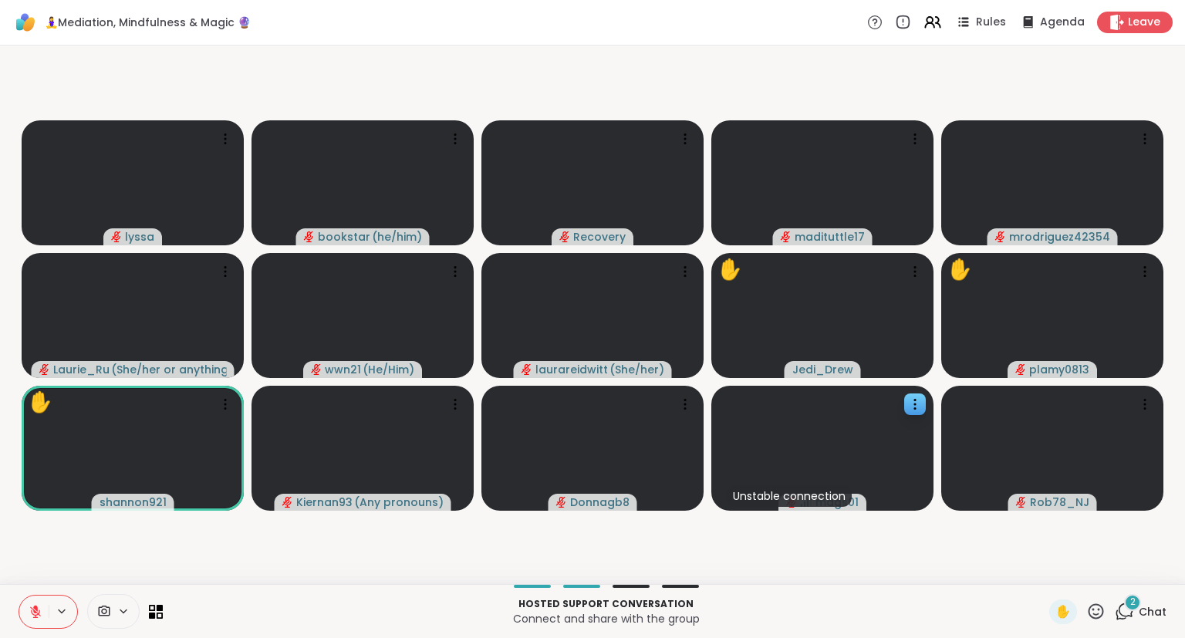
click at [1095, 612] on icon at bounding box center [1095, 611] width 19 height 19
click at [1051, 573] on span "❤️" at bounding box center [1050, 571] width 15 height 19
click at [1104, 618] on icon at bounding box center [1095, 611] width 19 height 19
click at [1037, 568] on div "❤️" at bounding box center [1051, 570] width 28 height 25
click at [1096, 613] on icon at bounding box center [1095, 611] width 19 height 19
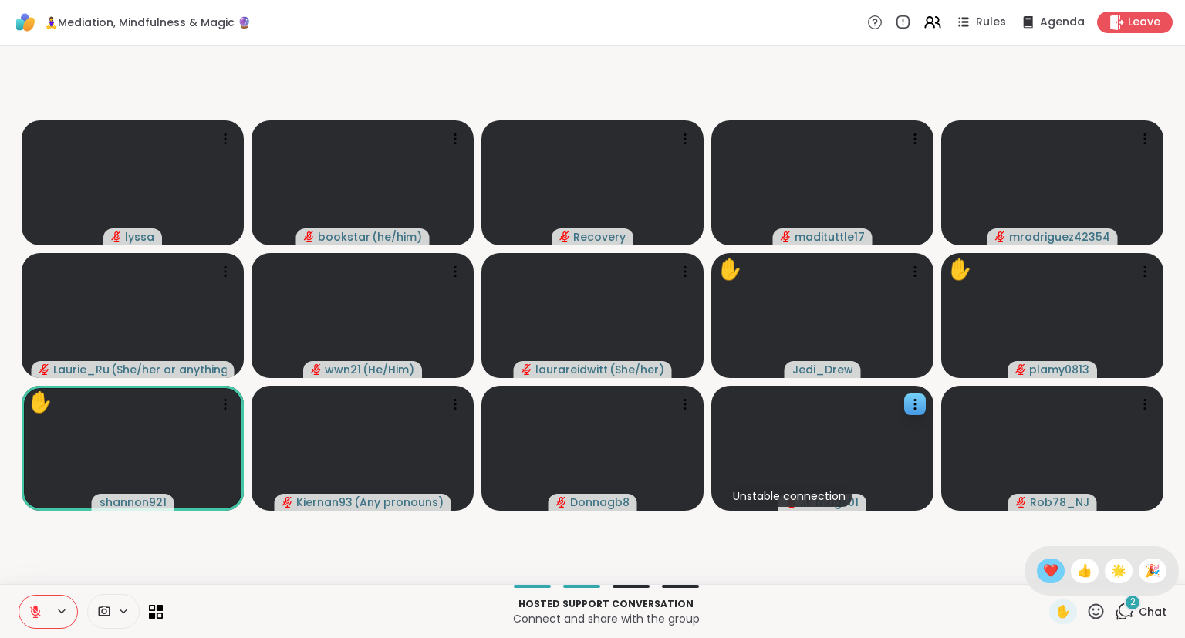
click at [1047, 574] on span "❤️" at bounding box center [1050, 571] width 15 height 19
click at [37, 606] on icon at bounding box center [36, 612] width 14 height 14
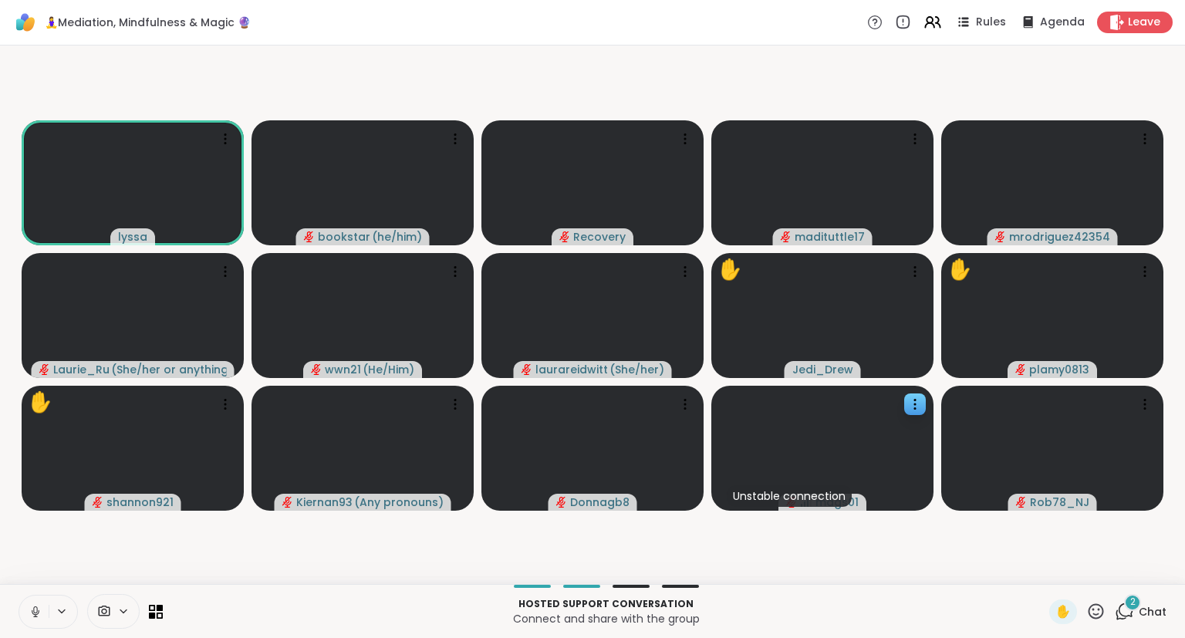
click at [1100, 613] on icon at bounding box center [1095, 611] width 19 height 19
click at [1046, 572] on span "❤️" at bounding box center [1050, 571] width 15 height 19
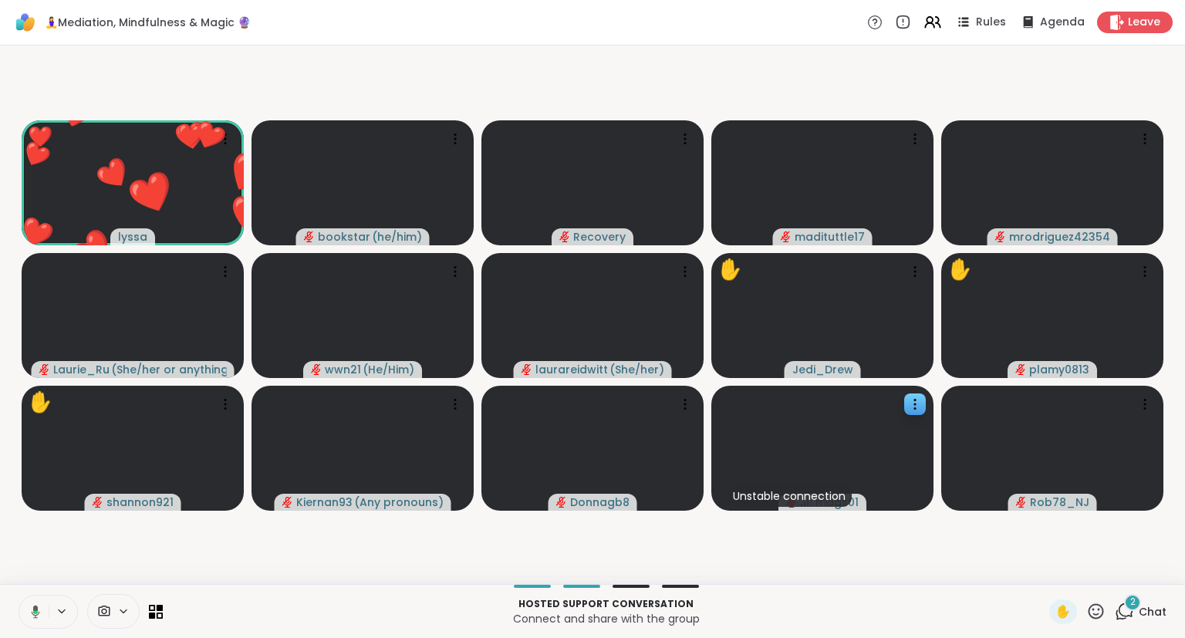
click at [936, 11] on div "🧘‍♀️Mediation, Mindfulness & Magic 🔮 Rules Agenda Leave" at bounding box center [592, 23] width 1185 height 46
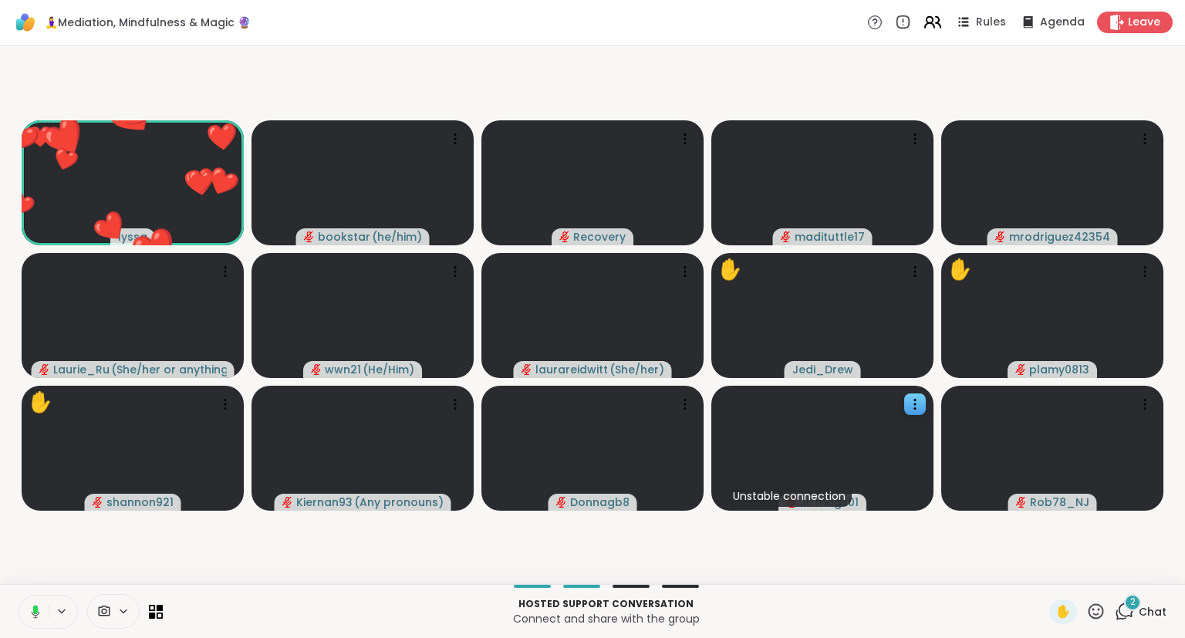
click at [927, 23] on icon at bounding box center [932, 21] width 19 height 19
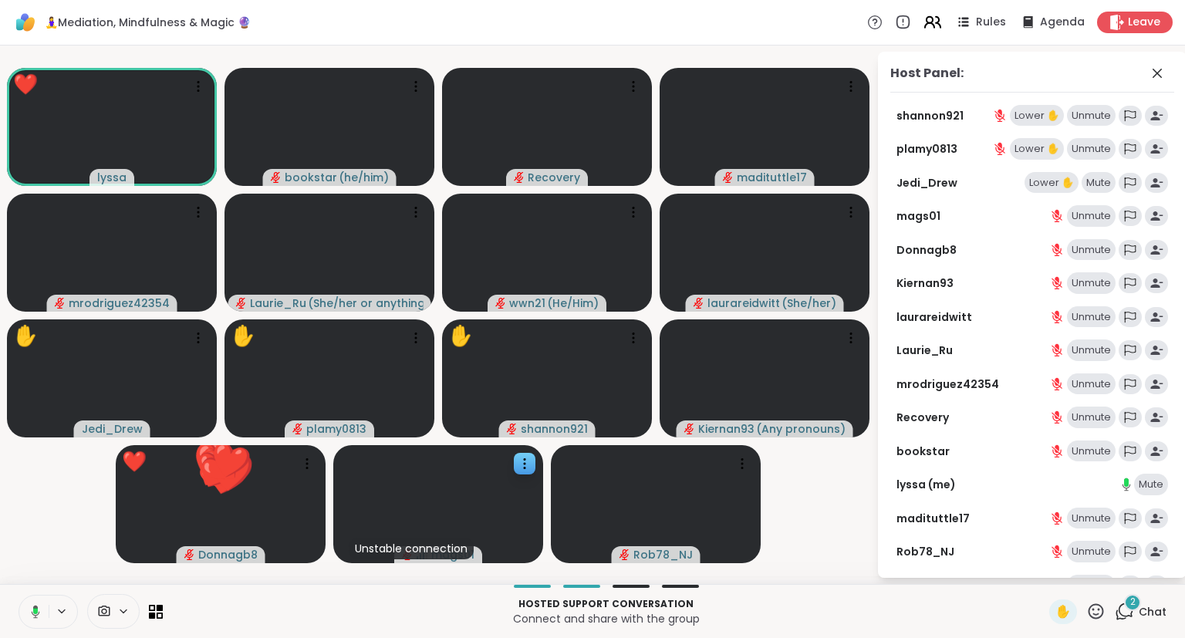
click at [927, 23] on icon at bounding box center [932, 21] width 19 height 19
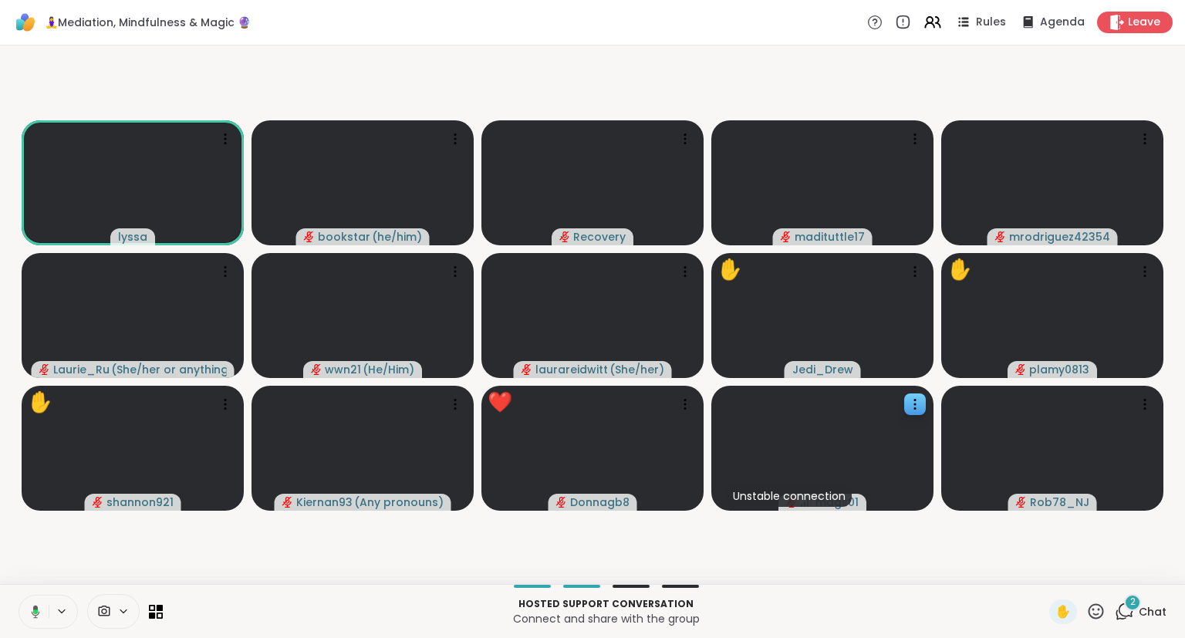
click at [38, 612] on icon at bounding box center [33, 612] width 14 height 14
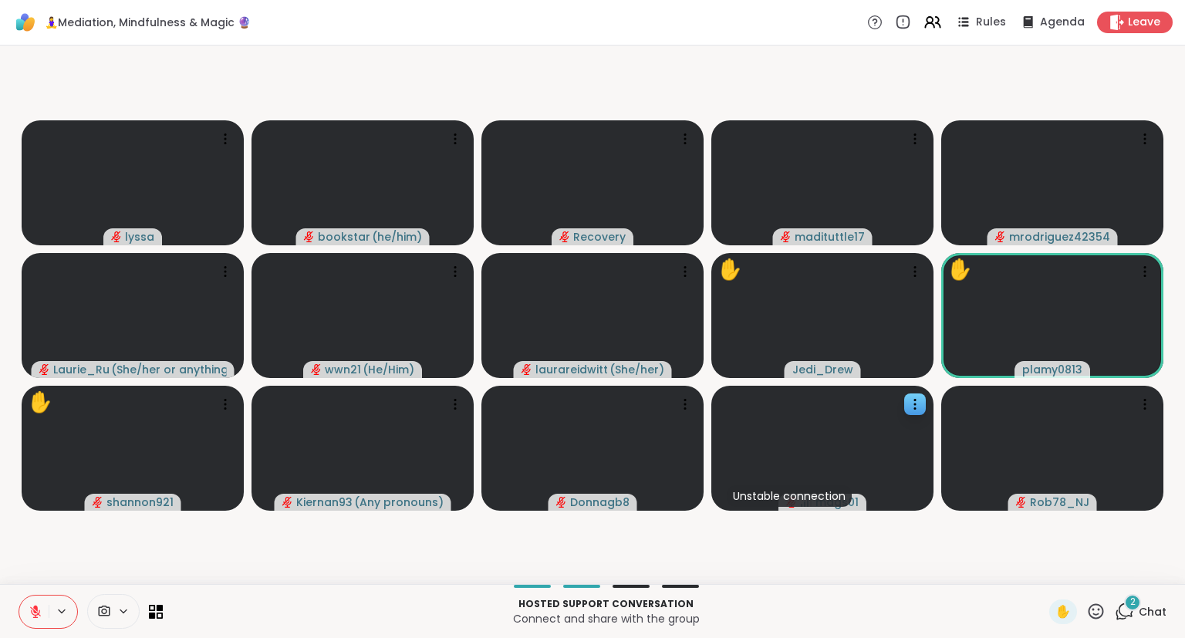
click at [1092, 606] on icon at bounding box center [1095, 610] width 15 height 15
click at [1044, 570] on span "❤️" at bounding box center [1050, 571] width 15 height 19
click at [1095, 616] on icon at bounding box center [1095, 611] width 19 height 19
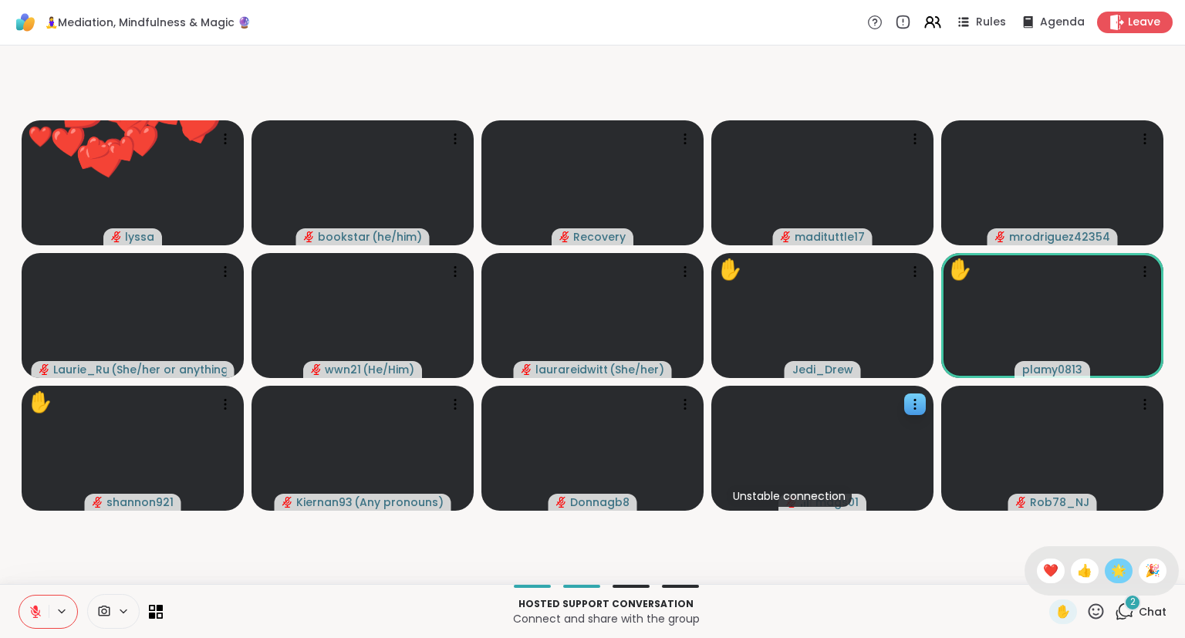
click at [1115, 574] on span "🌟" at bounding box center [1118, 571] width 15 height 19
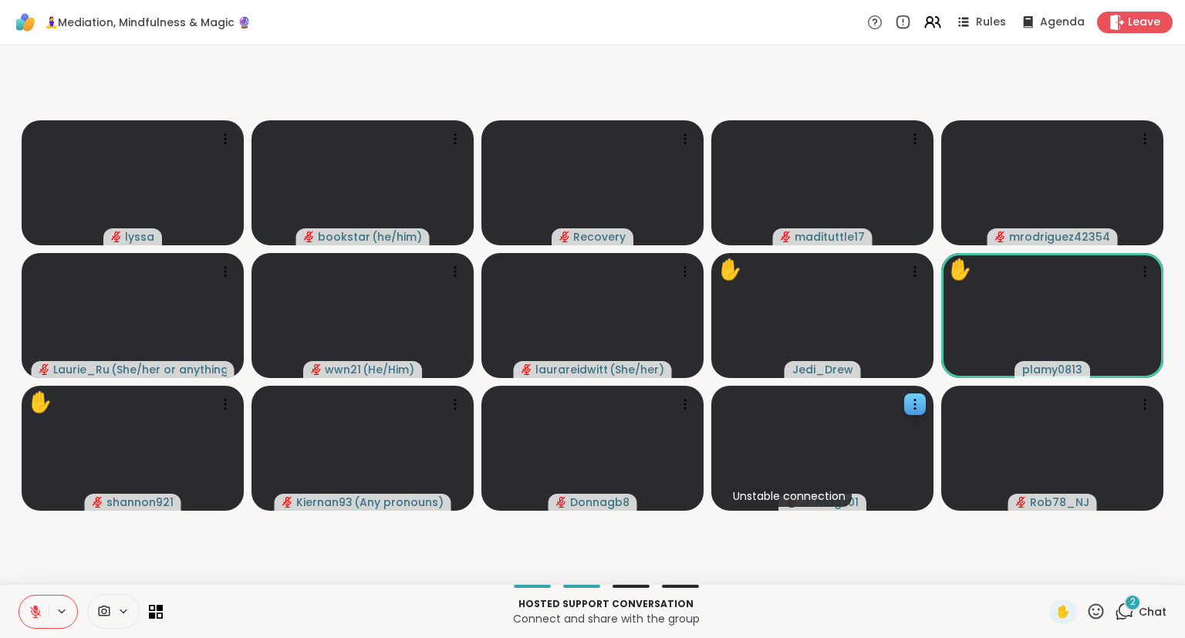
click at [1094, 612] on icon at bounding box center [1095, 611] width 19 height 19
click at [1047, 565] on span "❤️" at bounding box center [1050, 571] width 15 height 19
click at [1099, 612] on icon at bounding box center [1095, 611] width 19 height 19
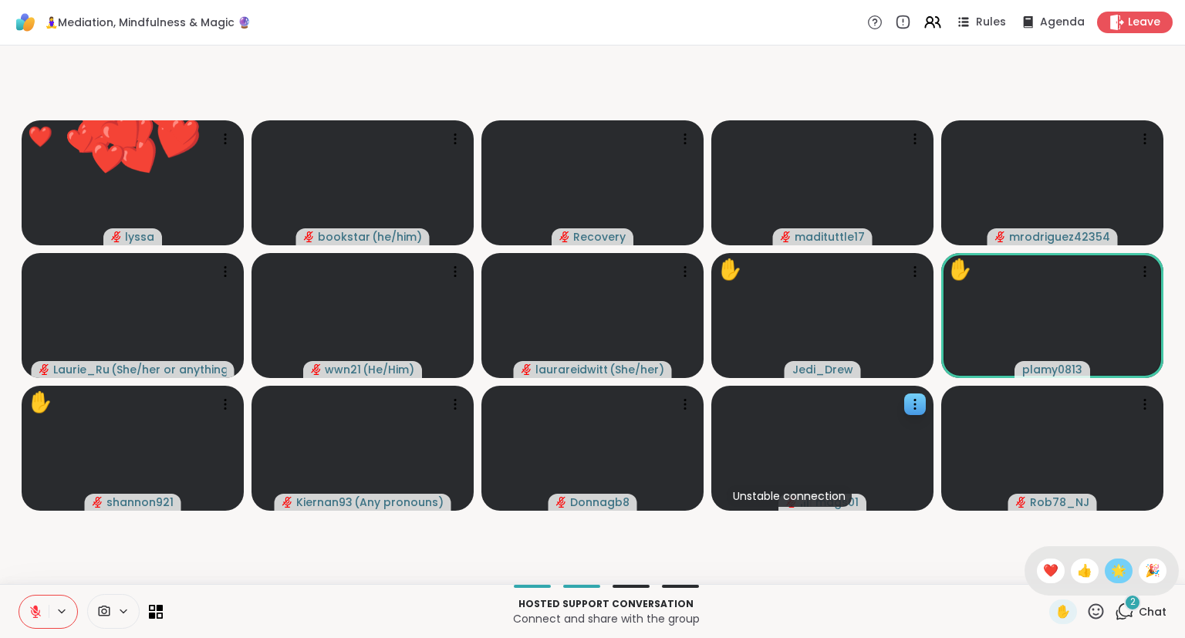
click at [1111, 578] on span "🌟" at bounding box center [1118, 571] width 15 height 19
click at [1109, 578] on video-player-container "❤️ lyssa ❤️ ❤️ ❤️ ❤️ ❤️ ❤️ ❤️ ❤️ ❤️ ❤️ ❤️ ❤️ ❤️ ❤️ ❤️ ❤️ ❤️ ❤️ ❤️ ❤️ ❤️ ❤️ ❤️ ❤…" at bounding box center [592, 315] width 1166 height 526
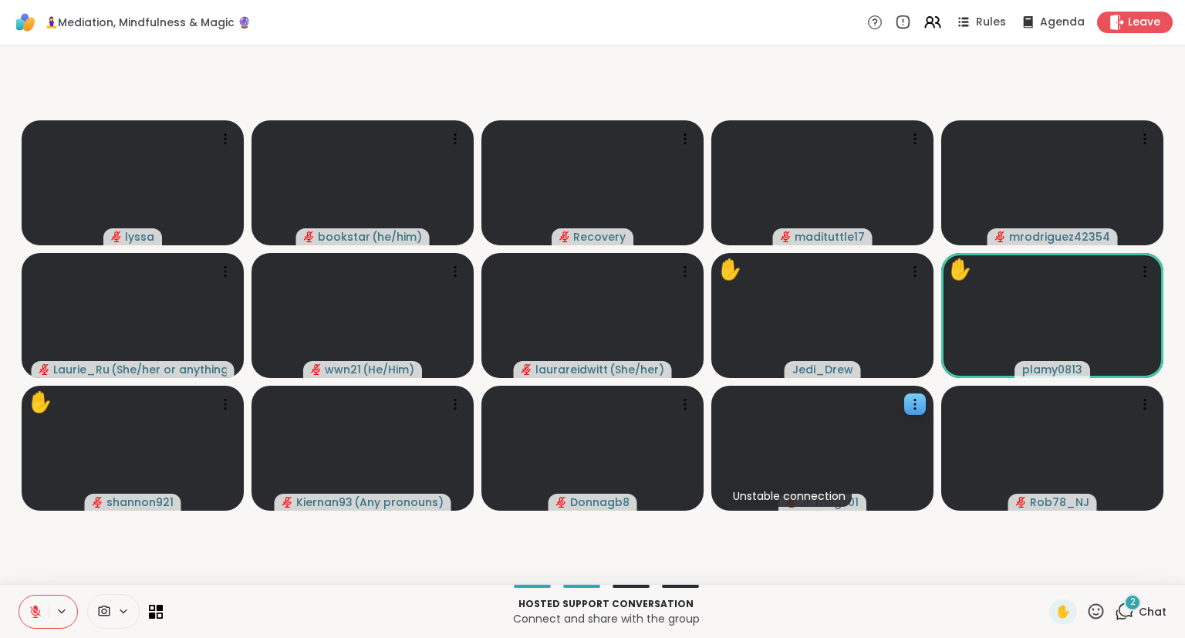
click at [1094, 606] on icon at bounding box center [1095, 611] width 19 height 19
click at [1044, 566] on span "❤️" at bounding box center [1050, 571] width 15 height 19
click at [1097, 612] on icon at bounding box center [1095, 611] width 19 height 19
click at [1049, 573] on span "❤️" at bounding box center [1050, 571] width 15 height 19
click at [28, 602] on button at bounding box center [33, 611] width 29 height 32
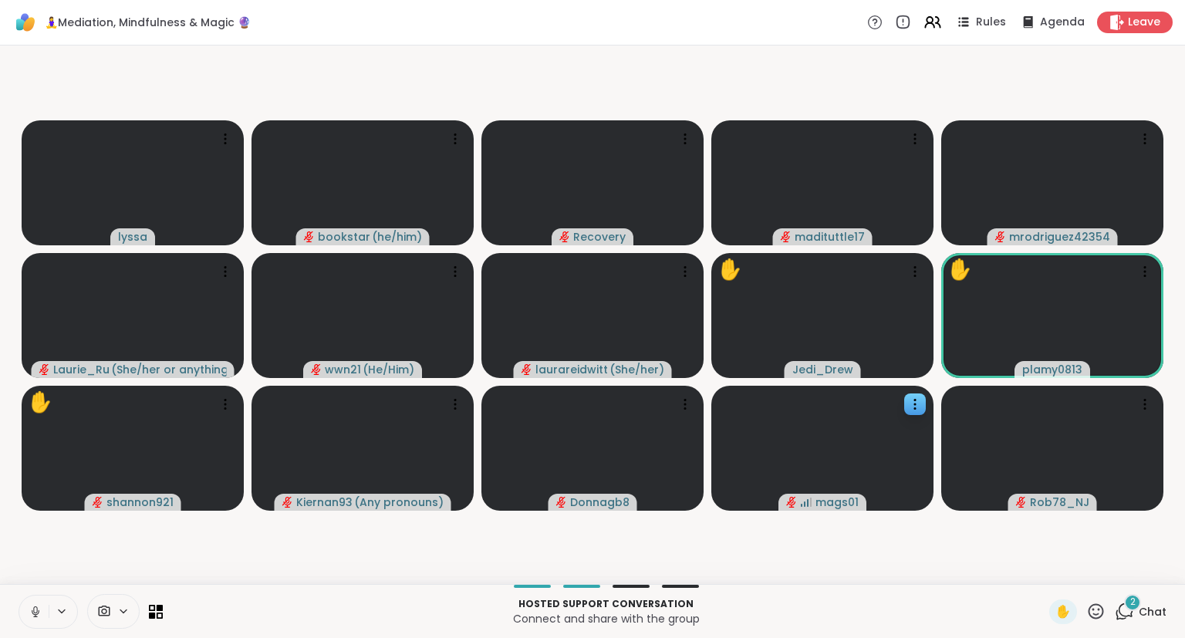
click at [1095, 609] on icon at bounding box center [1095, 610] width 15 height 15
click at [1043, 568] on span "❤️" at bounding box center [1050, 571] width 15 height 19
click at [1089, 599] on div "Hosted support conversation Connect and share with the group ✋ 2 Chat" at bounding box center [592, 611] width 1185 height 54
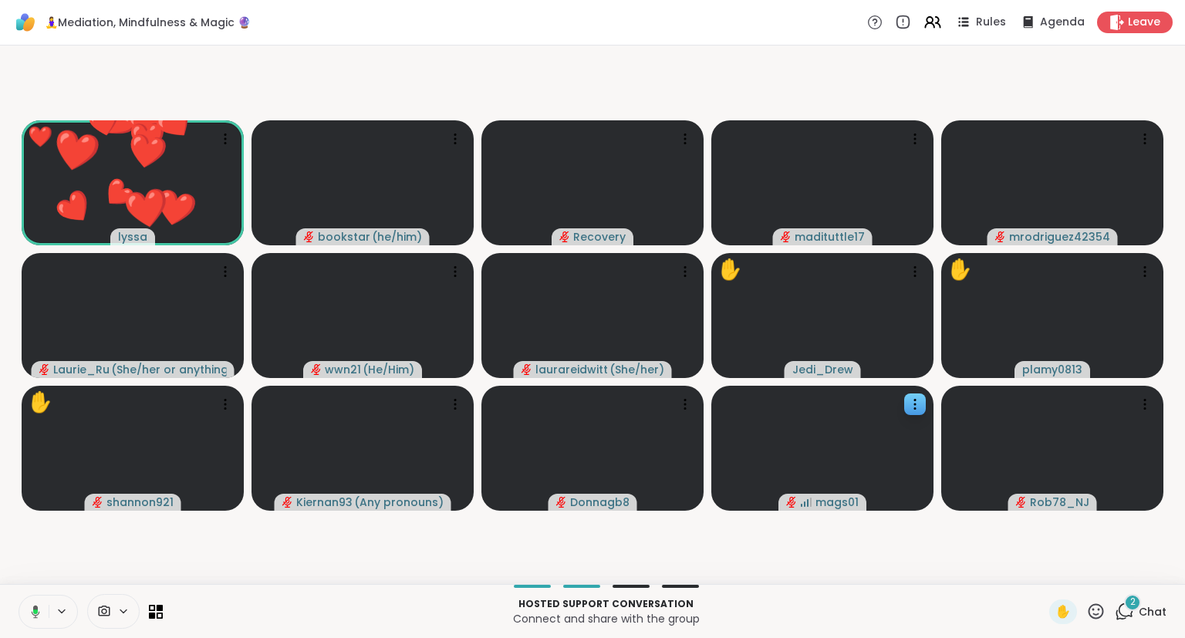
click at [1101, 605] on icon at bounding box center [1095, 610] width 15 height 15
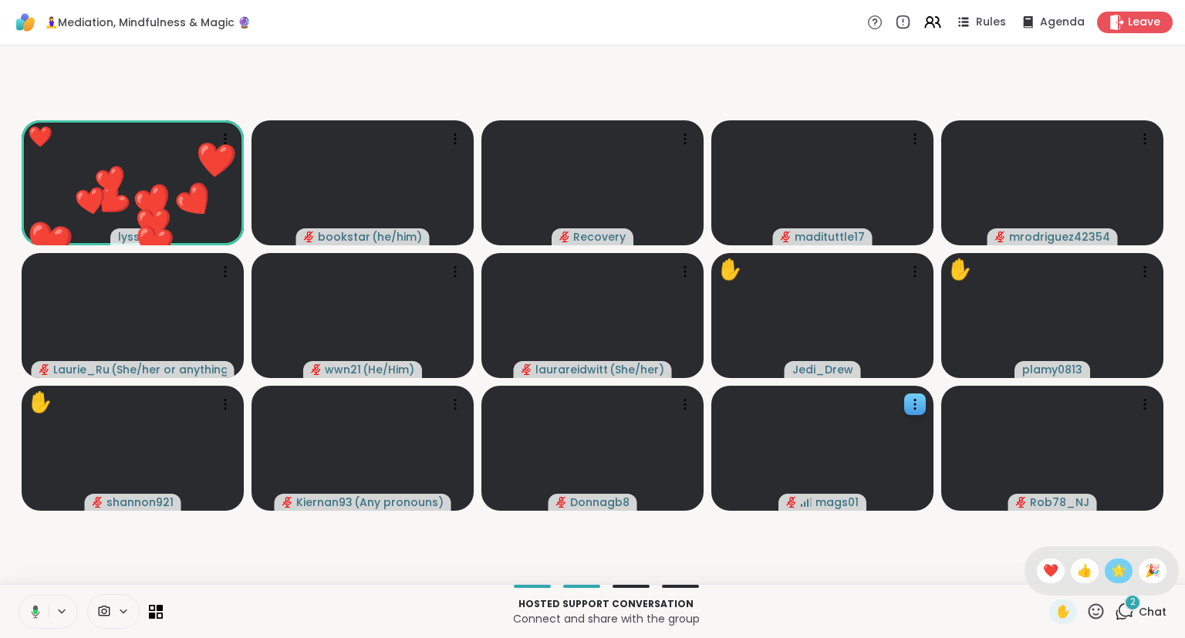
click at [1117, 566] on span "🌟" at bounding box center [1118, 571] width 15 height 19
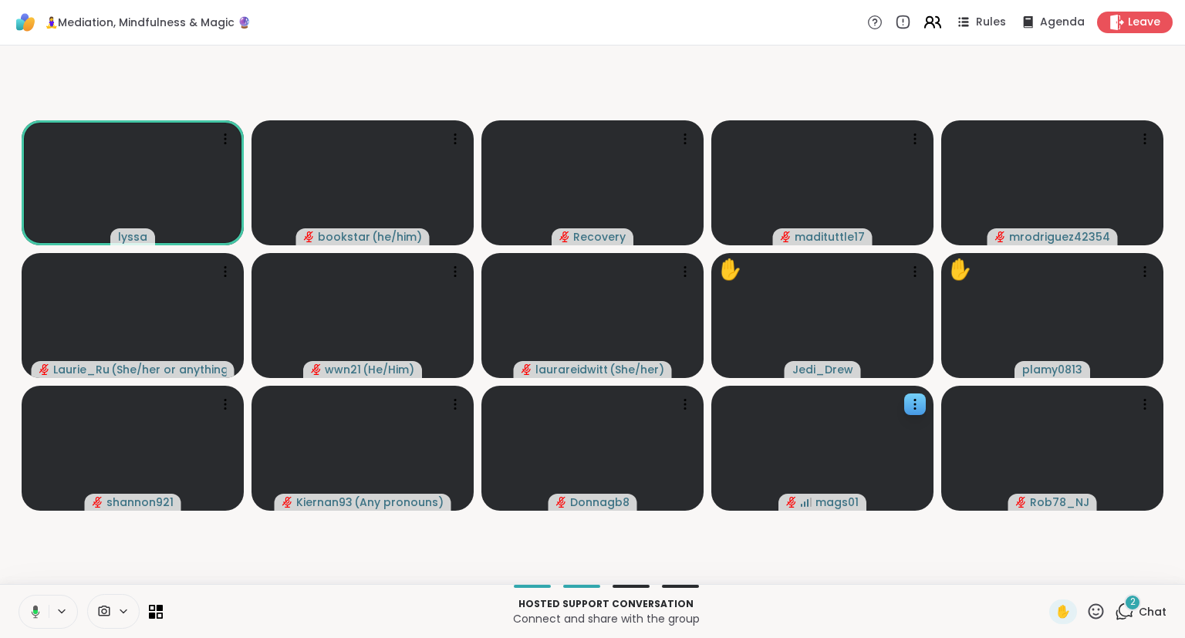
click at [933, 17] on icon at bounding box center [929, 20] width 6 height 6
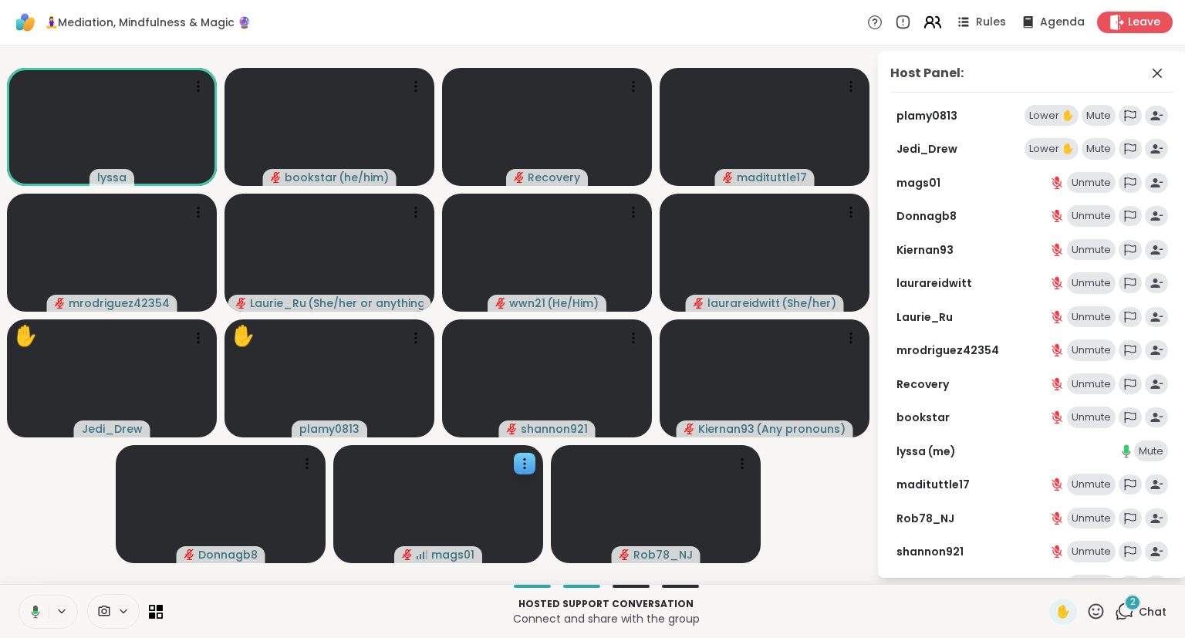
click at [933, 17] on icon at bounding box center [929, 20] width 6 height 6
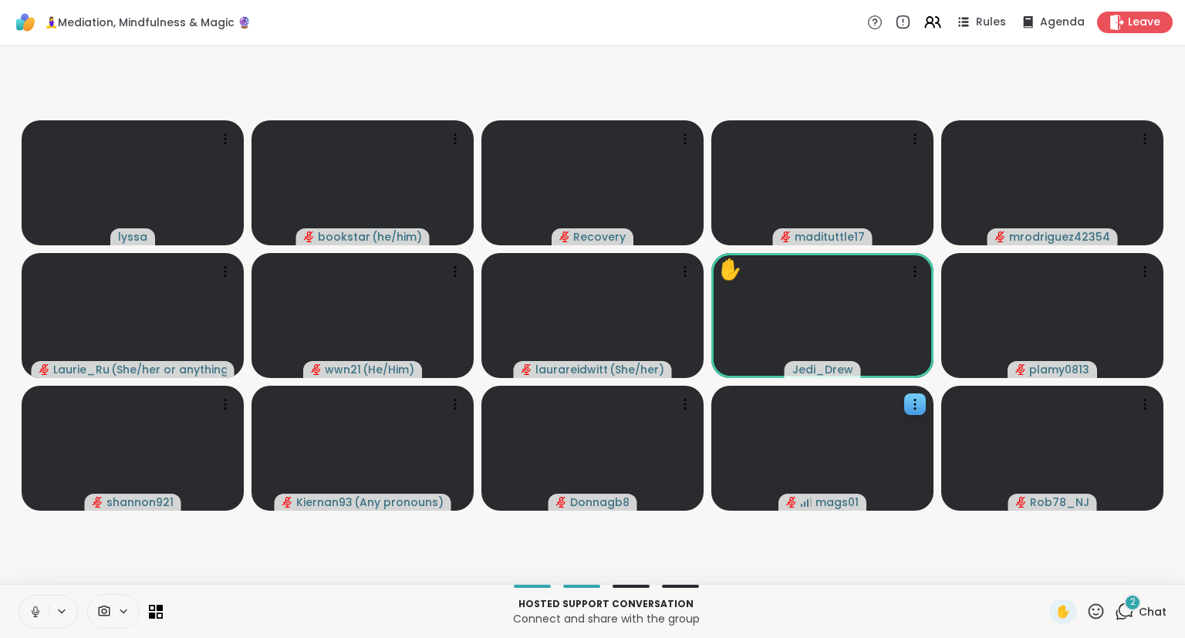
click at [1103, 610] on icon at bounding box center [1095, 610] width 15 height 15
click at [1051, 573] on span "❤️" at bounding box center [1050, 571] width 15 height 19
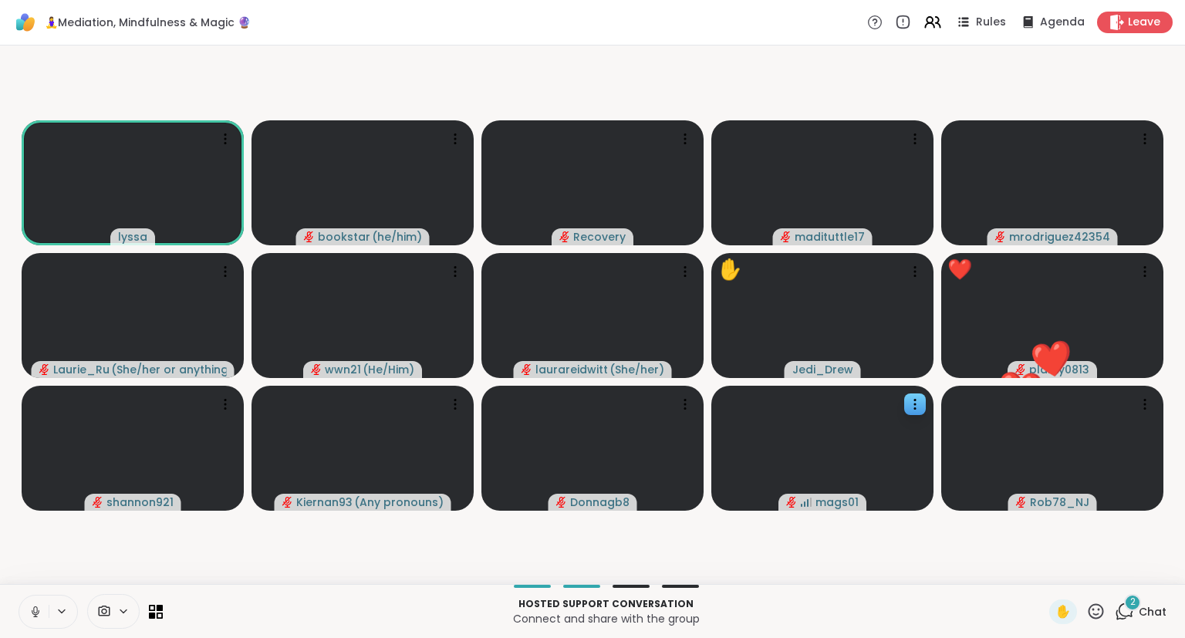
click at [1098, 618] on icon at bounding box center [1095, 611] width 19 height 19
click at [1045, 571] on span "❤️" at bounding box center [1050, 571] width 15 height 19
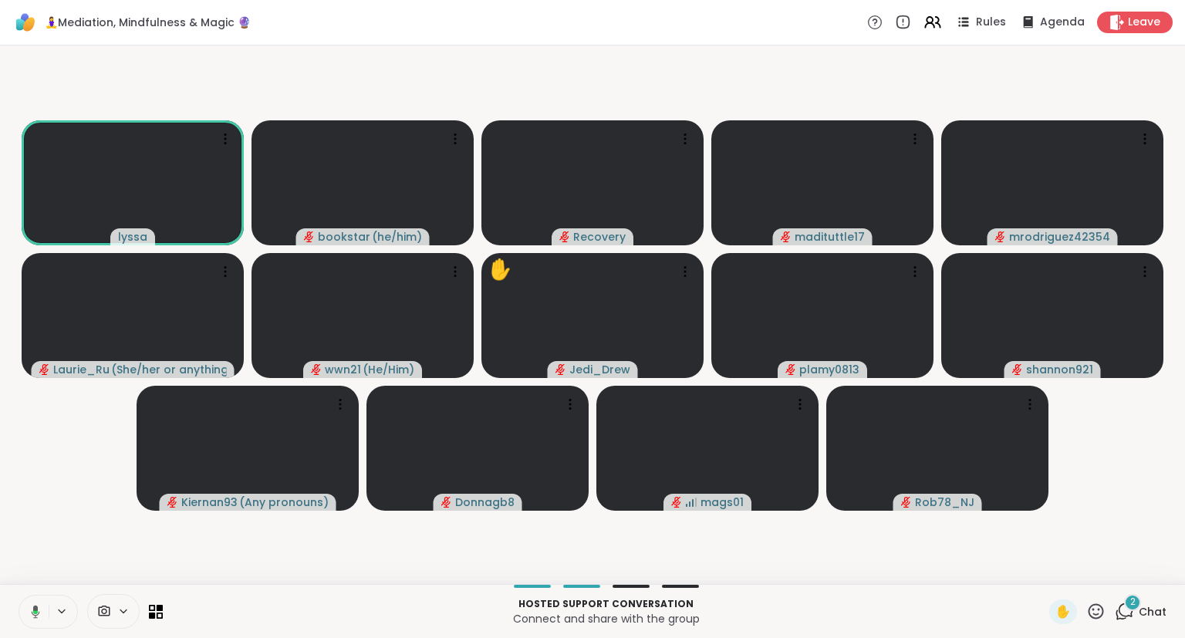
click at [1101, 619] on icon at bounding box center [1095, 610] width 15 height 15
click at [1047, 575] on span "❤️" at bounding box center [1050, 571] width 15 height 19
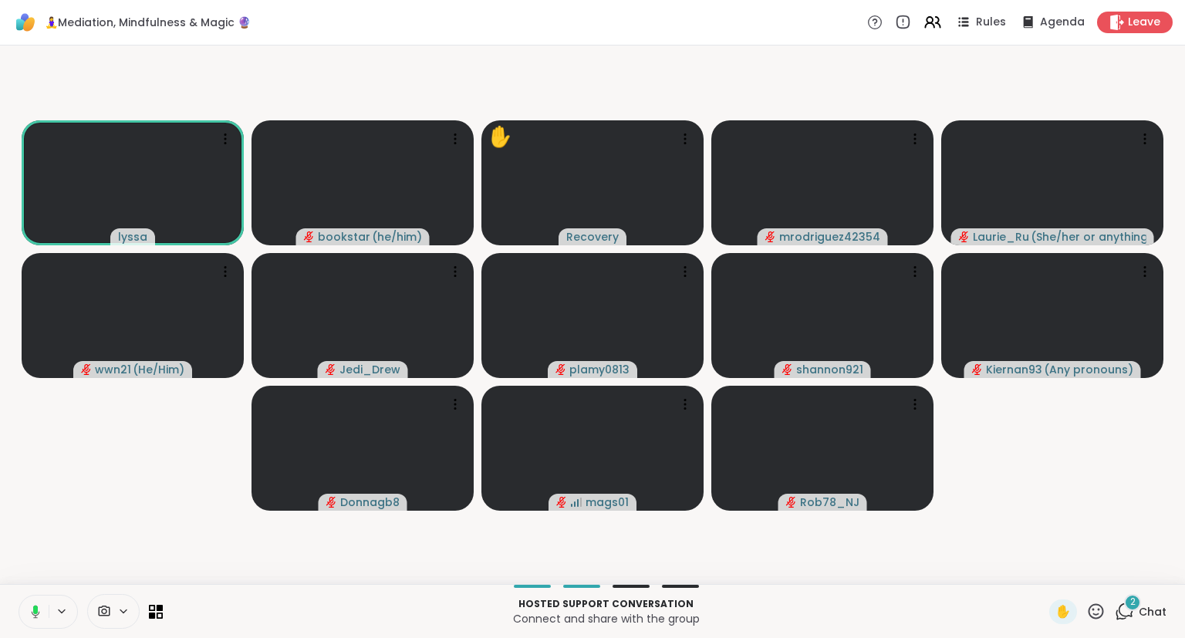
click at [37, 608] on icon at bounding box center [35, 609] width 5 height 8
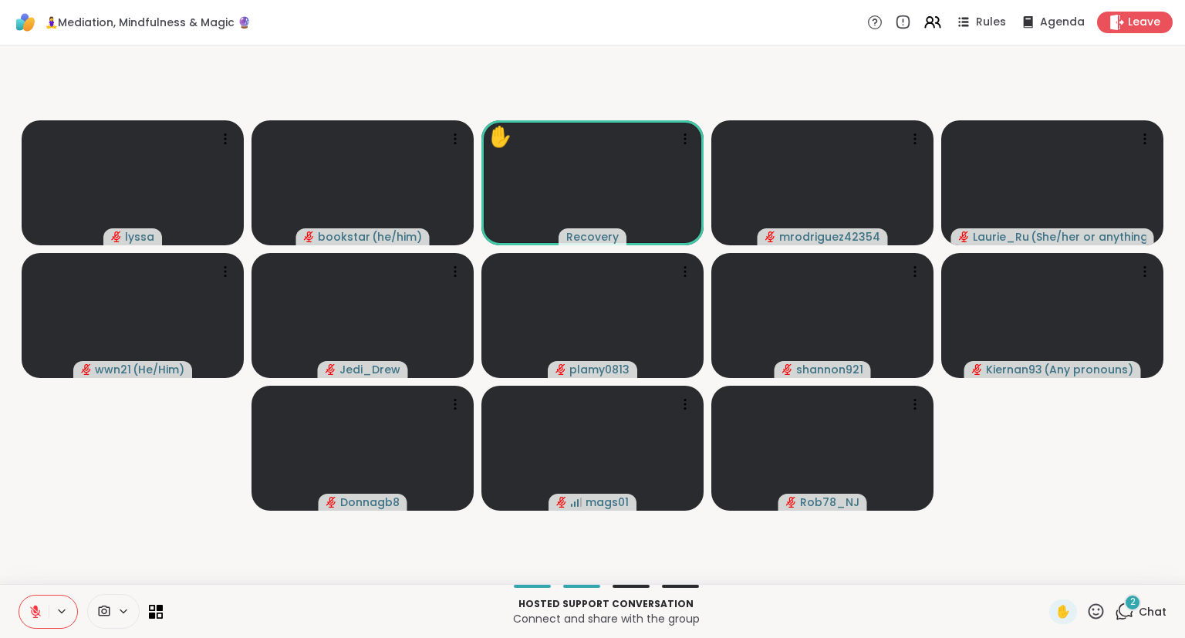
click at [1100, 616] on icon at bounding box center [1095, 611] width 19 height 19
click at [1049, 568] on span "❤️" at bounding box center [1050, 571] width 15 height 19
click at [1097, 609] on icon at bounding box center [1095, 611] width 19 height 19
click at [1045, 574] on span "❤️" at bounding box center [1050, 571] width 15 height 19
click at [1098, 607] on icon at bounding box center [1095, 611] width 19 height 19
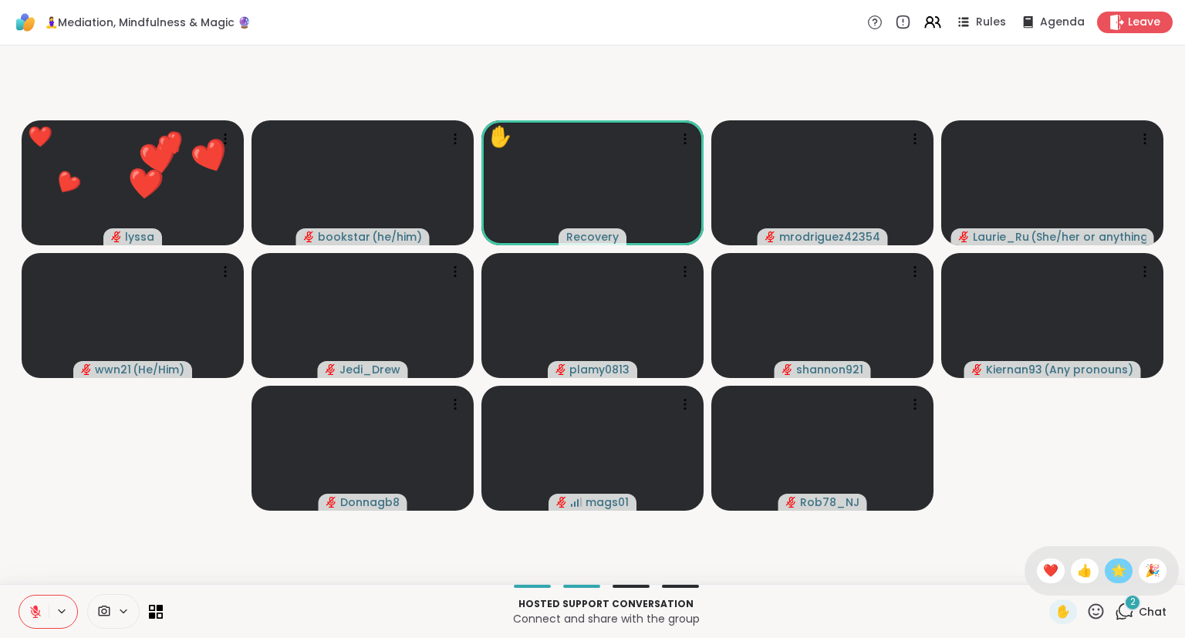
click at [1111, 569] on span "🌟" at bounding box center [1118, 571] width 15 height 19
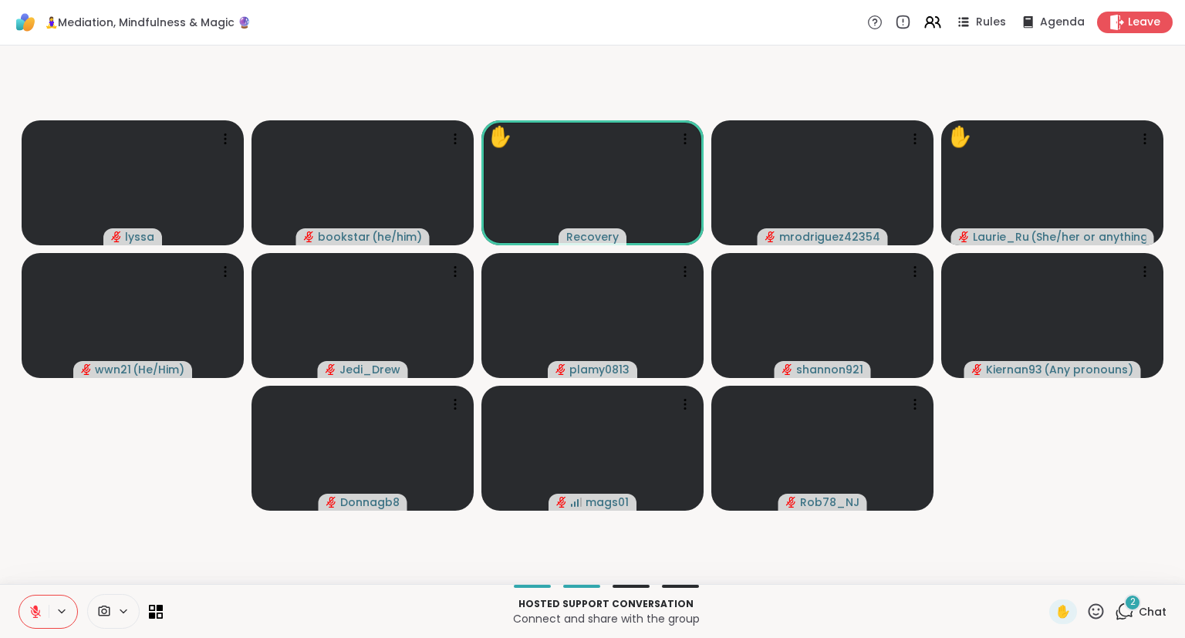
click at [1095, 615] on icon at bounding box center [1095, 610] width 15 height 15
click at [1047, 569] on span "❤️" at bounding box center [1050, 571] width 15 height 19
click at [1093, 612] on icon at bounding box center [1095, 611] width 19 height 19
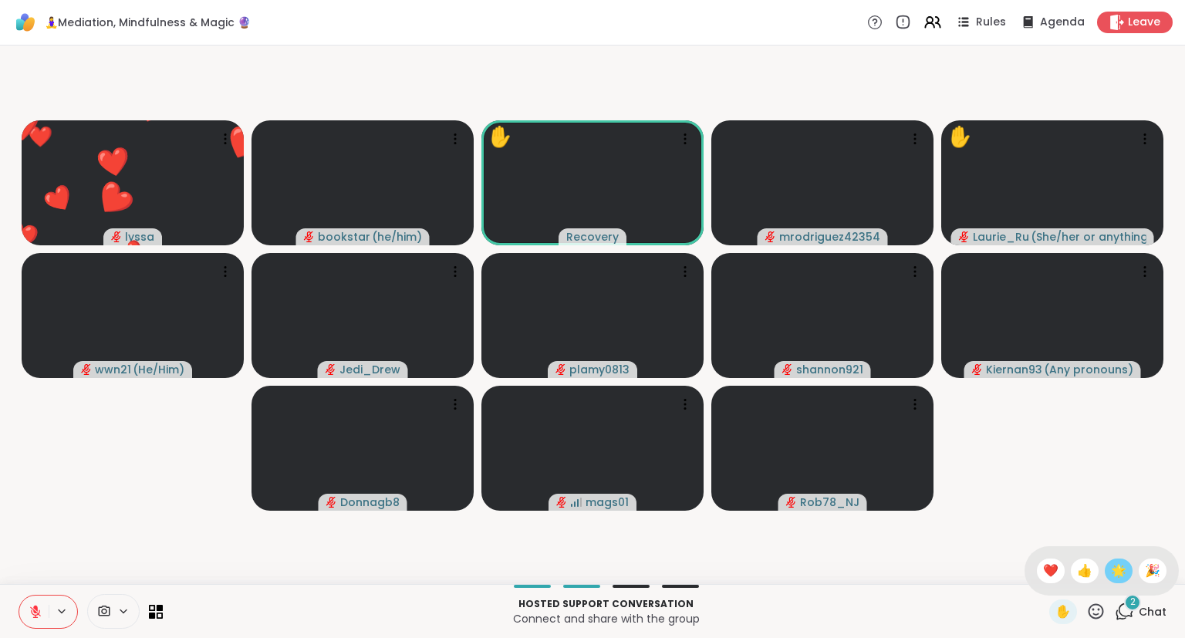
click at [1111, 574] on span "🌟" at bounding box center [1118, 571] width 15 height 19
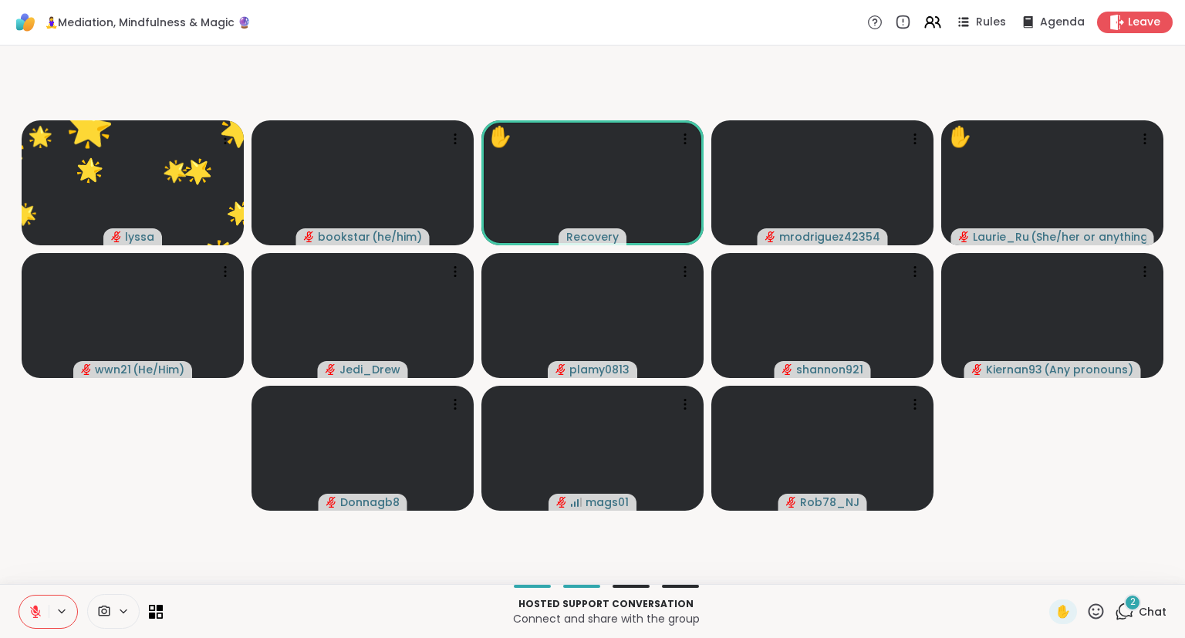
click at [39, 611] on icon at bounding box center [36, 612] width 14 height 14
click at [1100, 616] on icon at bounding box center [1095, 611] width 19 height 19
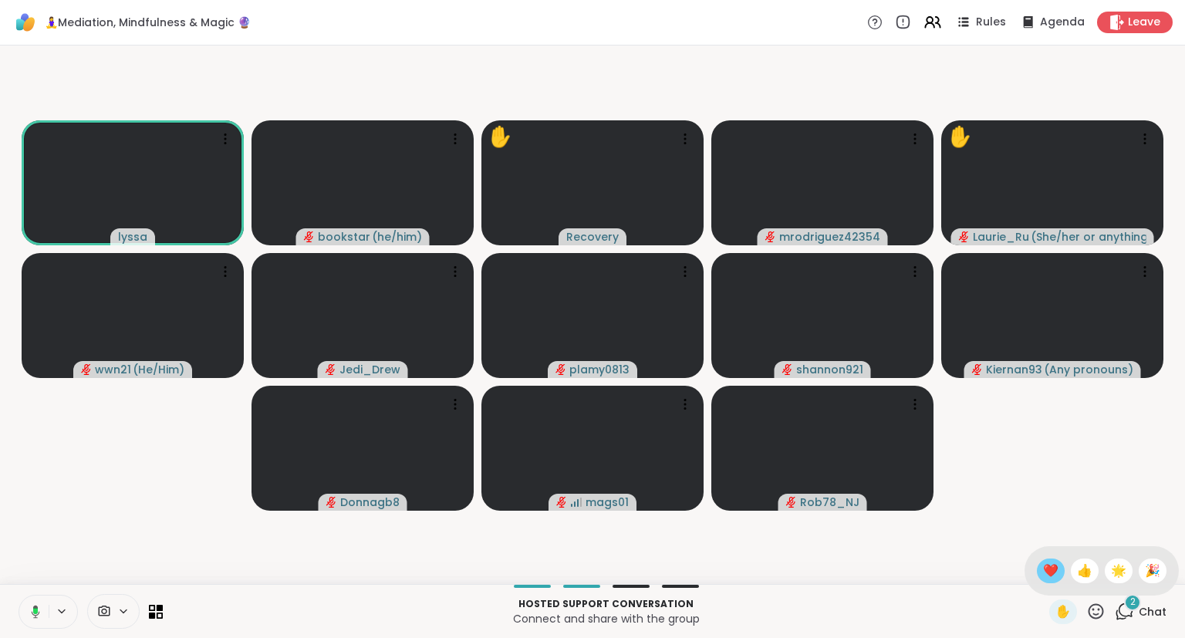
click at [1051, 575] on span "❤️" at bounding box center [1050, 571] width 15 height 19
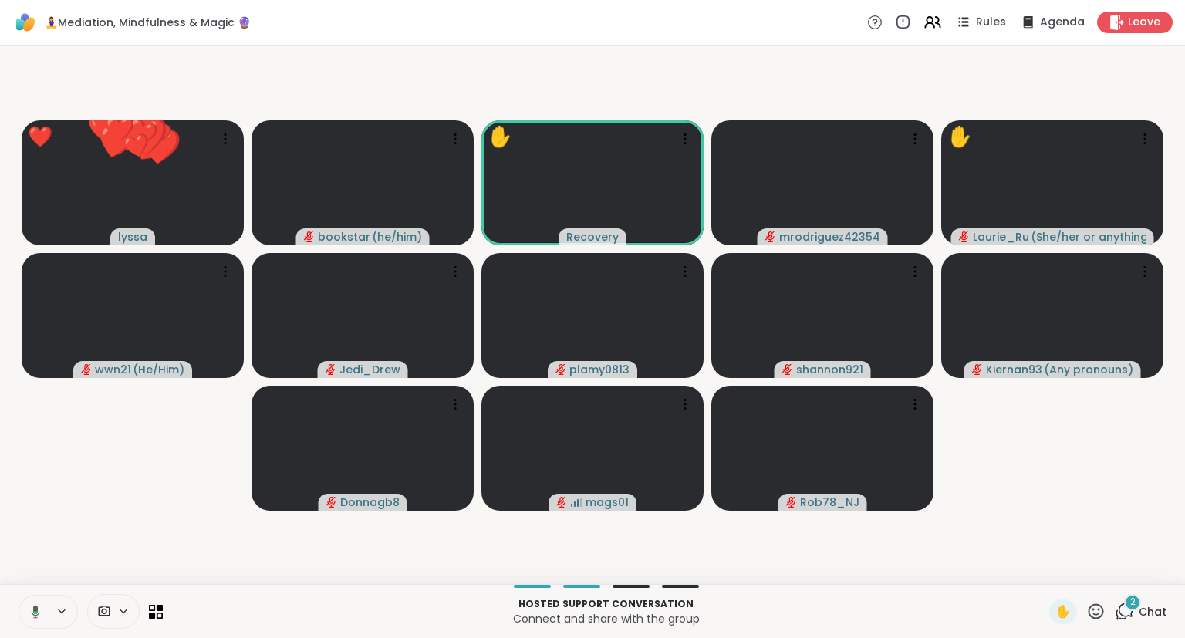
click at [1097, 612] on icon at bounding box center [1095, 611] width 19 height 19
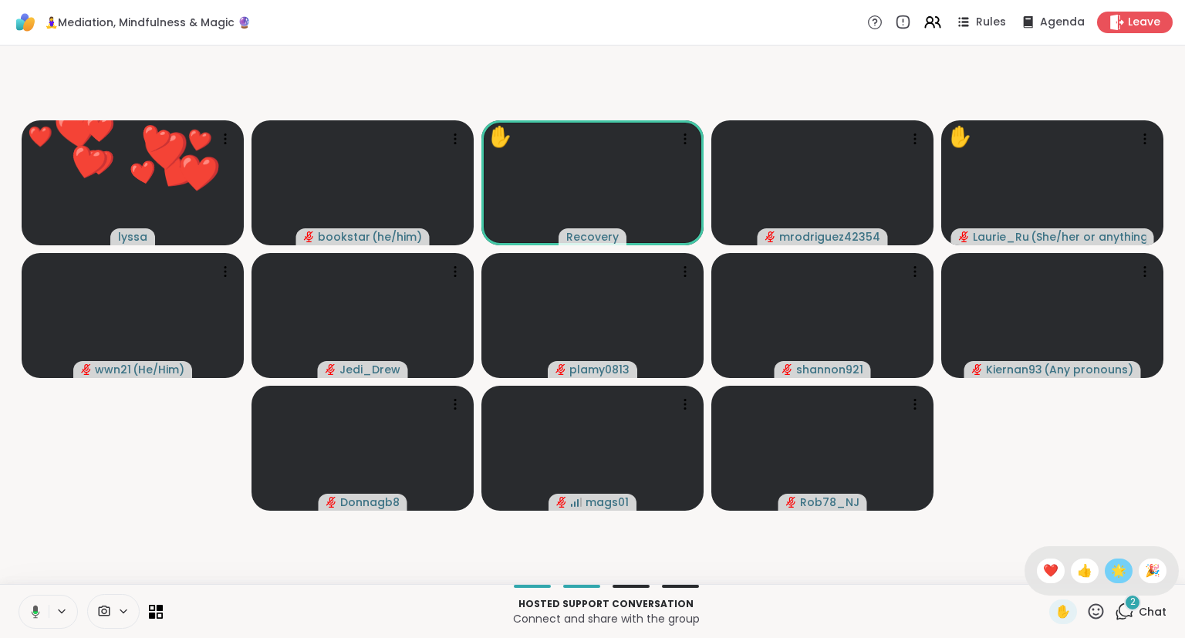
click at [1113, 576] on span "🌟" at bounding box center [1118, 571] width 15 height 19
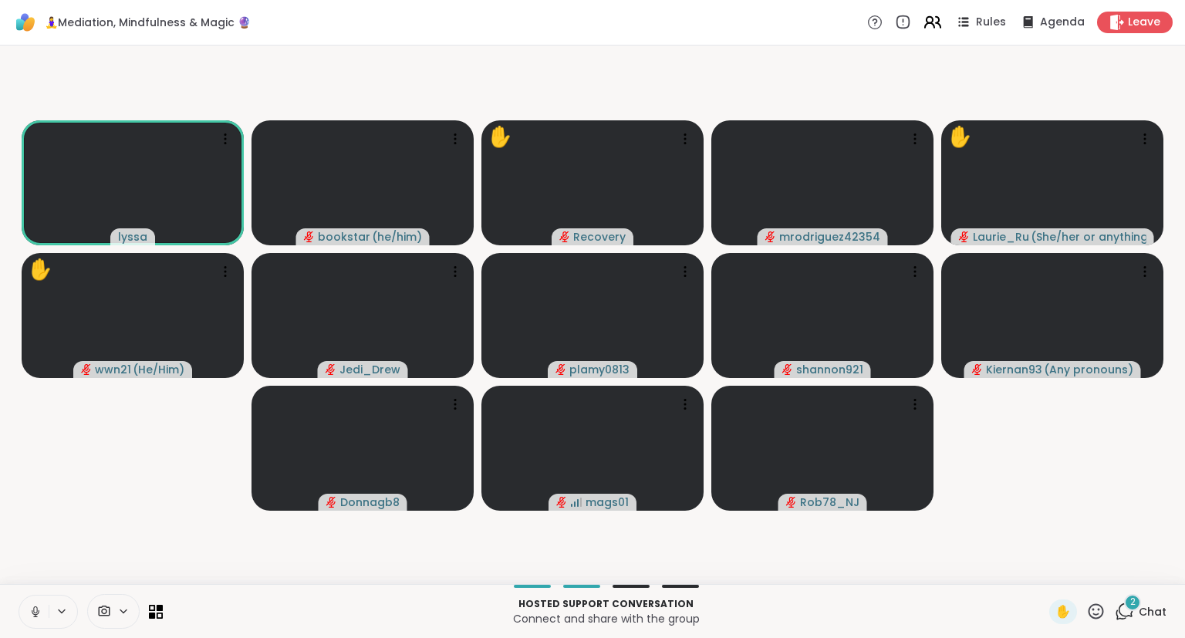
click at [933, 20] on icon at bounding box center [932, 21] width 19 height 19
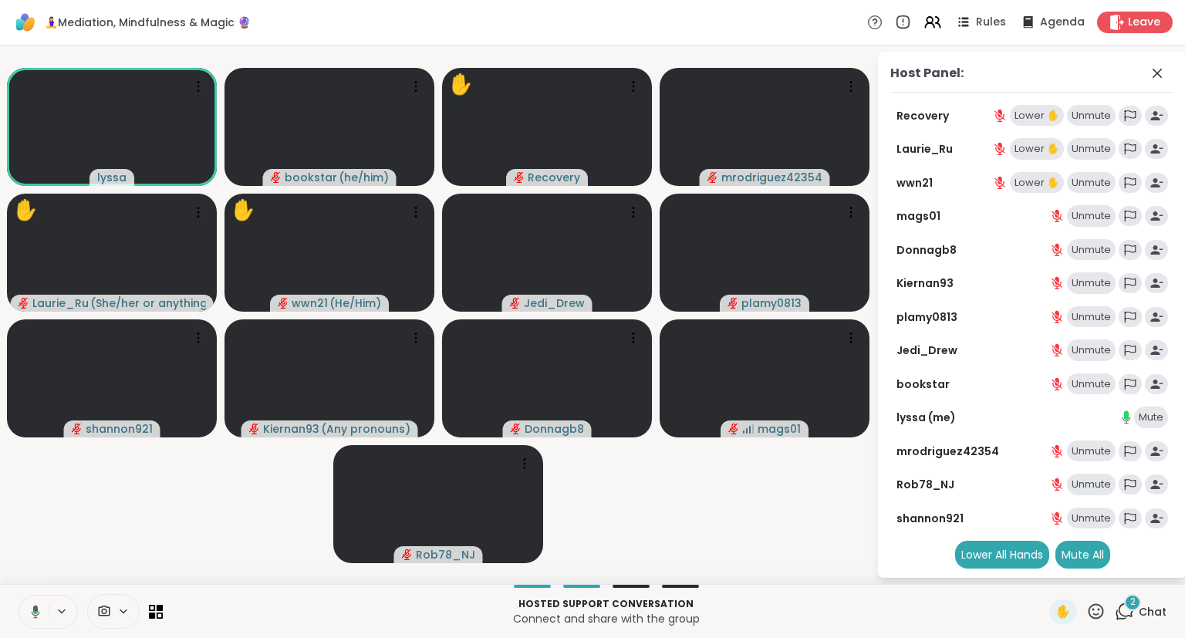
click at [29, 608] on icon at bounding box center [33, 612] width 14 height 14
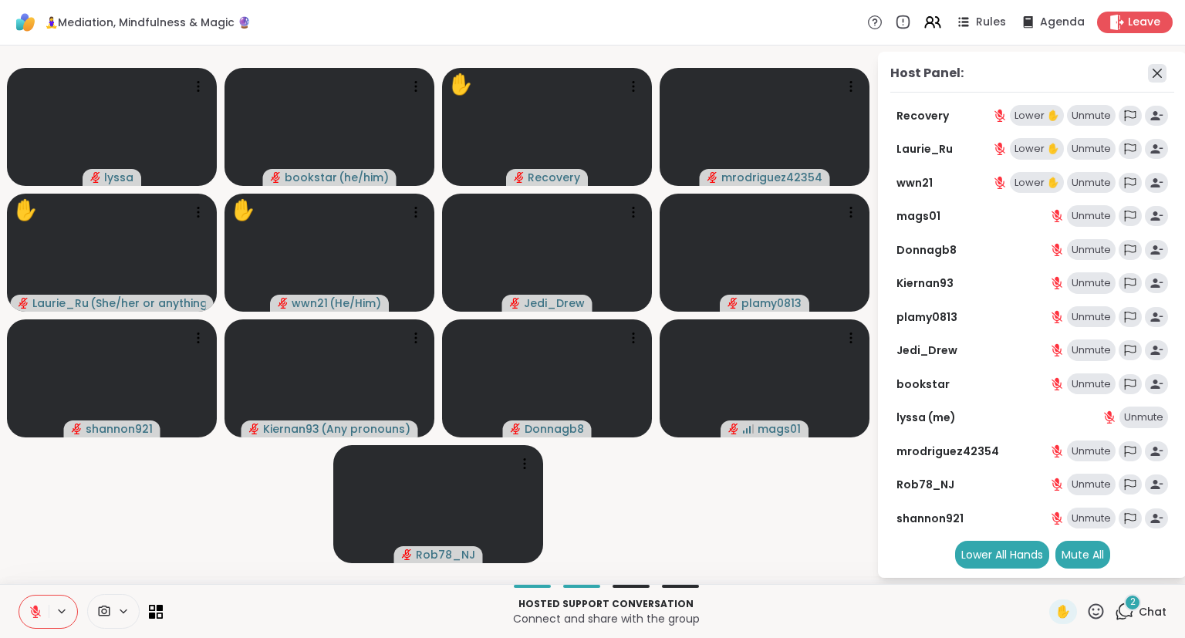
click at [1151, 69] on icon at bounding box center [1157, 73] width 19 height 19
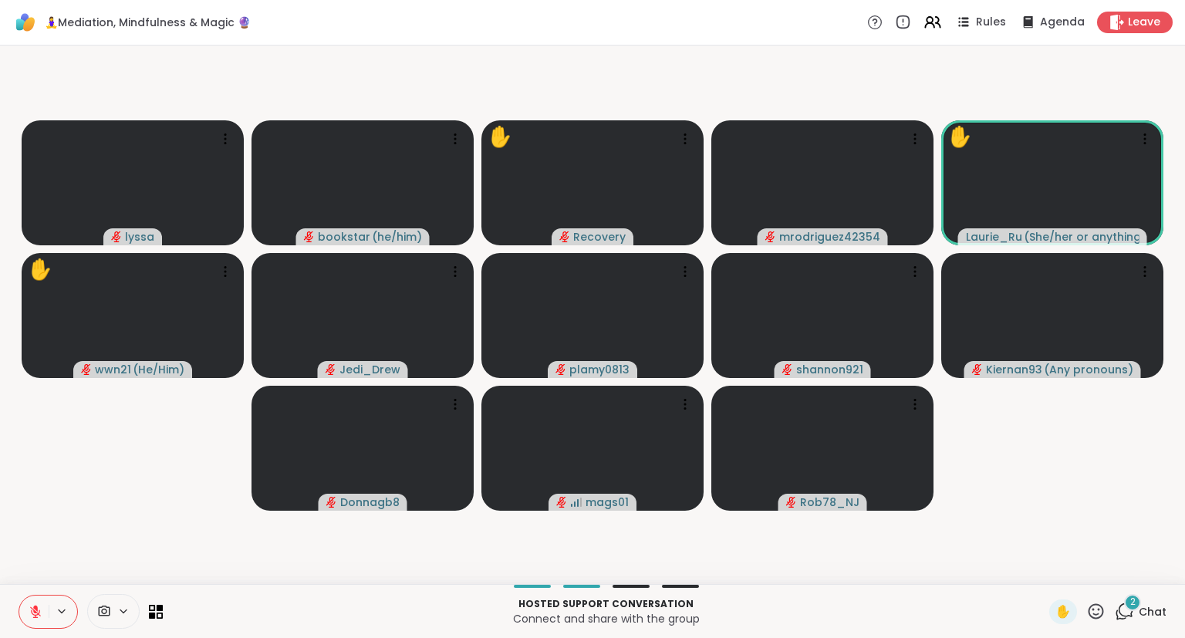
click at [1094, 616] on icon at bounding box center [1095, 611] width 19 height 19
click at [1045, 578] on span "❤️" at bounding box center [1050, 571] width 15 height 19
click at [1097, 612] on icon at bounding box center [1095, 611] width 19 height 19
click at [1048, 572] on span "❤️" at bounding box center [1050, 571] width 15 height 19
click at [1164, 616] on span "Chat" at bounding box center [1152, 611] width 28 height 15
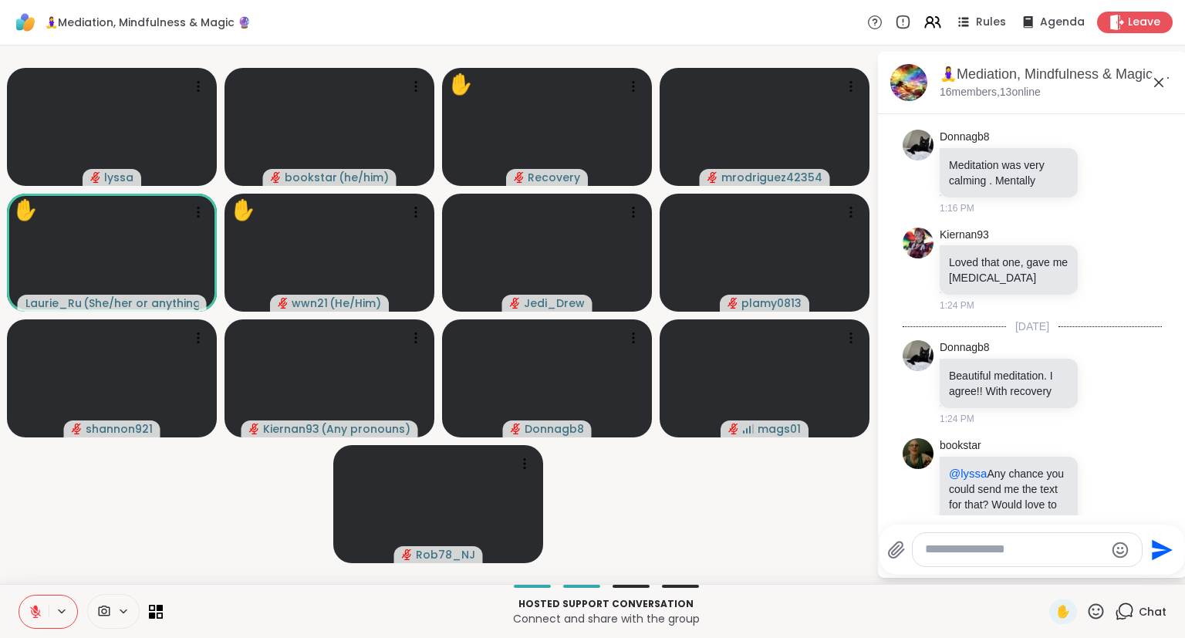
scroll to position [4660, 0]
click at [1124, 495] on icon at bounding box center [1122, 504] width 14 height 19
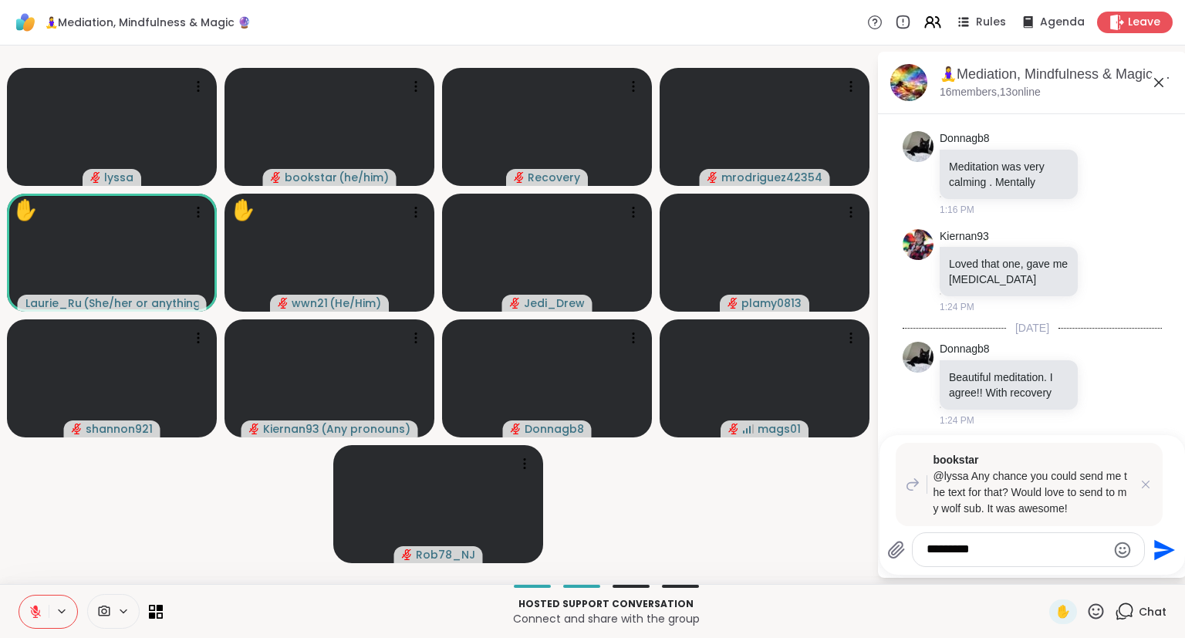
type textarea "**********"
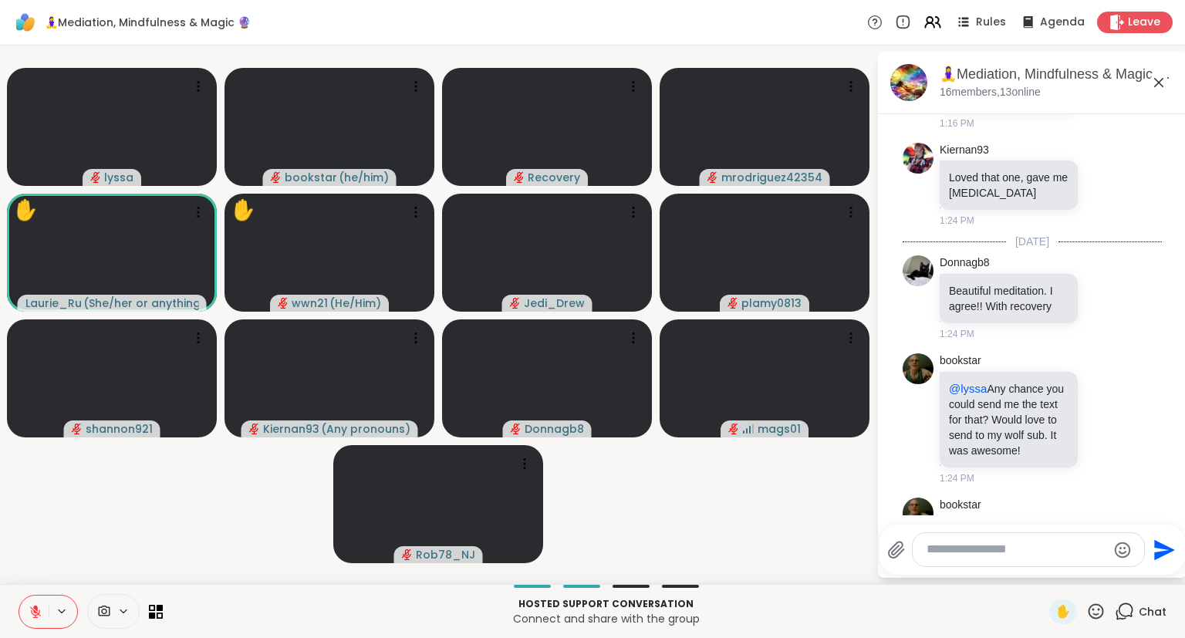
scroll to position [4748, 0]
click at [1108, 637] on icon at bounding box center [1105, 646] width 14 height 15
click at [1104, 615] on div "Select Reaction: Heart" at bounding box center [1105, 622] width 14 height 14
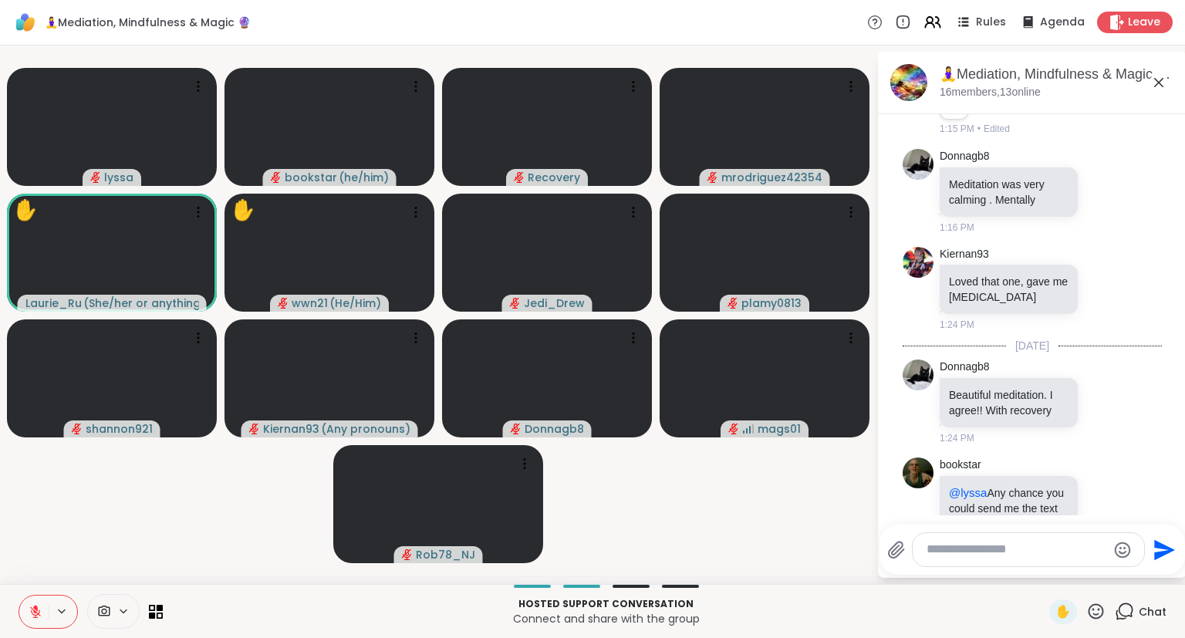
scroll to position [4641, 0]
click at [1110, 516] on icon at bounding box center [1105, 523] width 14 height 15
click at [978, 492] on div "Select Reaction: Heart" at bounding box center [982, 499] width 14 height 14
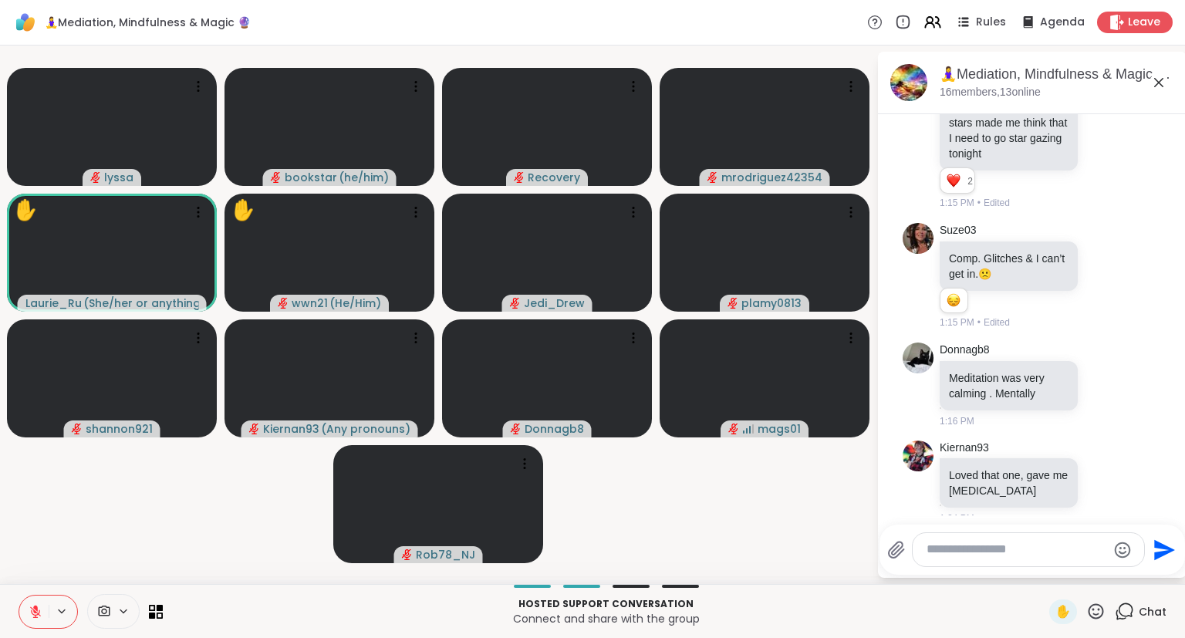
scroll to position [4446, 0]
click at [1098, 591] on icon at bounding box center [1105, 598] width 14 height 15
click at [981, 558] on button "Select Reaction: Heart" at bounding box center [981, 573] width 31 height 31
click at [1109, 477] on icon at bounding box center [1105, 484] width 14 height 15
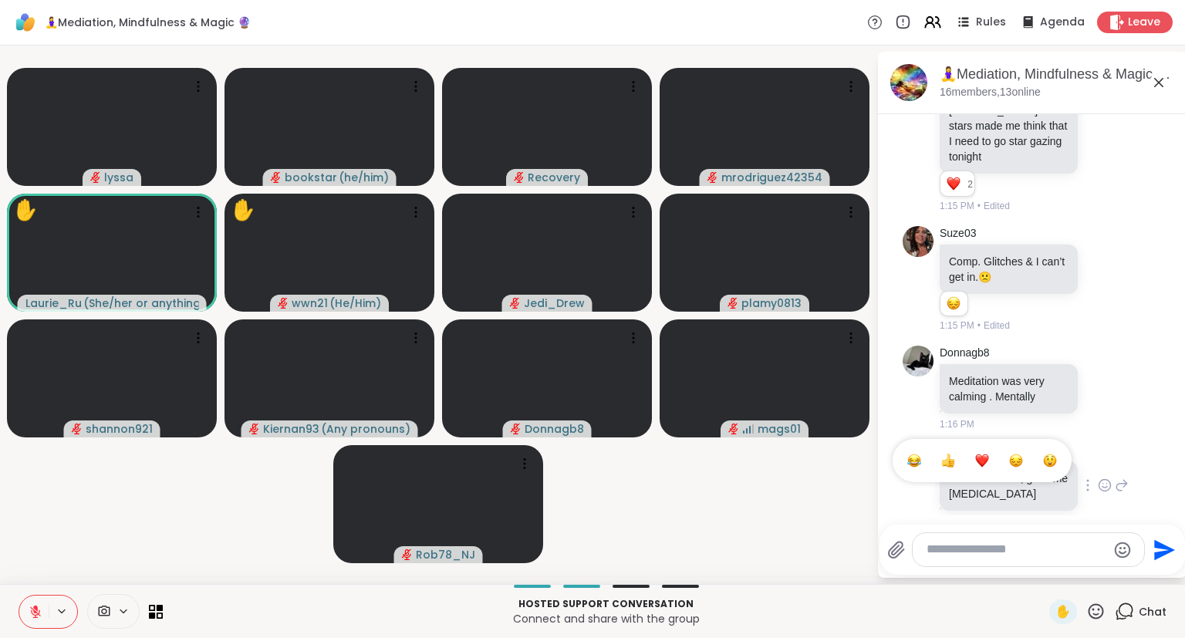
click at [986, 454] on div "Select Reaction: Heart" at bounding box center [982, 461] width 14 height 14
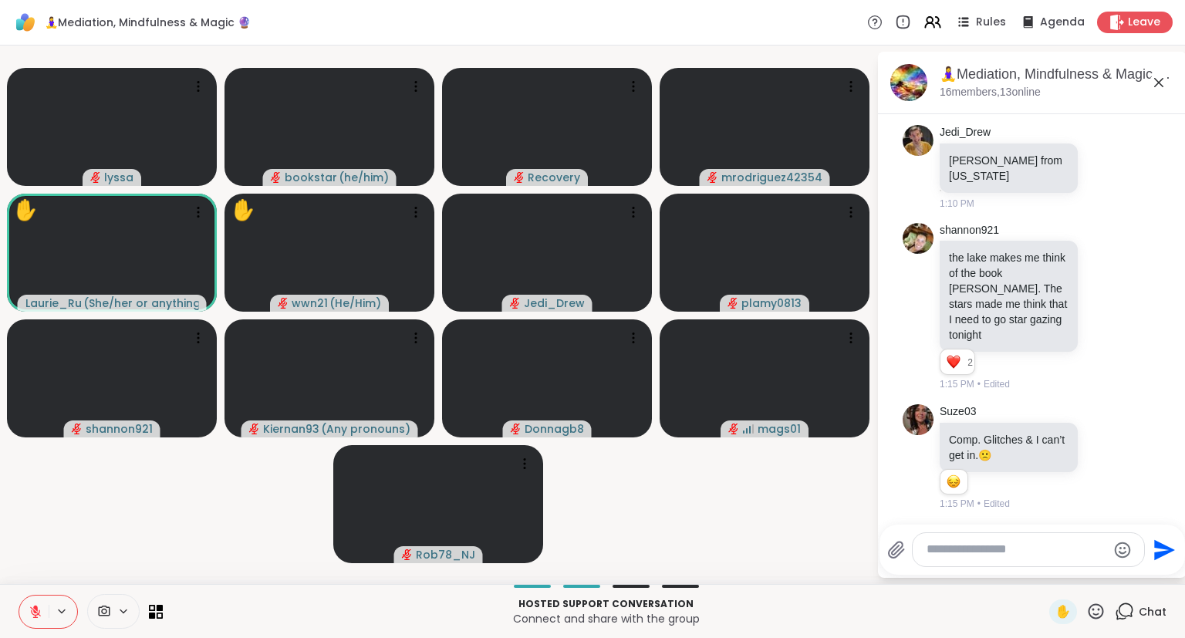
scroll to position [4264, 0]
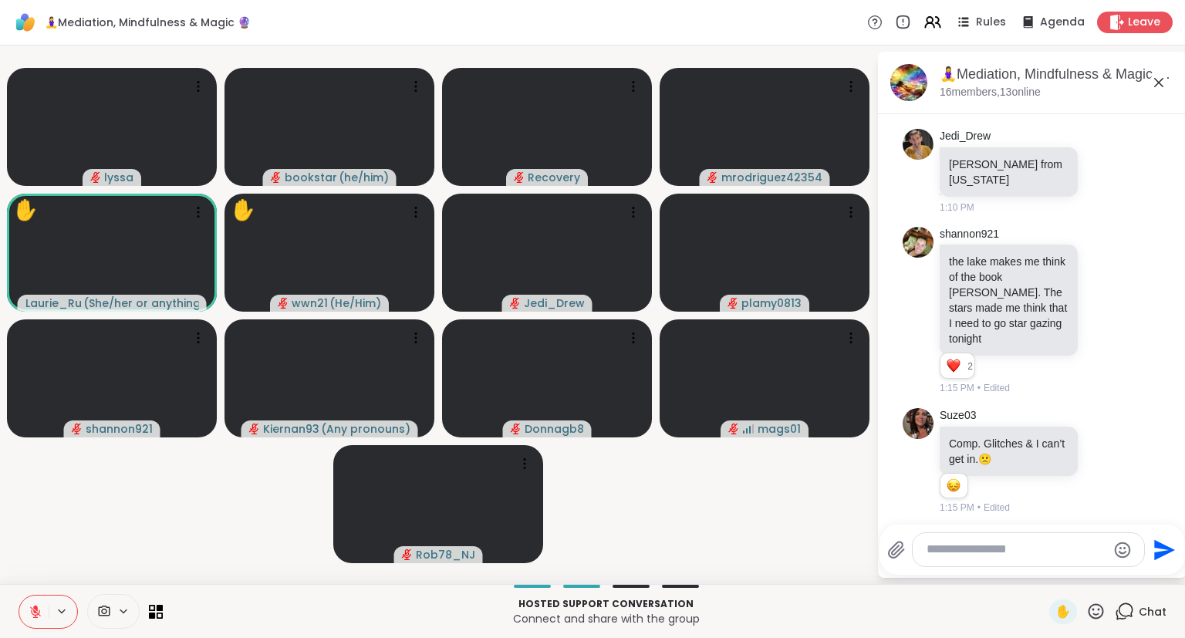
click at [1093, 608] on icon at bounding box center [1095, 611] width 19 height 19
click at [1037, 568] on div "❤️" at bounding box center [1051, 570] width 28 height 25
click at [39, 606] on icon at bounding box center [36, 612] width 14 height 14
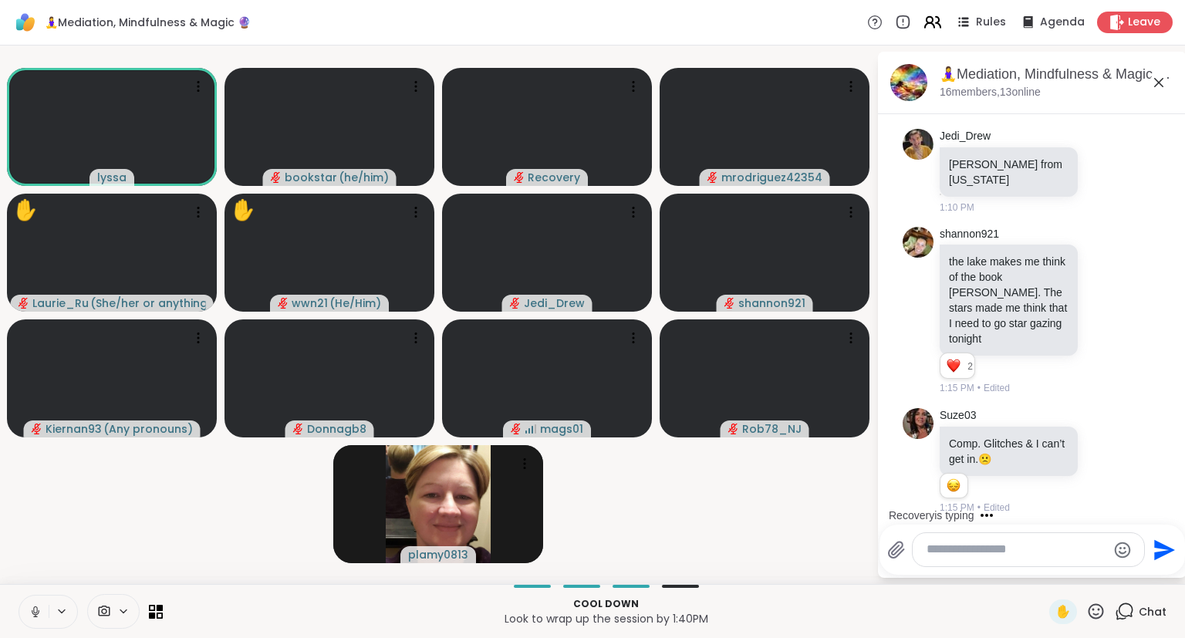
click at [942, 19] on icon at bounding box center [932, 21] width 19 height 19
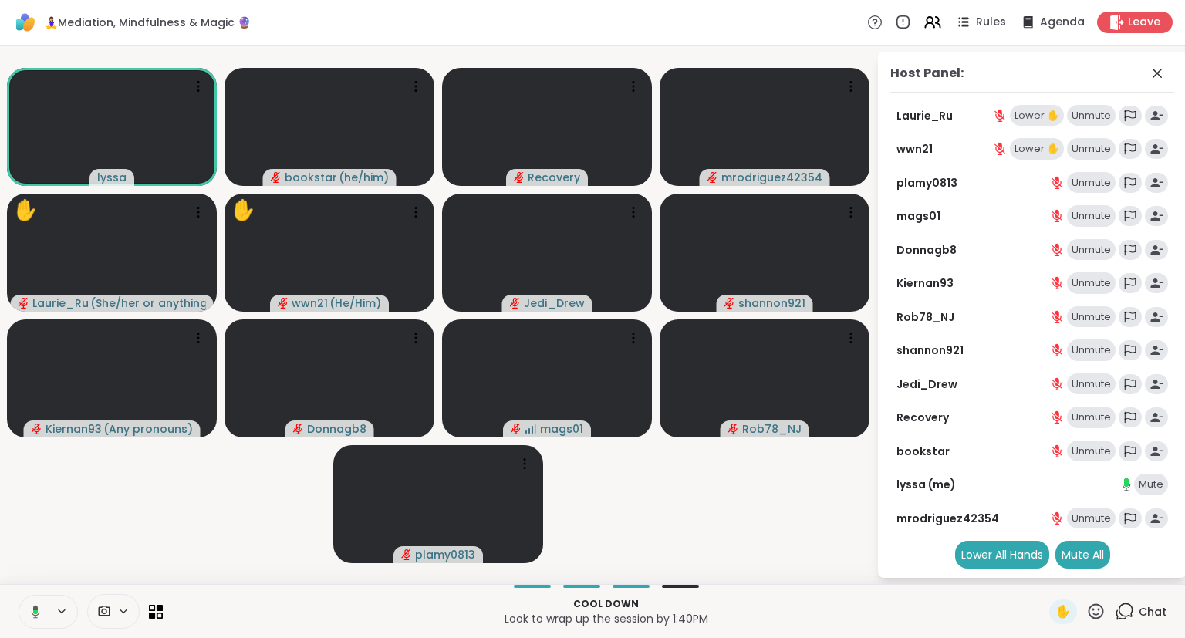
click at [51, 597] on div at bounding box center [48, 612] width 59 height 34
click at [41, 601] on button at bounding box center [33, 611] width 32 height 32
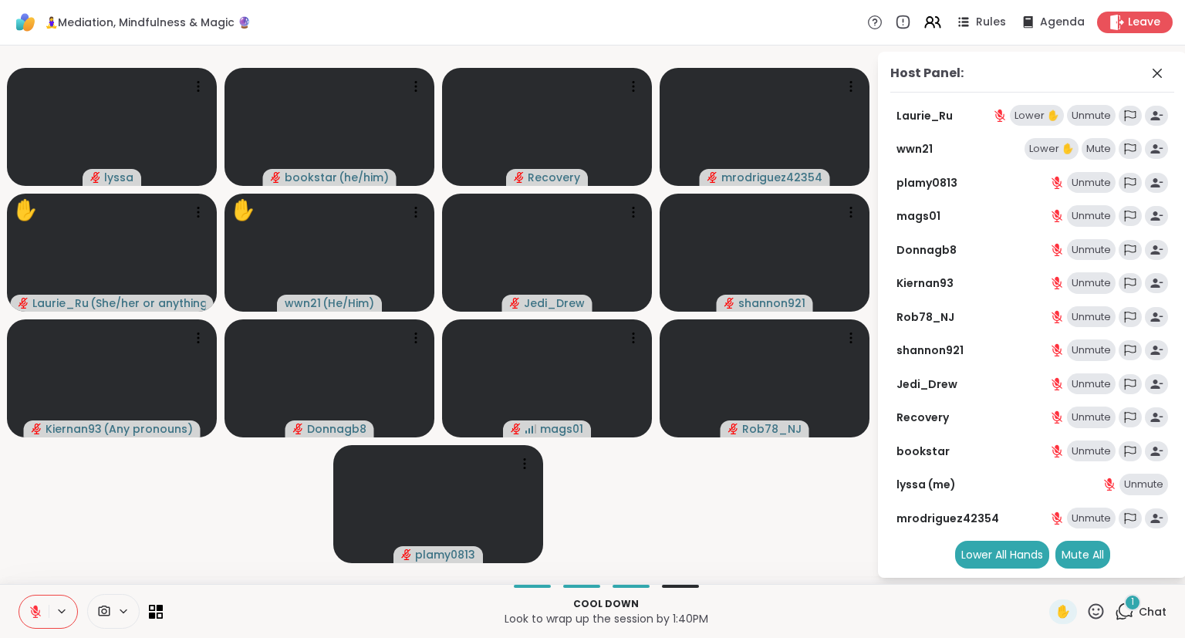
click at [1047, 109] on div "Lower ✋" at bounding box center [1037, 116] width 54 height 22
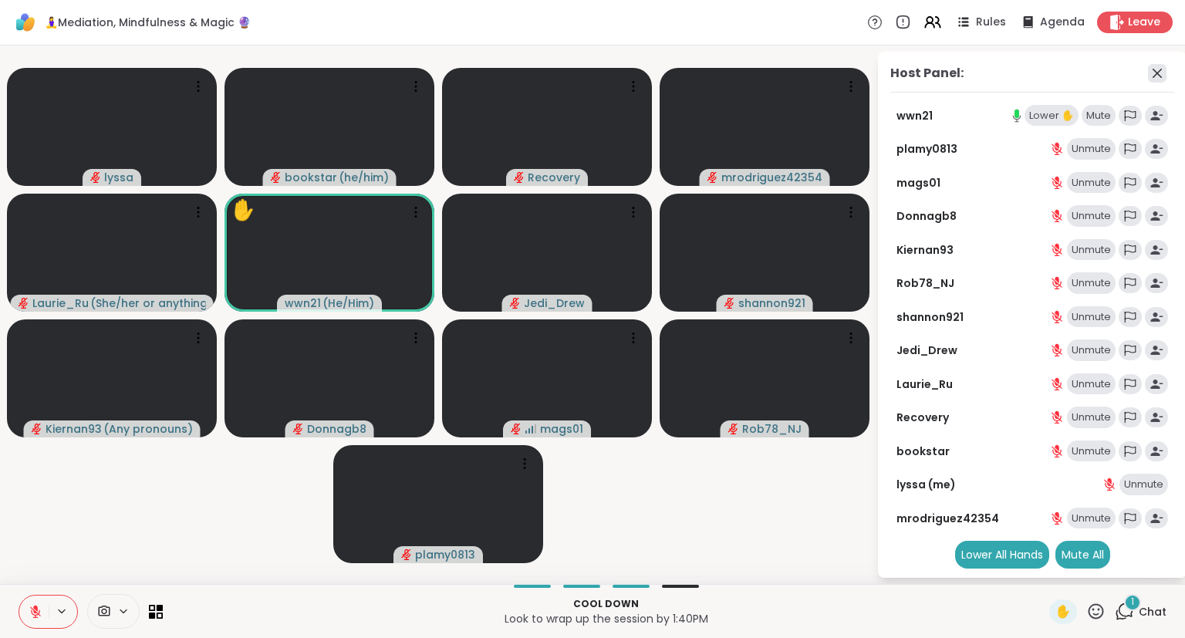
click at [1162, 71] on icon at bounding box center [1157, 73] width 19 height 19
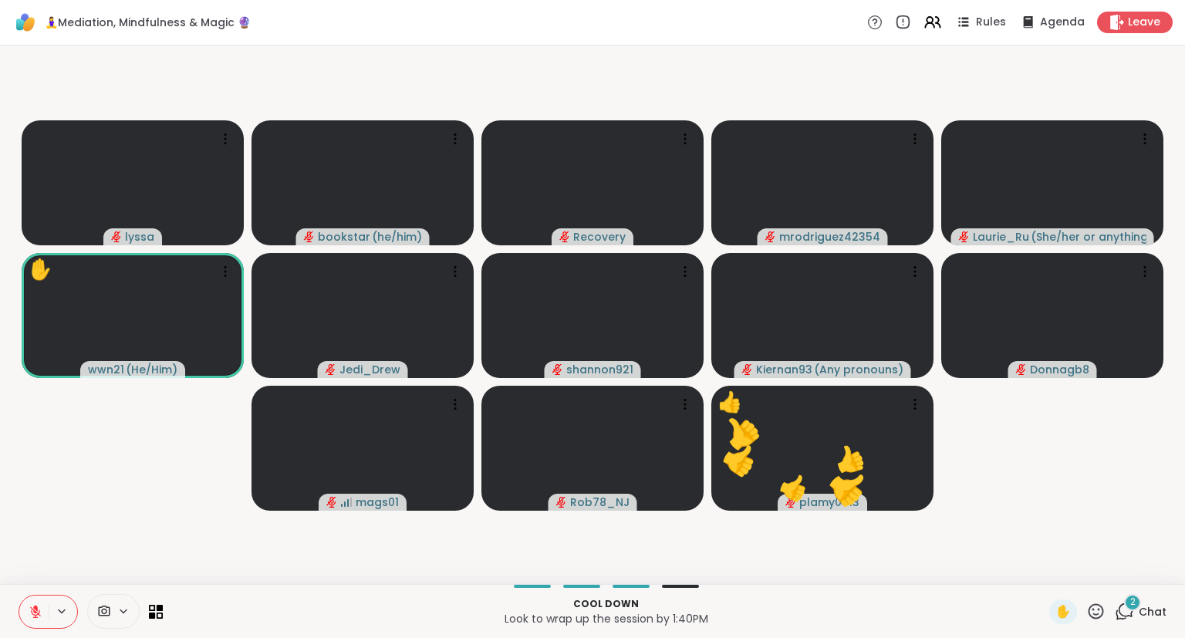
click at [39, 616] on icon at bounding box center [36, 612] width 14 height 14
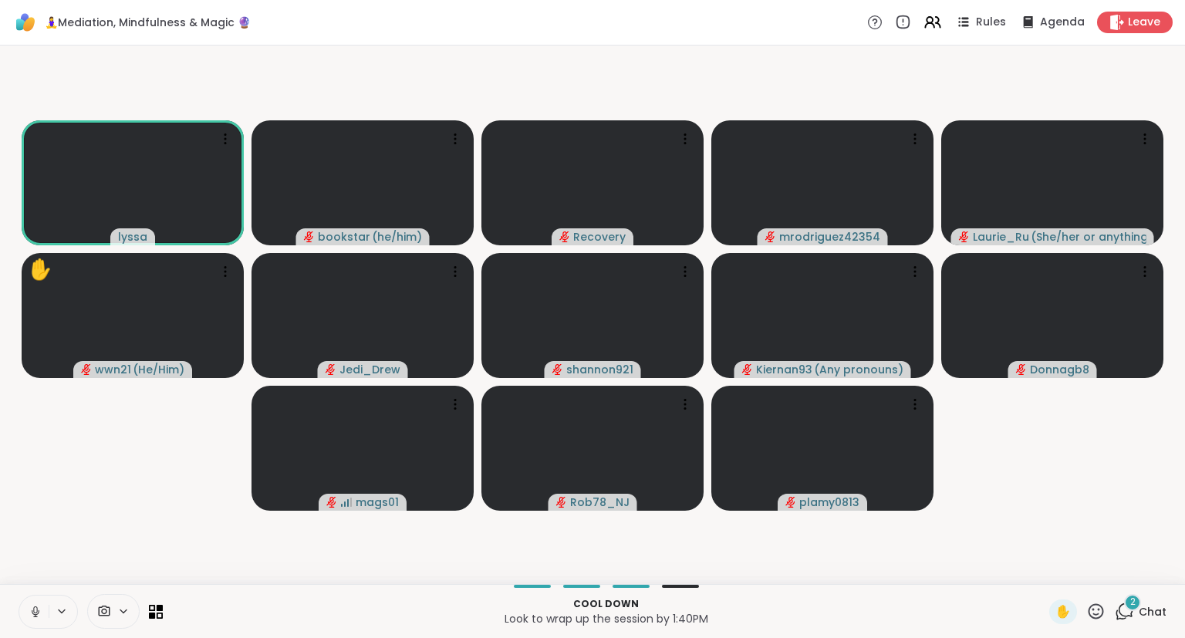
click at [38, 609] on icon at bounding box center [36, 612] width 14 height 14
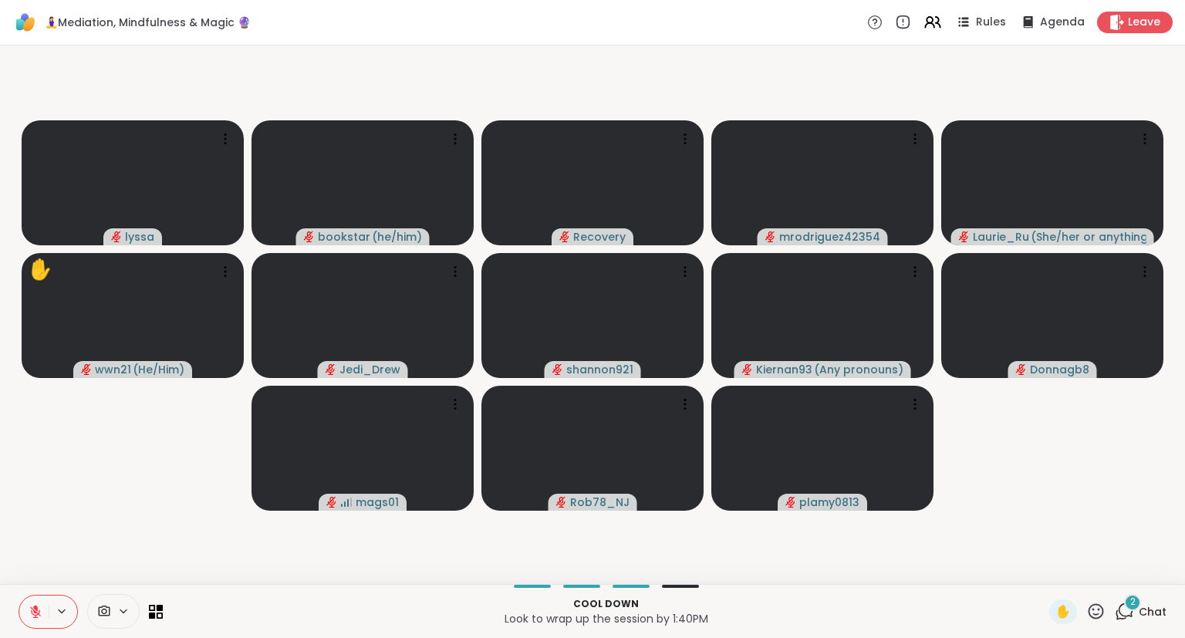
click at [34, 610] on icon at bounding box center [35, 611] width 11 height 11
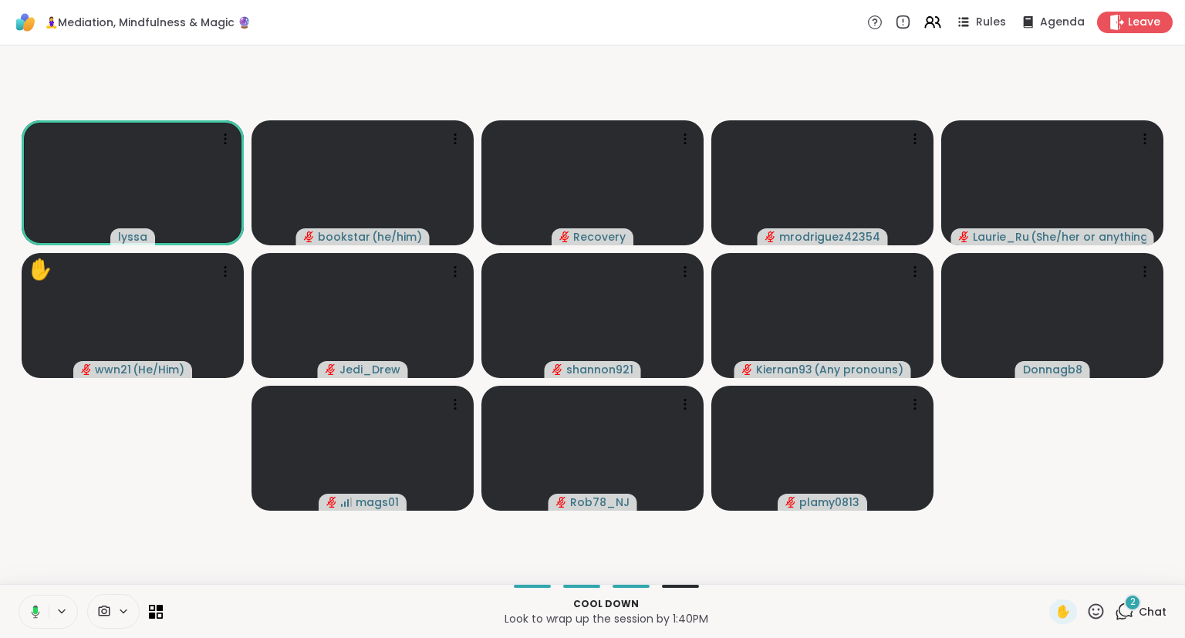
click at [32, 602] on button at bounding box center [33, 611] width 32 height 32
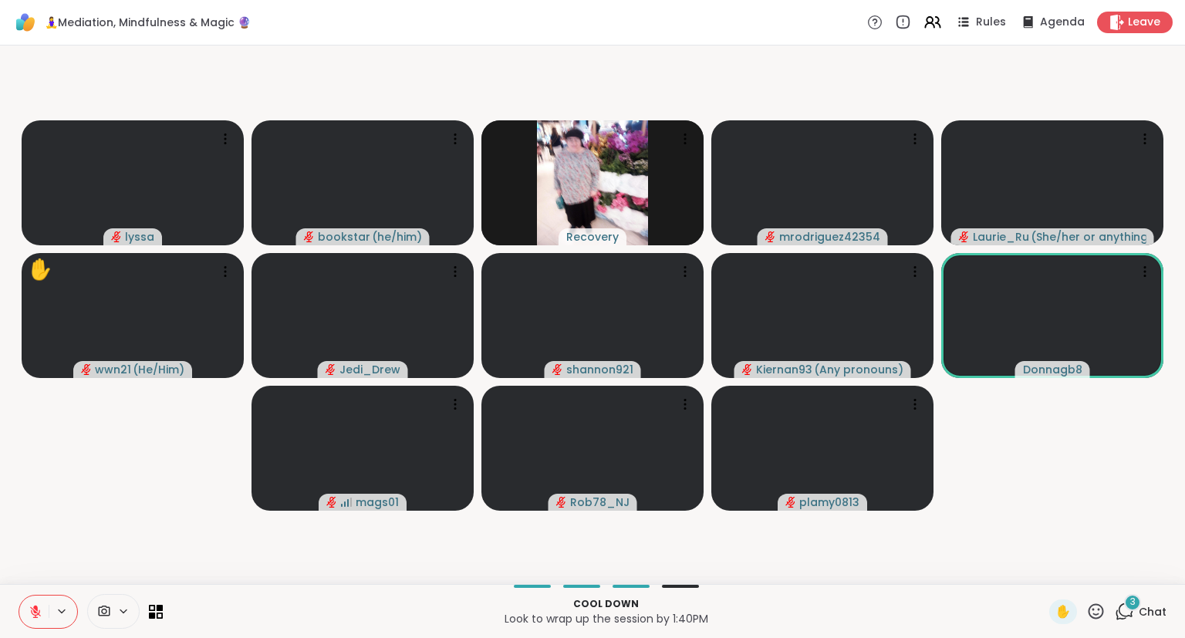
click at [26, 605] on button at bounding box center [33, 611] width 29 height 32
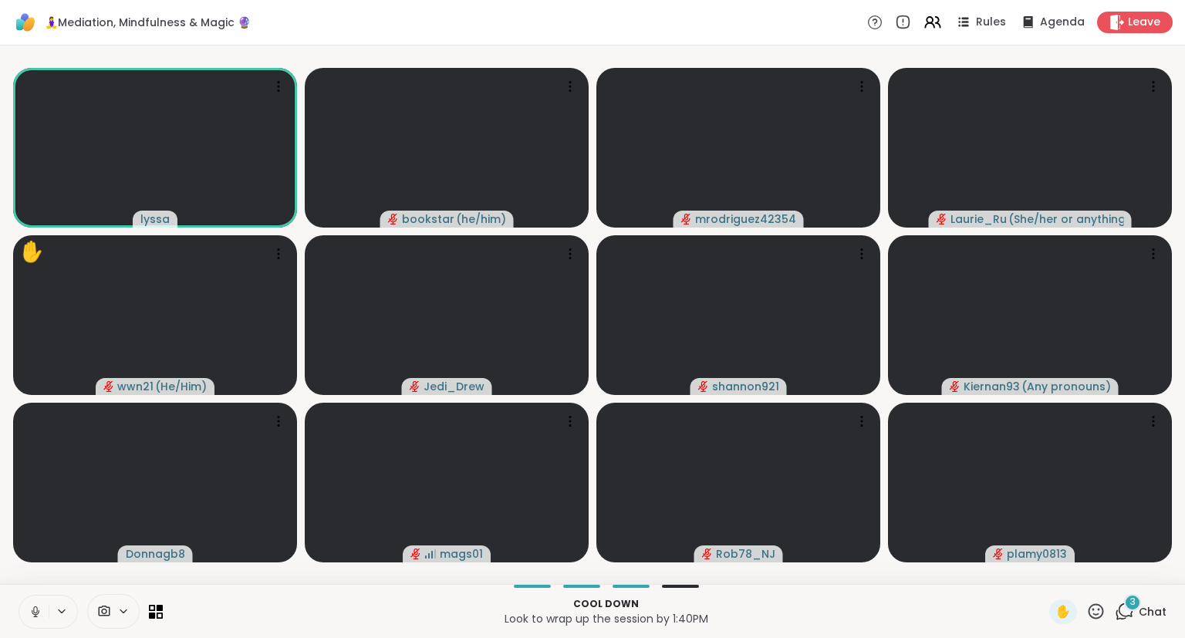
click at [32, 605] on icon at bounding box center [36, 612] width 14 height 14
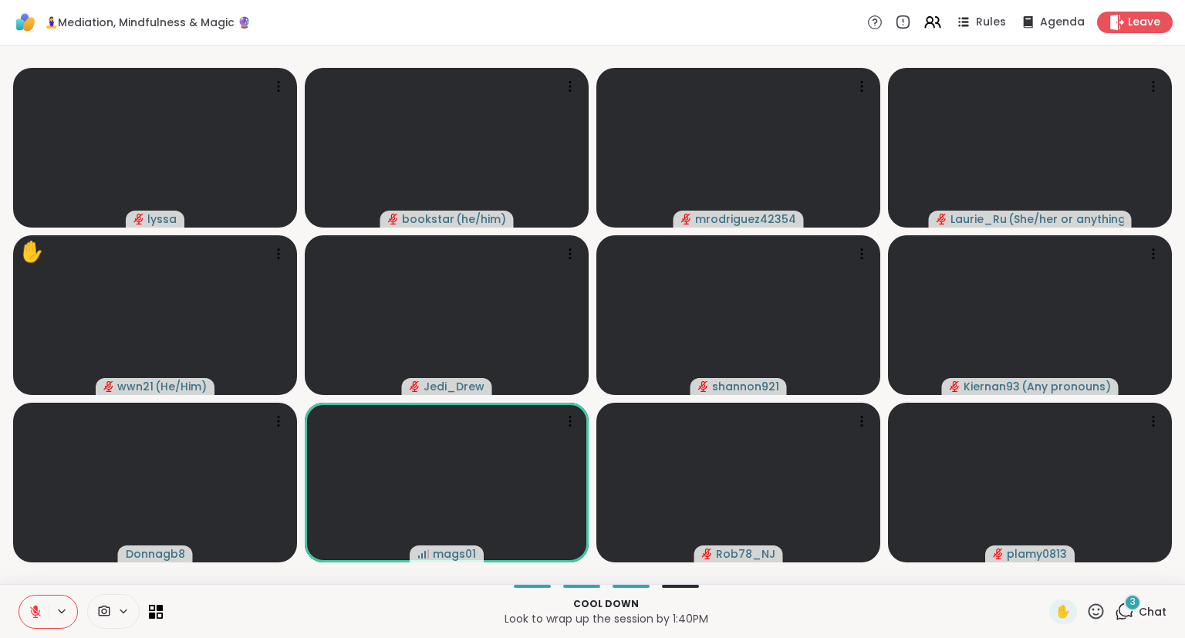
click at [33, 611] on icon at bounding box center [35, 611] width 11 height 11
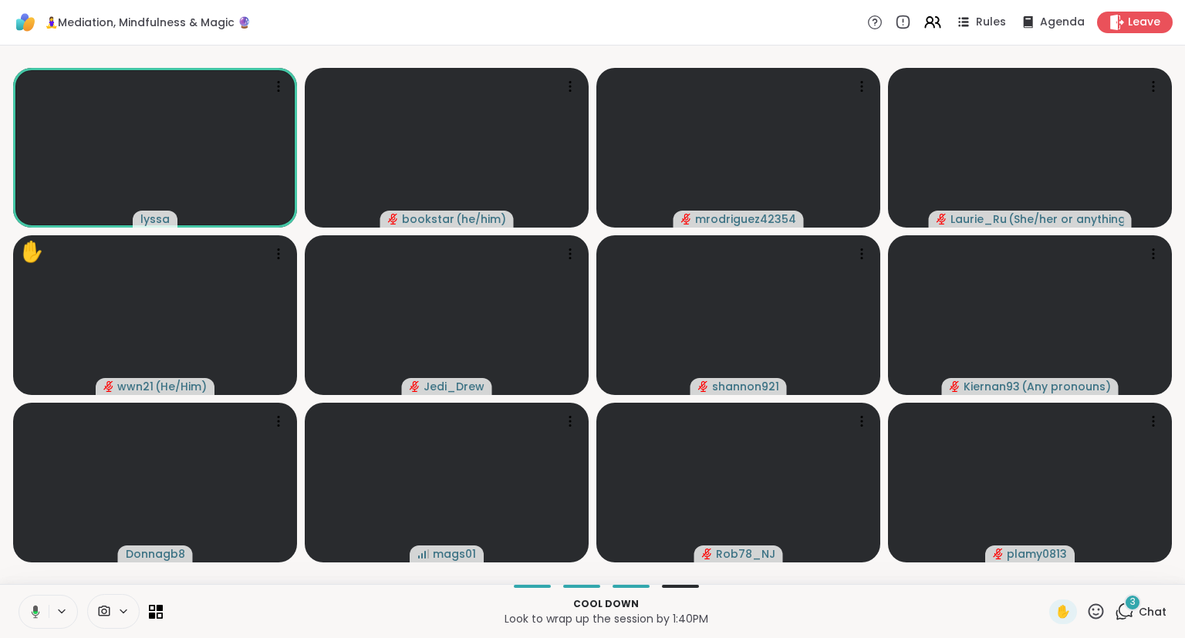
click at [1094, 616] on icon at bounding box center [1095, 611] width 19 height 19
click at [1051, 569] on span "❤️" at bounding box center [1050, 571] width 15 height 19
click at [35, 613] on icon at bounding box center [36, 612] width 14 height 14
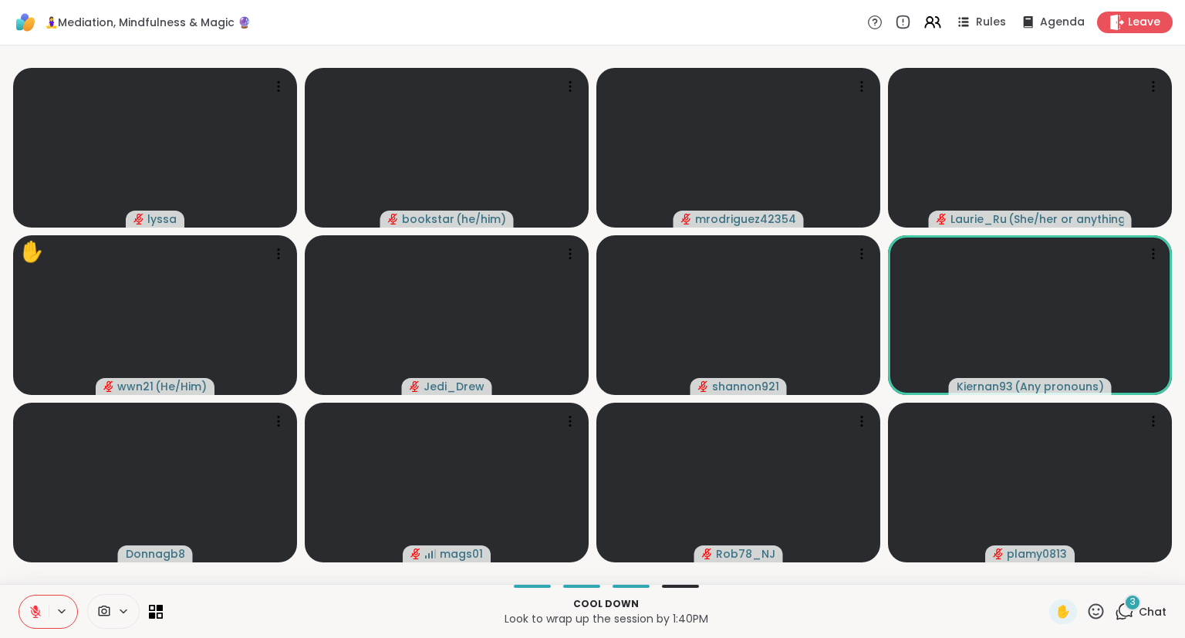
click at [1096, 615] on icon at bounding box center [1095, 610] width 15 height 15
click at [1046, 563] on span "❤️" at bounding box center [1050, 571] width 15 height 19
click at [1095, 608] on icon at bounding box center [1095, 611] width 19 height 19
click at [902, 619] on p "Look to wrap up the session by 1:40PM" at bounding box center [606, 618] width 868 height 15
click at [292, 578] on video-player-container "❤️ lyssa bookstar ( he/him ) mrodriguez42354 Laurie_Ru ( She/her or anything el…" at bounding box center [592, 315] width 1166 height 526
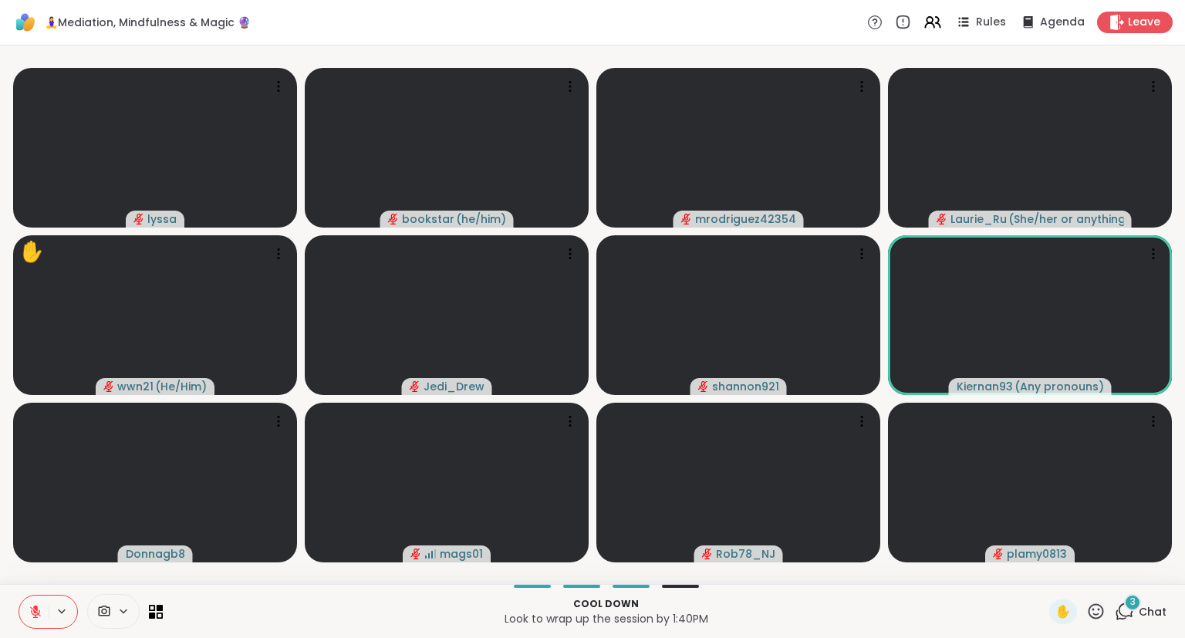
click at [3, 588] on div "Cool down Look to wrap up the session by 1:40PM ✋ 3 Chat" at bounding box center [592, 611] width 1185 height 54
click at [32, 614] on icon at bounding box center [35, 611] width 11 height 11
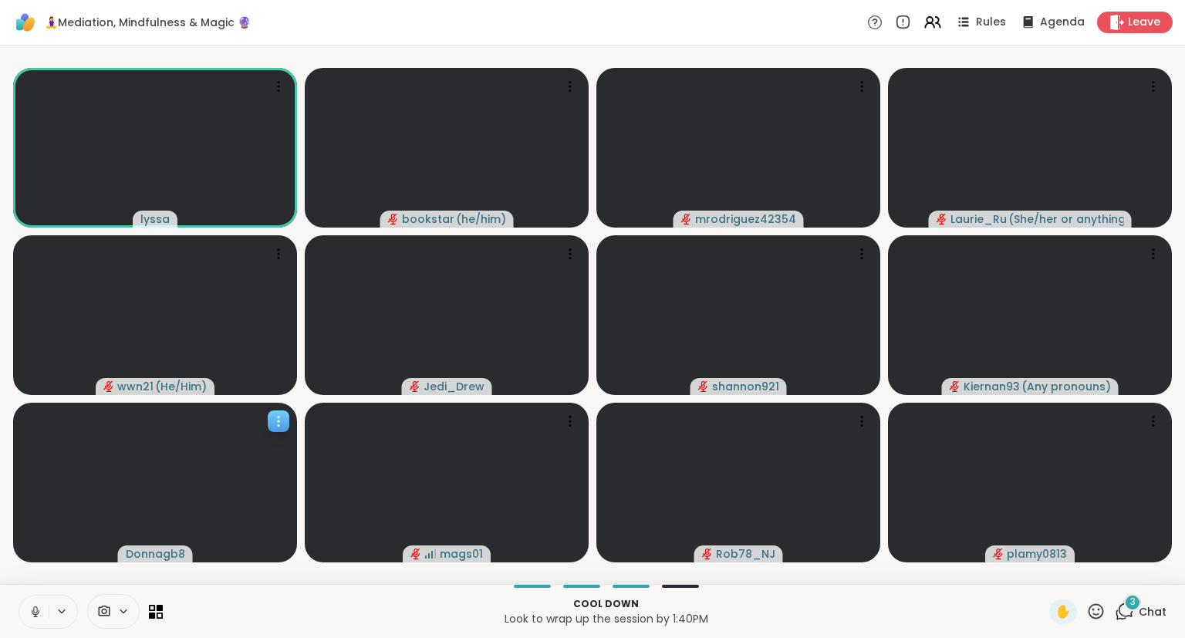
click at [273, 422] on icon at bounding box center [278, 420] width 15 height 15
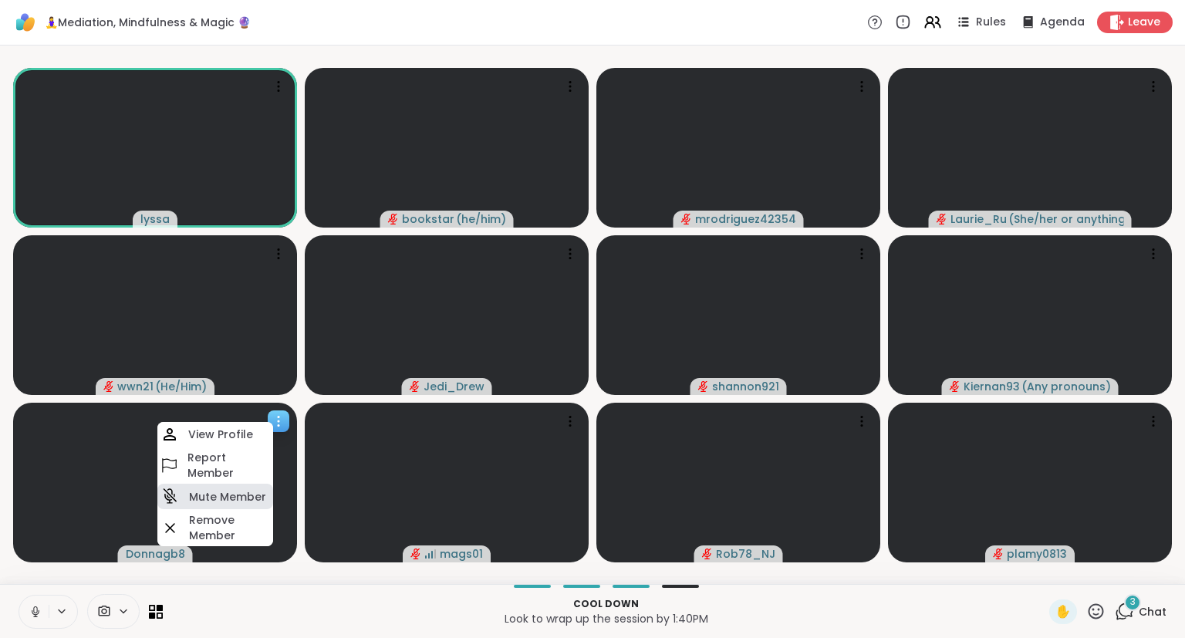
click at [221, 494] on h4 "Mute Member" at bounding box center [227, 496] width 77 height 15
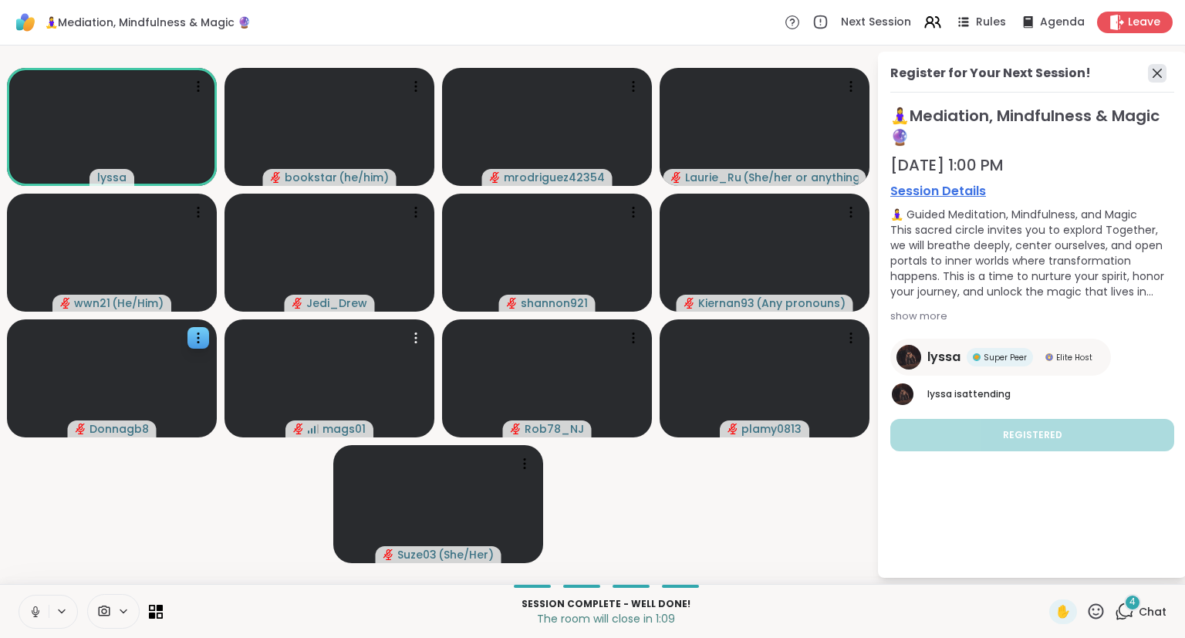
click at [1156, 72] on icon at bounding box center [1156, 73] width 9 height 9
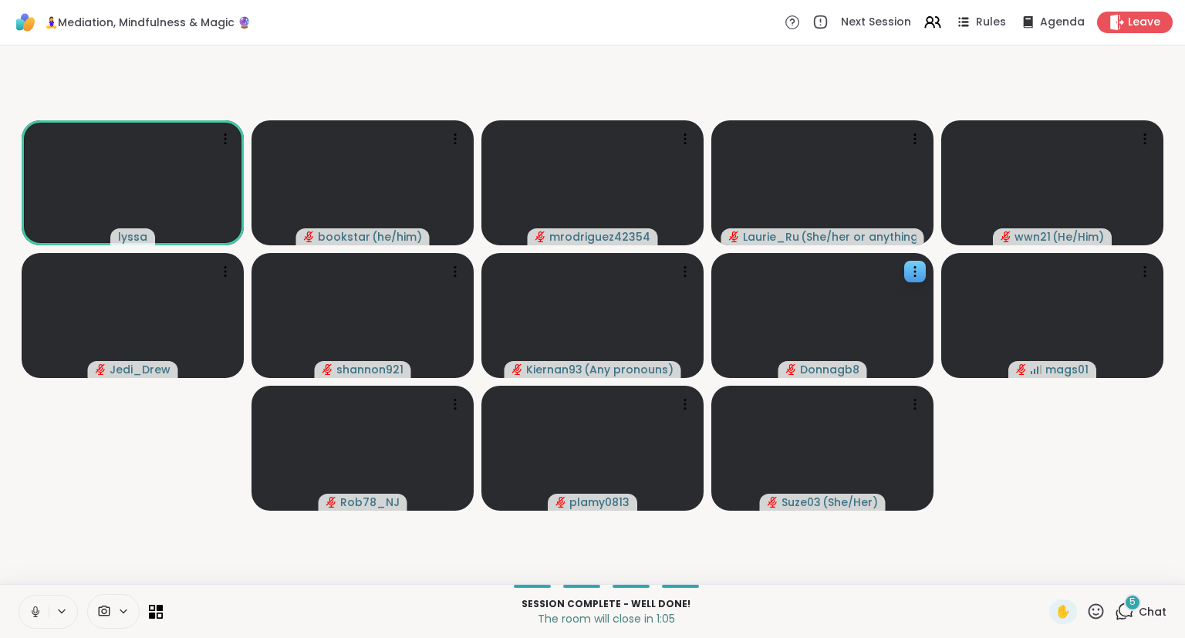
click at [1146, 610] on span "Chat" at bounding box center [1152, 611] width 28 height 15
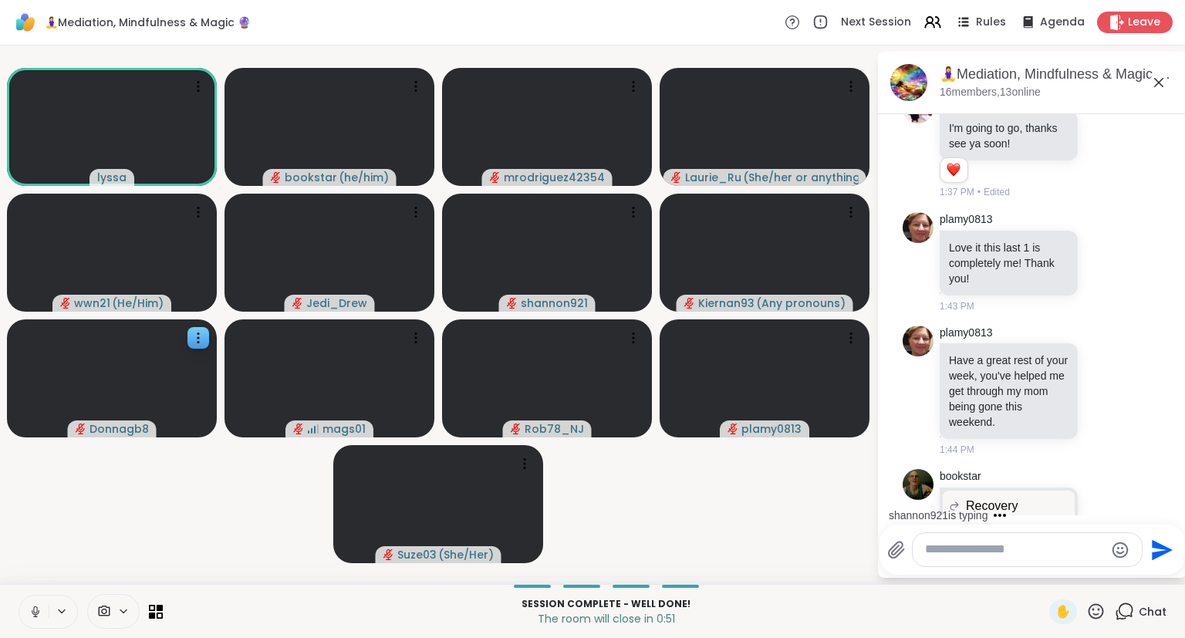
scroll to position [5928, 0]
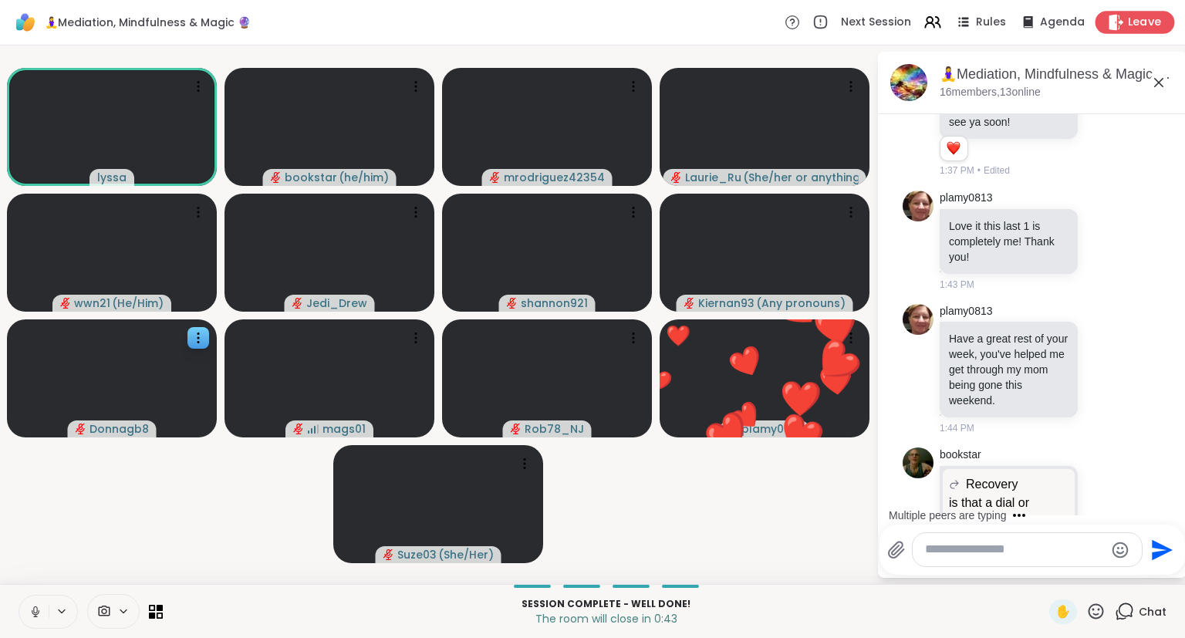
click at [1132, 25] on span "Leave" at bounding box center [1145, 23] width 34 height 16
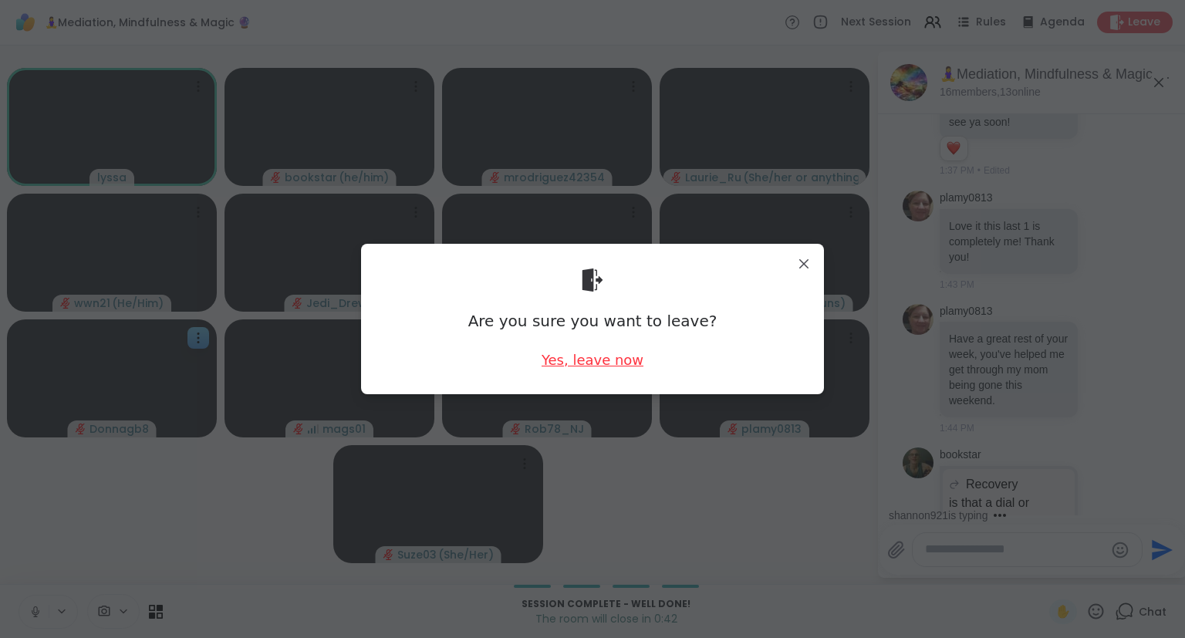
click at [612, 356] on div "Yes, leave now" at bounding box center [592, 359] width 102 height 19
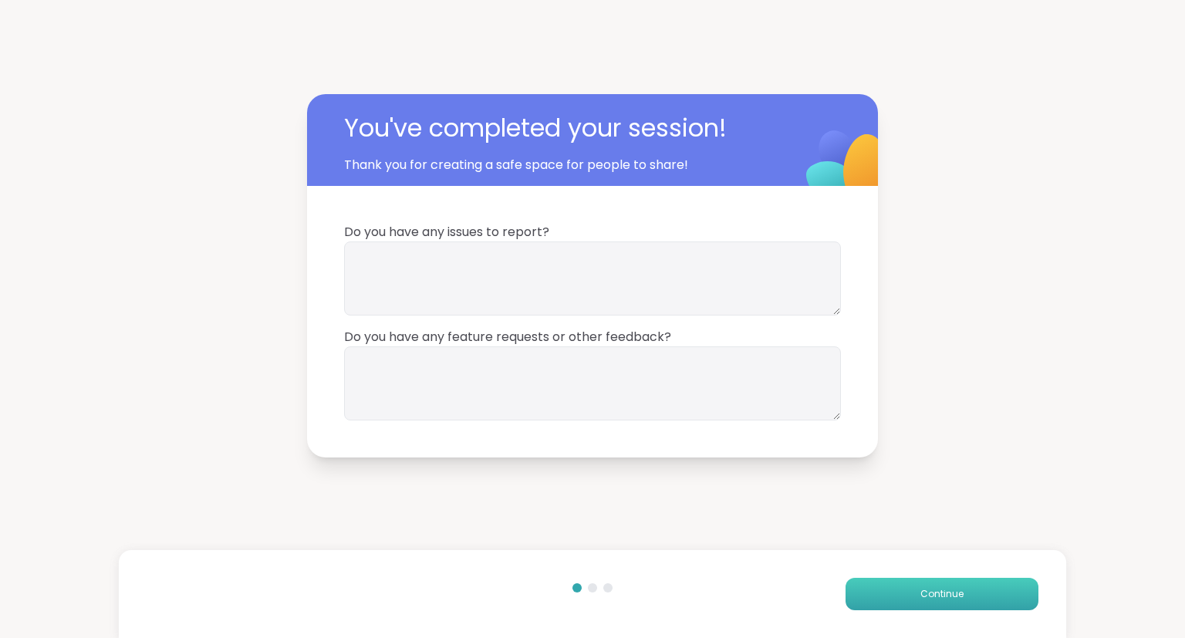
click at [961, 597] on span "Continue" at bounding box center [941, 594] width 43 height 14
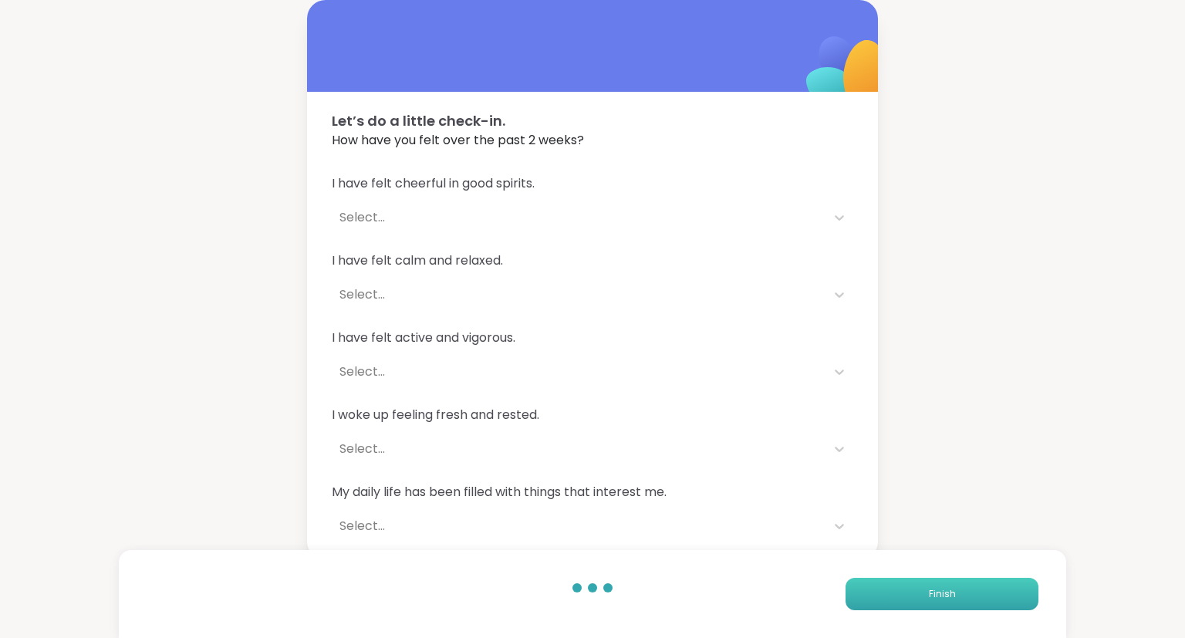
click at [961, 597] on button "Finish" at bounding box center [941, 594] width 193 height 32
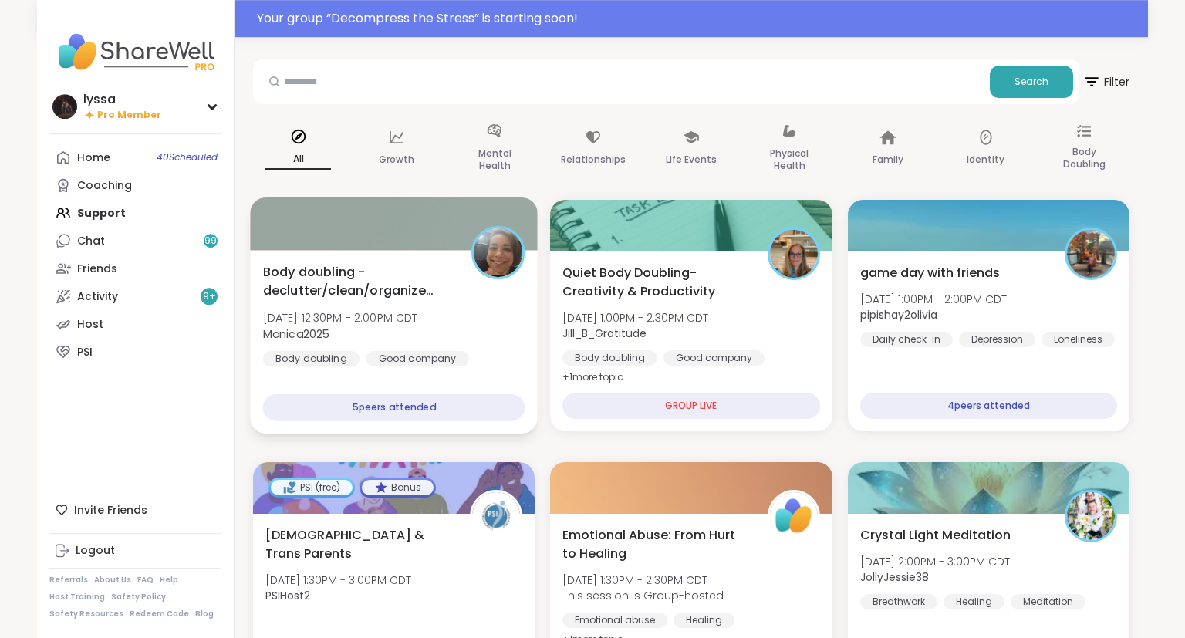
scroll to position [61, 0]
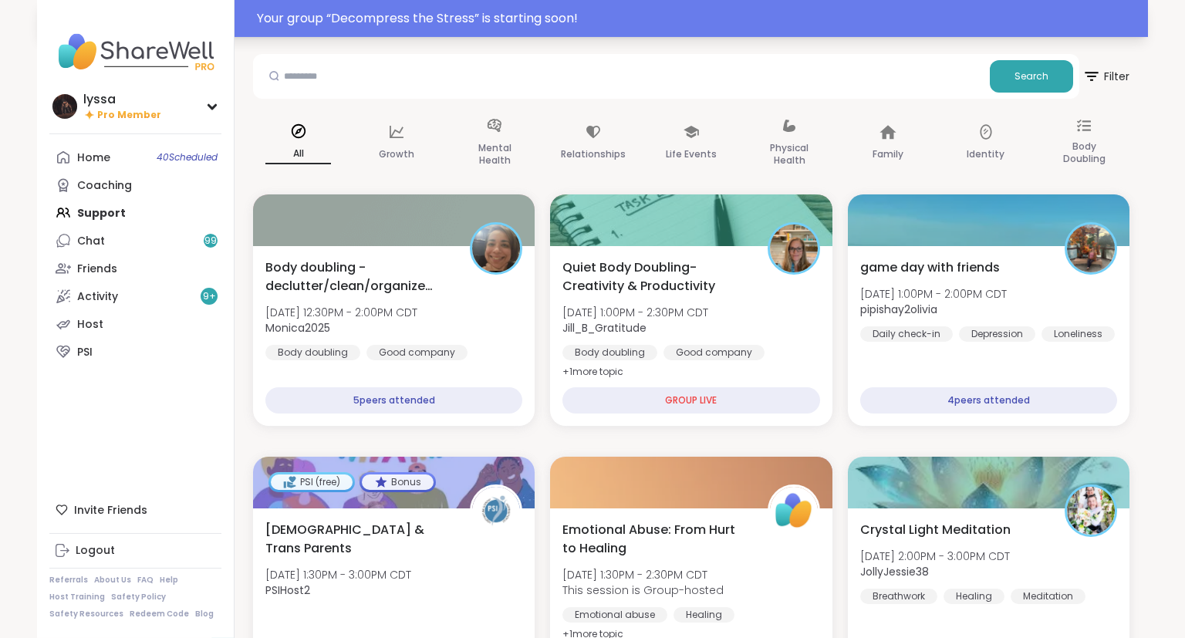
click at [554, 20] on div "Your group “ Decompress the Stress ” is starting soon!" at bounding box center [698, 18] width 882 height 19
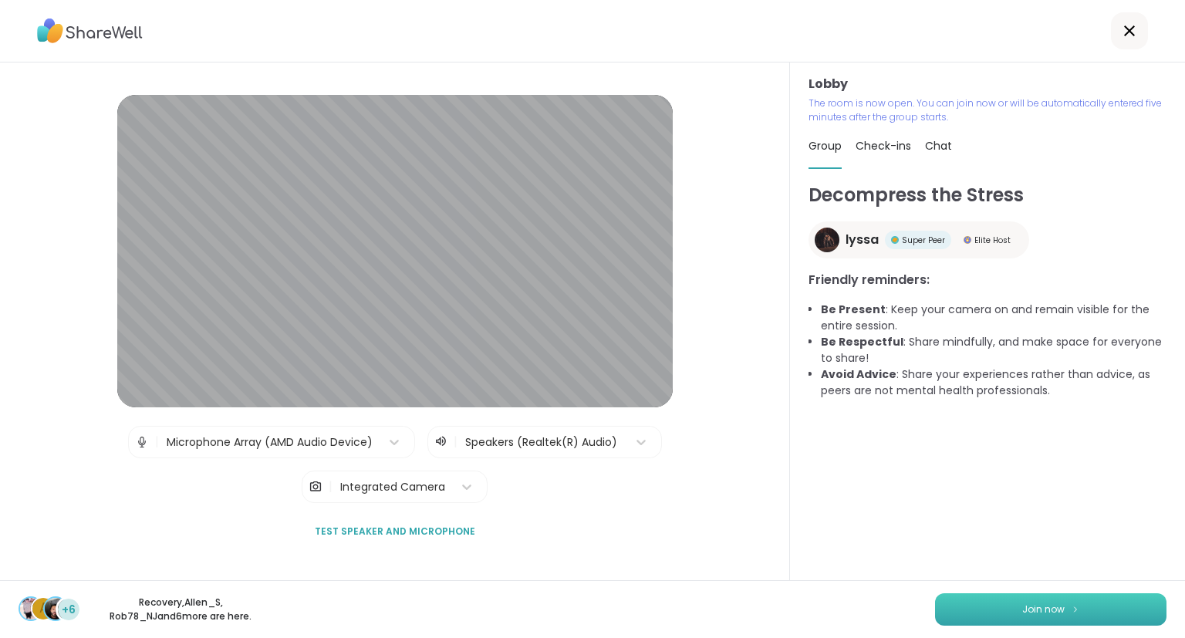
click at [1073, 596] on button "Join now" at bounding box center [1050, 609] width 231 height 32
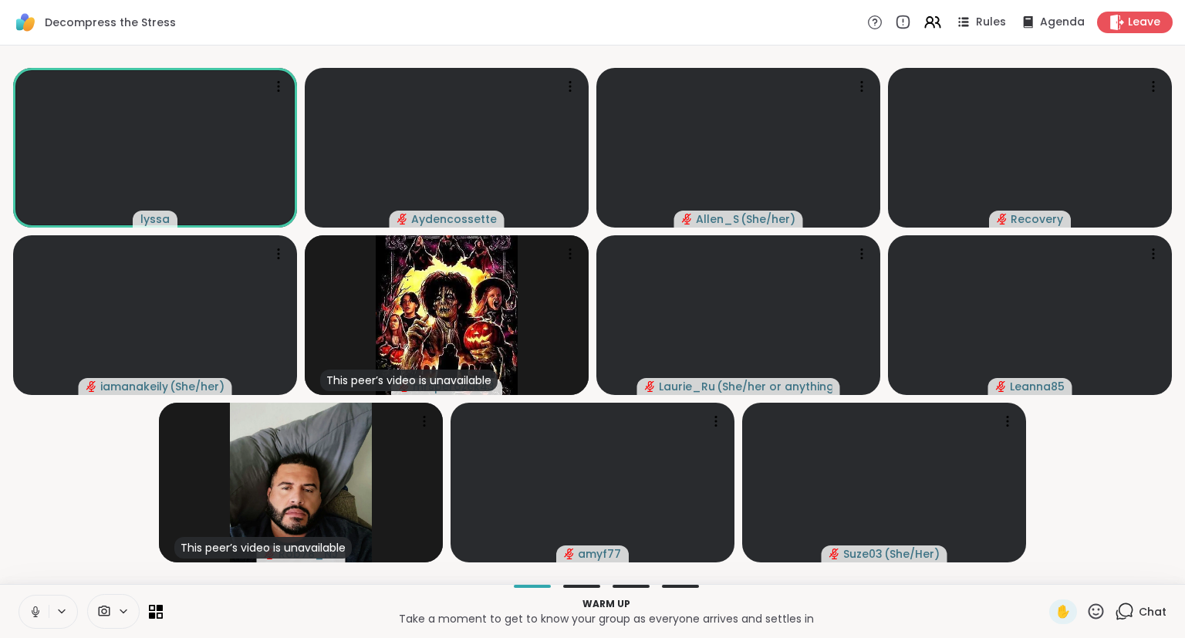
click at [1094, 610] on icon at bounding box center [1095, 610] width 15 height 15
click at [1044, 569] on span "❤️" at bounding box center [1050, 571] width 15 height 19
click at [979, 38] on div "Decompress the Stress Rules Agenda Leave" at bounding box center [592, 23] width 1185 height 46
click at [975, 13] on div "Rules Agenda Leave" at bounding box center [1019, 23] width 305 height 22
click at [980, 21] on span "Rules" at bounding box center [992, 23] width 32 height 16
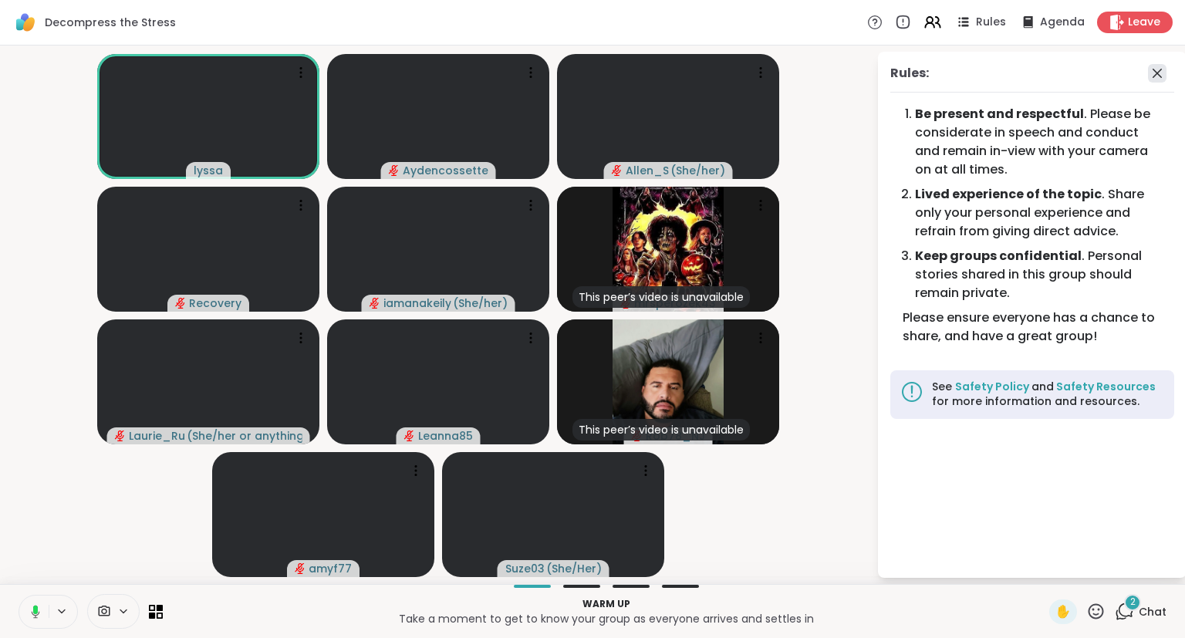
click at [1160, 72] on icon at bounding box center [1157, 73] width 19 height 19
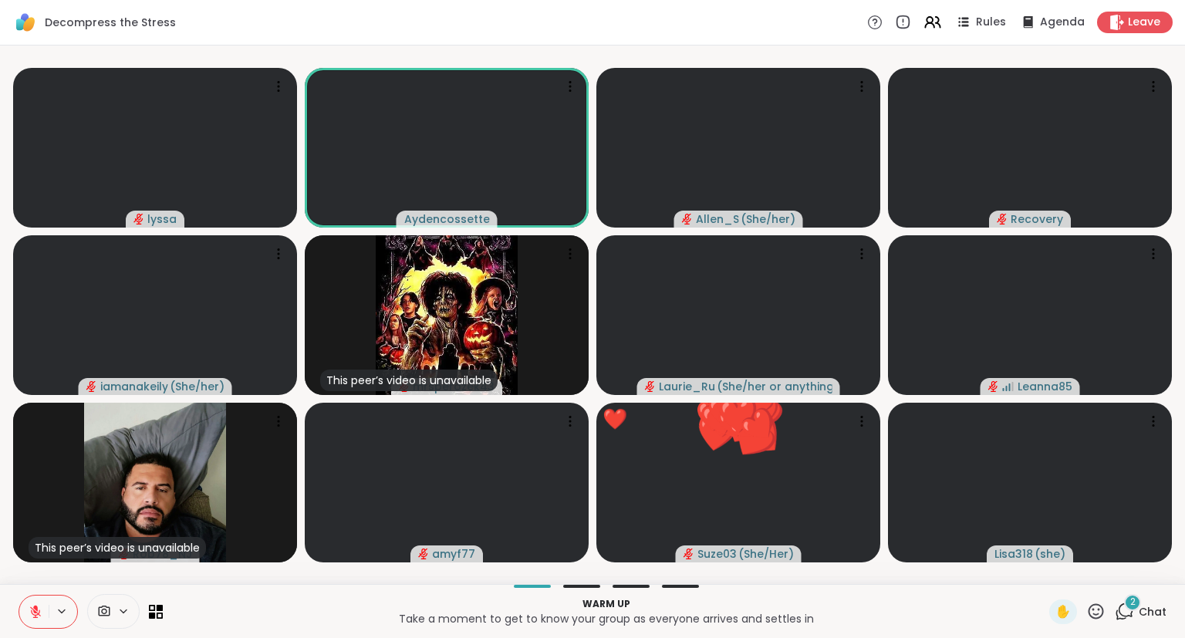
drag, startPoint x: 39, startPoint y: 616, endPoint x: 13, endPoint y: 585, distance: 40.0
click at [13, 585] on div "Warm up Take a moment to get to know your group as everyone arrives and settles…" at bounding box center [592, 611] width 1185 height 54
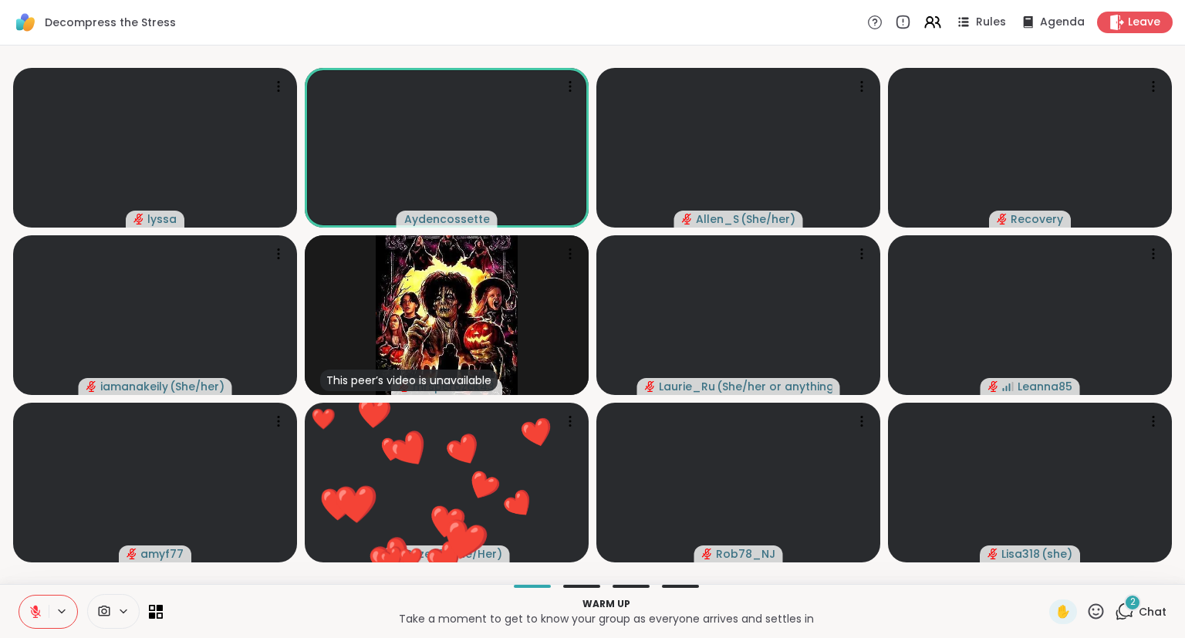
click at [1092, 611] on icon at bounding box center [1095, 611] width 19 height 19
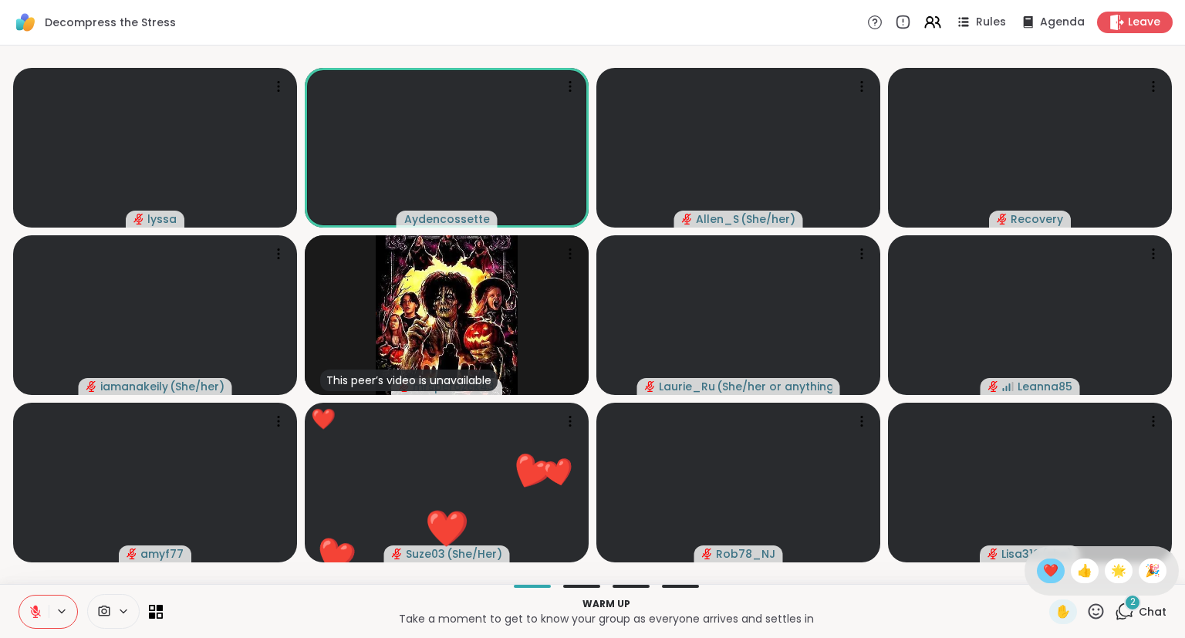
click at [1043, 569] on span "❤️" at bounding box center [1050, 571] width 15 height 19
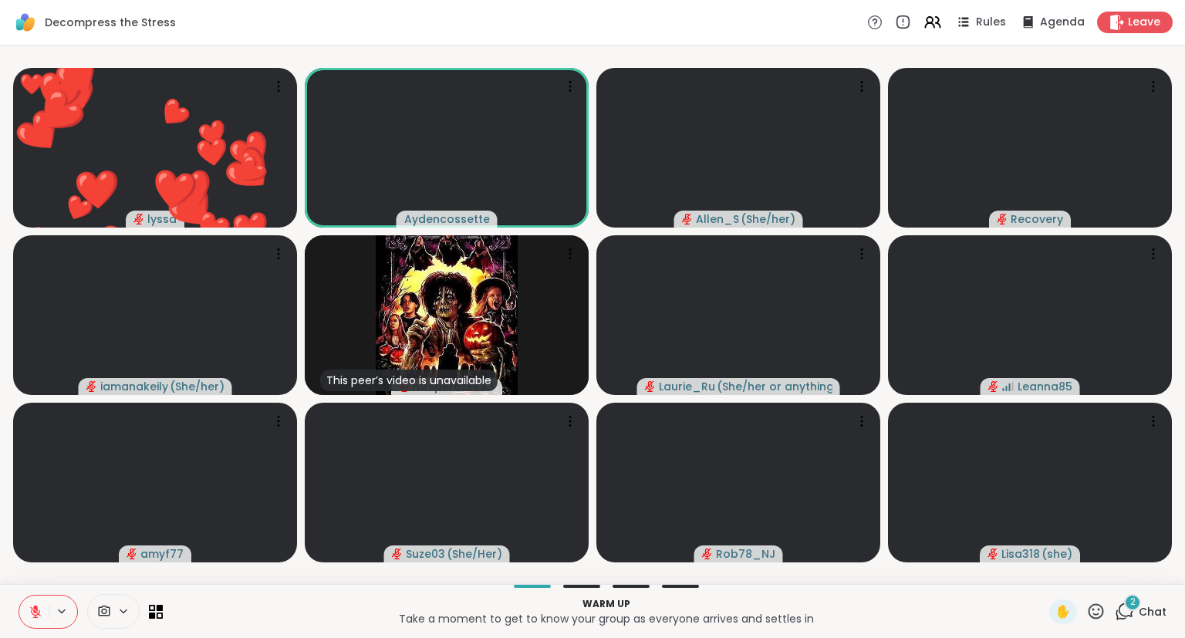
click at [31, 610] on icon at bounding box center [36, 612] width 14 height 14
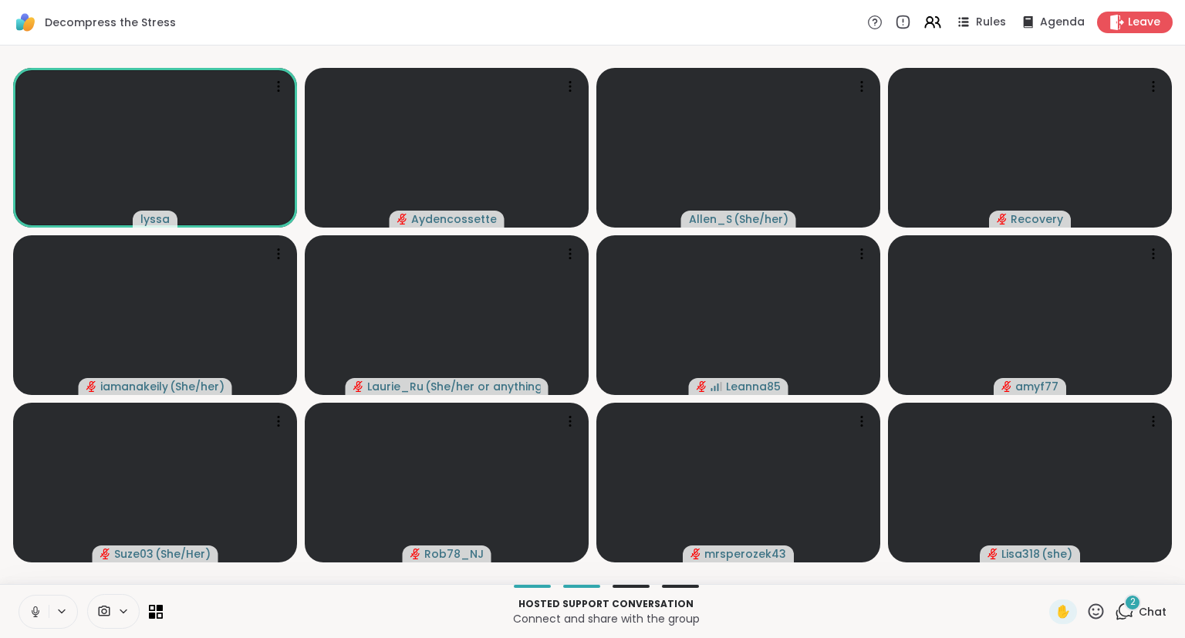
click at [34, 598] on button at bounding box center [33, 611] width 29 height 32
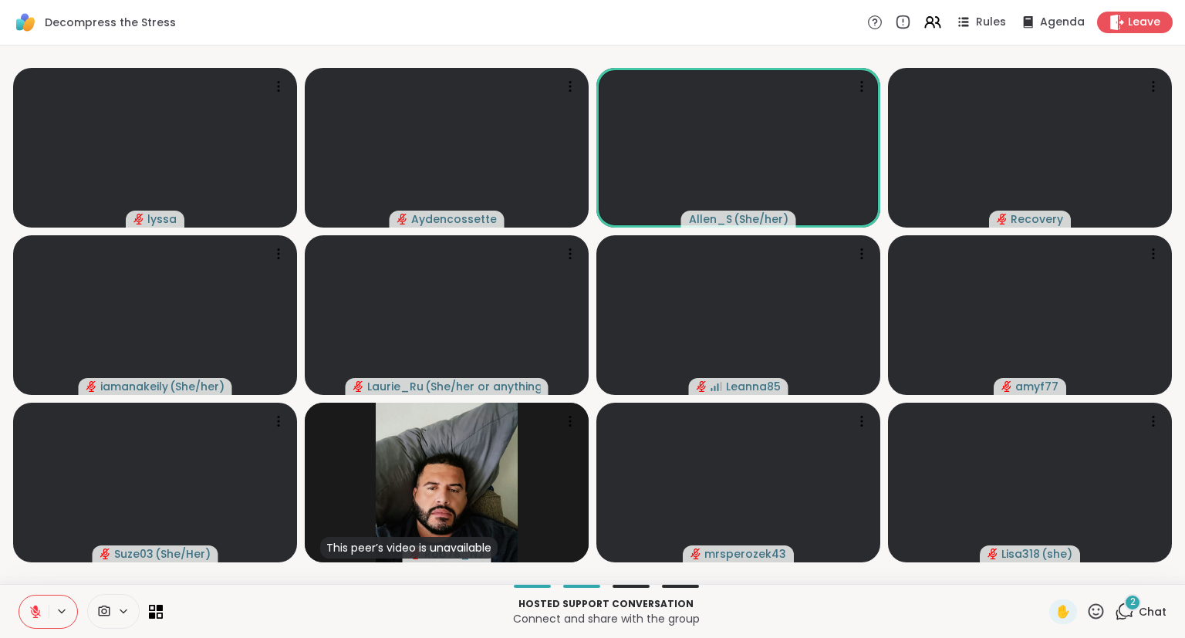
click at [38, 605] on icon at bounding box center [36, 612] width 14 height 14
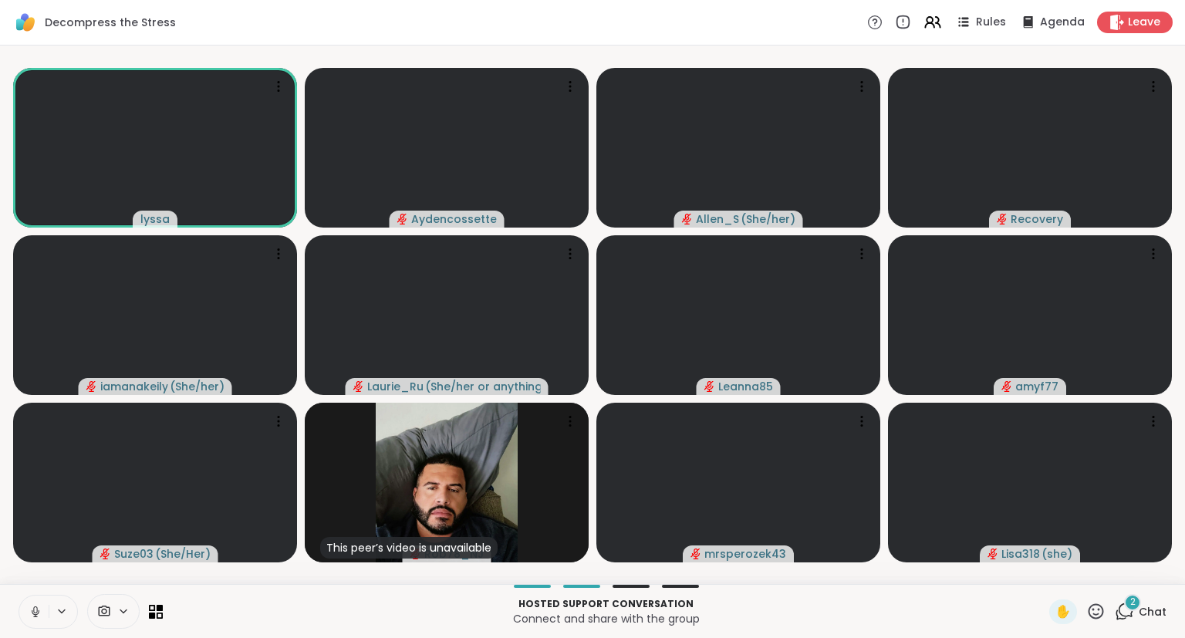
click at [32, 612] on icon at bounding box center [36, 612] width 14 height 14
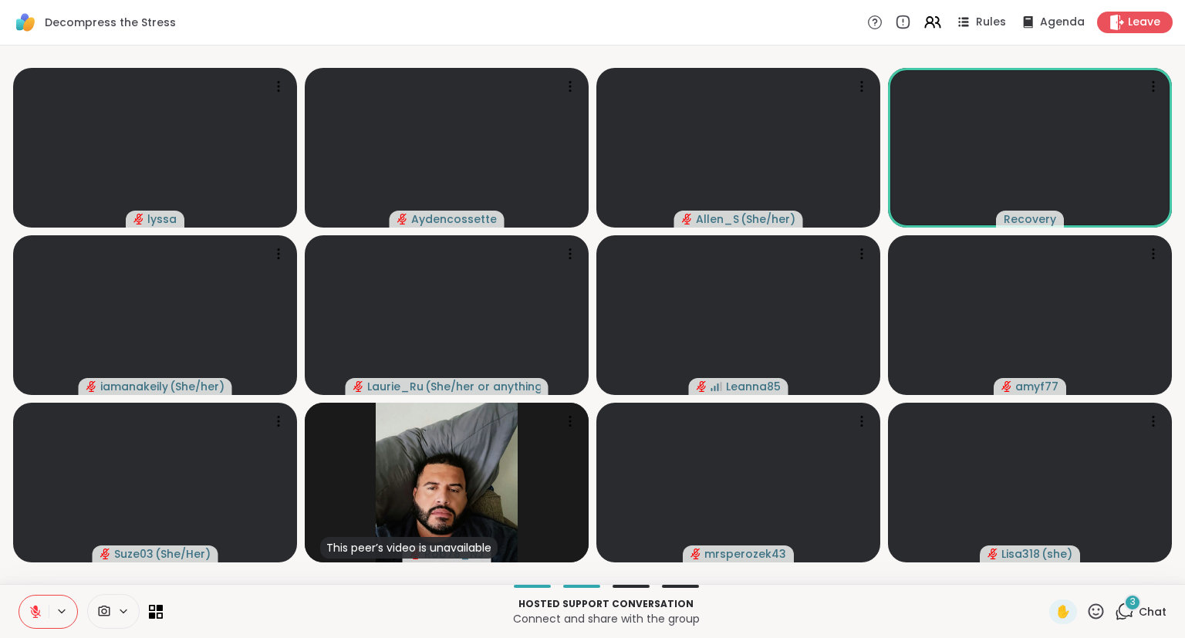
click at [28, 607] on button at bounding box center [33, 611] width 29 height 32
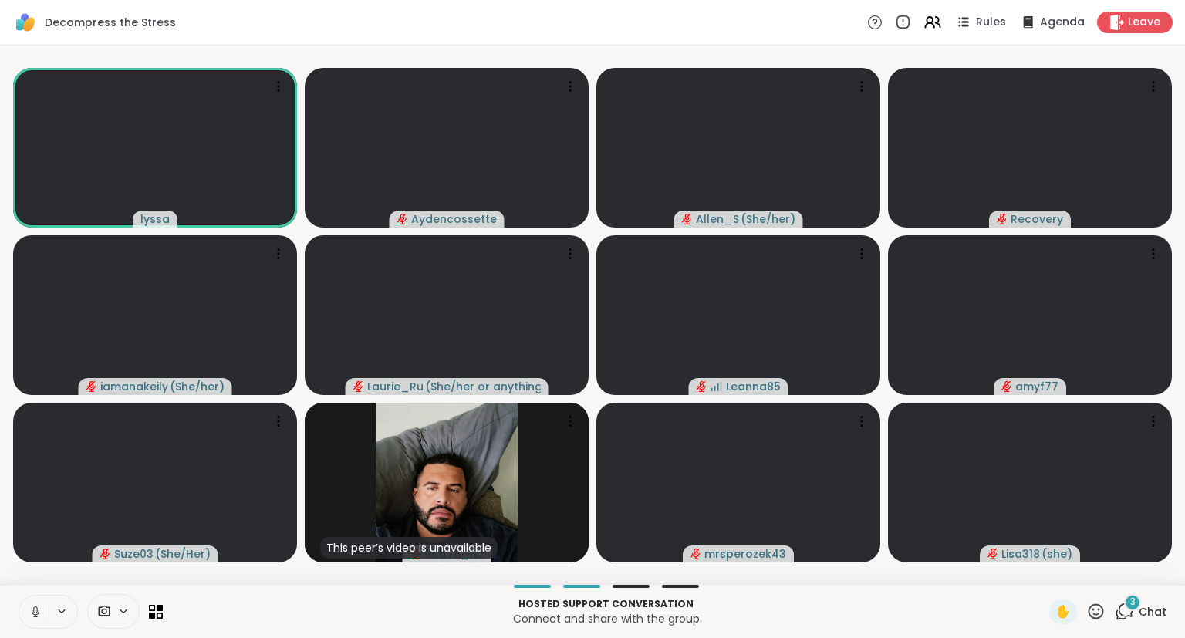
click at [1140, 620] on div "3 Chat" at bounding box center [1141, 611] width 52 height 25
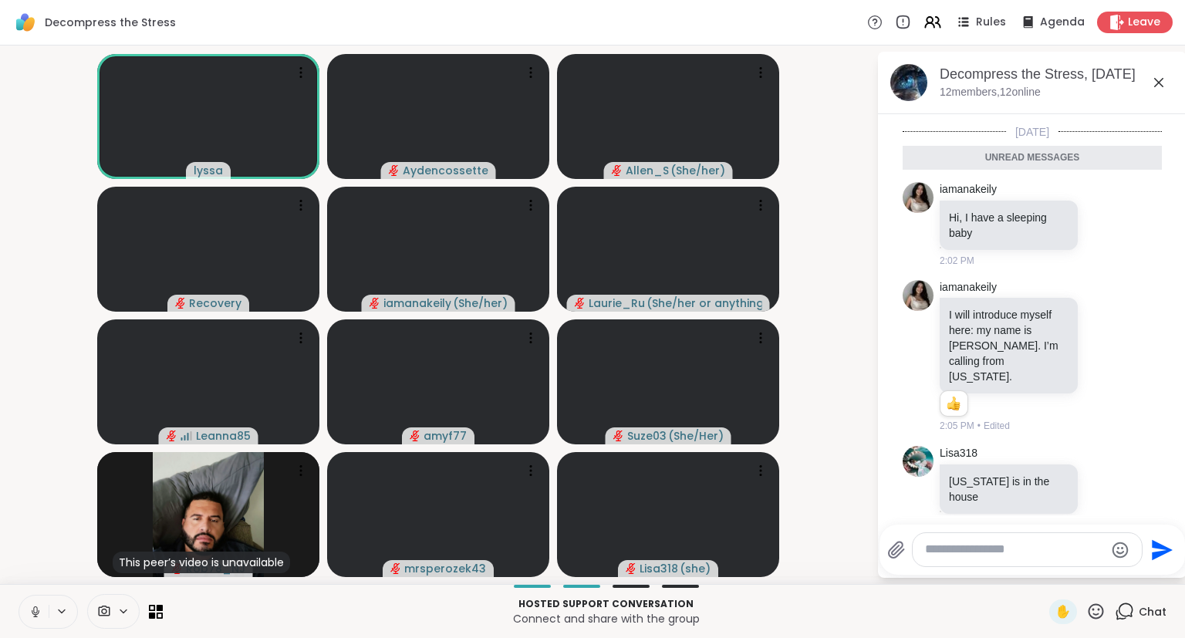
scroll to position [196, 0]
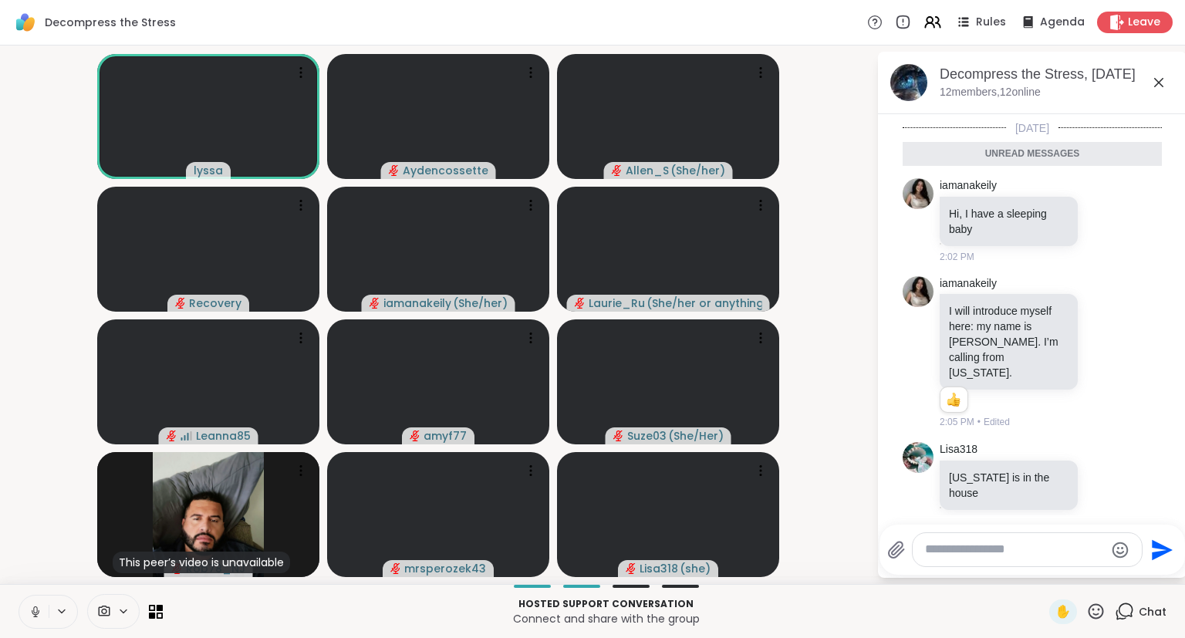
click at [1156, 93] on div "Decompress the Stress, [DATE] members, 12 online" at bounding box center [1056, 82] width 234 height 35
click at [1152, 79] on icon at bounding box center [1158, 82] width 19 height 19
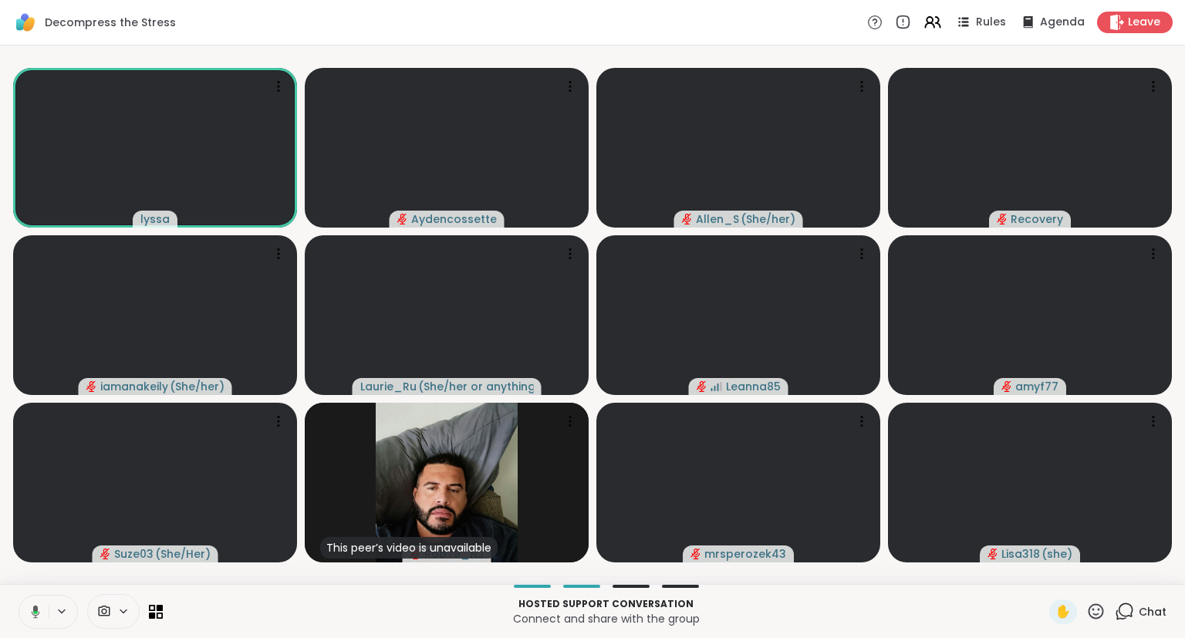
click at [42, 613] on button at bounding box center [33, 611] width 32 height 32
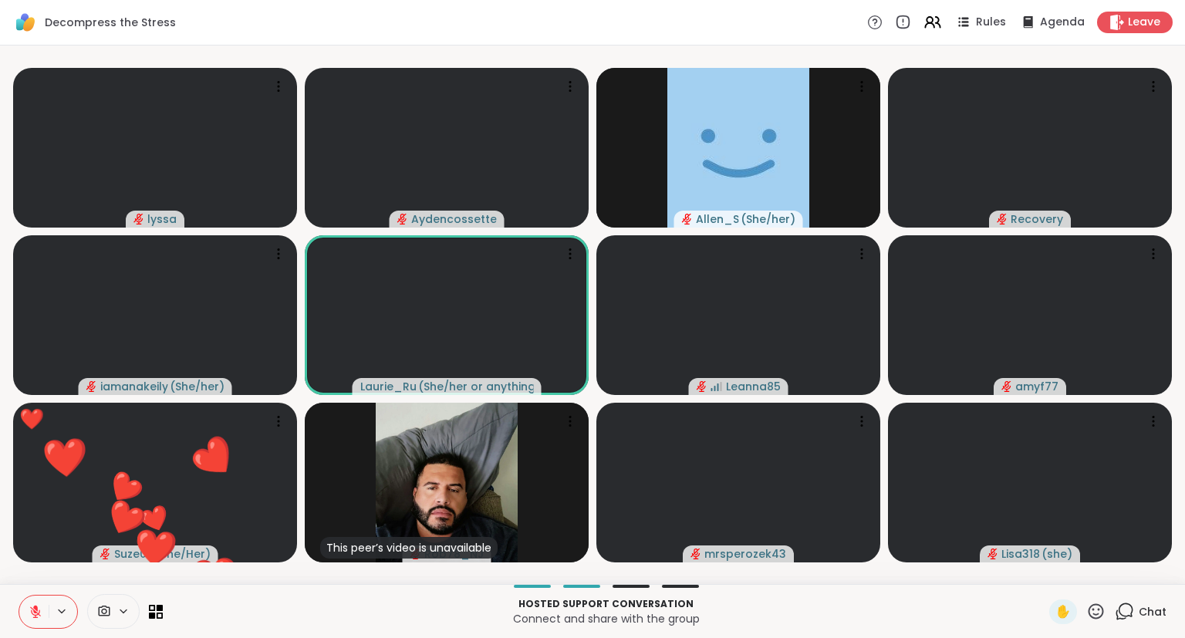
click at [1101, 609] on icon at bounding box center [1095, 611] width 19 height 19
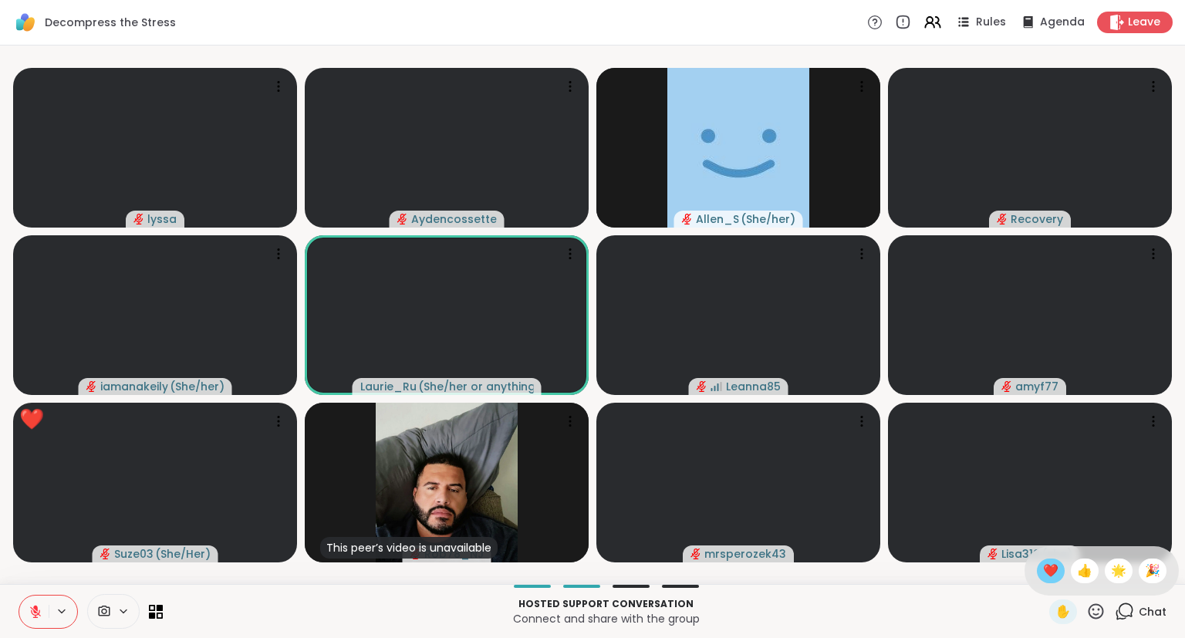
click at [1050, 577] on span "❤️" at bounding box center [1050, 571] width 15 height 19
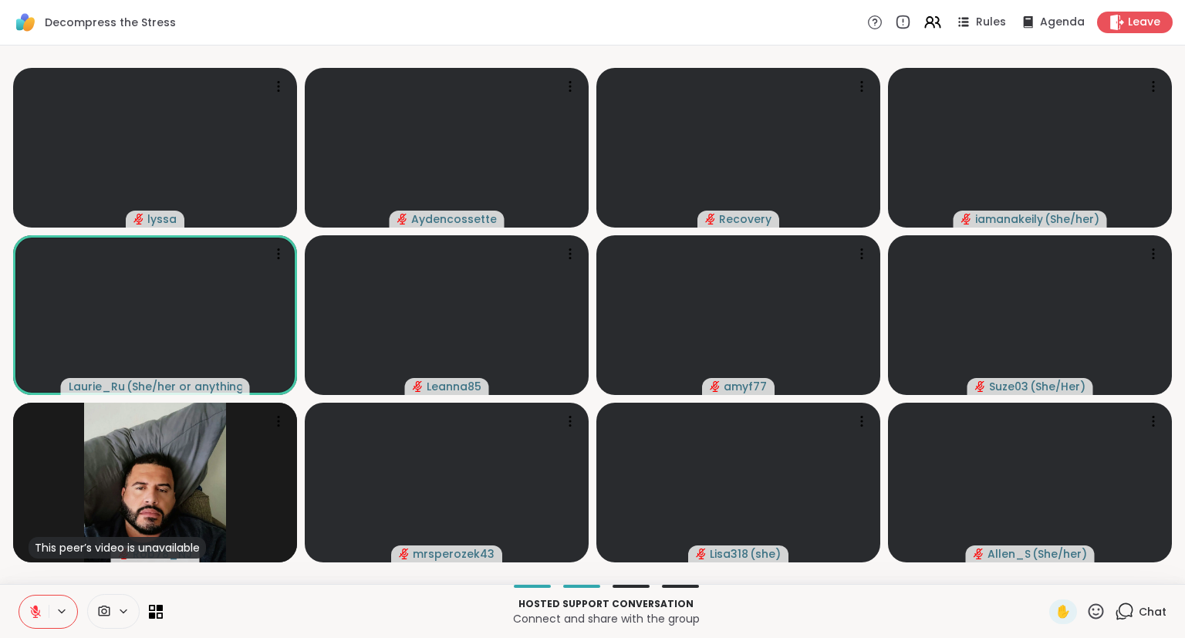
click at [46, 612] on button at bounding box center [33, 611] width 29 height 32
click at [1095, 606] on icon at bounding box center [1095, 611] width 19 height 19
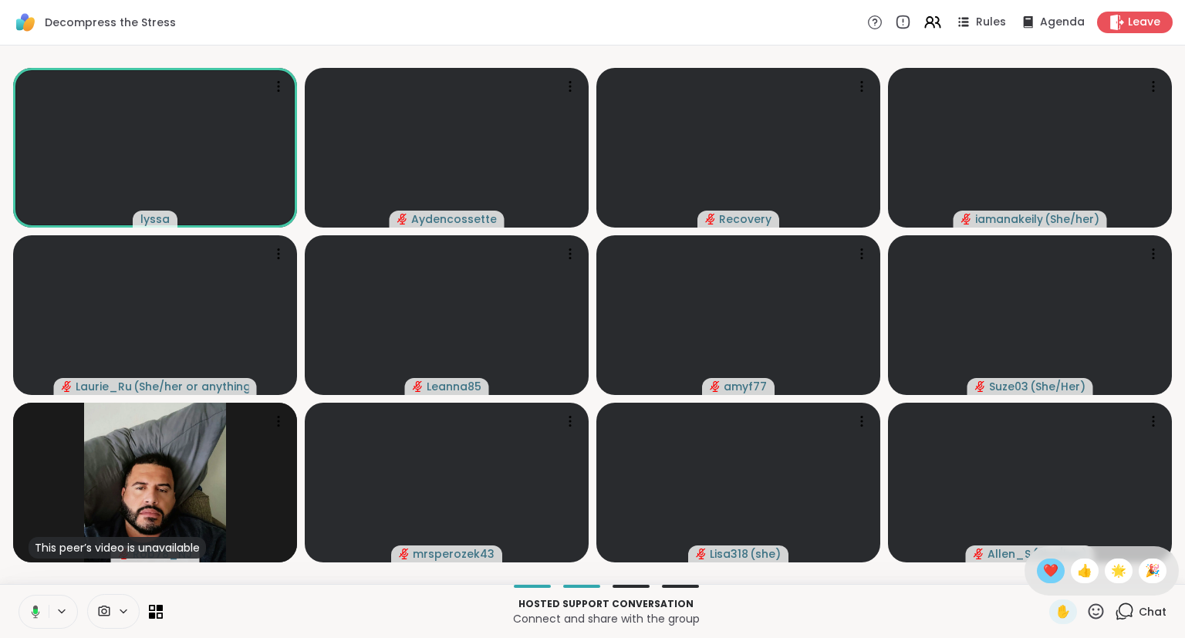
click at [1044, 566] on span "❤️" at bounding box center [1050, 571] width 15 height 19
click at [42, 605] on icon at bounding box center [36, 612] width 14 height 14
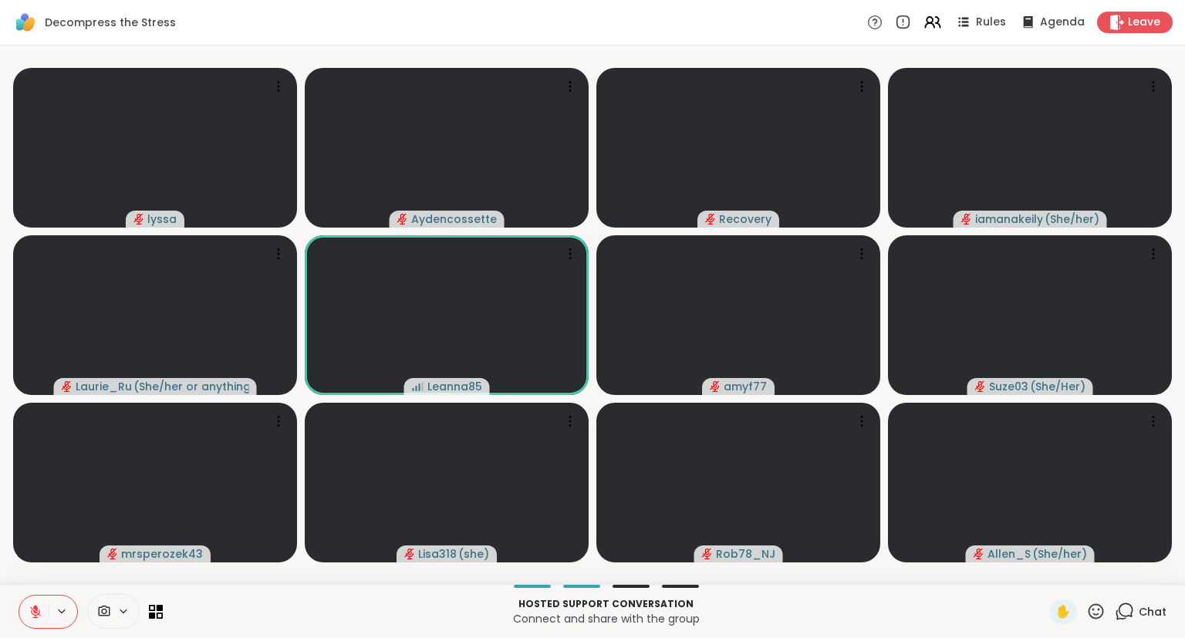
click at [42, 605] on icon at bounding box center [36, 612] width 14 height 14
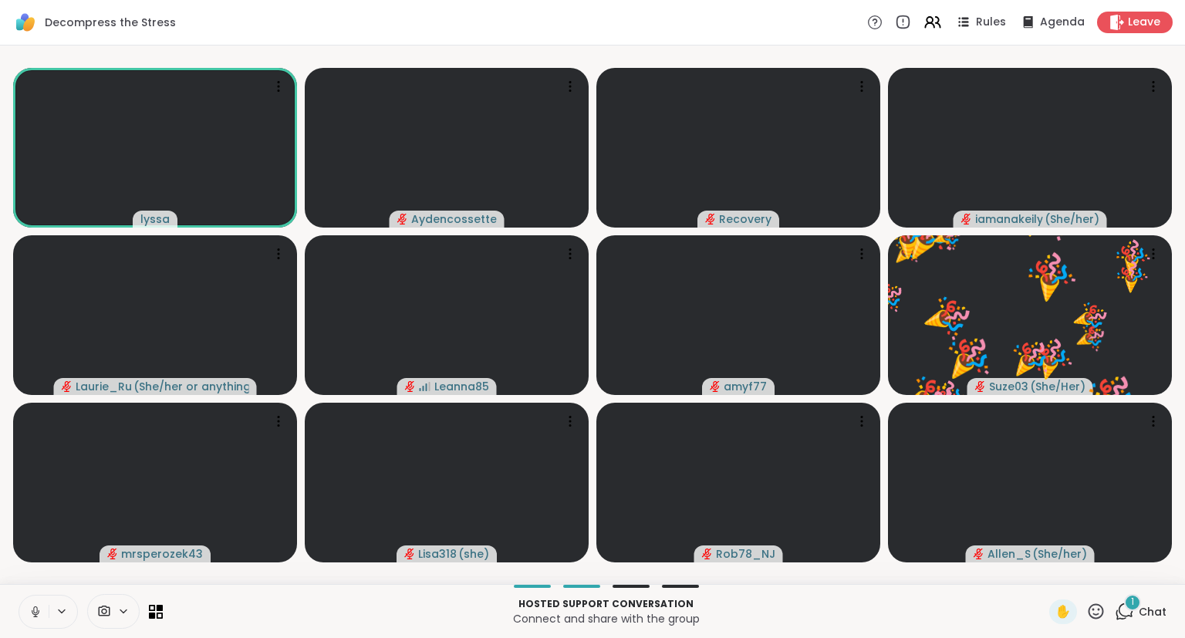
click at [39, 605] on icon at bounding box center [36, 612] width 14 height 14
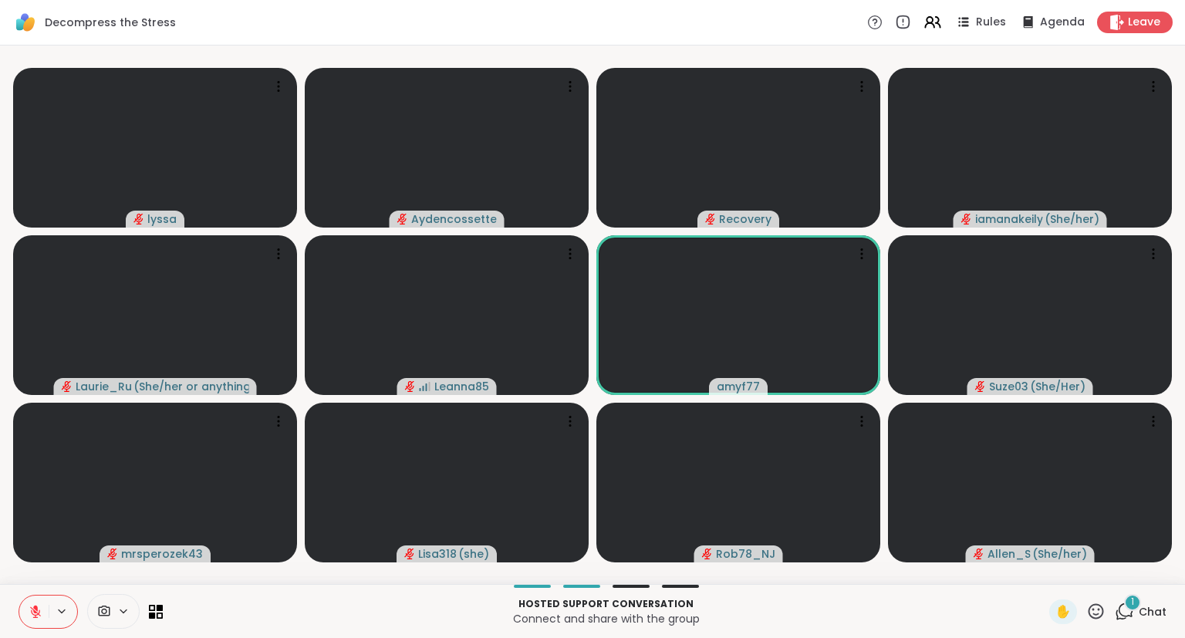
click at [30, 600] on button at bounding box center [33, 611] width 29 height 32
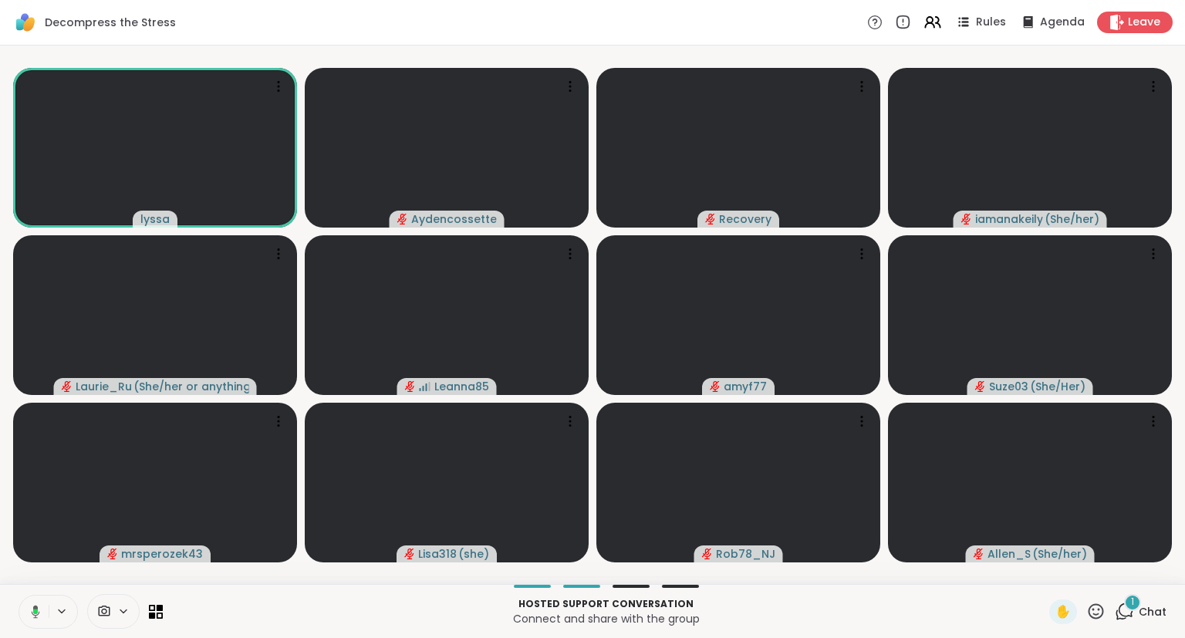
click at [29, 602] on button at bounding box center [33, 611] width 32 height 32
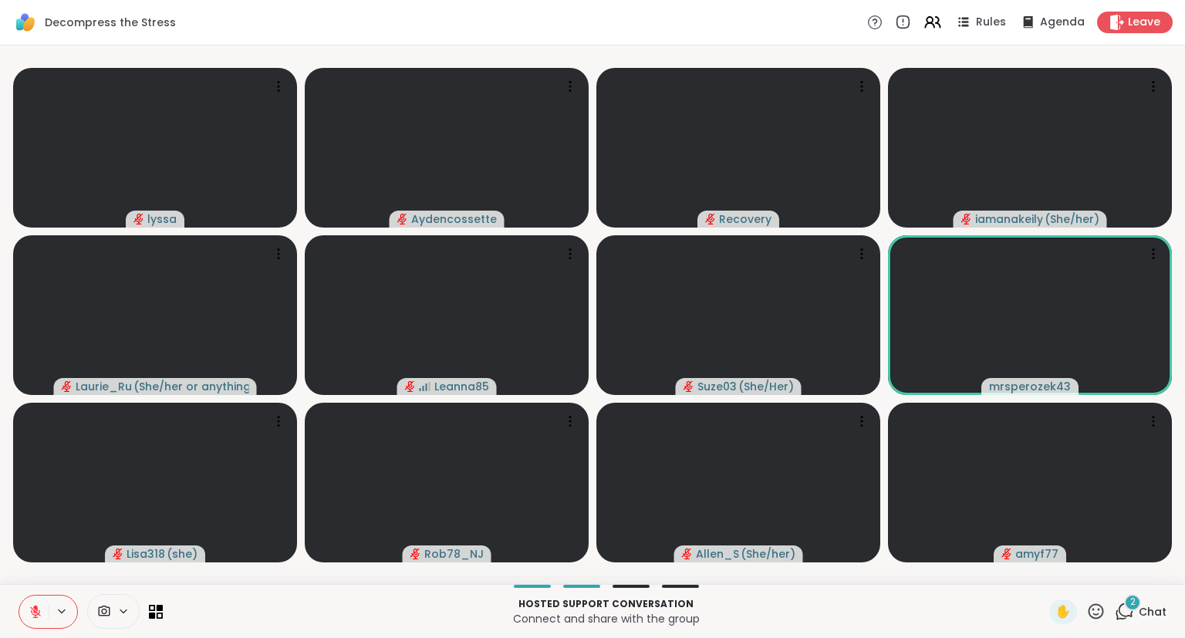
click at [29, 612] on icon at bounding box center [36, 612] width 14 height 14
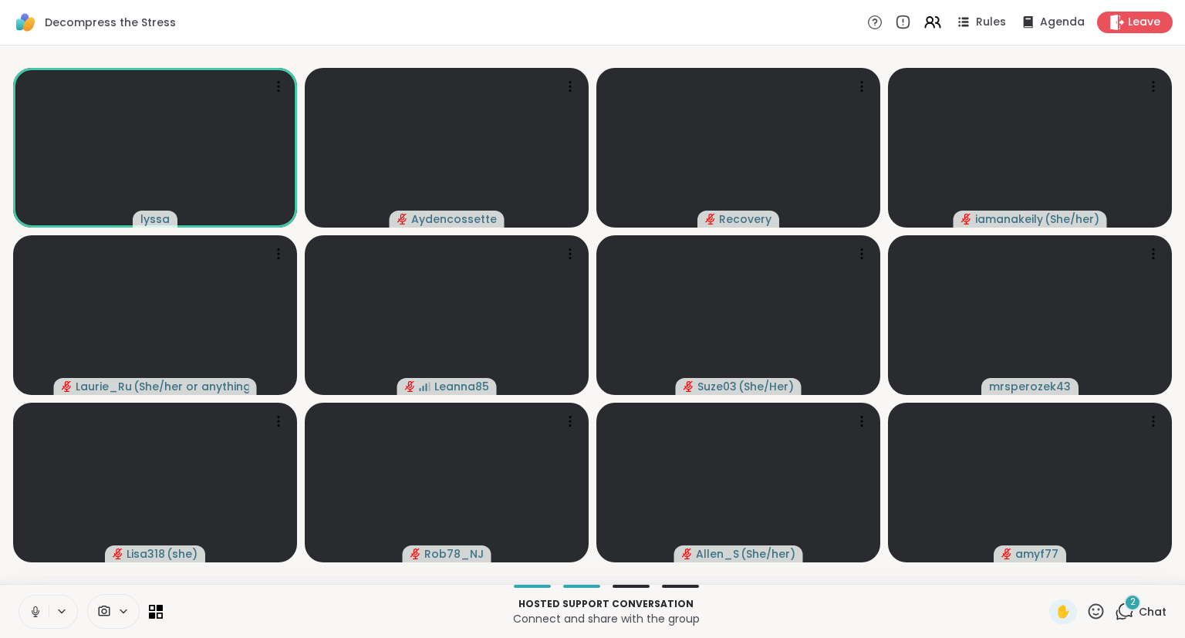
click at [1104, 612] on icon at bounding box center [1095, 610] width 15 height 15
click at [1043, 578] on span "❤️" at bounding box center [1050, 571] width 15 height 19
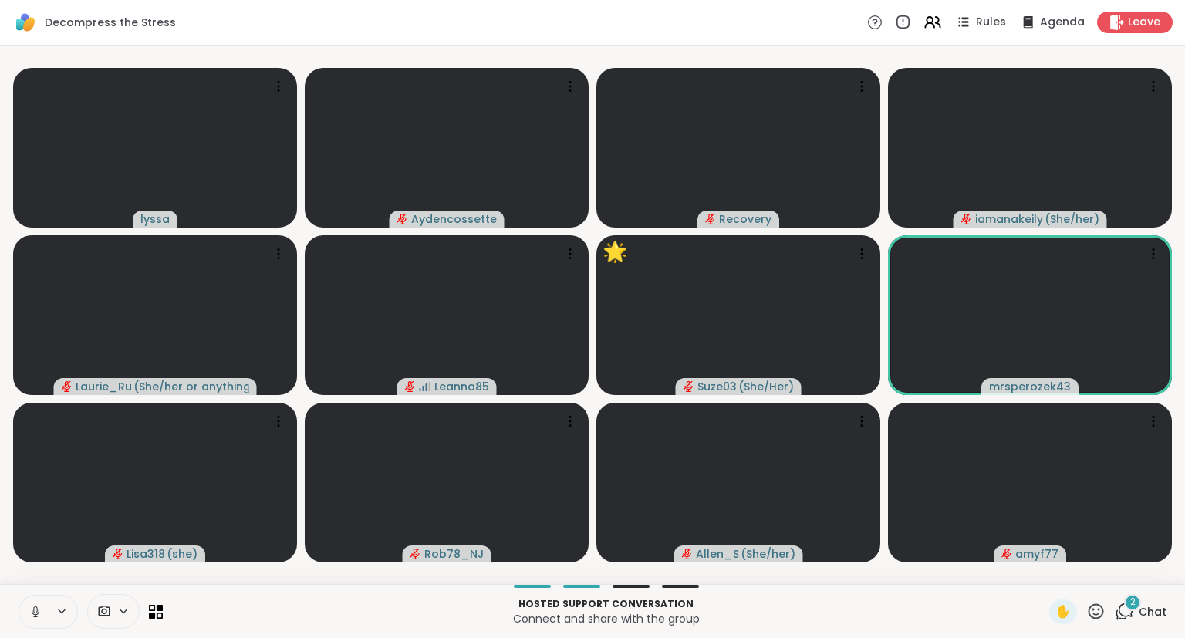
click at [1100, 606] on icon at bounding box center [1095, 611] width 19 height 19
click at [1035, 582] on div "✋ ❤️ 👍 🌟 🎉" at bounding box center [1101, 570] width 154 height 49
click at [1098, 616] on icon at bounding box center [1095, 611] width 19 height 19
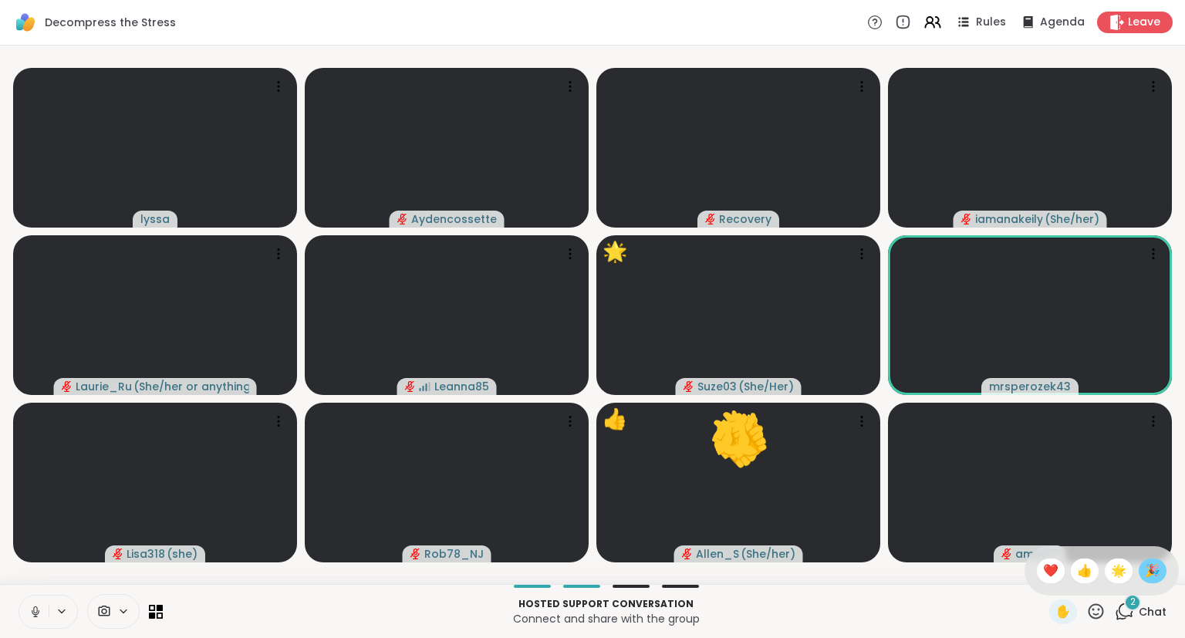
click at [1149, 569] on span "🎉" at bounding box center [1152, 571] width 15 height 19
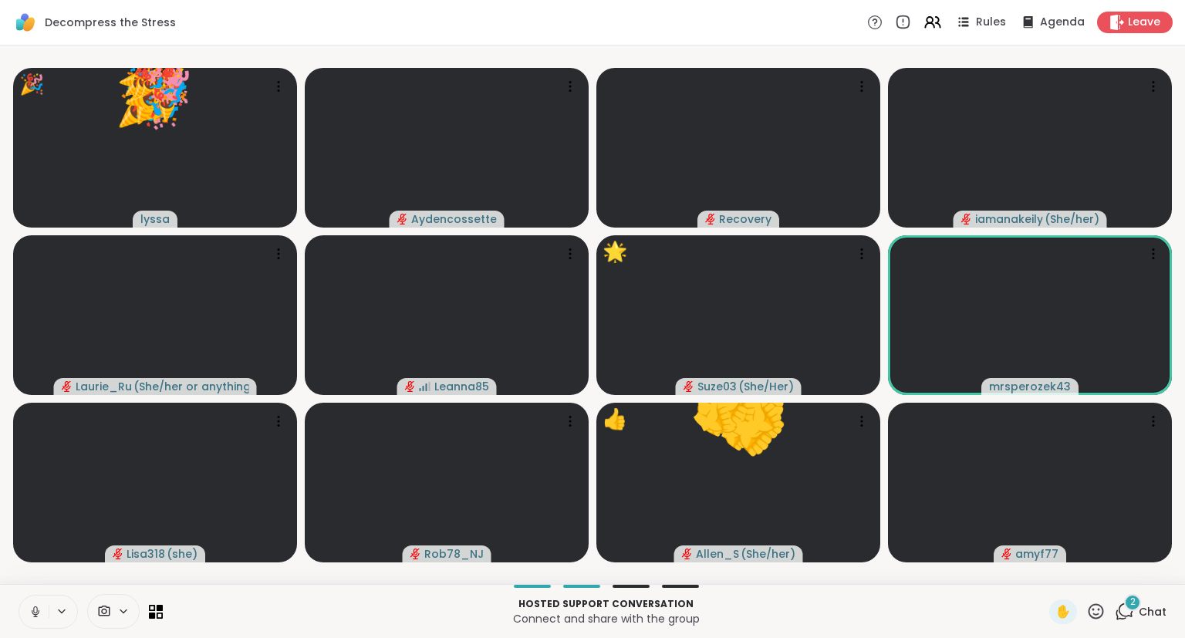
click at [1094, 612] on icon at bounding box center [1095, 611] width 19 height 19
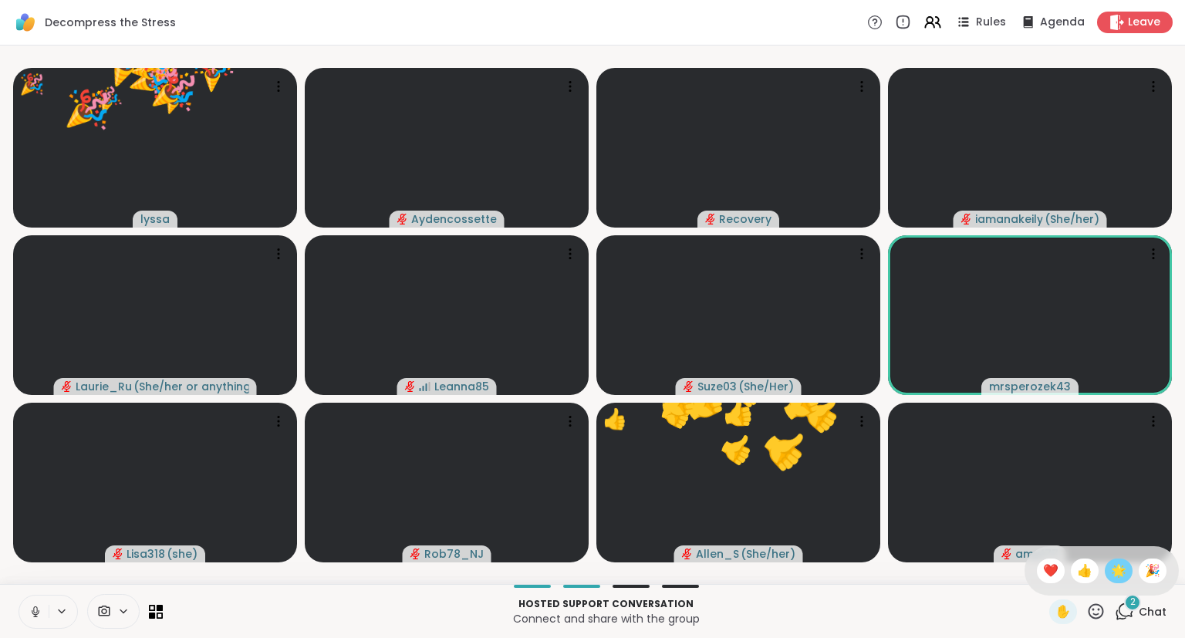
click at [1121, 575] on span "🌟" at bounding box center [1118, 571] width 15 height 19
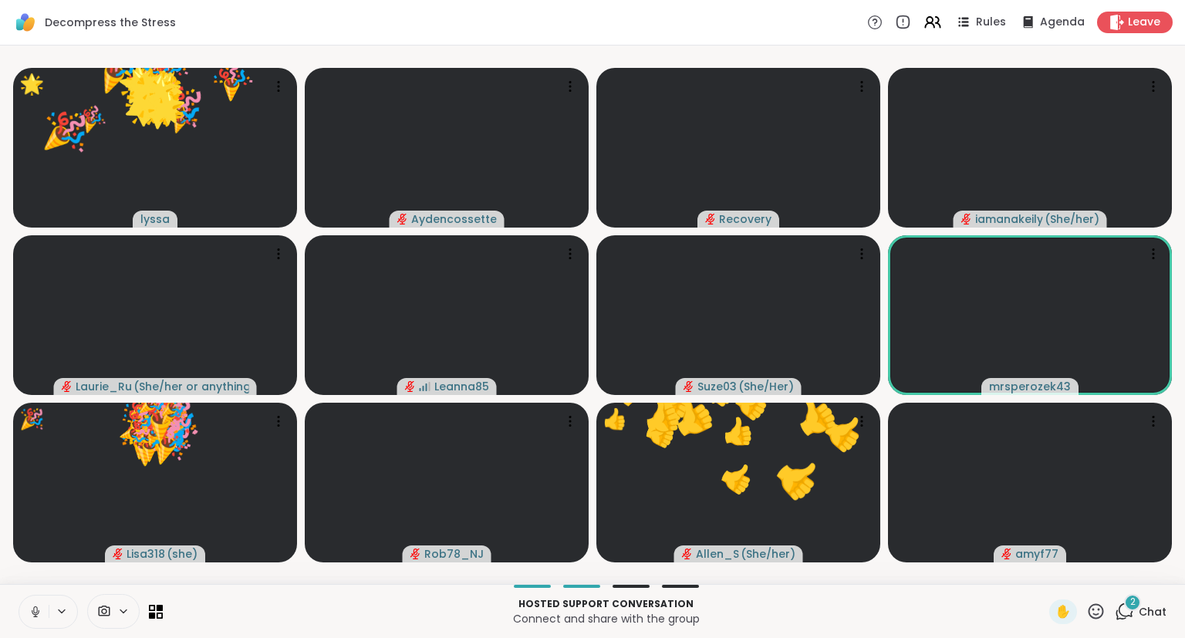
click at [1092, 615] on icon at bounding box center [1095, 611] width 19 height 19
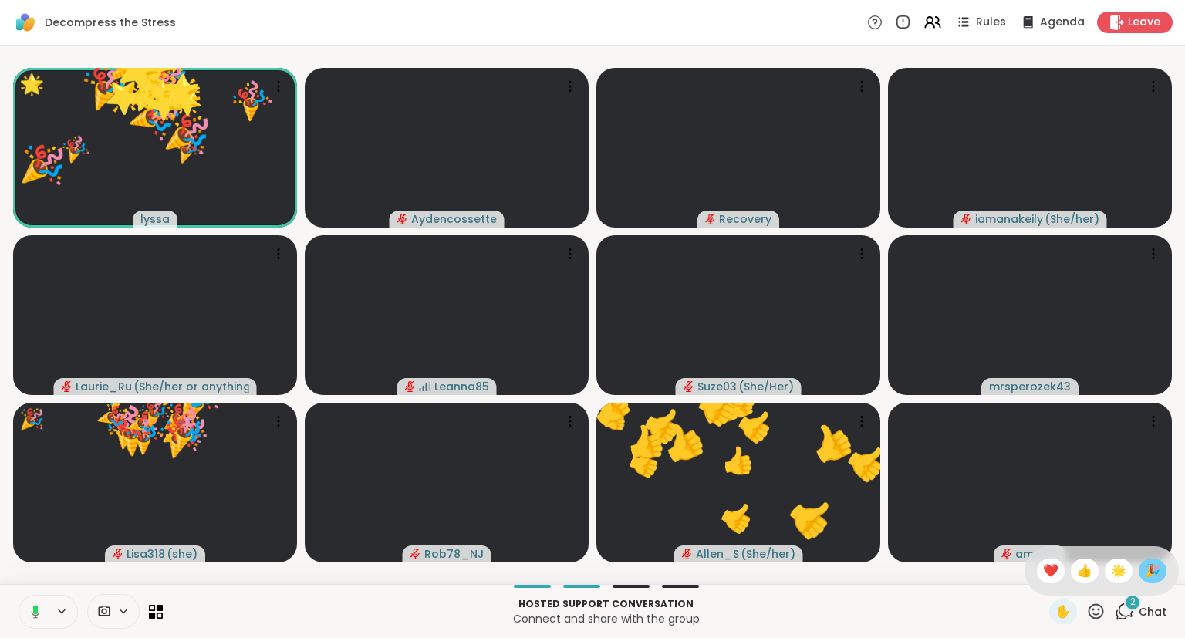
click at [1148, 572] on span "🎉" at bounding box center [1152, 571] width 15 height 19
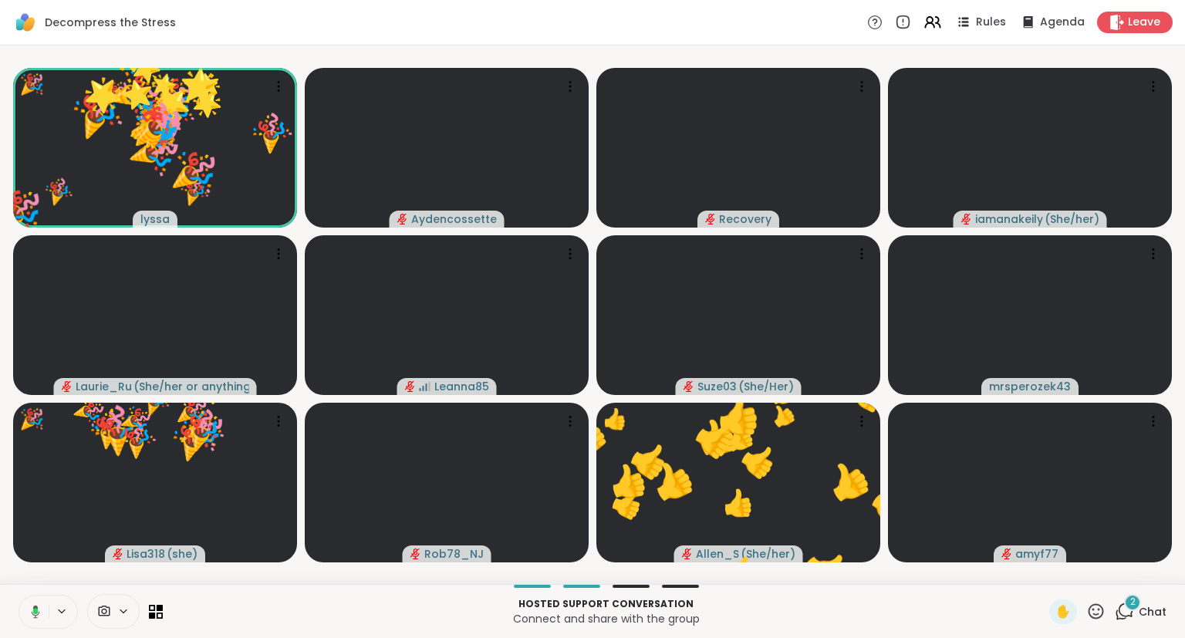
click at [1085, 614] on div "✋" at bounding box center [1077, 611] width 56 height 25
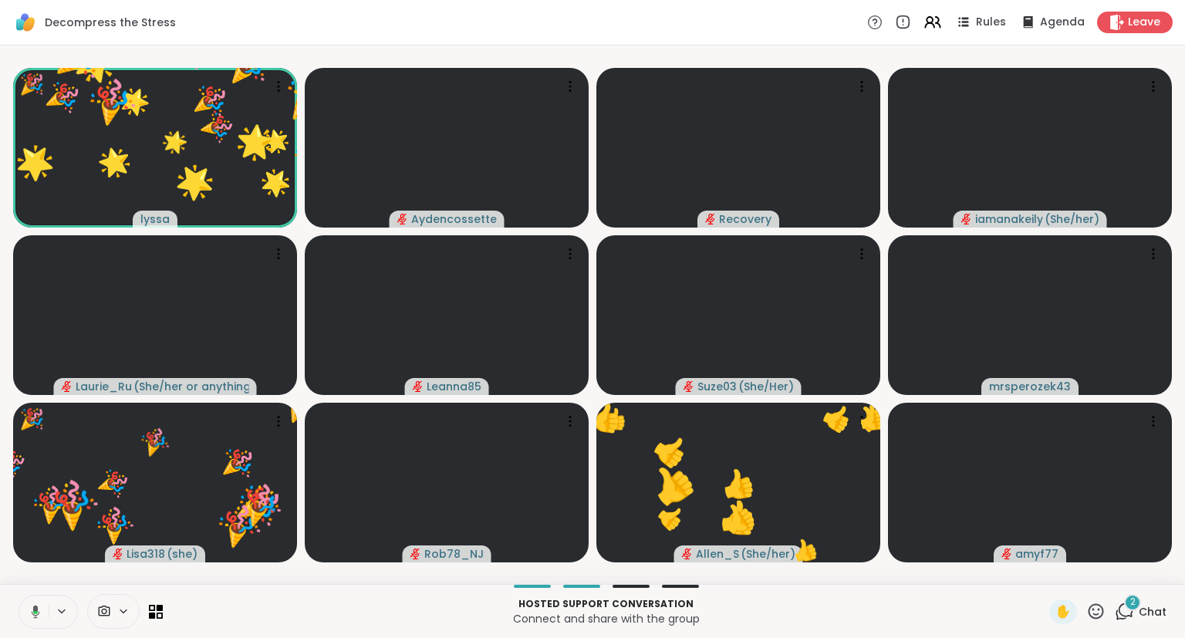
click at [1091, 610] on icon at bounding box center [1095, 611] width 19 height 19
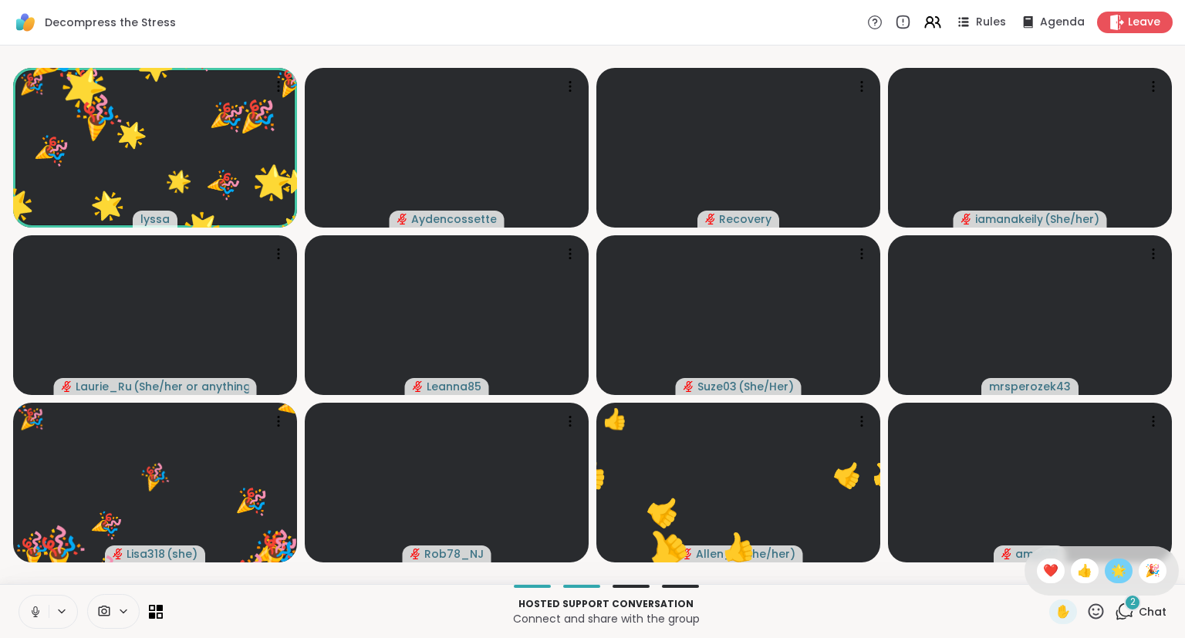
click at [1115, 576] on span "🌟" at bounding box center [1118, 571] width 15 height 19
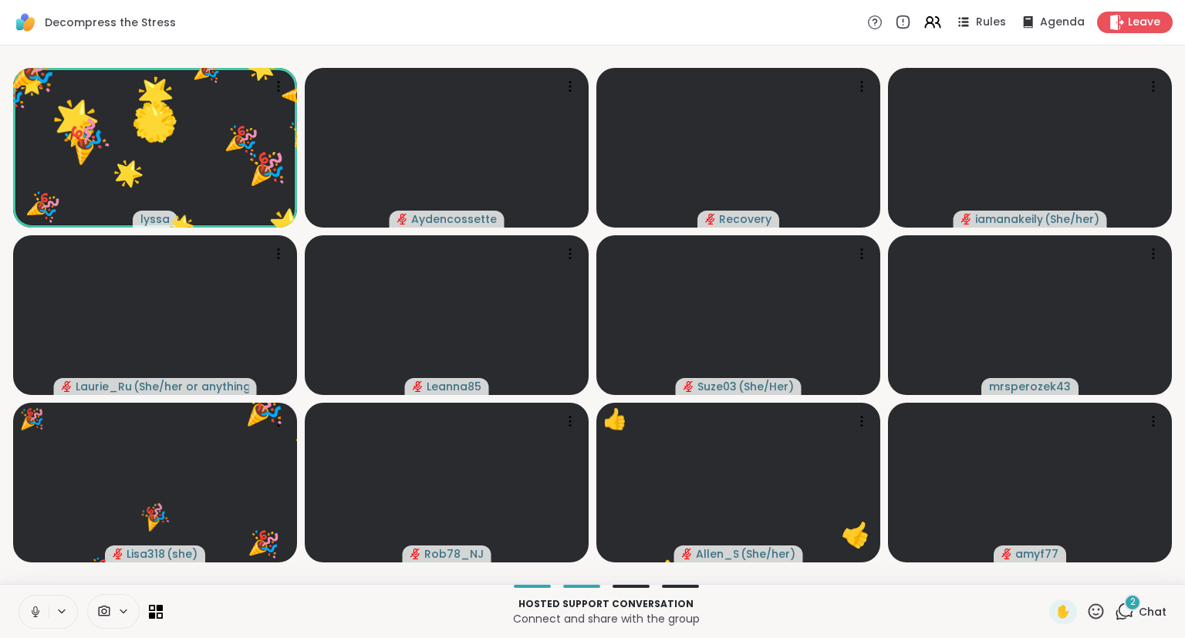
click at [1088, 614] on icon at bounding box center [1095, 611] width 19 height 19
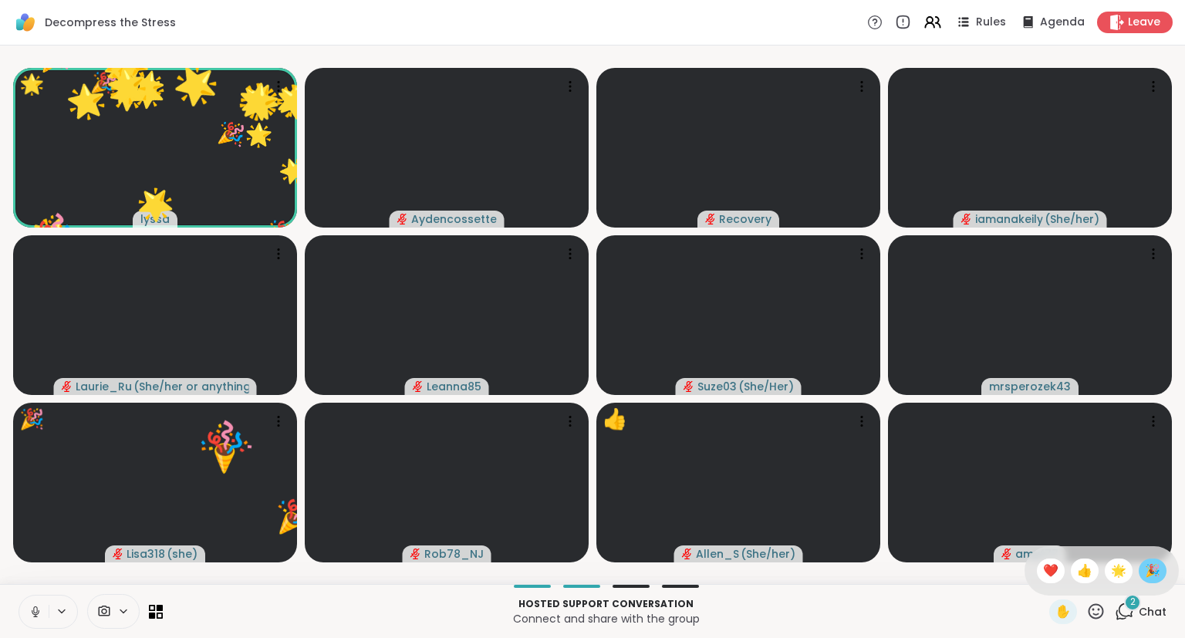
click at [1148, 572] on span "🎉" at bounding box center [1152, 571] width 15 height 19
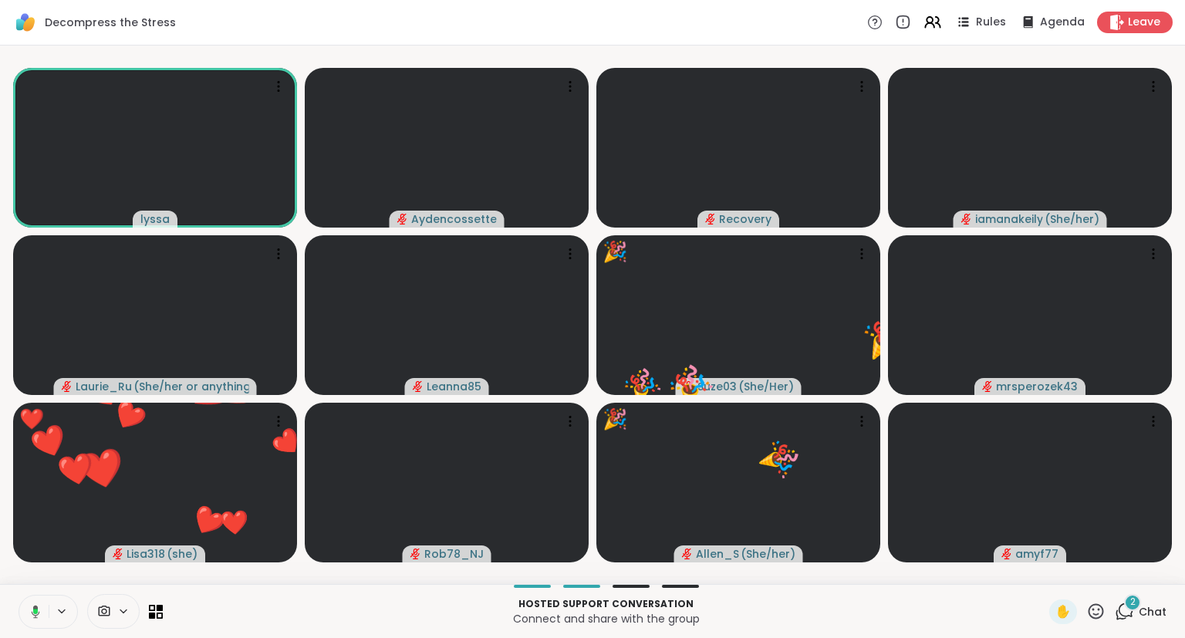
click at [31, 613] on icon at bounding box center [33, 612] width 14 height 14
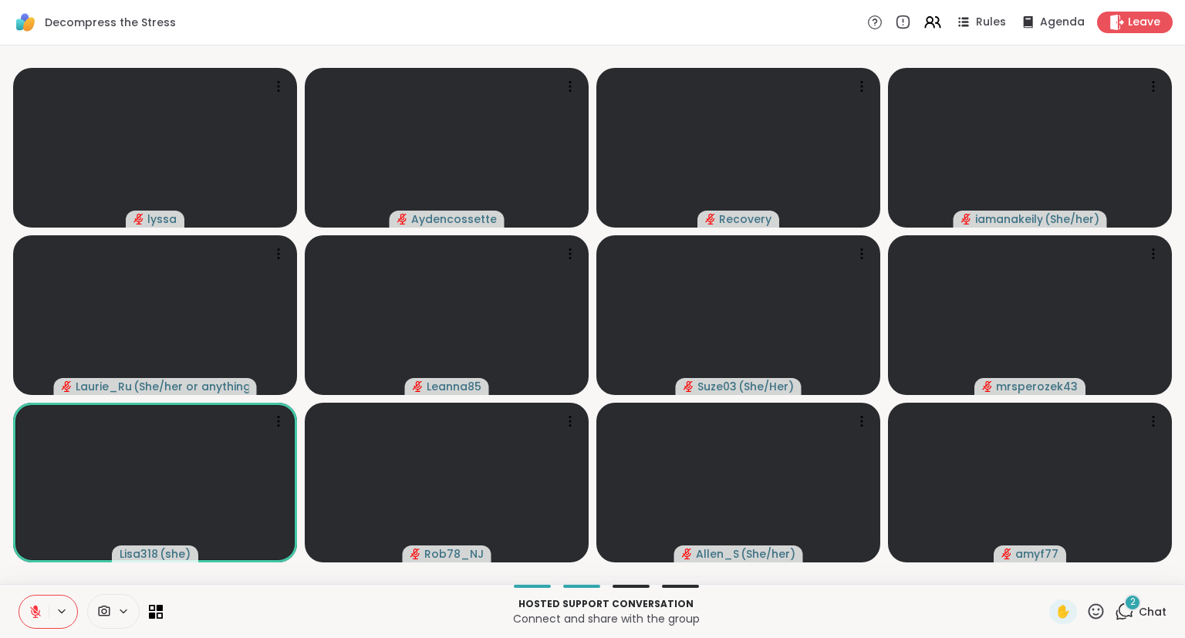
click at [1092, 615] on icon at bounding box center [1095, 611] width 19 height 19
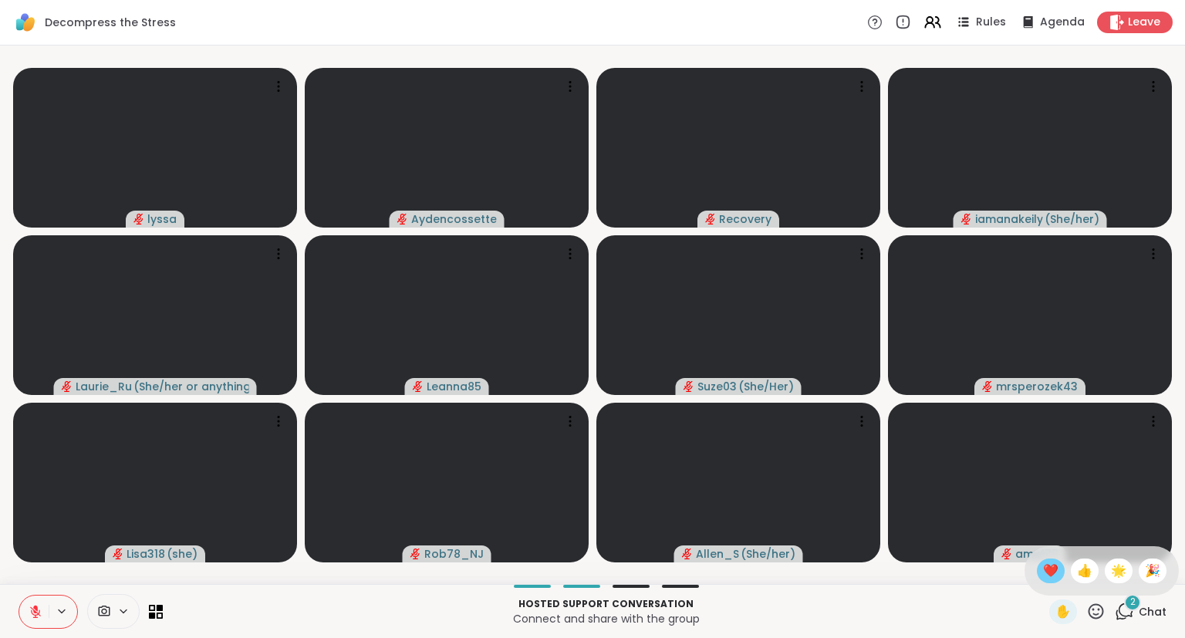
click at [1052, 578] on span "❤️" at bounding box center [1050, 571] width 15 height 19
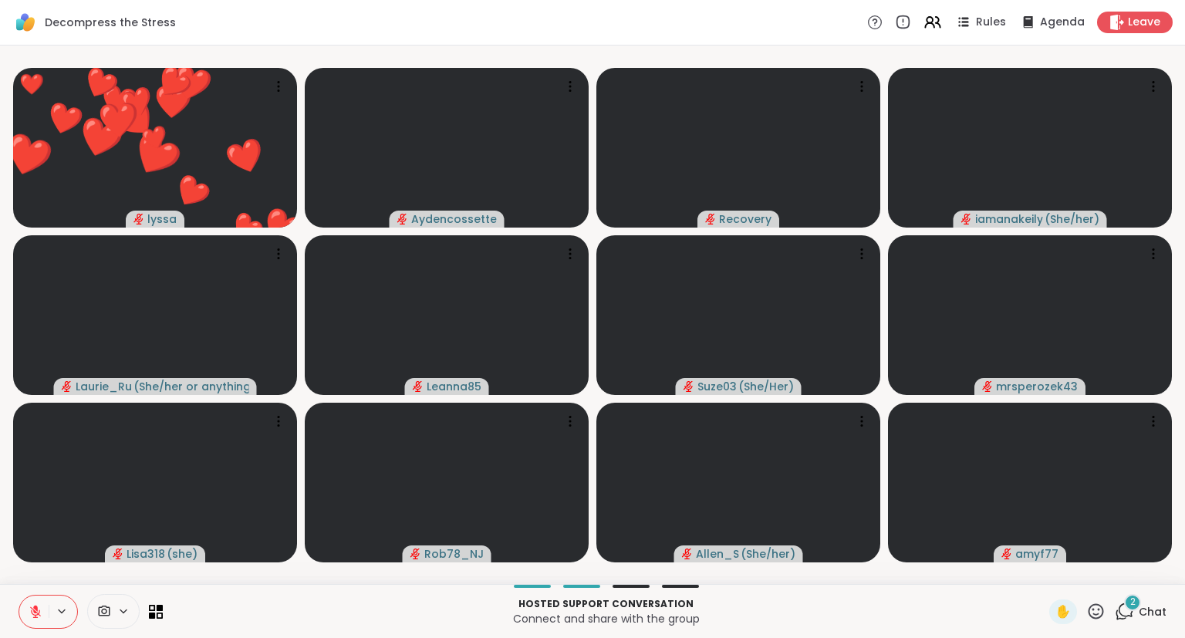
click at [32, 619] on button at bounding box center [33, 611] width 29 height 32
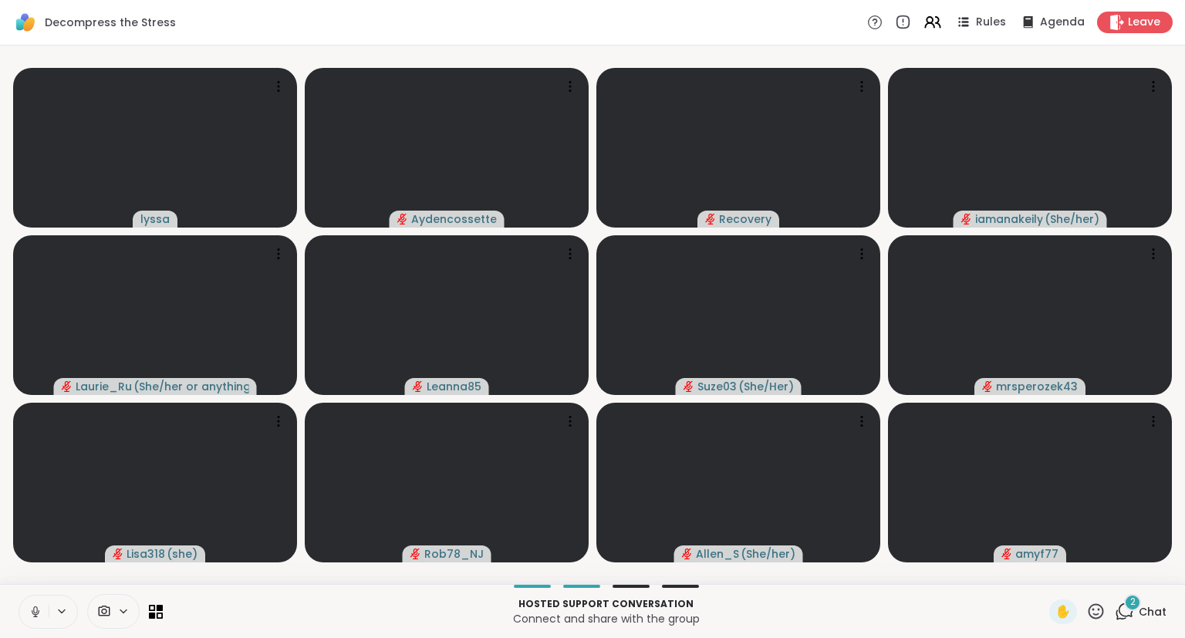
click at [39, 610] on icon at bounding box center [36, 611] width 8 height 5
click at [32, 610] on icon at bounding box center [35, 611] width 11 height 11
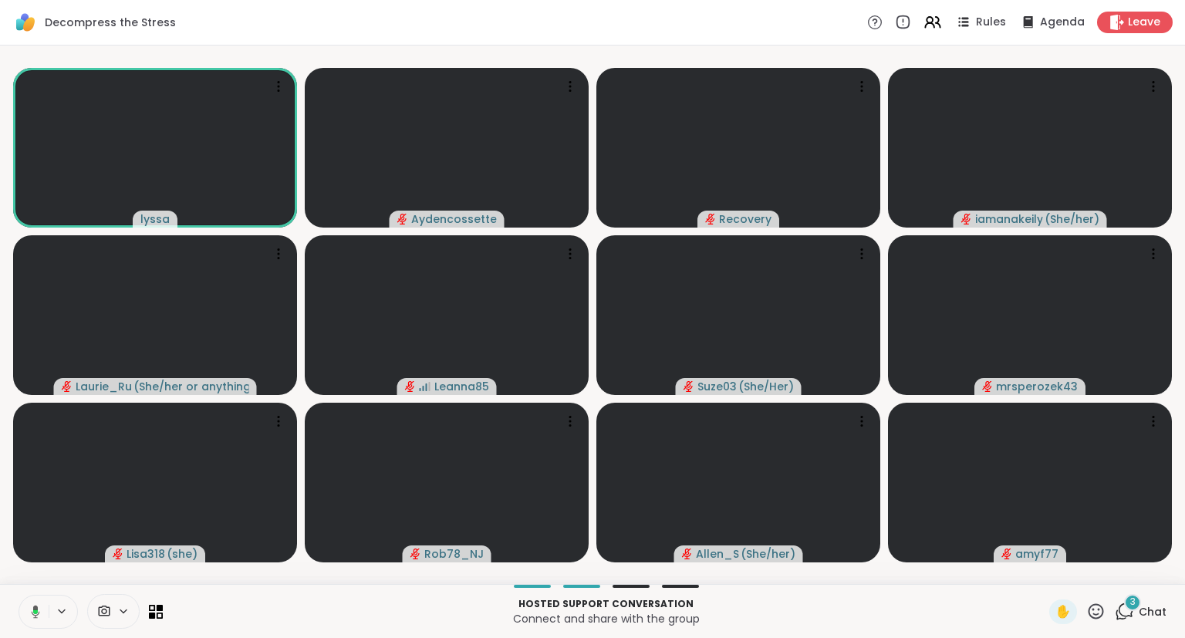
click at [1095, 617] on icon at bounding box center [1095, 611] width 19 height 19
click at [1043, 567] on span "❤️" at bounding box center [1050, 571] width 15 height 19
click at [1097, 612] on icon at bounding box center [1095, 611] width 19 height 19
click at [1044, 578] on span "❤️" at bounding box center [1050, 571] width 15 height 19
click at [1184, 523] on div "[PERSON_NAME] Recovery iamanakeily ( She/her ) [PERSON_NAME] ( She/her or anyth…" at bounding box center [592, 315] width 1185 height 538
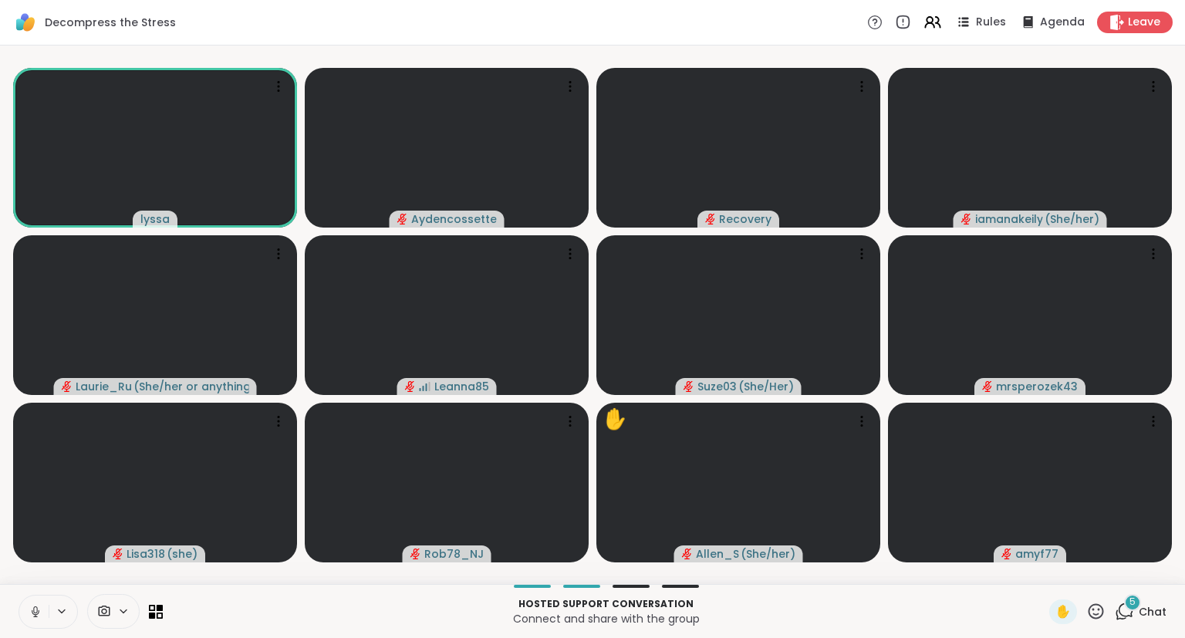
click at [32, 606] on icon at bounding box center [36, 612] width 14 height 14
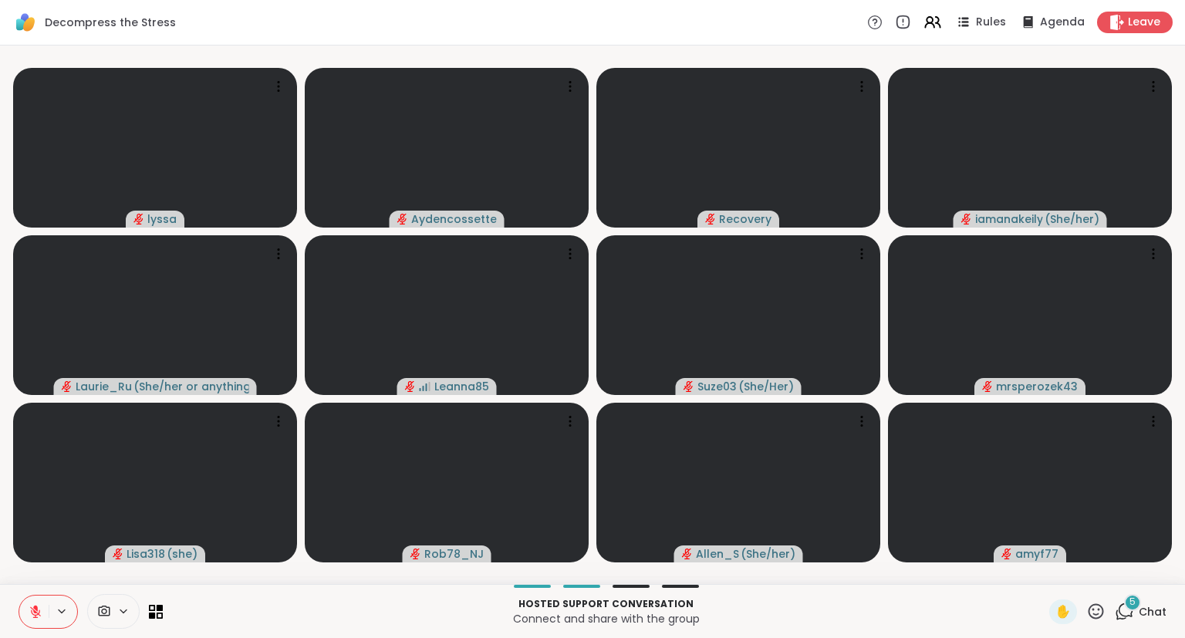
click at [46, 604] on button at bounding box center [33, 611] width 29 height 32
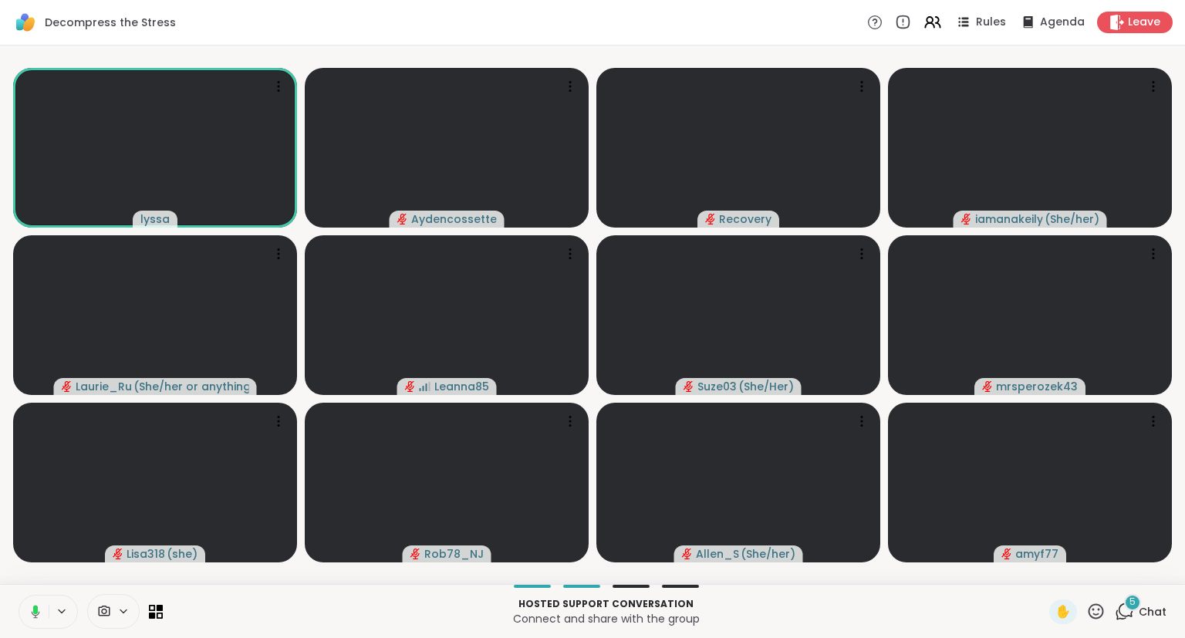
click at [25, 609] on button at bounding box center [33, 611] width 32 height 32
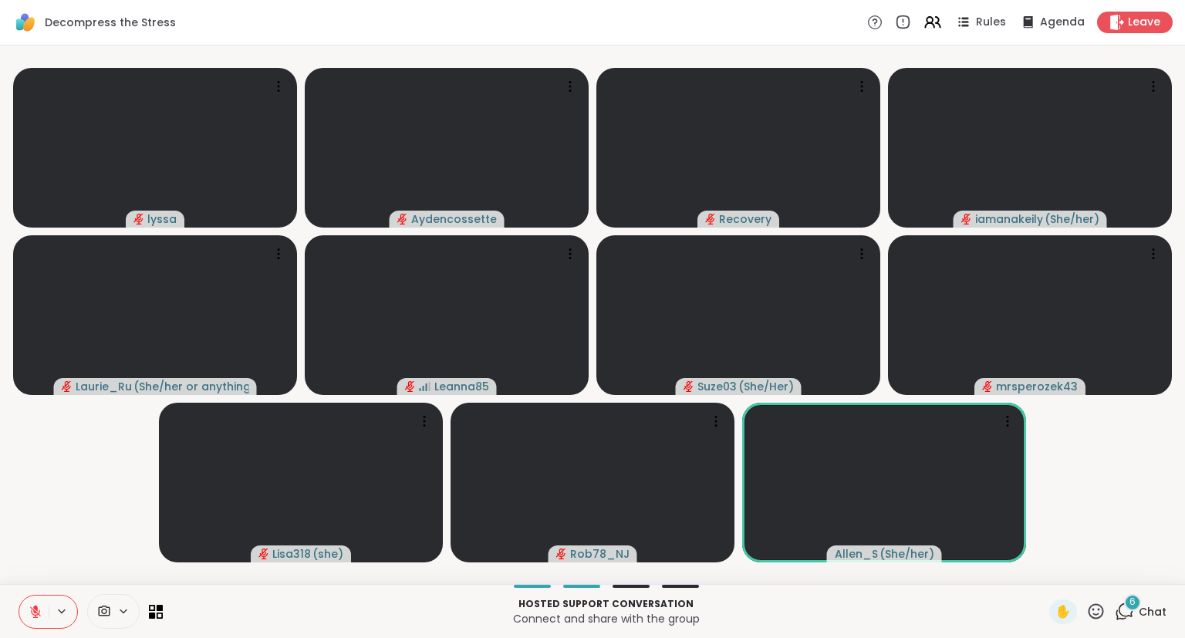
click at [1095, 608] on icon at bounding box center [1095, 611] width 19 height 19
click at [1047, 573] on span "❤️" at bounding box center [1050, 571] width 15 height 19
click at [1094, 611] on icon at bounding box center [1095, 610] width 15 height 15
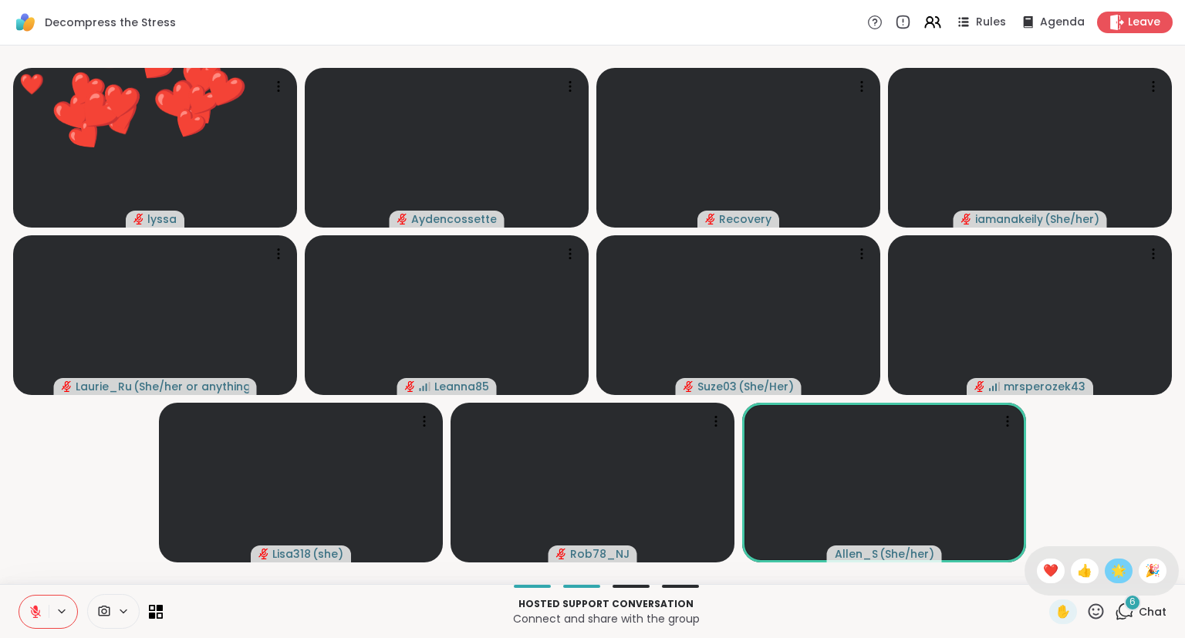
click at [1118, 578] on span "🌟" at bounding box center [1118, 571] width 15 height 19
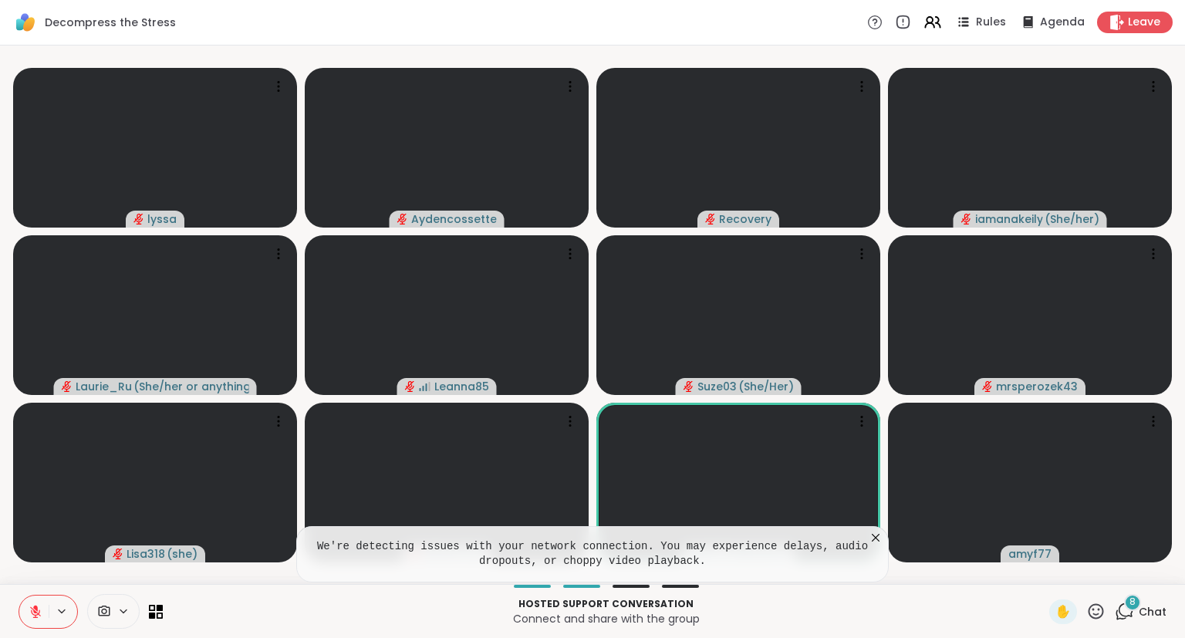
click at [1094, 616] on icon at bounding box center [1095, 611] width 19 height 19
click at [1043, 572] on span "❤️" at bounding box center [1050, 571] width 15 height 19
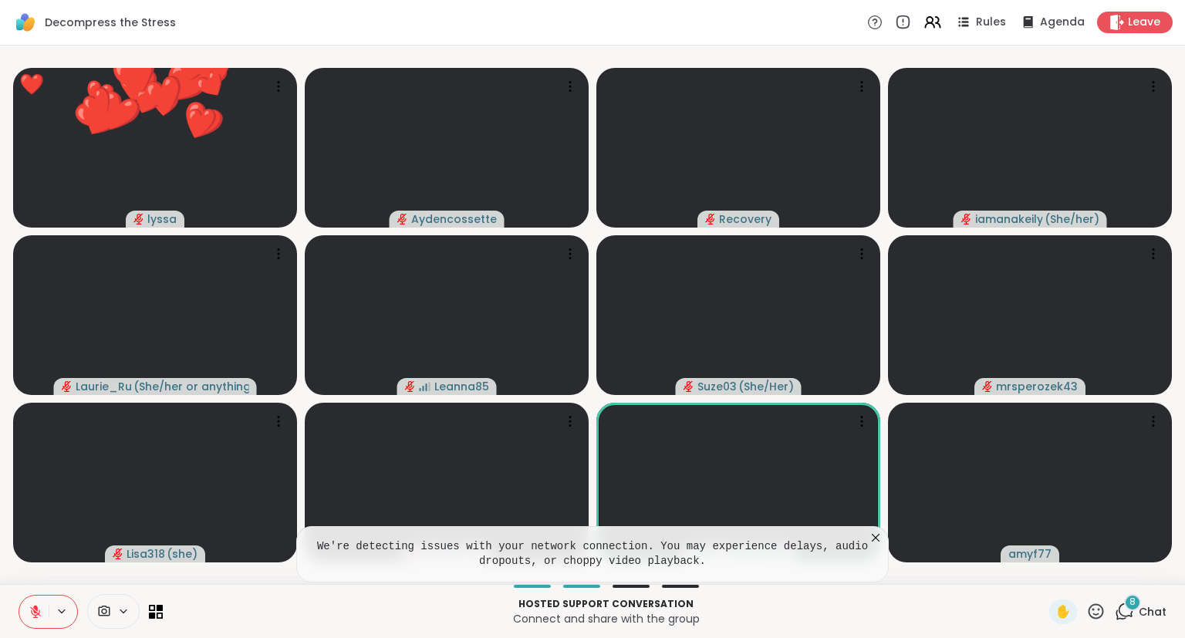
click at [882, 539] on icon at bounding box center [875, 537] width 15 height 15
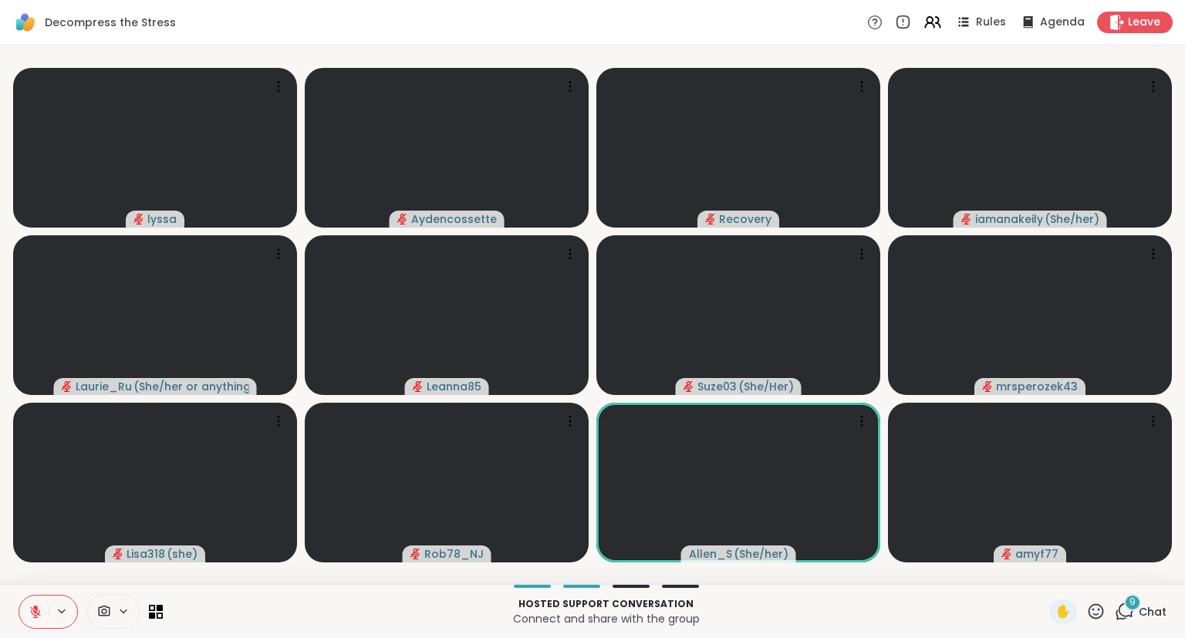
click at [1096, 613] on icon at bounding box center [1095, 611] width 19 height 19
click at [1047, 574] on span "❤️" at bounding box center [1050, 571] width 15 height 19
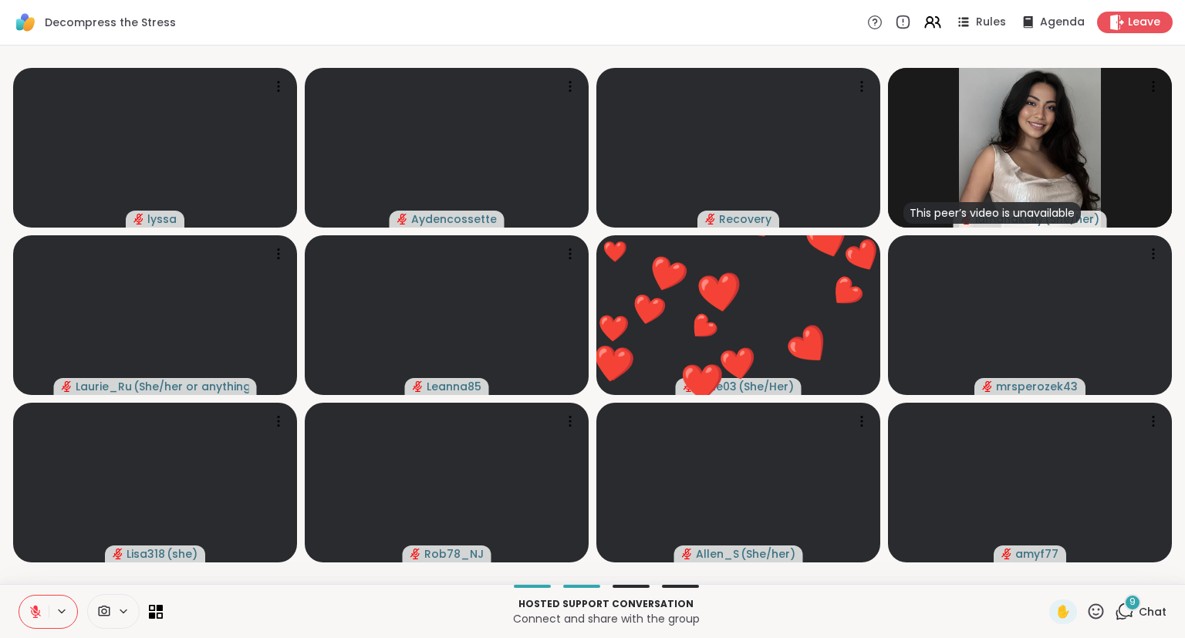
click at [26, 606] on button at bounding box center [33, 611] width 29 height 32
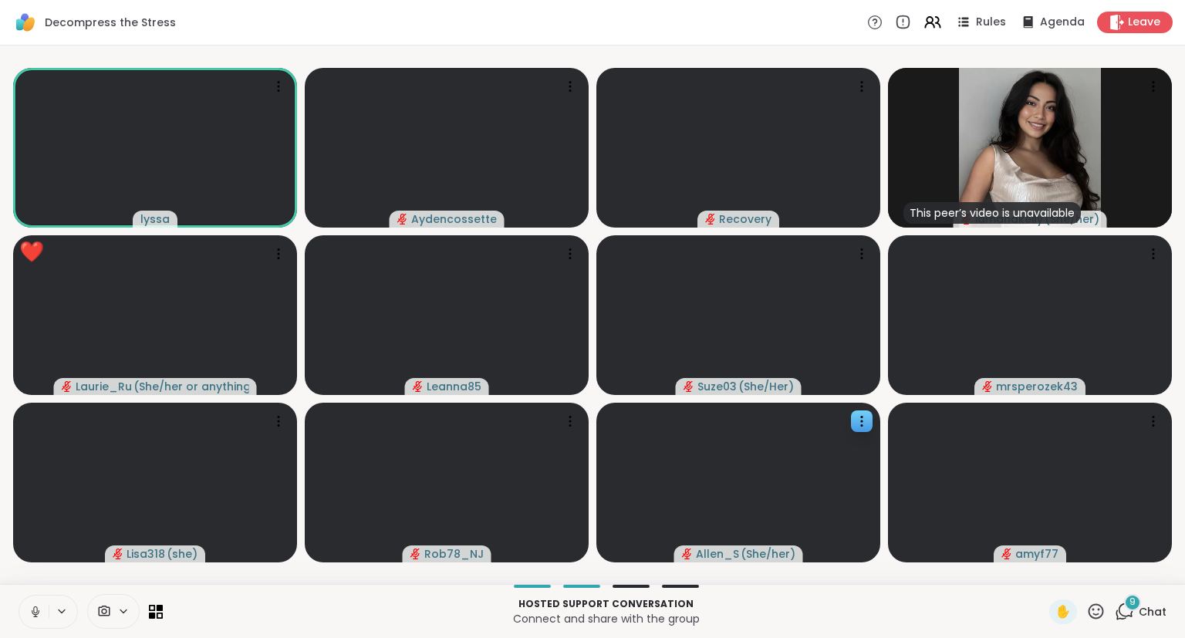
click at [859, 430] on div at bounding box center [862, 421] width 22 height 22
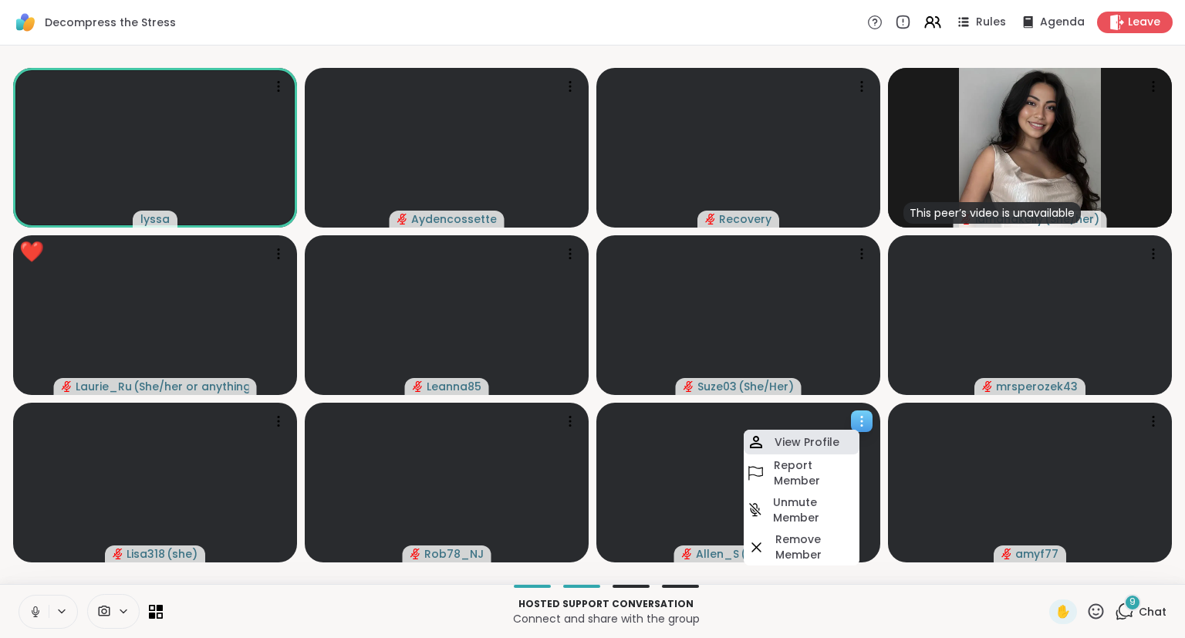
click at [826, 443] on h4 "View Profile" at bounding box center [806, 441] width 65 height 15
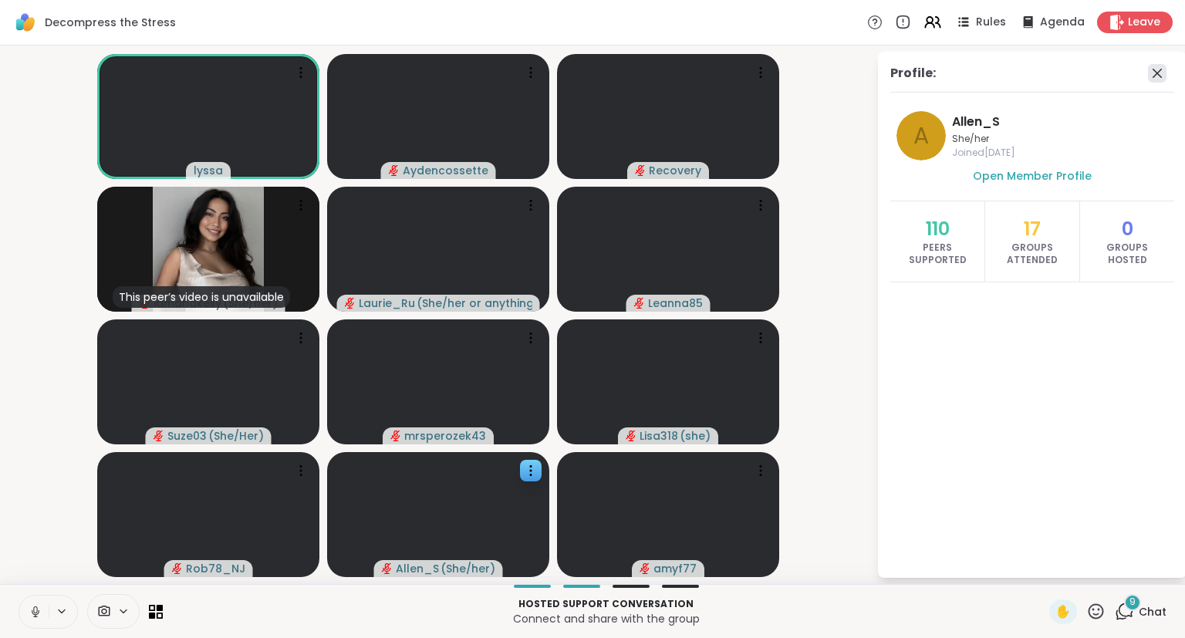
click at [1152, 71] on icon at bounding box center [1157, 73] width 19 height 19
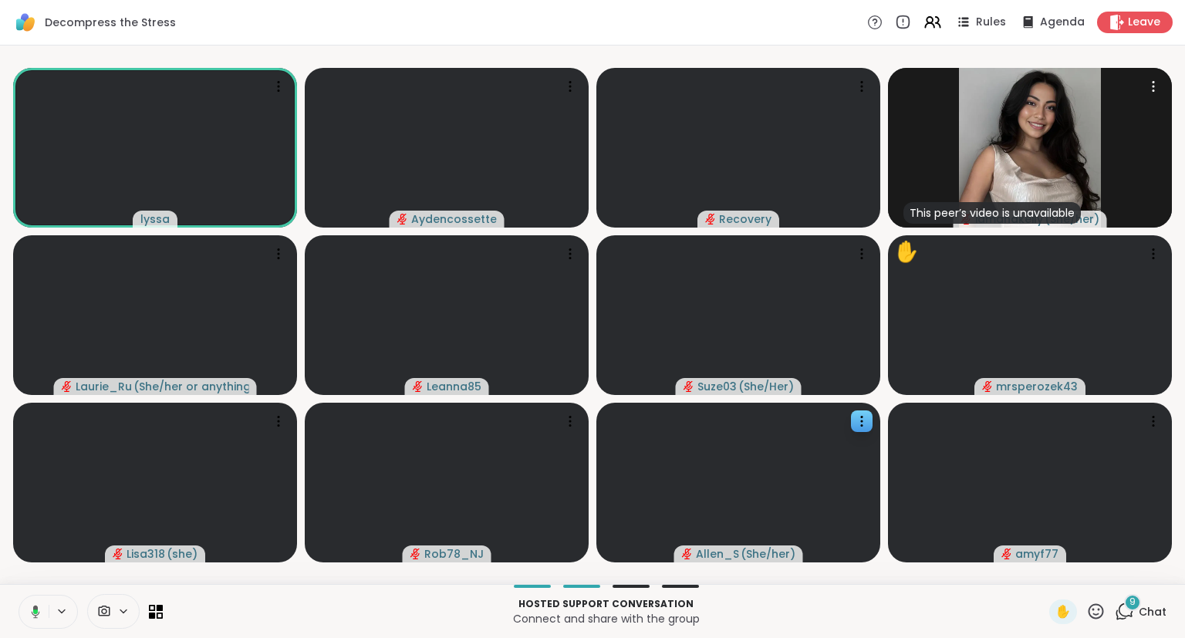
click at [38, 603] on button at bounding box center [33, 611] width 32 height 32
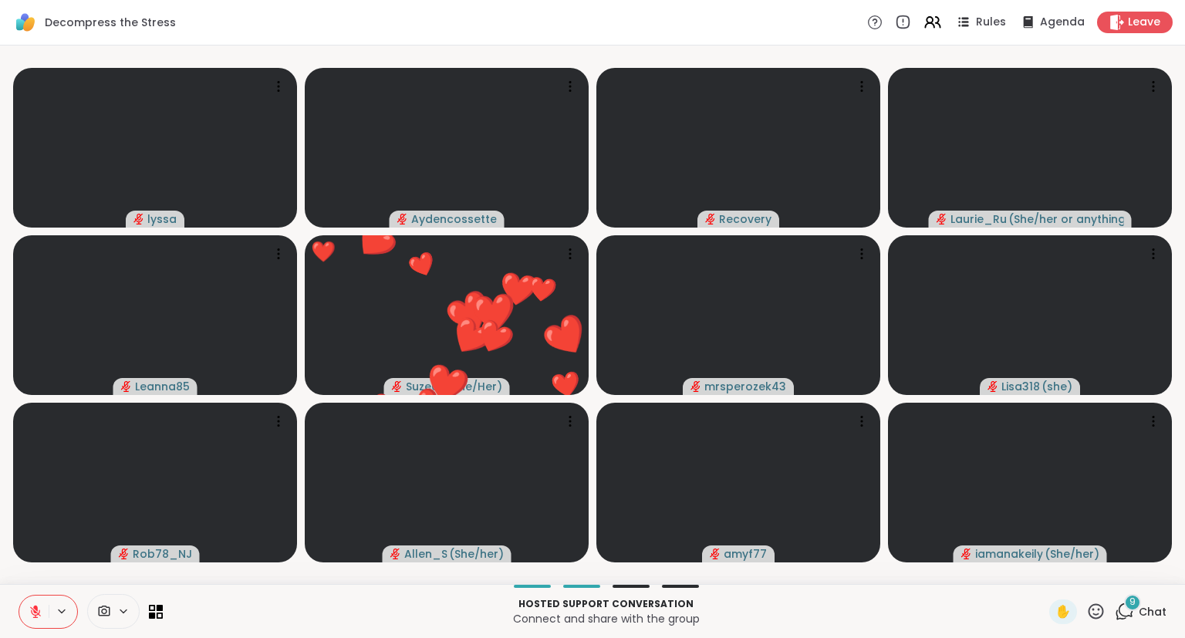
click at [35, 603] on button at bounding box center [33, 611] width 29 height 32
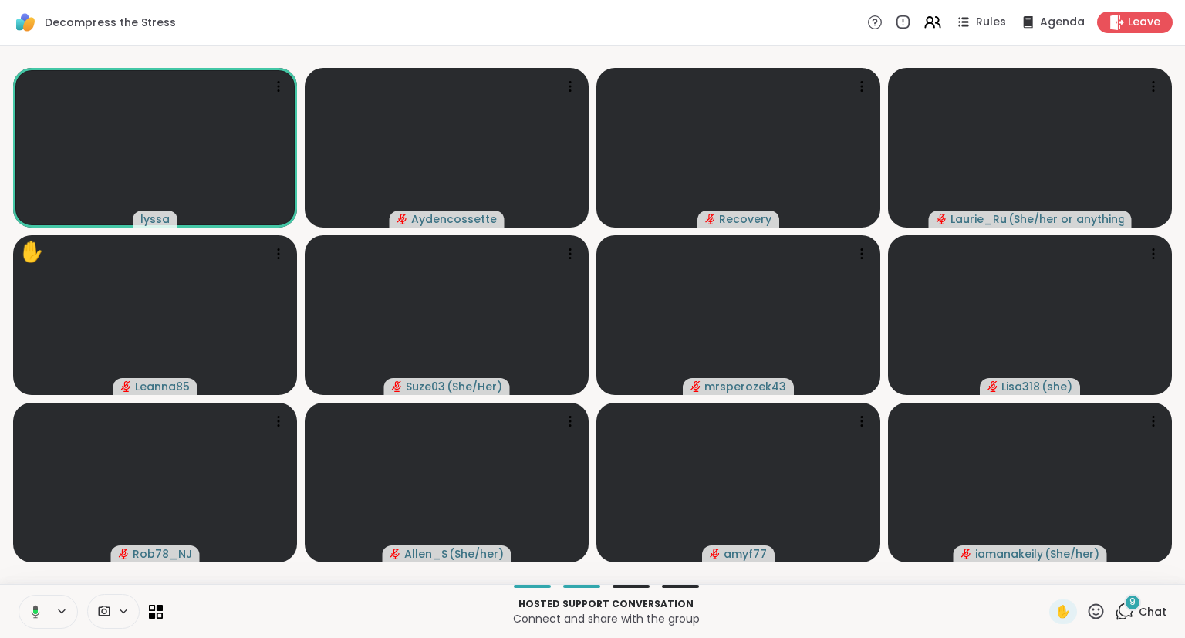
click at [40, 609] on button at bounding box center [33, 611] width 32 height 32
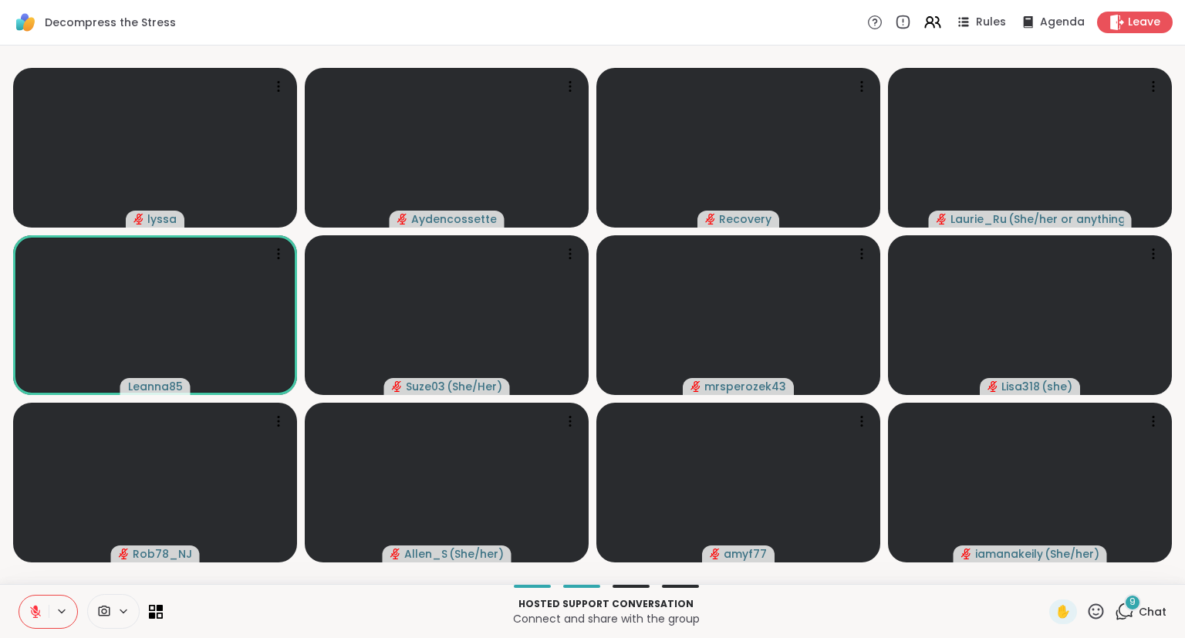
click at [1140, 612] on span "Chat" at bounding box center [1152, 611] width 28 height 15
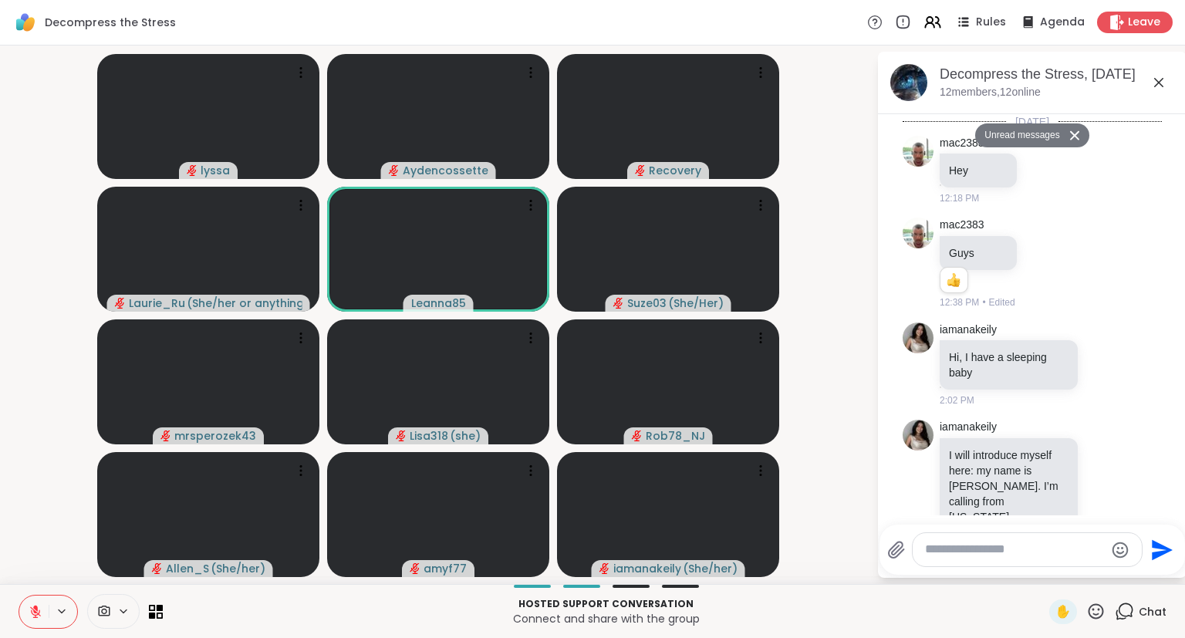
scroll to position [1342, 0]
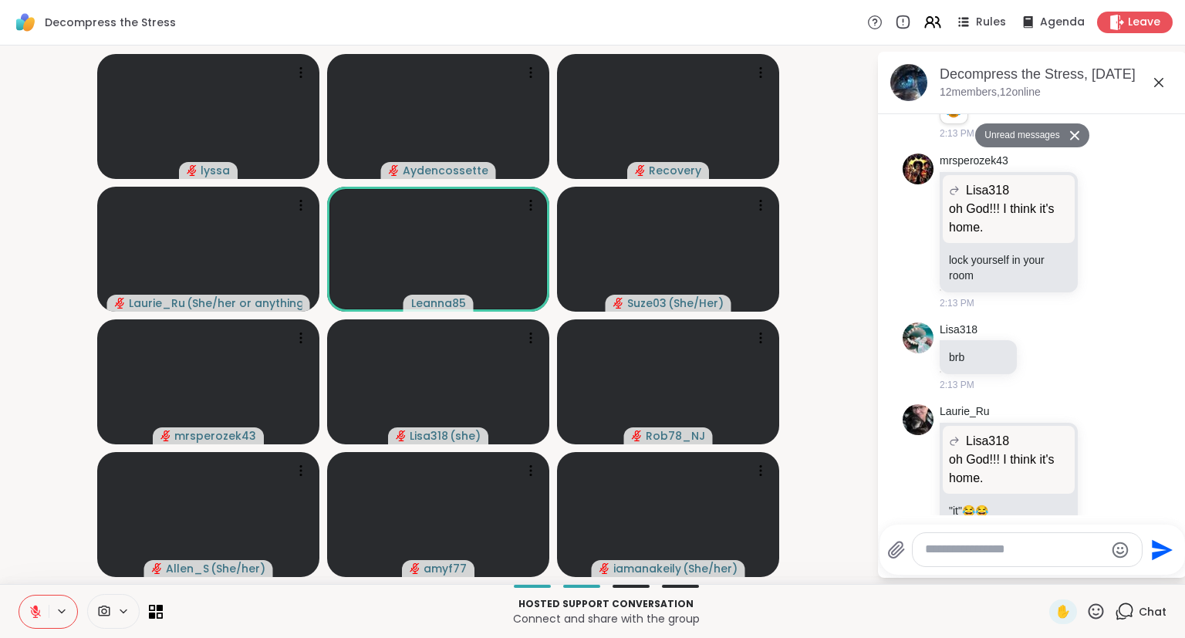
click at [1097, 622] on div "✋" at bounding box center [1077, 611] width 56 height 25
click at [1097, 614] on icon at bounding box center [1095, 611] width 19 height 19
click at [1048, 573] on span "❤️" at bounding box center [1050, 571] width 15 height 19
click at [946, 552] on textarea "Type your message" at bounding box center [1015, 549] width 180 height 16
click at [961, 509] on div "Laur ie_Ru @" at bounding box center [1016, 508] width 182 height 39
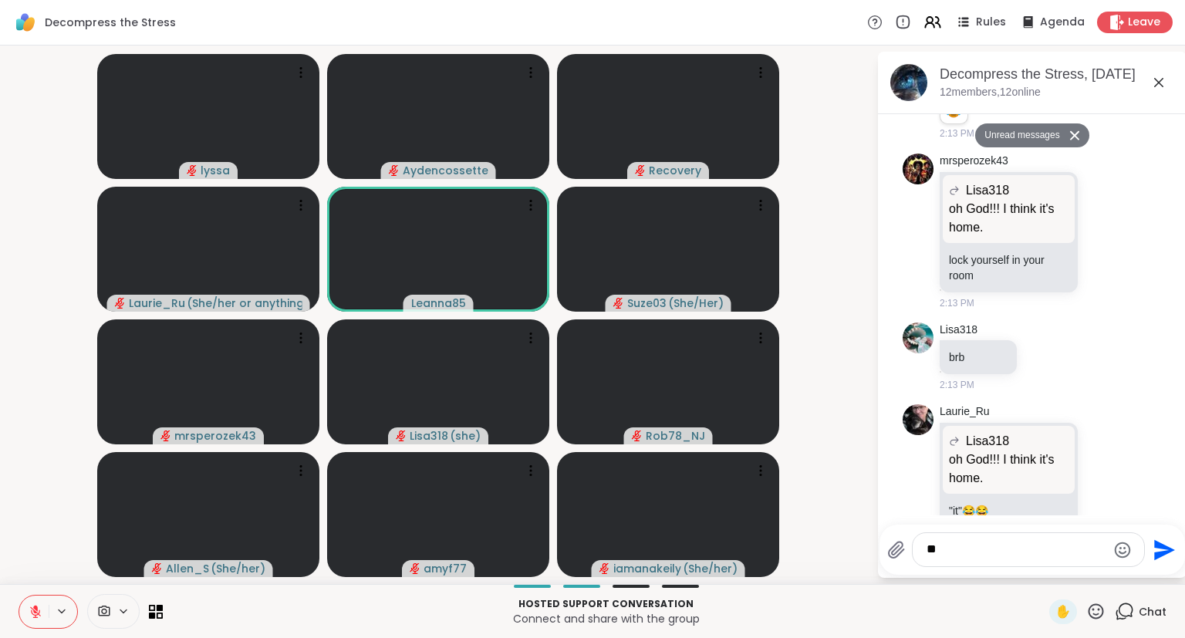
type textarea "*"
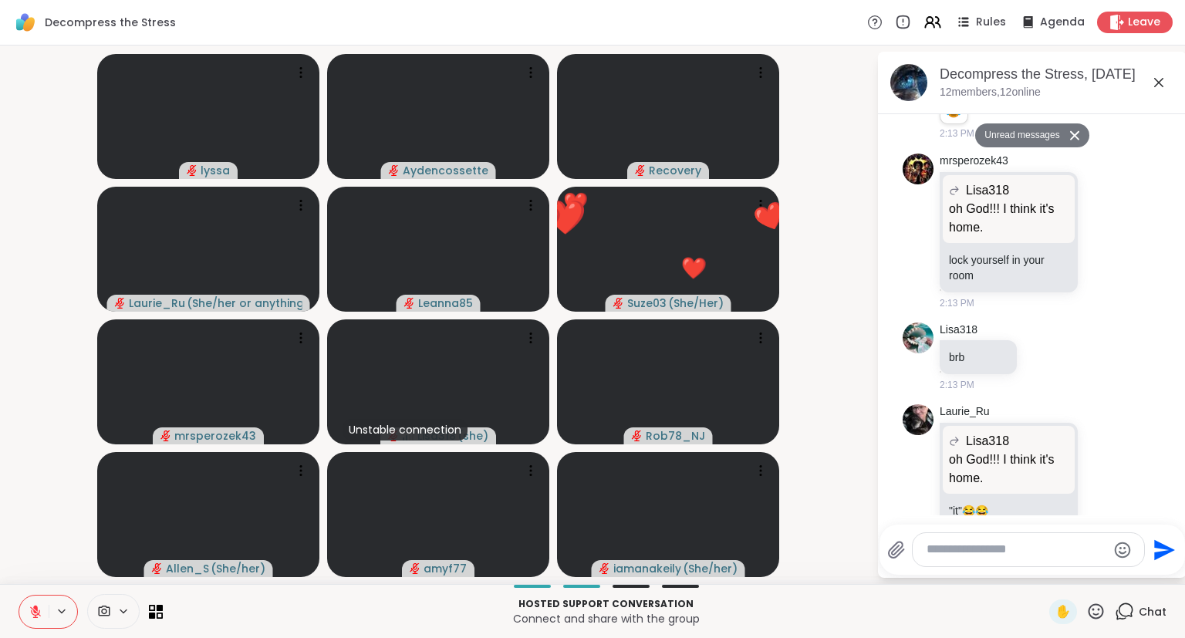
click at [29, 604] on button at bounding box center [33, 611] width 29 height 32
click at [1103, 605] on icon at bounding box center [1095, 611] width 19 height 19
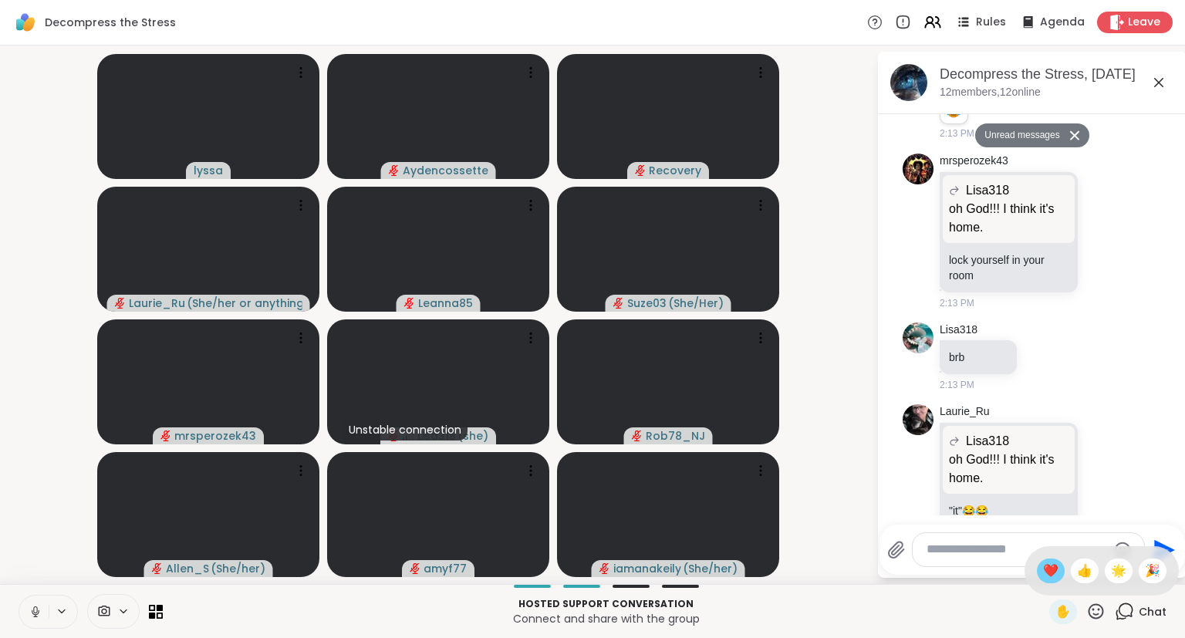
click at [1043, 572] on span "❤️" at bounding box center [1050, 571] width 15 height 19
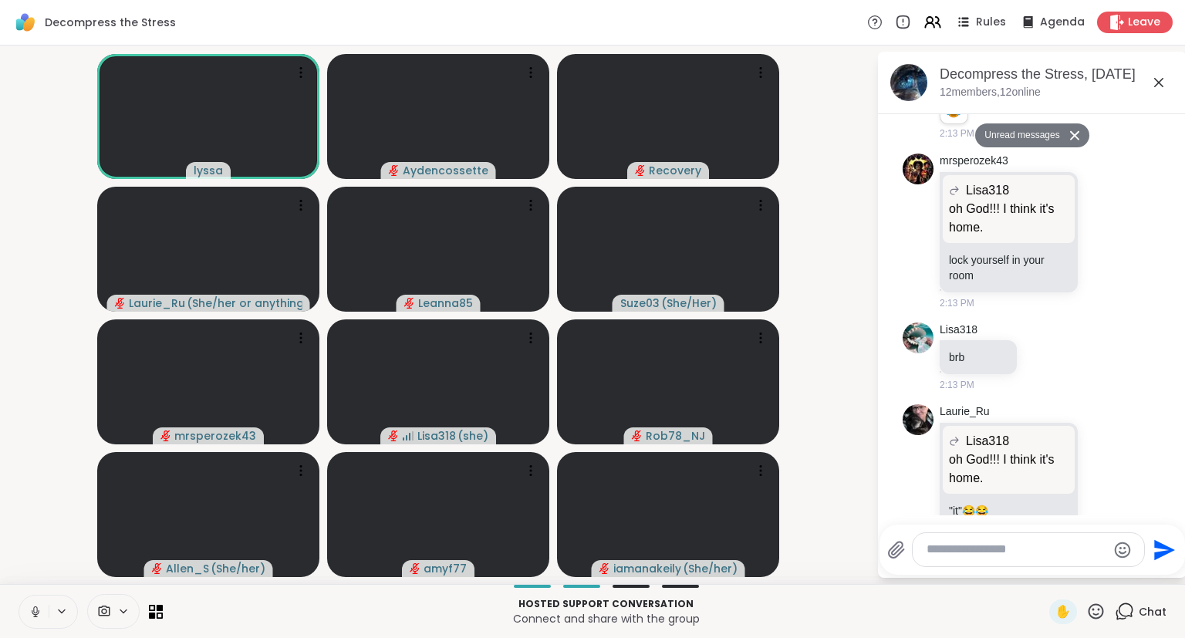
click at [24, 618] on button at bounding box center [33, 611] width 29 height 32
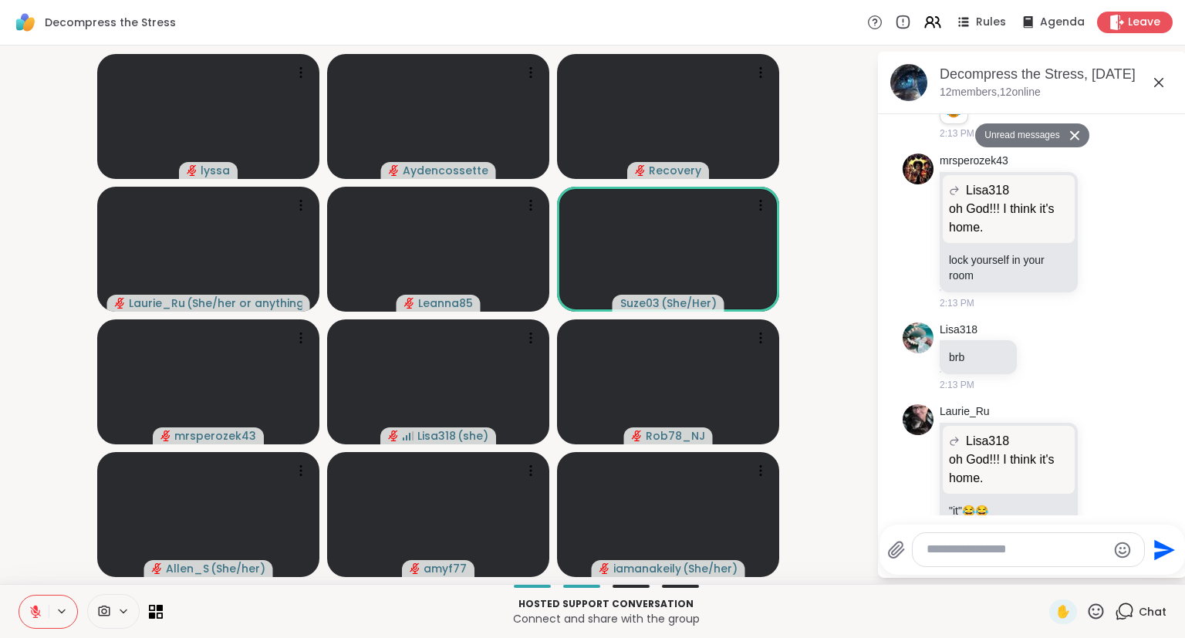
scroll to position [3, 0]
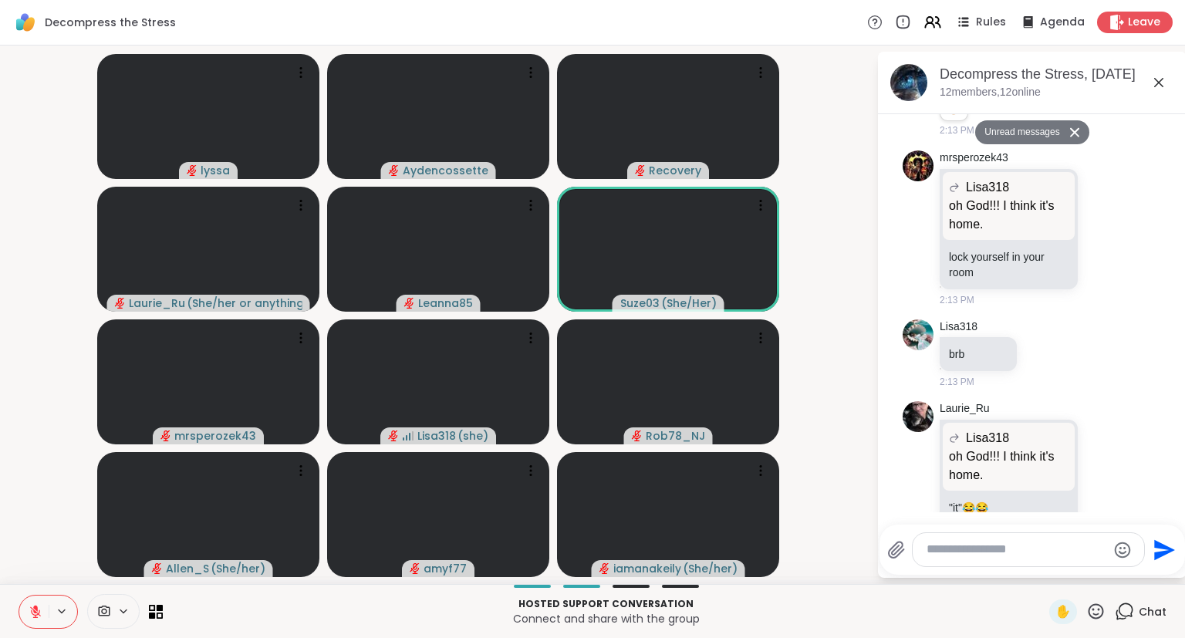
click at [1108, 616] on div "✋ Chat" at bounding box center [1107, 611] width 117 height 25
click at [1097, 608] on icon at bounding box center [1095, 611] width 19 height 19
click at [1051, 574] on span "❤️" at bounding box center [1050, 571] width 15 height 19
click at [1103, 611] on icon at bounding box center [1095, 610] width 15 height 15
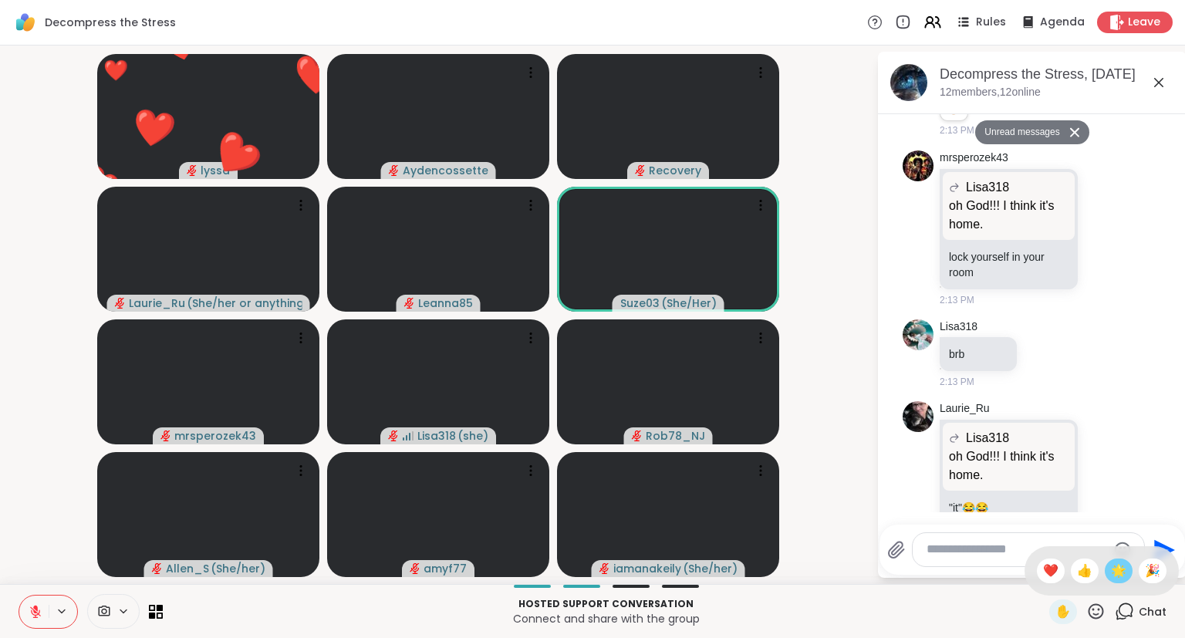
click at [1115, 574] on span "🌟" at bounding box center [1118, 571] width 15 height 19
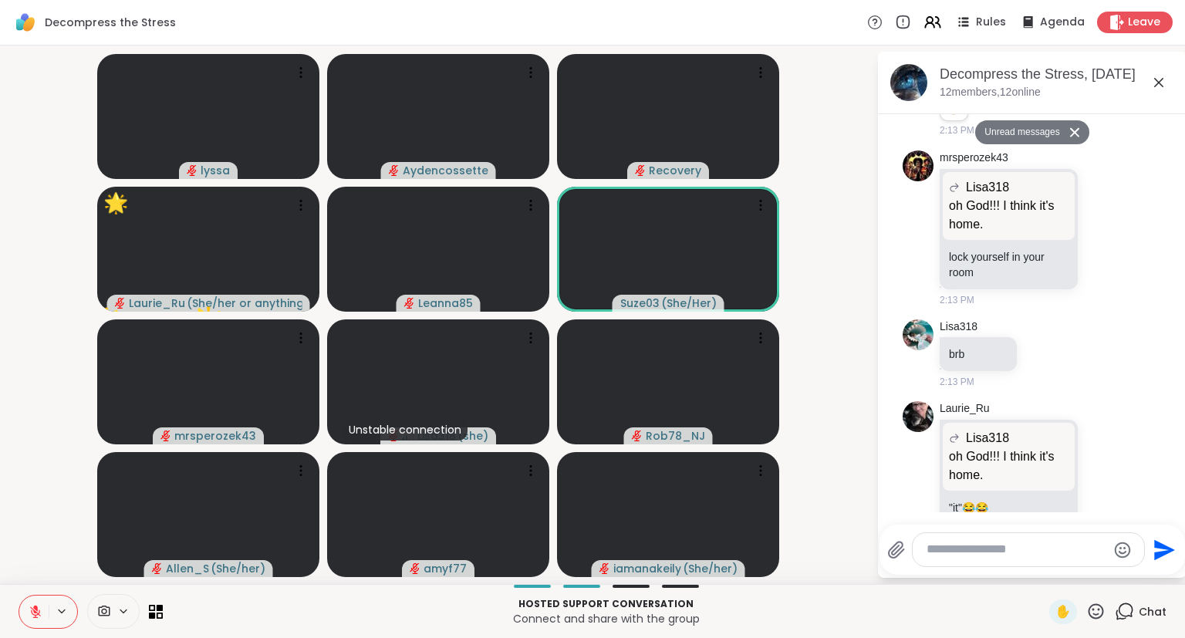
click at [1096, 615] on icon at bounding box center [1095, 610] width 15 height 15
click at [1043, 568] on span "❤️" at bounding box center [1050, 571] width 15 height 19
click at [1093, 608] on icon at bounding box center [1095, 611] width 19 height 19
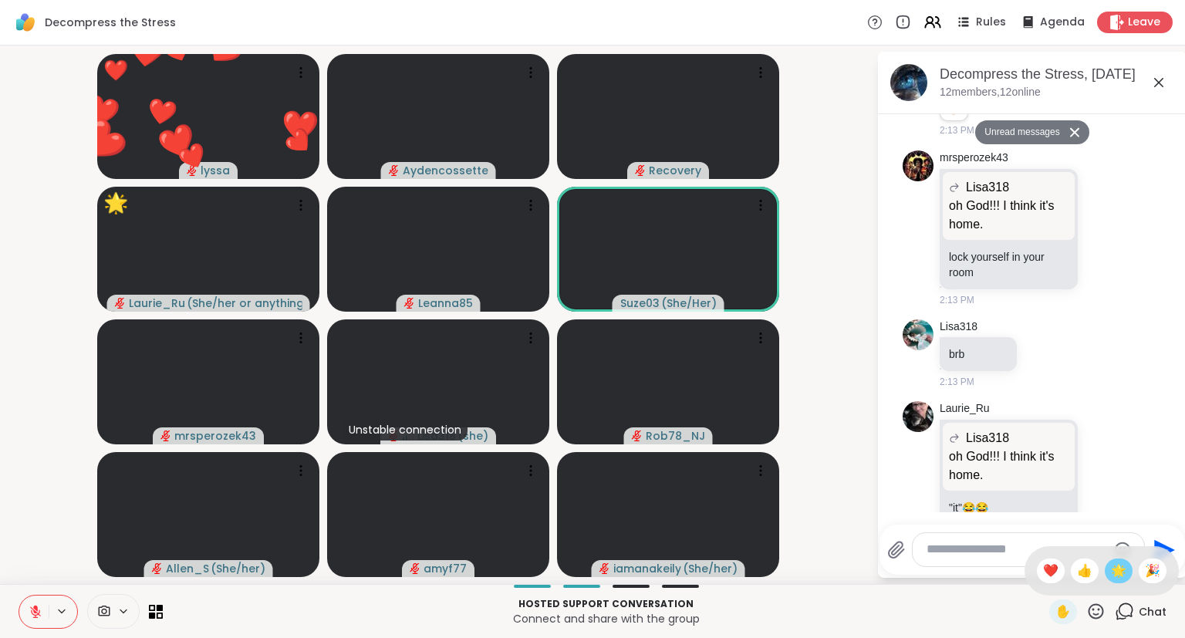
click at [1112, 575] on span "🌟" at bounding box center [1118, 571] width 15 height 19
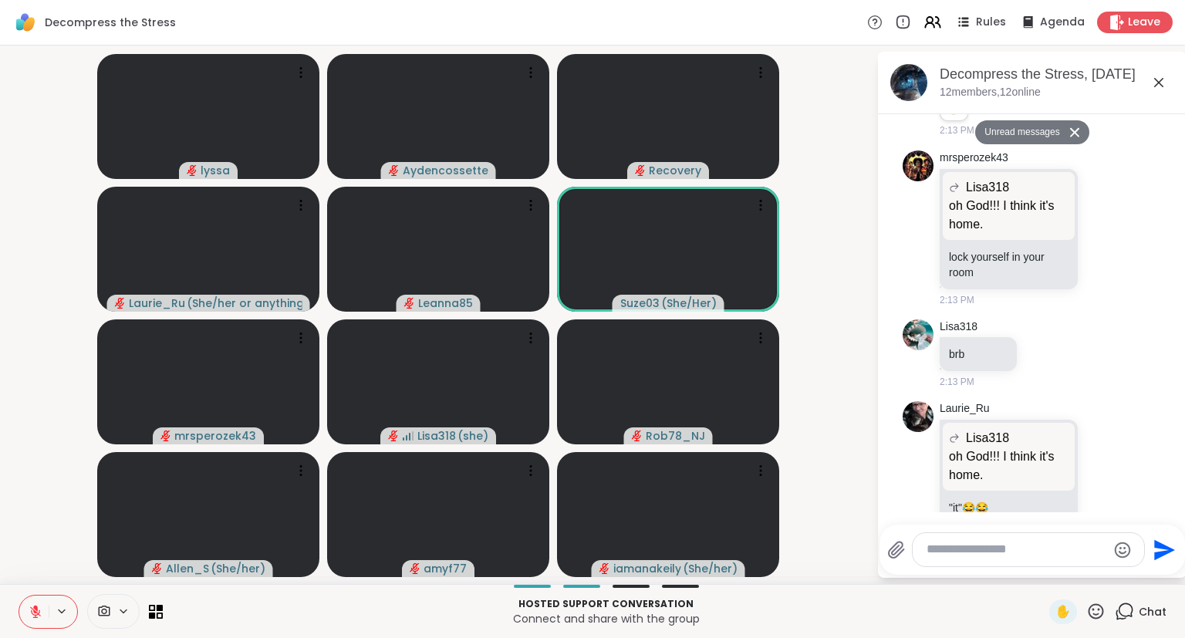
click at [1094, 609] on icon at bounding box center [1095, 611] width 19 height 19
click at [1051, 568] on span "❤️" at bounding box center [1050, 571] width 15 height 19
click at [1100, 610] on icon at bounding box center [1095, 610] width 15 height 15
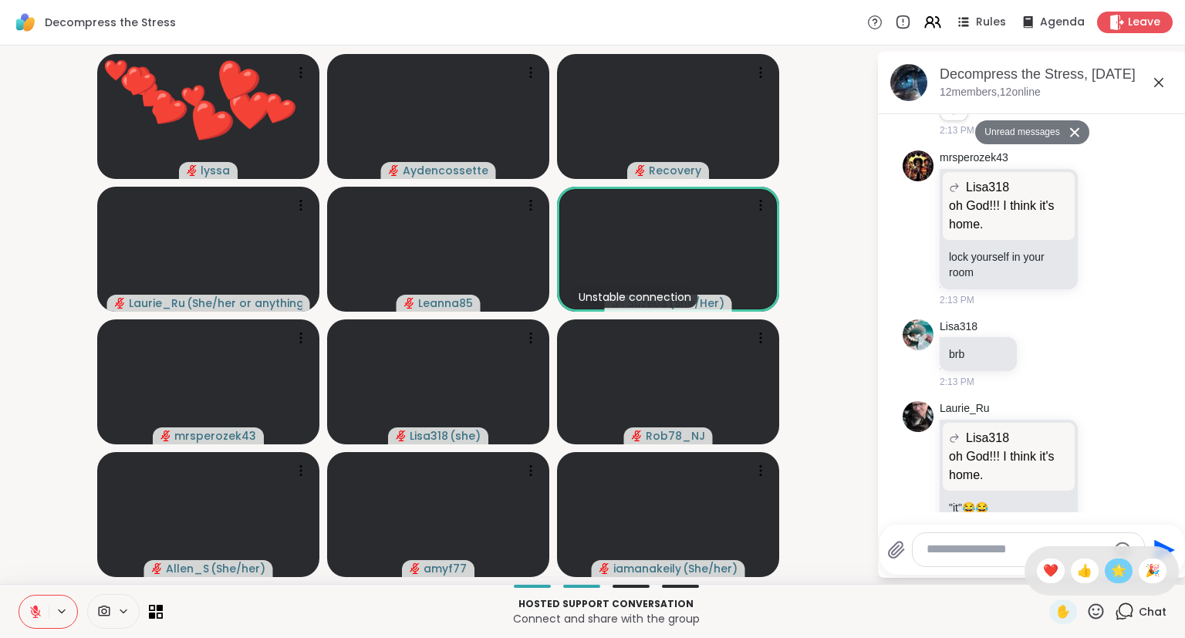
click at [1112, 562] on span "🌟" at bounding box center [1118, 571] width 15 height 19
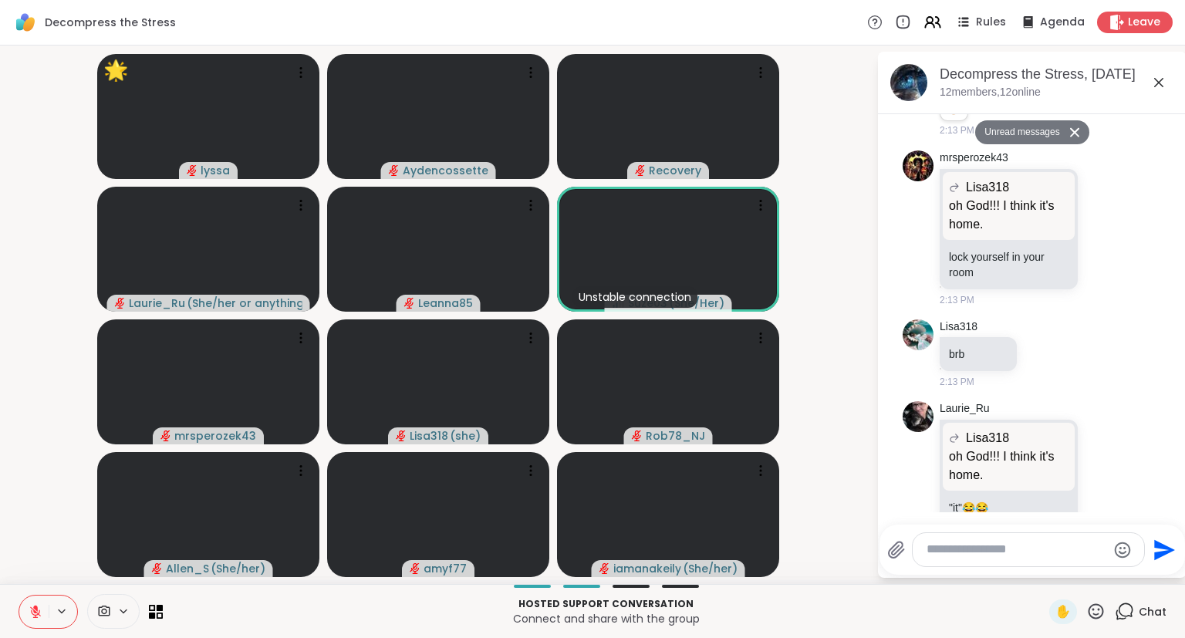
click at [38, 602] on button at bounding box center [33, 611] width 29 height 32
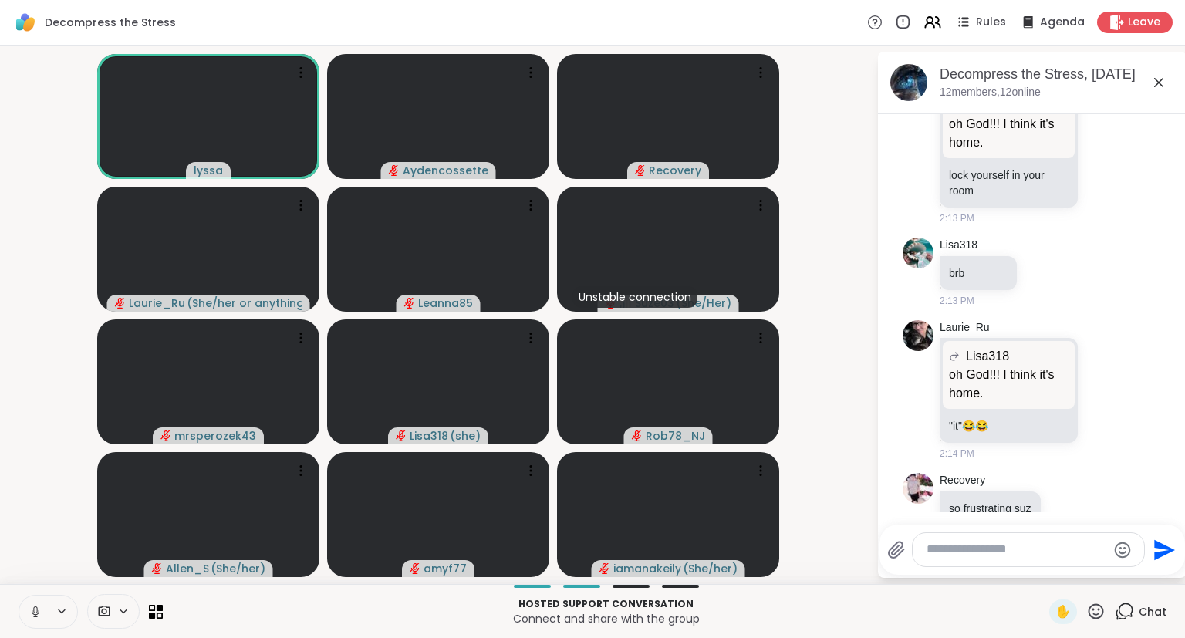
scroll to position [1469, 0]
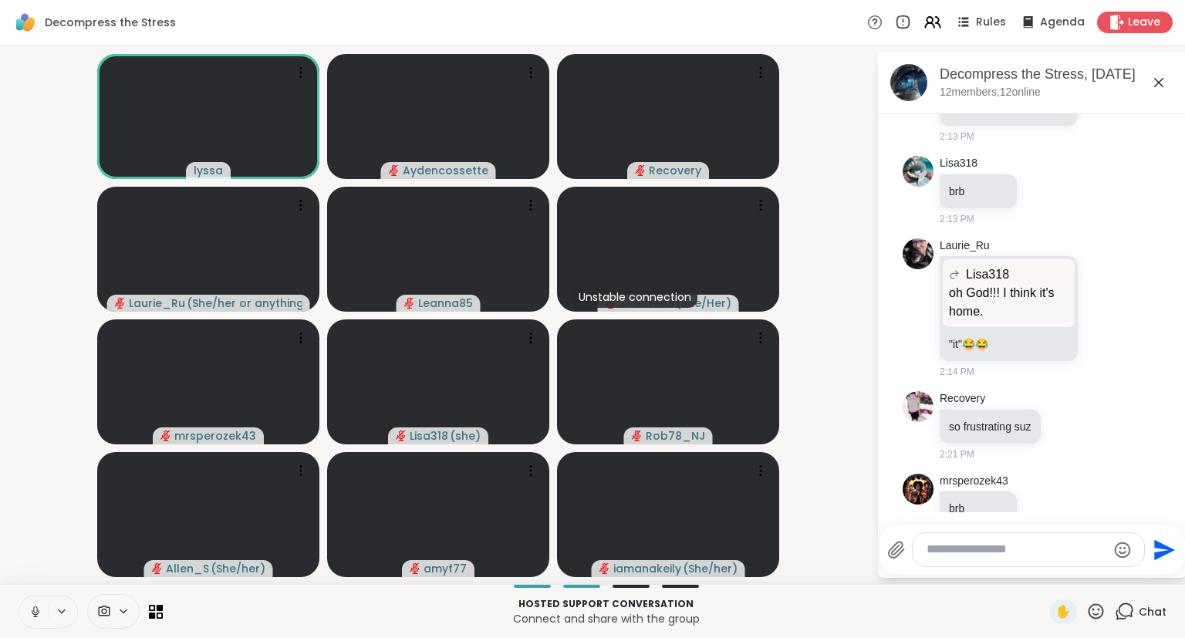
click at [1160, 84] on icon at bounding box center [1158, 82] width 9 height 9
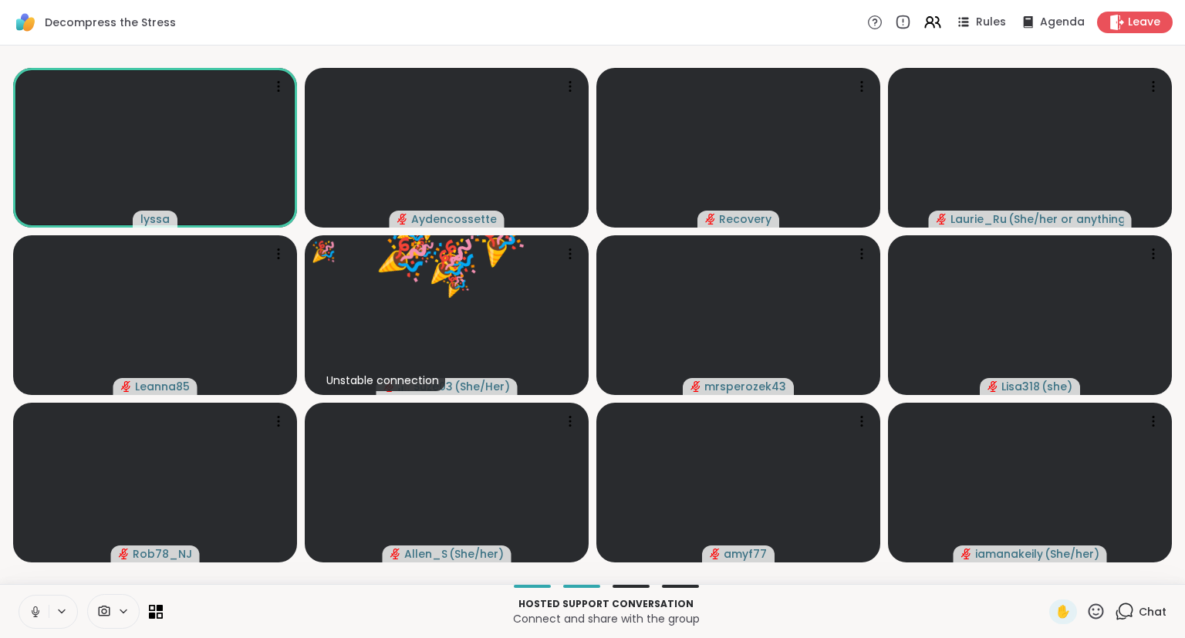
click at [1096, 619] on icon at bounding box center [1095, 610] width 15 height 15
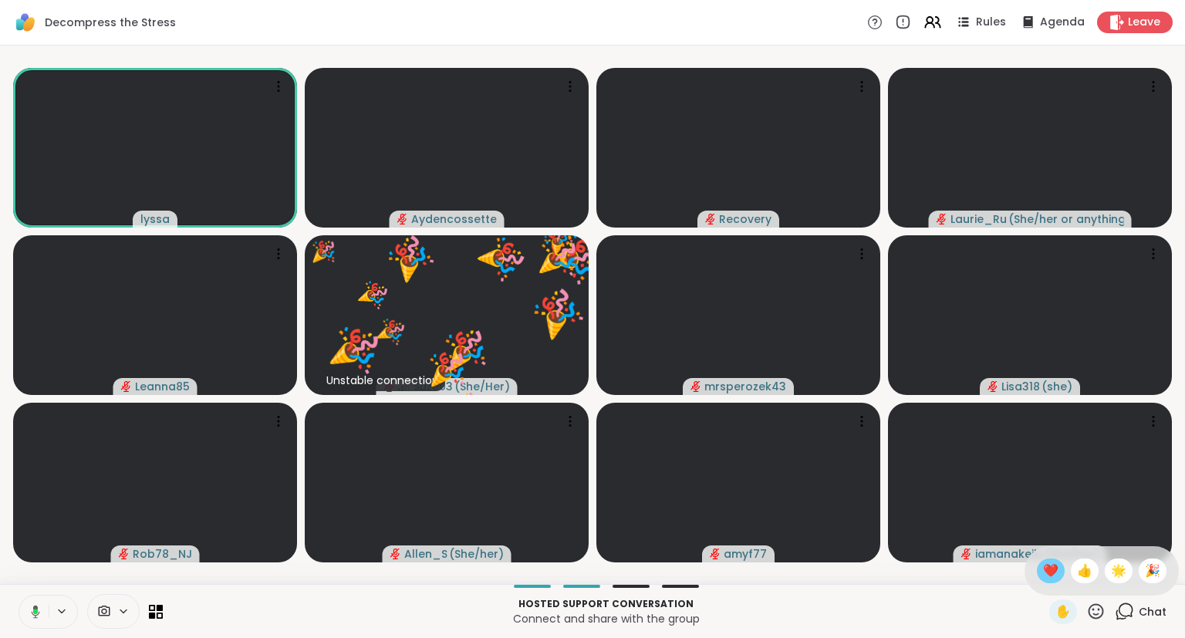
click at [1054, 573] on div "❤️" at bounding box center [1051, 570] width 28 height 25
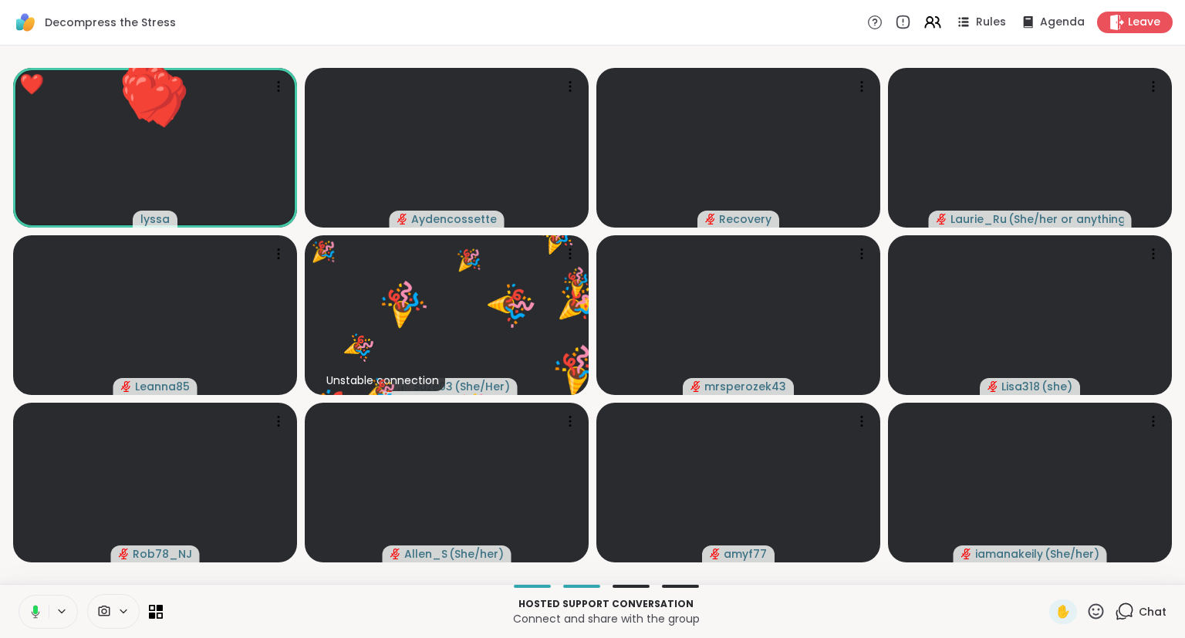
click at [1098, 613] on icon at bounding box center [1095, 611] width 19 height 19
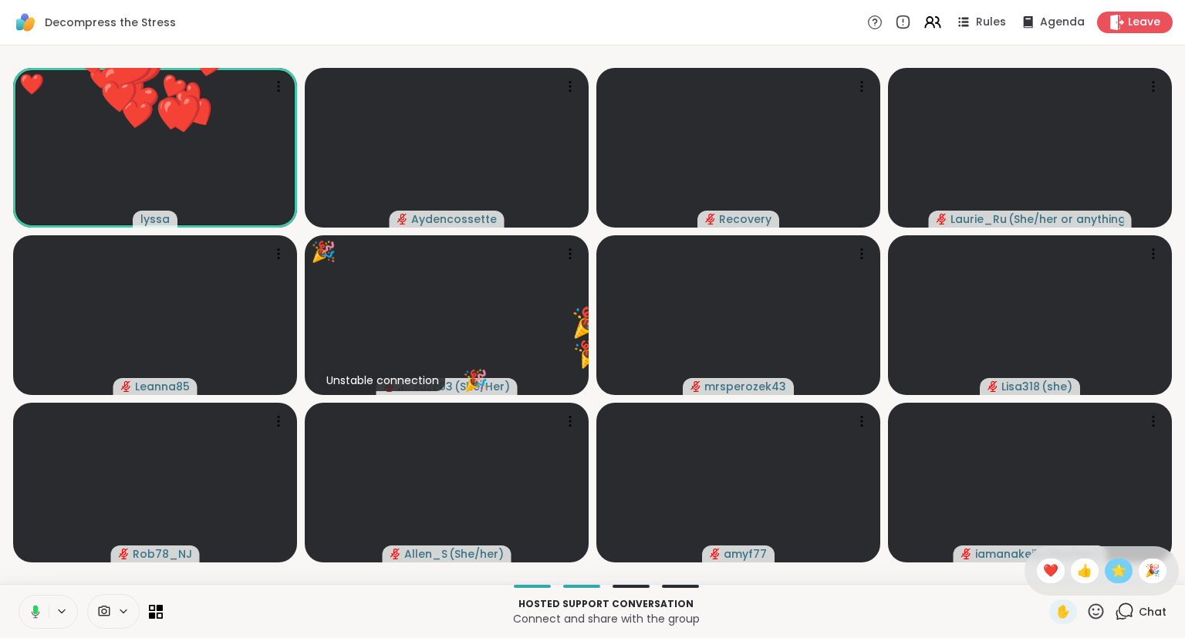
click at [1112, 582] on div "🌟" at bounding box center [1119, 570] width 28 height 25
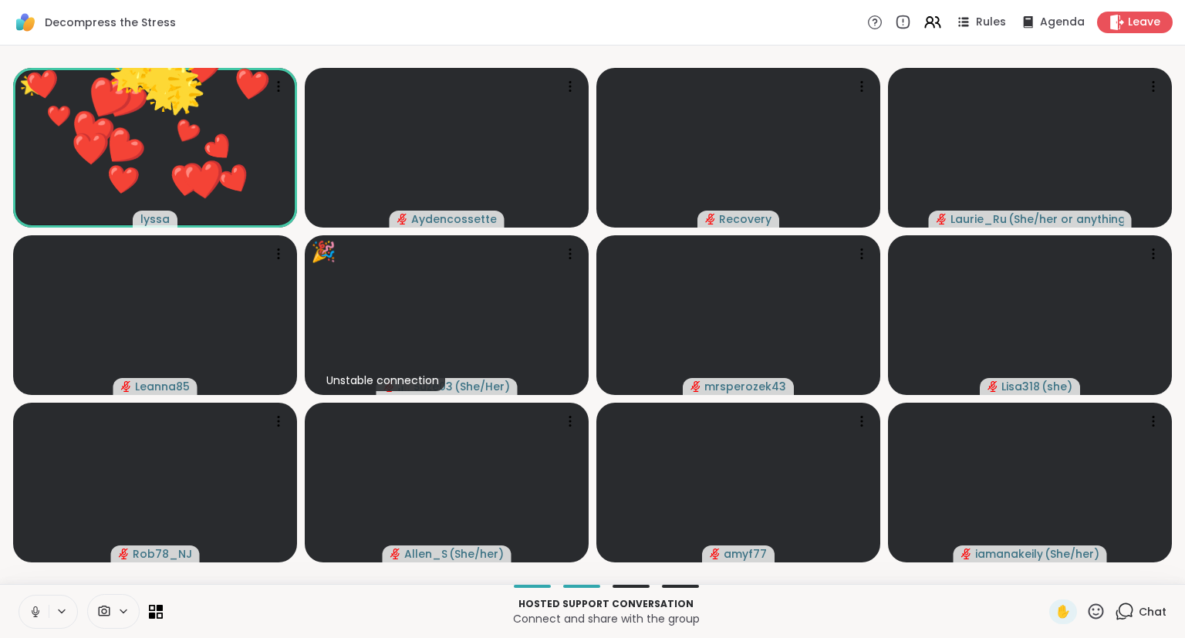
click at [1098, 625] on div "Hosted support conversation Connect and share with the group ✋ Chat" at bounding box center [592, 611] width 1185 height 54
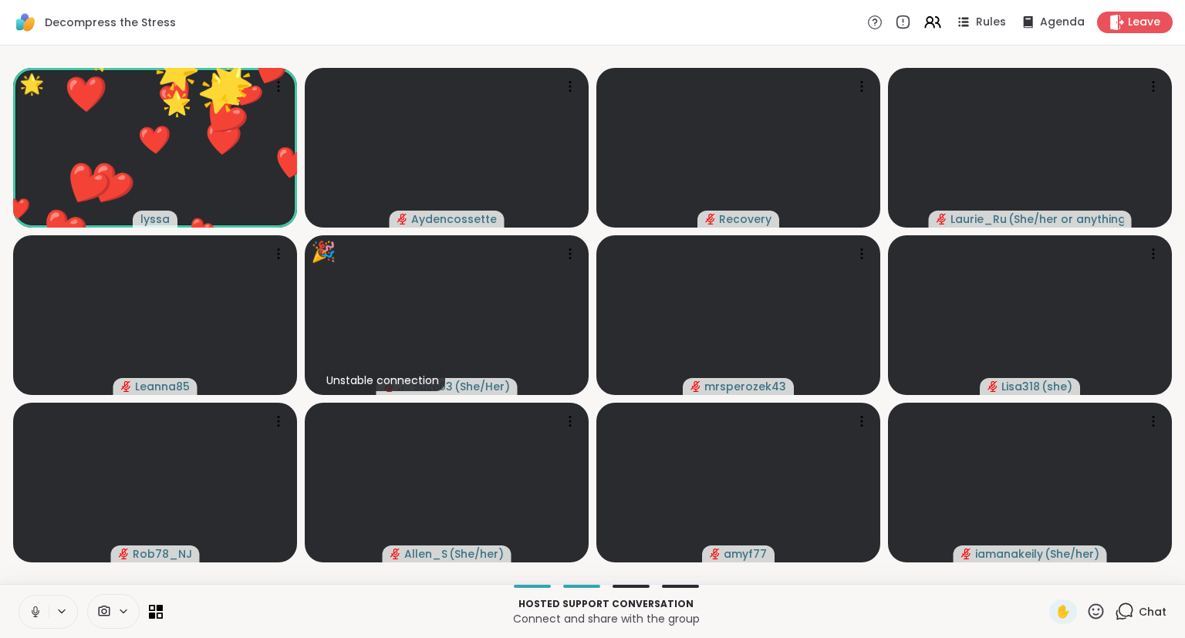
click at [1101, 612] on icon at bounding box center [1095, 611] width 19 height 19
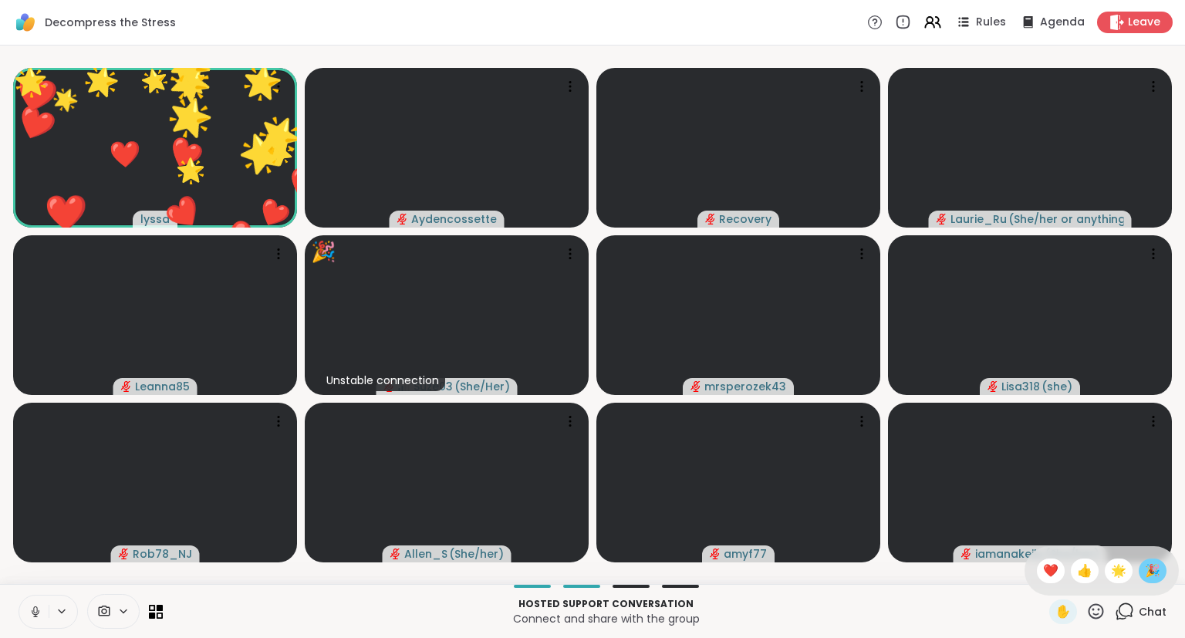
click at [1149, 574] on span "🎉" at bounding box center [1152, 571] width 15 height 19
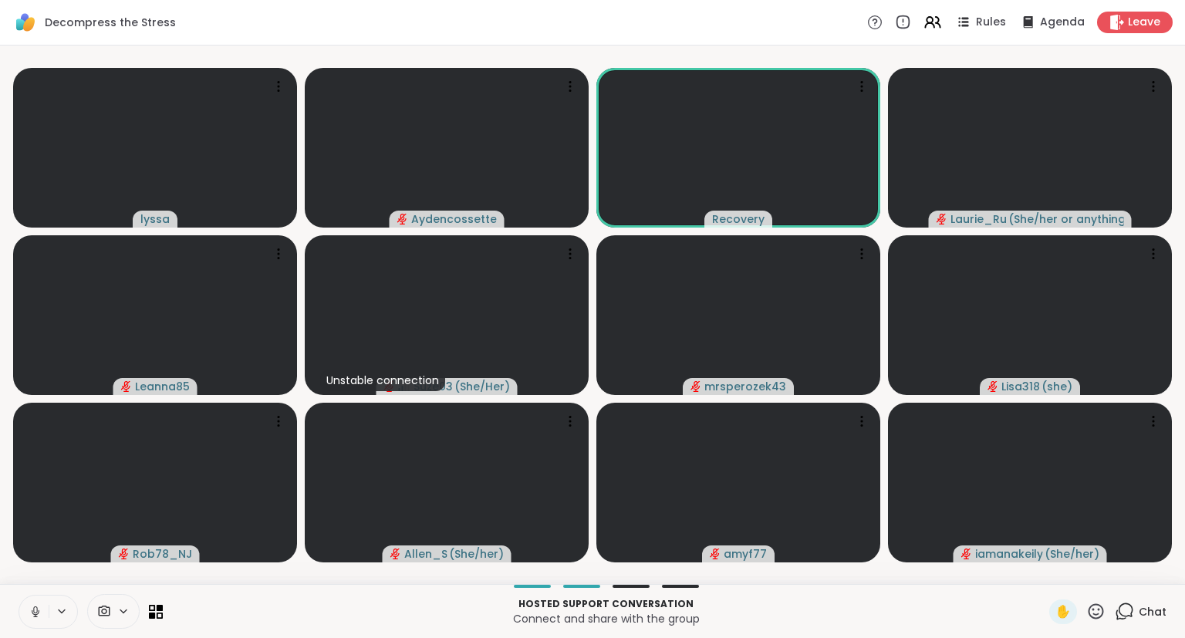
click at [1143, 619] on div "Chat" at bounding box center [1141, 611] width 52 height 25
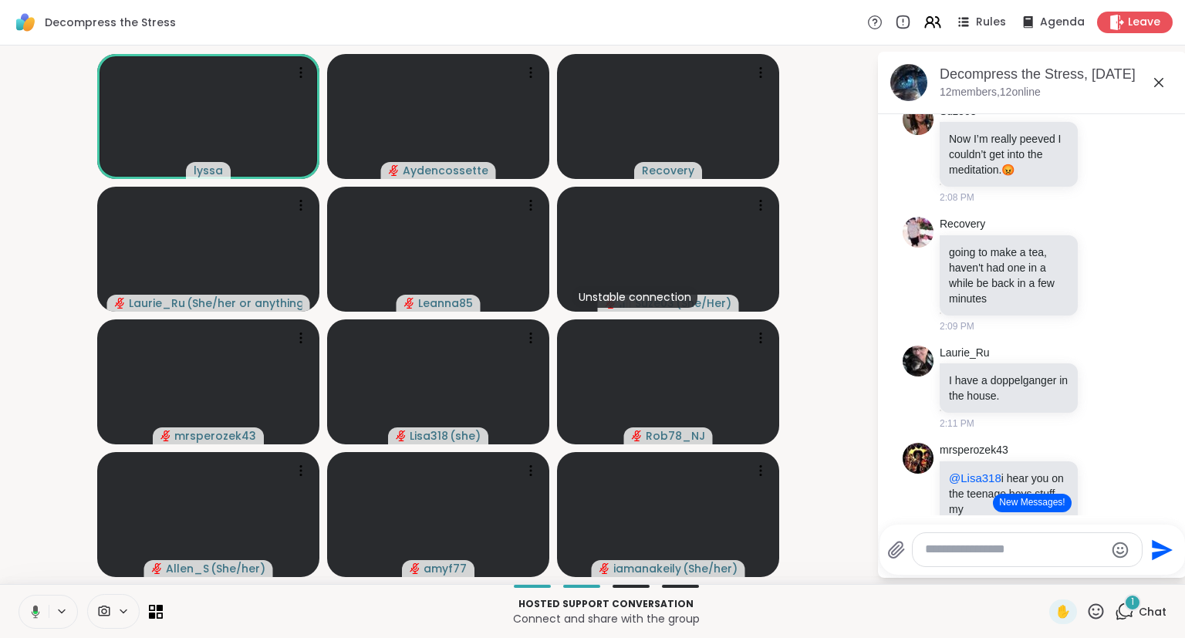
scroll to position [605, 0]
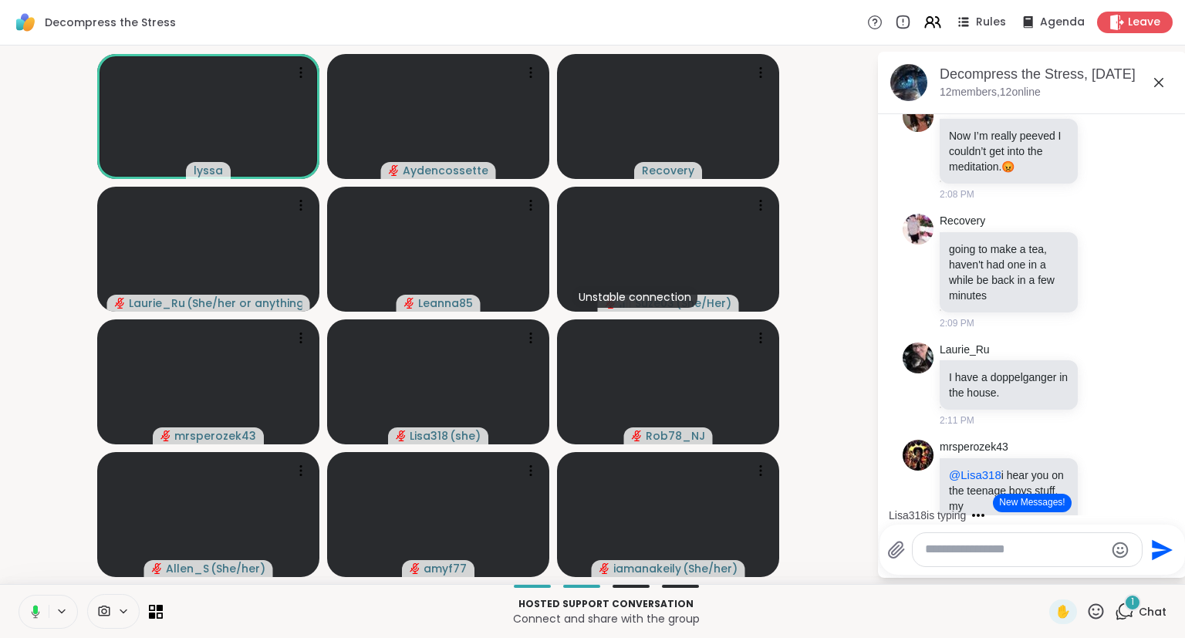
click at [1162, 79] on icon at bounding box center [1158, 82] width 19 height 19
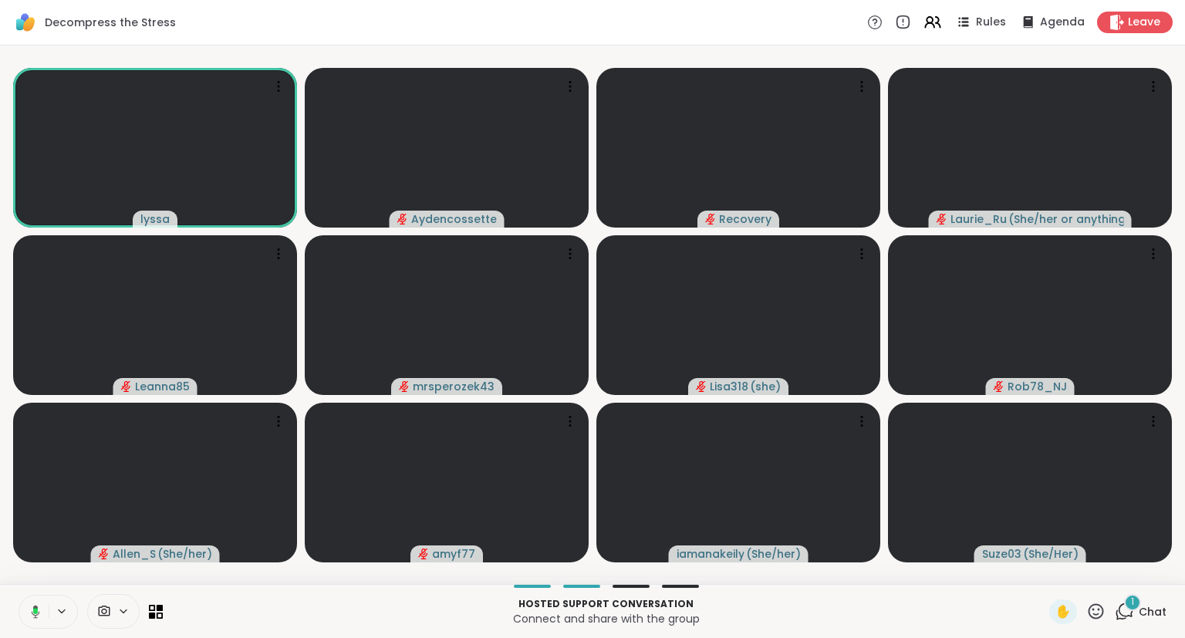
click at [29, 613] on icon at bounding box center [33, 612] width 14 height 14
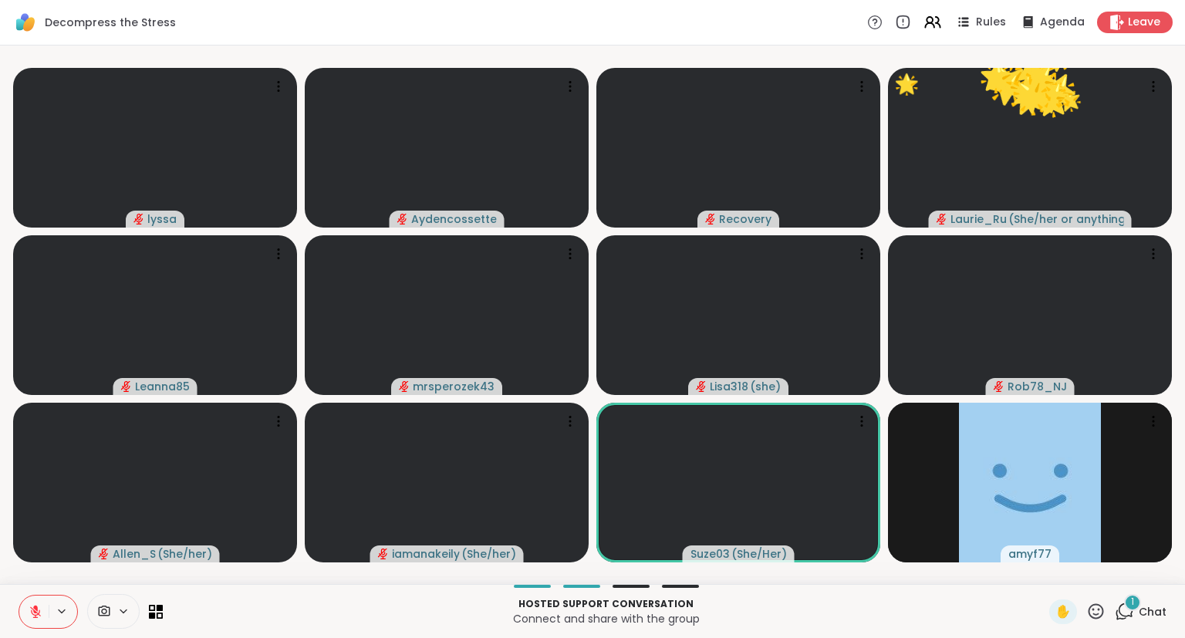
click at [35, 612] on icon at bounding box center [35, 611] width 11 height 11
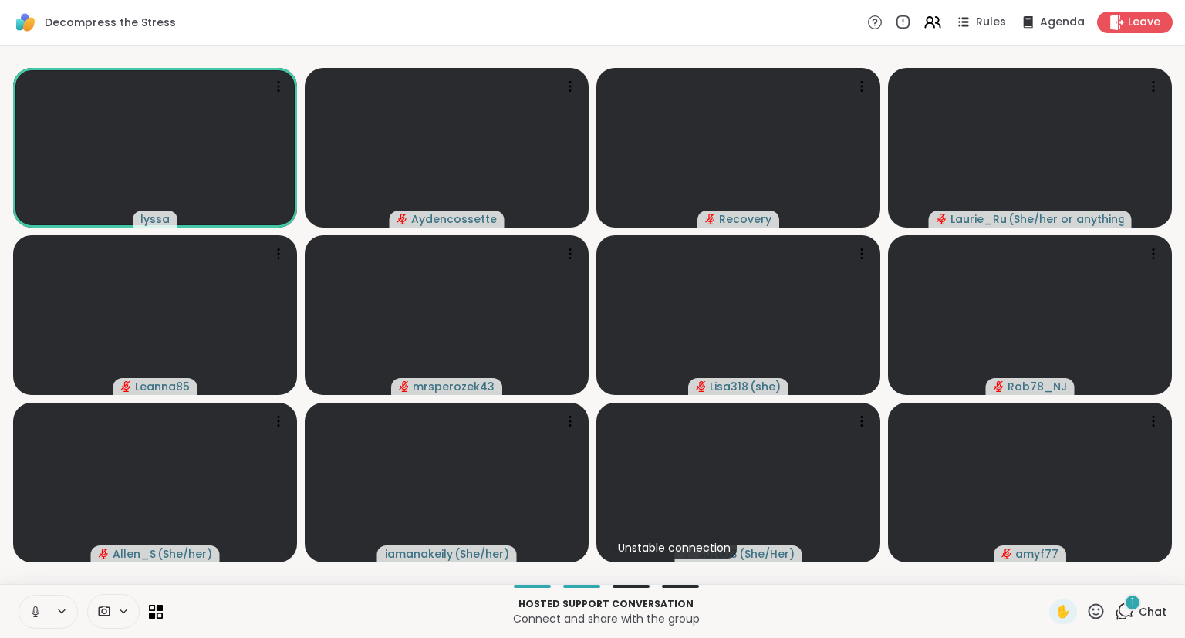
click at [35, 602] on button at bounding box center [33, 611] width 29 height 32
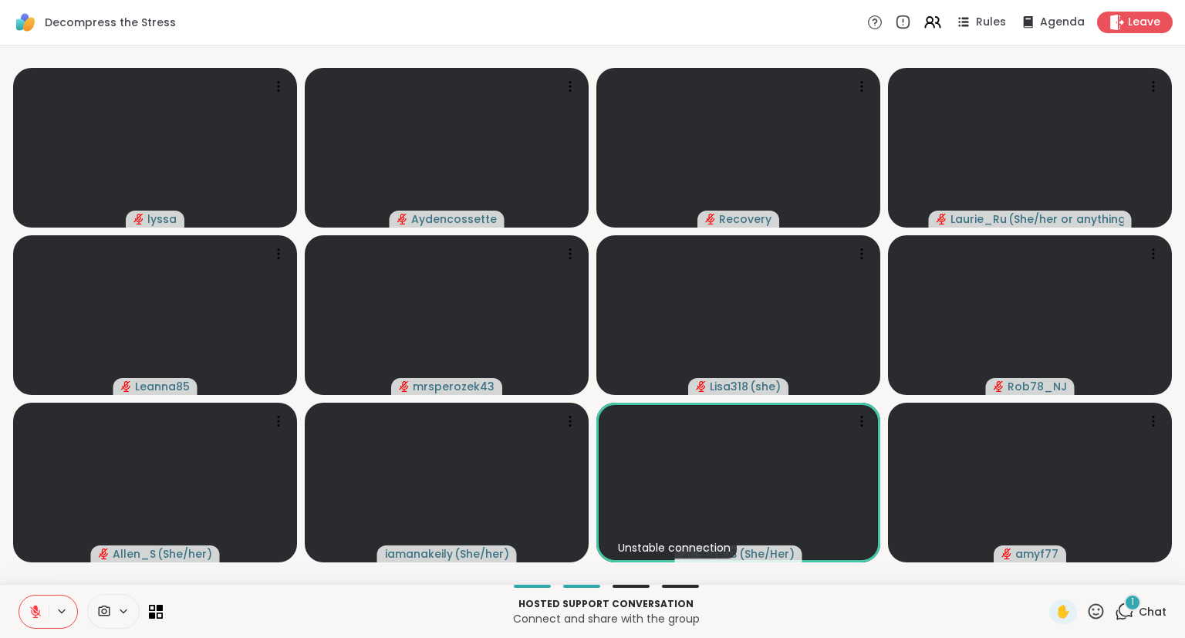
click at [39, 613] on icon at bounding box center [35, 611] width 11 height 11
click at [941, 30] on icon at bounding box center [932, 21] width 19 height 19
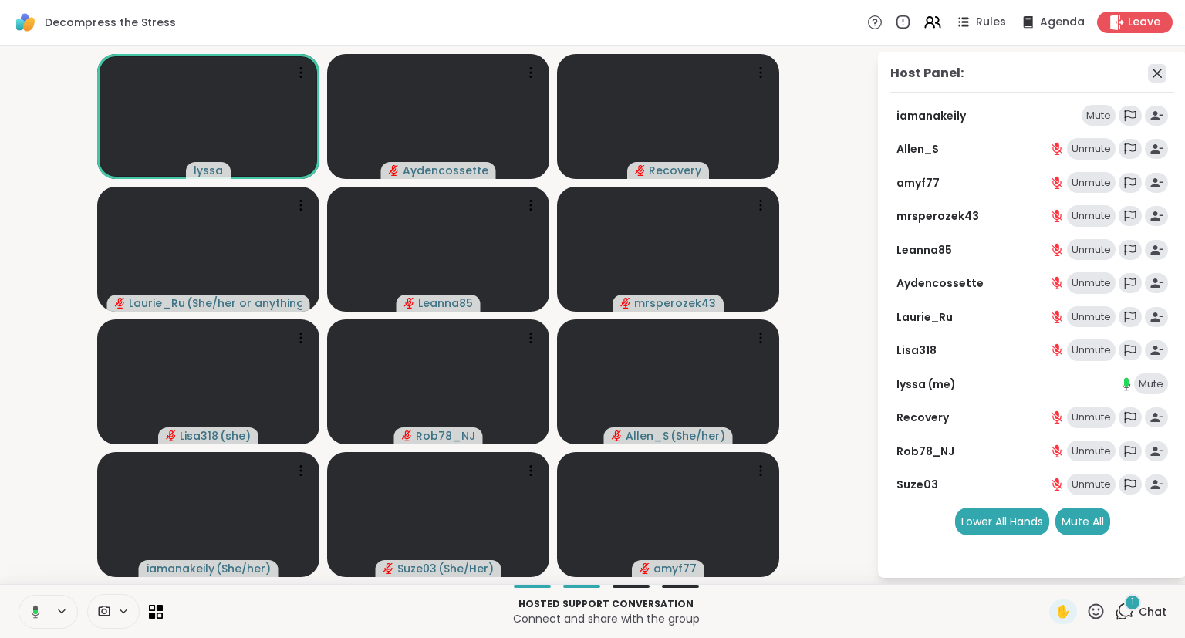
click at [1162, 69] on icon at bounding box center [1157, 73] width 19 height 19
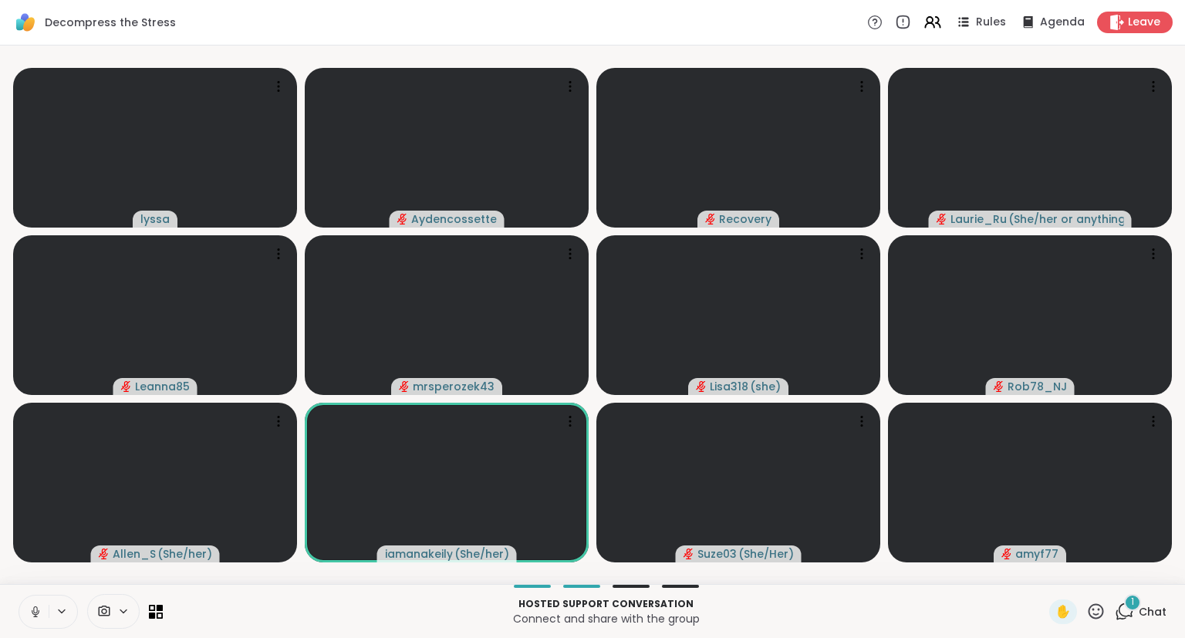
click at [42, 596] on button at bounding box center [33, 611] width 29 height 32
click at [1093, 605] on icon at bounding box center [1095, 611] width 19 height 19
click at [1056, 581] on div "✋ ❤️ 👍 🌟 🎉" at bounding box center [1101, 570] width 154 height 49
click at [1105, 604] on icon at bounding box center [1095, 611] width 19 height 19
click at [1057, 569] on div "❤️" at bounding box center [1051, 570] width 28 height 25
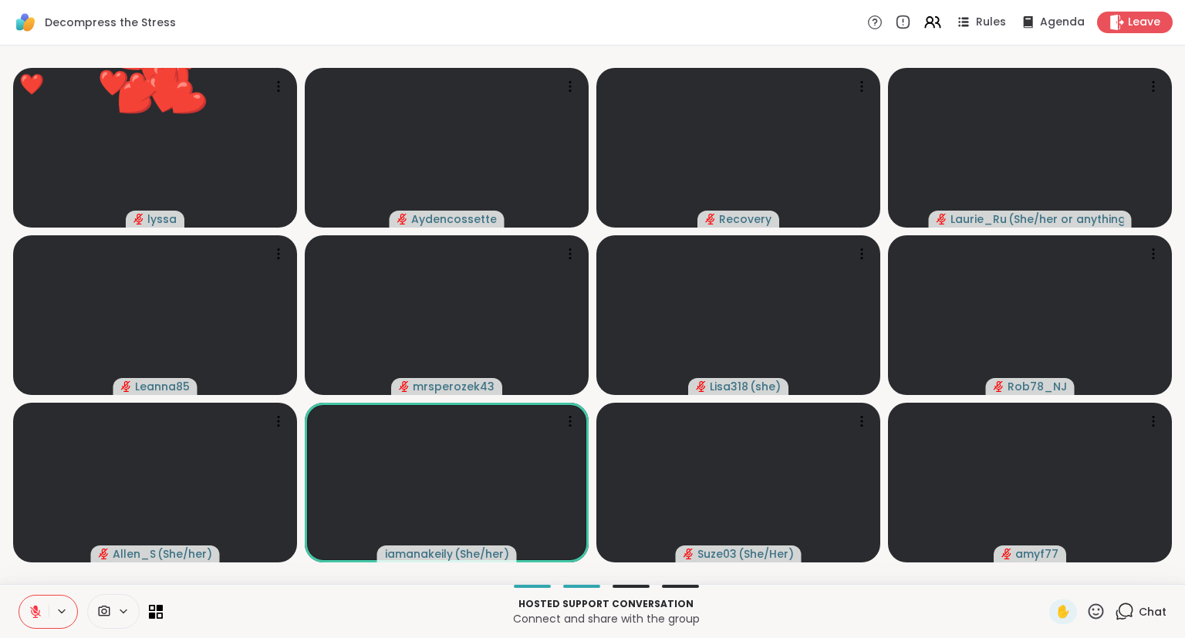
click at [1098, 603] on icon at bounding box center [1095, 611] width 19 height 19
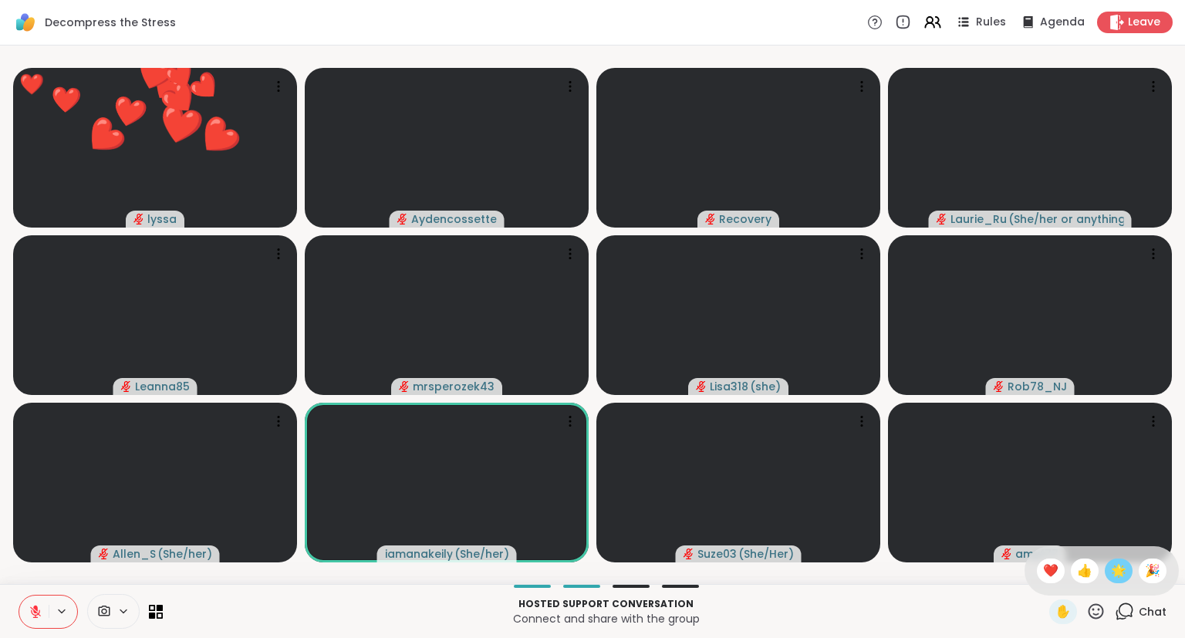
click at [1115, 568] on span "🌟" at bounding box center [1118, 571] width 15 height 19
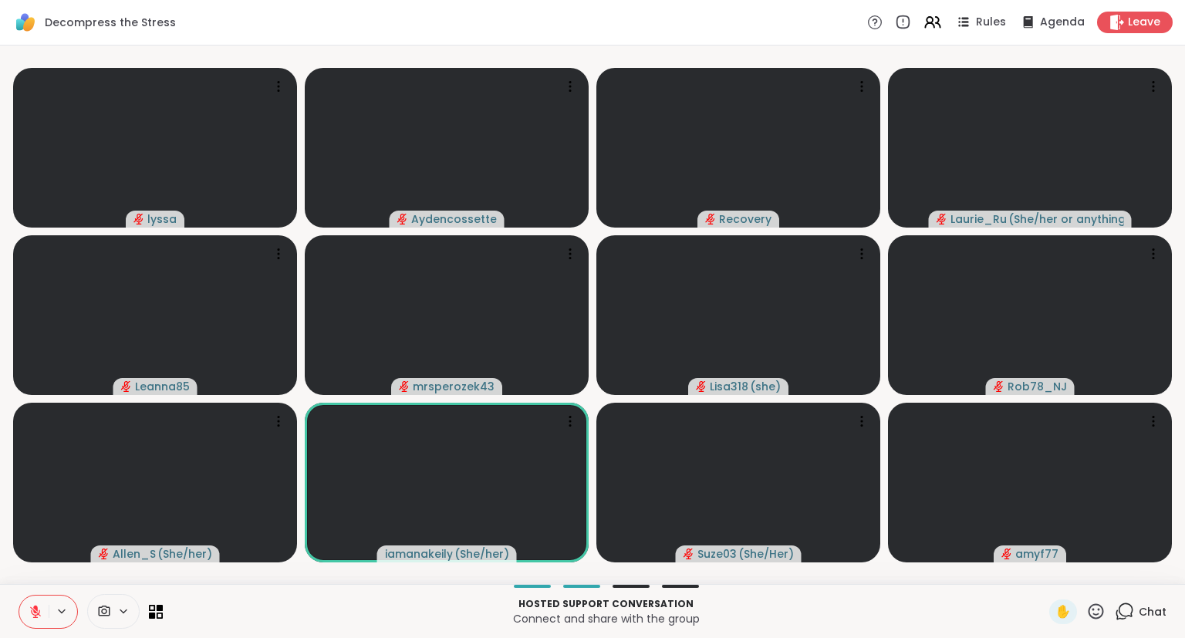
click at [1092, 613] on icon at bounding box center [1095, 611] width 19 height 19
click at [1140, 31] on div "Leave" at bounding box center [1134, 22] width 79 height 22
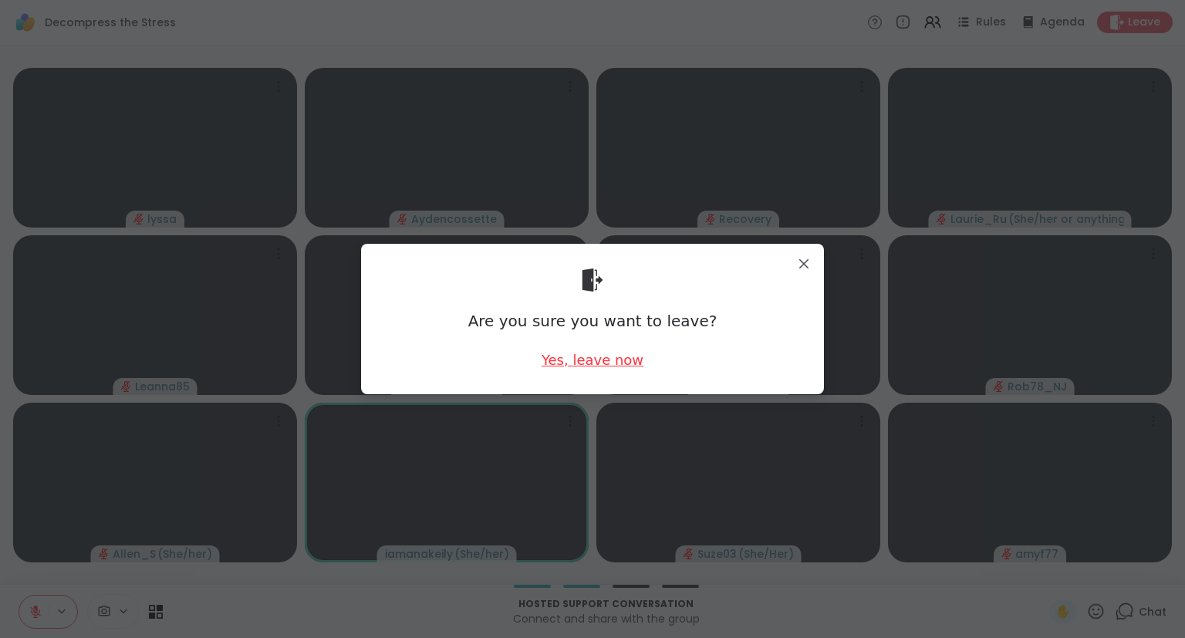
click at [603, 352] on div "Yes, leave now" at bounding box center [592, 359] width 102 height 19
